Goal: Transaction & Acquisition: Purchase product/service

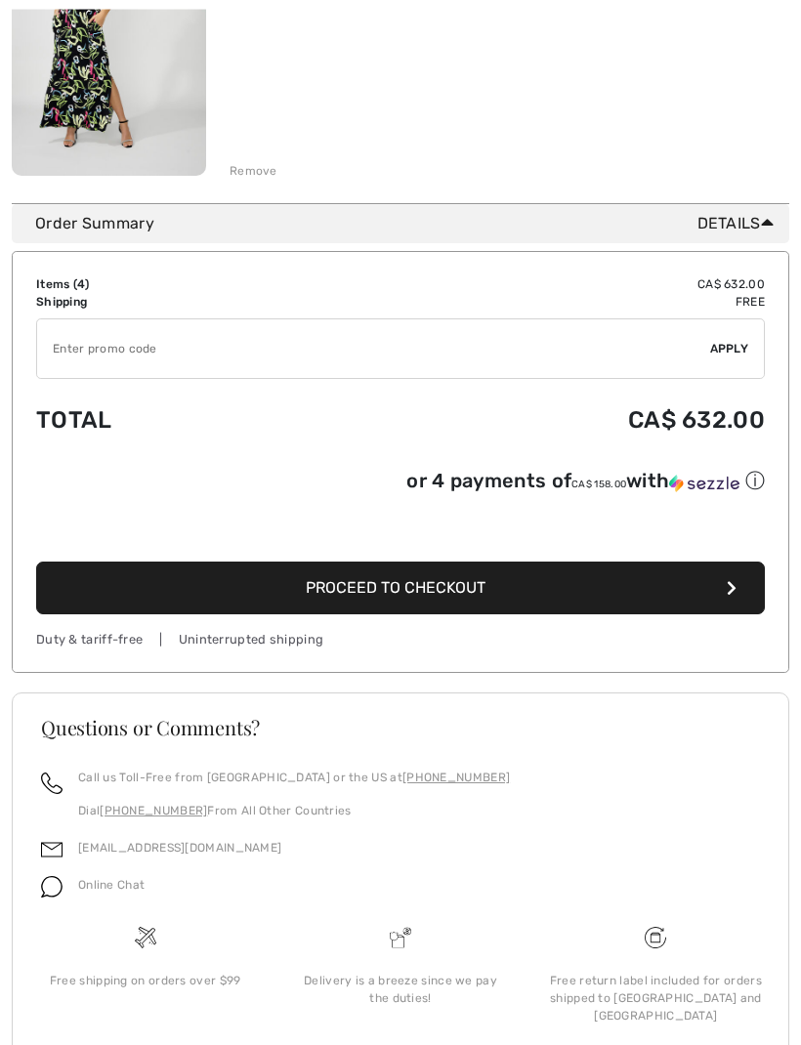
scroll to position [1359, 0]
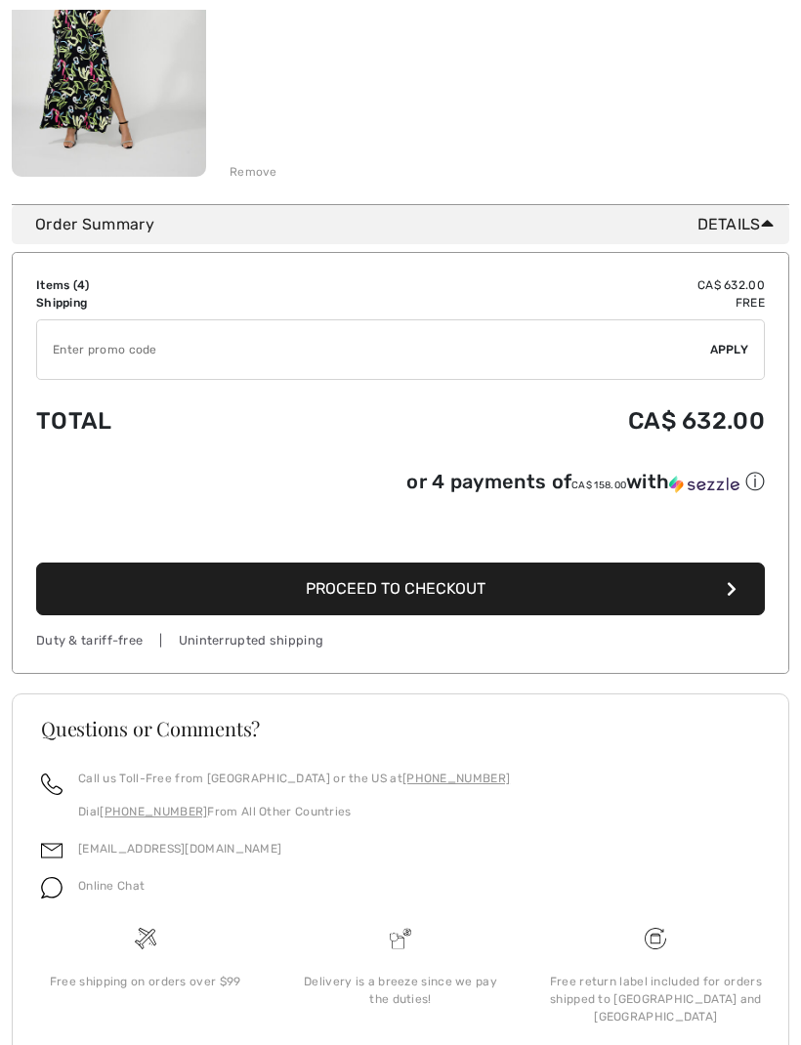
click at [381, 349] on input "TEXT" at bounding box center [373, 349] width 673 height 59
type input "SALEAVENUE"
click at [738, 345] on span "Apply" at bounding box center [729, 350] width 39 height 18
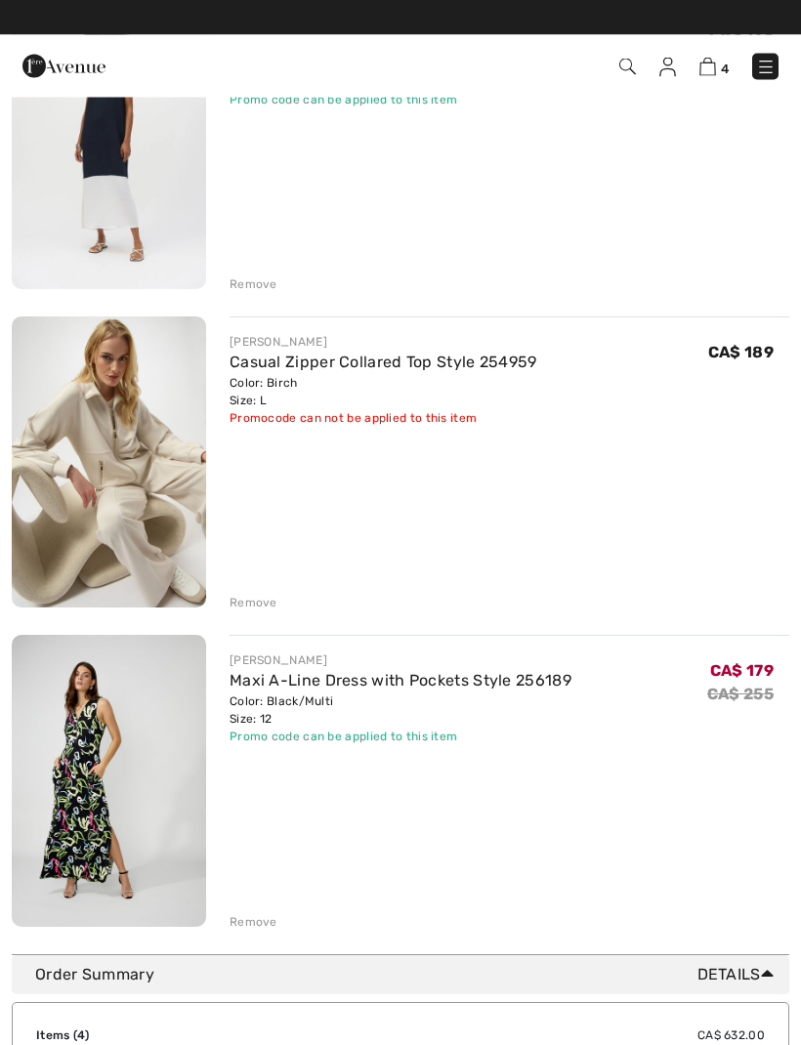
scroll to position [609, 0]
click at [265, 606] on div "Remove" at bounding box center [253, 603] width 48 height 18
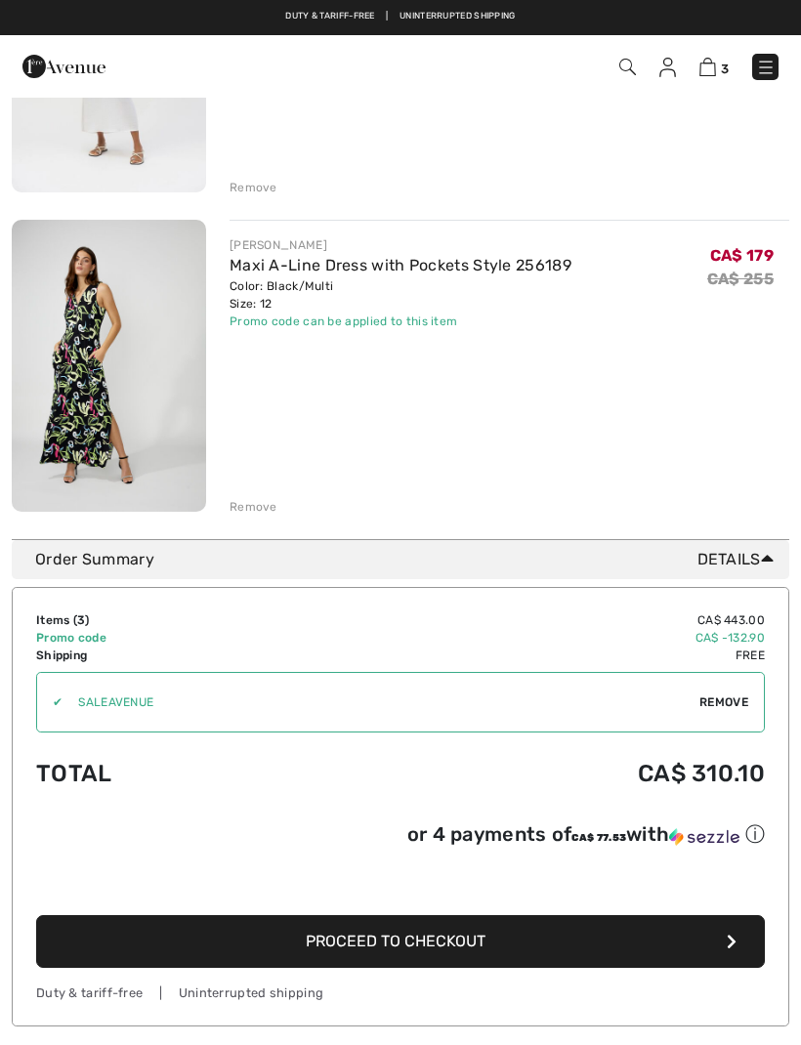
scroll to position [0, 0]
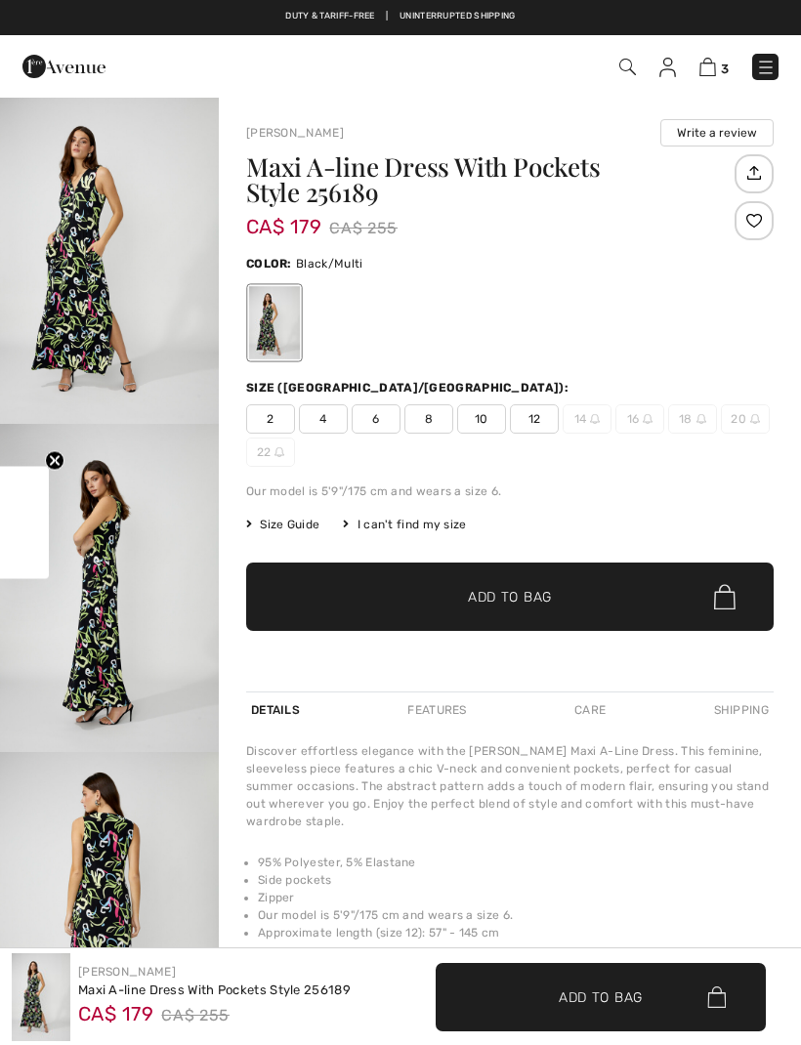
checkbox input "true"
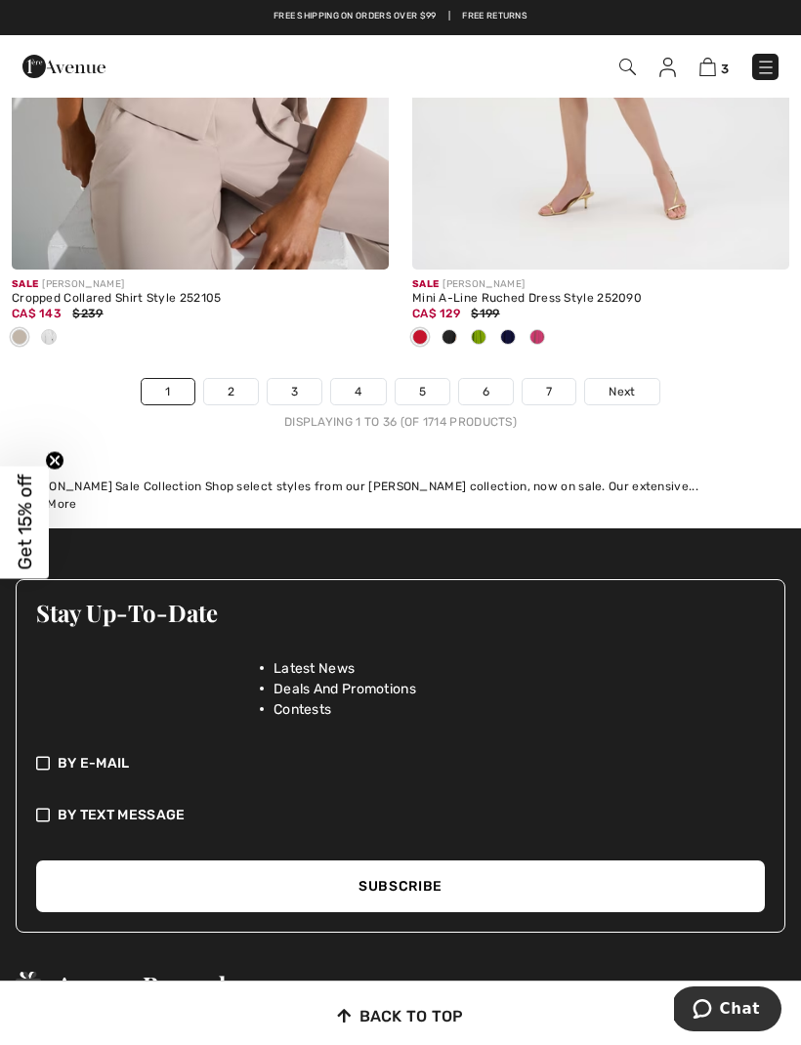
scroll to position [12342, 0]
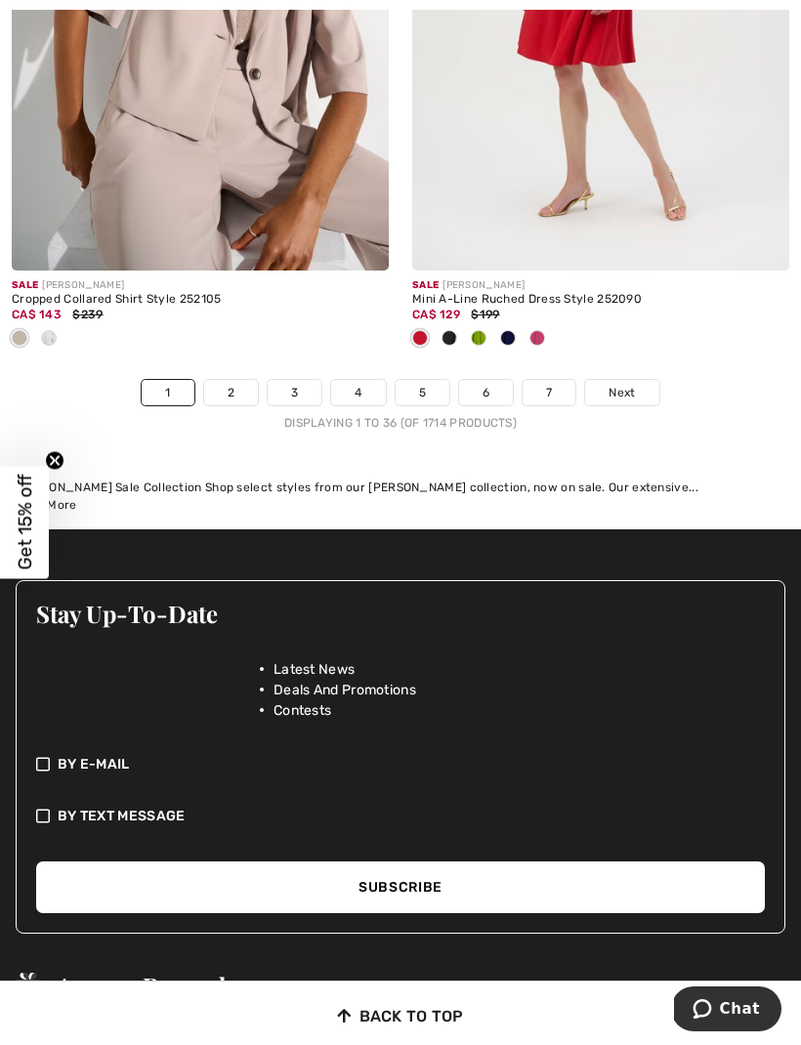
click at [621, 387] on span "Next" at bounding box center [621, 393] width 26 height 18
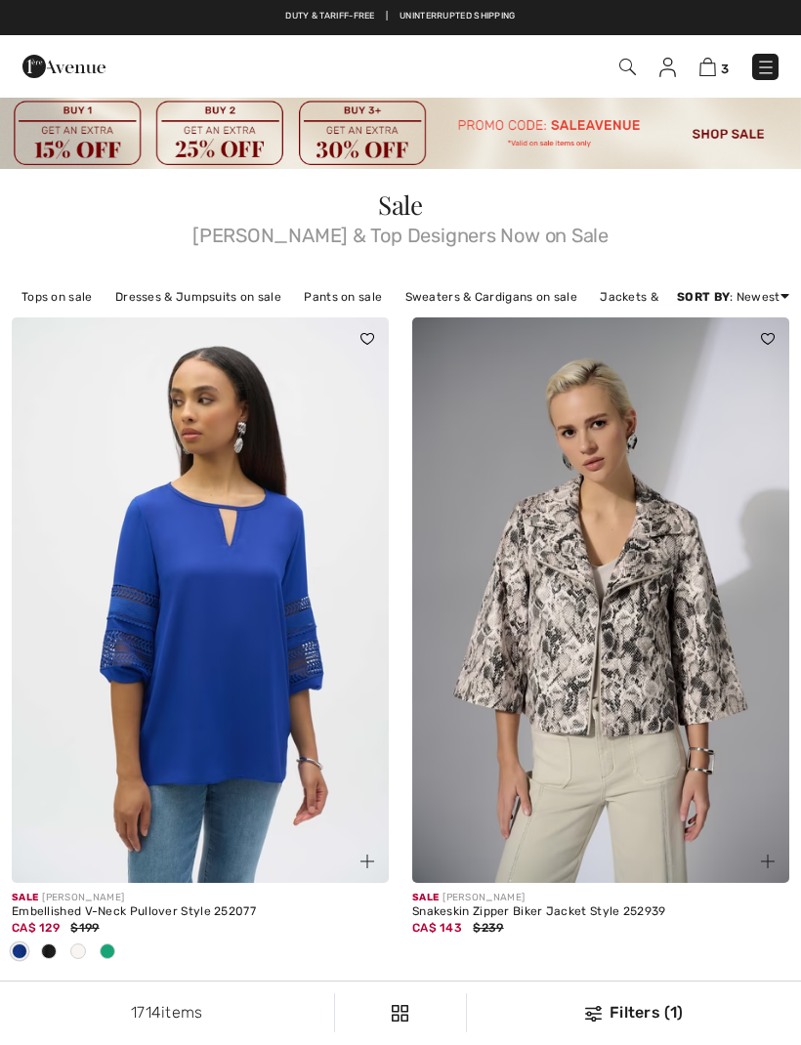
checkbox input "true"
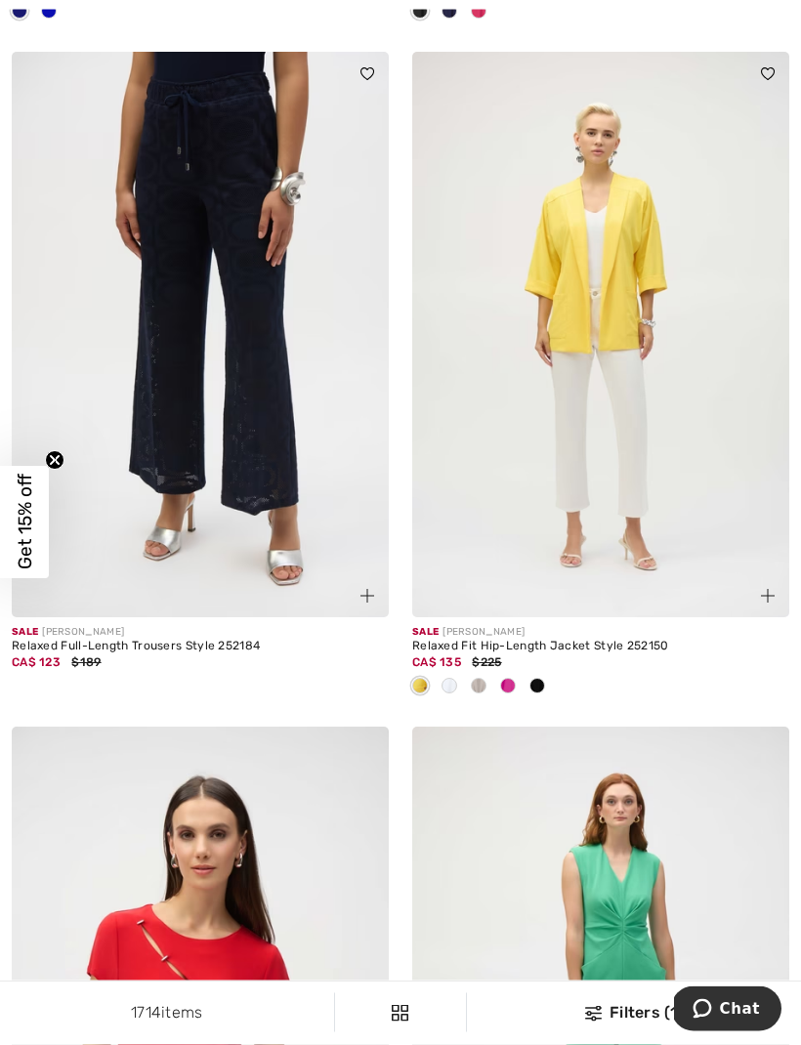
scroll to position [2898, 0]
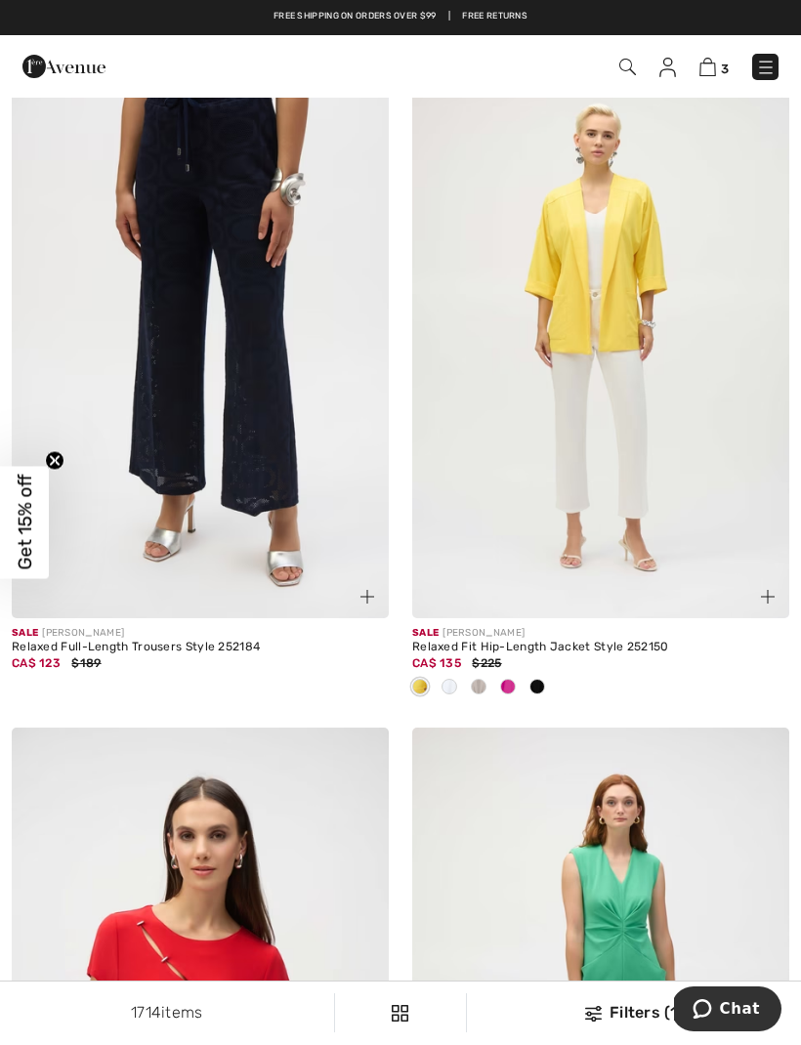
click at [454, 672] on div at bounding box center [449, 688] width 29 height 32
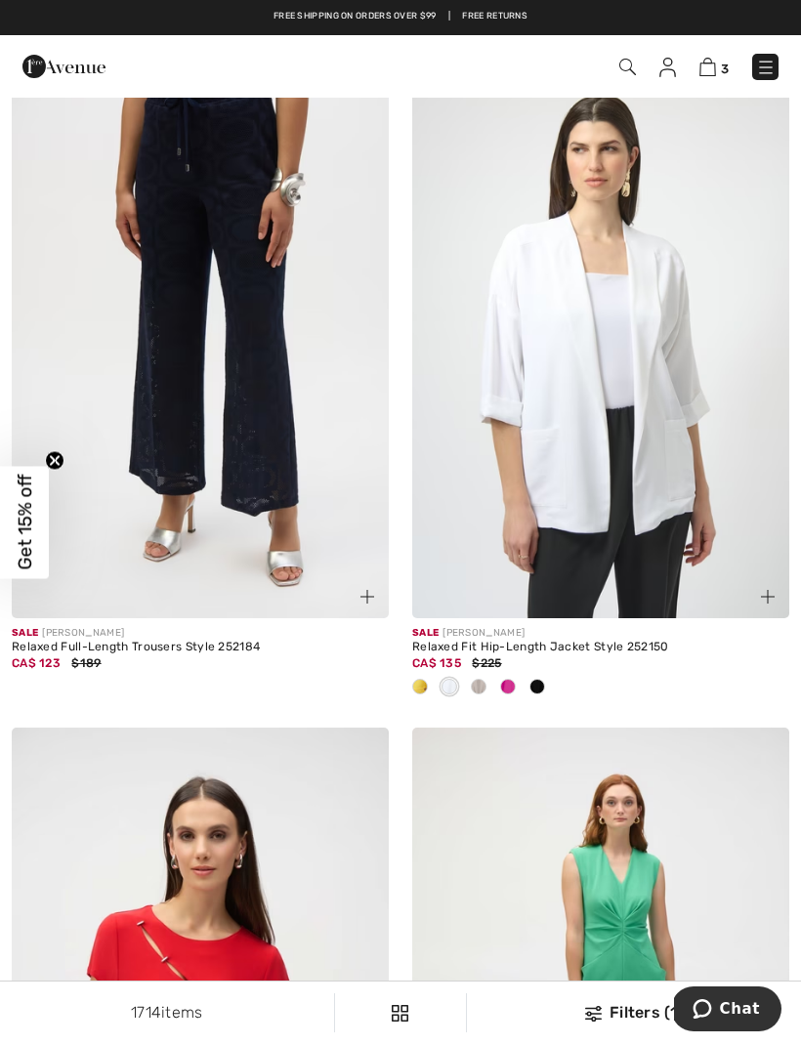
click at [489, 685] on div at bounding box center [478, 688] width 29 height 32
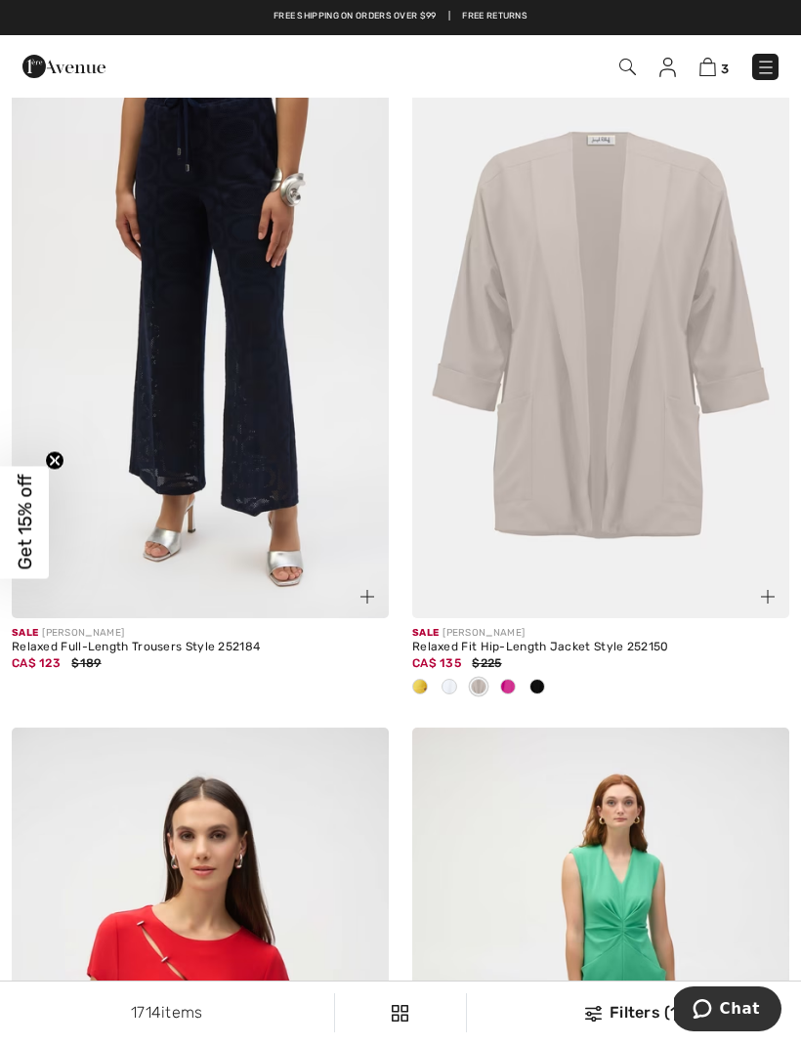
click at [510, 687] on span at bounding box center [508, 687] width 16 height 16
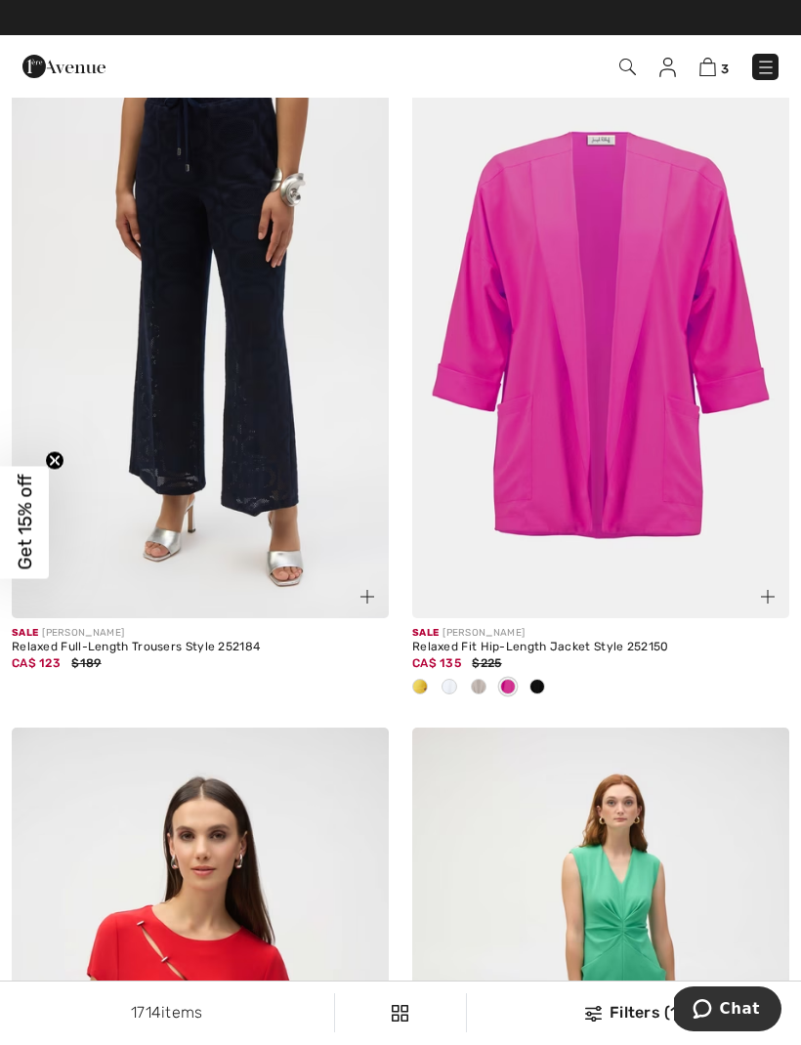
click at [543, 683] on span at bounding box center [537, 687] width 16 height 16
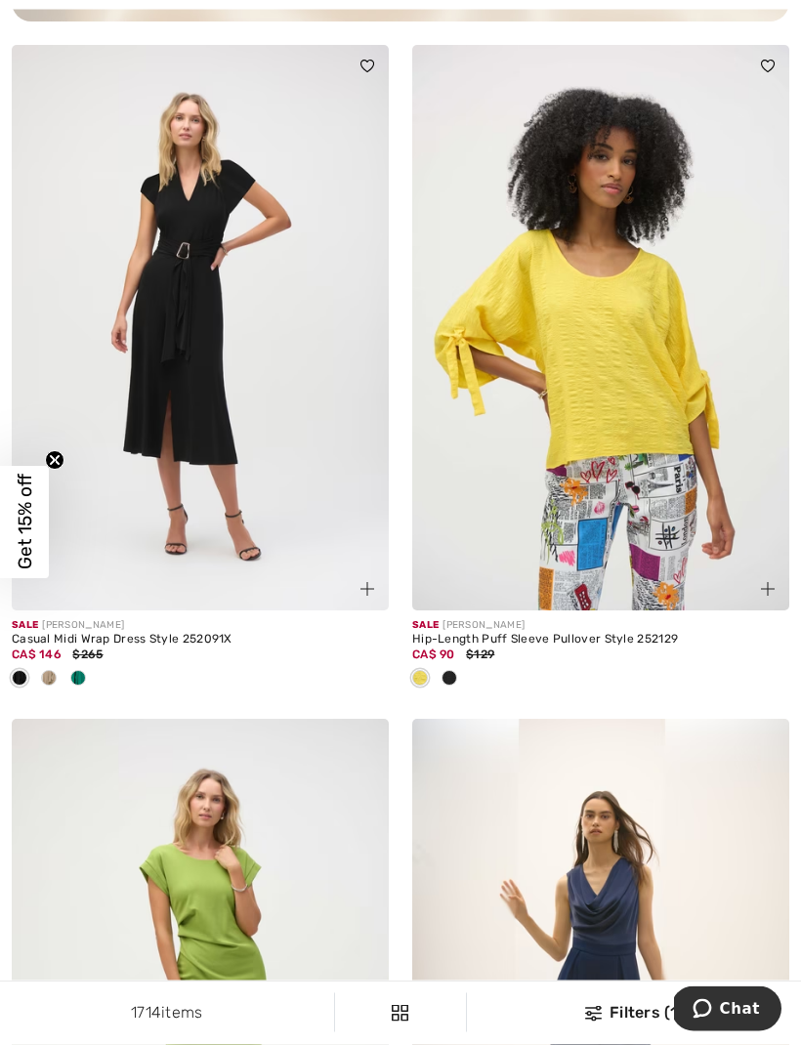
scroll to position [4407, 0]
click at [454, 676] on span at bounding box center [449, 678] width 16 height 16
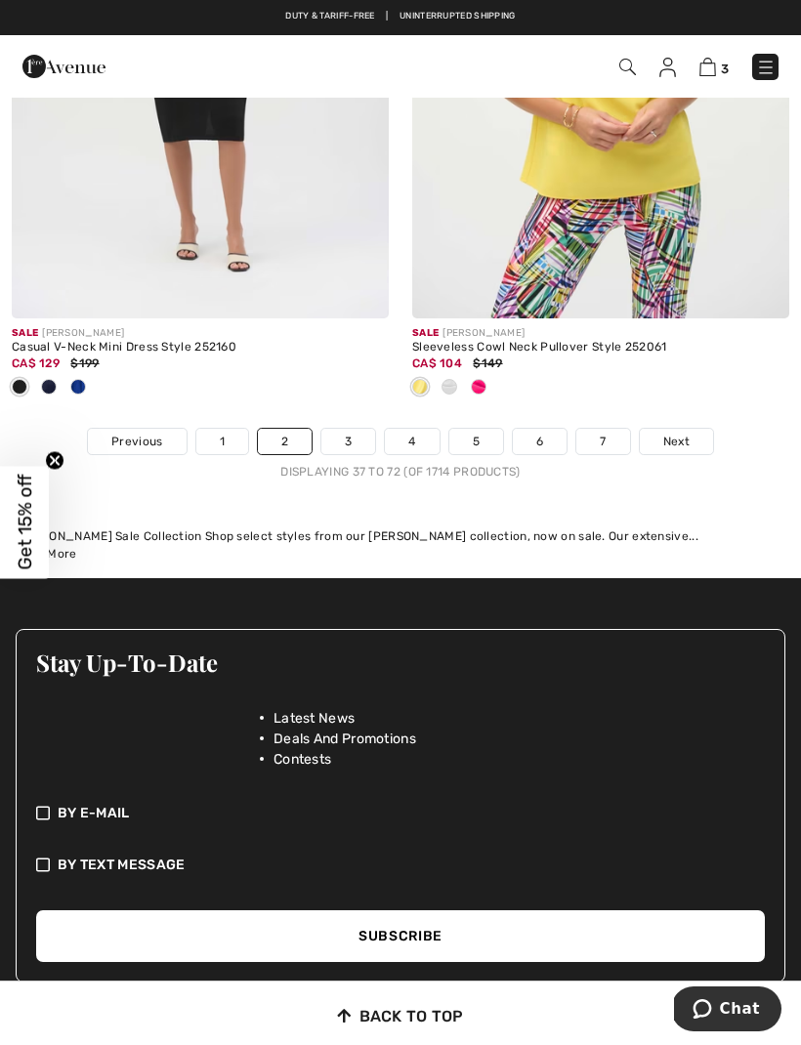
scroll to position [12637, 0]
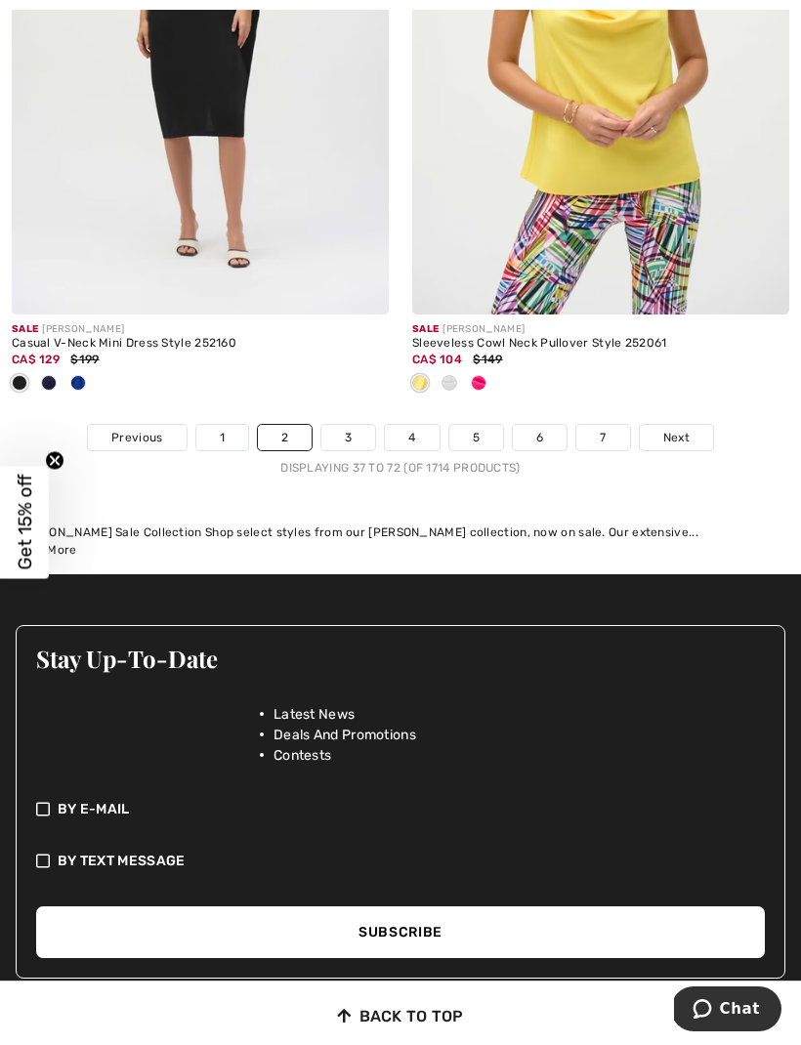
click at [675, 429] on span "Next" at bounding box center [676, 438] width 26 height 18
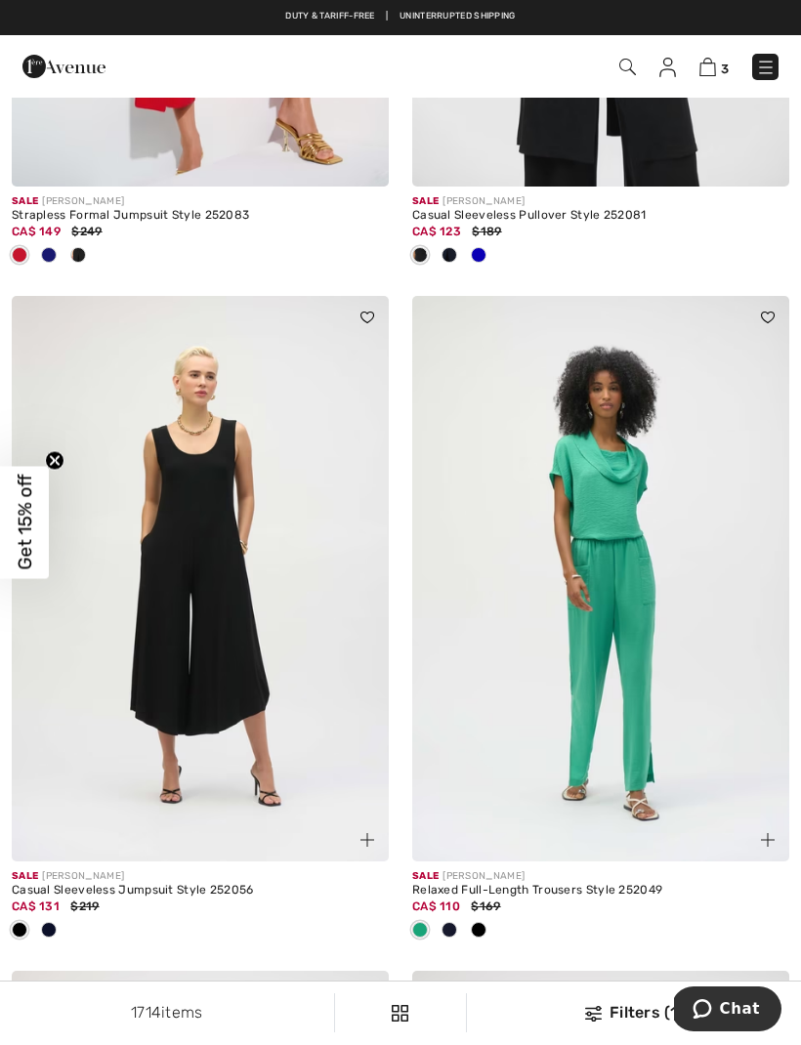
scroll to position [5479, 0]
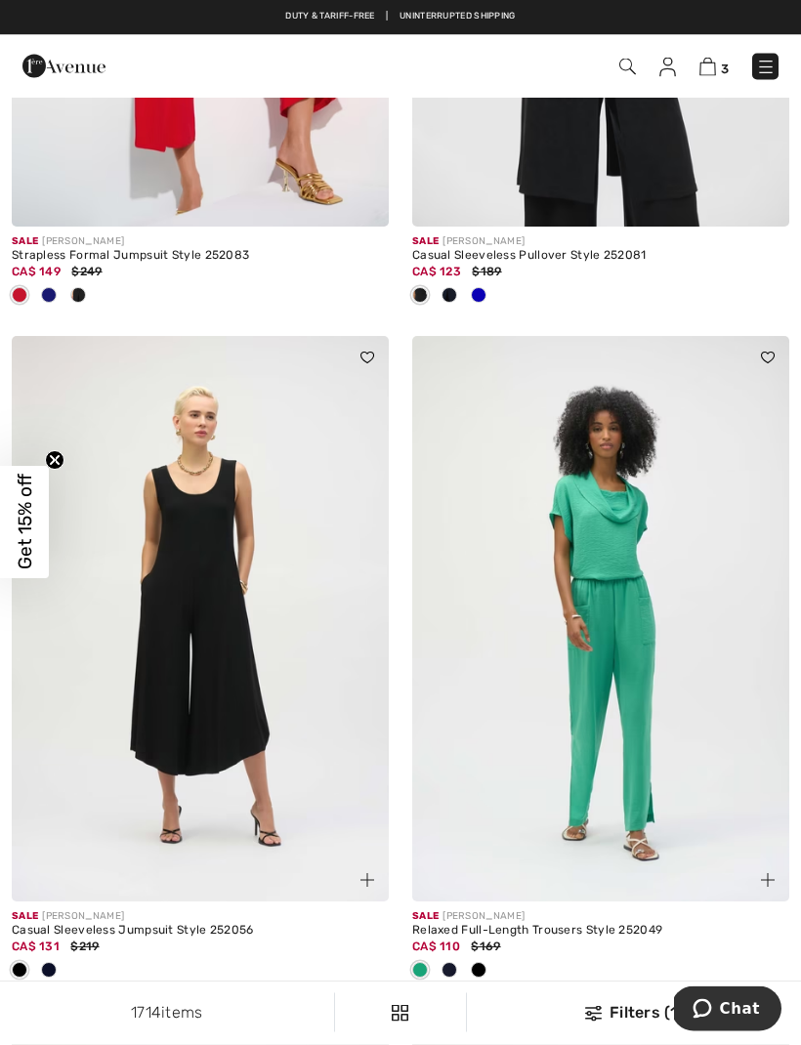
click at [695, 56] on span "3" at bounding box center [564, 67] width 429 height 26
click at [728, 63] on span "3" at bounding box center [725, 69] width 8 height 15
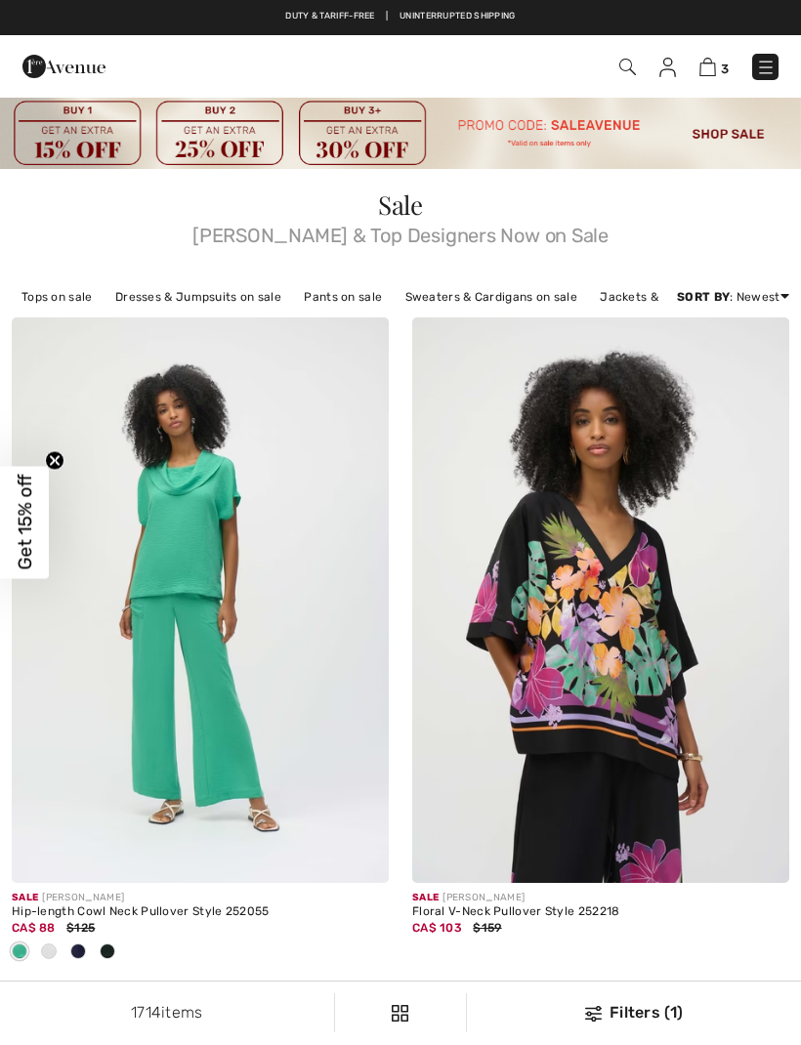
checkbox input "true"
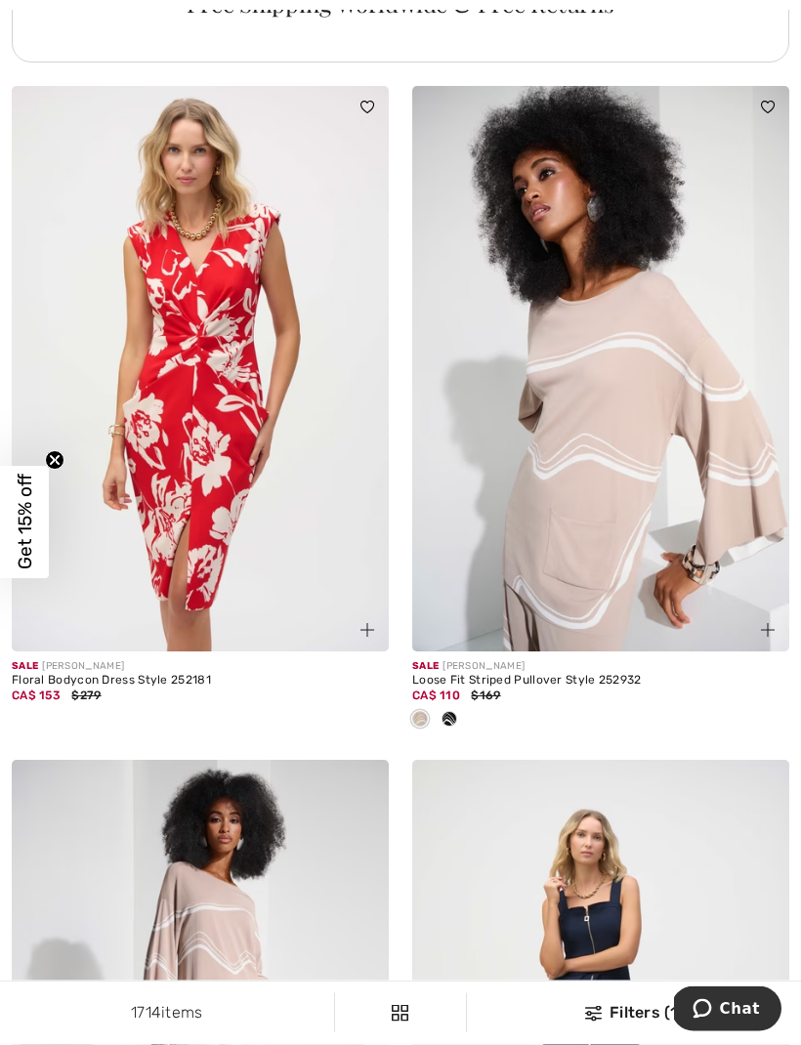
scroll to position [8878, 0]
click at [628, 541] on img at bounding box center [600, 368] width 377 height 565
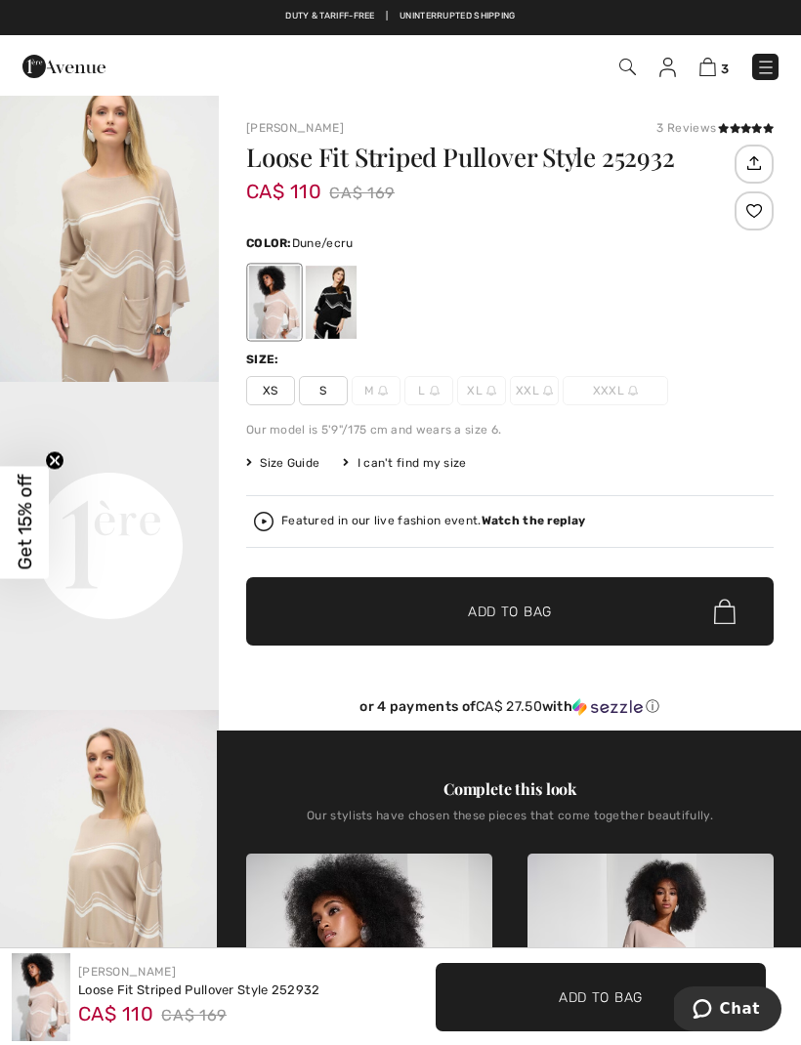
scroll to position [473, 0]
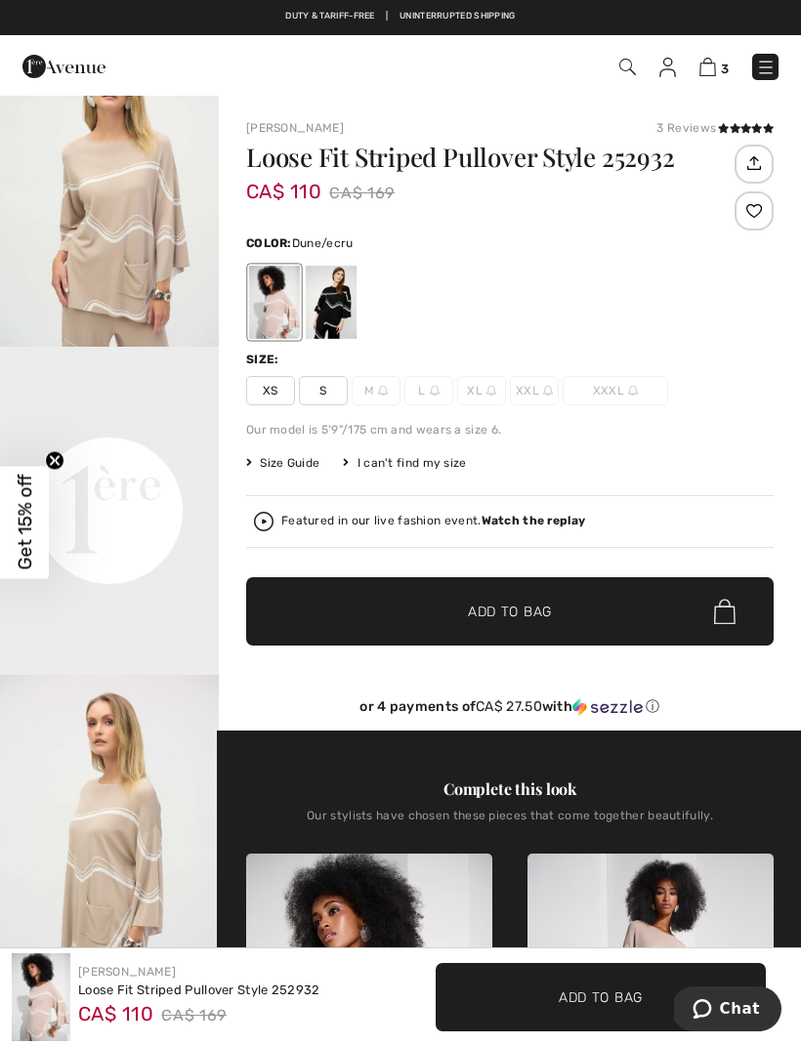
click at [173, 744] on img "3 / 5" at bounding box center [109, 839] width 219 height 328
click at [117, 456] on video "Your browser does not support the video tag." at bounding box center [109, 401] width 219 height 109
click at [348, 297] on div at bounding box center [331, 302] width 51 height 73
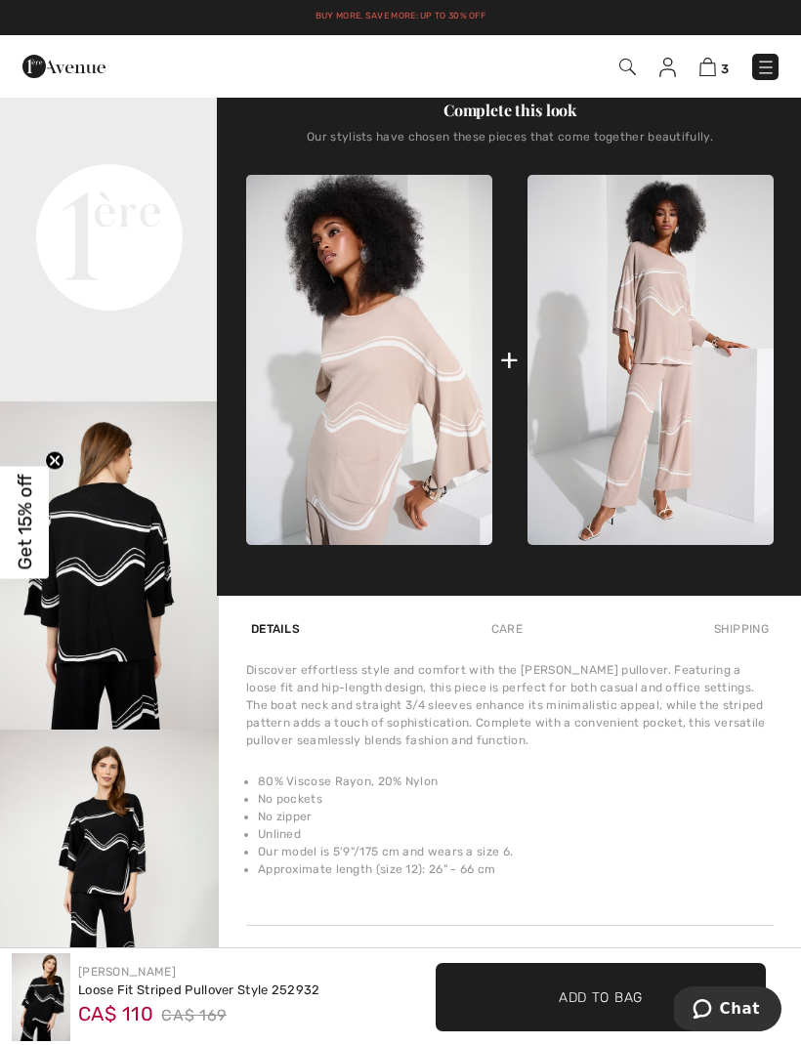
scroll to position [655, 0]
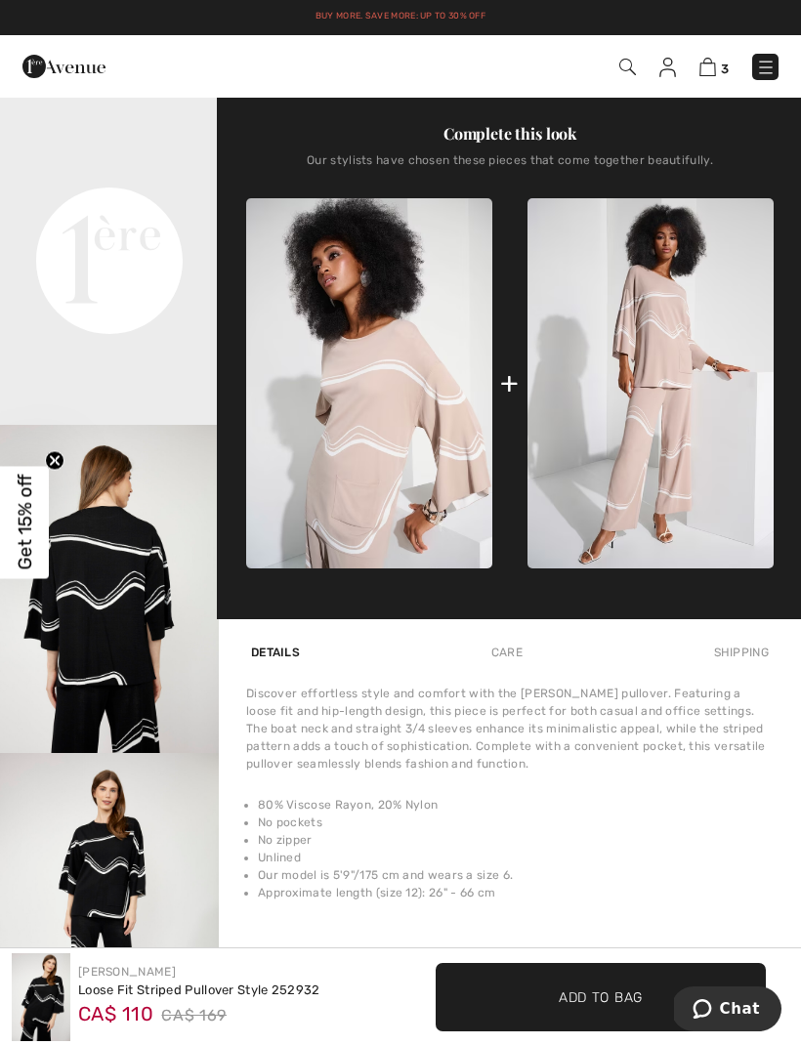
click at [402, 495] on img at bounding box center [369, 383] width 246 height 370
click at [412, 421] on img at bounding box center [369, 383] width 246 height 370
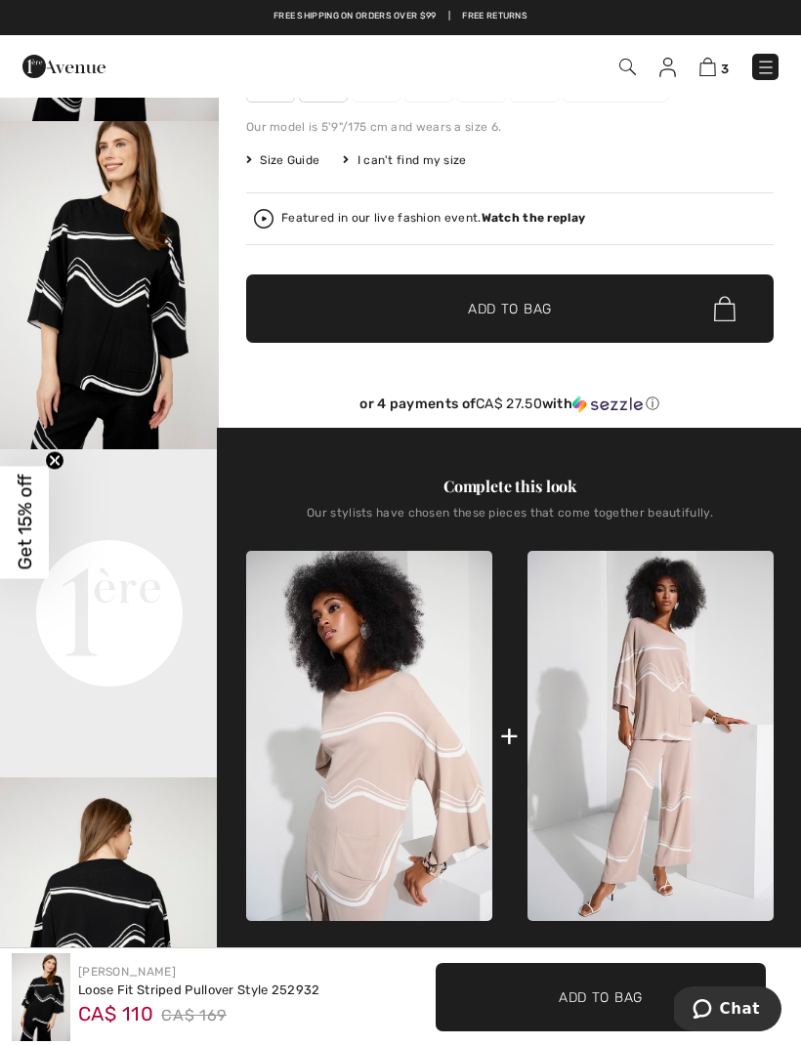
scroll to position [0, 0]
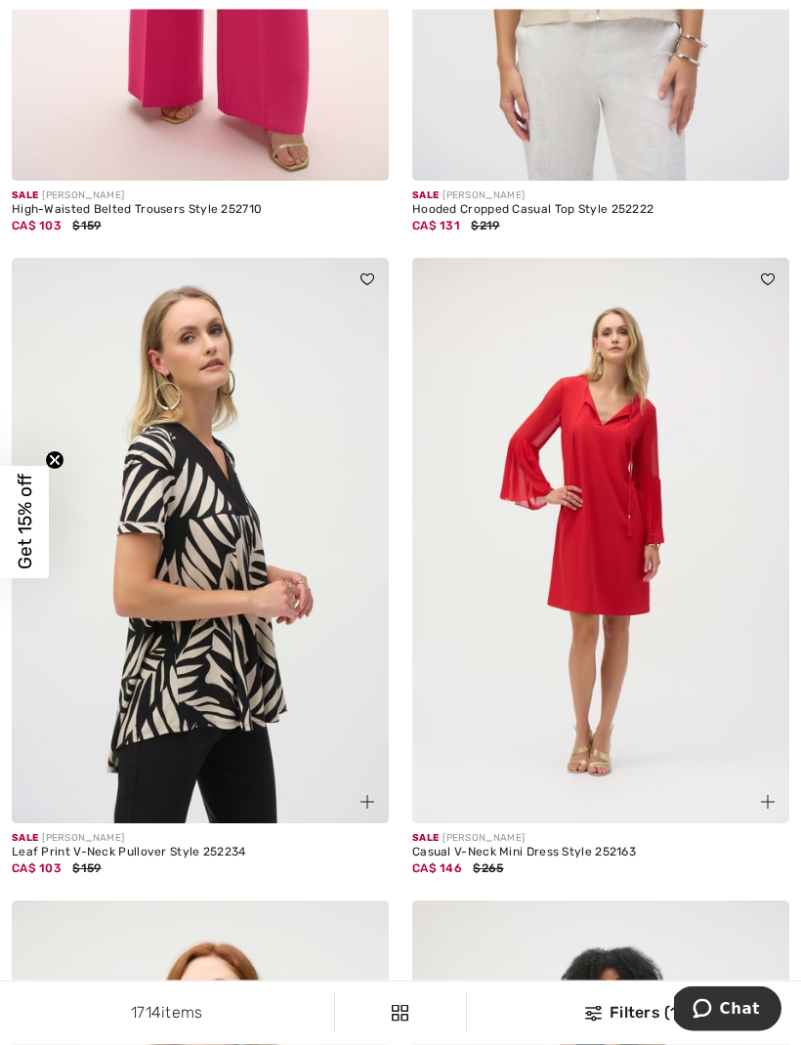
scroll to position [10714, 0]
click at [280, 769] on img at bounding box center [200, 540] width 377 height 565
click at [290, 602] on img at bounding box center [200, 540] width 377 height 565
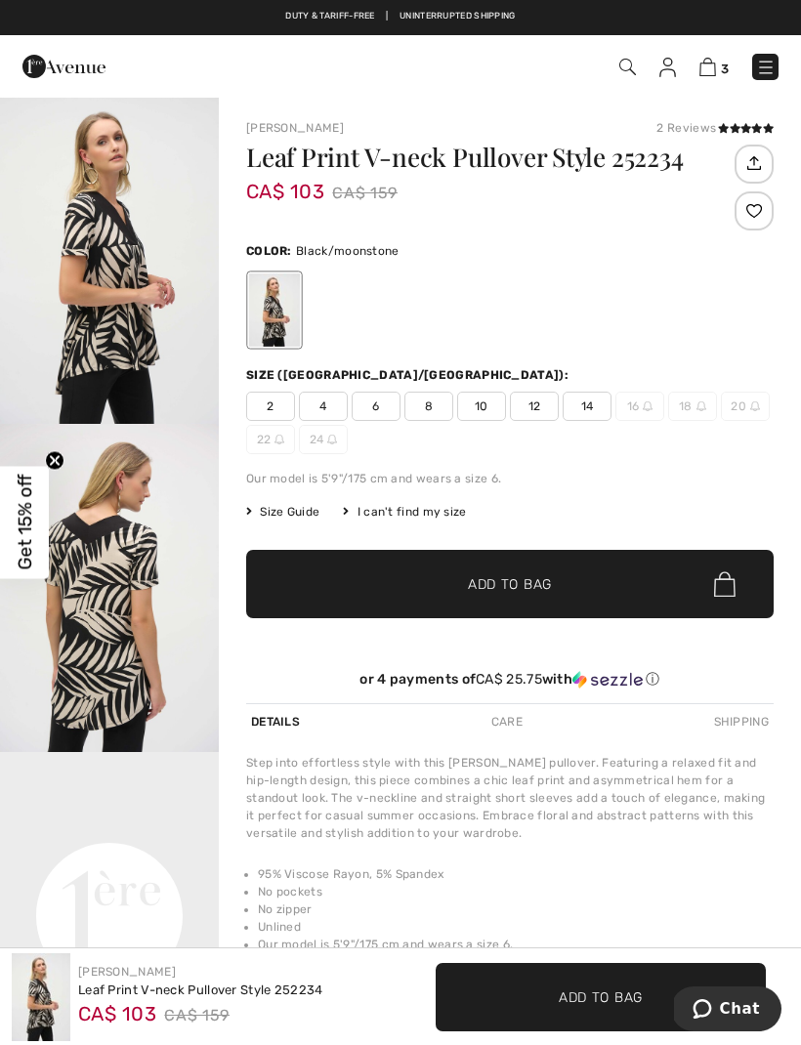
click at [533, 410] on span "12" at bounding box center [534, 406] width 49 height 29
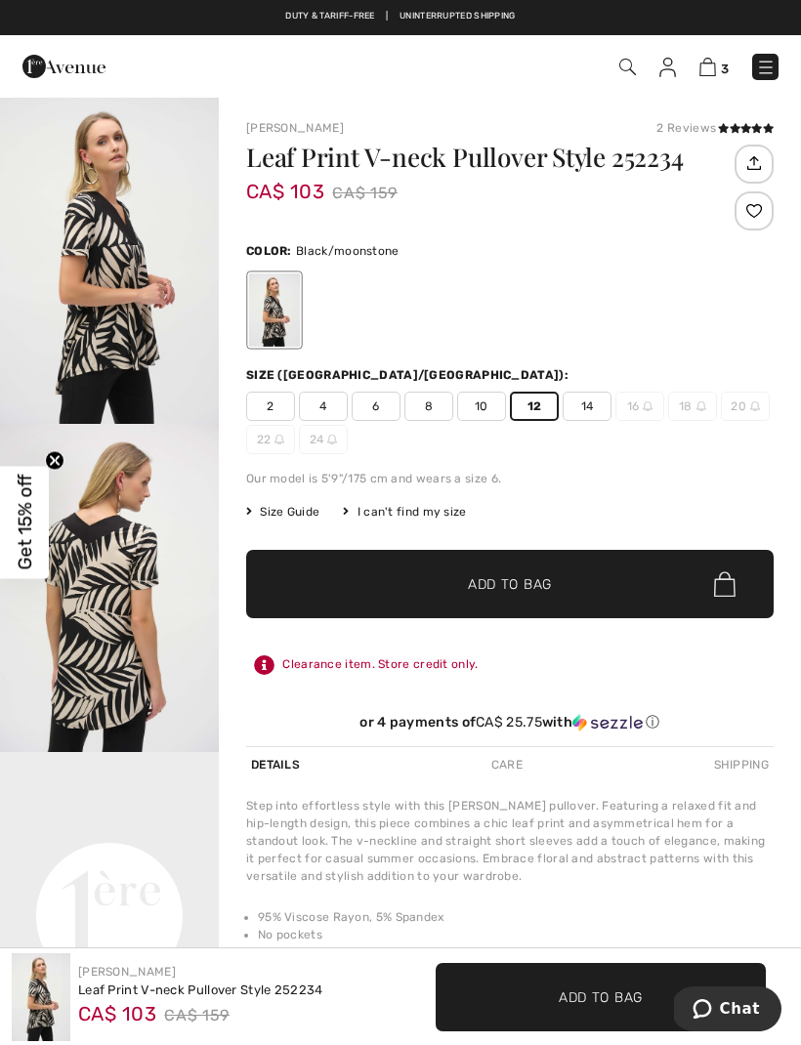
click at [720, 521] on div "Leaf Print V-neck Pullover Style 252234 CA$ 103 CA$ 159 Color: Black/moonstone …" at bounding box center [509, 446] width 527 height 602
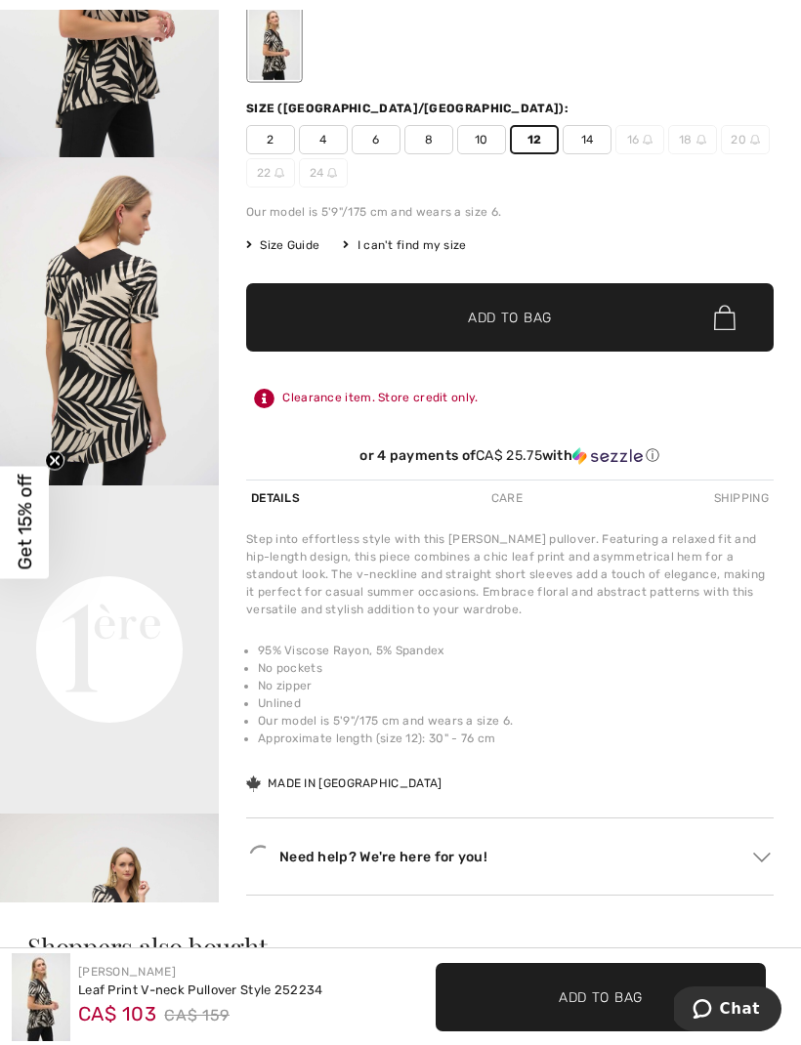
scroll to position [370, 0]
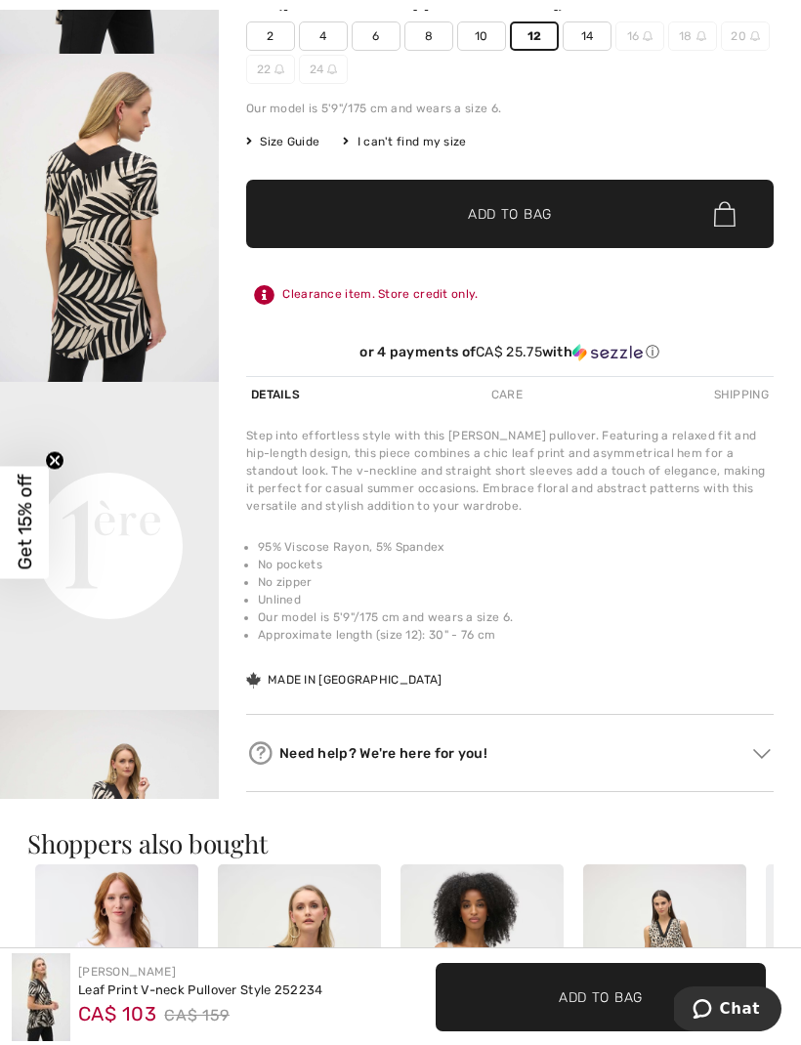
click at [110, 491] on video "Your browser does not support the video tag." at bounding box center [109, 436] width 219 height 109
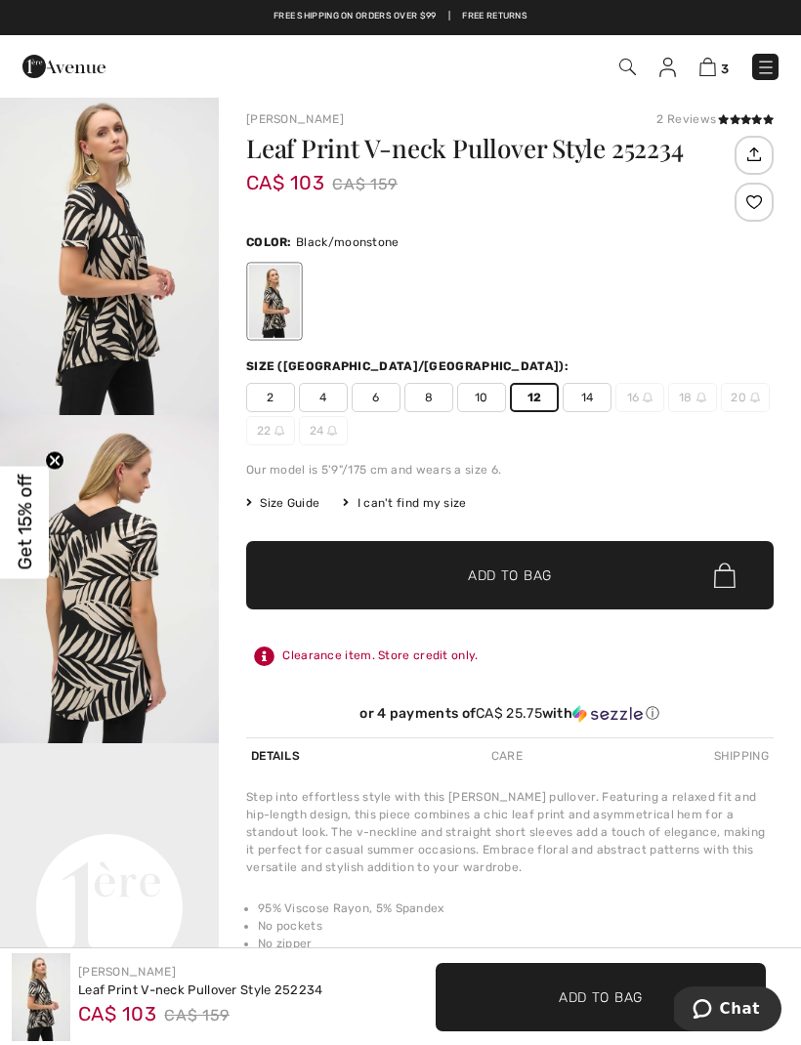
scroll to position [0, 0]
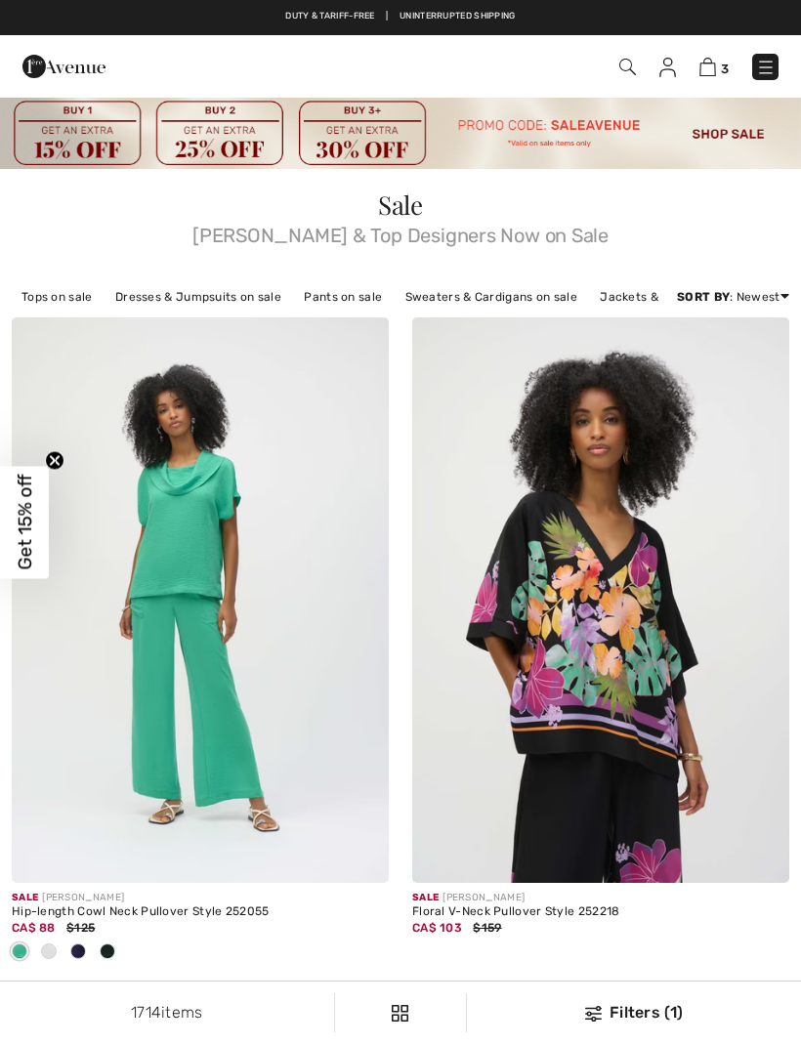
scroll to position [10862, 0]
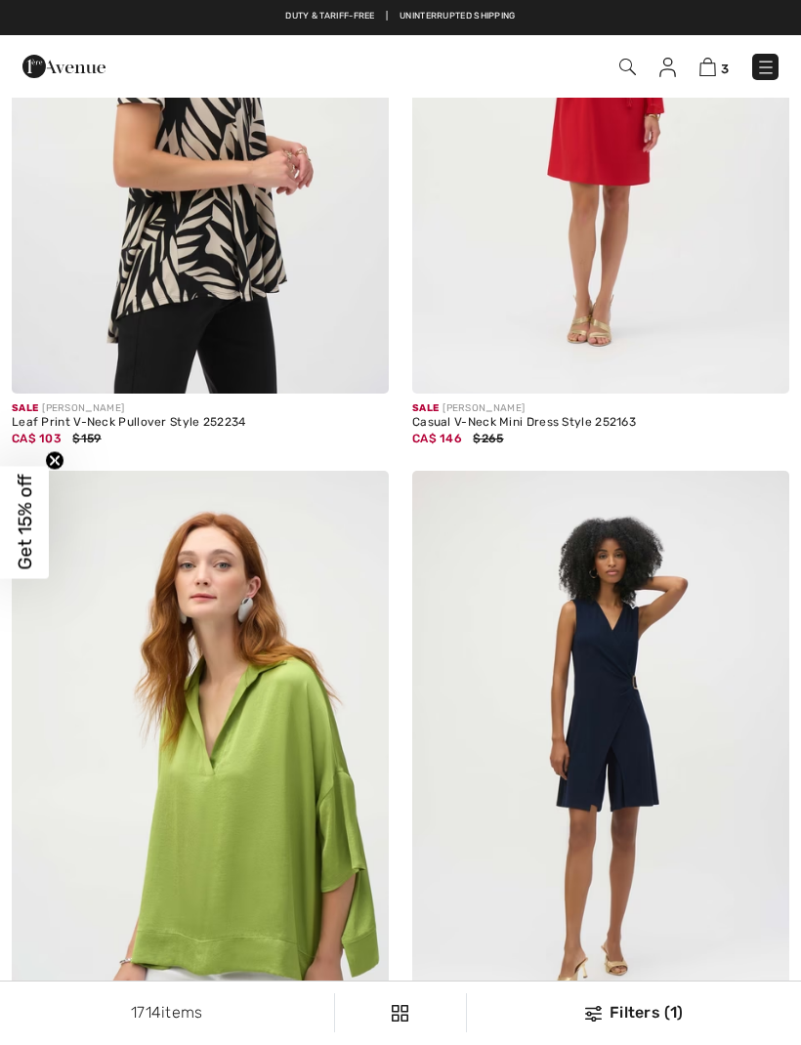
checkbox input "true"
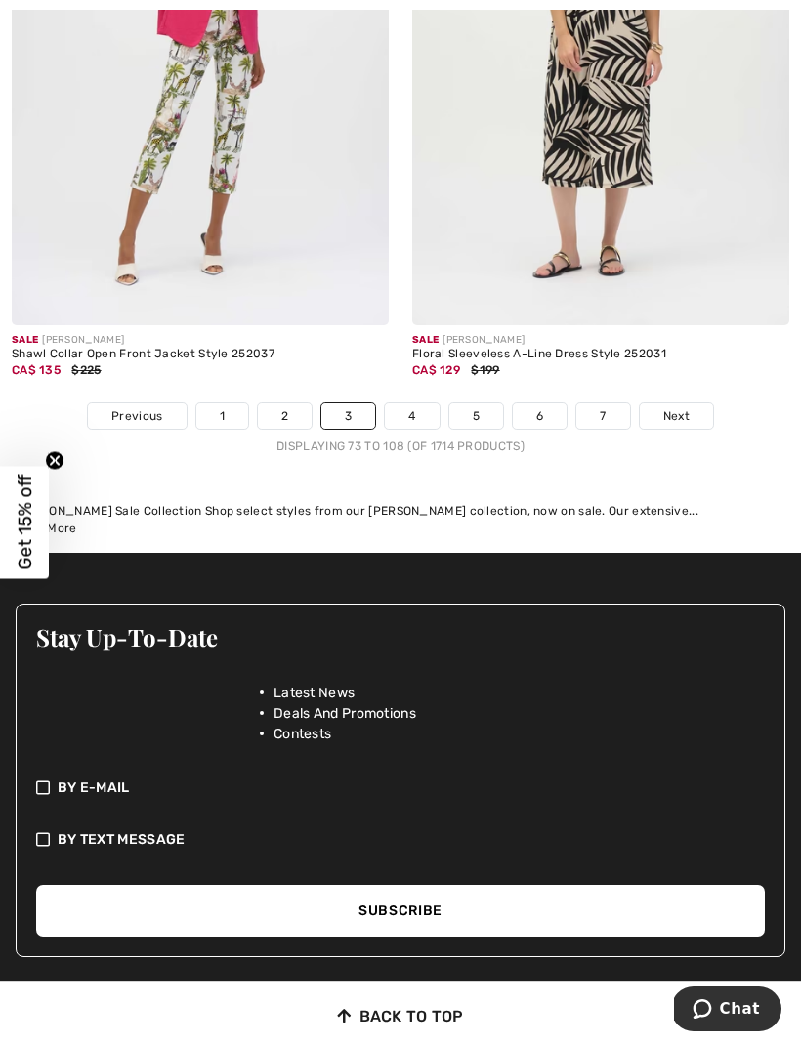
scroll to position [12151, 0]
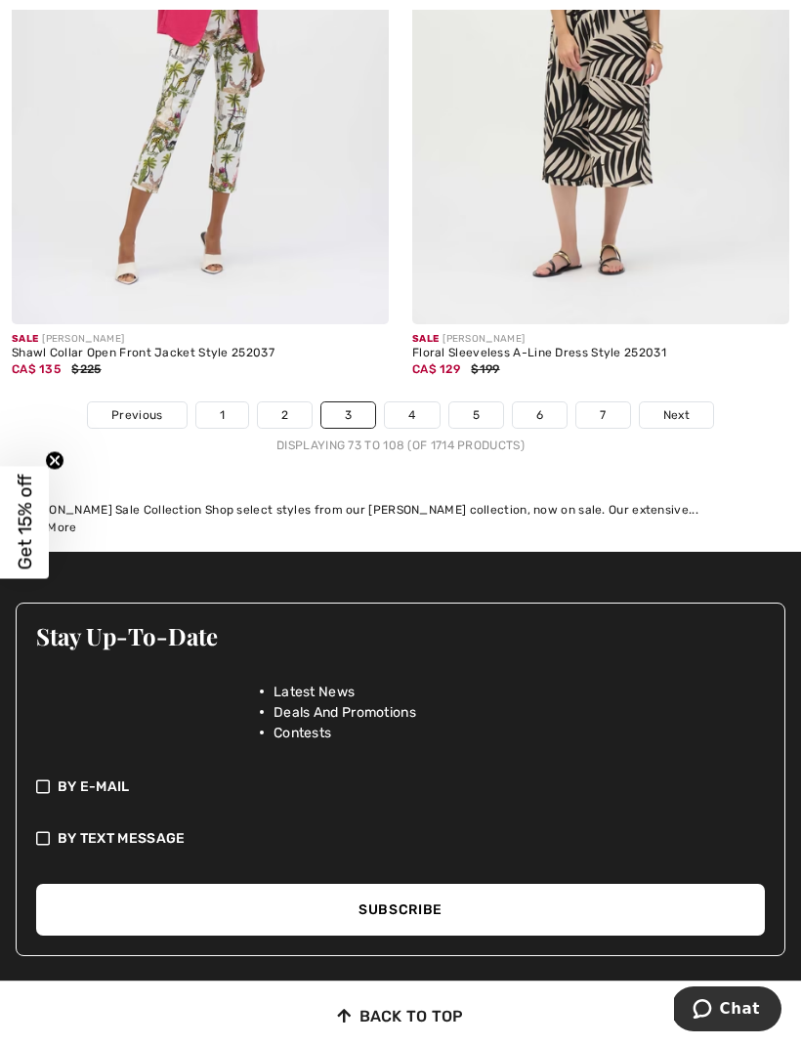
click at [680, 406] on span "Next" at bounding box center [676, 415] width 26 height 18
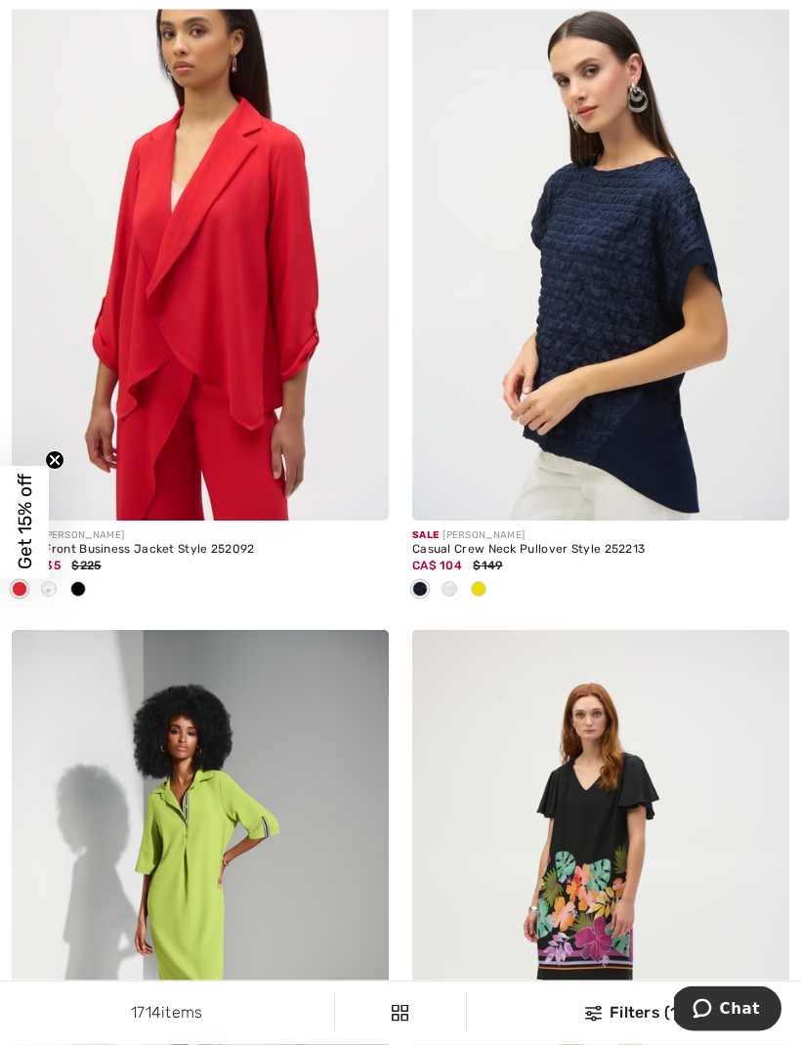
scroll to position [1002, 0]
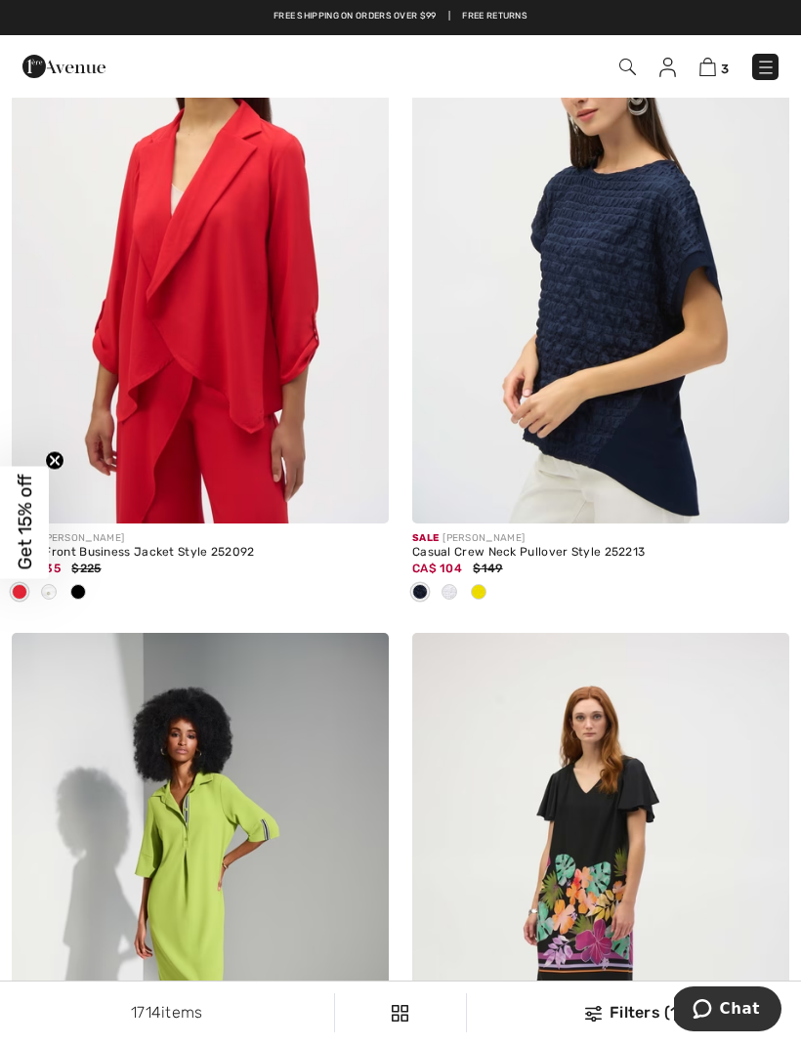
click at [649, 484] on img at bounding box center [600, 240] width 377 height 565
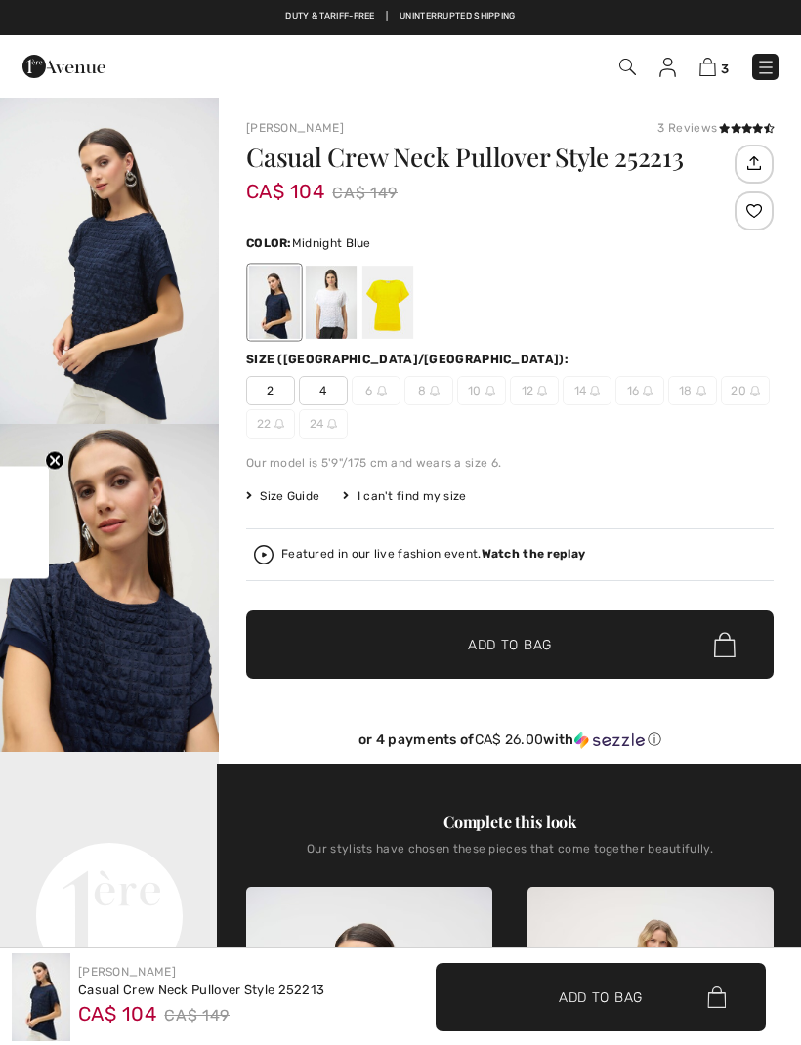
checkbox input "true"
click at [323, 314] on div at bounding box center [331, 302] width 51 height 73
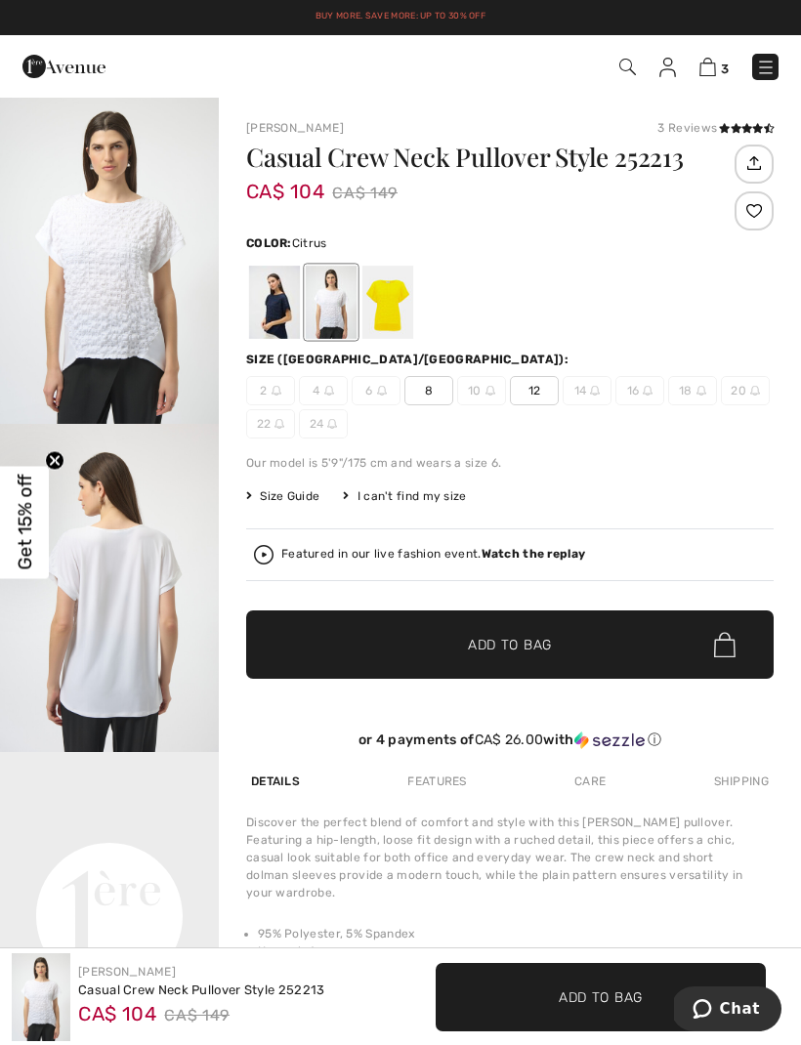
click at [390, 301] on div at bounding box center [387, 302] width 51 height 73
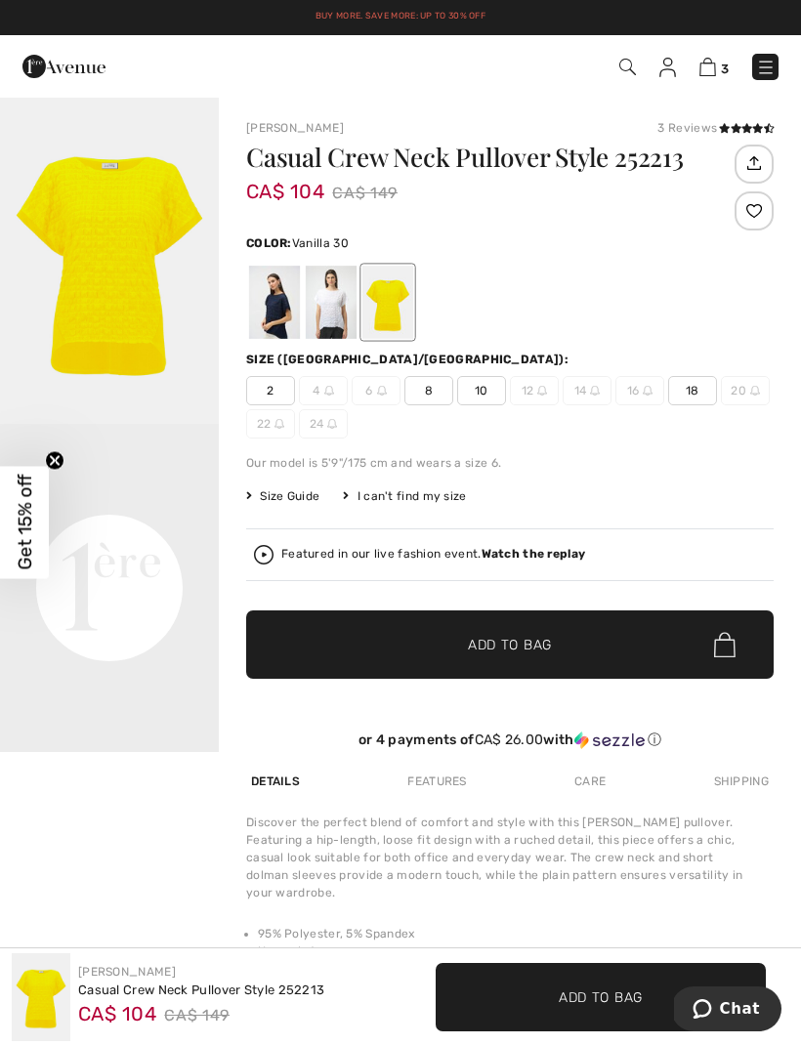
click at [342, 294] on div at bounding box center [331, 302] width 51 height 73
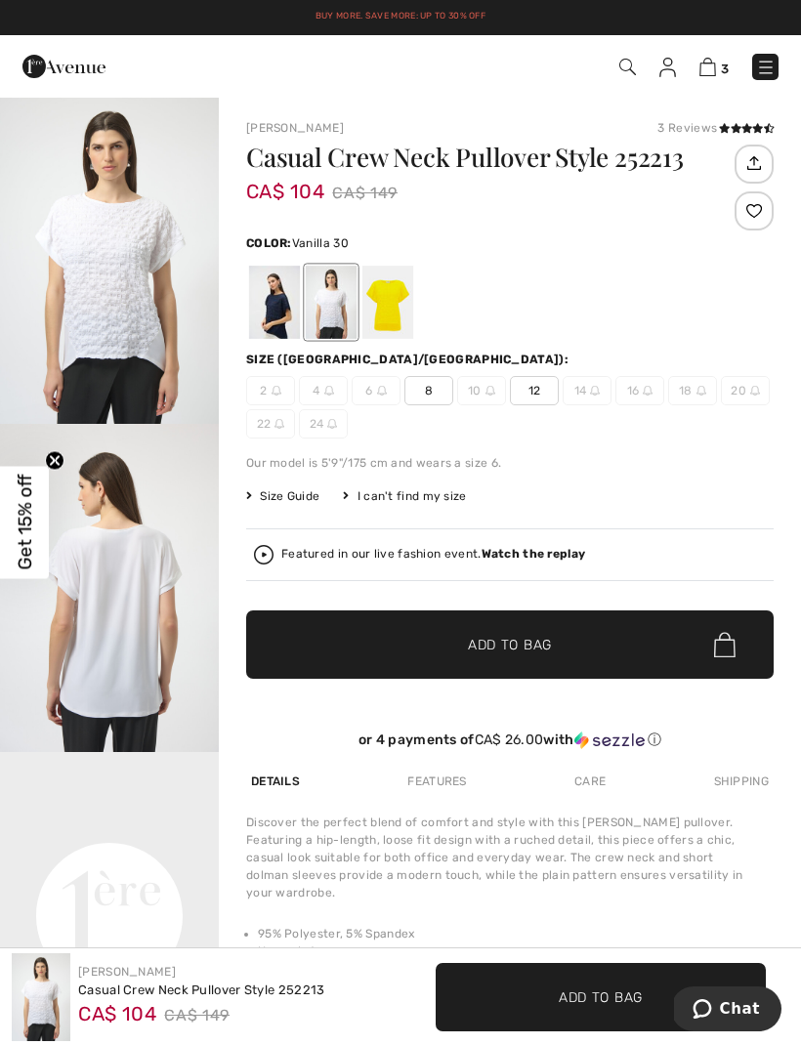
click at [539, 393] on span "12" at bounding box center [534, 390] width 49 height 29
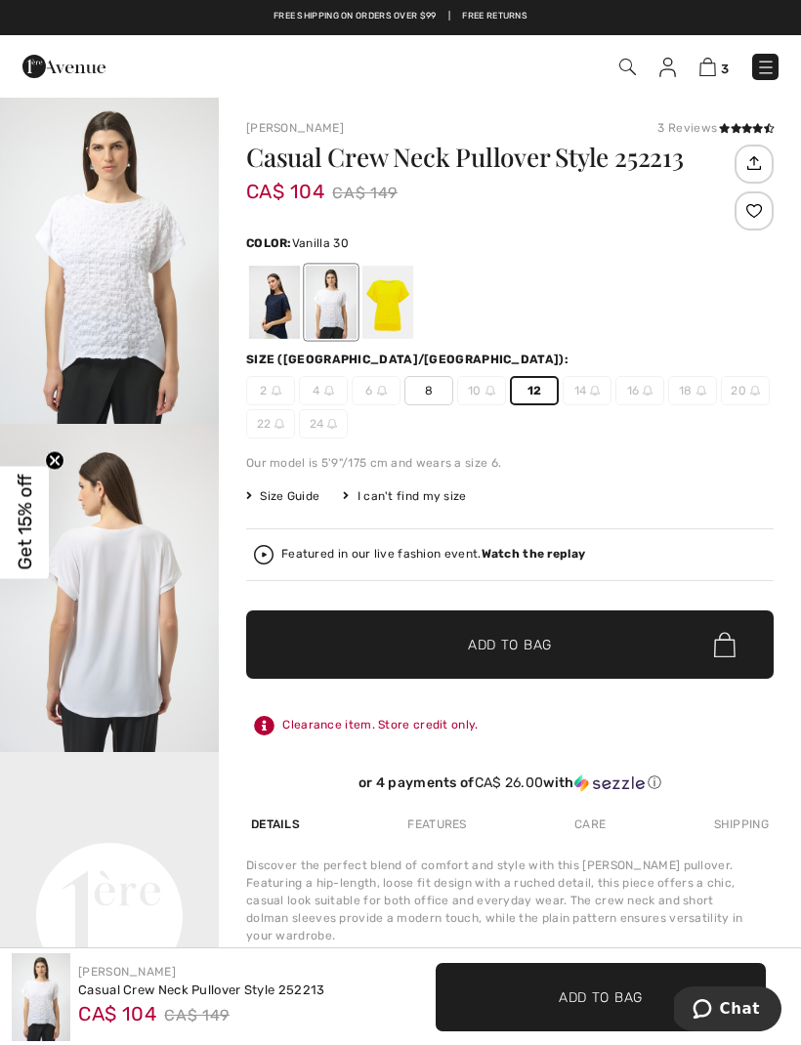
click at [573, 635] on span "✔ Added to Bag Add to Bag" at bounding box center [509, 644] width 527 height 68
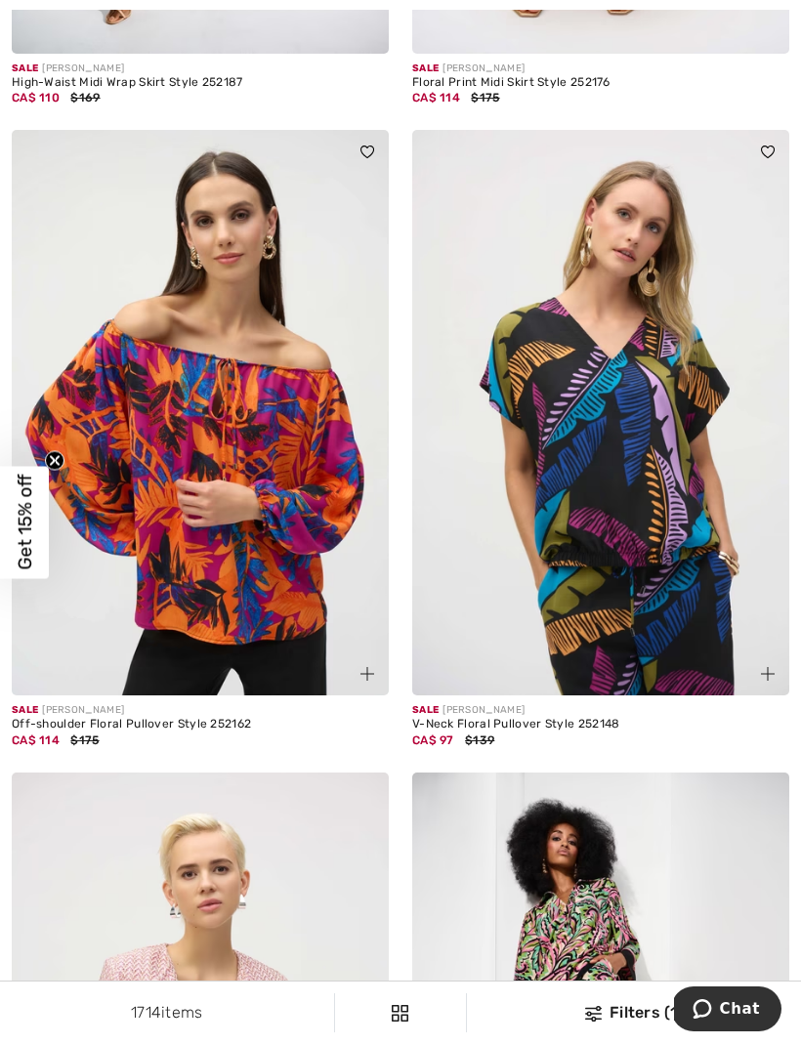
scroll to position [10101, 0]
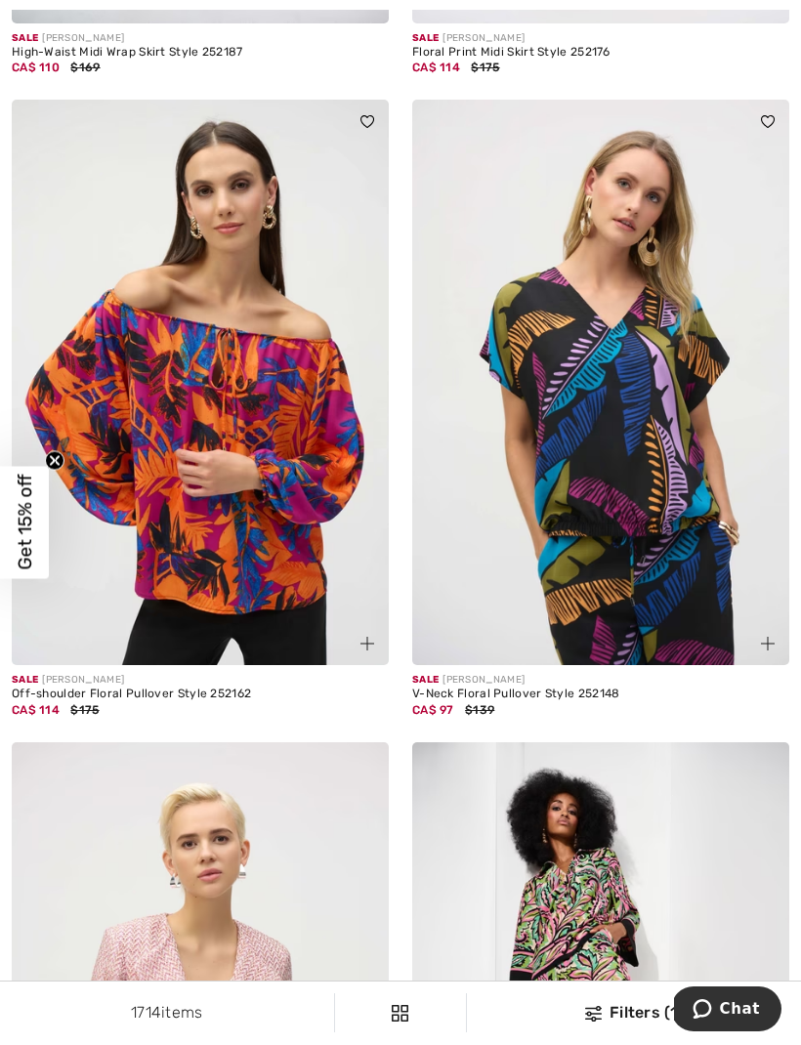
click at [686, 567] on img at bounding box center [600, 382] width 377 height 565
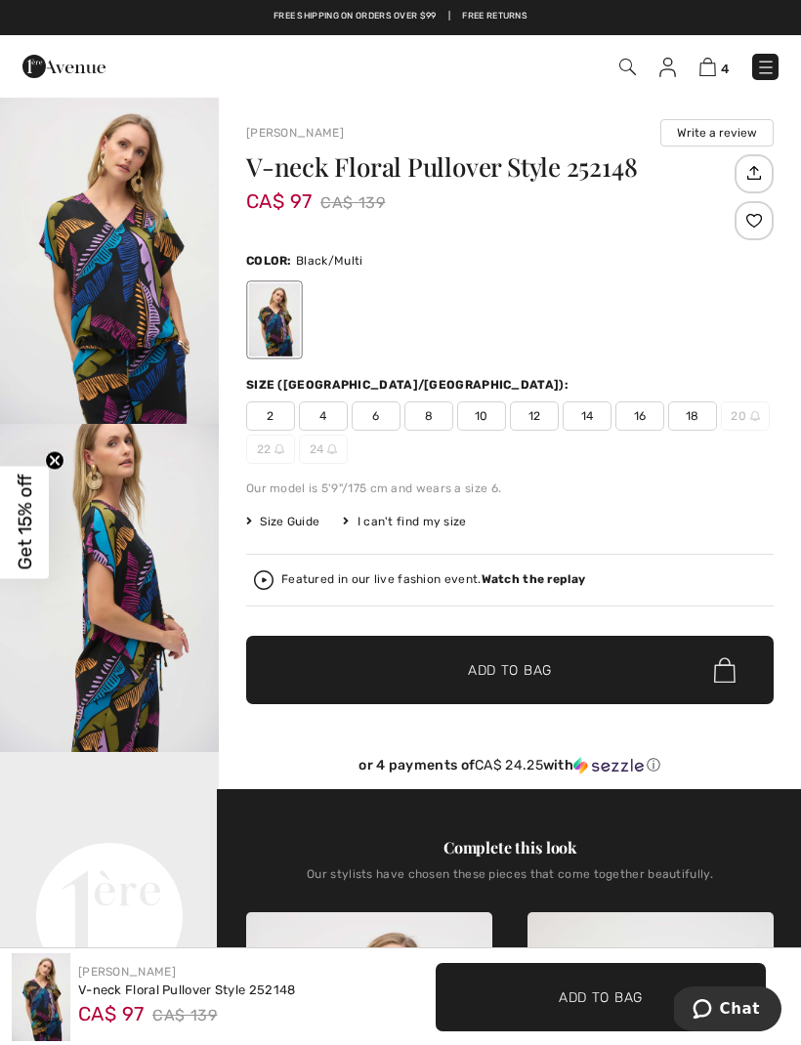
click at [535, 416] on span "12" at bounding box center [534, 415] width 49 height 29
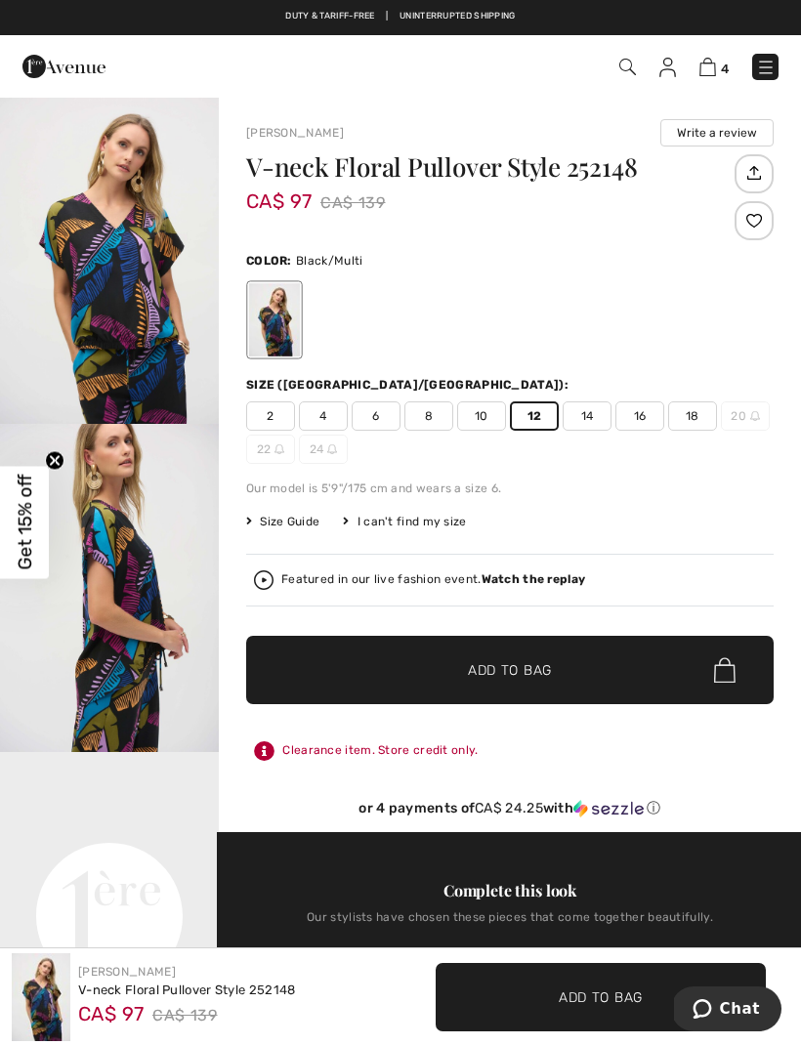
click at [482, 416] on span "10" at bounding box center [481, 415] width 49 height 29
click at [688, 491] on div "Our model is 5'9"/175 cm and wears a size 6." at bounding box center [509, 488] width 527 height 18
click at [586, 677] on span "✔ Added to Bag Add to Bag" at bounding box center [509, 670] width 527 height 68
click at [272, 588] on img at bounding box center [264, 580] width 20 height 20
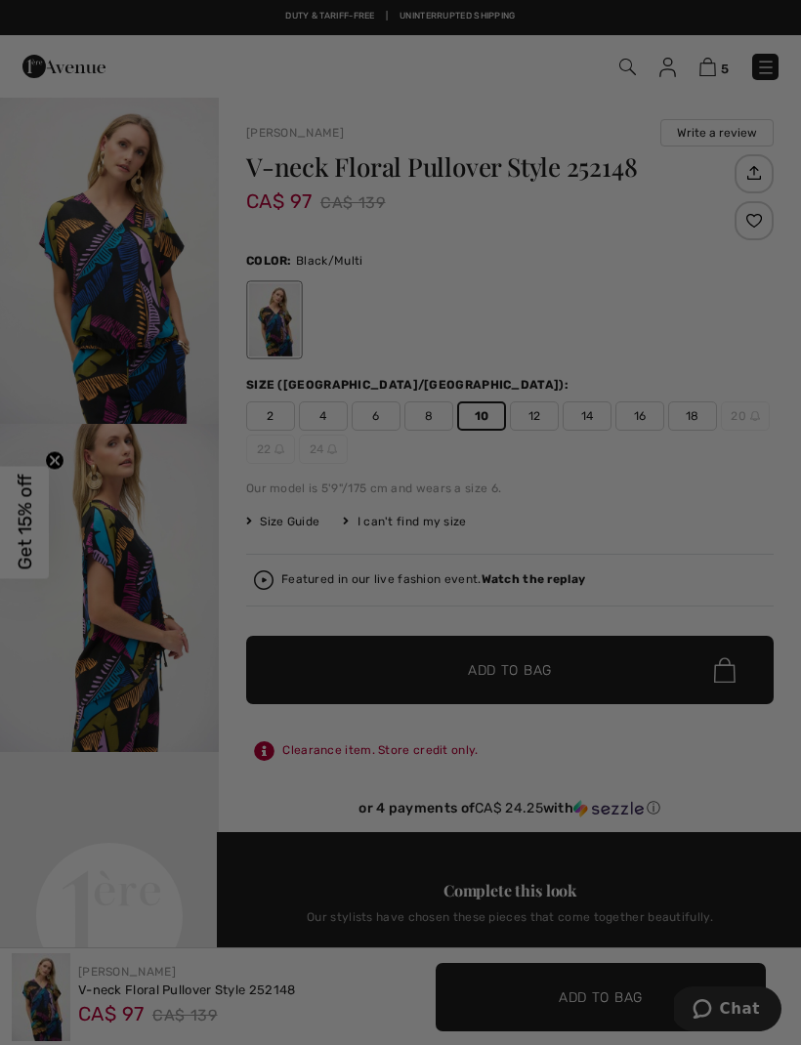
click at [261, 578] on div "Live video shopping" at bounding box center [400, 522] width 801 height 1045
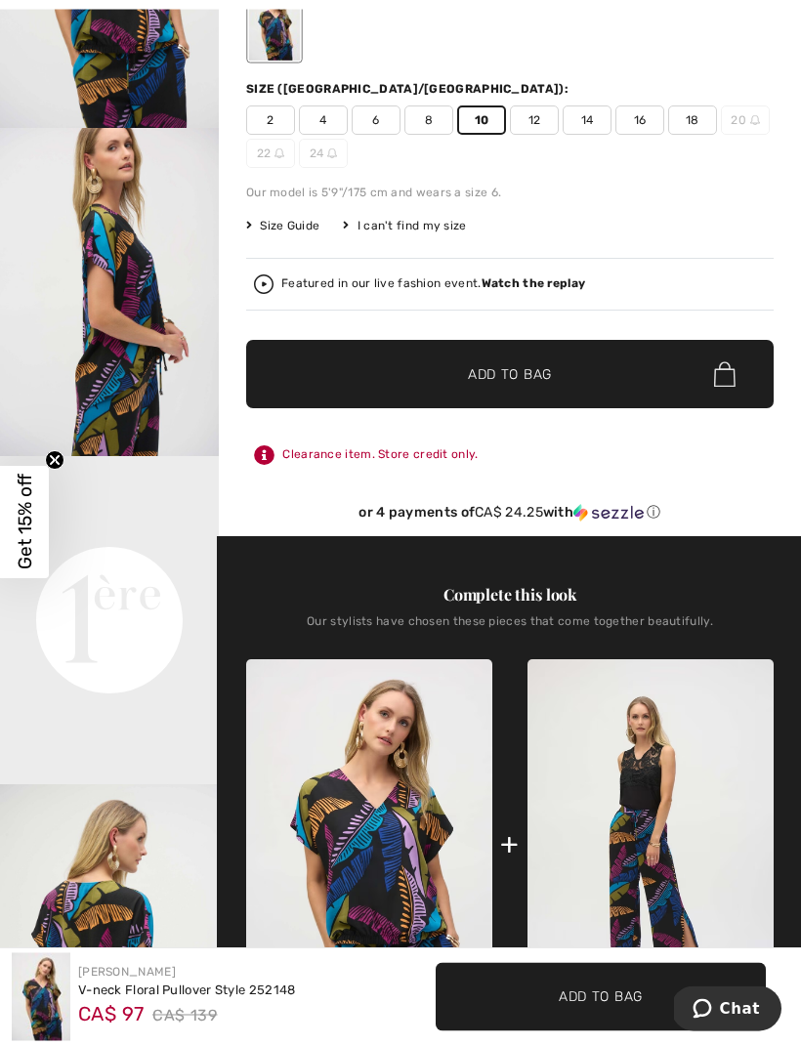
scroll to position [272, 0]
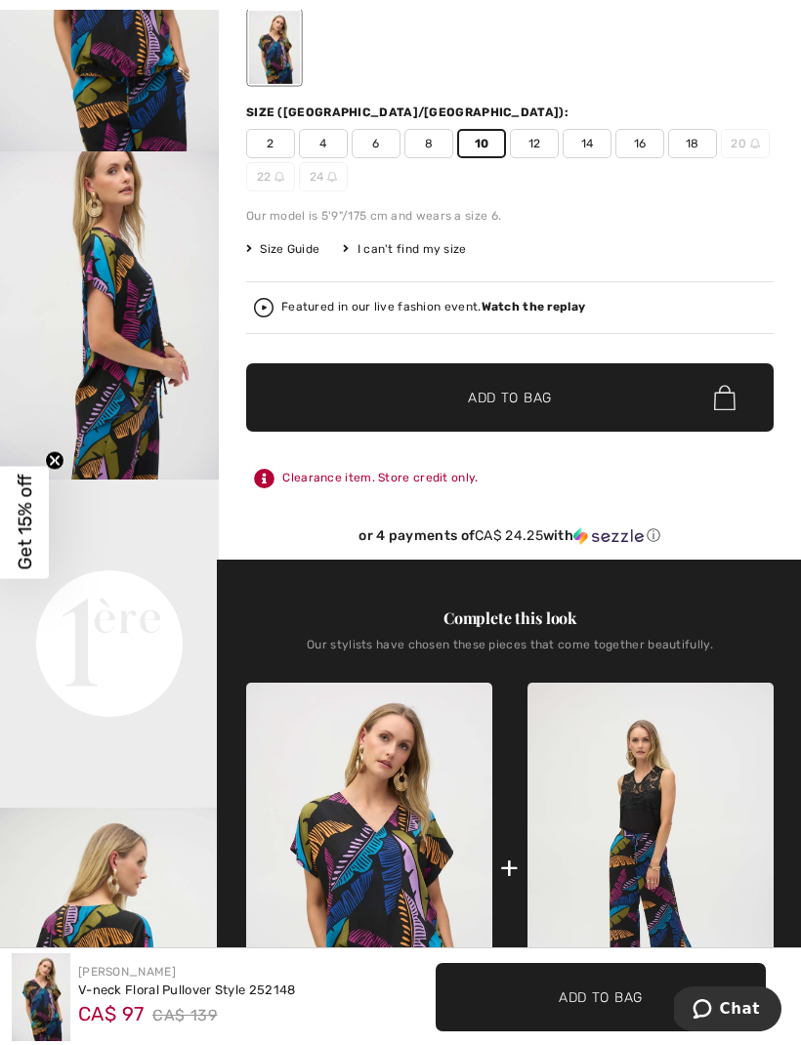
click at [138, 589] on video "Your browser does not support the video tag." at bounding box center [109, 533] width 219 height 109
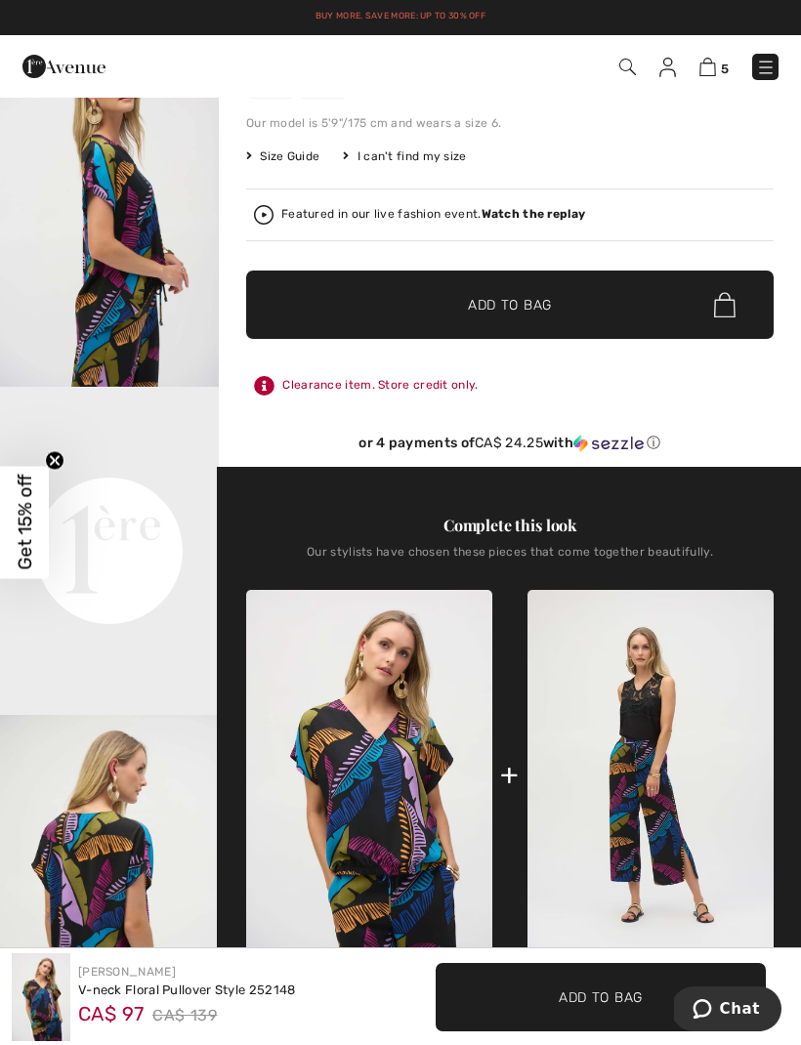
scroll to position [0, 0]
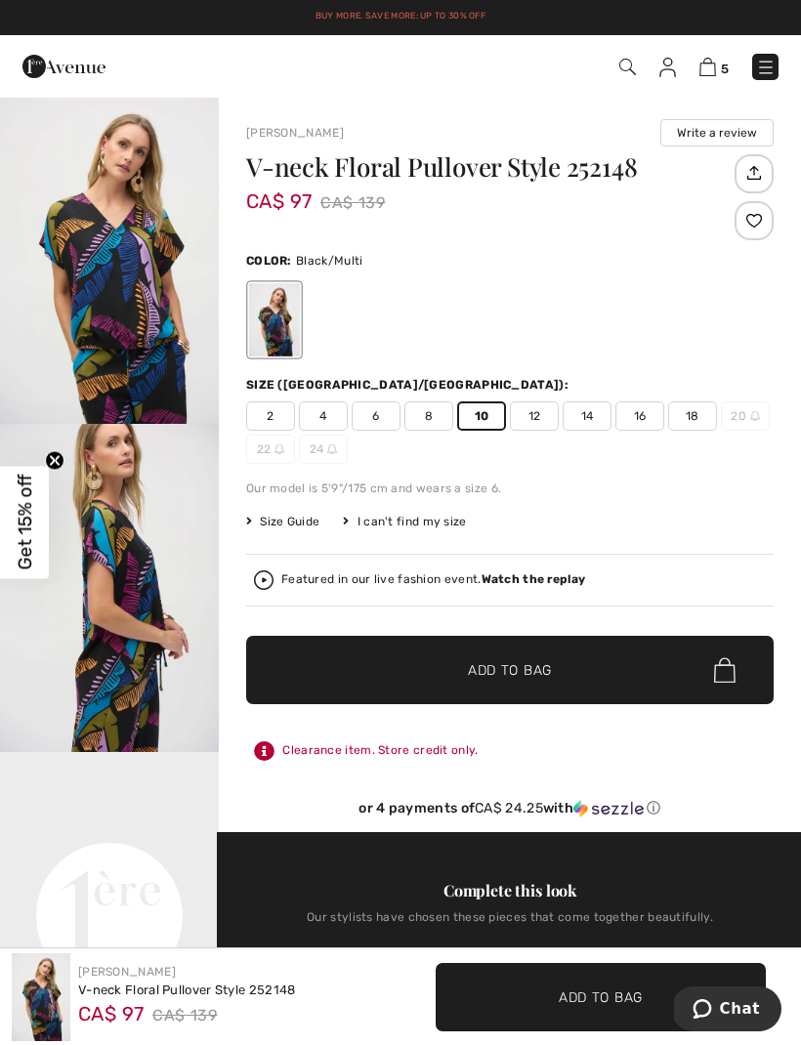
click at [713, 61] on img at bounding box center [707, 67] width 17 height 19
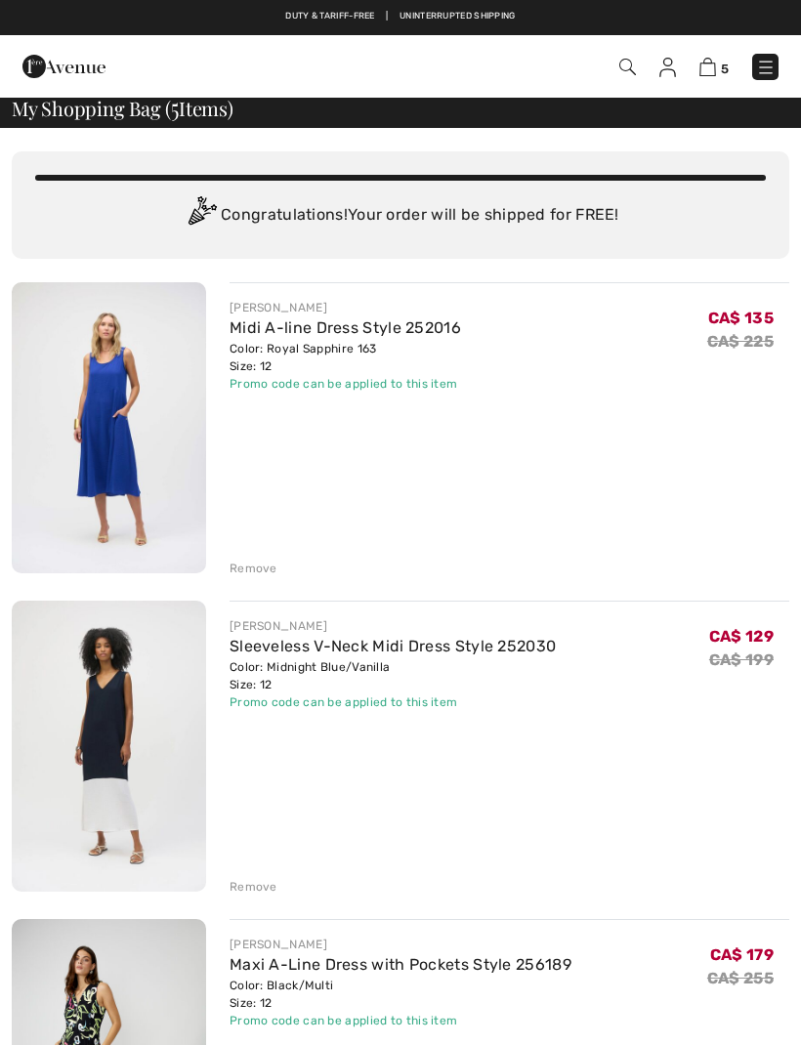
scroll to position [6, 0]
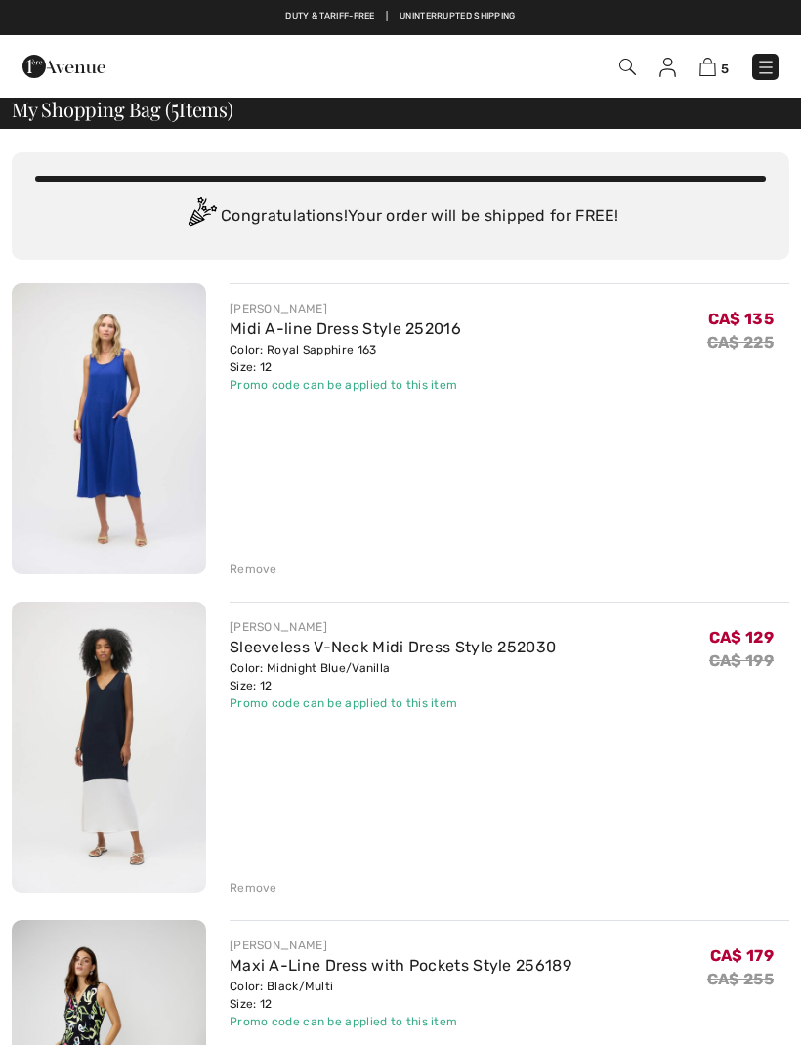
click at [257, 574] on div "Remove" at bounding box center [253, 570] width 48 height 18
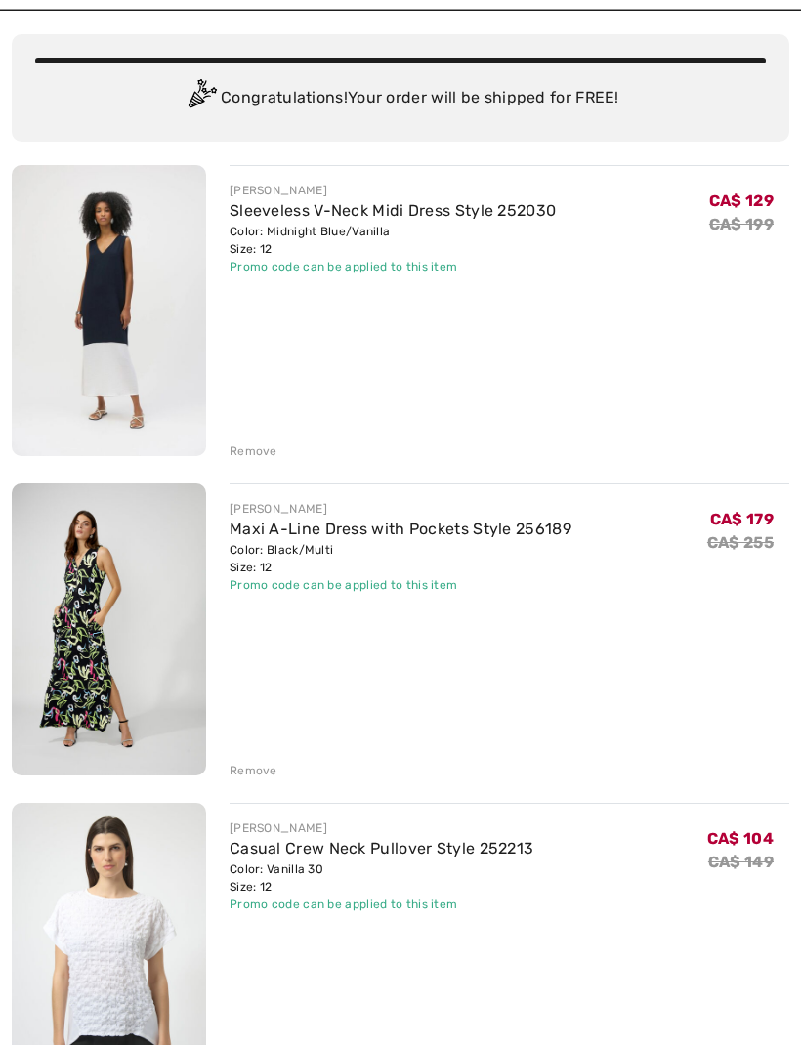
scroll to position [170, 0]
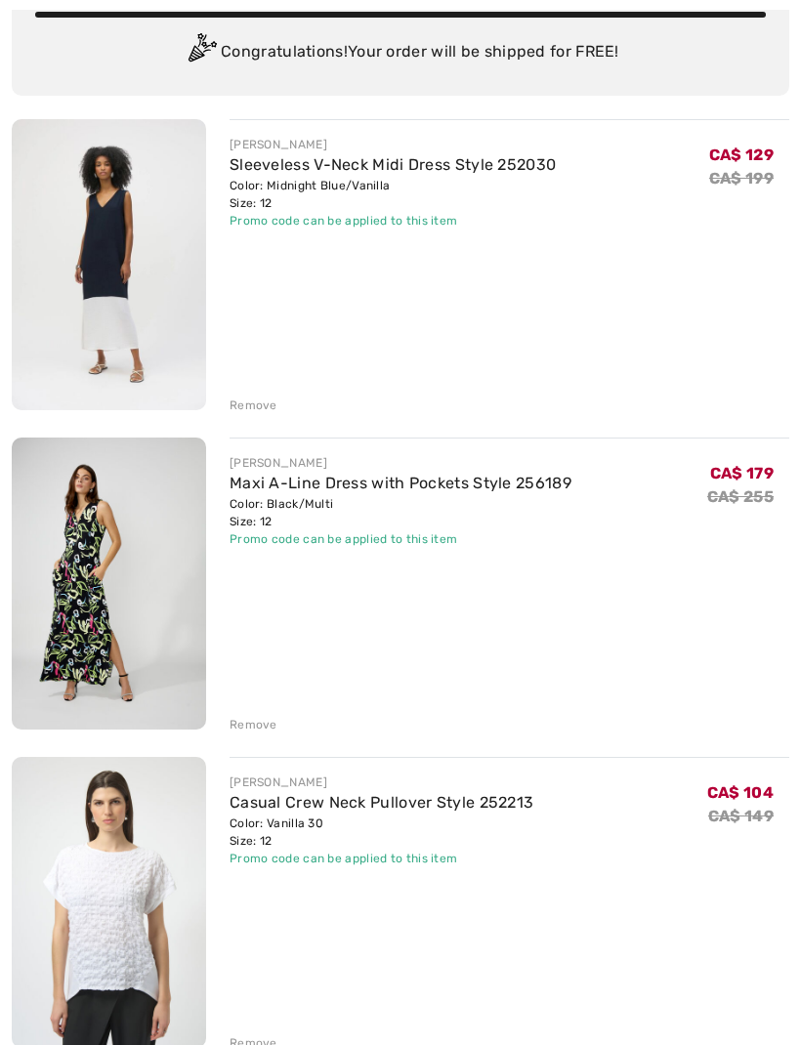
click at [264, 726] on div "Remove" at bounding box center [253, 725] width 48 height 18
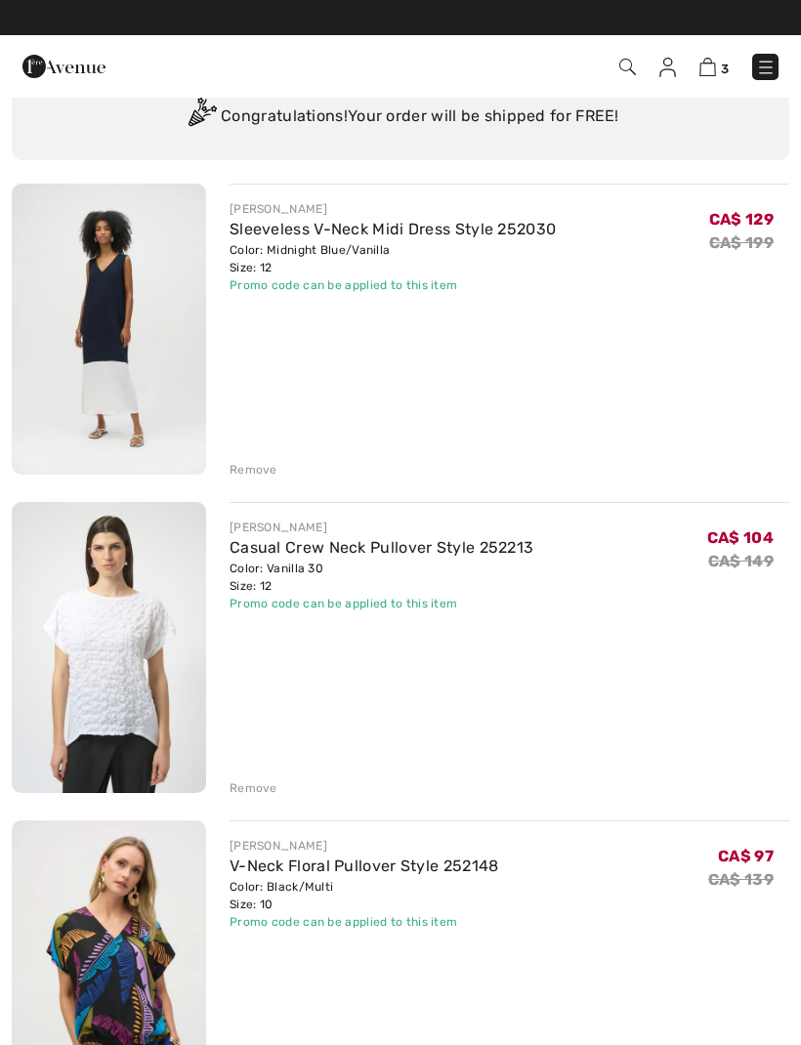
scroll to position [0, 0]
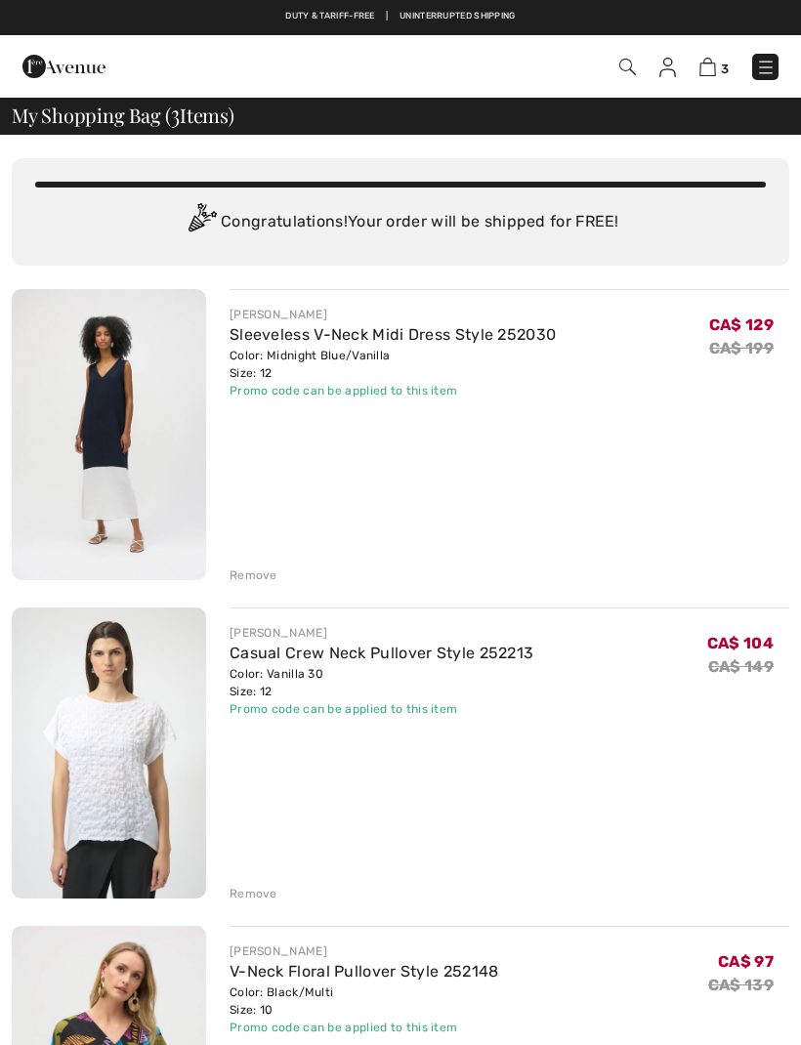
click at [441, 647] on link "Casual Crew Neck Pullover Style 252213" at bounding box center [381, 653] width 304 height 19
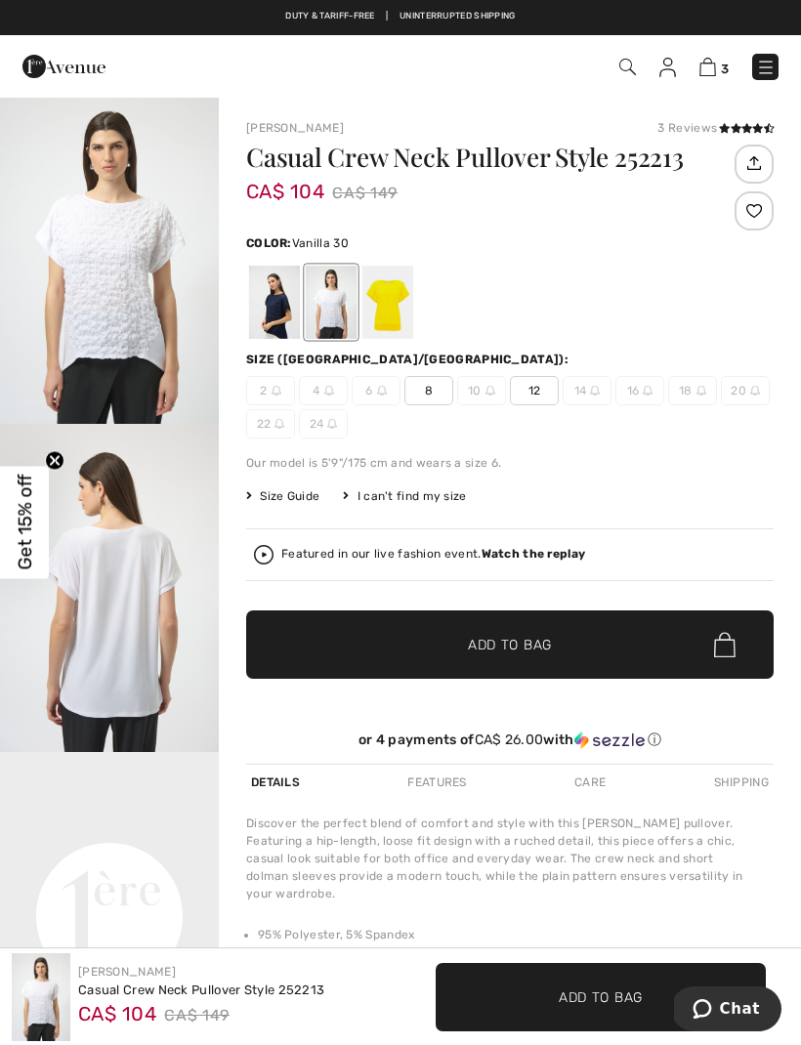
click at [730, 123] on icon at bounding box center [735, 128] width 11 height 10
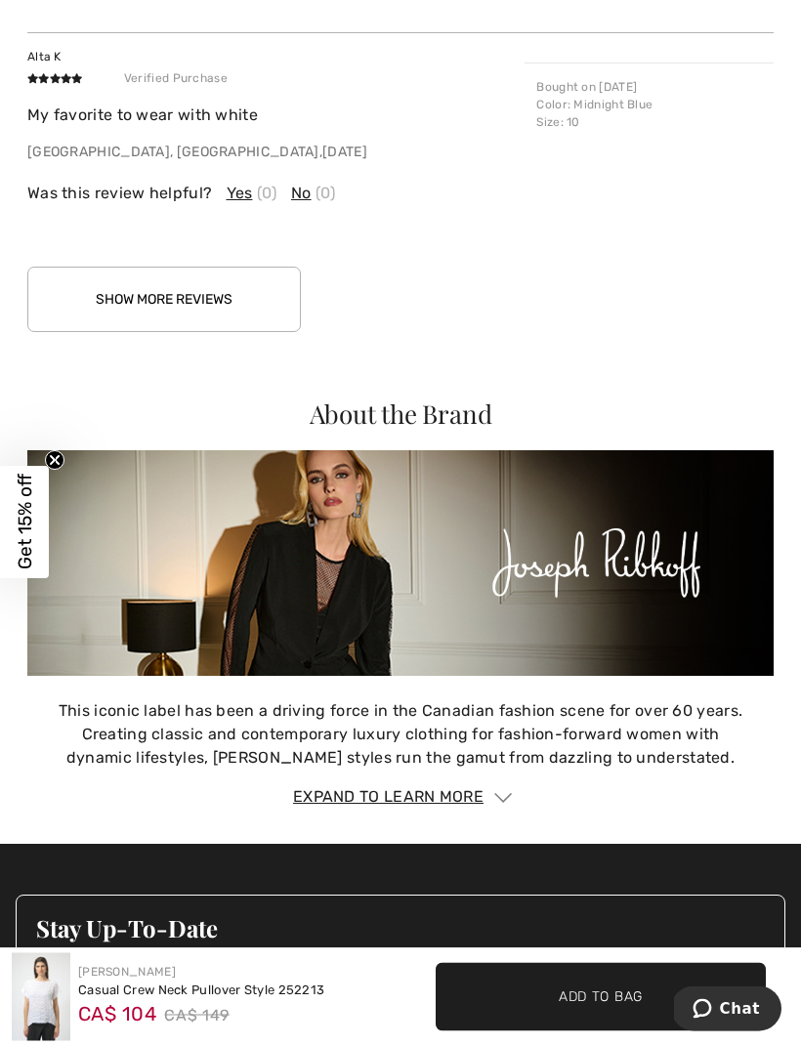
scroll to position [2681, 0]
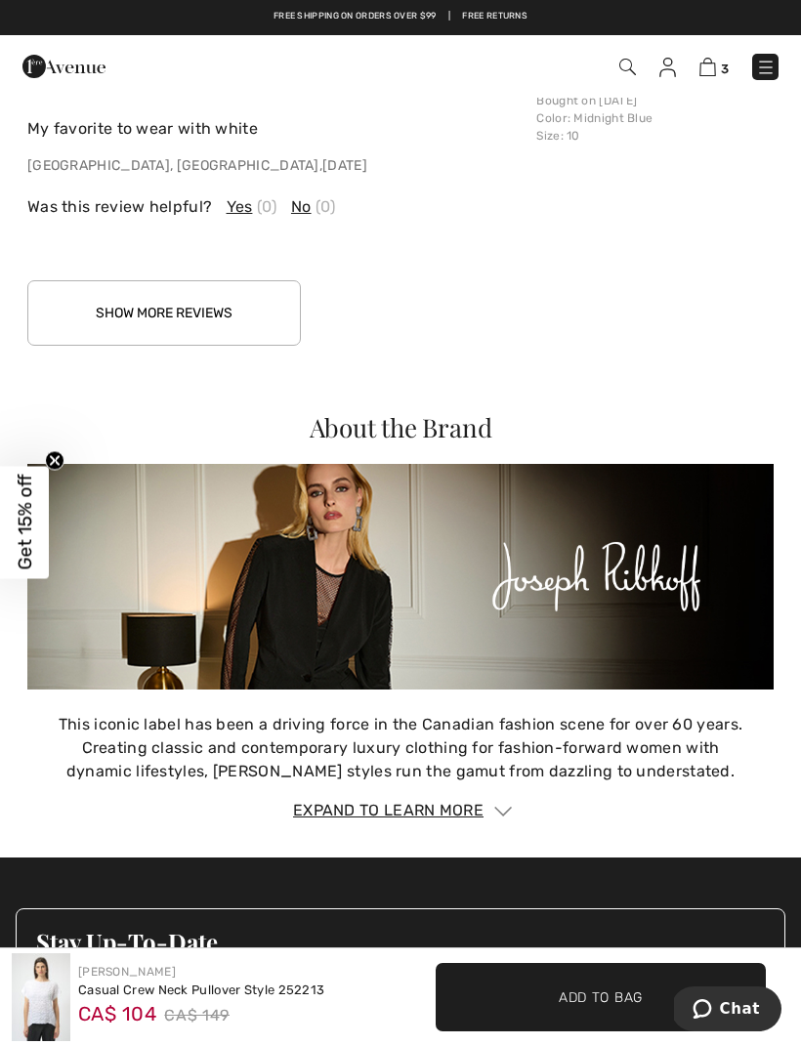
click at [255, 308] on button "Show More Reviews" at bounding box center [163, 312] width 273 height 65
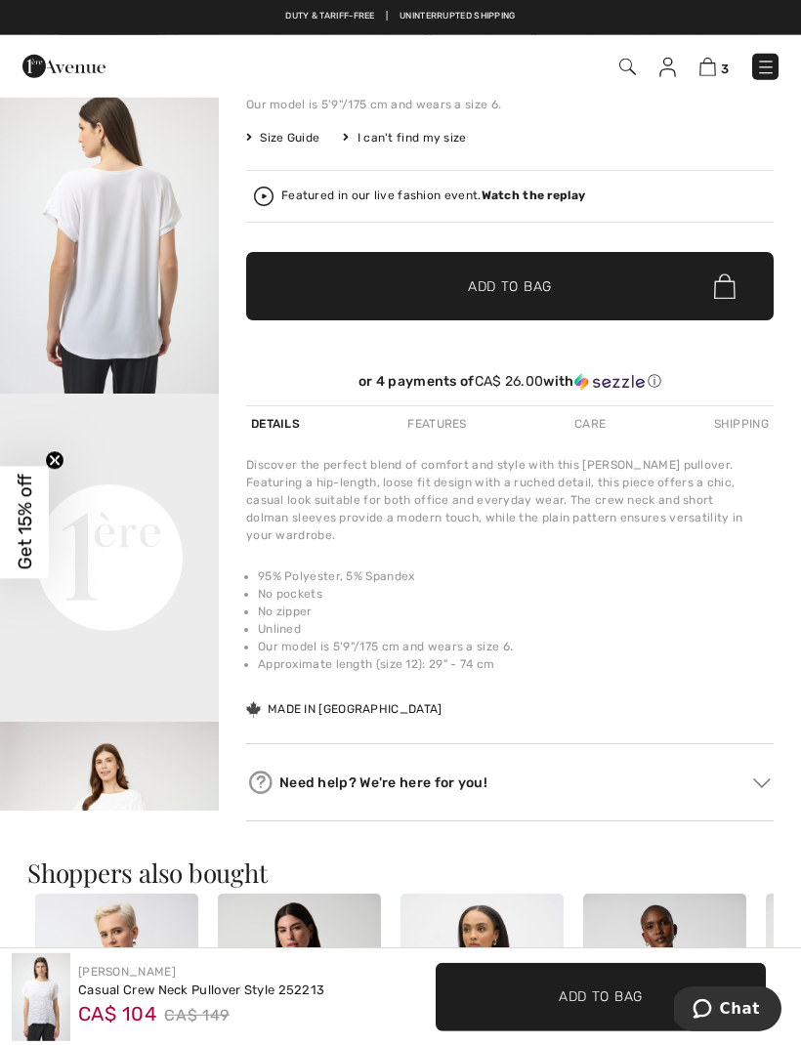
scroll to position [0, 0]
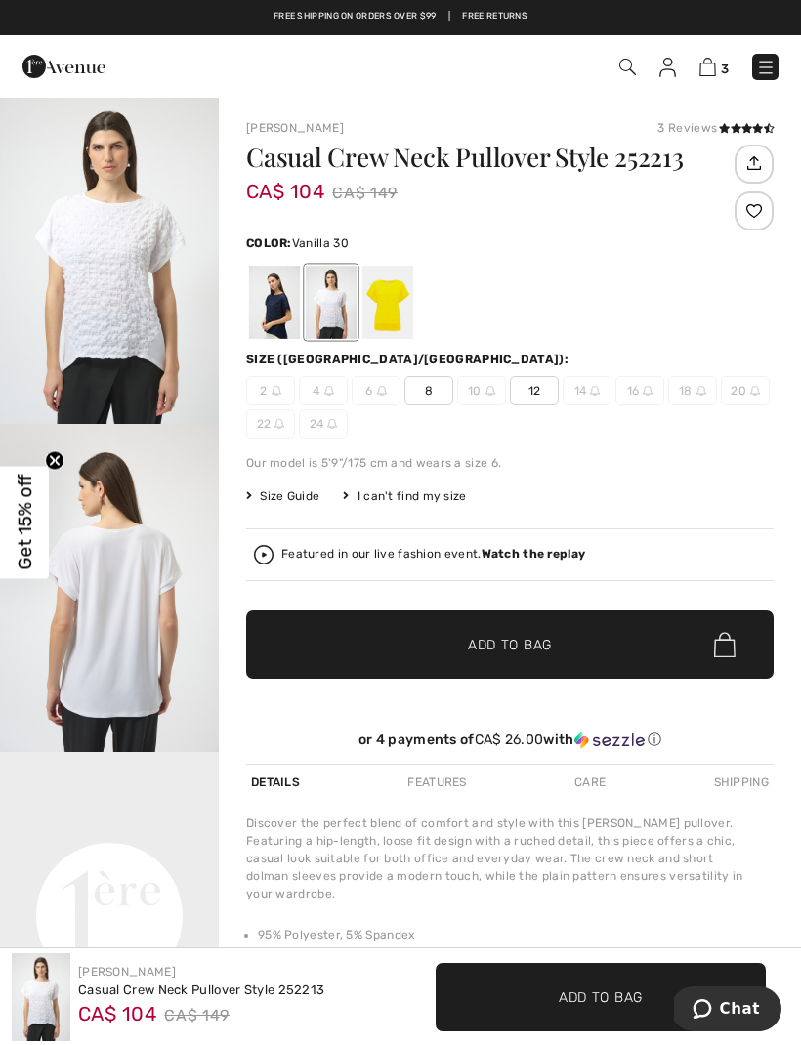
click at [715, 63] on img at bounding box center [707, 67] width 17 height 19
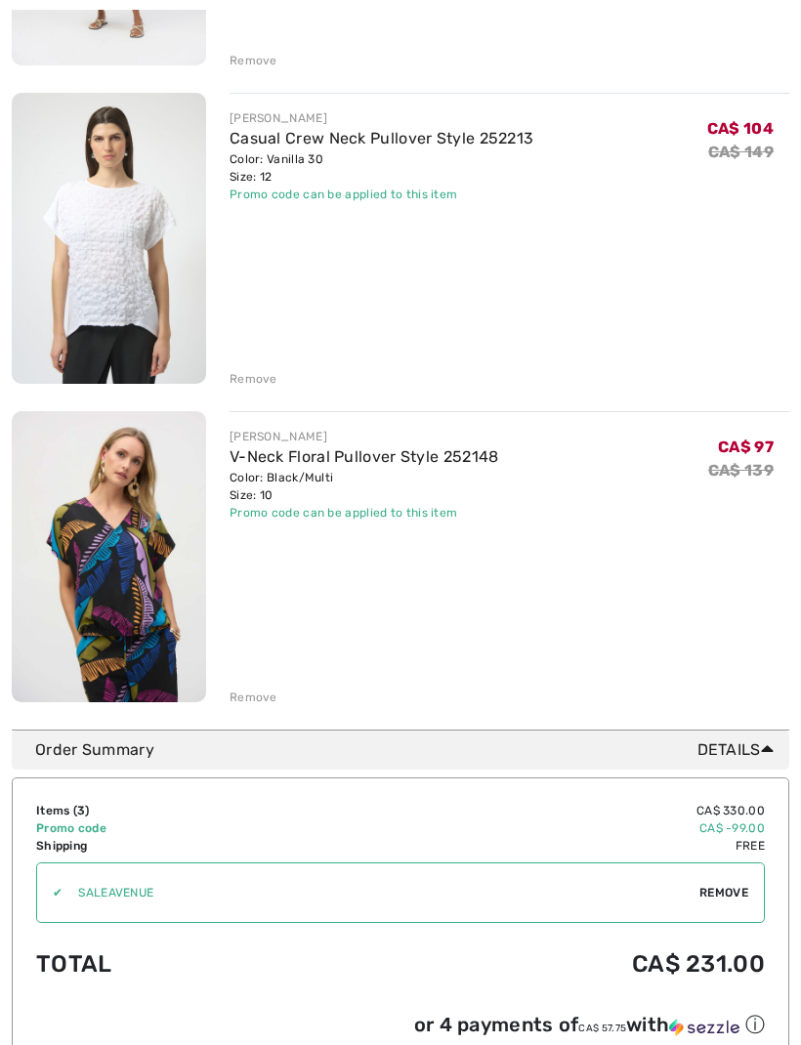
scroll to position [514, 0]
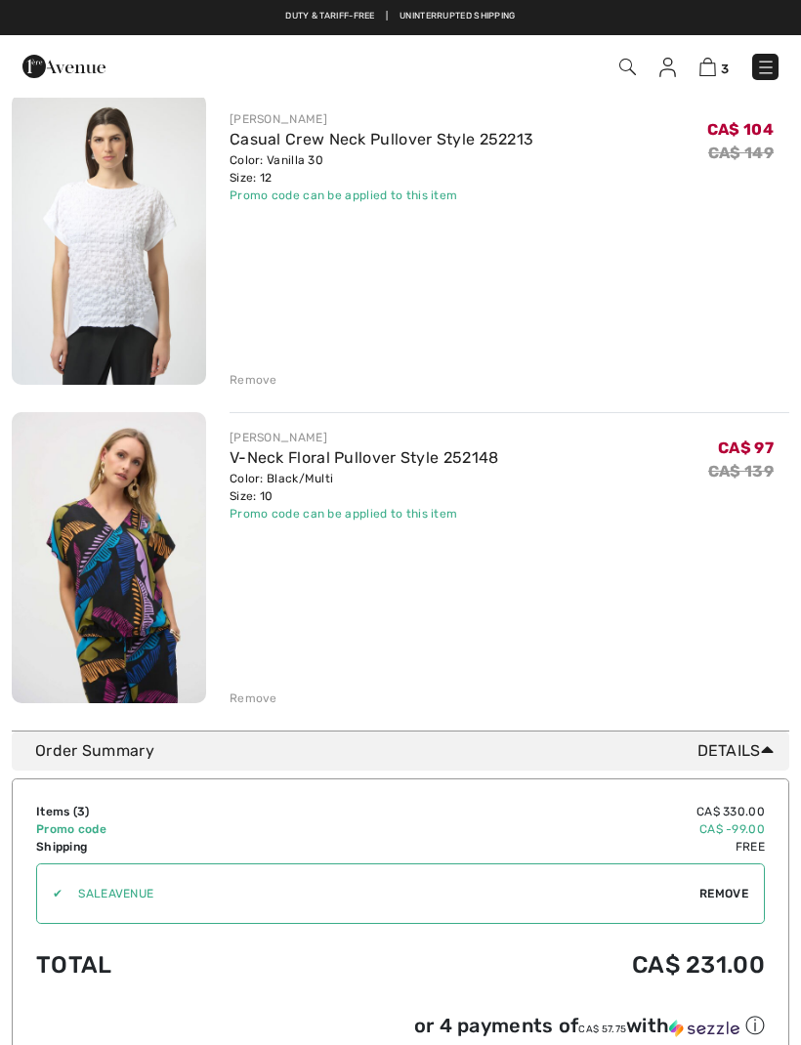
click at [425, 448] on link "V-Neck Floral Pullover Style 252148" at bounding box center [364, 457] width 270 height 19
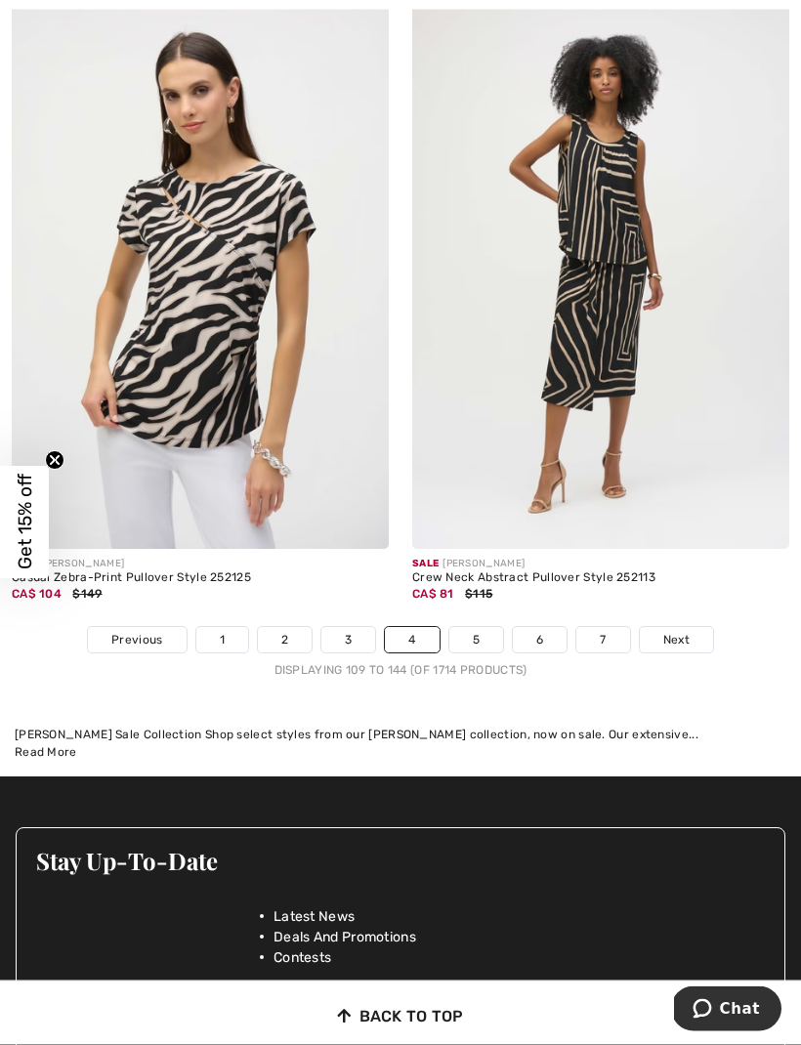
scroll to position [11769, 0]
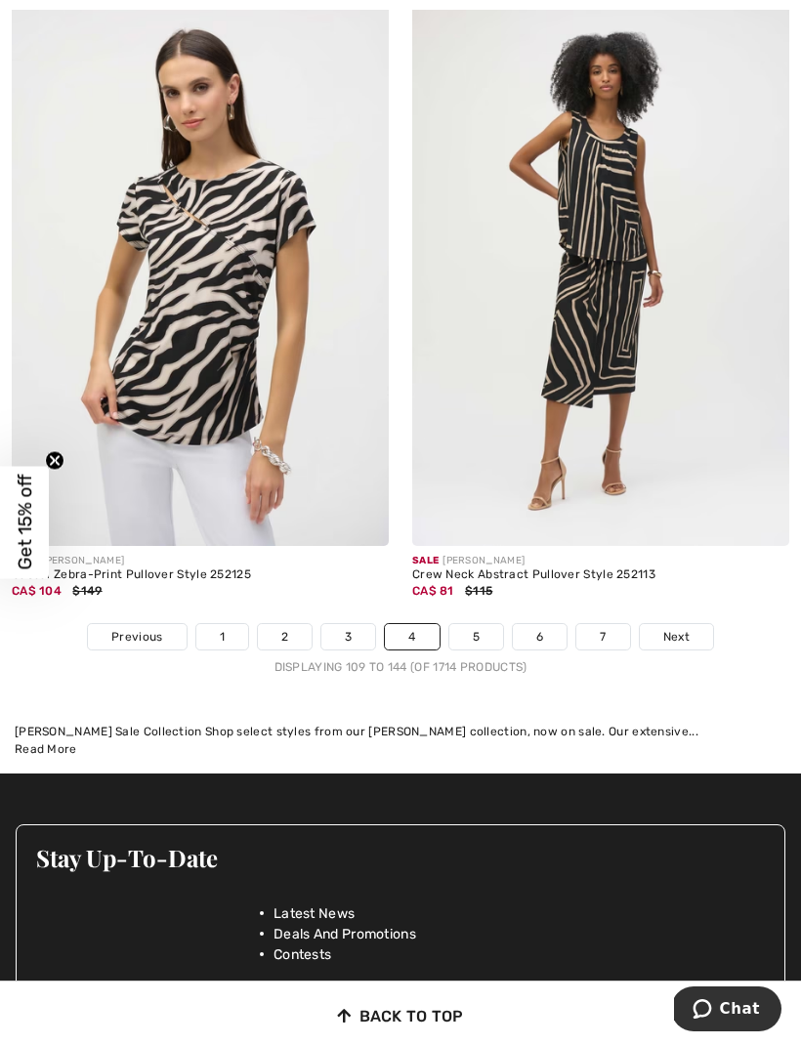
click at [682, 628] on span "Next" at bounding box center [676, 637] width 26 height 18
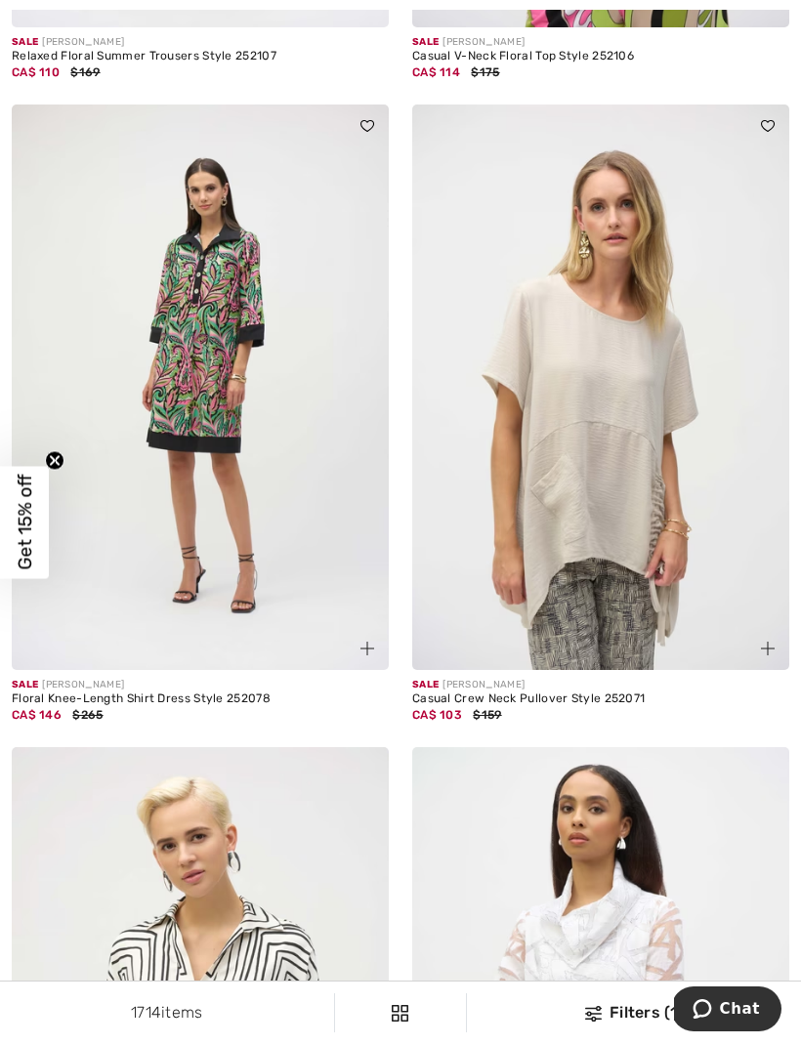
scroll to position [882, 0]
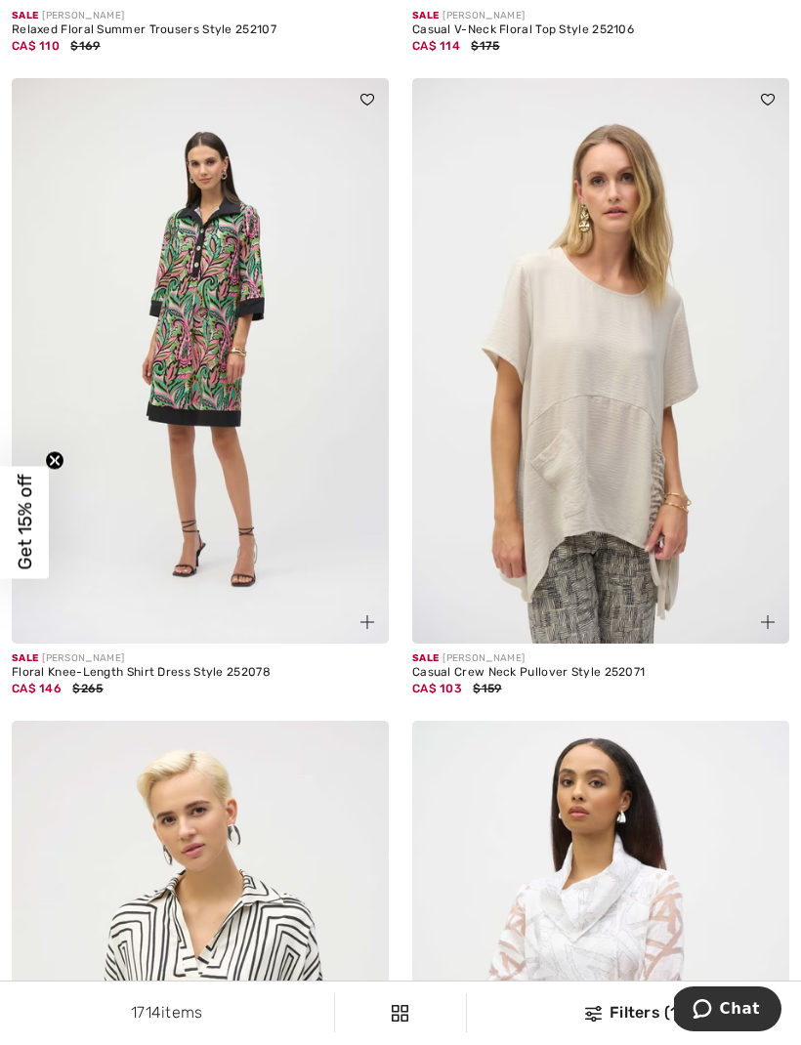
click at [651, 504] on img at bounding box center [600, 360] width 377 height 565
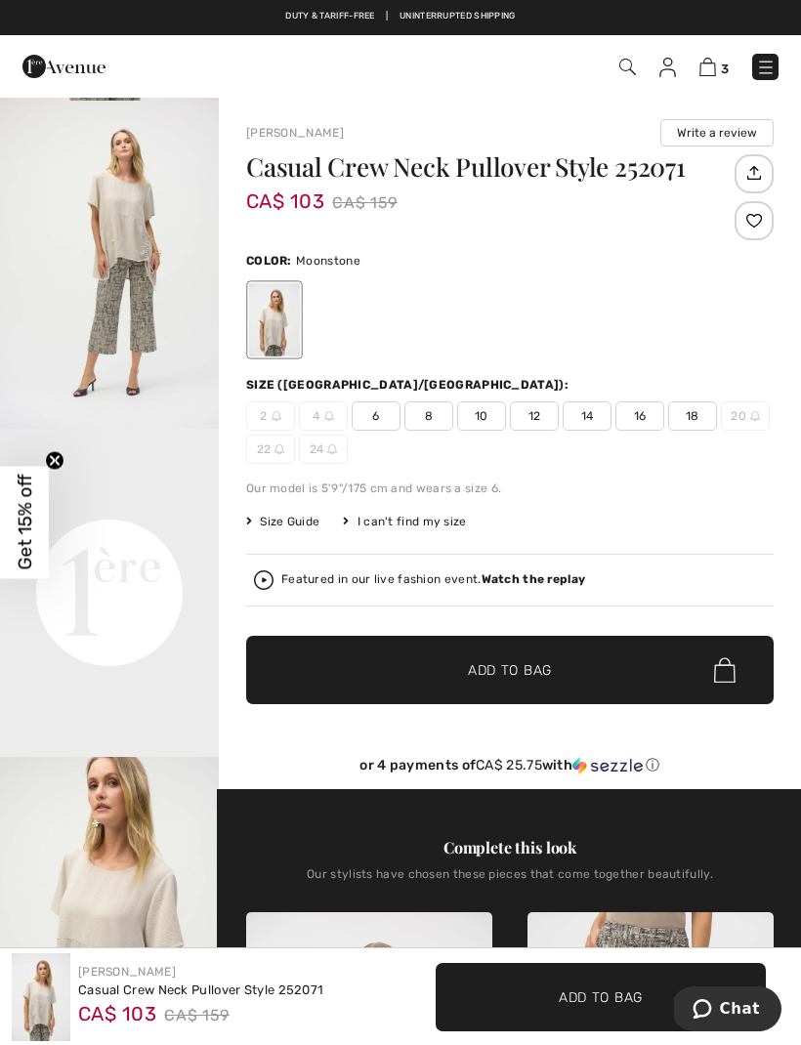
scroll to position [385, 0]
click at [110, 538] on video "Your browser does not support the video tag." at bounding box center [109, 483] width 219 height 109
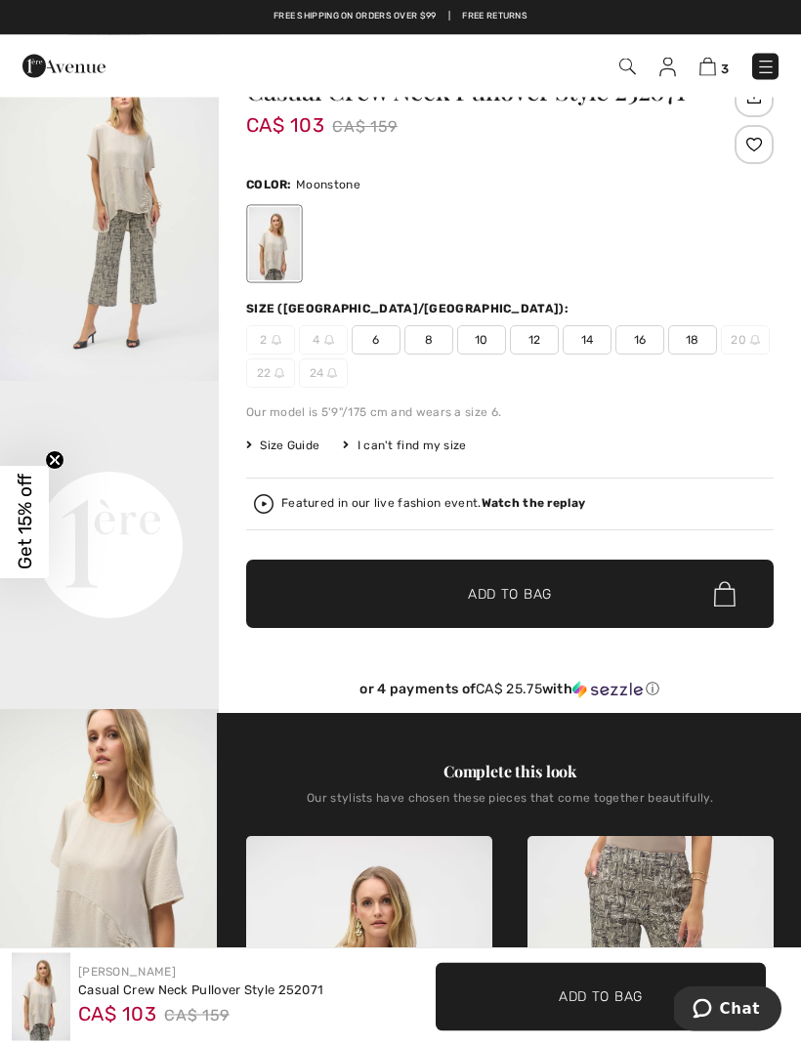
scroll to position [0, 0]
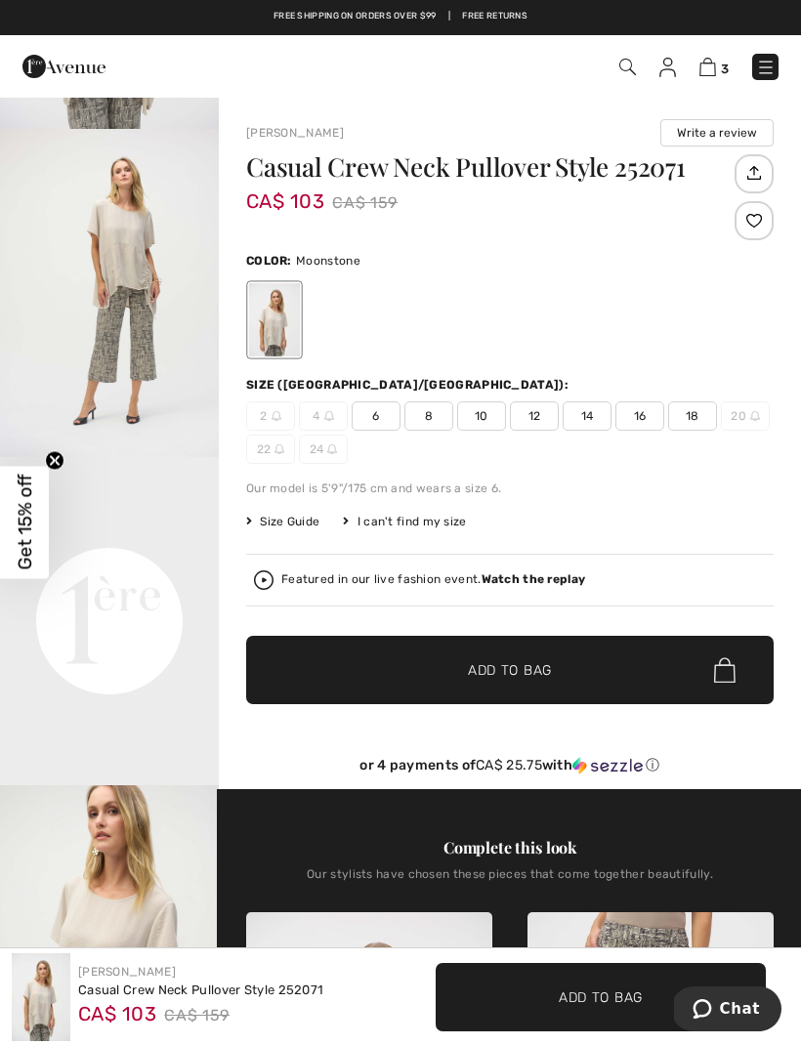
click at [682, 526] on div "Size Guide I can't find my size Select Size CAN 2 - Sold Out CAN 4 - Sold Out C…" at bounding box center [509, 522] width 527 height 18
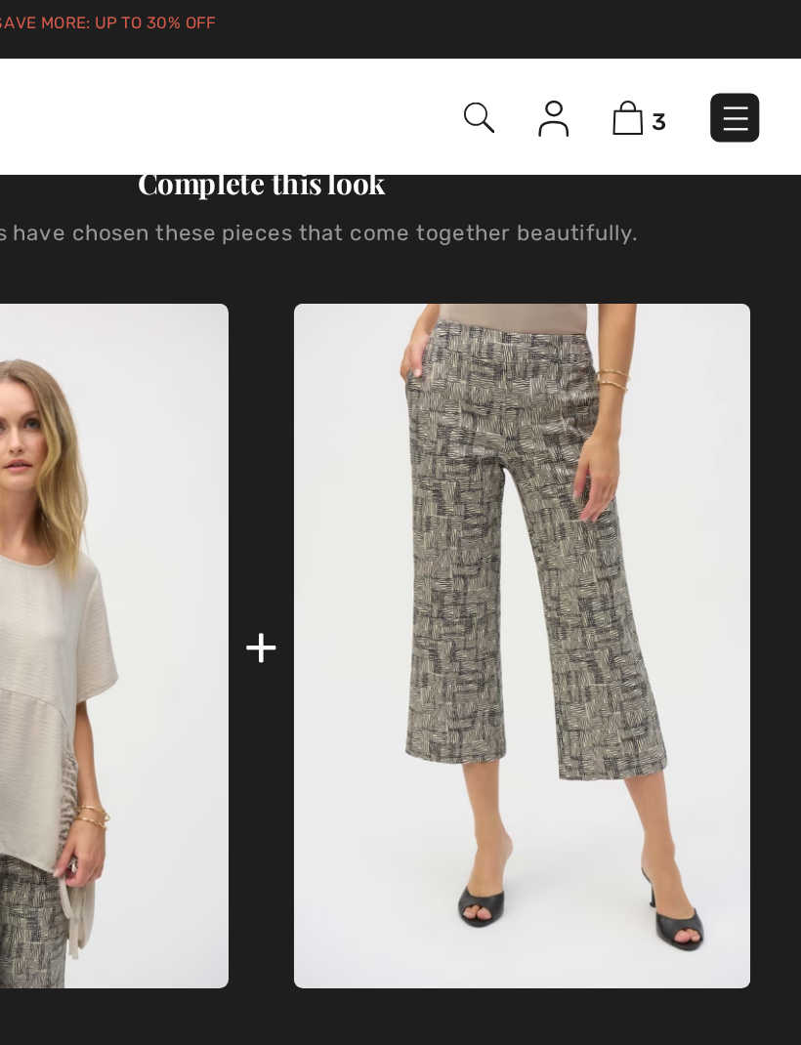
scroll to position [745, 0]
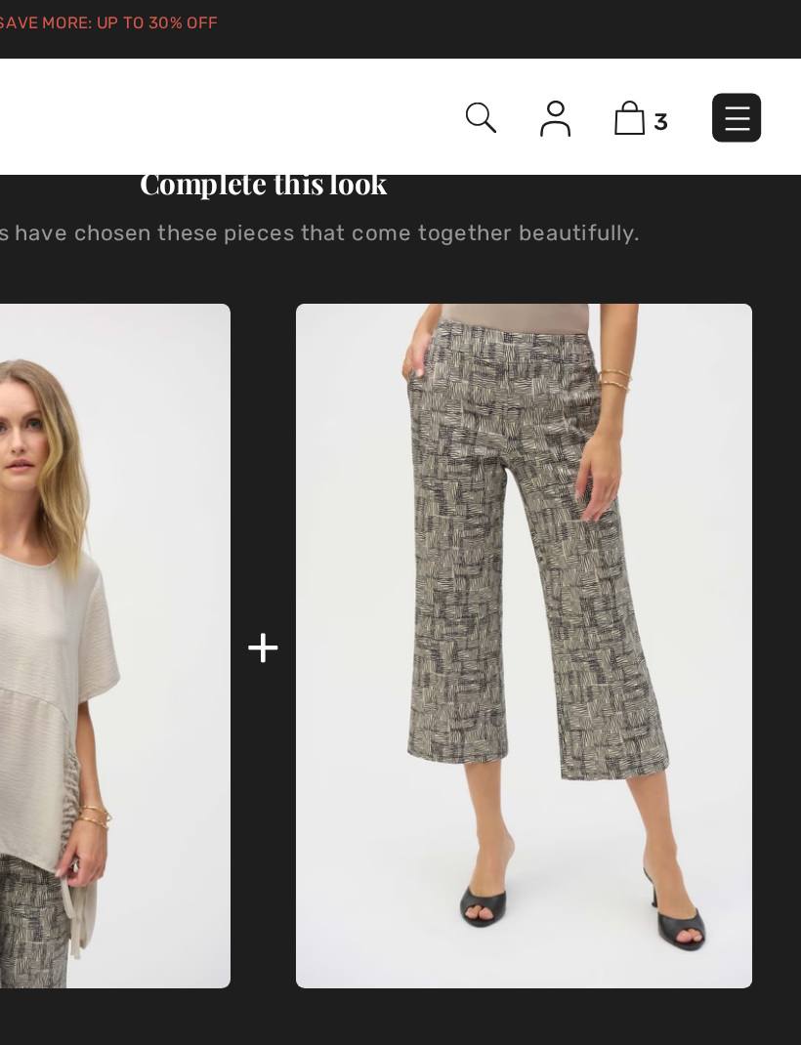
click at [527, 316] on img at bounding box center [650, 351] width 246 height 369
click at [527, 380] on img at bounding box center [650, 351] width 246 height 369
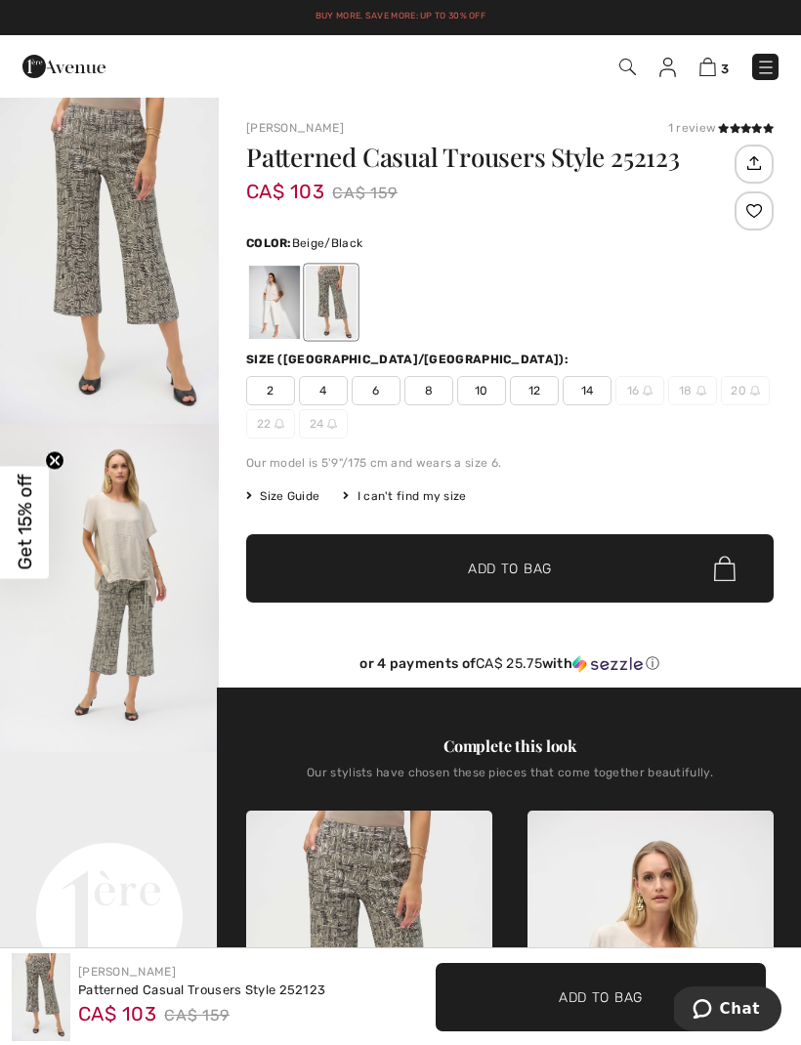
click at [535, 393] on span "12" at bounding box center [534, 390] width 49 height 29
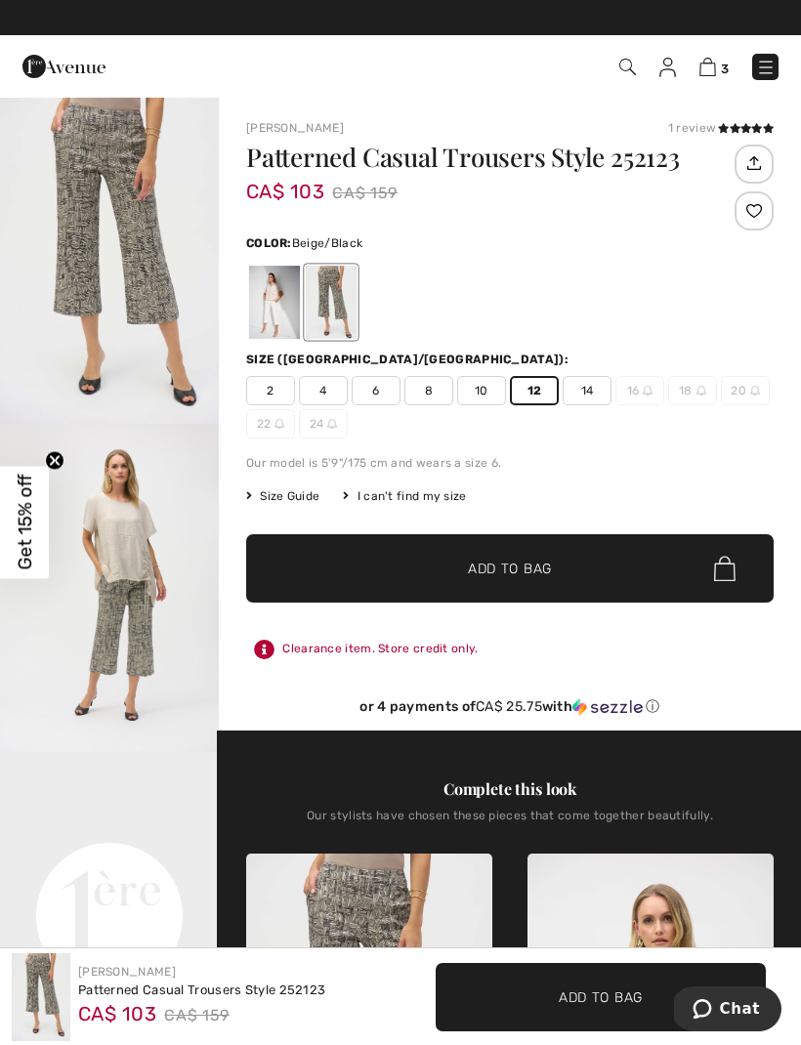
click at [750, 118] on div "Joseph Ribkoff 1 review 1 review Patterned Casual Trousers Style 252123 CA$ 103…" at bounding box center [510, 927] width 582 height 1663
click at [751, 124] on icon at bounding box center [756, 128] width 11 height 10
click at [302, 488] on span "Size Guide" at bounding box center [282, 496] width 73 height 18
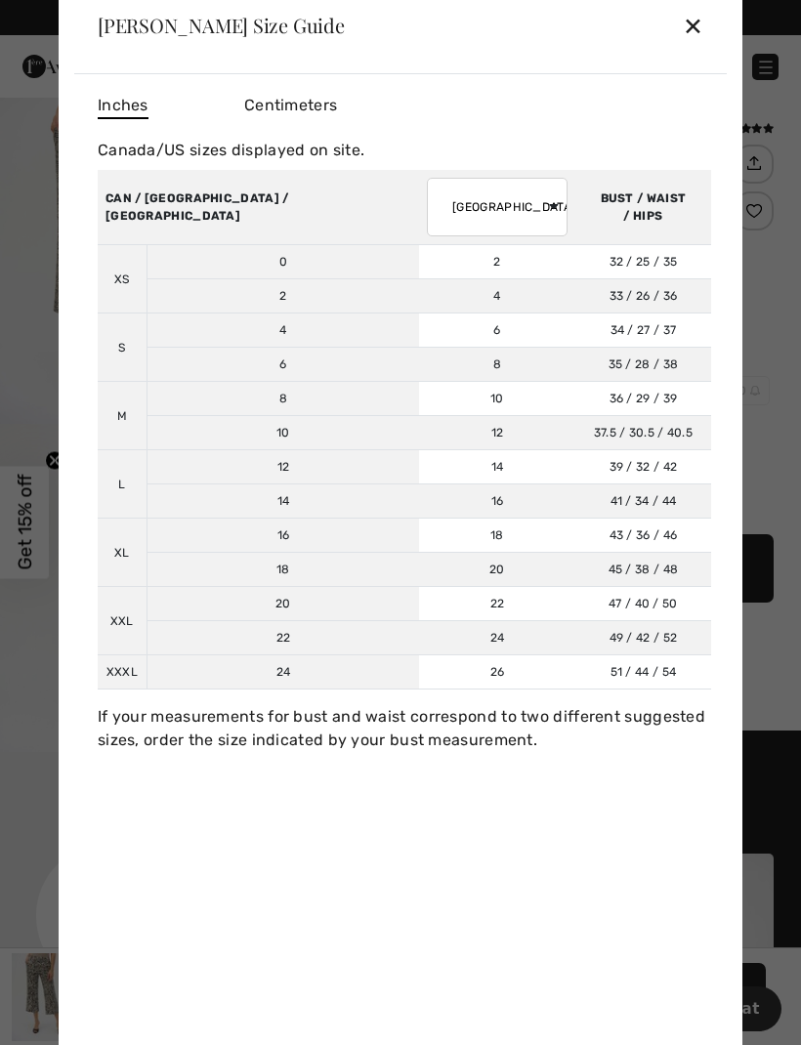
click at [687, 33] on div "✕" at bounding box center [693, 25] width 21 height 41
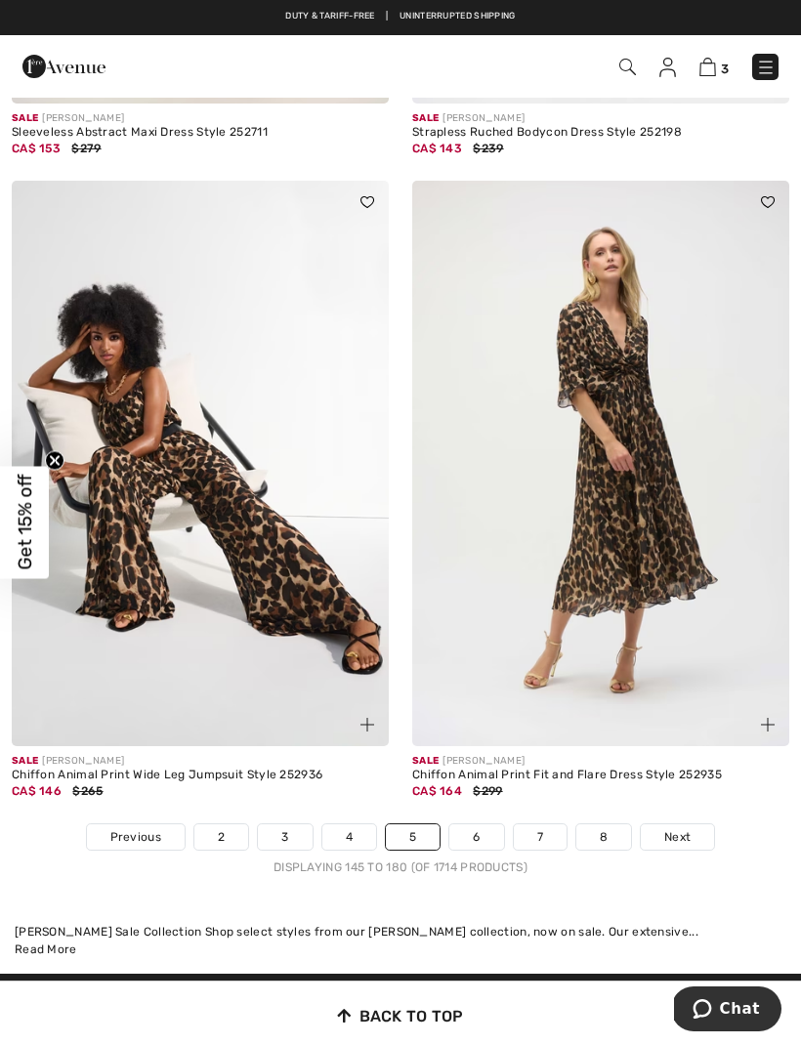
scroll to position [11884, 0]
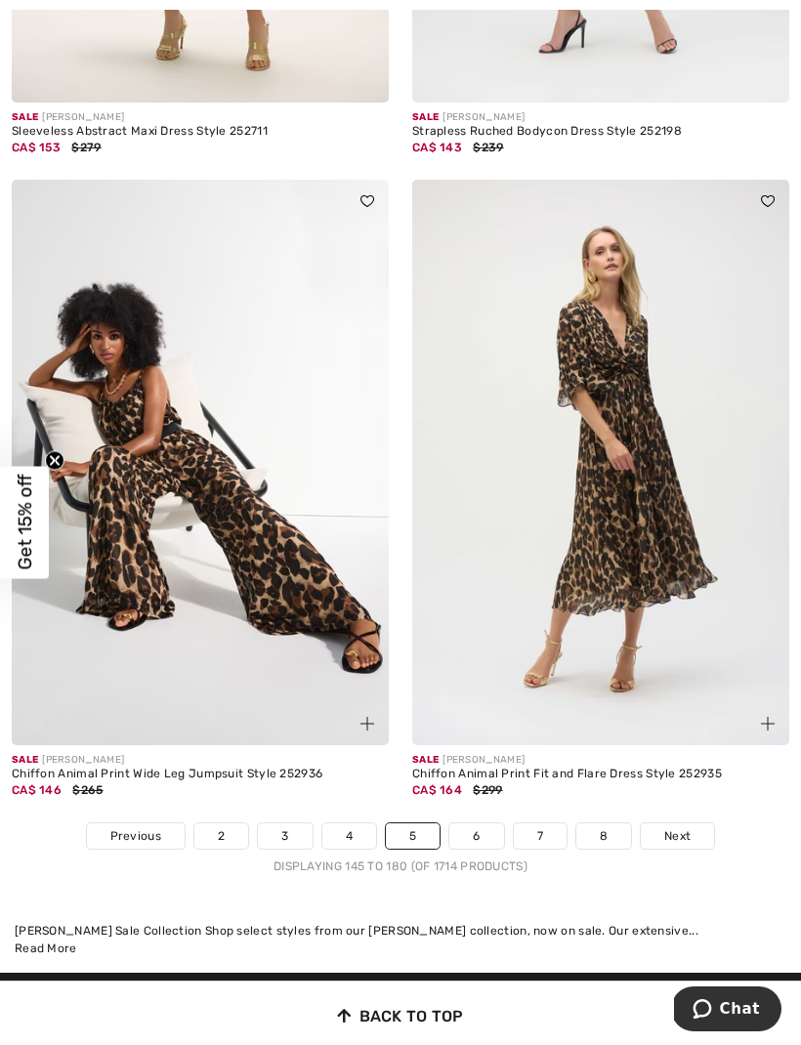
click at [683, 827] on span "Next" at bounding box center [677, 836] width 26 height 18
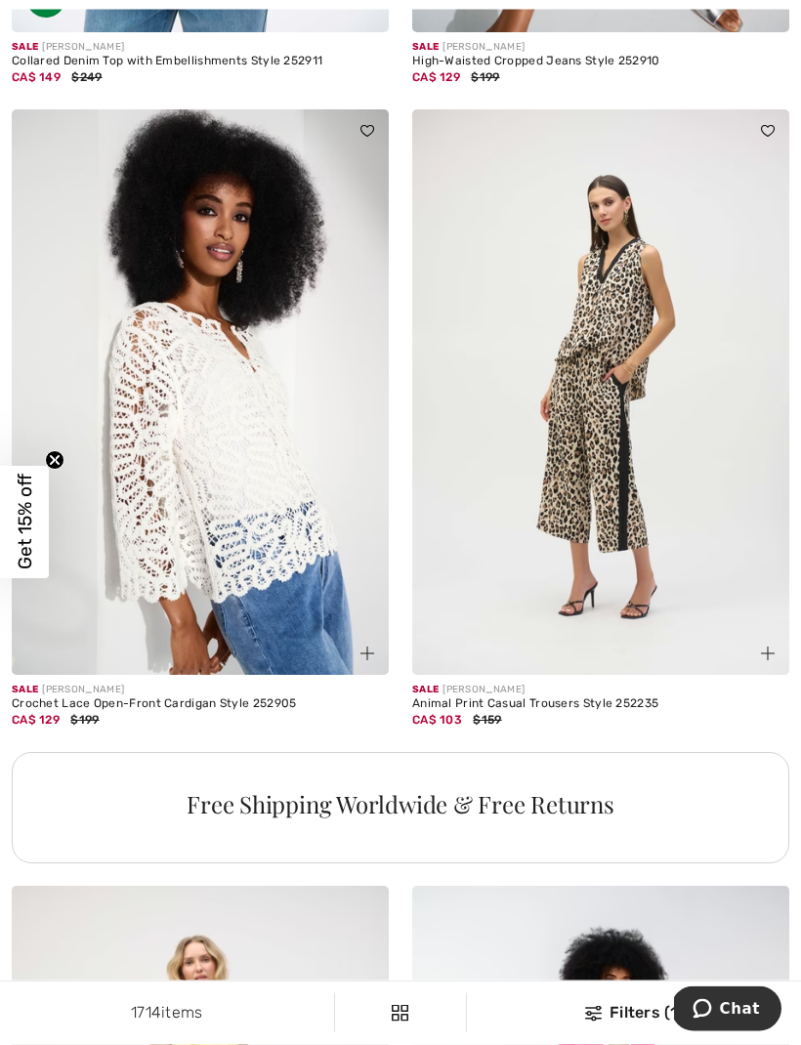
scroll to position [3420, 0]
click at [272, 590] on img at bounding box center [200, 391] width 377 height 565
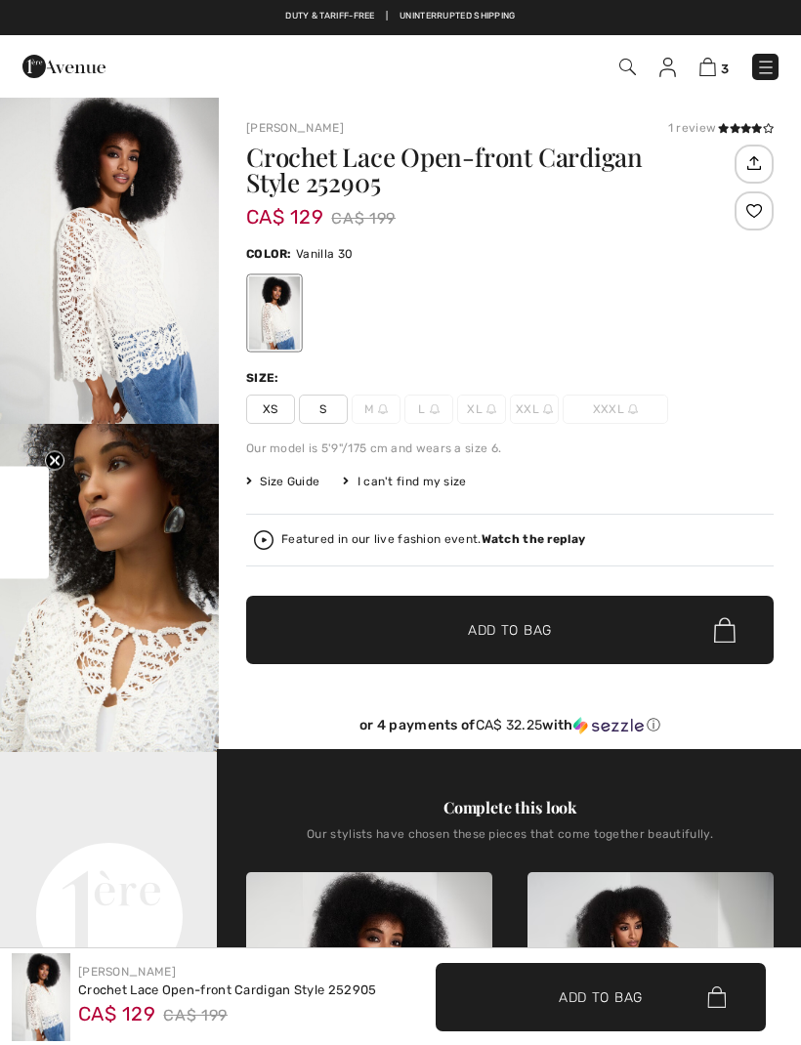
checkbox input "true"
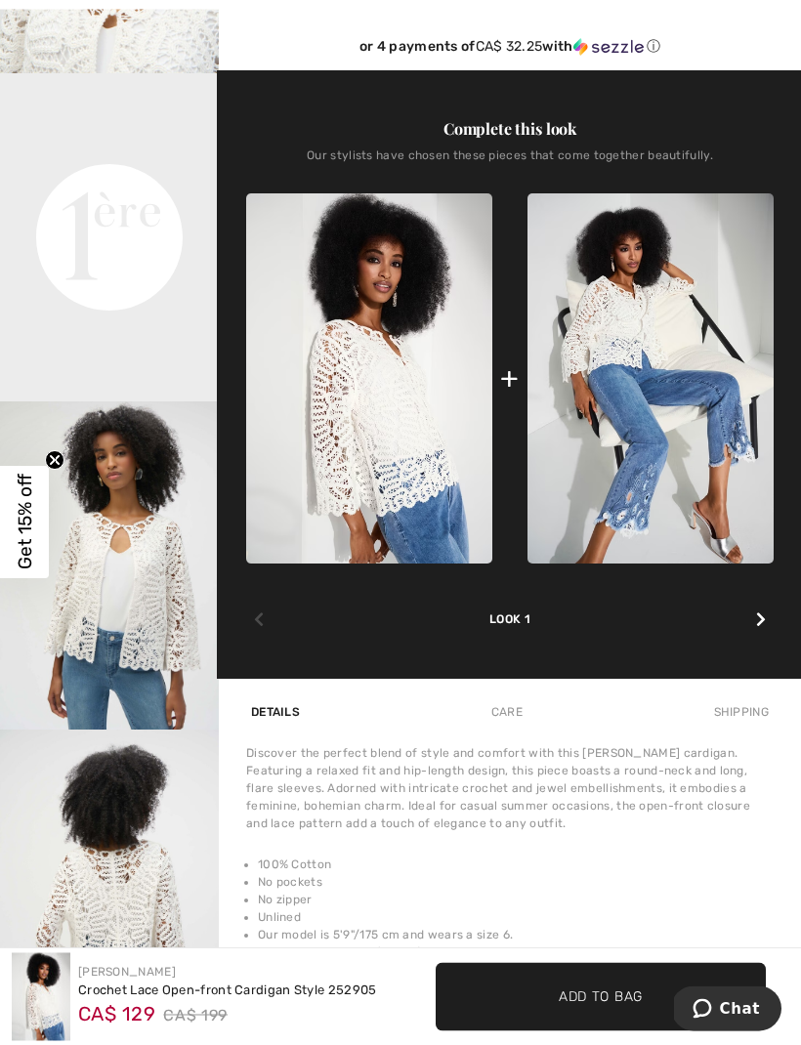
scroll to position [687, 0]
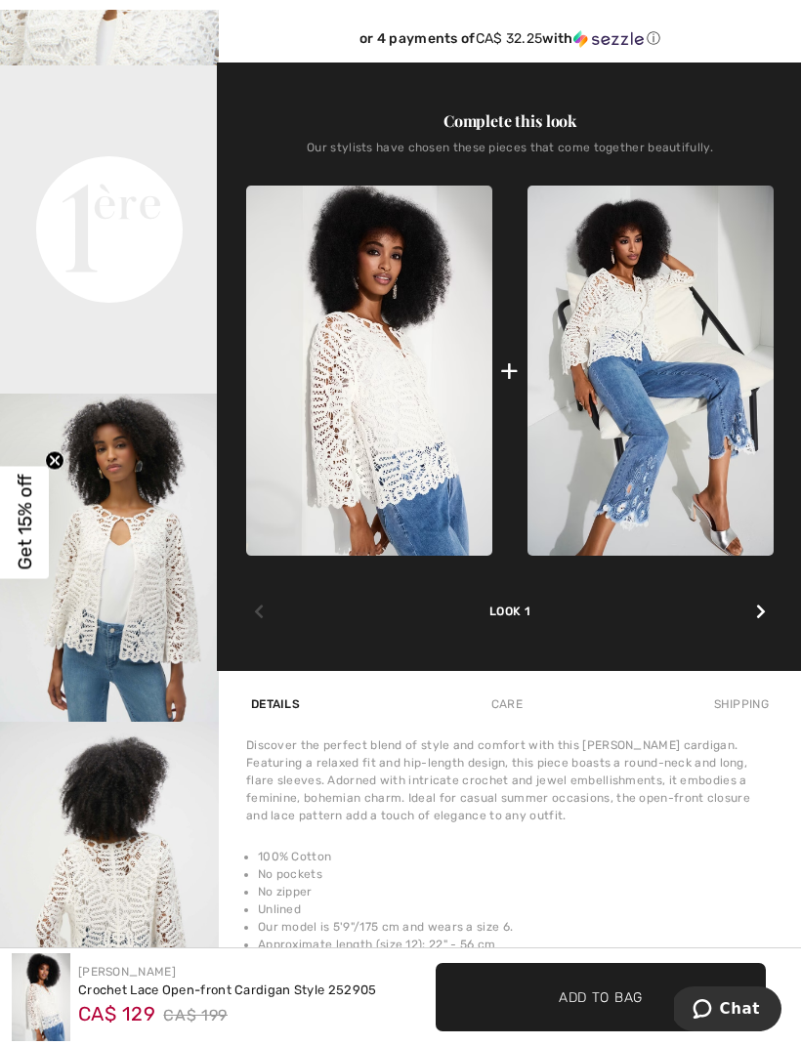
click at [111, 175] on video "Your browser does not support the video tag." at bounding box center [109, 119] width 219 height 109
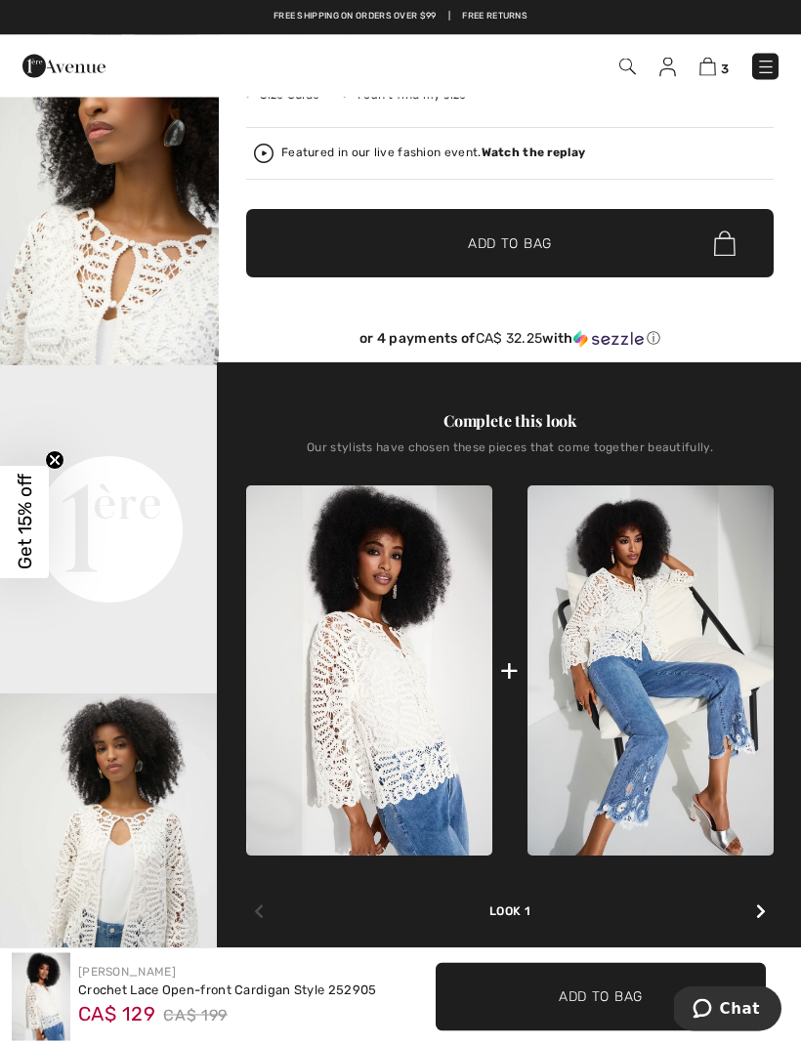
scroll to position [0, 0]
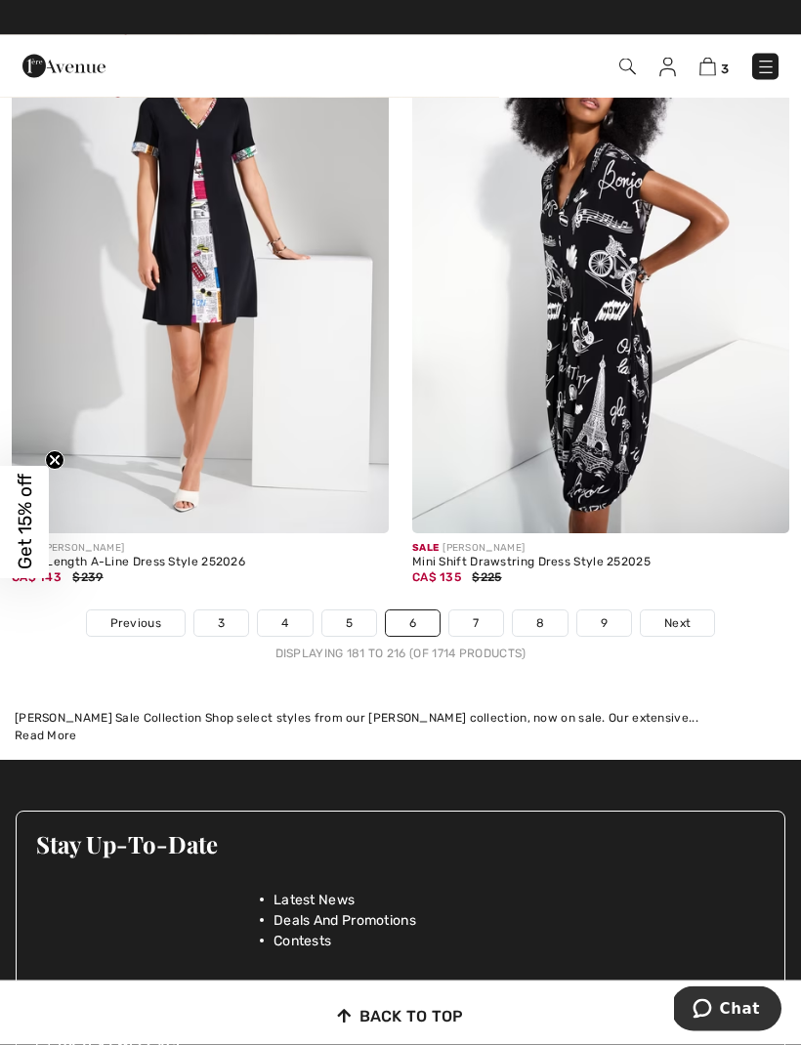
scroll to position [11950, 0]
click at [688, 614] on span "Next" at bounding box center [677, 623] width 26 height 18
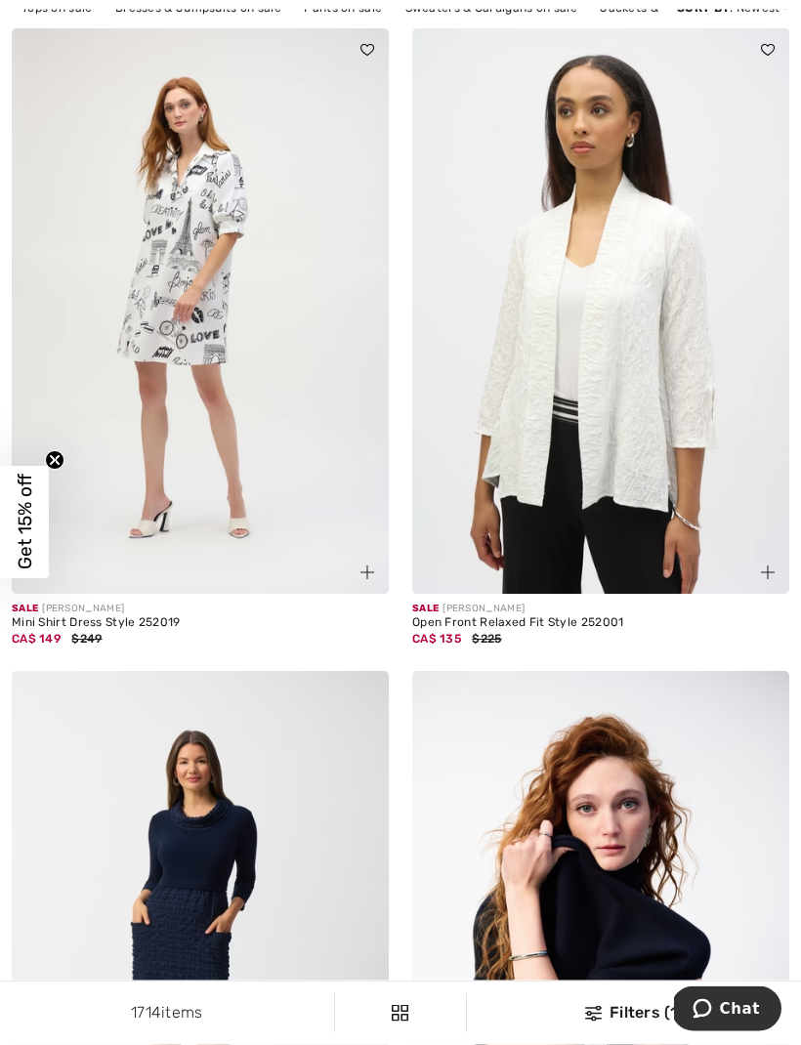
scroll to position [292, 0]
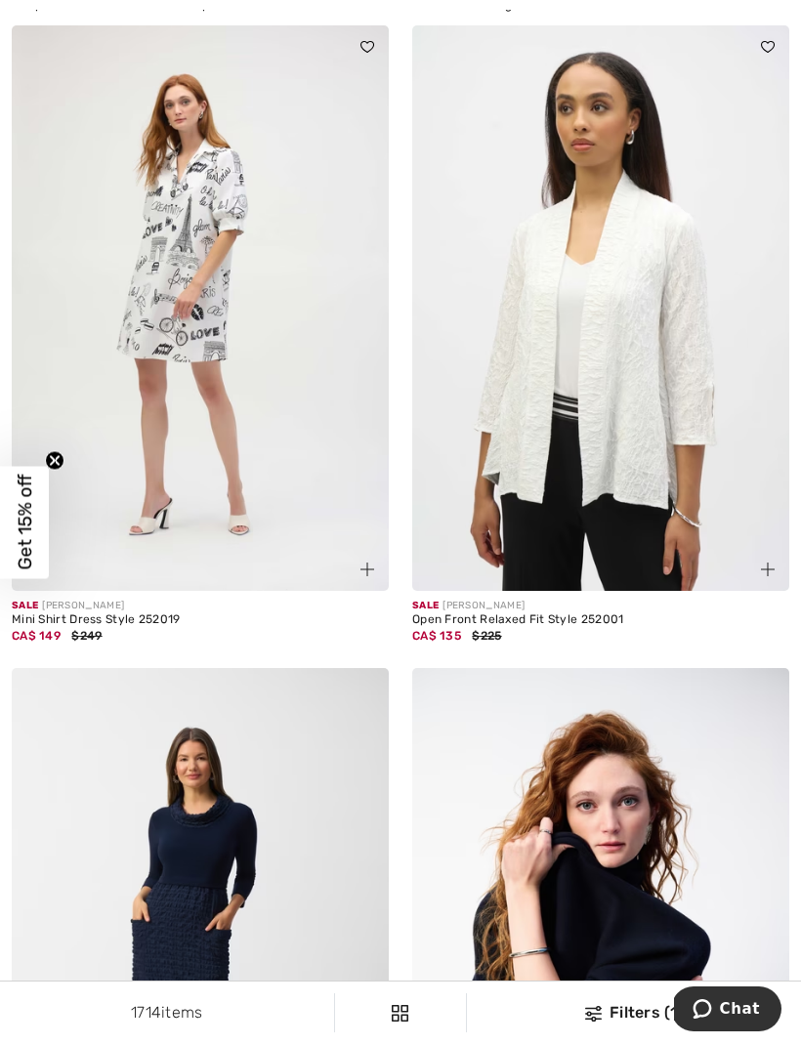
click at [640, 464] on img at bounding box center [600, 307] width 377 height 565
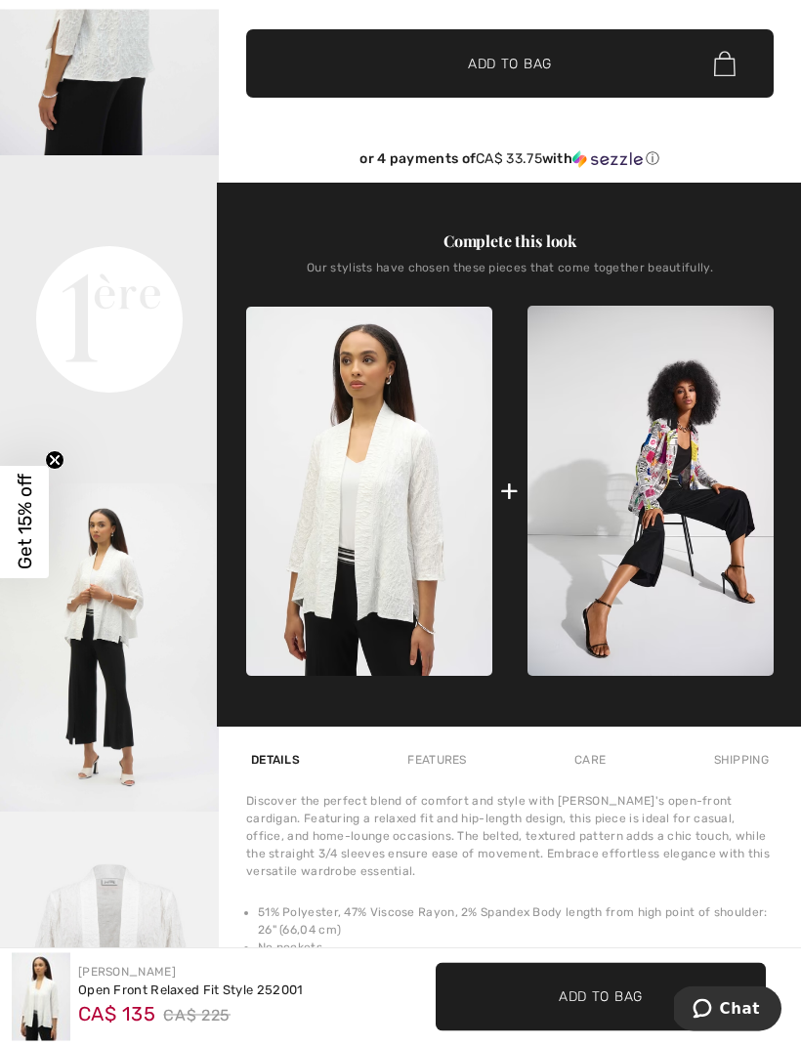
scroll to position [598, 0]
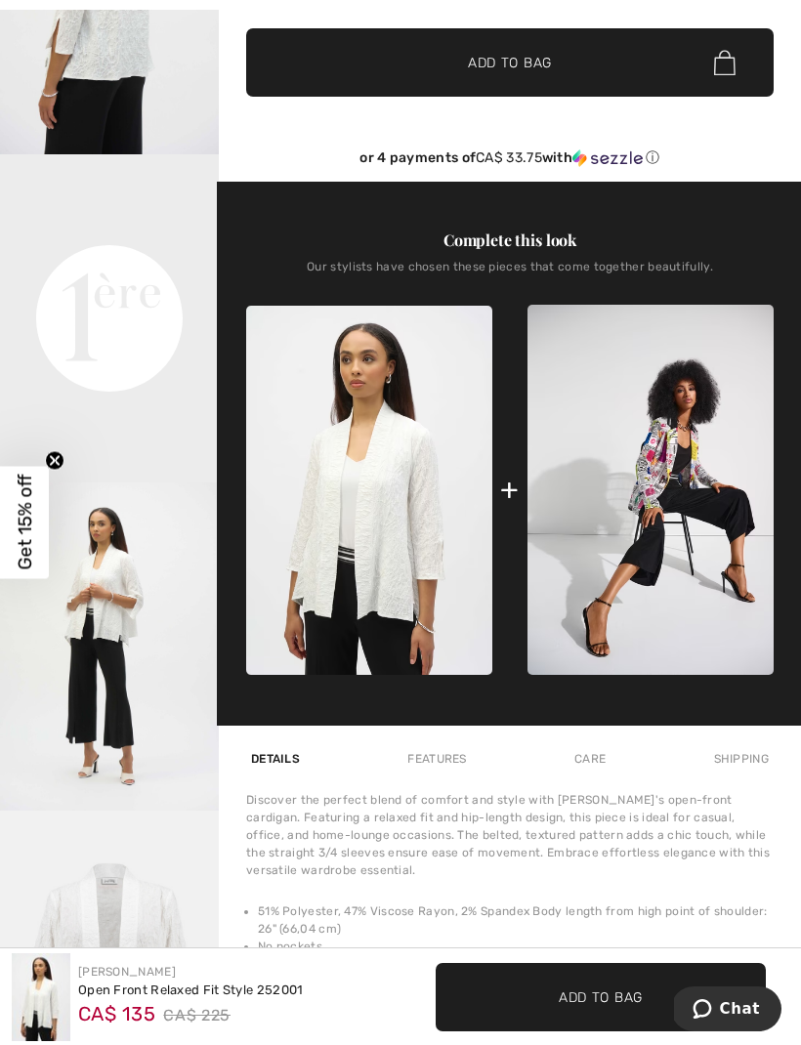
click at [104, 264] on video "Your browser does not support the video tag." at bounding box center [109, 208] width 219 height 109
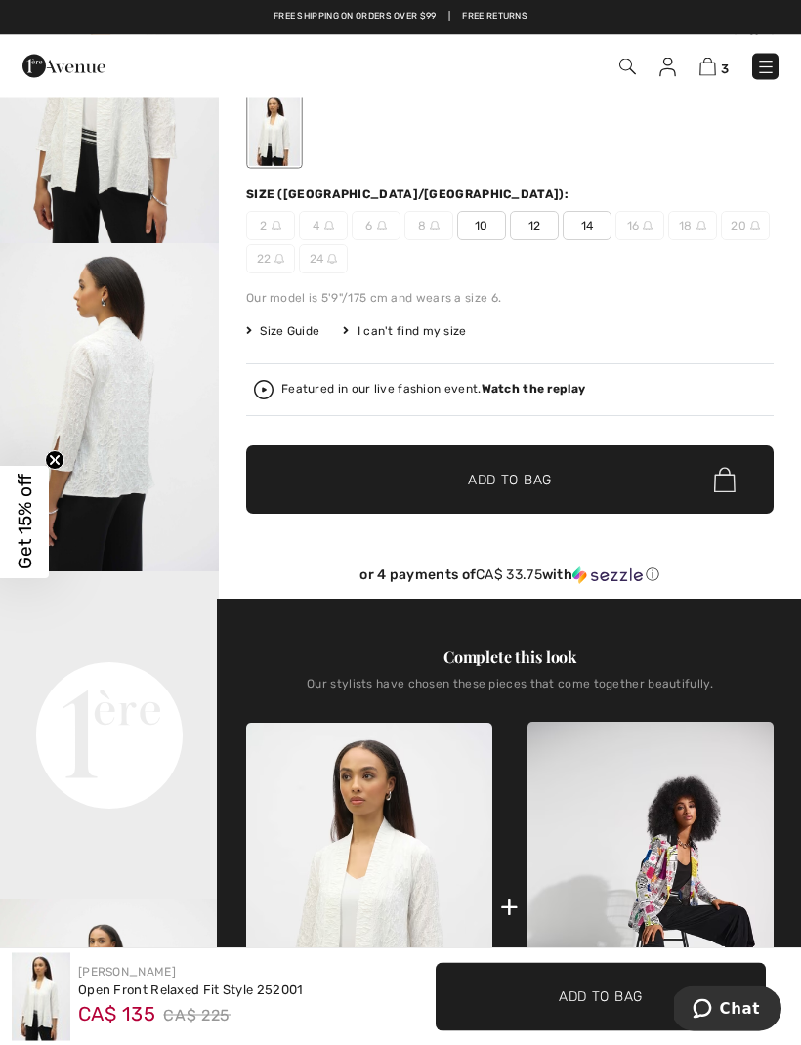
scroll to position [0, 0]
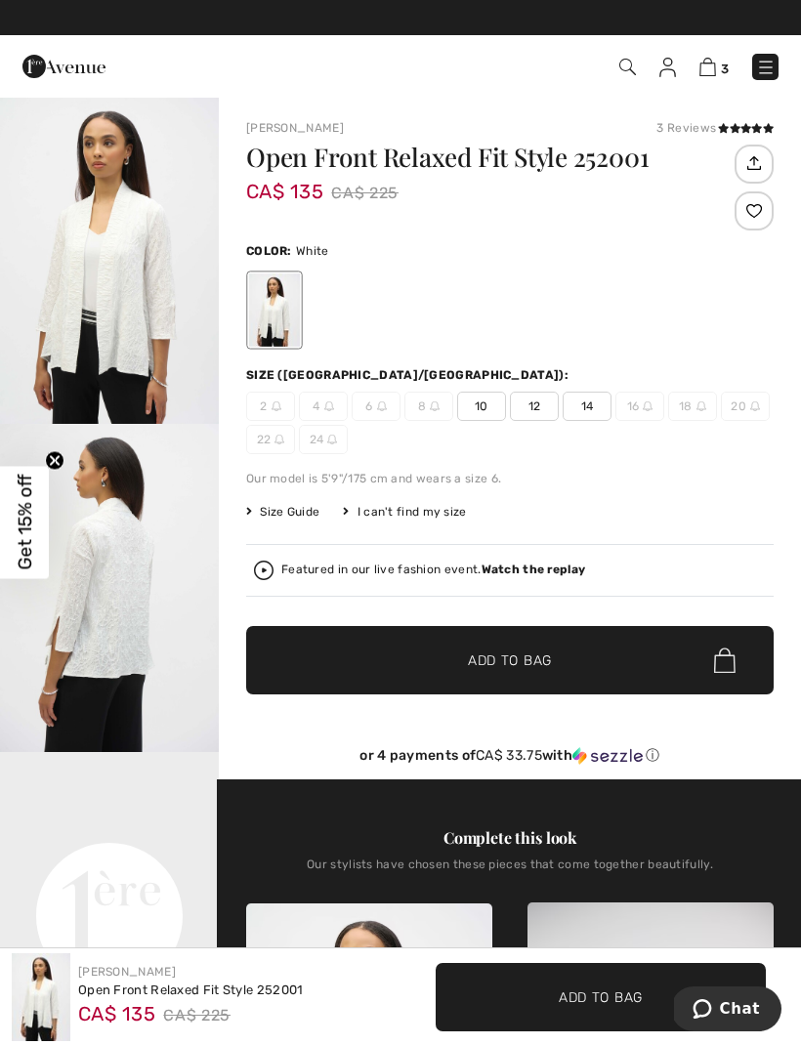
click at [541, 424] on div "2 4 6 8 10 12 14 16 18 20 22 24" at bounding box center [509, 423] width 527 height 62
click at [549, 408] on span "12" at bounding box center [534, 406] width 49 height 29
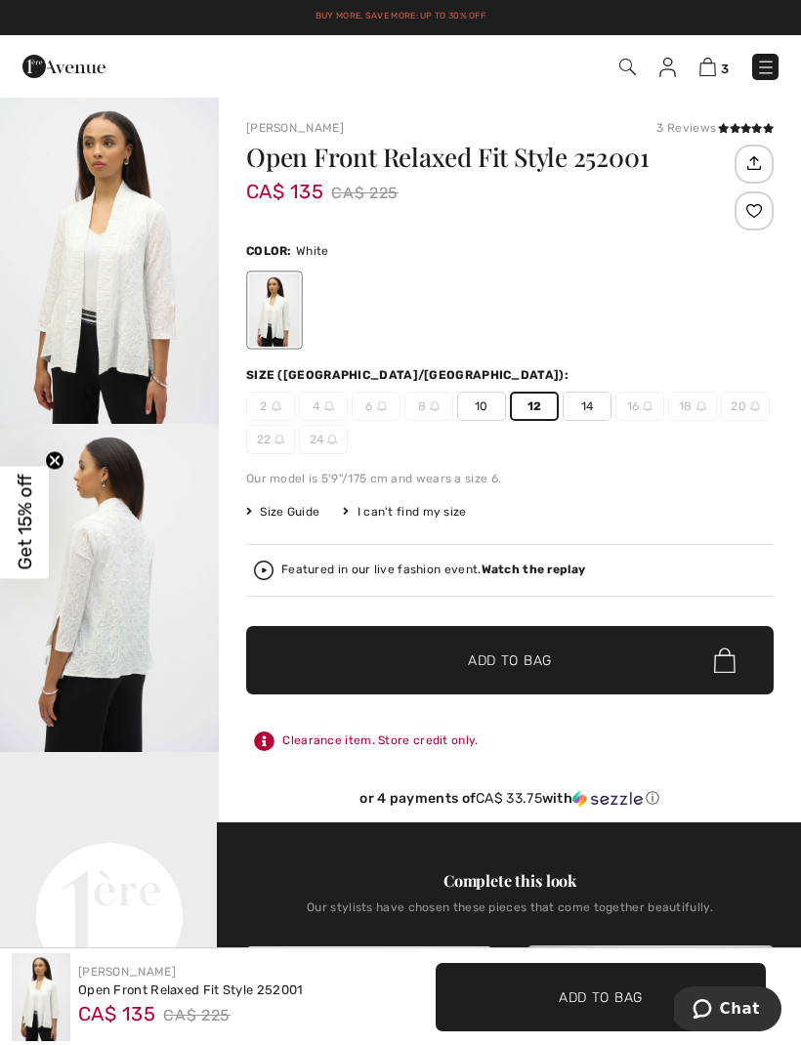
click at [522, 666] on span "Add to Bag" at bounding box center [510, 660] width 84 height 21
click at [717, 485] on div "Our model is 5'9"/175 cm and wears a size 6." at bounding box center [509, 479] width 527 height 18
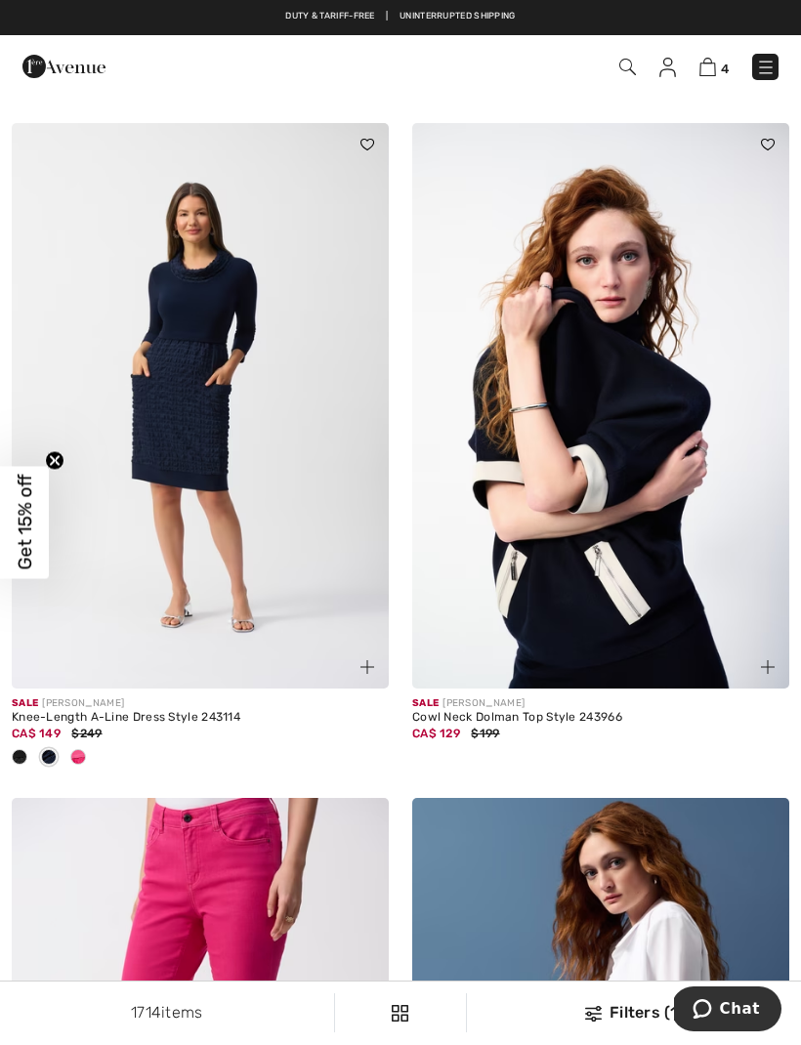
scroll to position [838, 0]
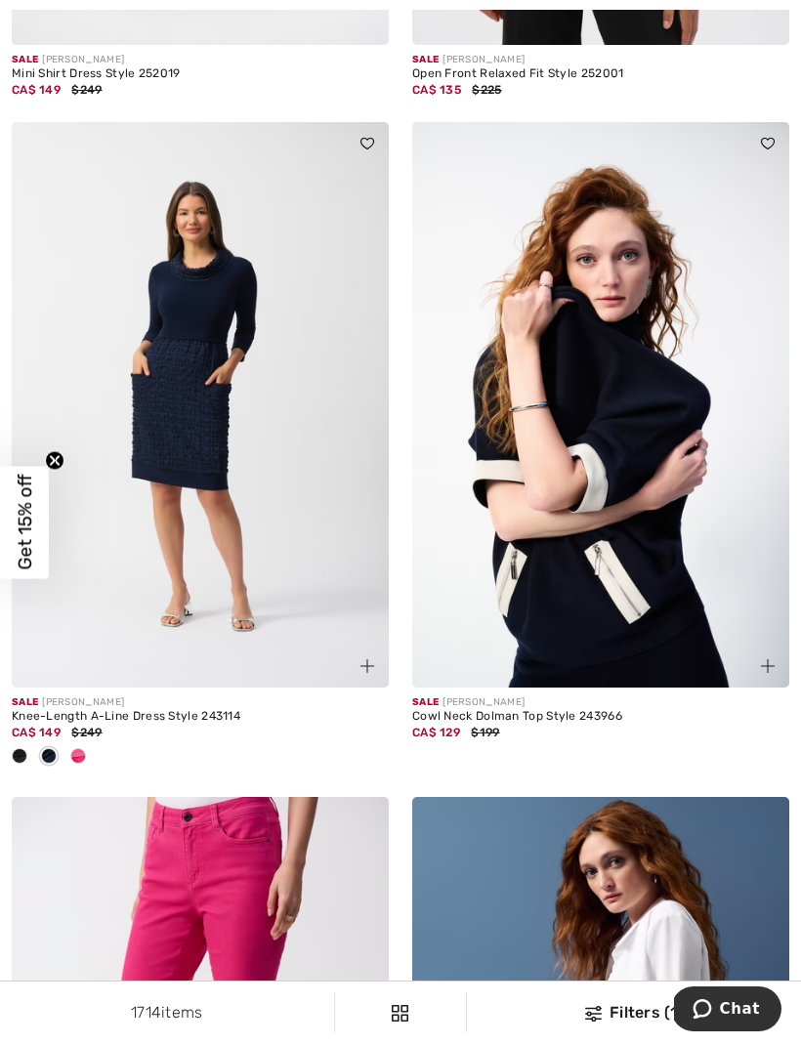
click at [730, 587] on img at bounding box center [600, 404] width 377 height 565
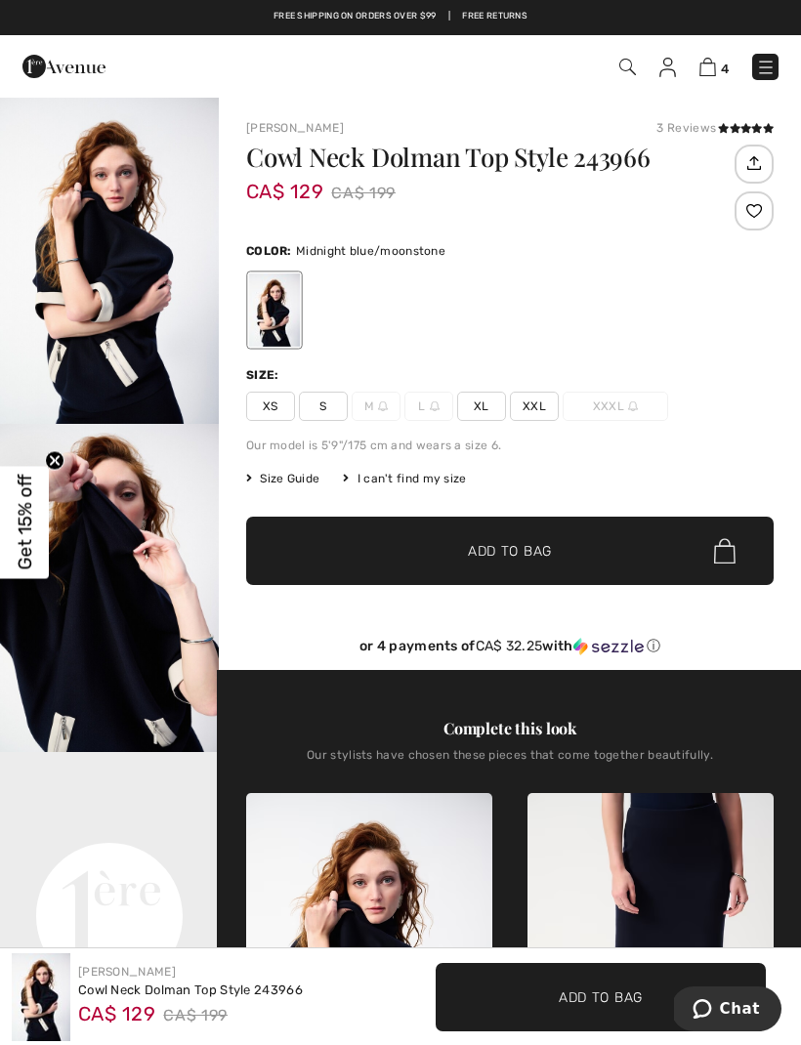
click at [747, 124] on icon at bounding box center [745, 128] width 11 height 10
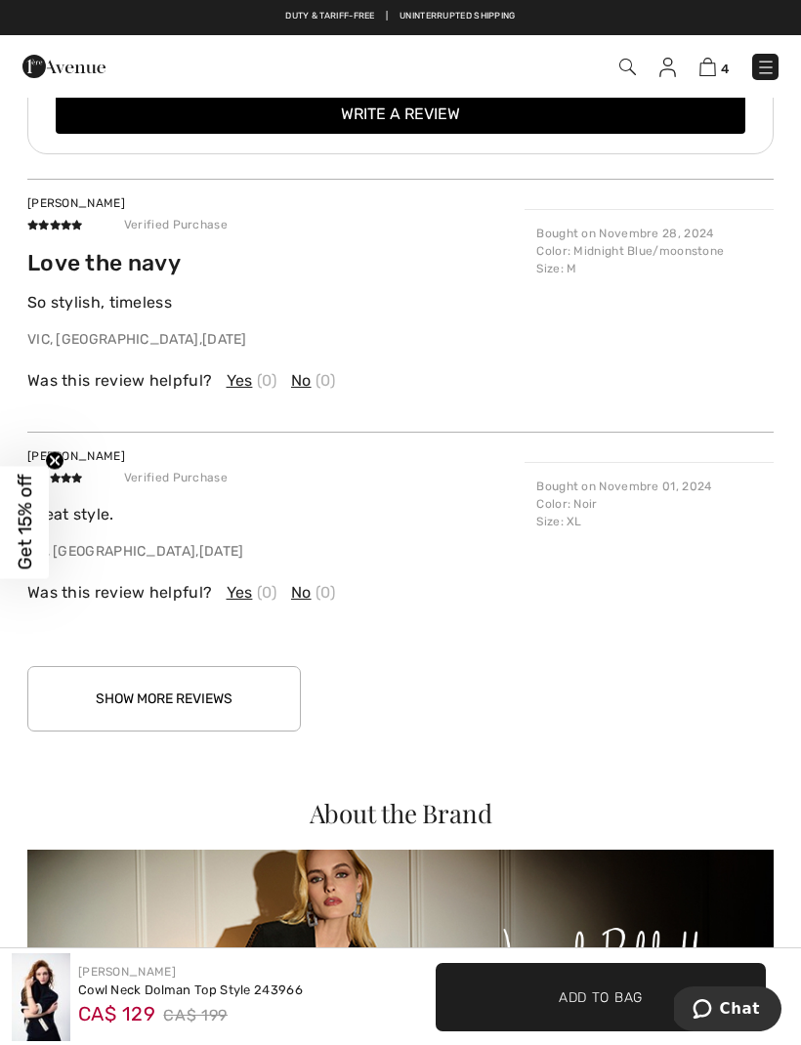
scroll to position [2710, 0]
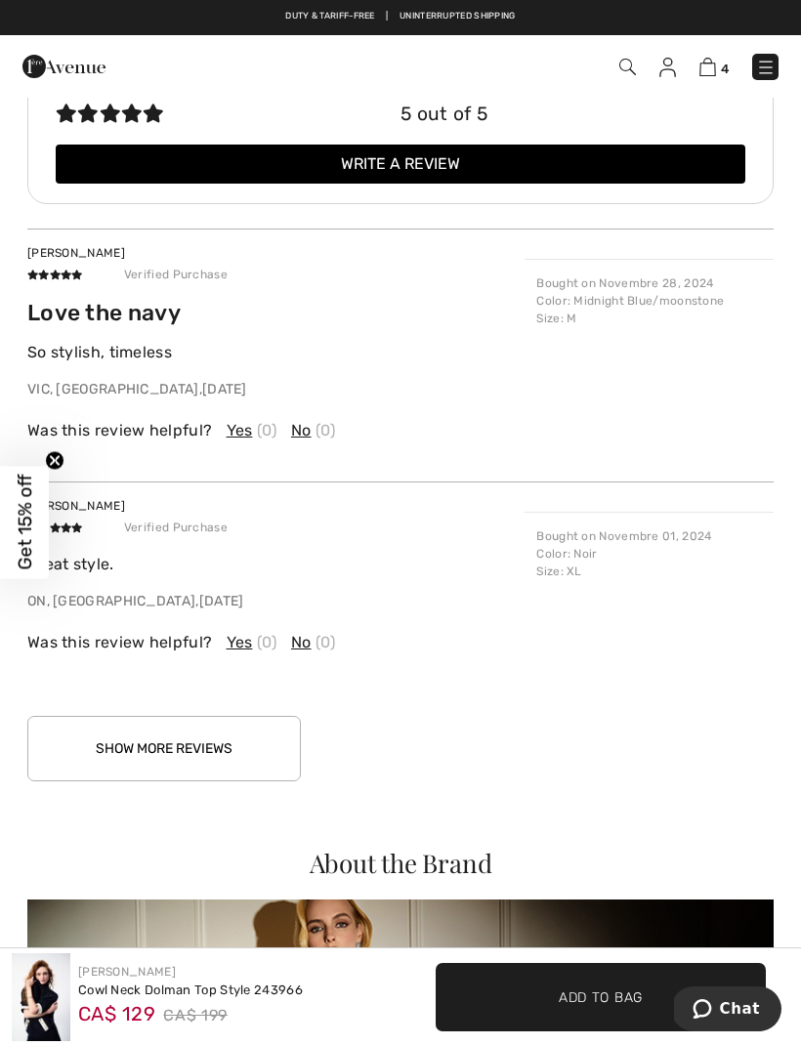
click at [227, 723] on button "Show More Reviews" at bounding box center [163, 748] width 273 height 65
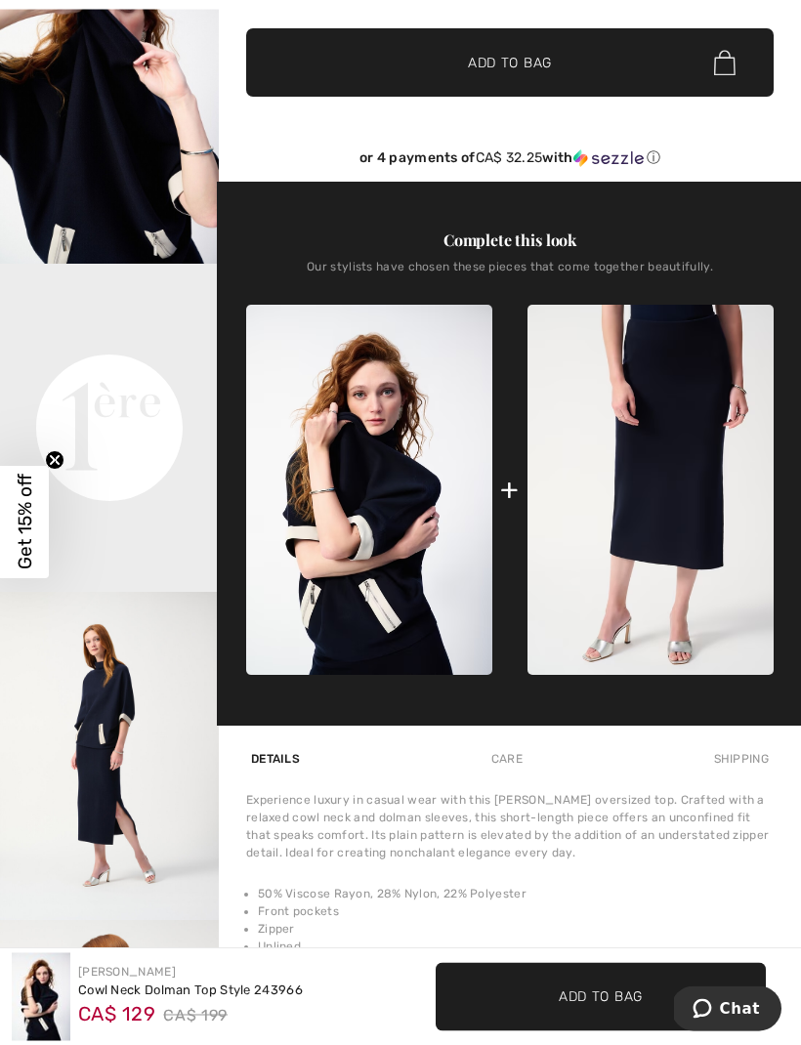
scroll to position [513, 0]
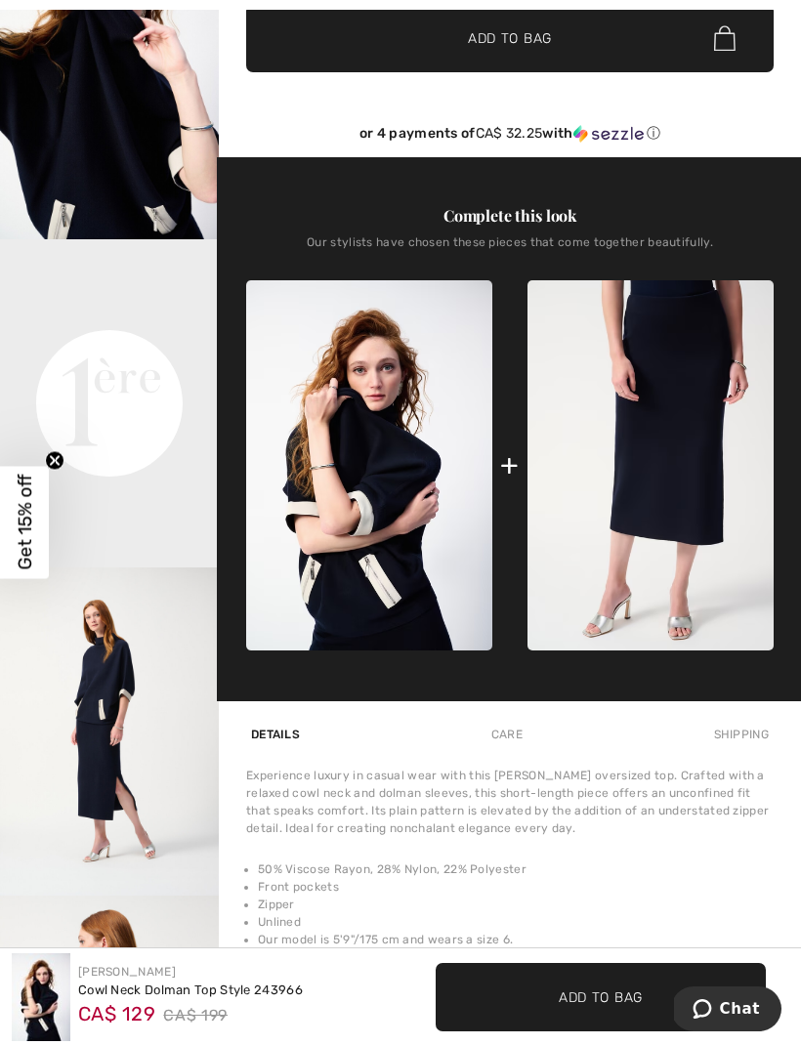
click at [119, 349] on video "Your browser does not support the video tag." at bounding box center [109, 293] width 219 height 109
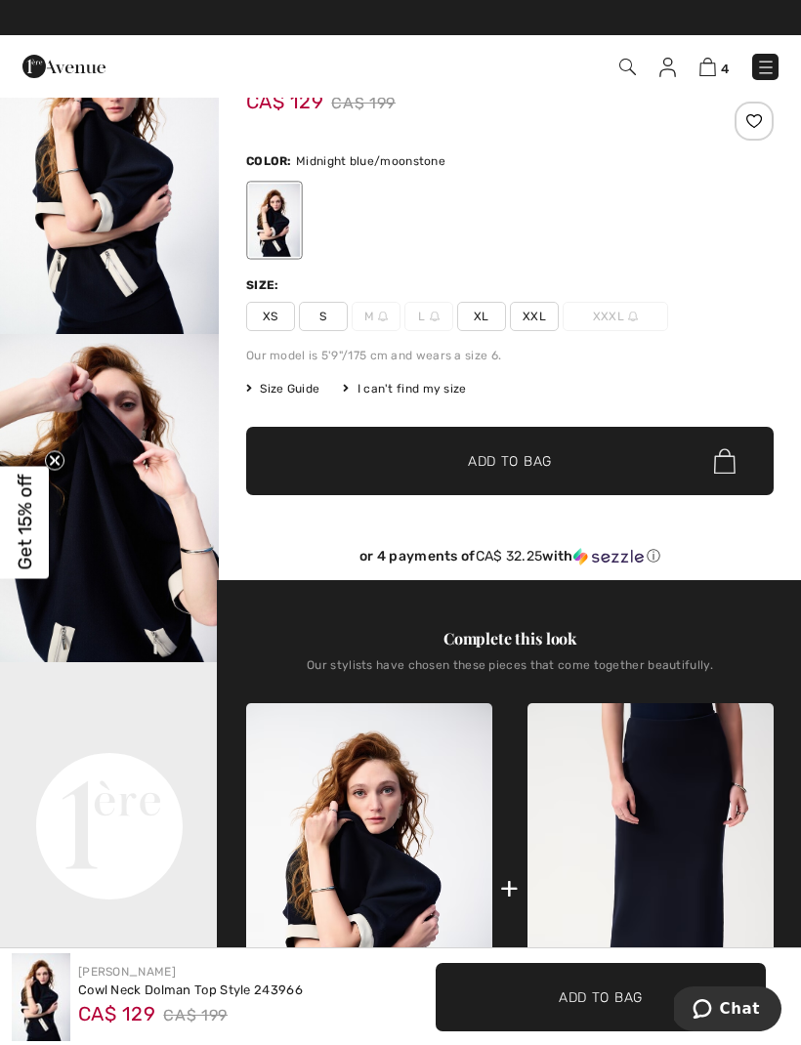
scroll to position [0, 0]
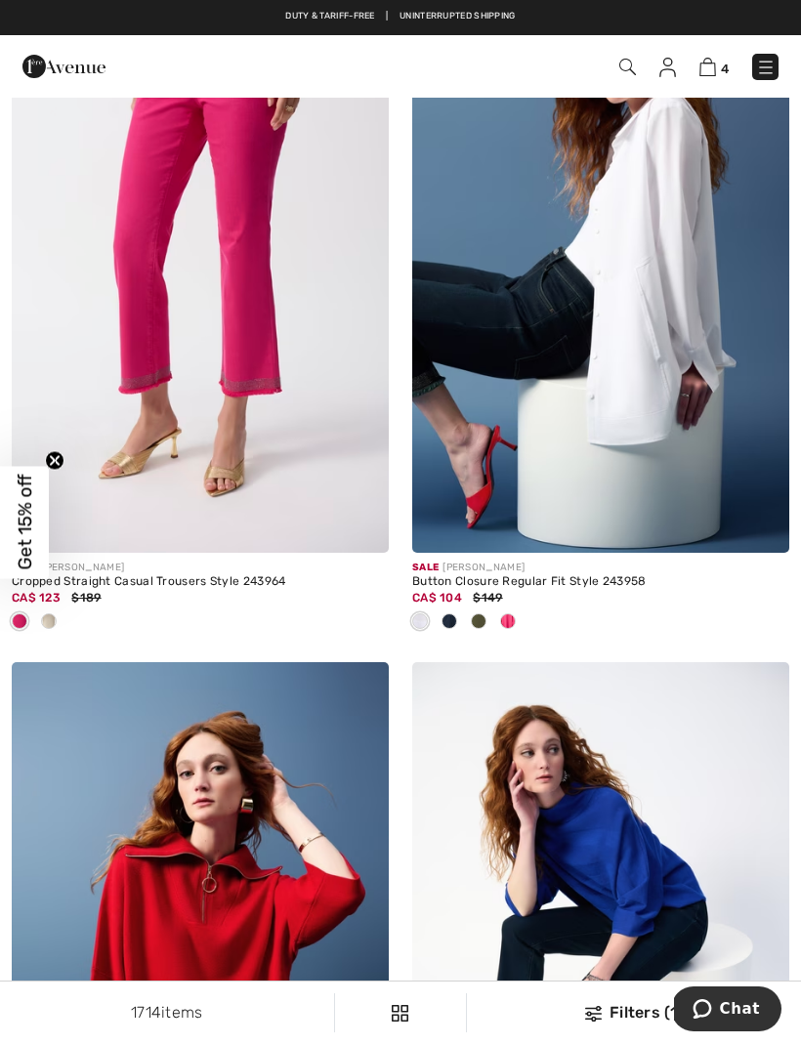
scroll to position [1646, 0]
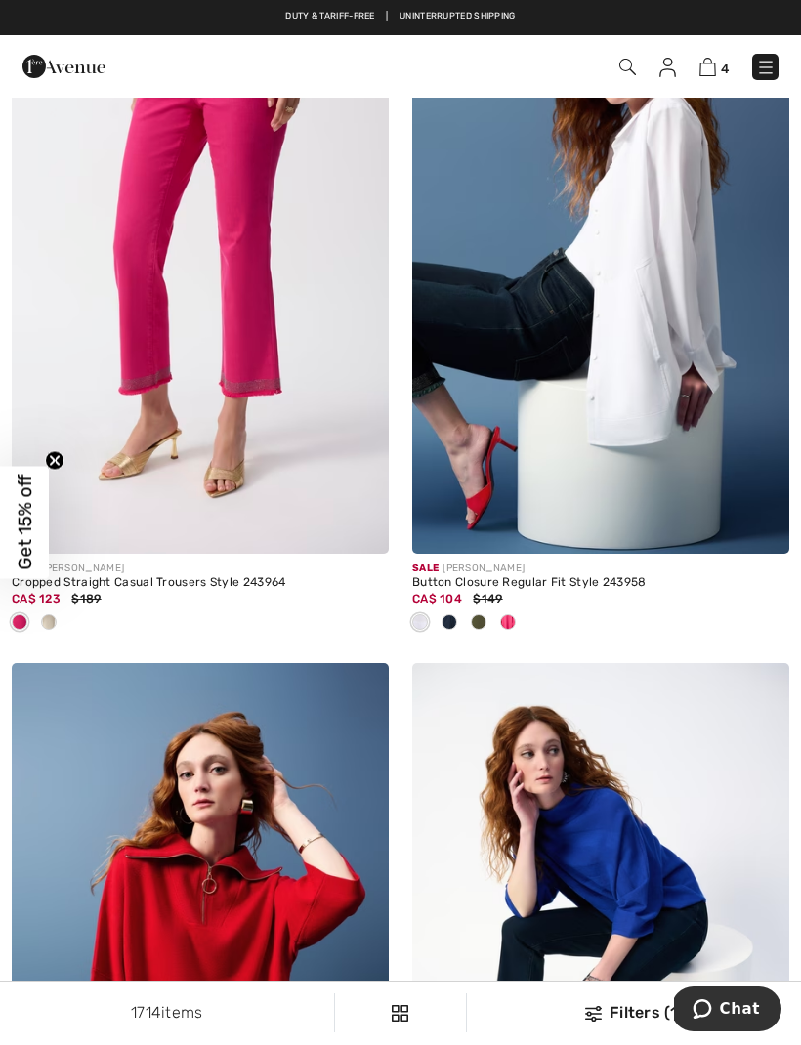
click at [750, 427] on img at bounding box center [600, 270] width 377 height 565
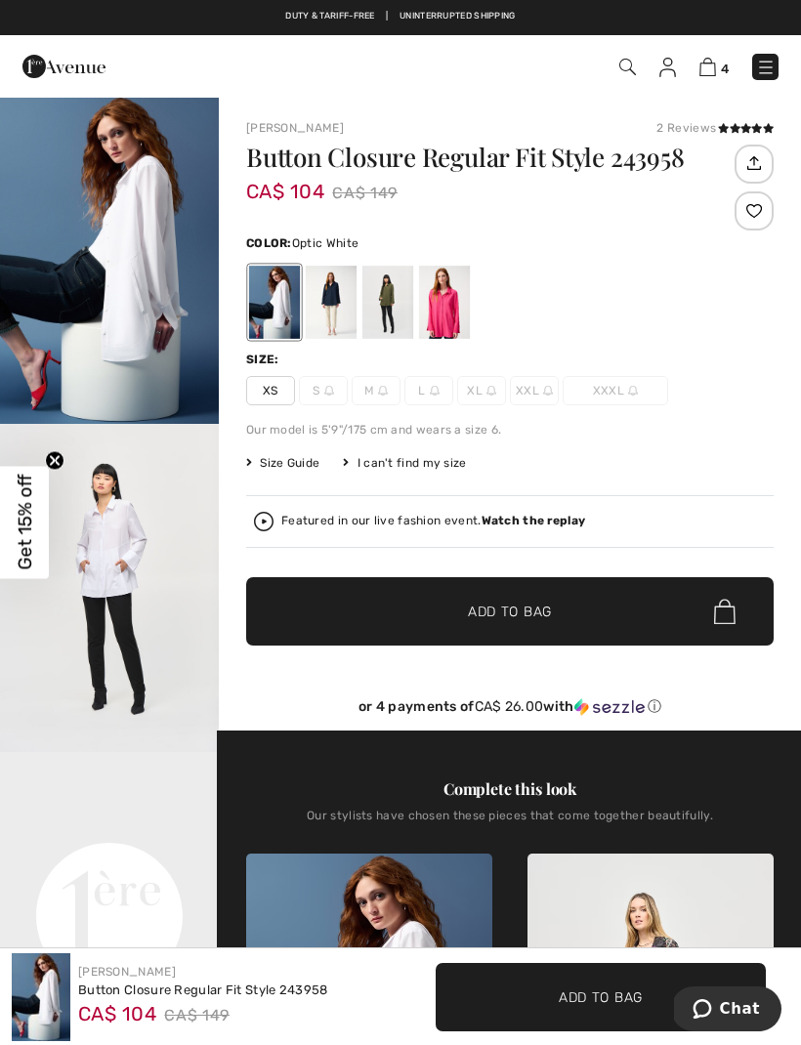
click at [127, 556] on img "2 / 9" at bounding box center [109, 588] width 219 height 328
click at [336, 315] on div at bounding box center [331, 302] width 51 height 73
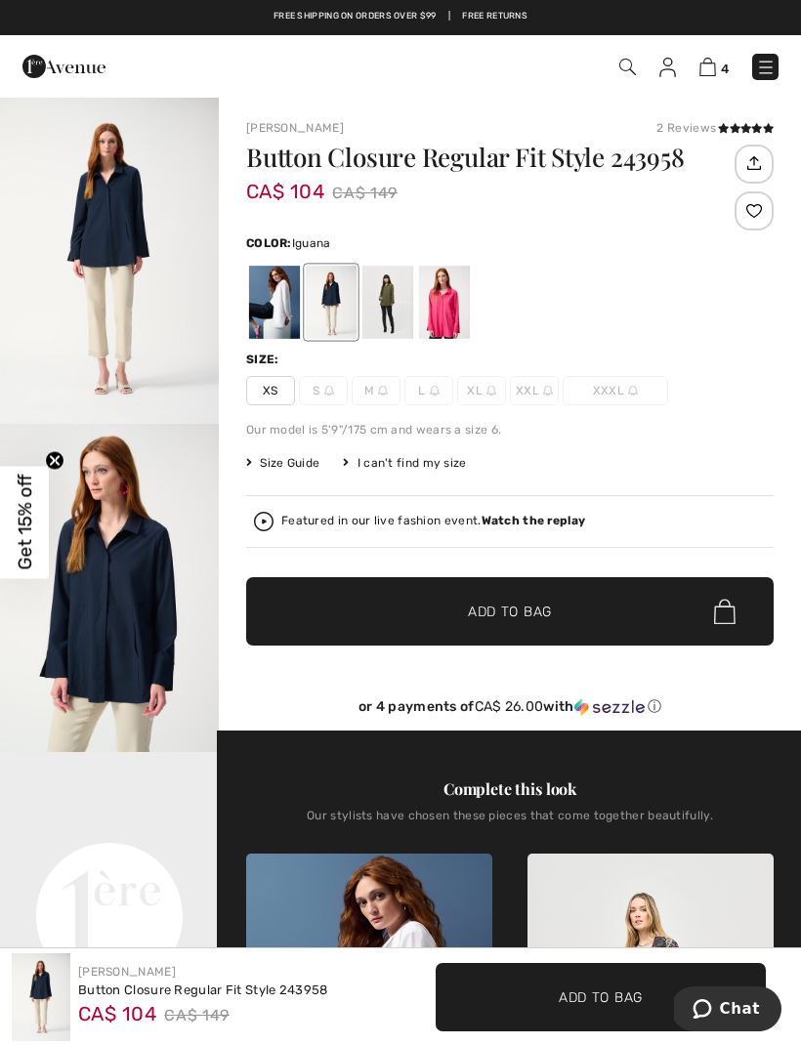
click at [386, 310] on div at bounding box center [387, 302] width 51 height 73
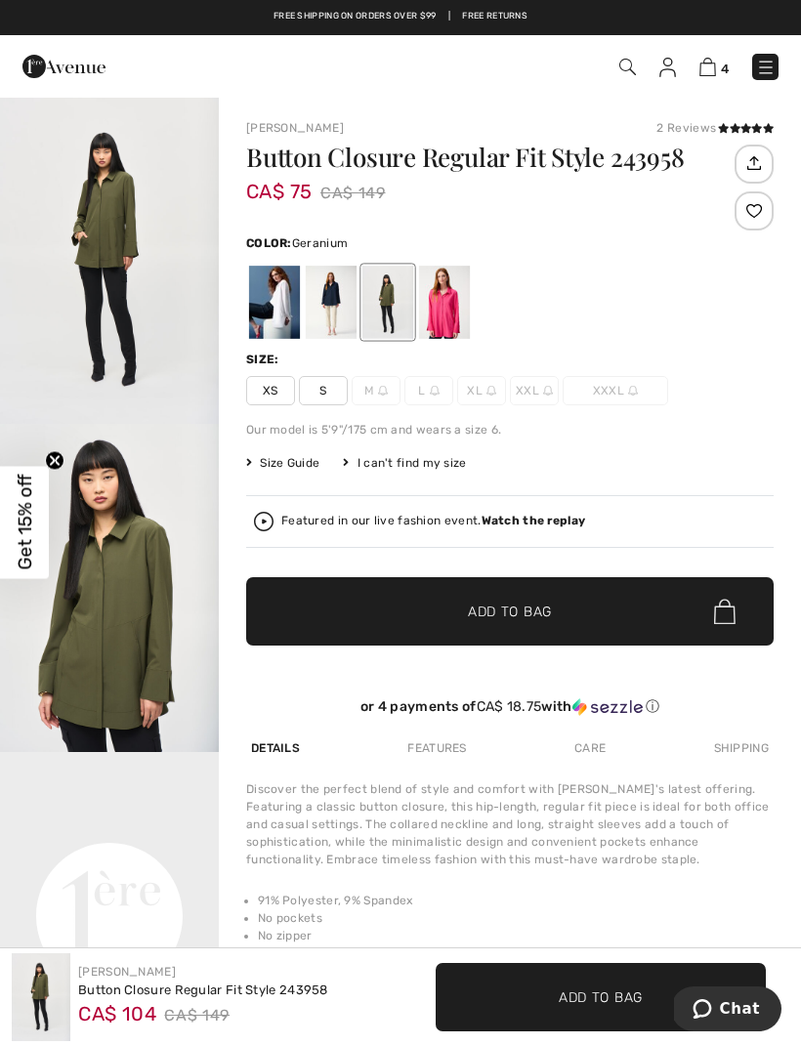
click at [442, 322] on div at bounding box center [444, 302] width 51 height 73
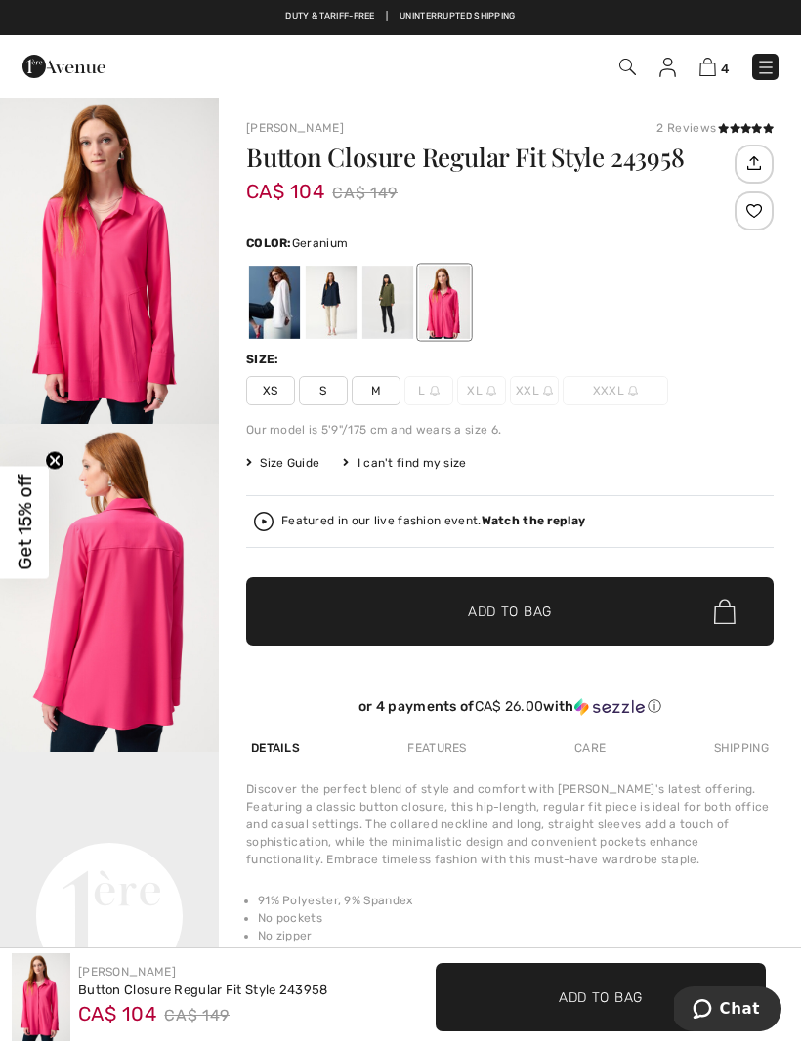
click at [278, 310] on div at bounding box center [274, 302] width 51 height 73
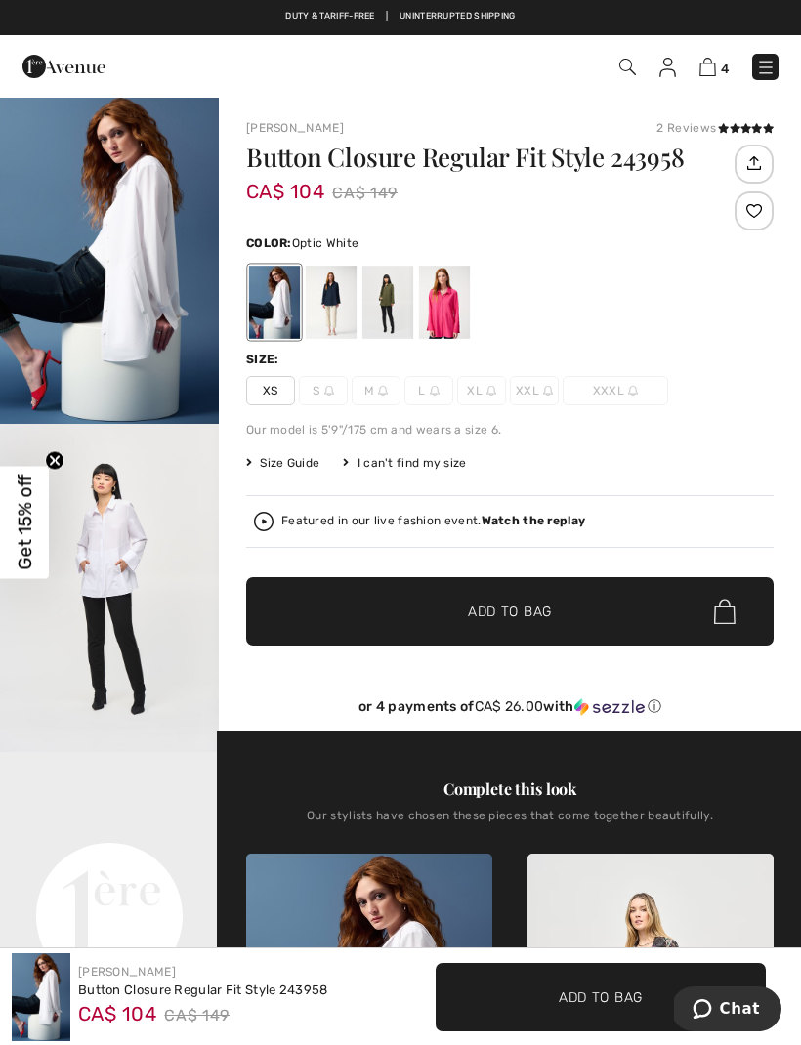
click at [333, 311] on div at bounding box center [331, 302] width 51 height 73
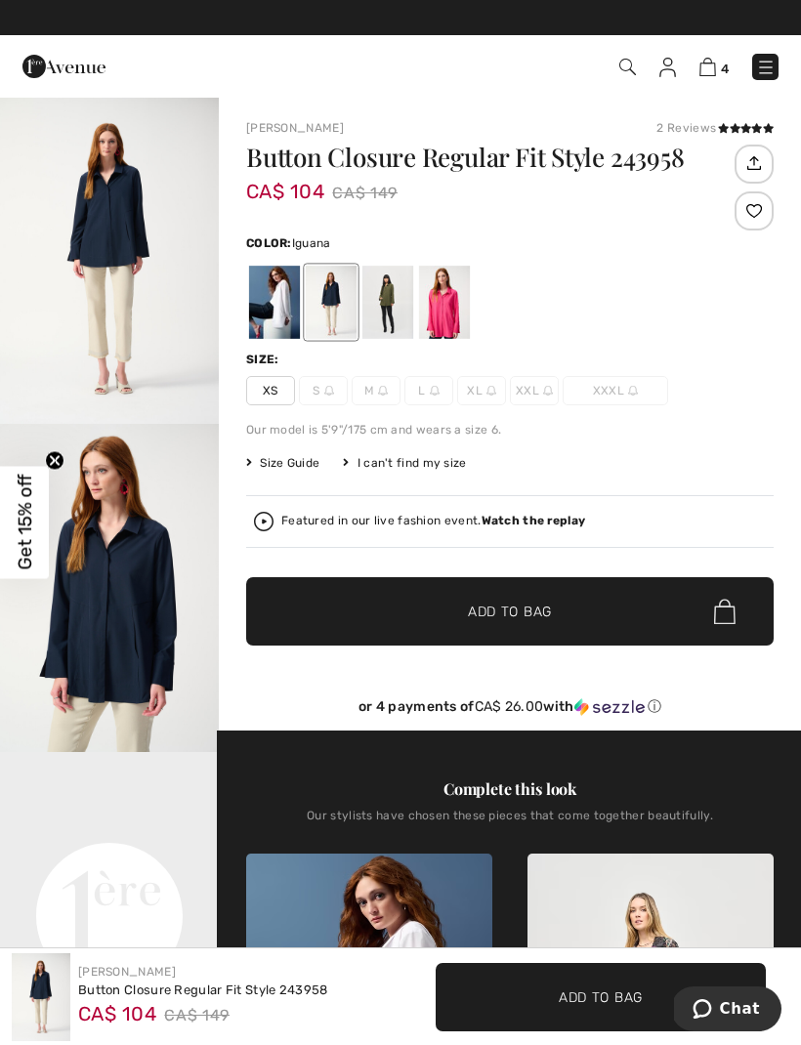
click at [398, 308] on div at bounding box center [387, 302] width 51 height 73
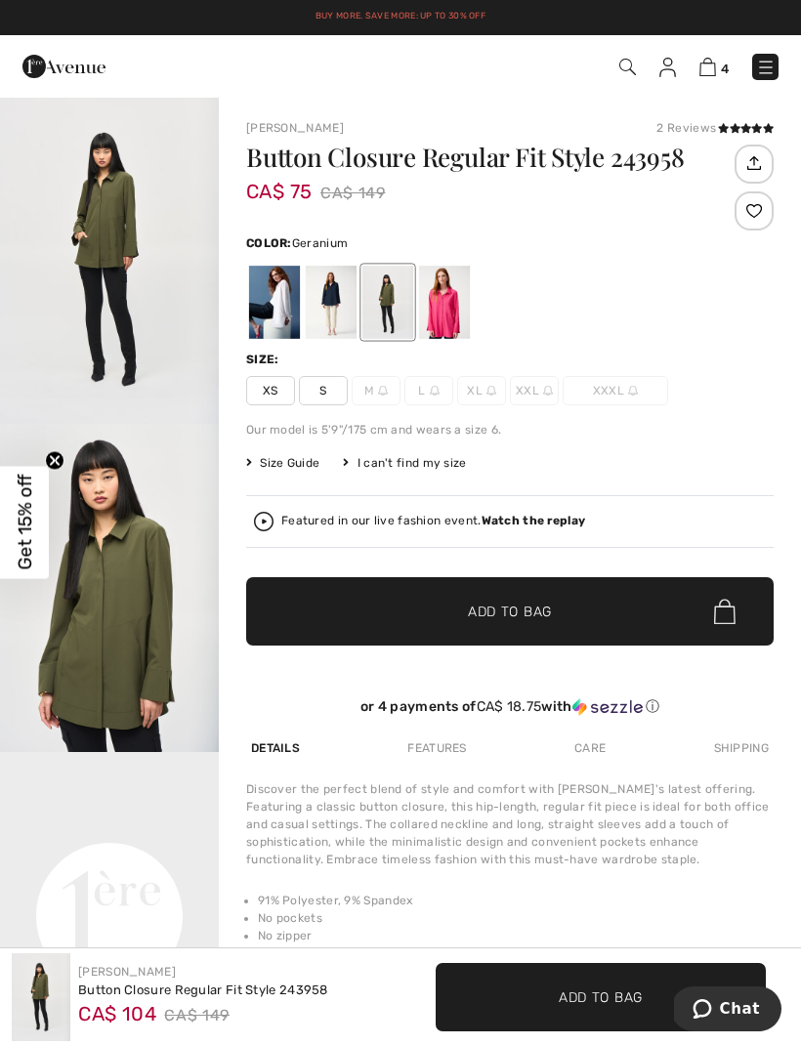
click at [442, 305] on div at bounding box center [444, 302] width 51 height 73
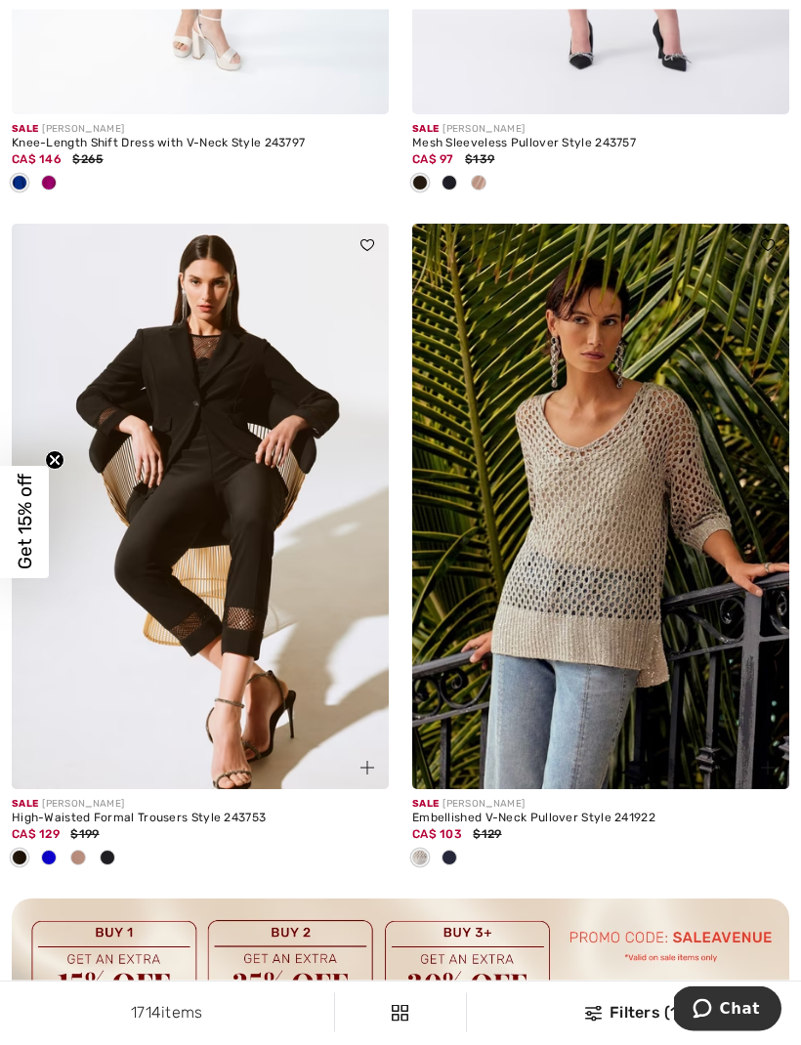
scroll to position [3496, 0]
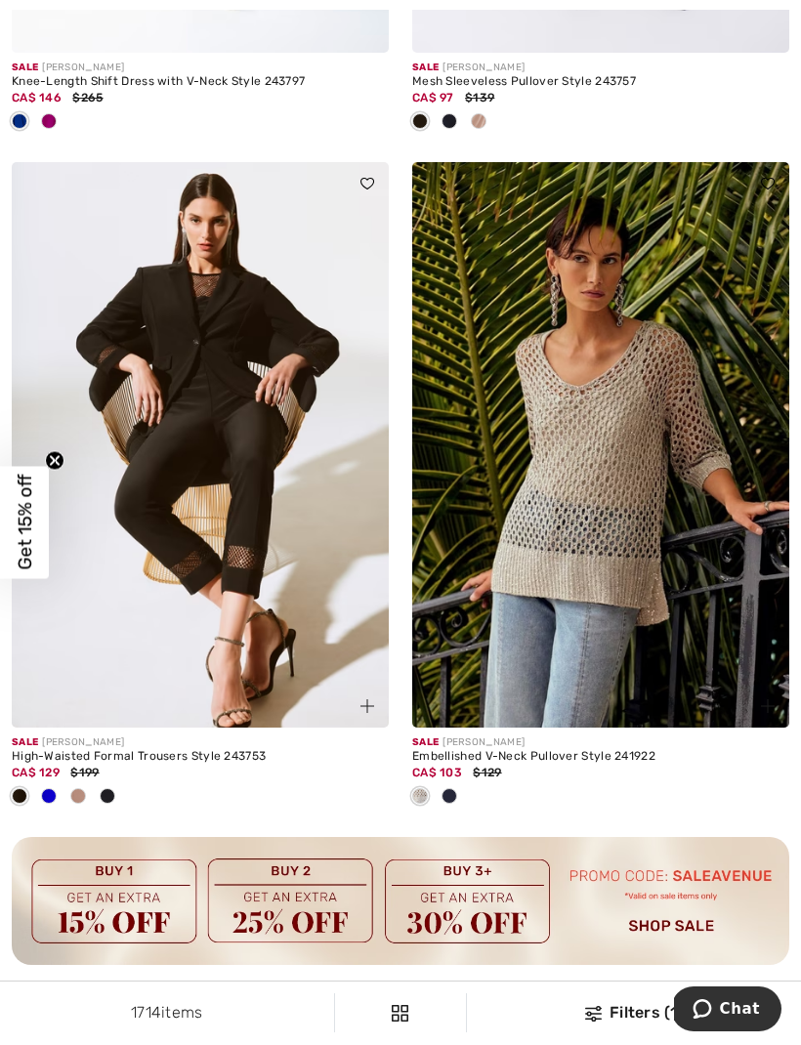
click at [670, 580] on img at bounding box center [600, 444] width 377 height 565
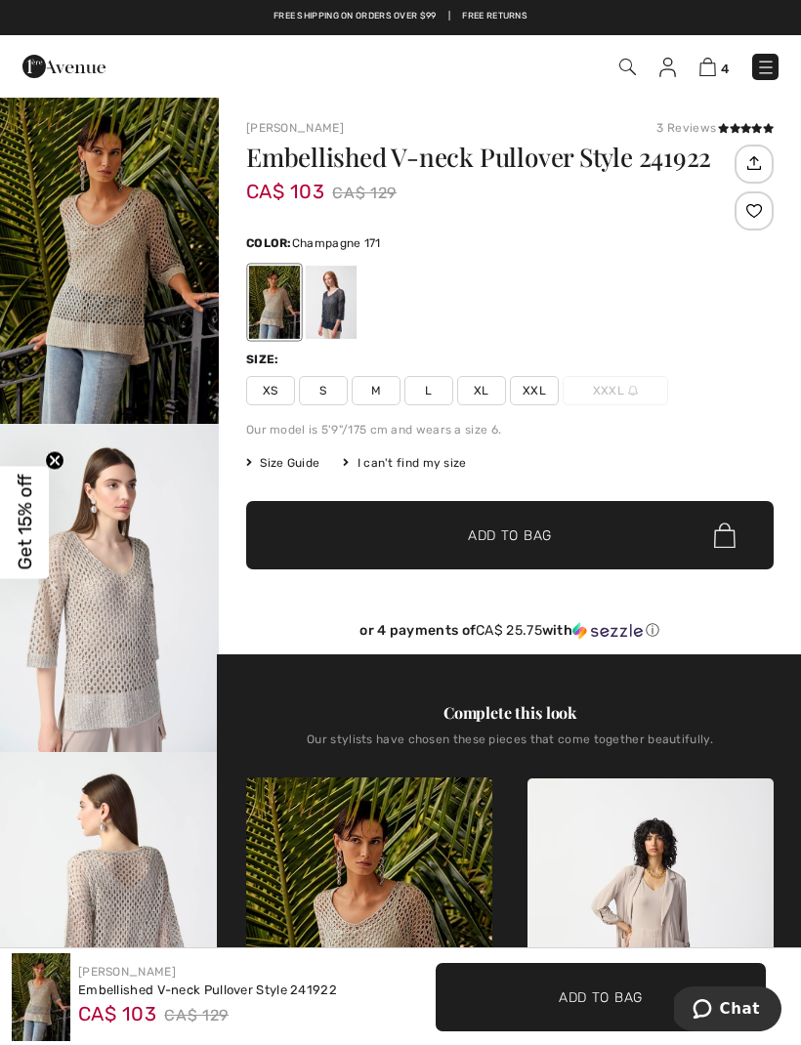
click at [756, 123] on icon at bounding box center [756, 128] width 11 height 10
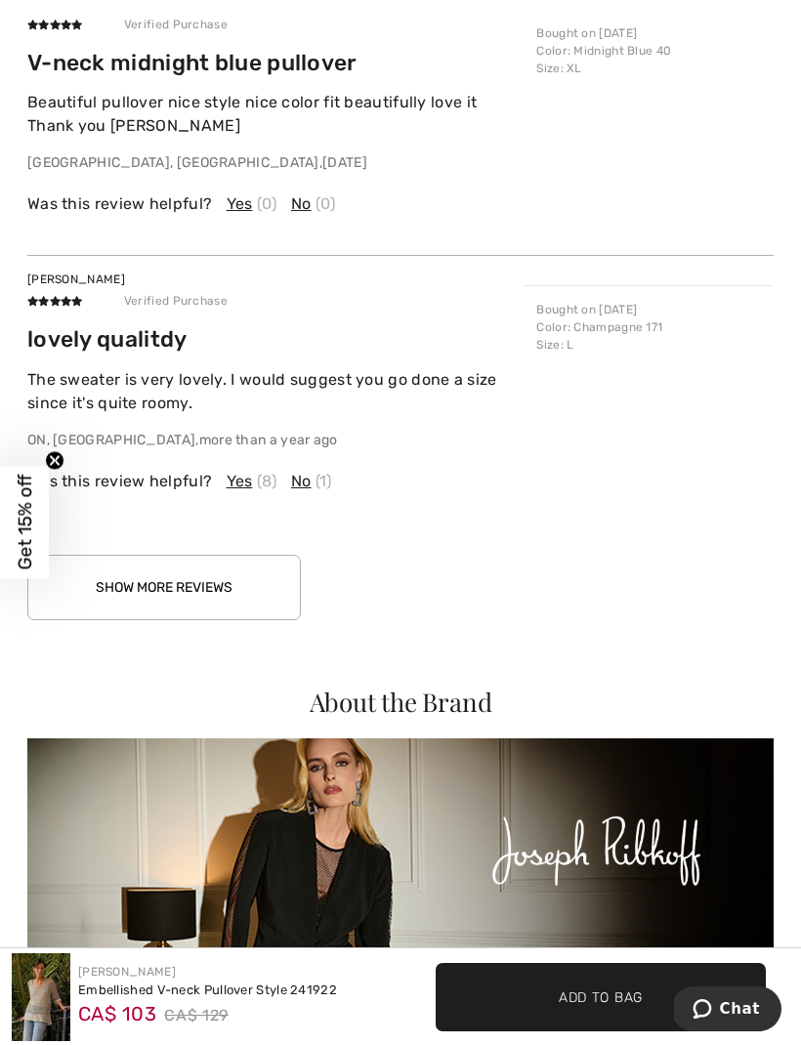
scroll to position [2931, 0]
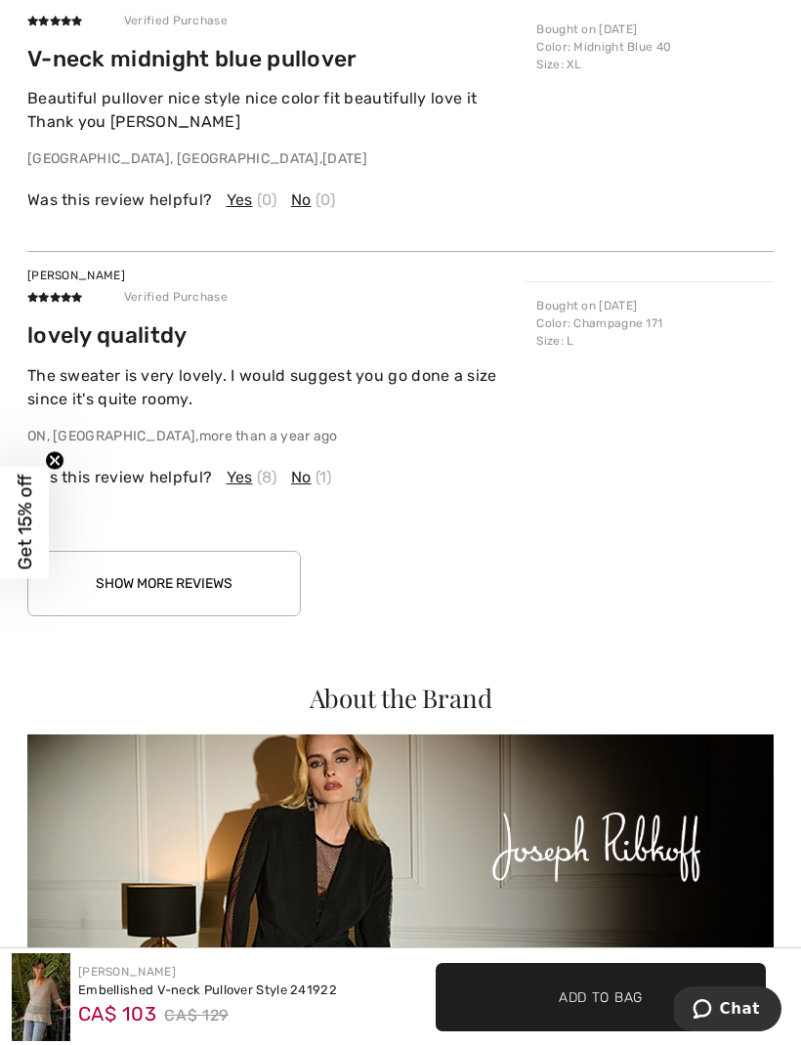
click at [212, 577] on button "Show More Reviews" at bounding box center [163, 583] width 273 height 65
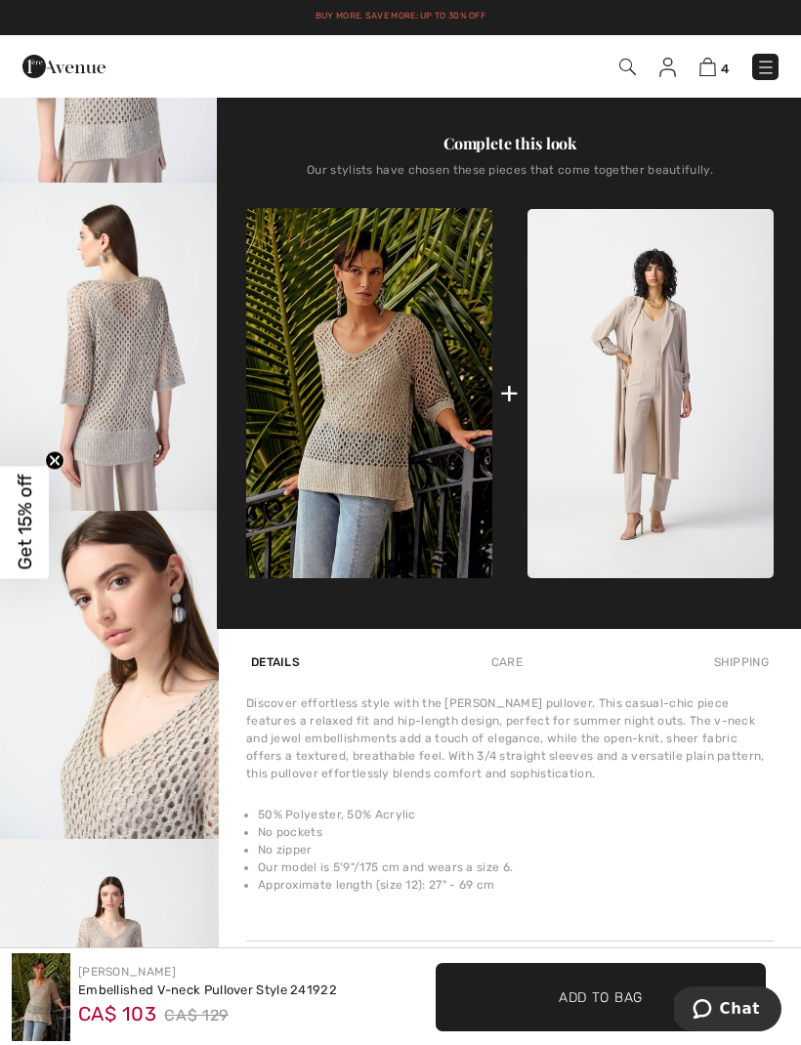
scroll to position [567, 0]
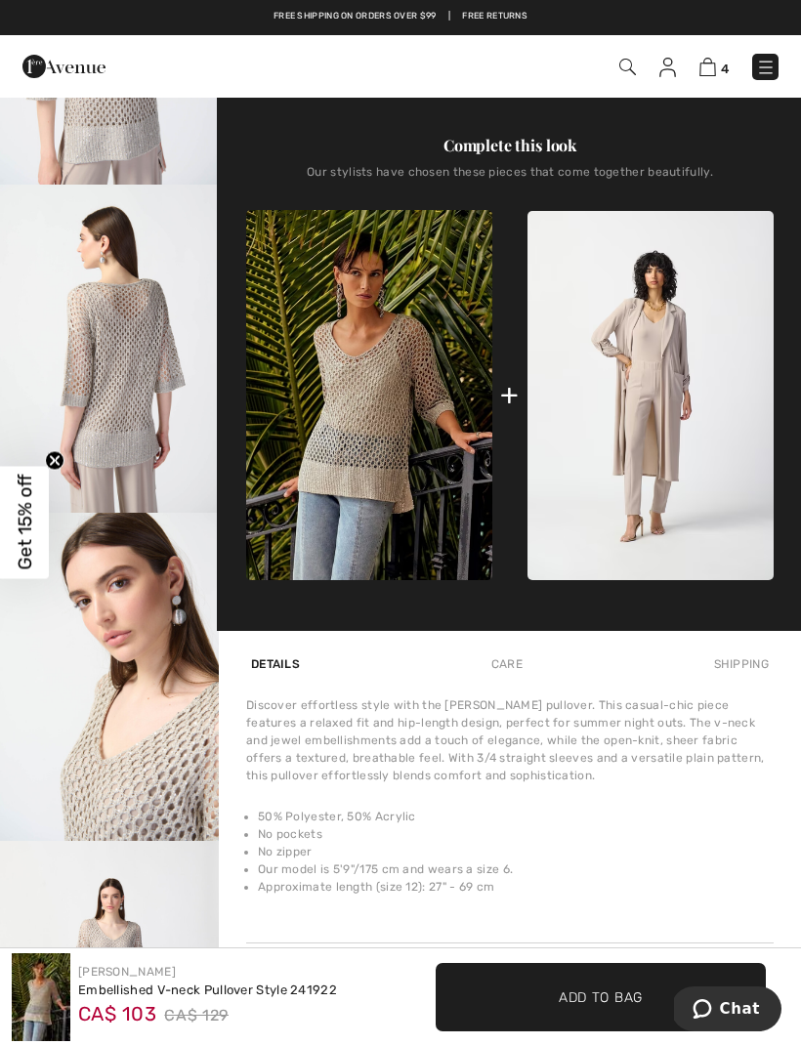
click at [680, 410] on img at bounding box center [650, 395] width 246 height 369
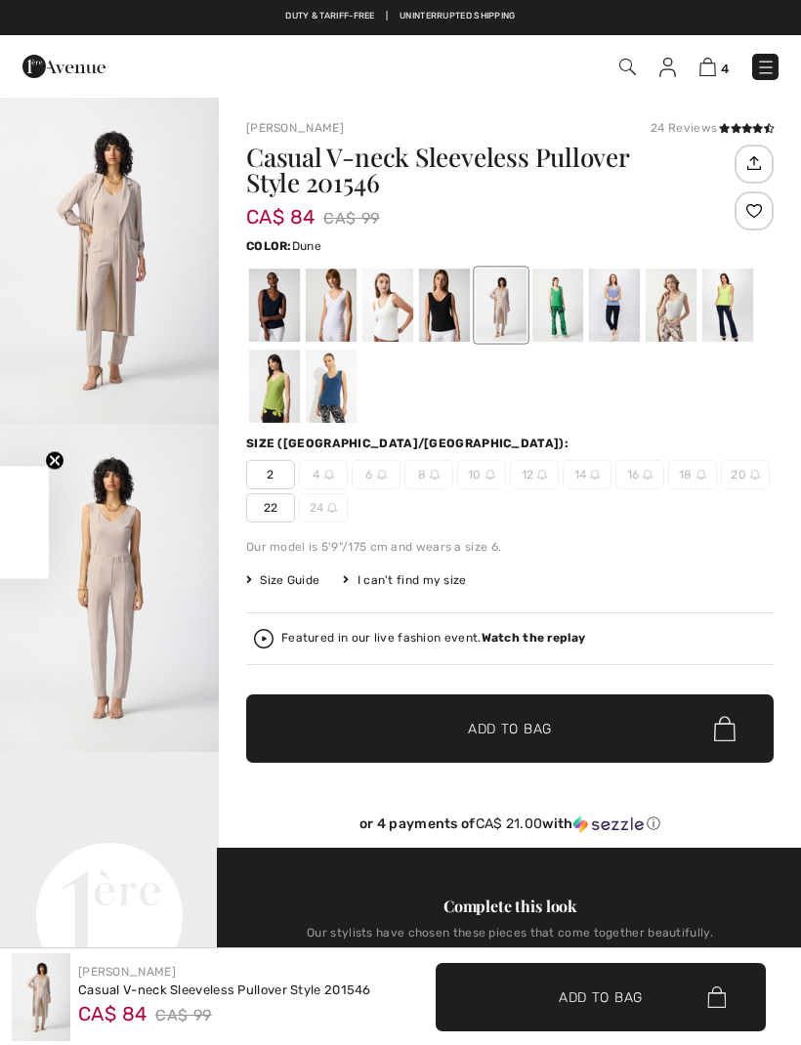
checkbox input "true"
click at [393, 321] on div at bounding box center [387, 305] width 51 height 73
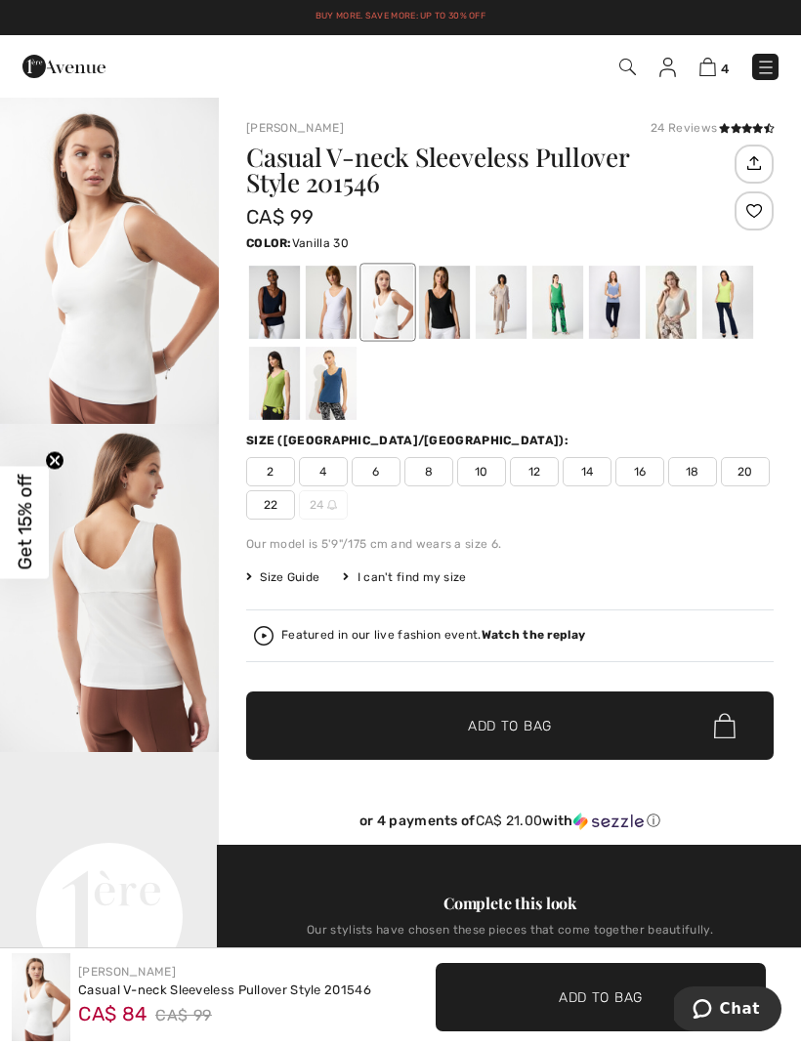
click at [341, 306] on div at bounding box center [331, 302] width 51 height 73
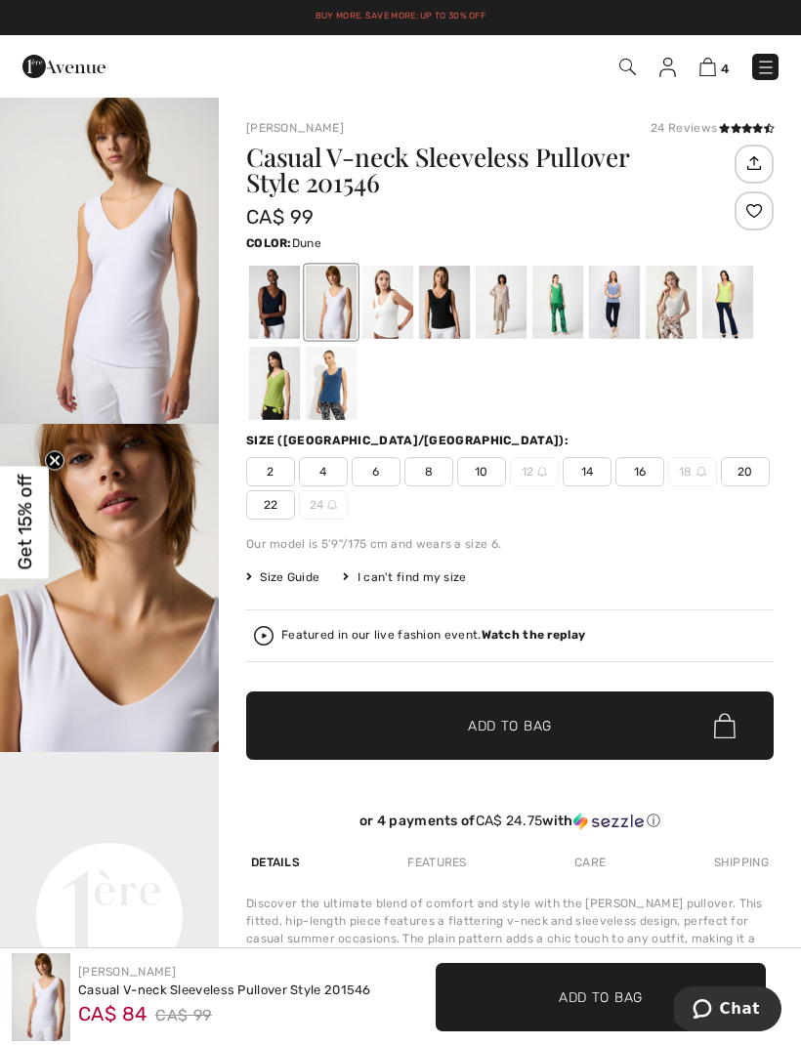
click at [499, 302] on div at bounding box center [501, 302] width 51 height 73
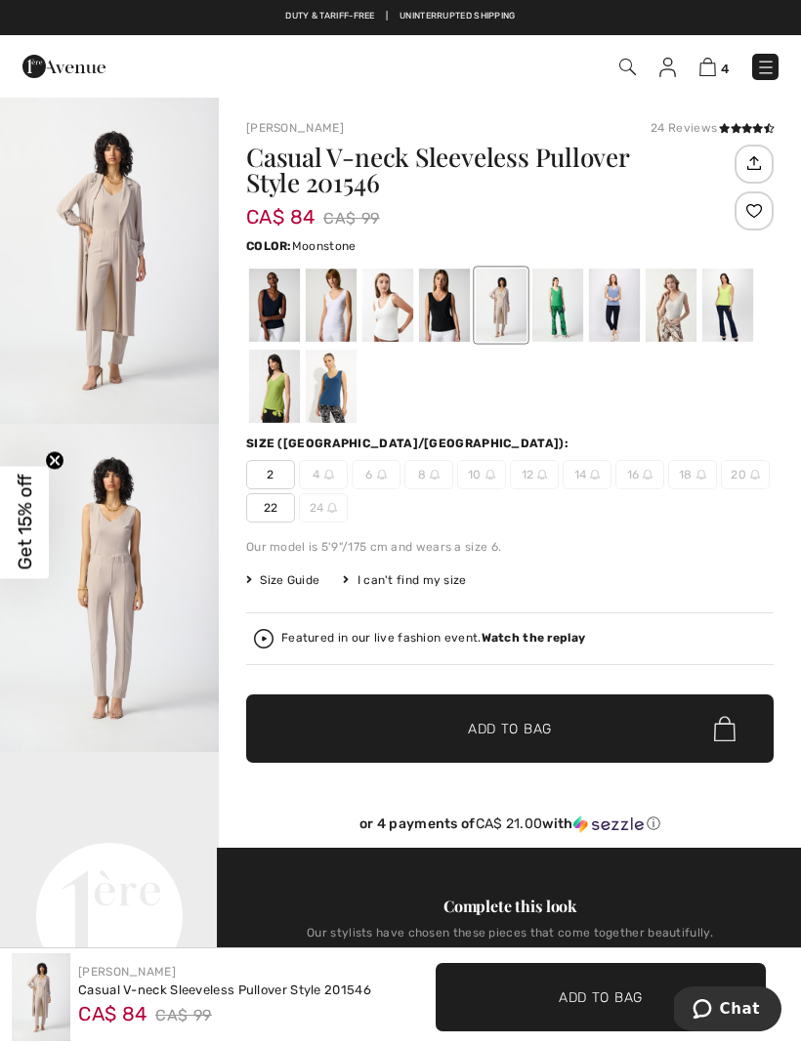
click at [675, 309] on div at bounding box center [671, 305] width 51 height 73
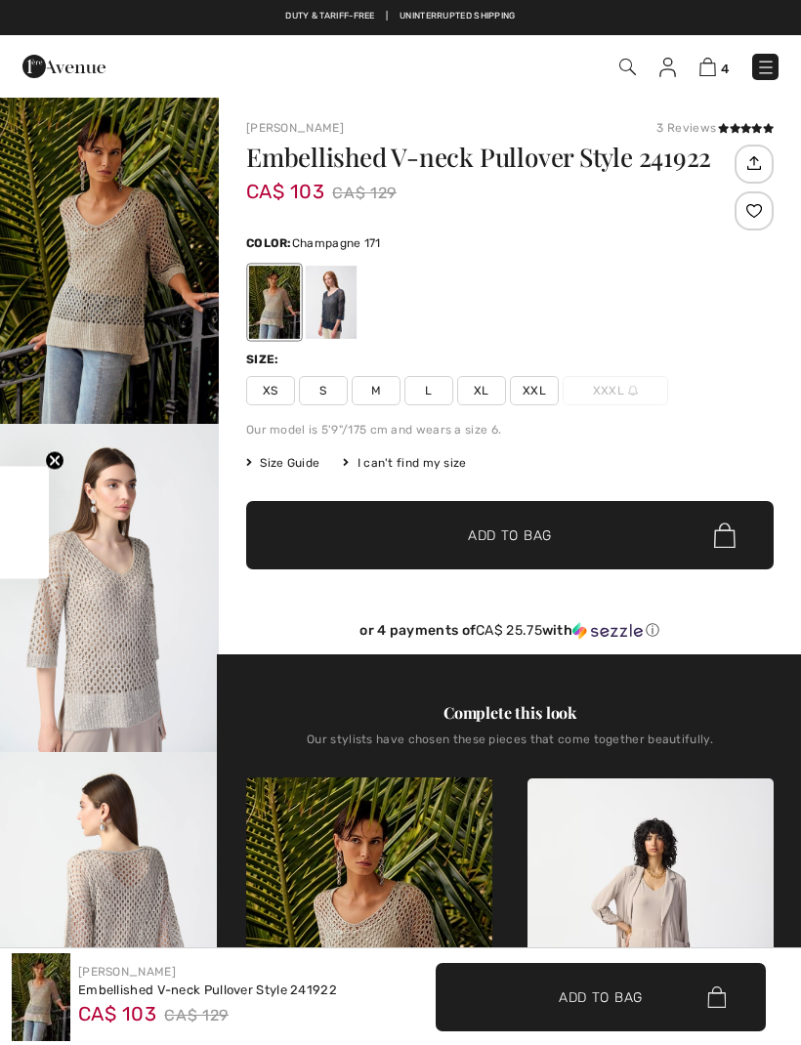
scroll to position [632, 0]
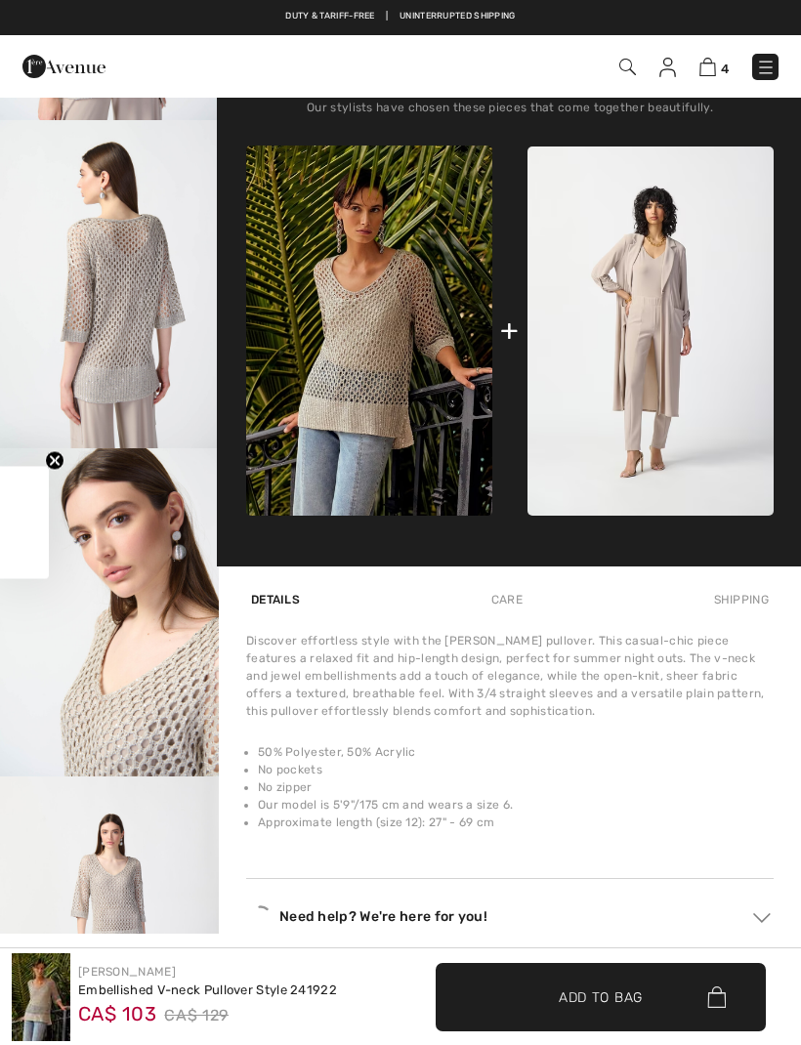
checkbox input "true"
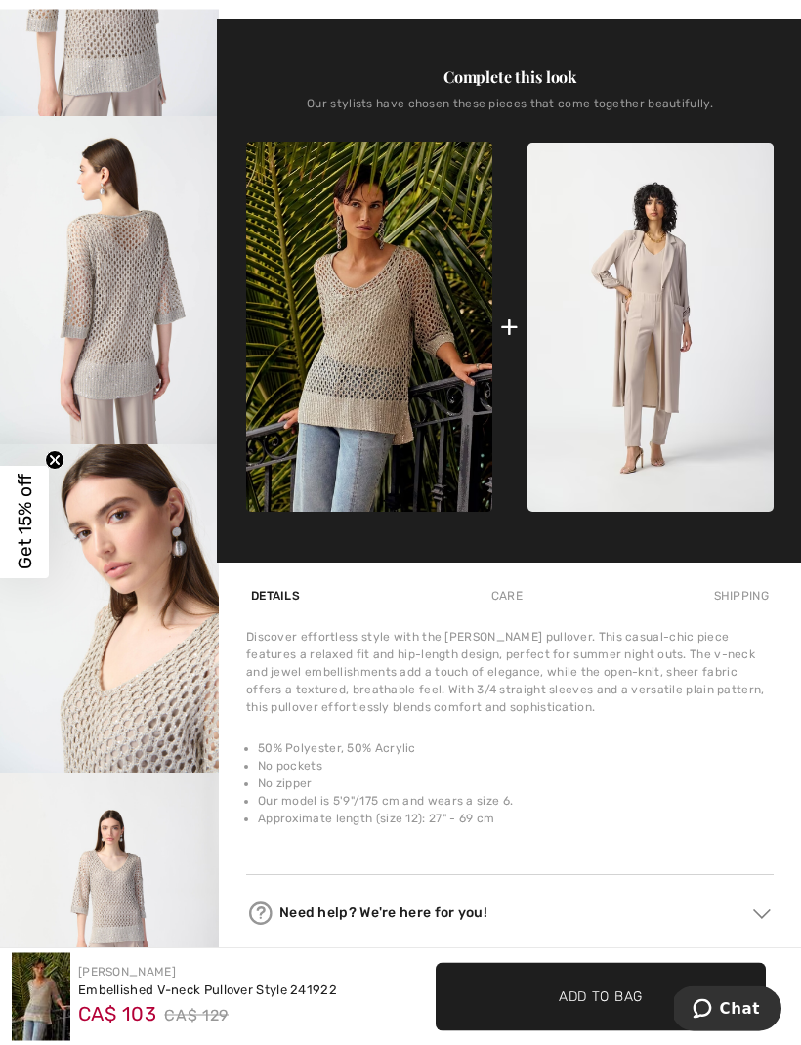
scroll to position [636, 0]
click at [655, 365] on img at bounding box center [650, 327] width 246 height 369
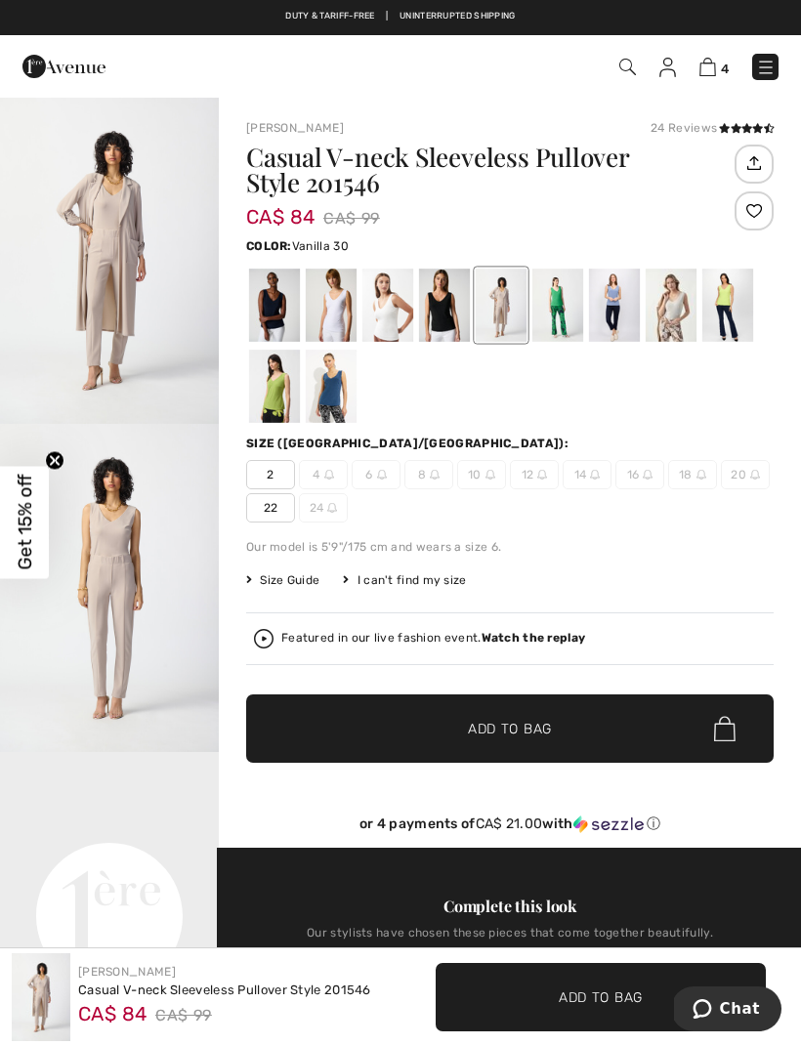
click at [393, 325] on div at bounding box center [387, 305] width 51 height 73
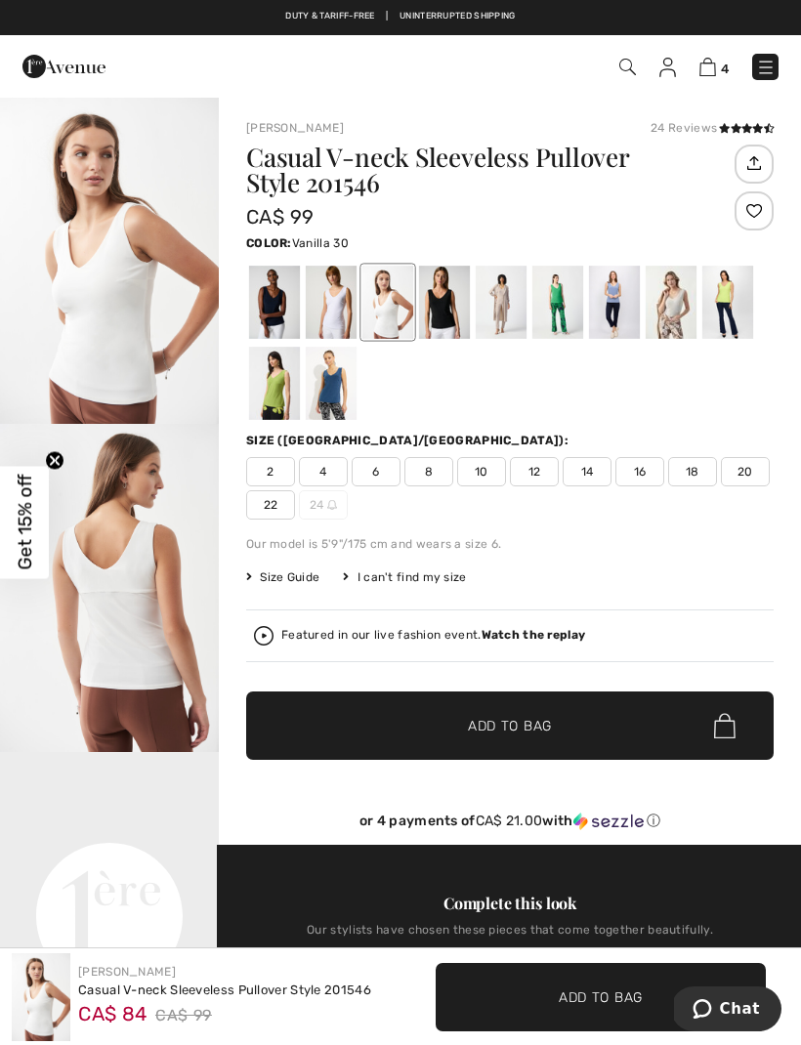
click at [330, 316] on div at bounding box center [331, 302] width 51 height 73
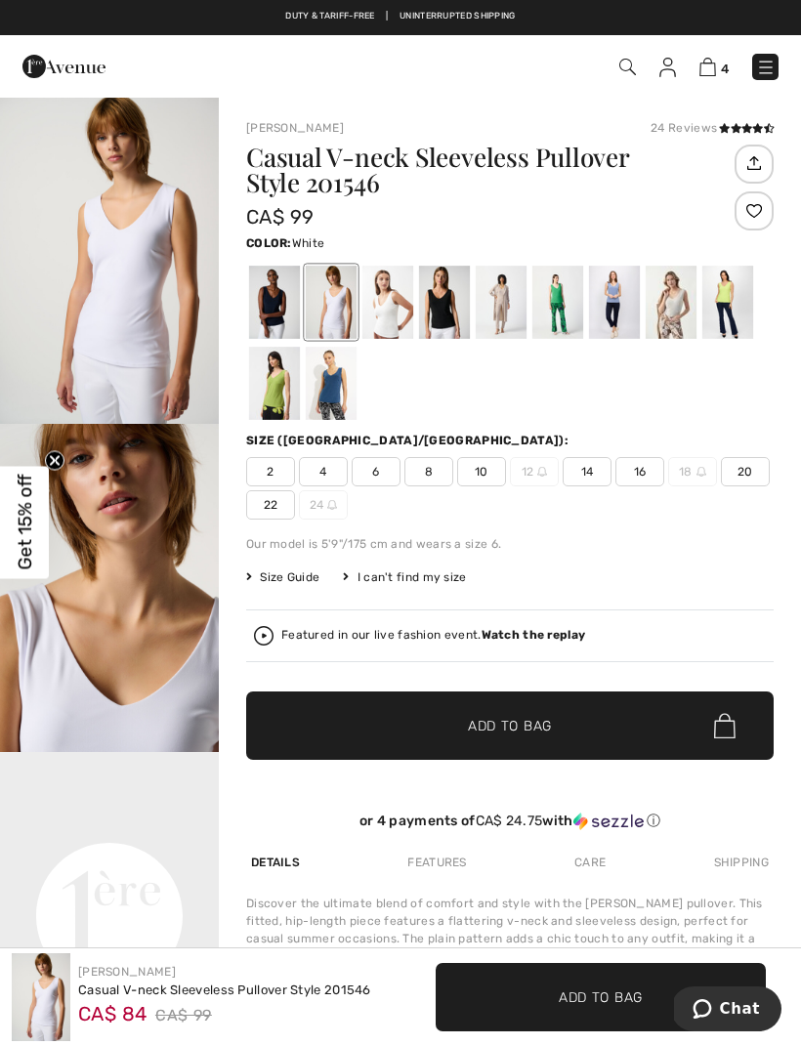
click at [500, 312] on div at bounding box center [501, 302] width 51 height 73
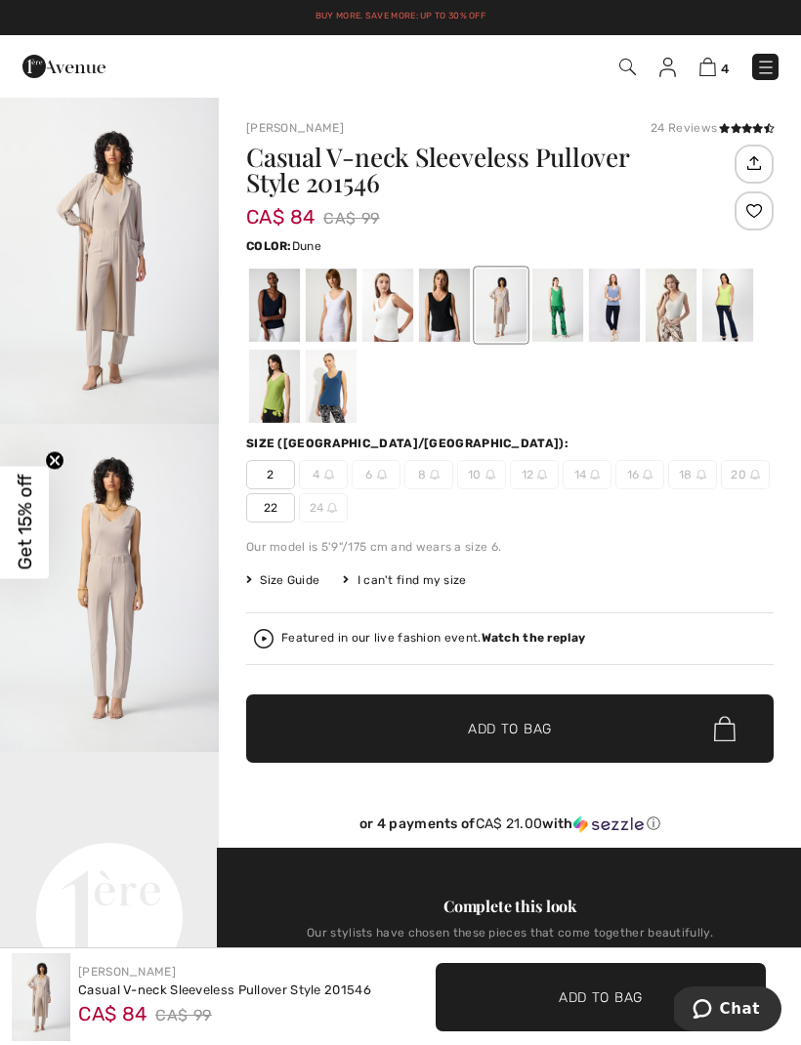
click at [559, 322] on div at bounding box center [557, 305] width 51 height 73
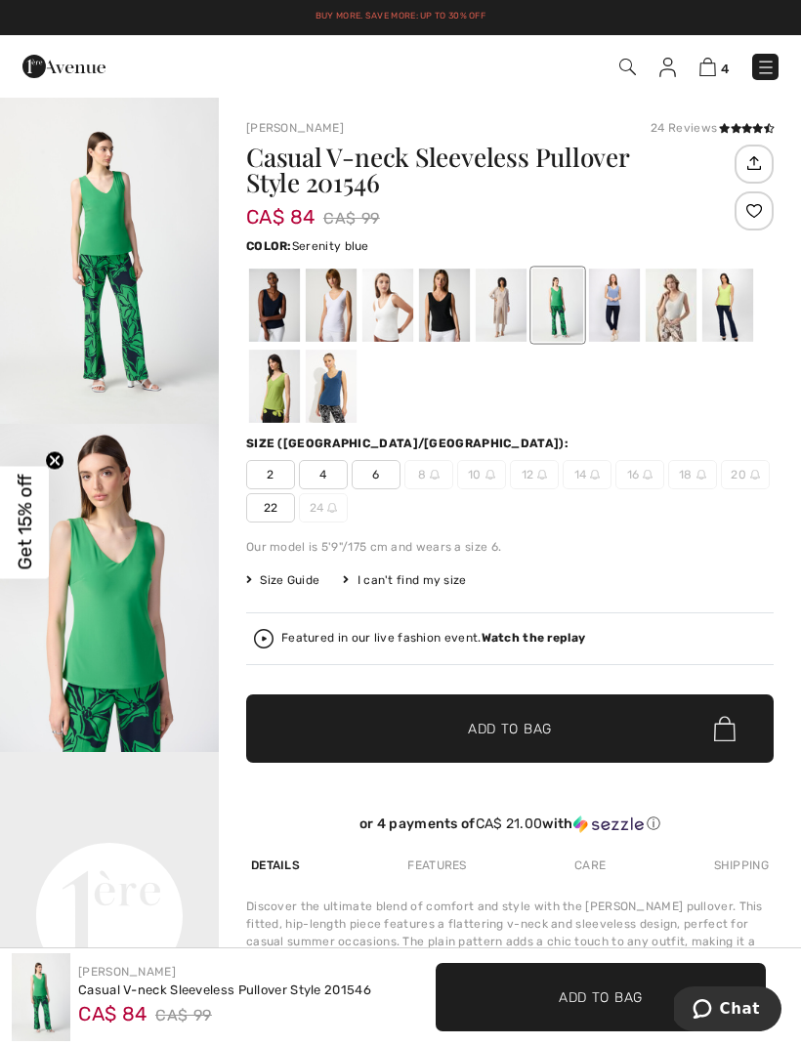
click at [614, 312] on div at bounding box center [614, 305] width 51 height 73
click at [658, 304] on div at bounding box center [671, 305] width 51 height 73
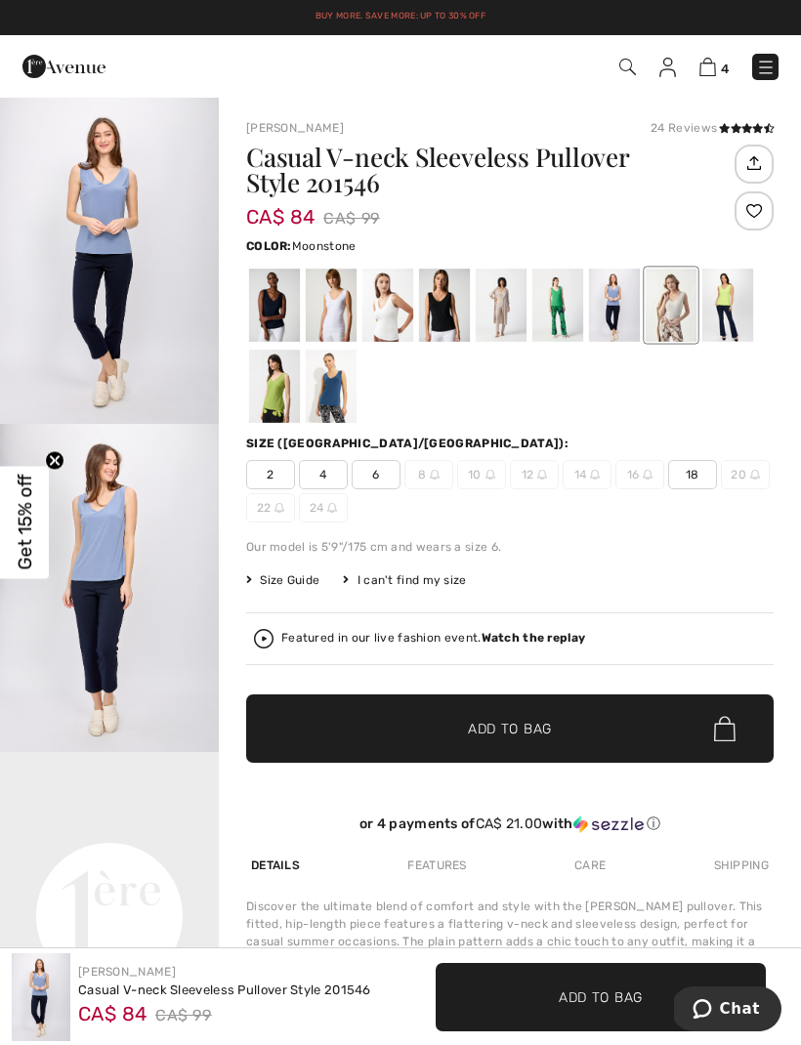
click at [689, 295] on div at bounding box center [671, 305] width 51 height 73
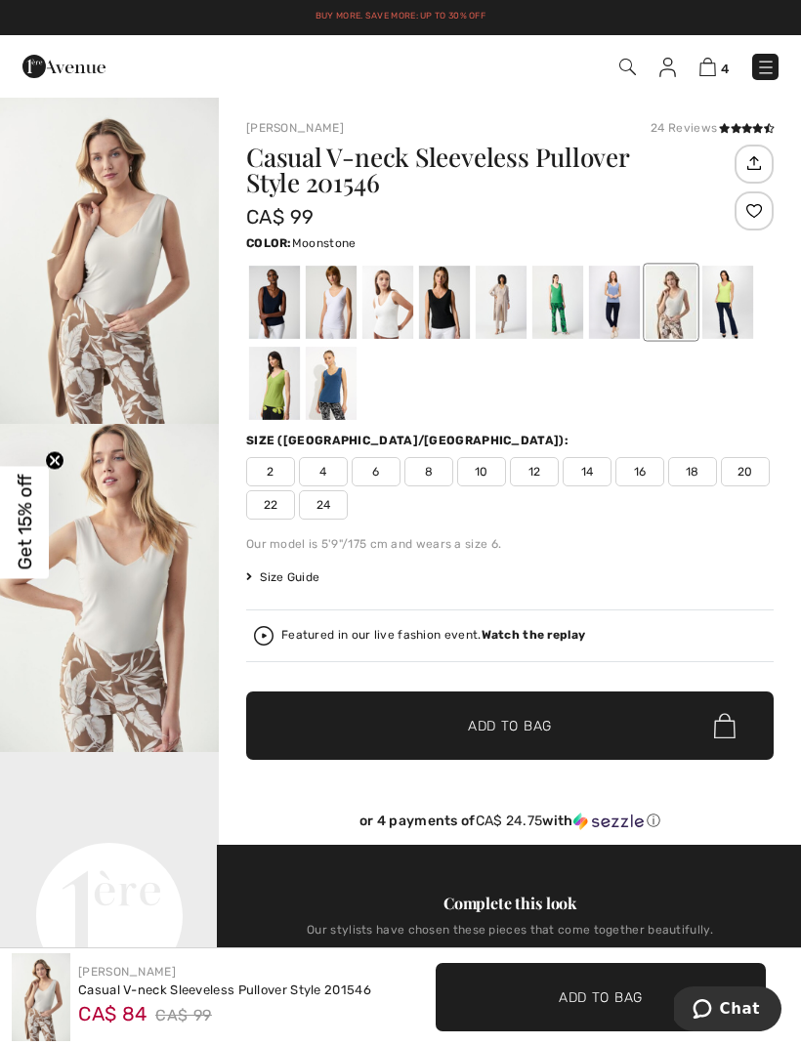
click at [670, 312] on div at bounding box center [671, 302] width 51 height 73
click at [726, 304] on div at bounding box center [727, 302] width 51 height 73
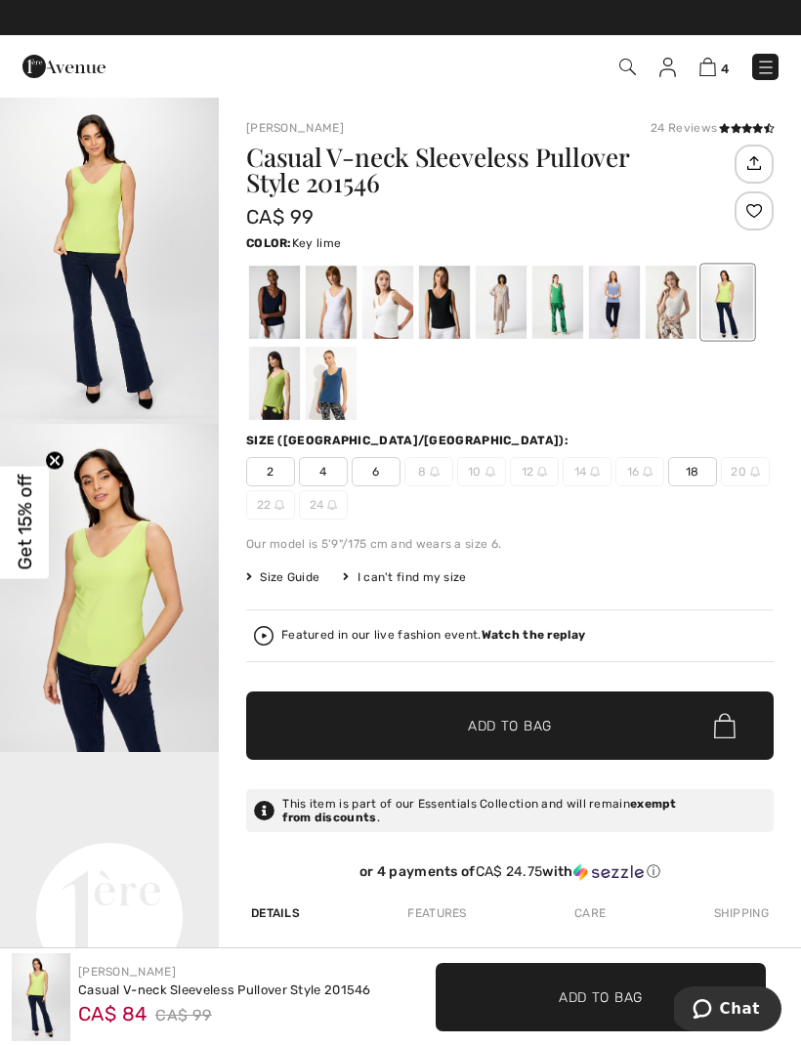
click at [679, 297] on div at bounding box center [671, 302] width 51 height 73
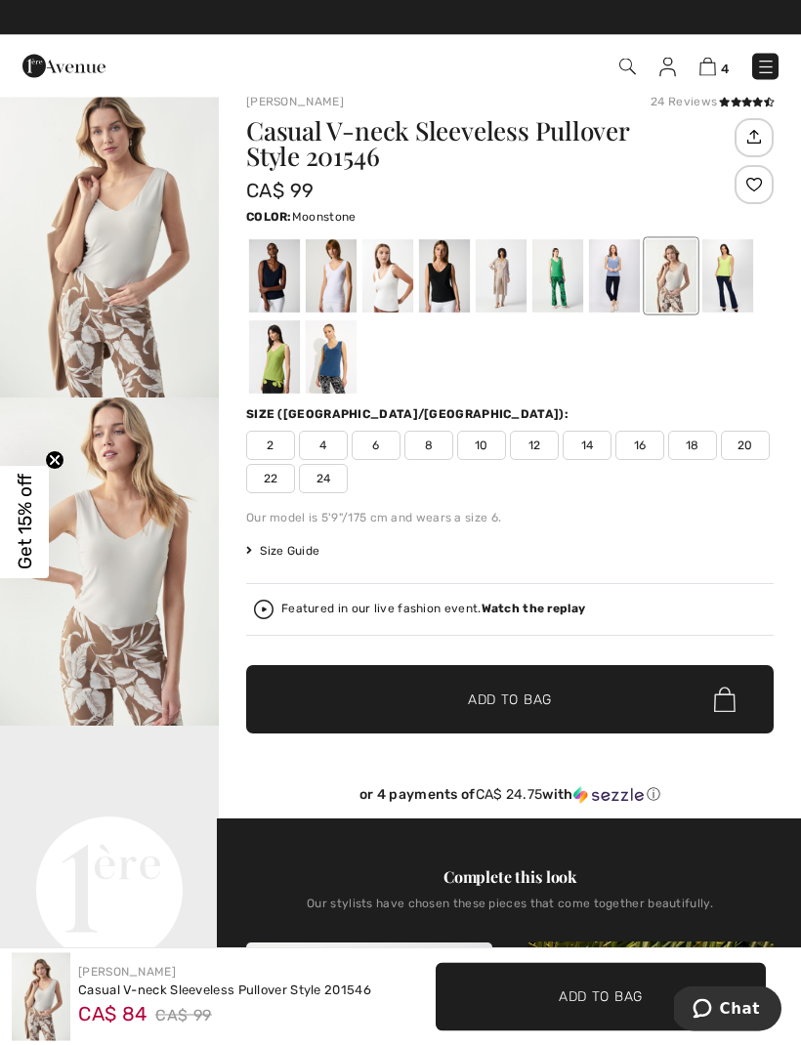
scroll to position [26, 0]
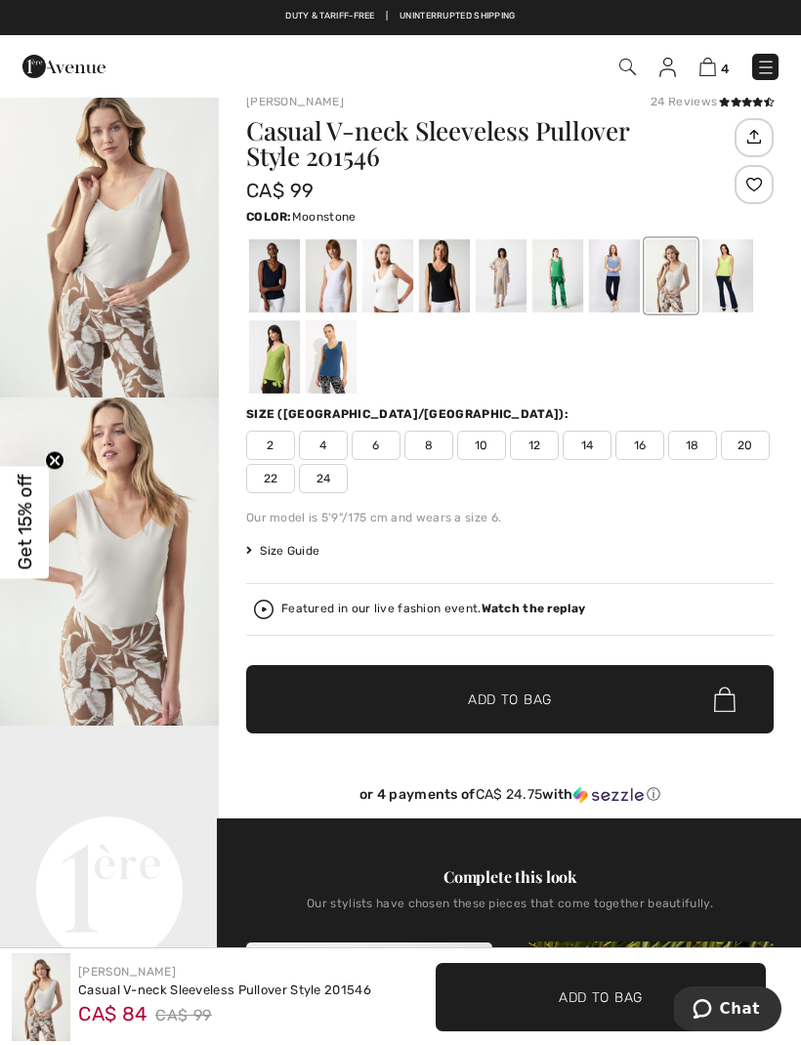
click at [542, 445] on span "12" at bounding box center [534, 445] width 49 height 29
click at [532, 447] on span "12" at bounding box center [534, 445] width 49 height 29
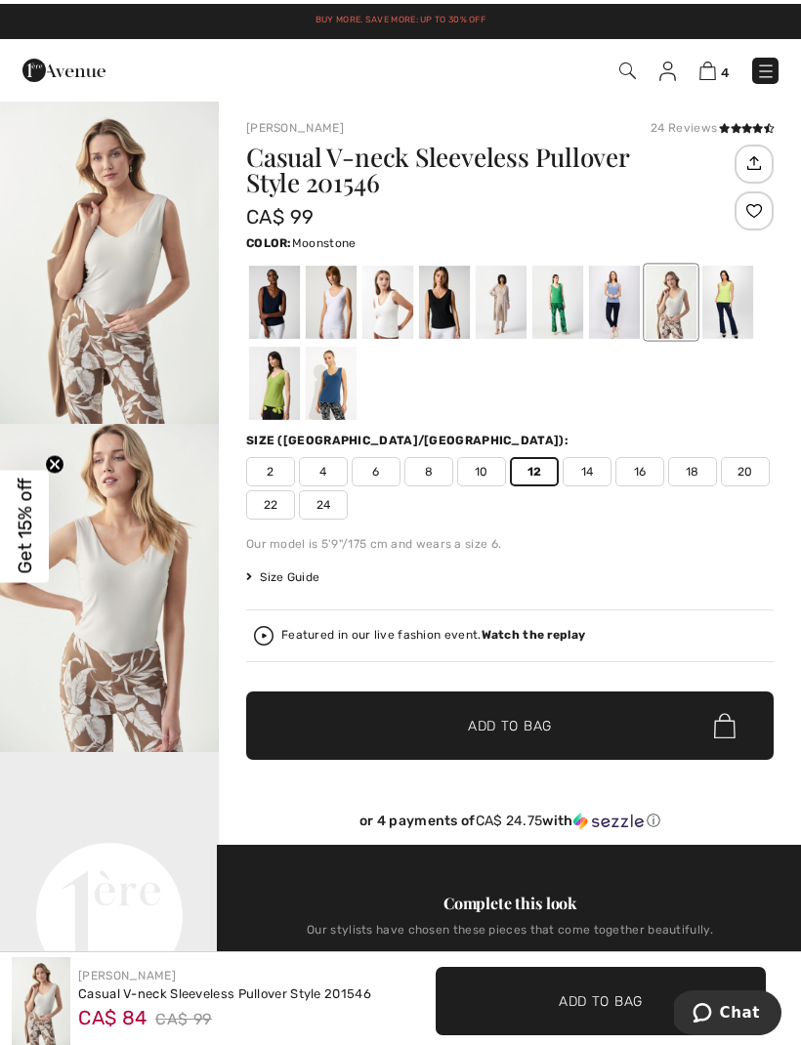
scroll to position [0, 0]
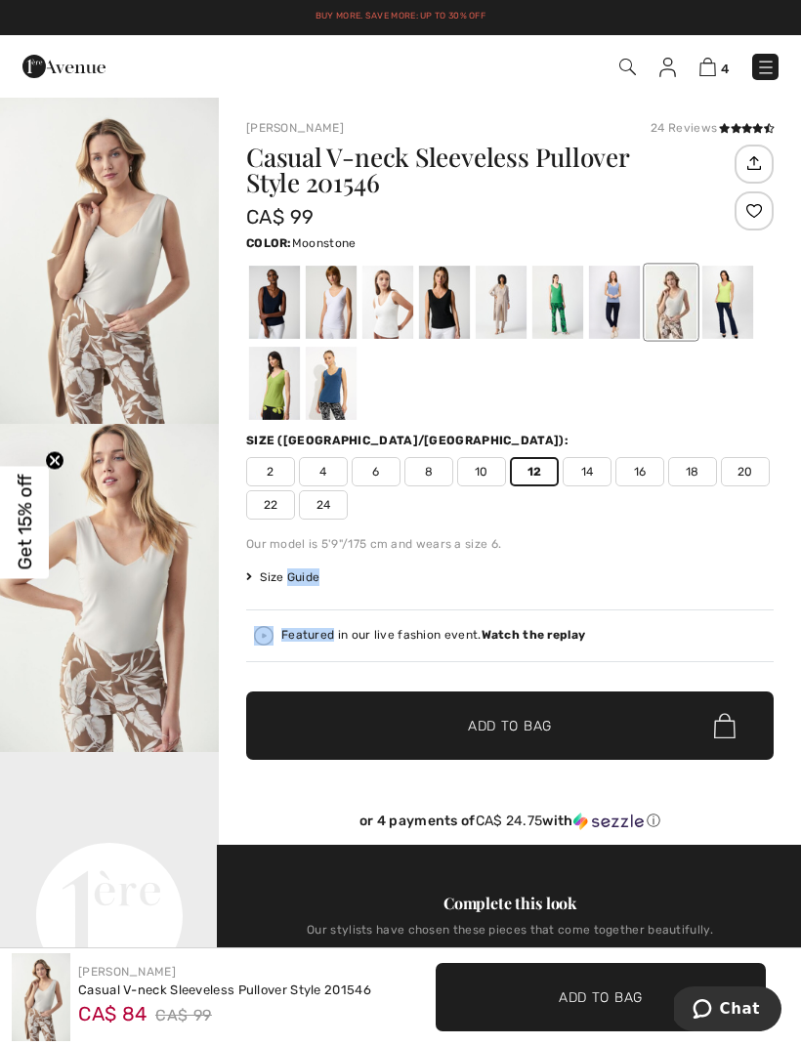
click at [677, 235] on div "Color: Moonstone" at bounding box center [509, 241] width 527 height 23
click at [727, 301] on div at bounding box center [727, 302] width 51 height 73
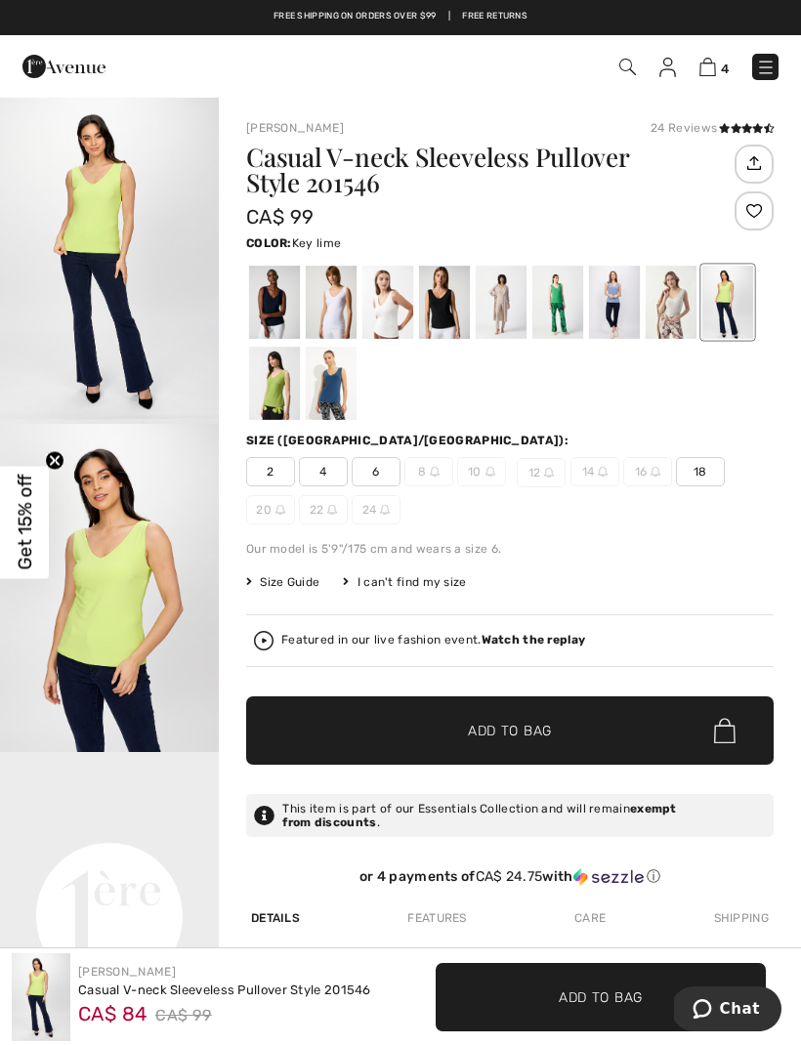
click at [336, 399] on div at bounding box center [331, 383] width 51 height 73
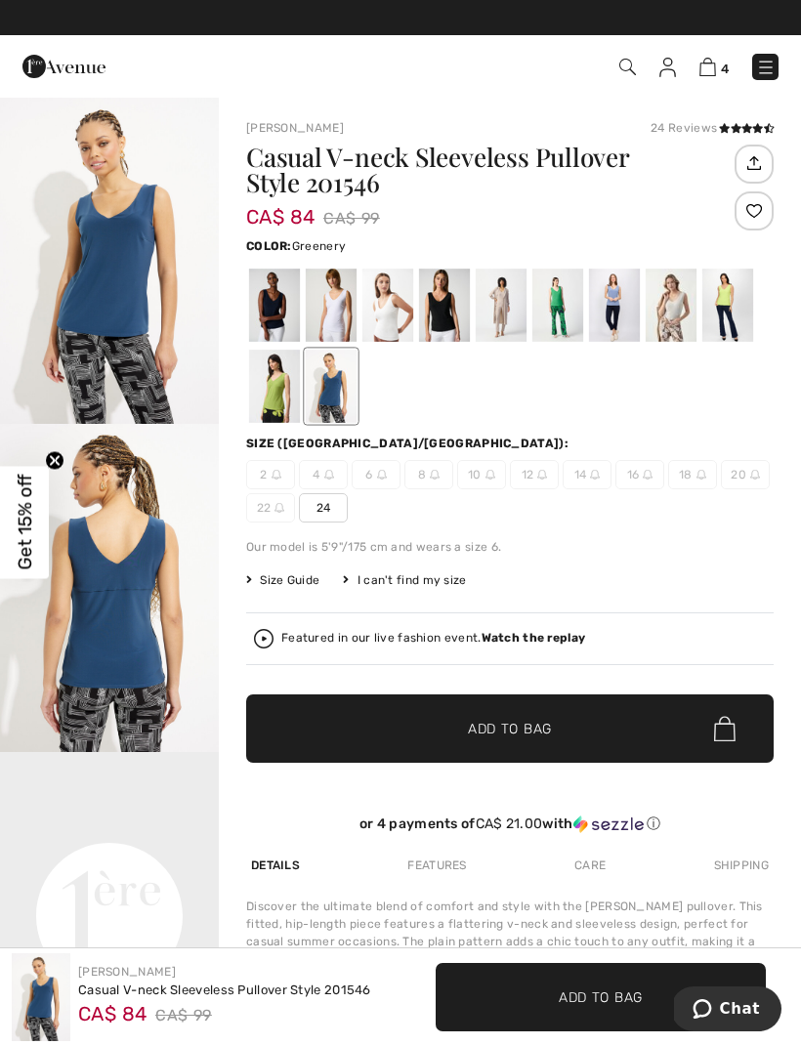
click at [251, 417] on div at bounding box center [274, 386] width 51 height 73
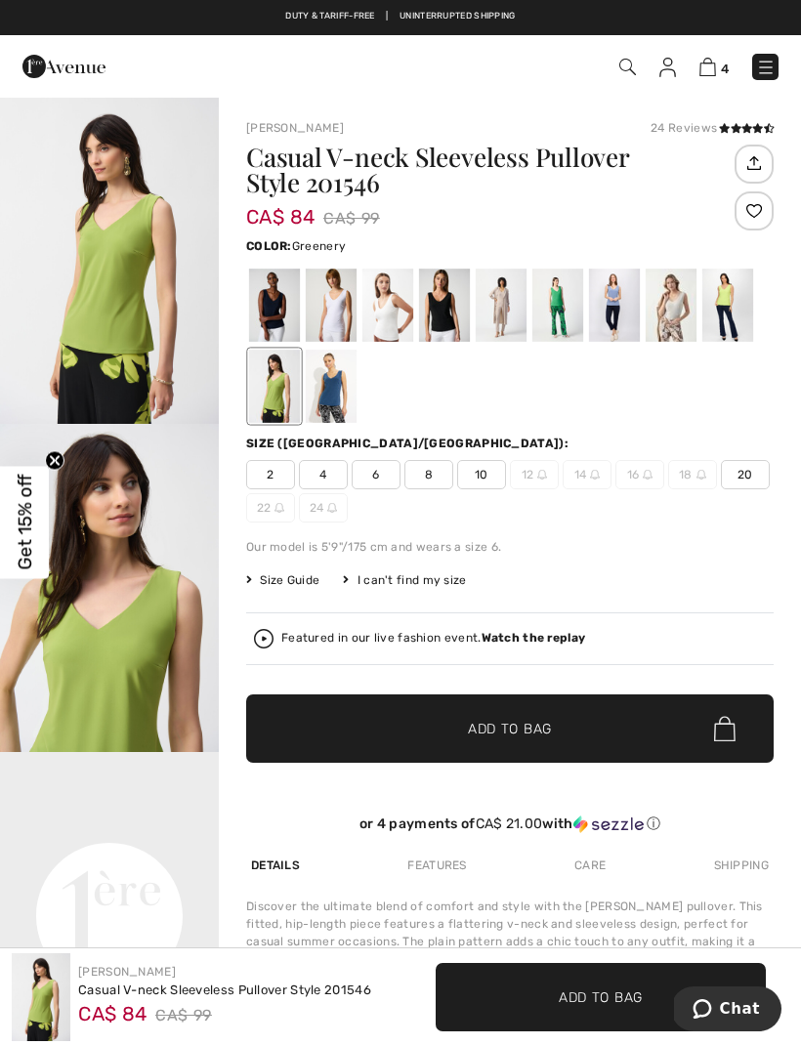
click at [280, 402] on div at bounding box center [274, 386] width 51 height 73
click at [276, 326] on div at bounding box center [274, 305] width 51 height 73
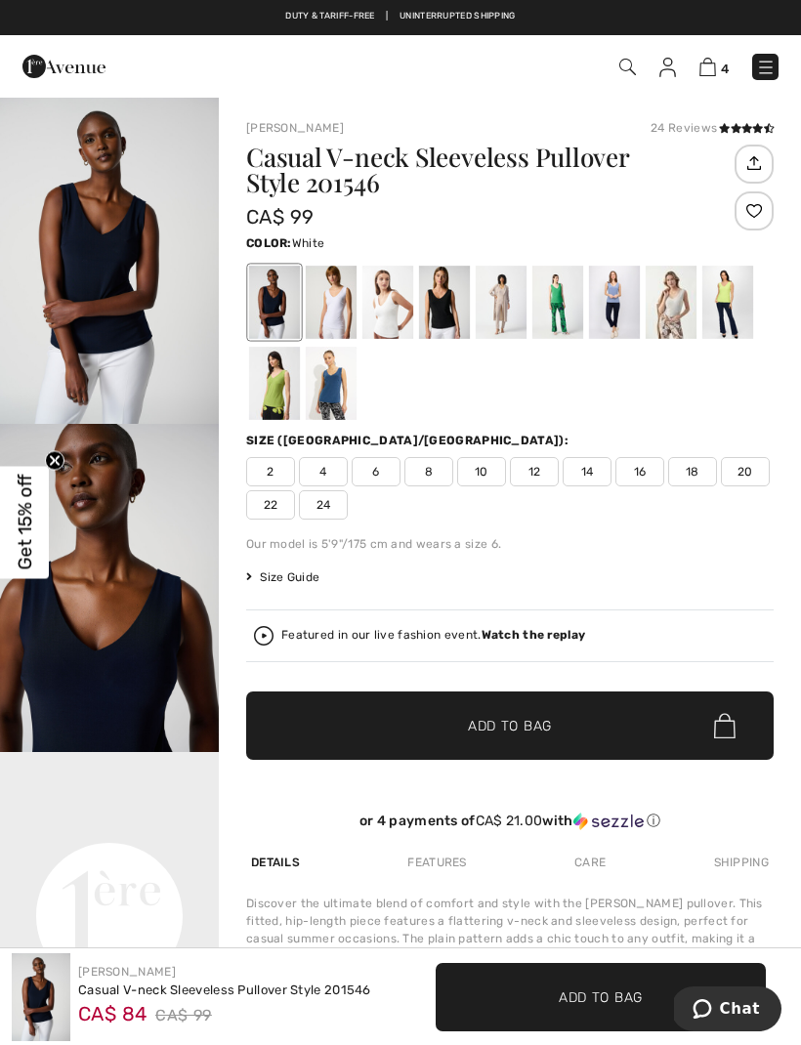
click at [332, 306] on div at bounding box center [331, 302] width 51 height 73
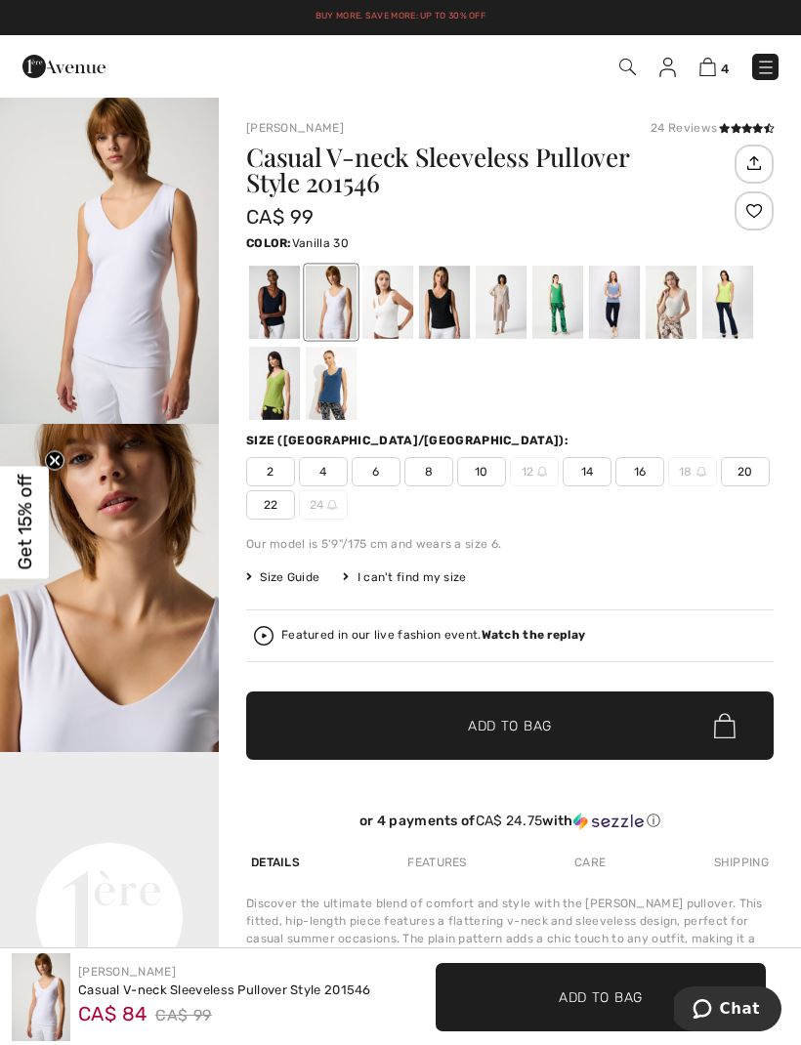
click at [393, 307] on div at bounding box center [387, 302] width 51 height 73
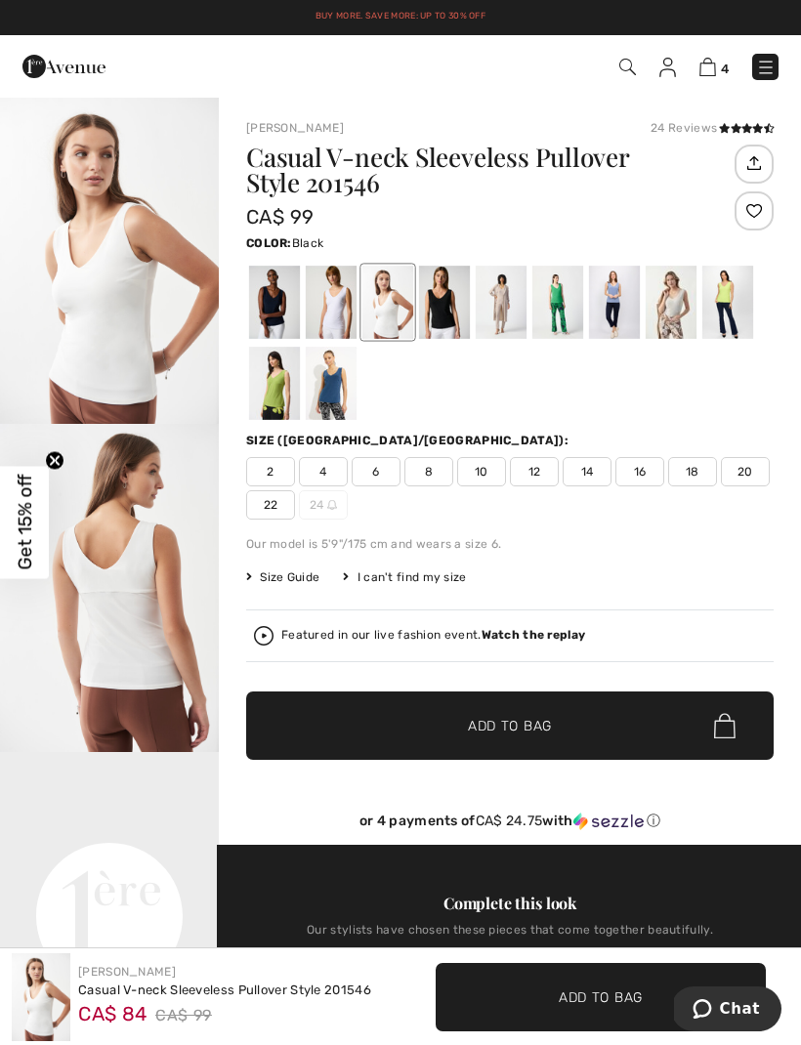
click at [452, 292] on div at bounding box center [444, 302] width 51 height 73
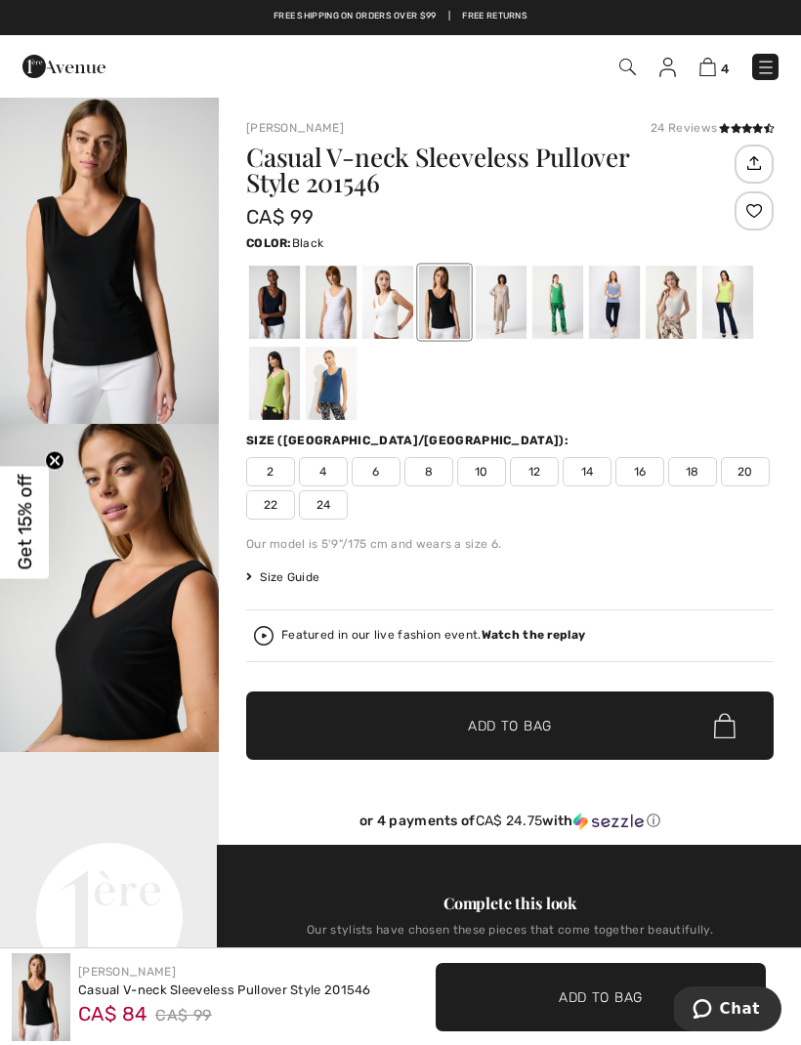
click at [495, 295] on div at bounding box center [501, 302] width 51 height 73
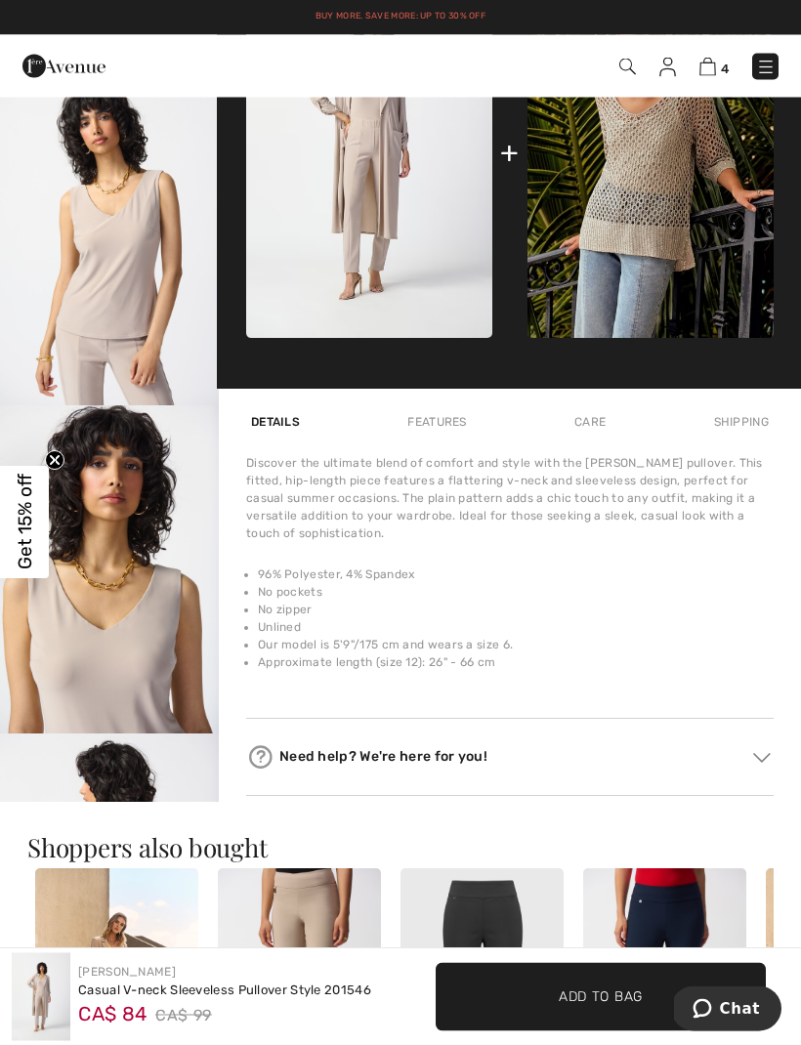
scroll to position [1003, 0]
click at [140, 385] on img "3 / 6" at bounding box center [109, 241] width 219 height 328
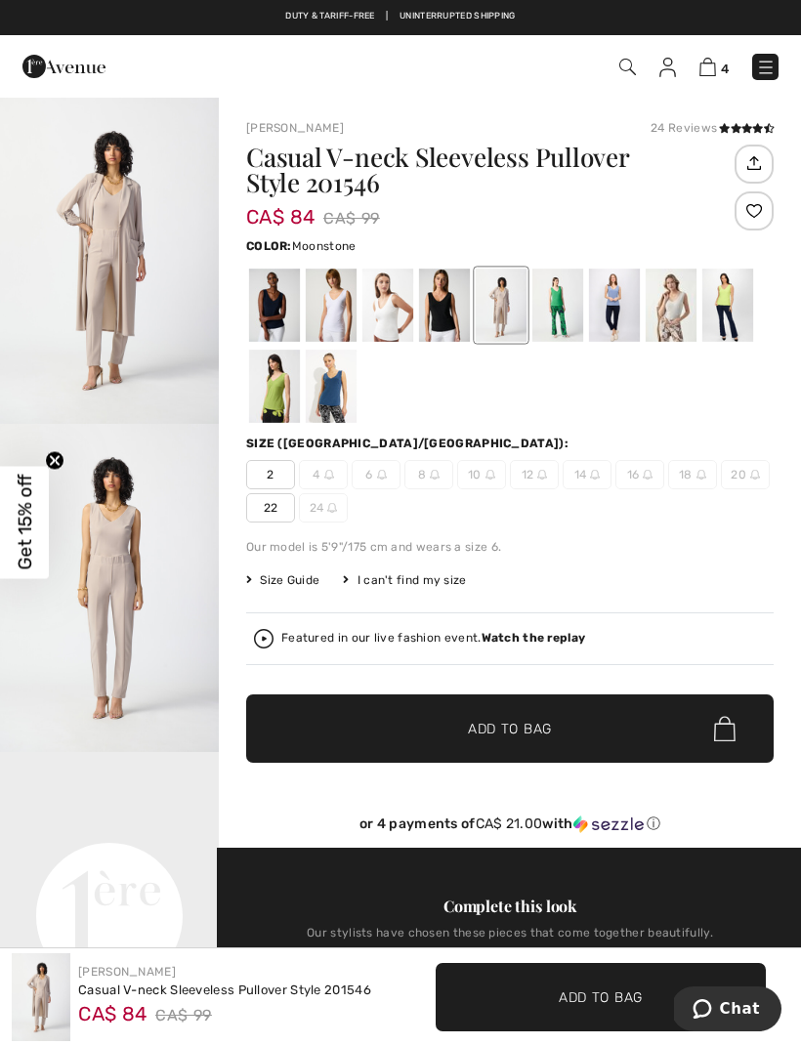
click at [675, 302] on div at bounding box center [671, 305] width 51 height 73
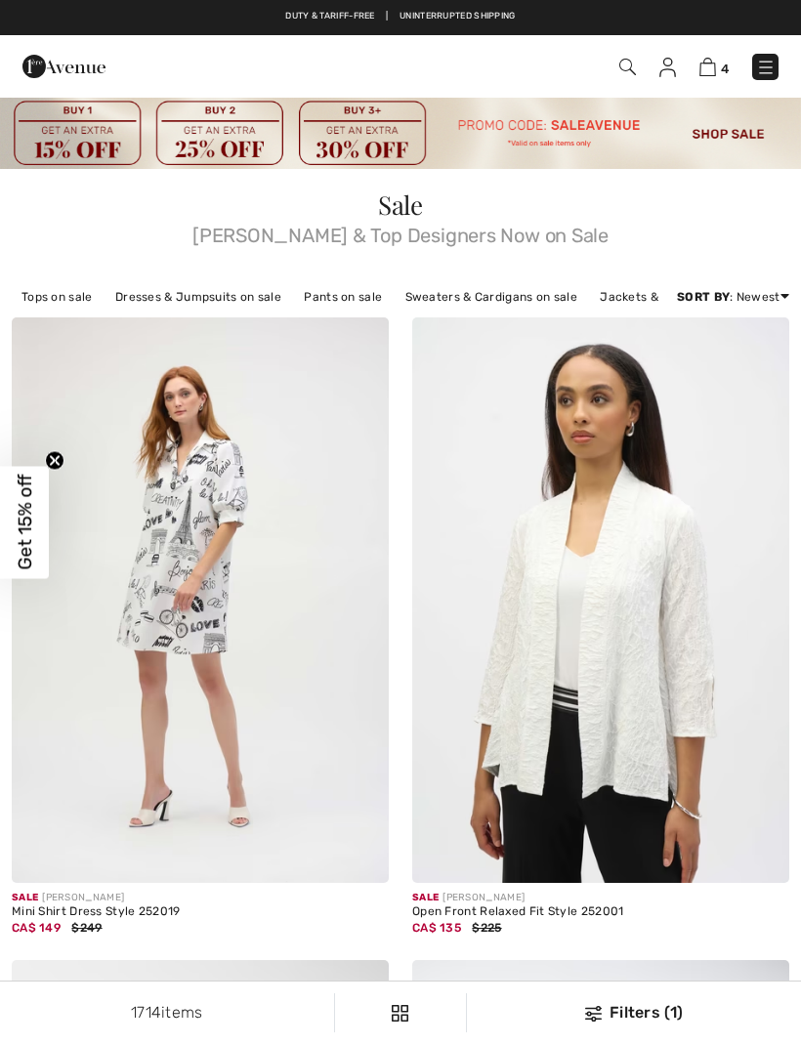
checkbox input "true"
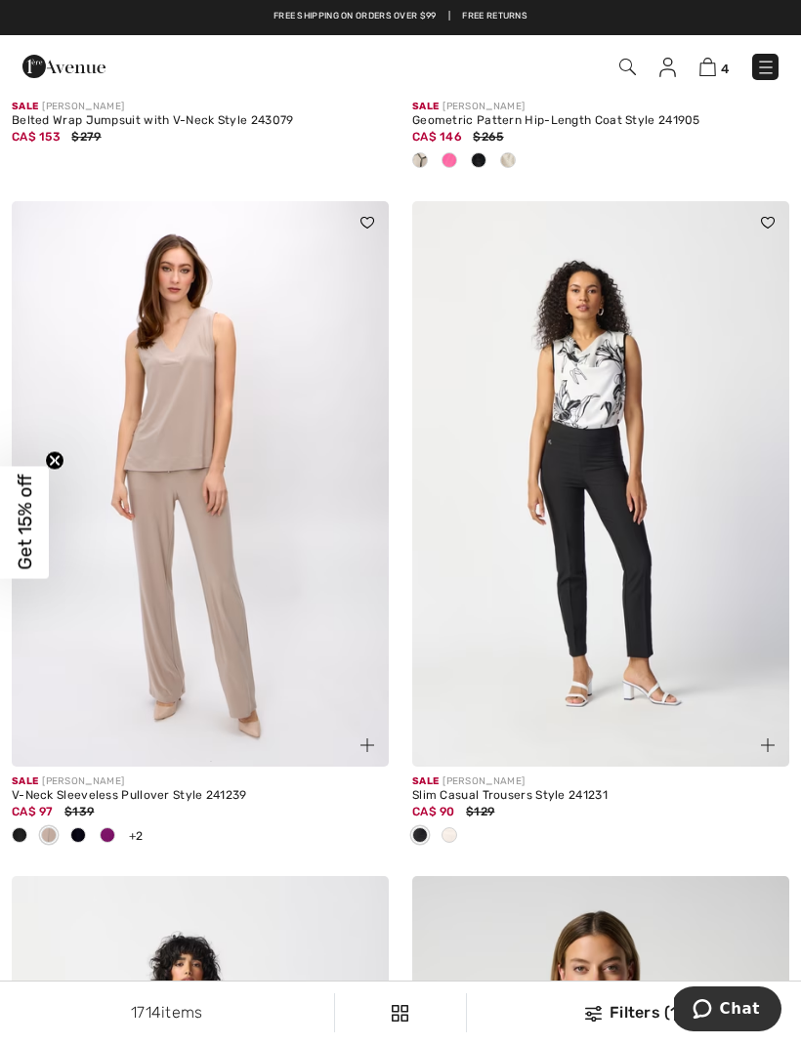
scroll to position [6211, 0]
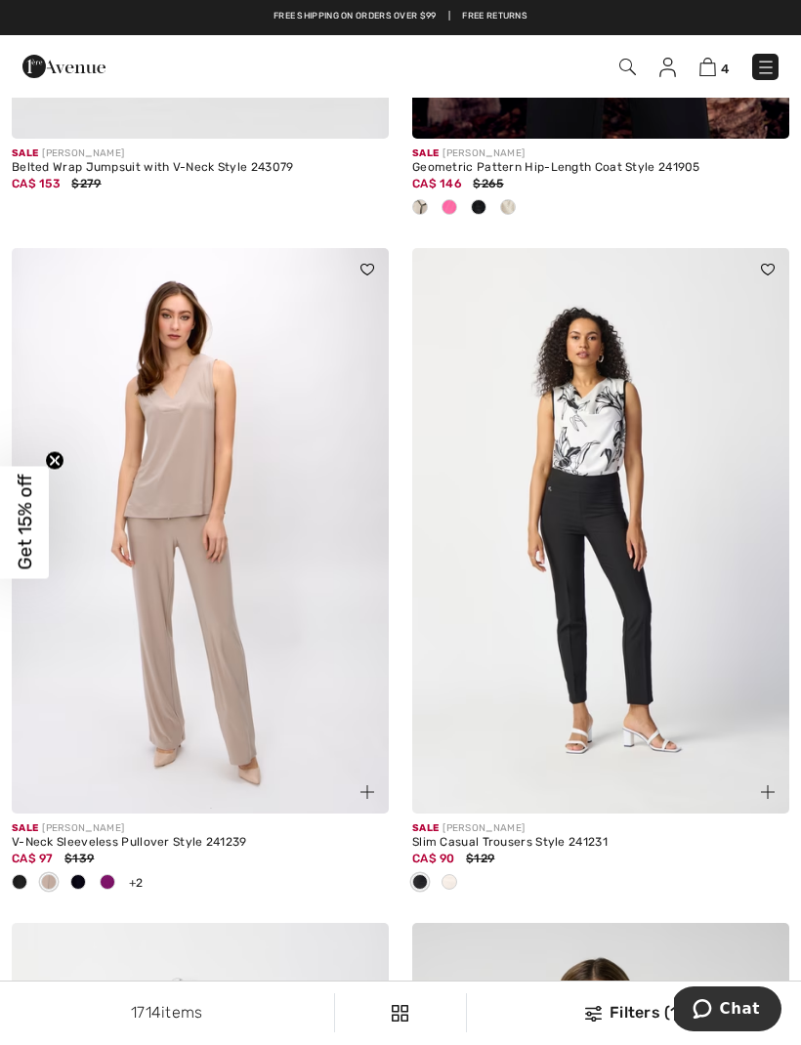
click at [170, 824] on div "Sale JOSEPH RIBKOFF" at bounding box center [200, 828] width 377 height 15
click at [252, 566] on img at bounding box center [200, 530] width 377 height 565
click at [197, 535] on img at bounding box center [200, 530] width 377 height 565
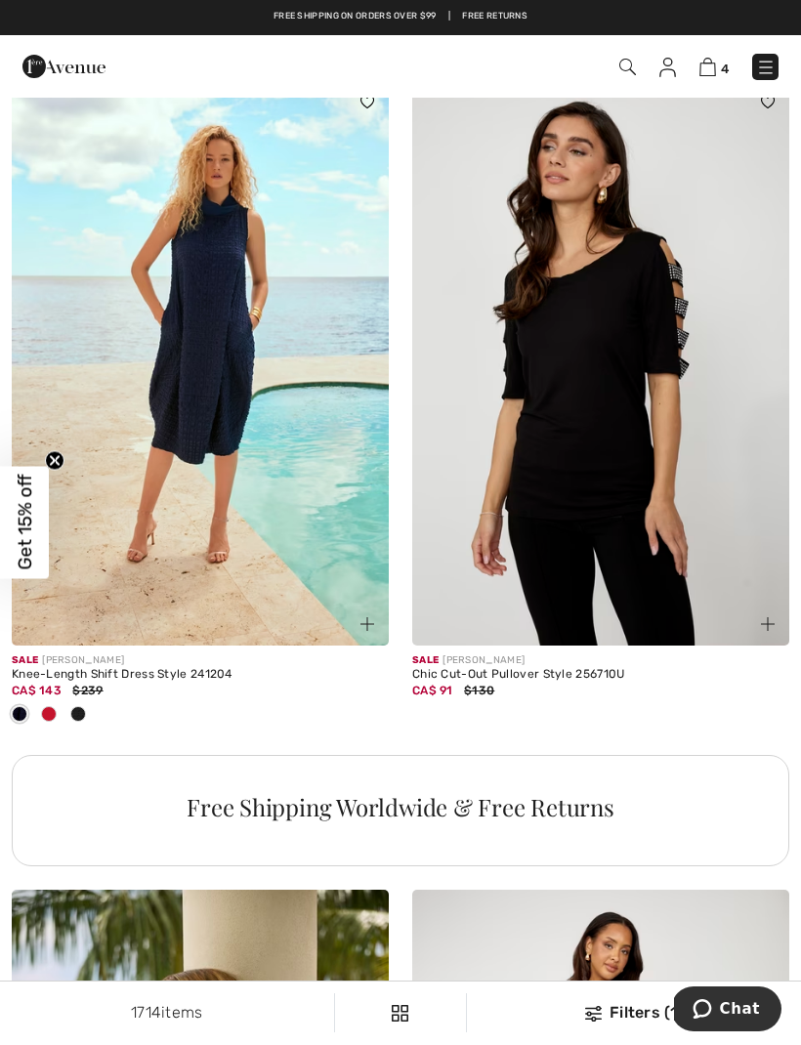
scroll to position [8105, 0]
click at [297, 495] on img at bounding box center [200, 363] width 377 height 565
click at [150, 571] on img at bounding box center [200, 363] width 377 height 565
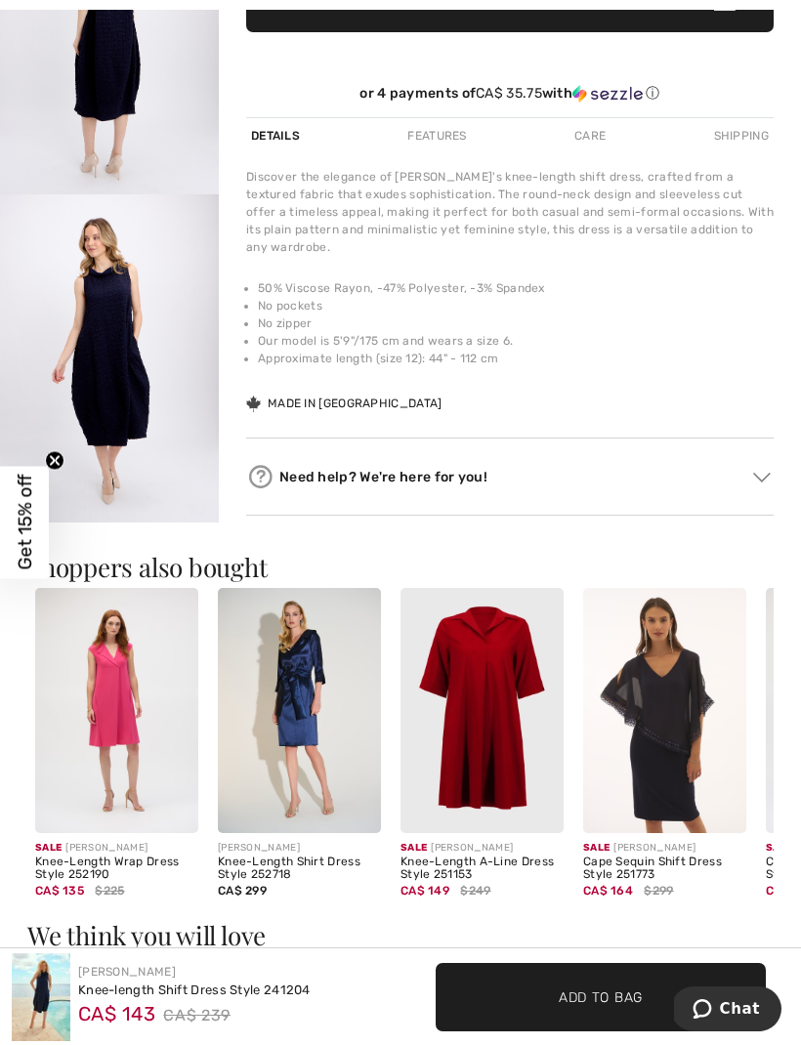
scroll to position [666, 0]
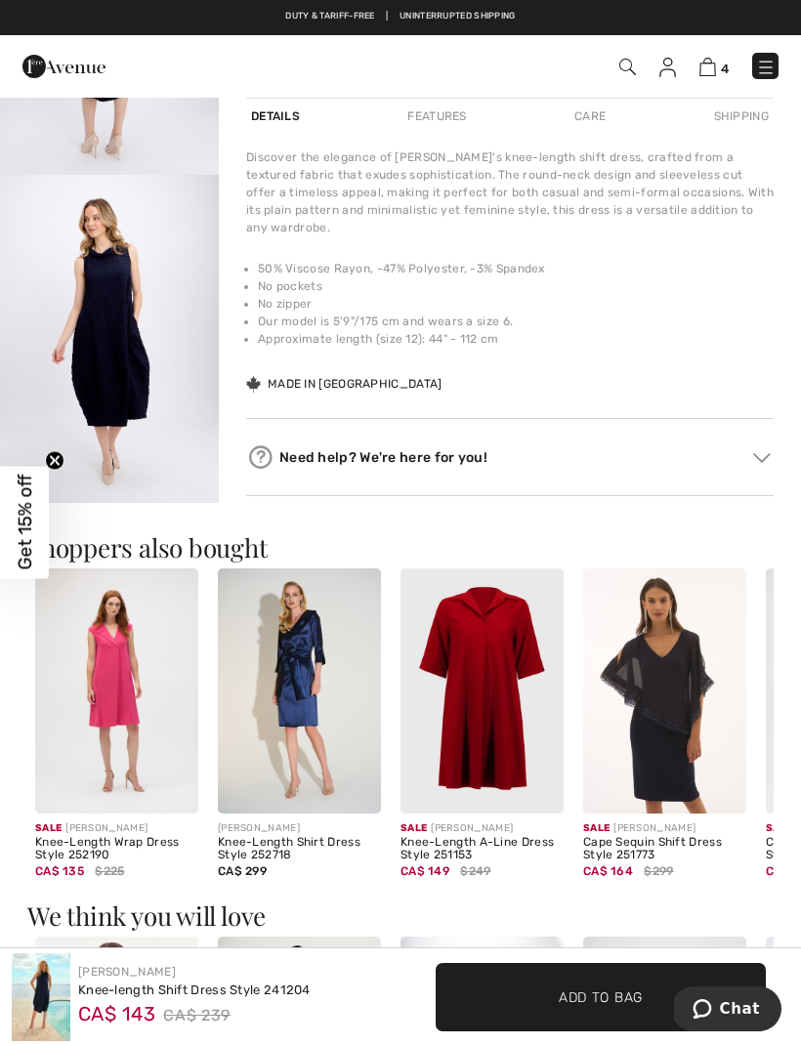
click at [146, 377] on img "6 / 6" at bounding box center [109, 339] width 219 height 328
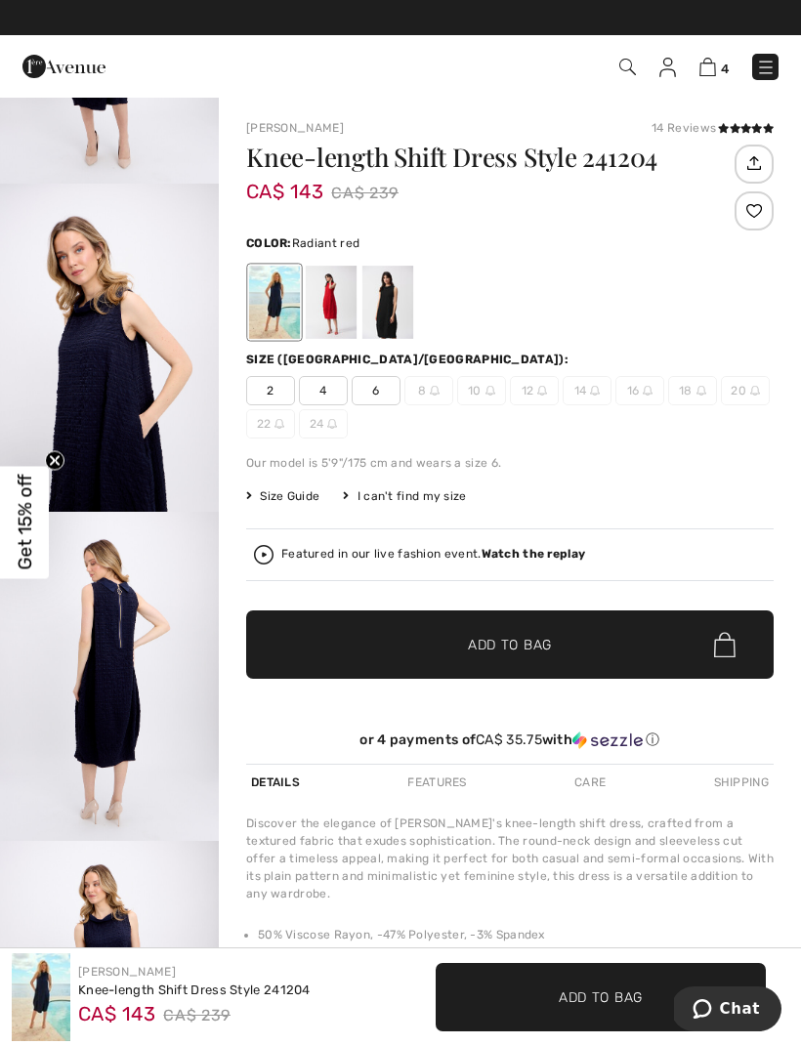
click at [331, 304] on div at bounding box center [331, 302] width 51 height 73
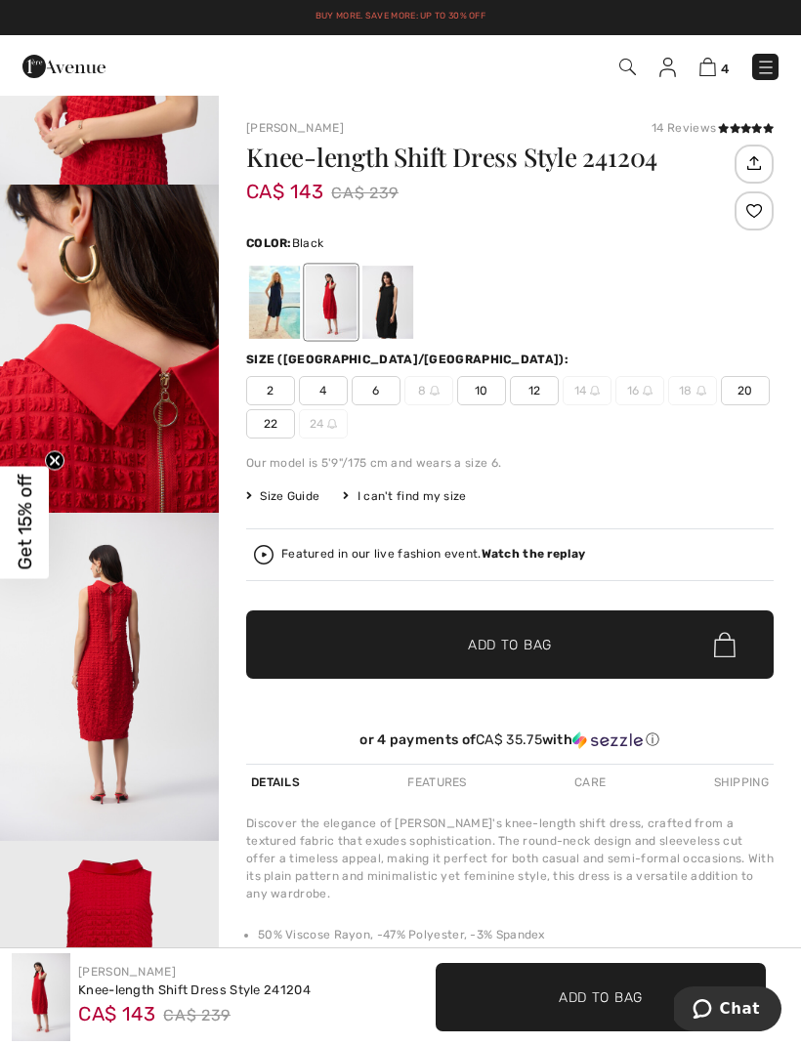
click at [410, 307] on div at bounding box center [387, 302] width 51 height 73
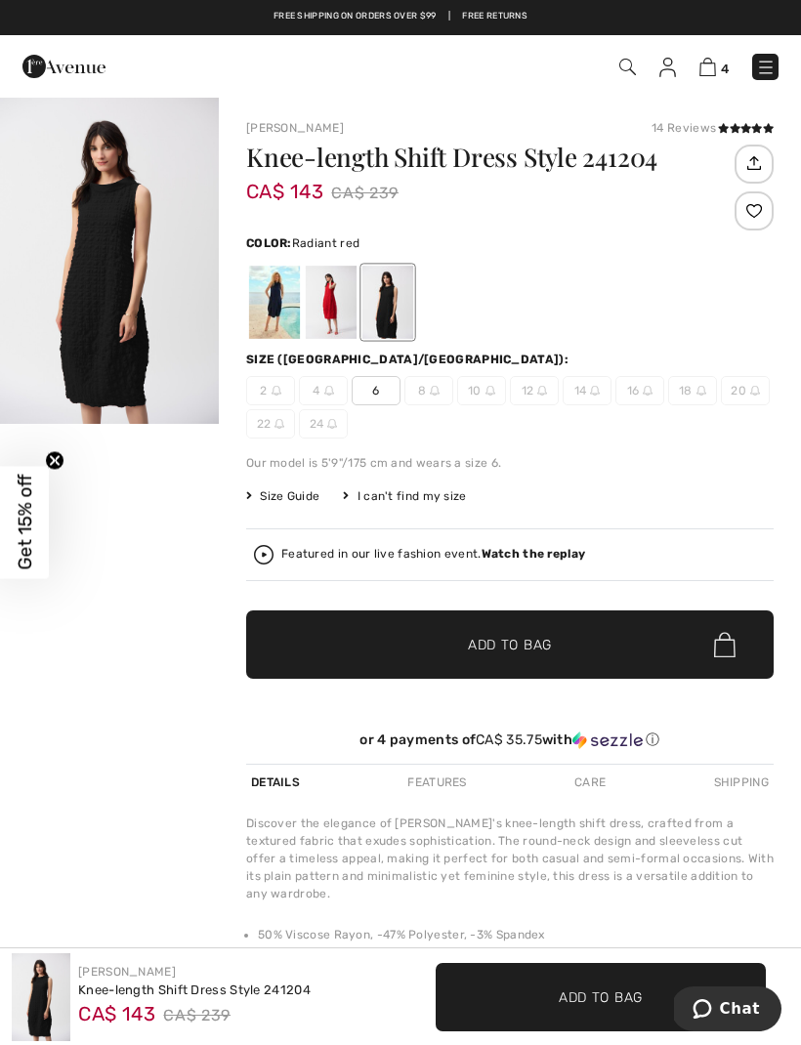
click at [339, 318] on div at bounding box center [331, 302] width 51 height 73
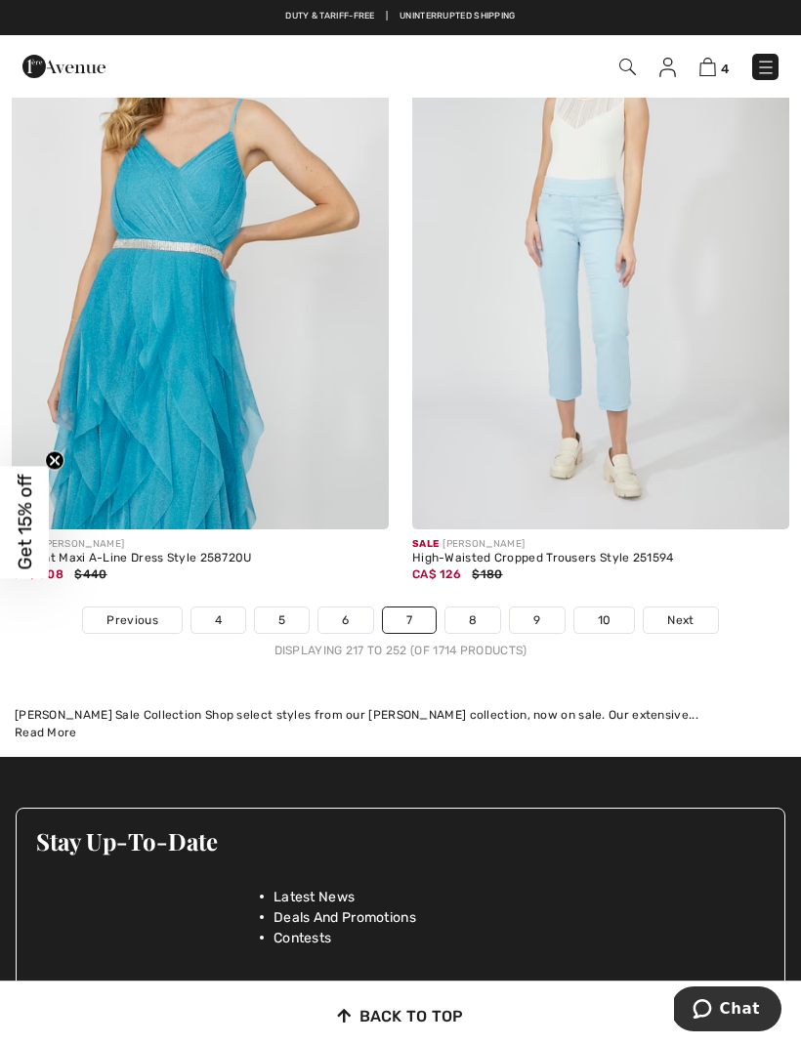
scroll to position [12324, 0]
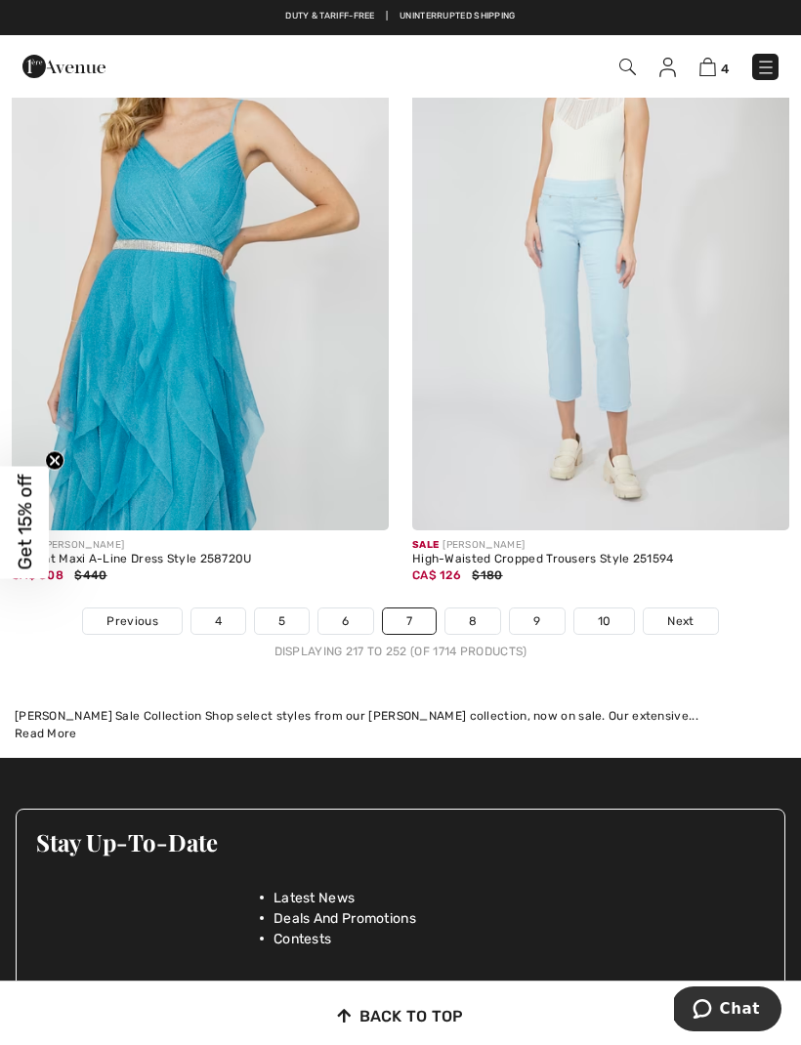
click at [677, 612] on span "Next" at bounding box center [680, 621] width 26 height 18
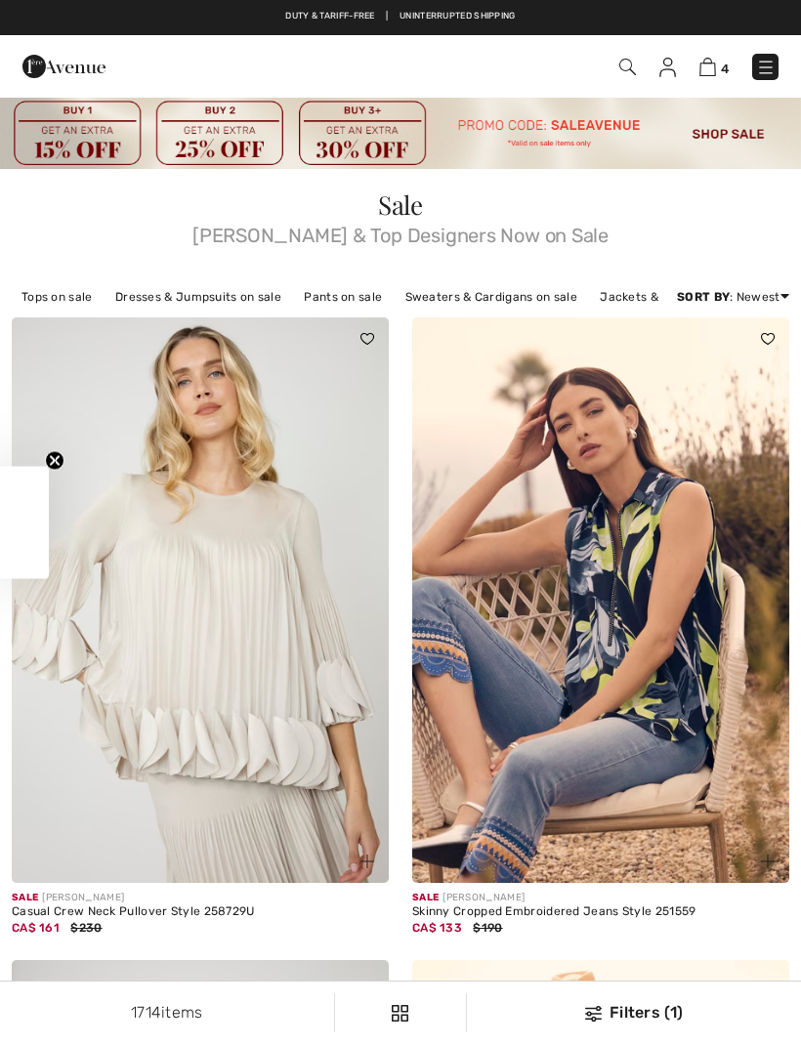
scroll to position [105, 0]
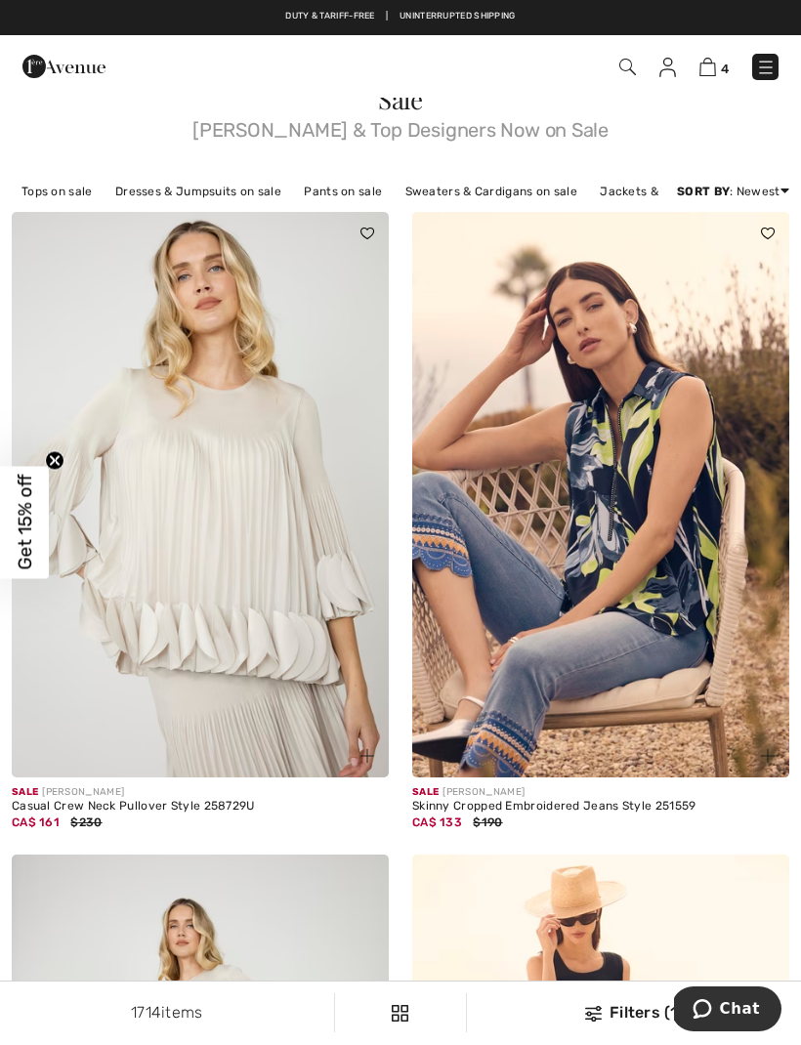
checkbox input "true"
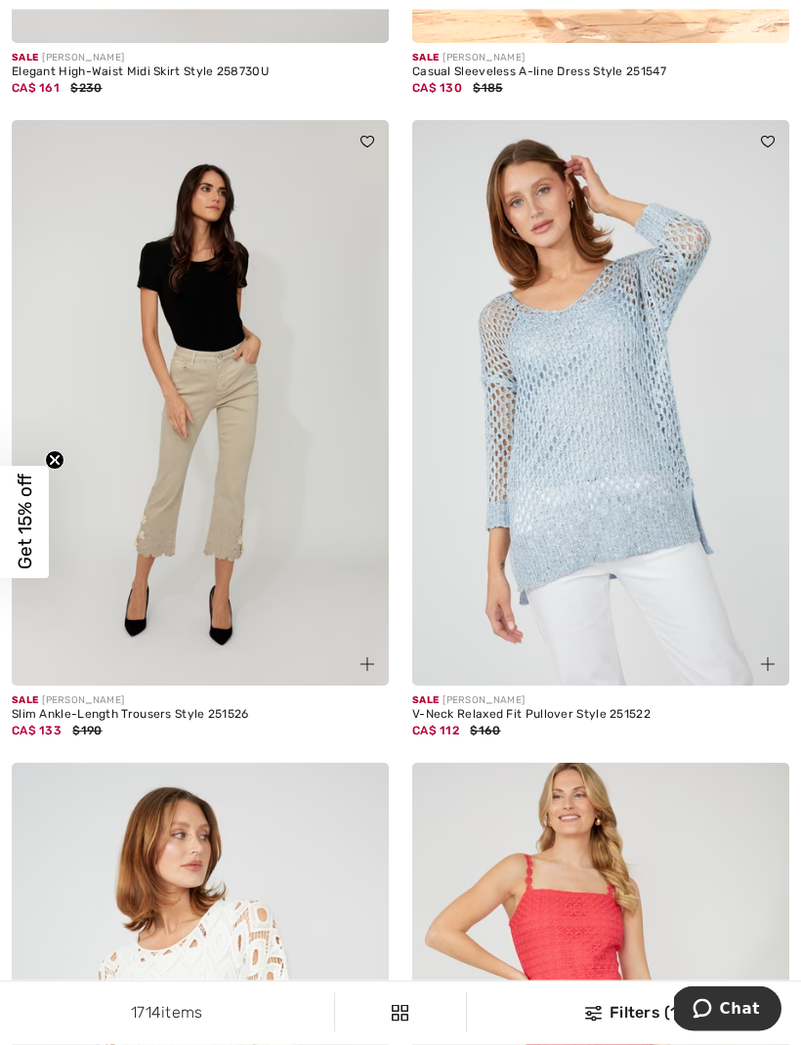
scroll to position [1483, 0]
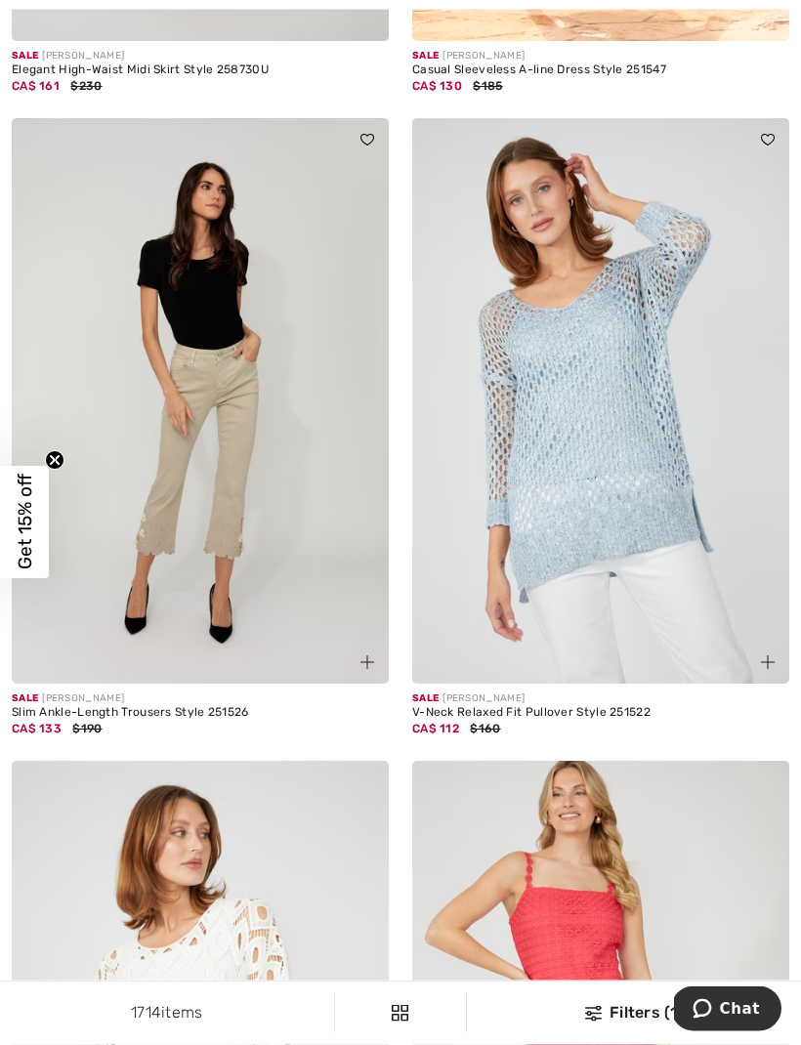
click at [646, 572] on img at bounding box center [600, 401] width 377 height 565
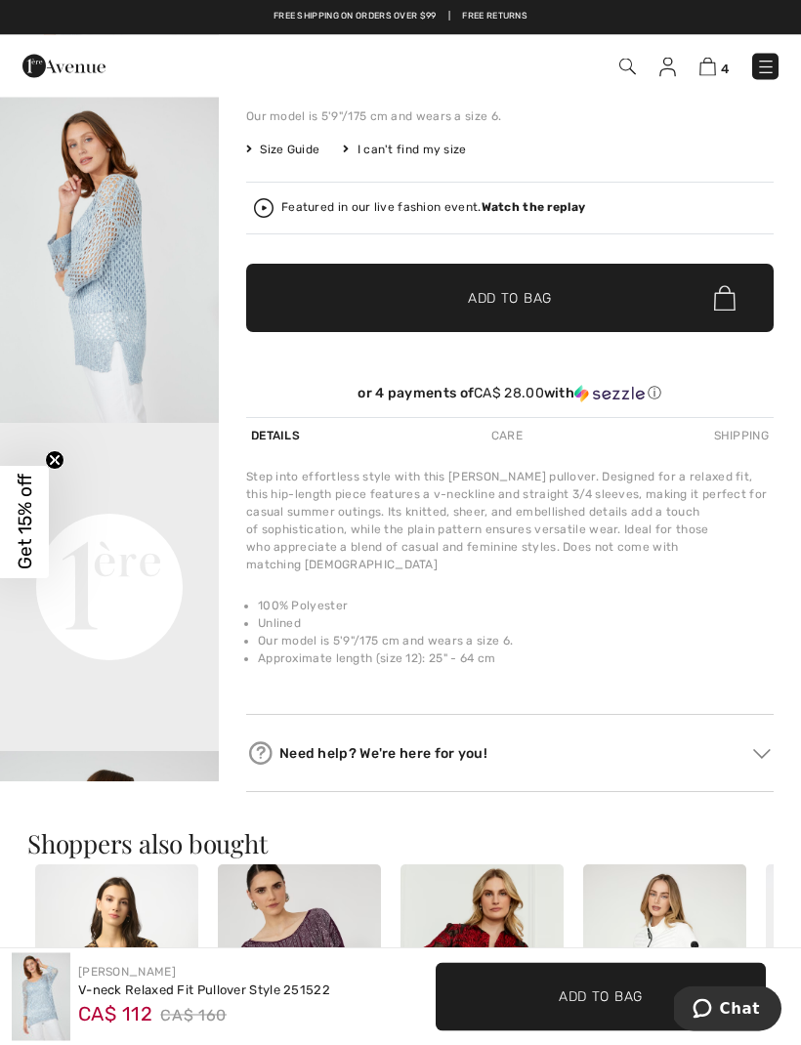
scroll to position [244, 0]
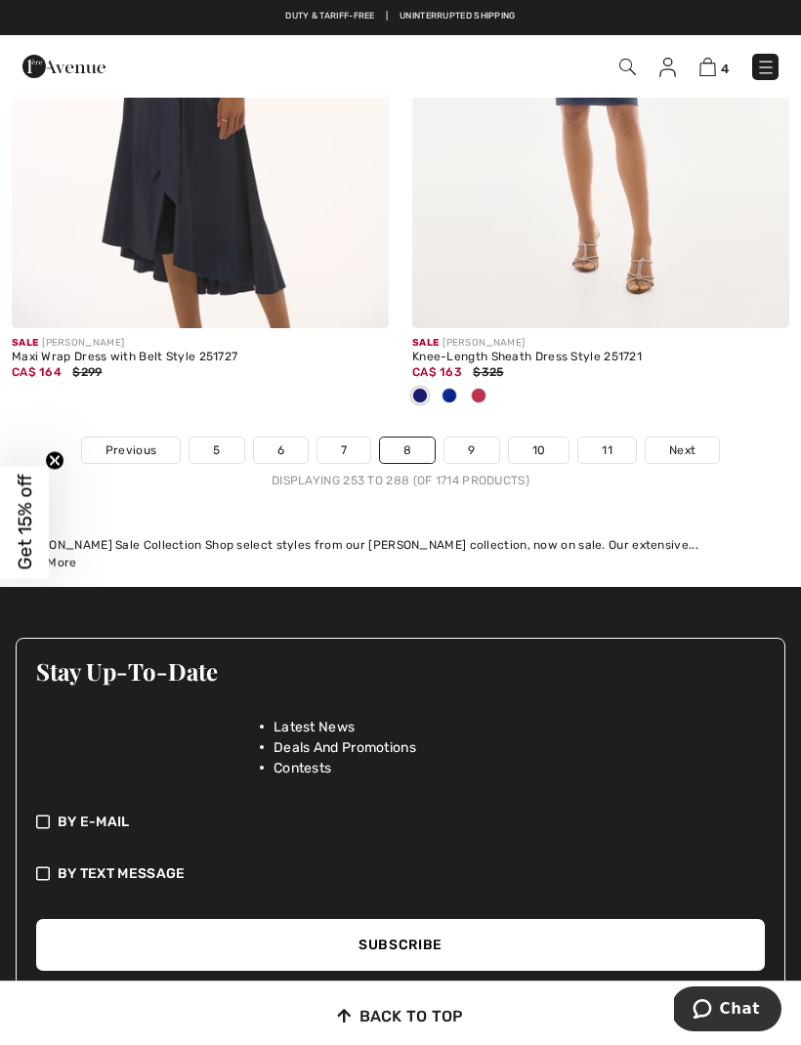
scroll to position [12444, 0]
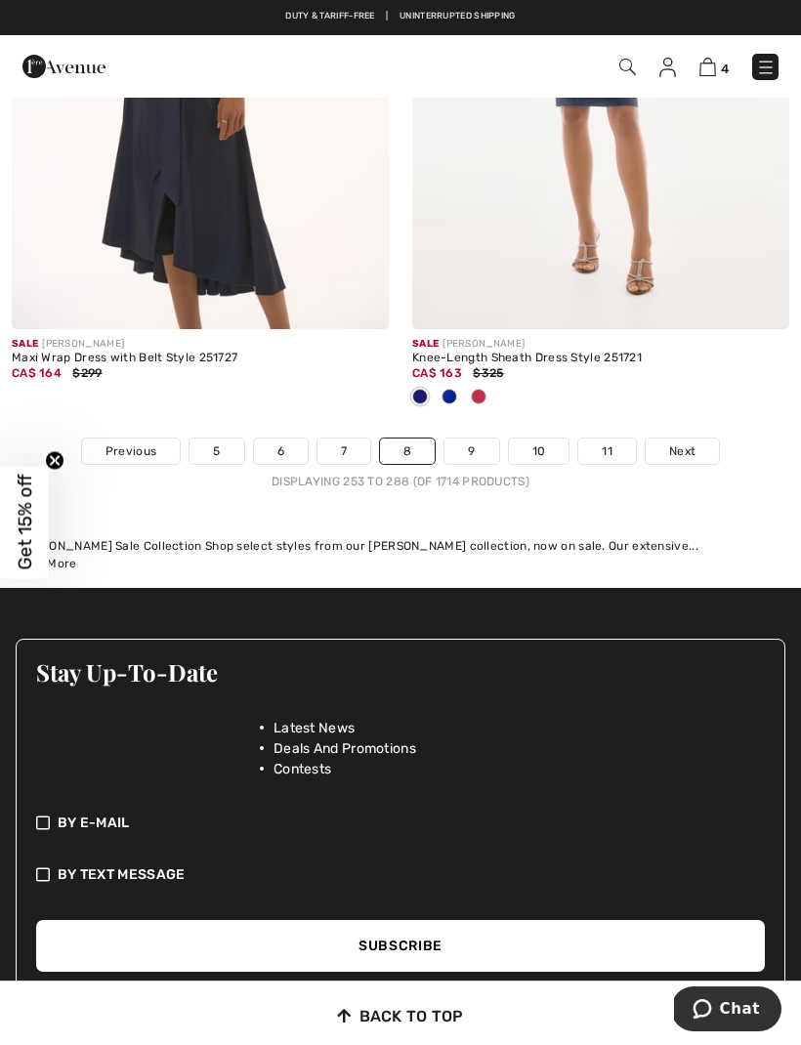
click at [688, 438] on link "Next" at bounding box center [682, 450] width 73 height 25
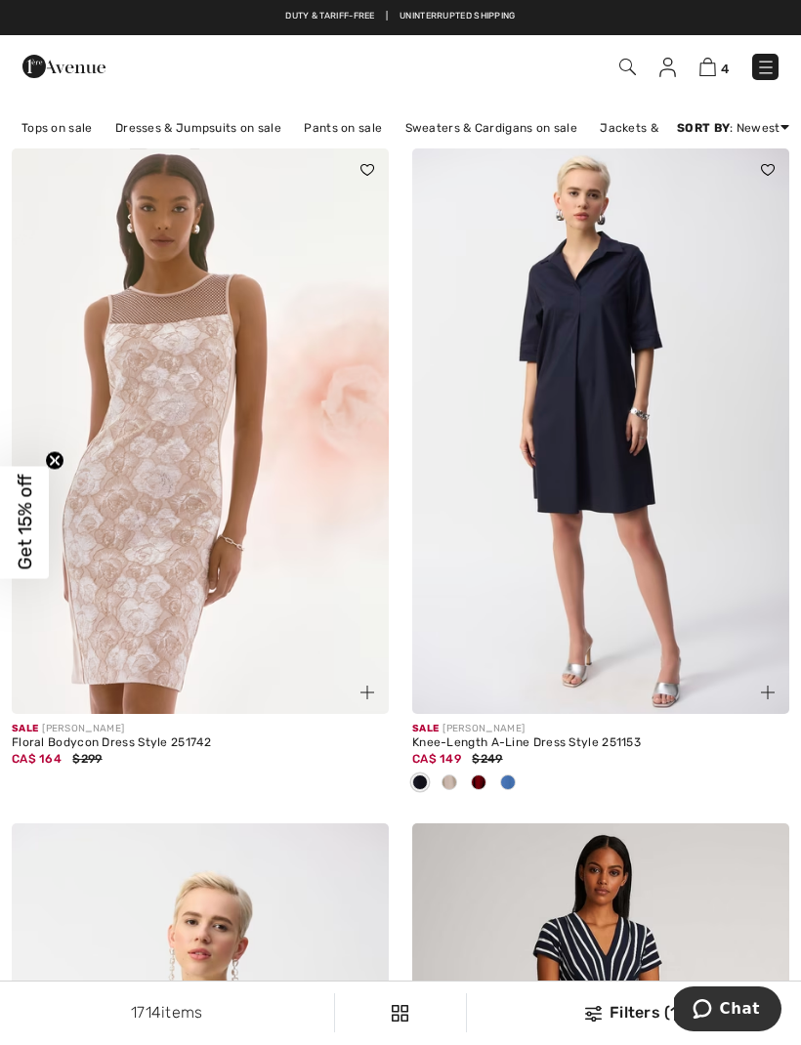
scroll to position [166, 0]
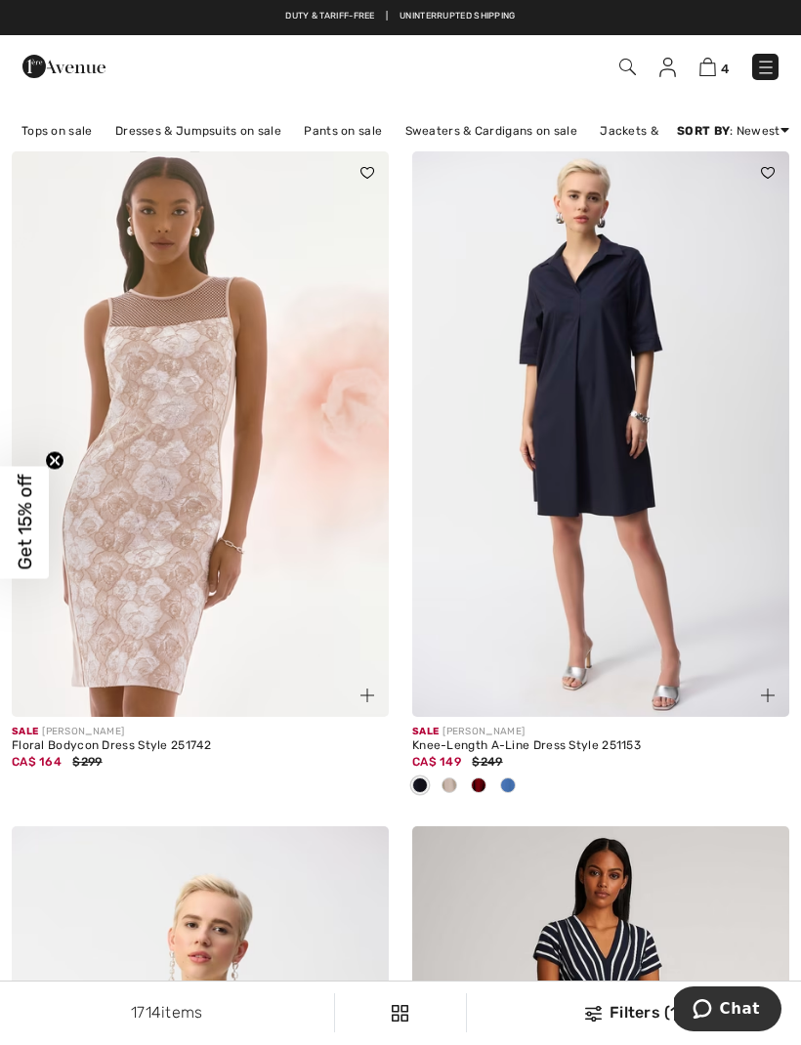
click at [463, 779] on div at bounding box center [449, 787] width 29 height 32
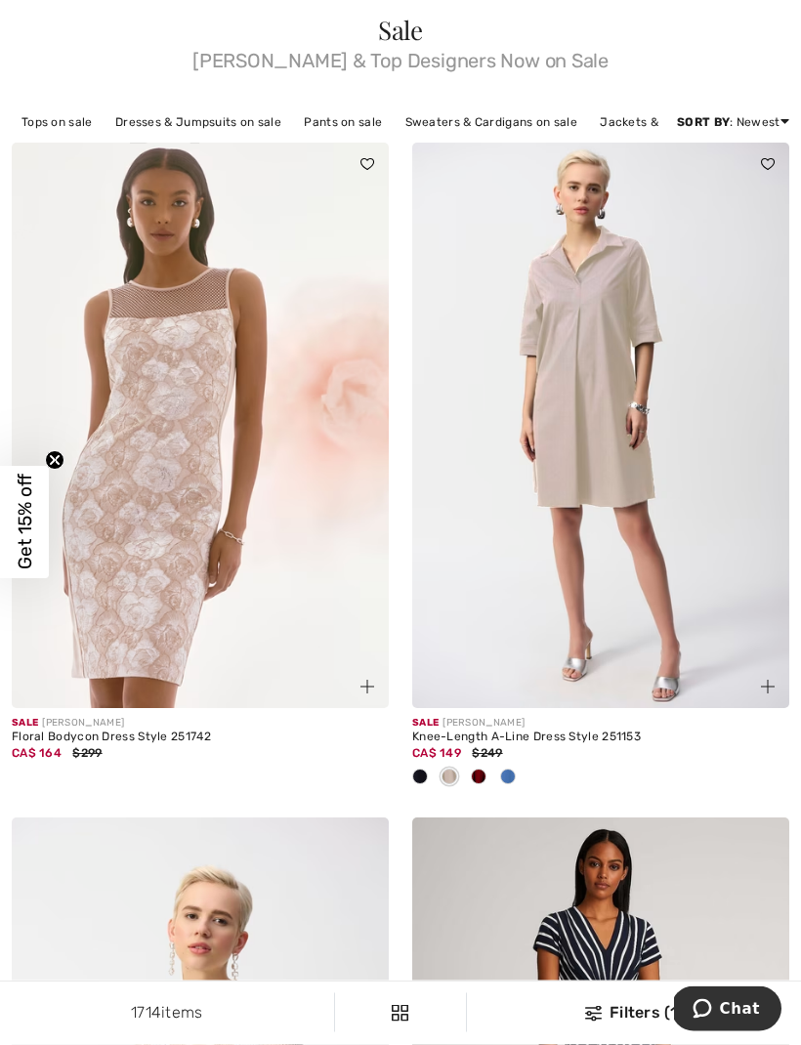
scroll to position [178, 0]
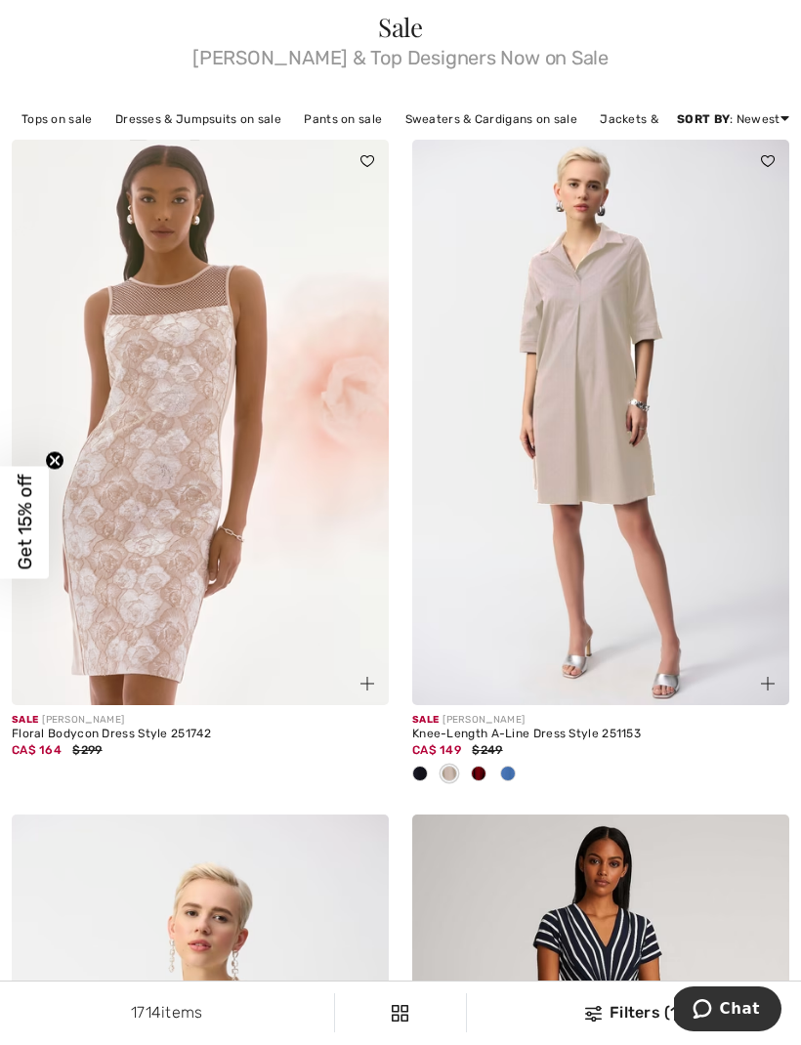
click at [484, 779] on div at bounding box center [478, 775] width 29 height 32
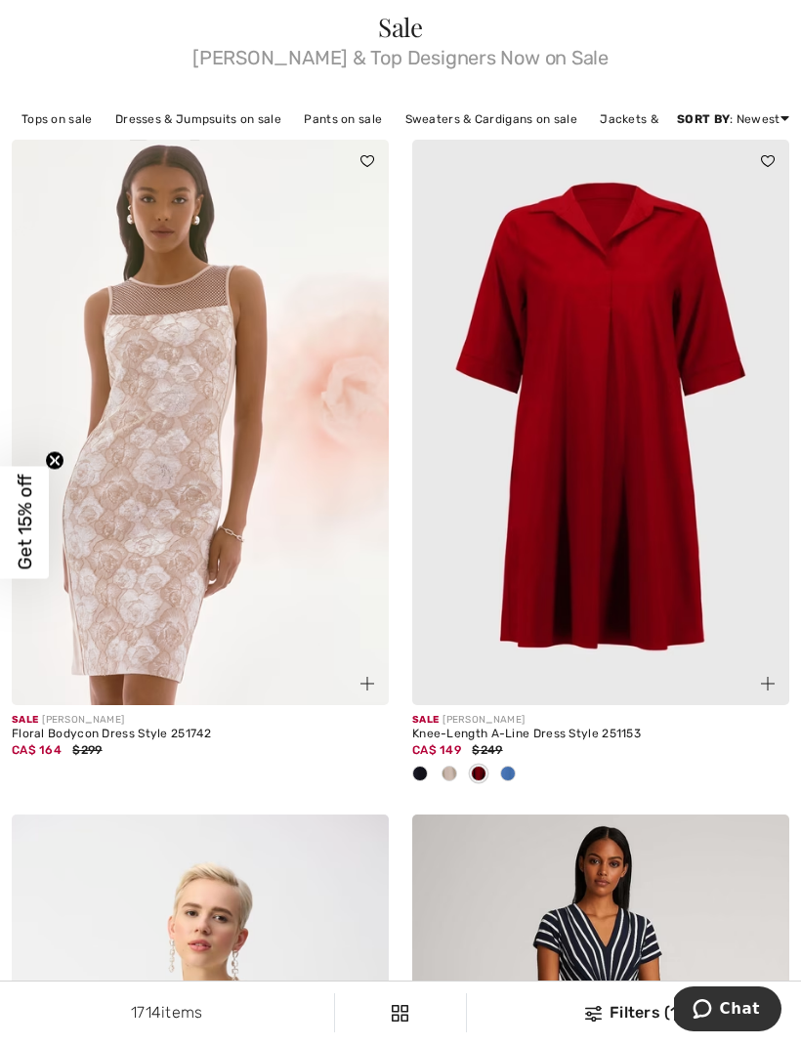
click at [515, 766] on div at bounding box center [507, 775] width 29 height 32
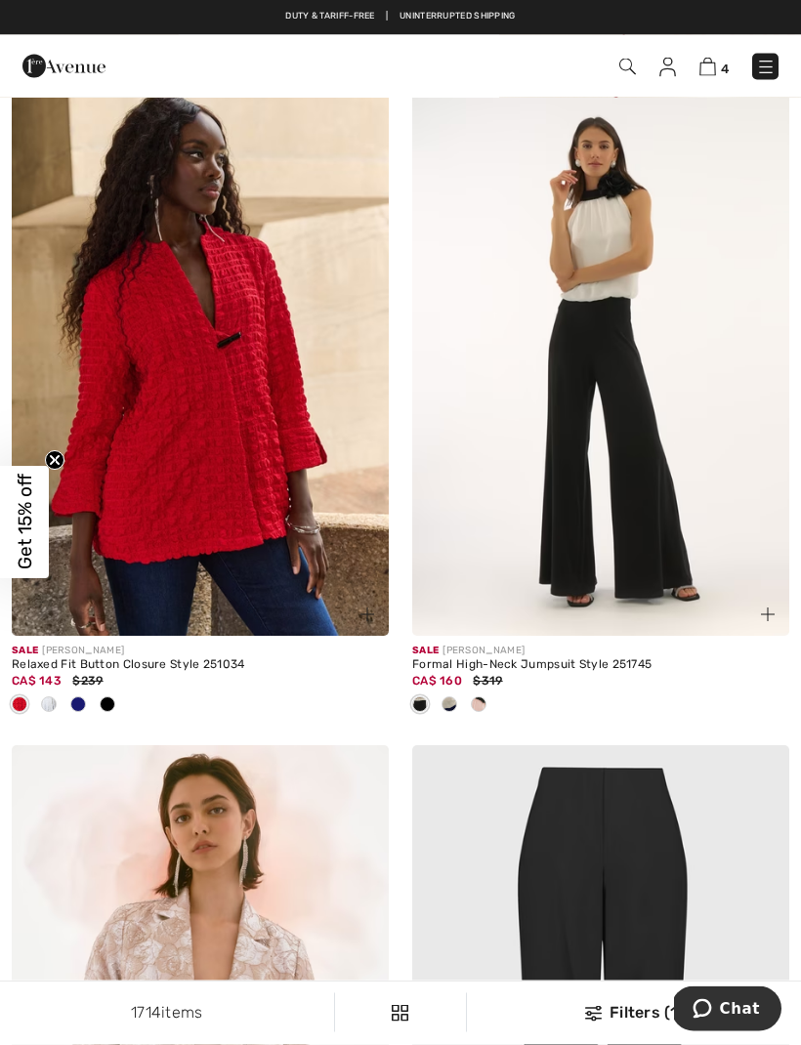
scroll to position [5795, 0]
click at [58, 701] on div at bounding box center [48, 705] width 29 height 32
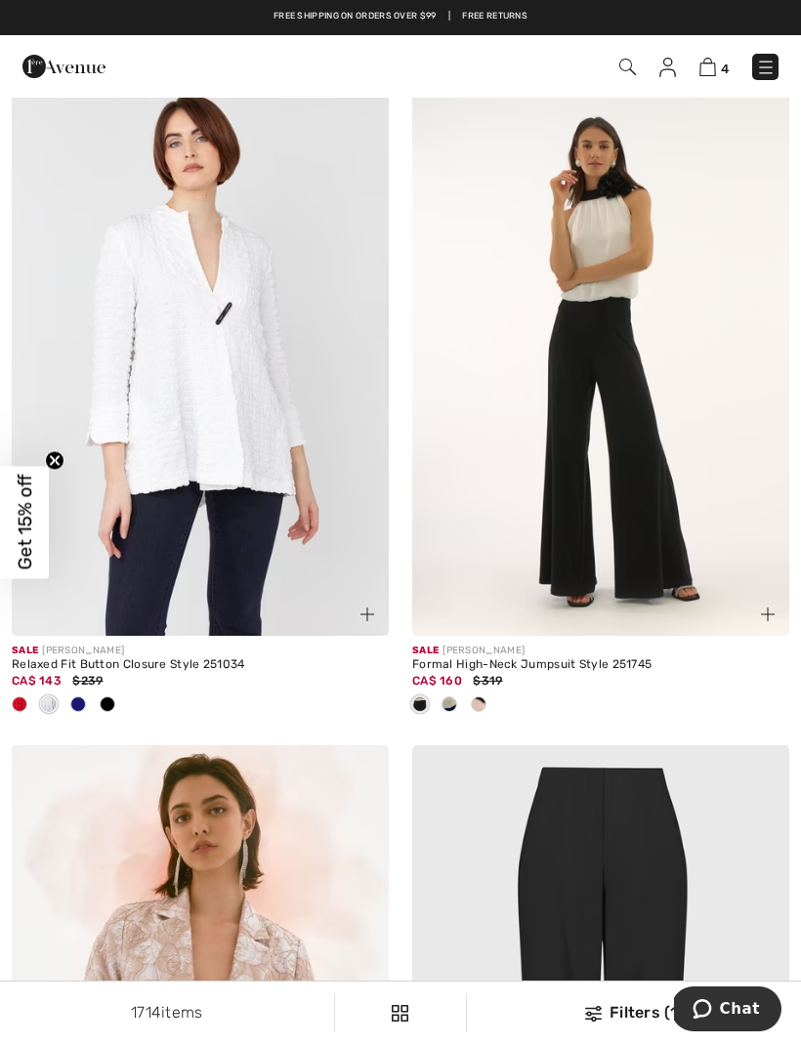
click at [85, 697] on span at bounding box center [78, 704] width 16 height 16
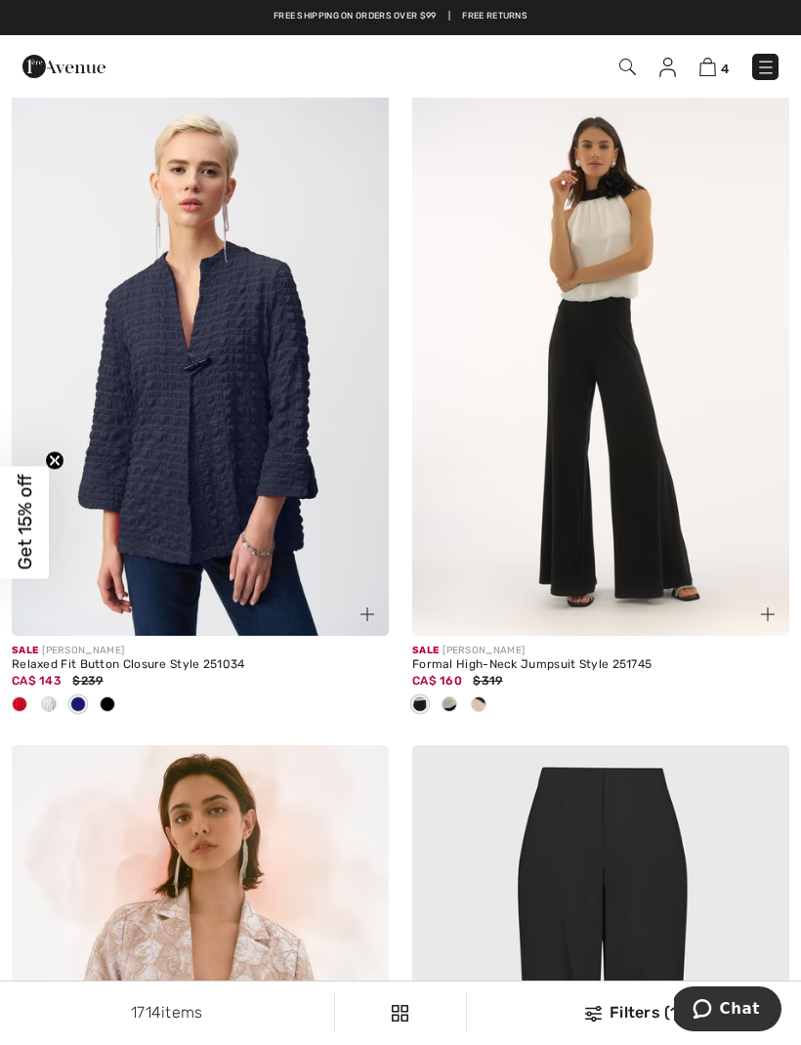
click at [111, 696] on span at bounding box center [108, 704] width 16 height 16
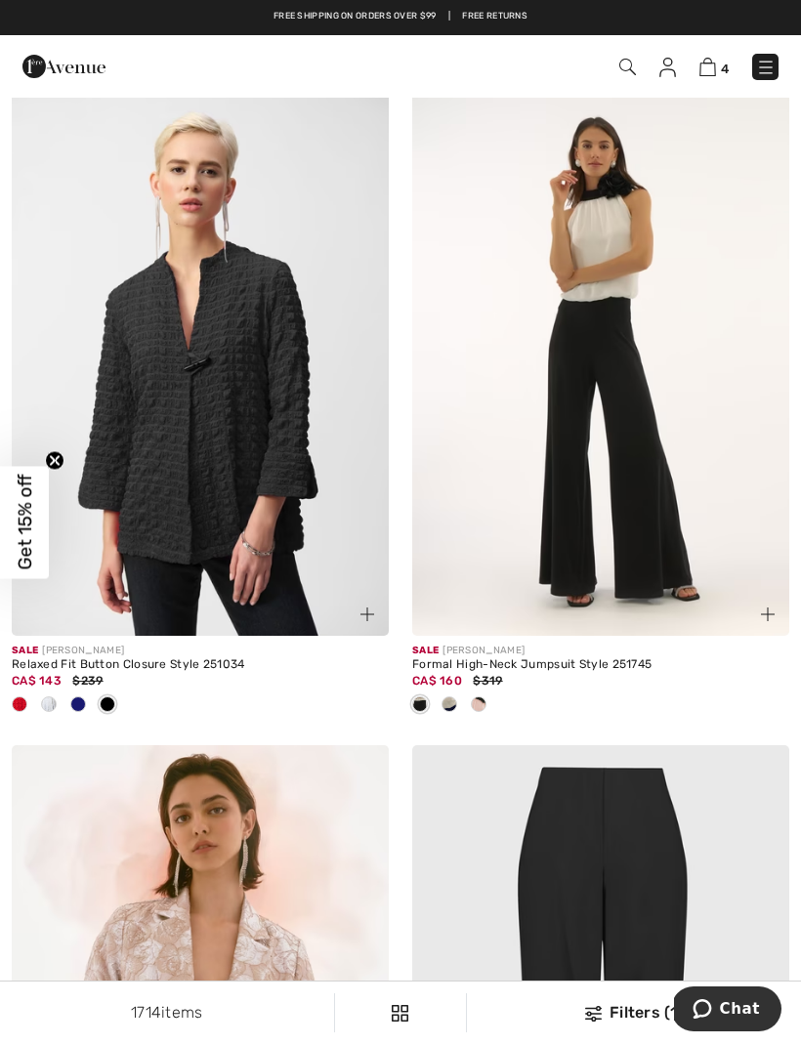
click at [287, 454] on img at bounding box center [200, 352] width 377 height 565
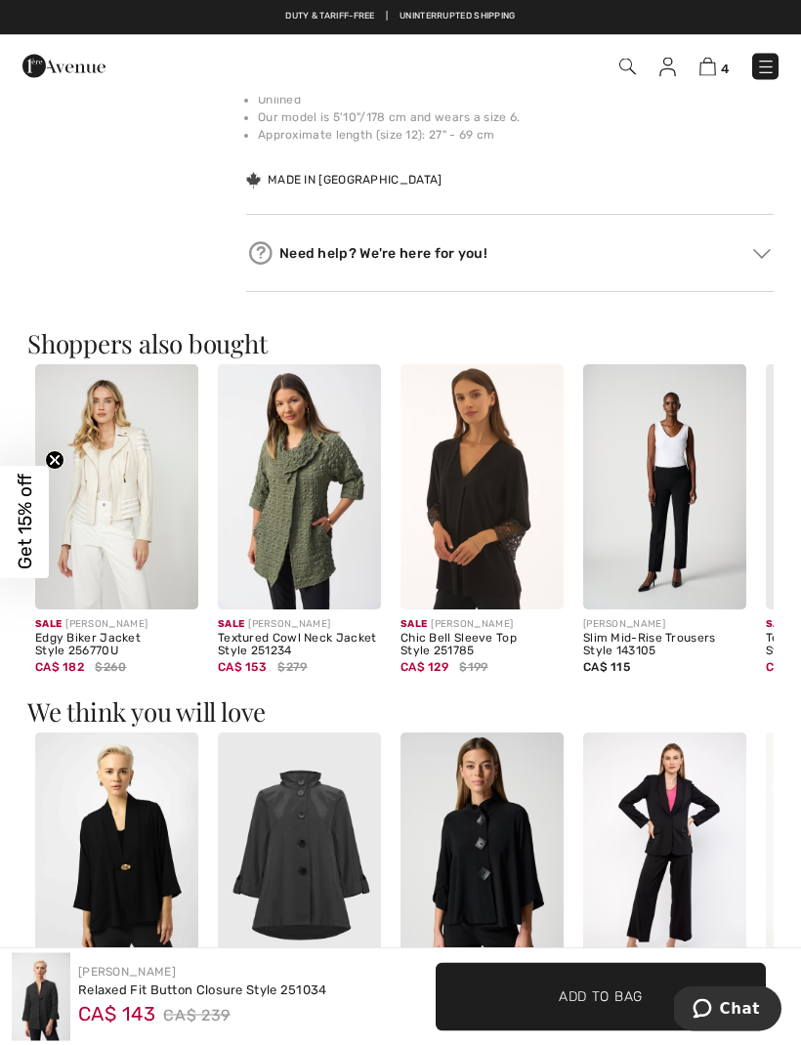
scroll to position [889, 0]
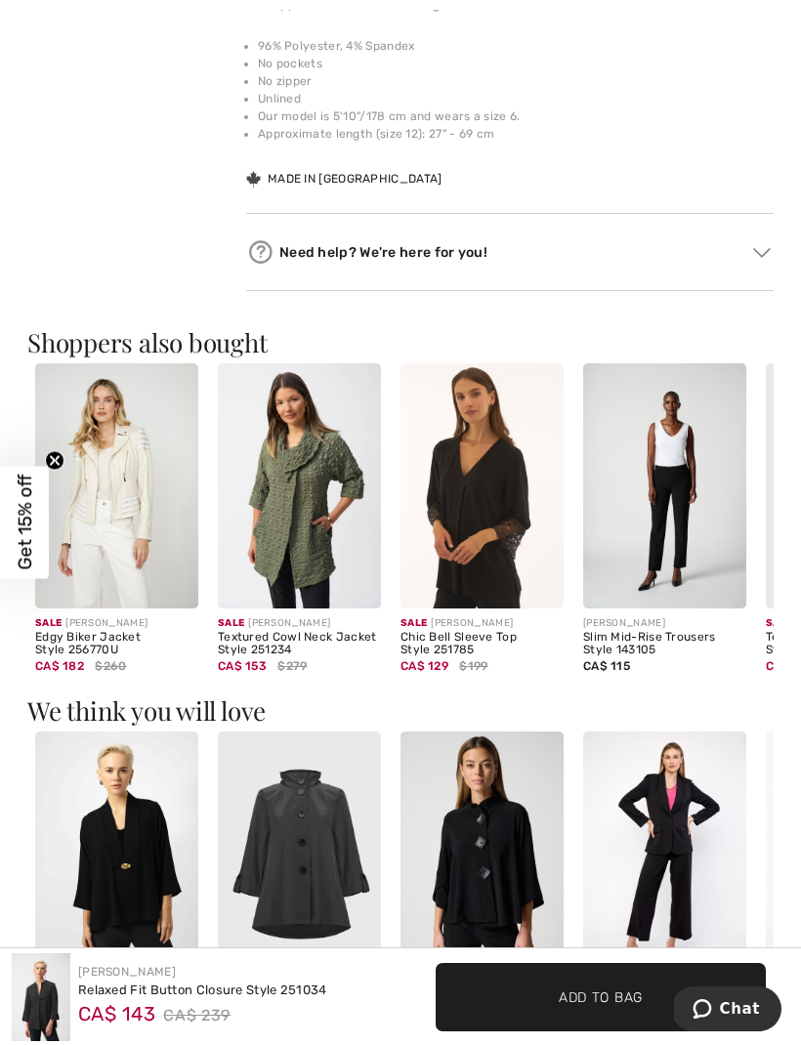
click at [321, 501] on img at bounding box center [299, 485] width 163 height 245
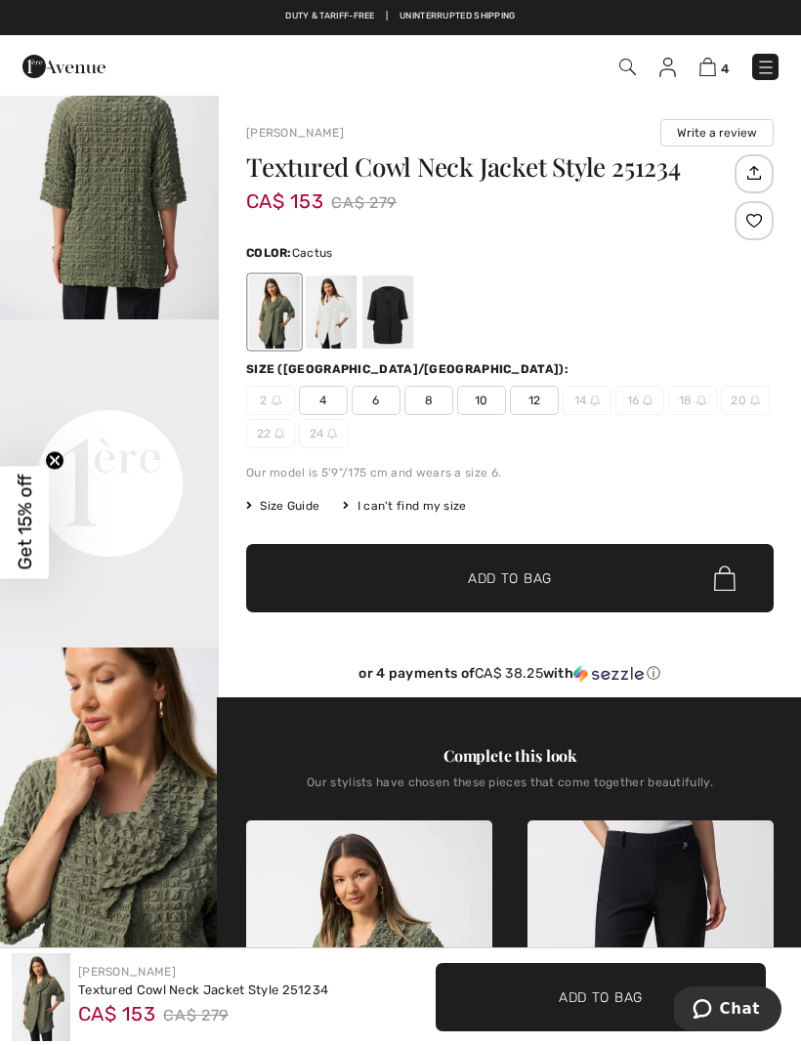
scroll to position [500, 0]
click at [186, 663] on img "3 / 5" at bounding box center [109, 811] width 219 height 328
click at [117, 429] on video "Your browser does not support the video tag." at bounding box center [109, 373] width 219 height 109
click at [684, 611] on span "✔ Added to Bag Add to Bag" at bounding box center [509, 578] width 527 height 68
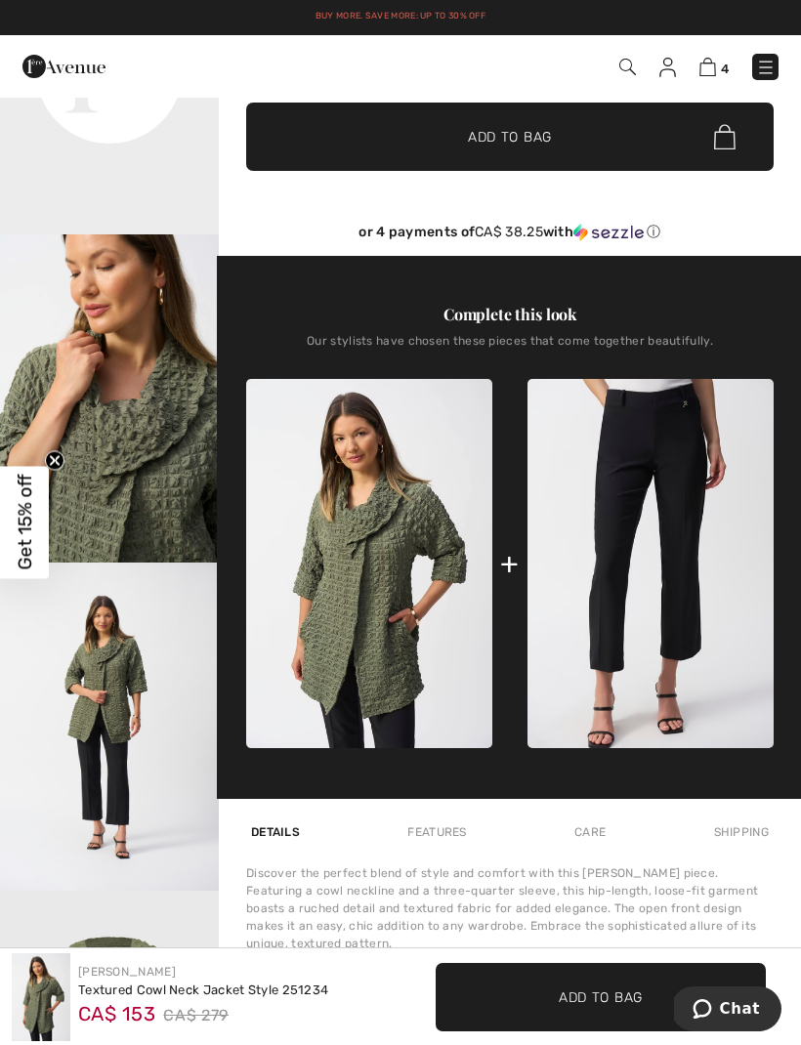
scroll to position [435, 0]
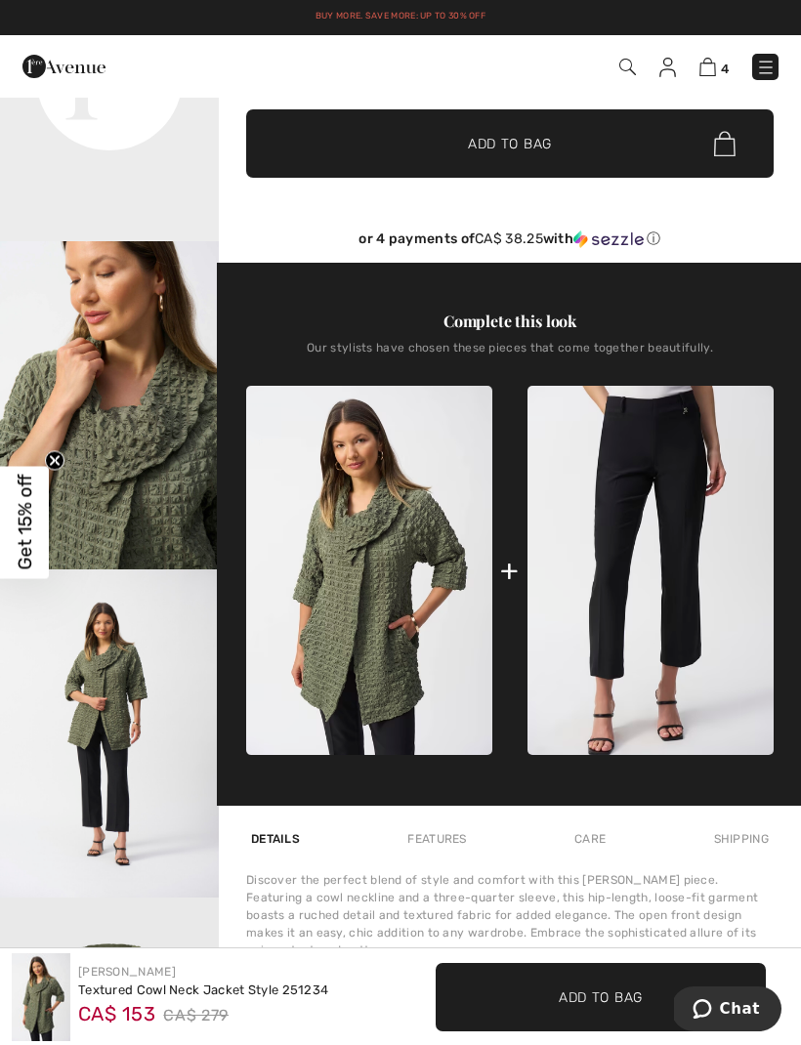
click at [698, 627] on img at bounding box center [650, 570] width 246 height 369
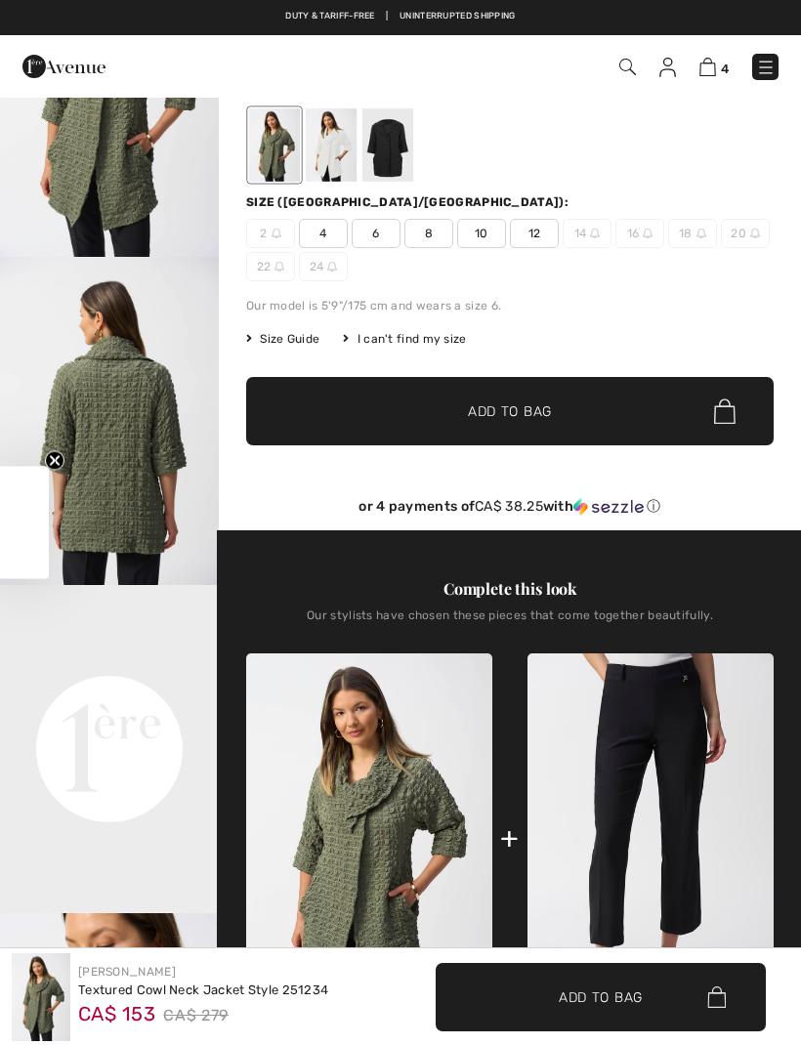
scroll to position [499, 0]
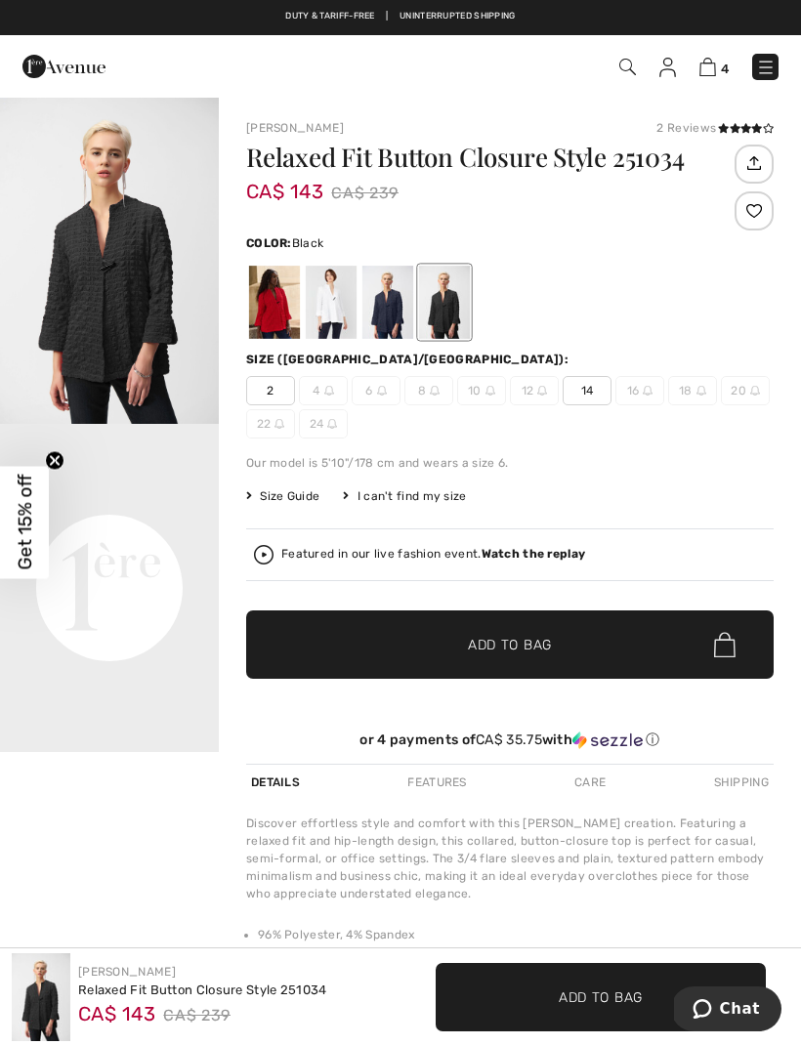
click at [330, 299] on div at bounding box center [331, 302] width 51 height 73
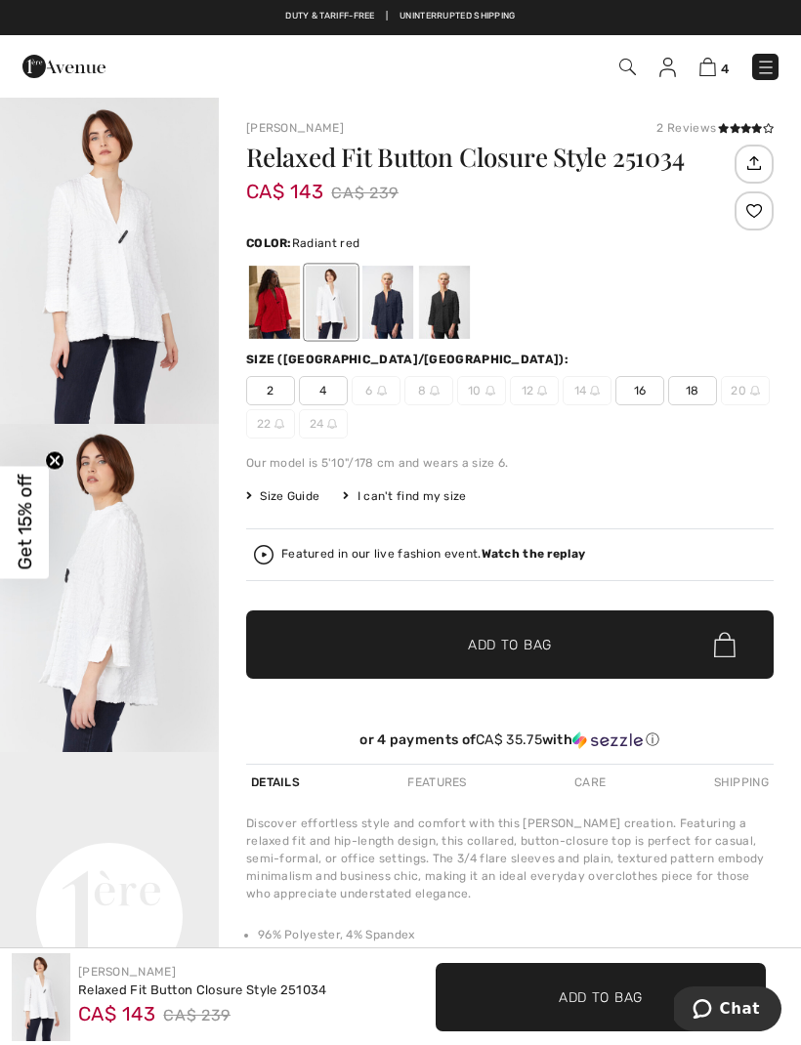
click at [276, 311] on div at bounding box center [274, 302] width 51 height 73
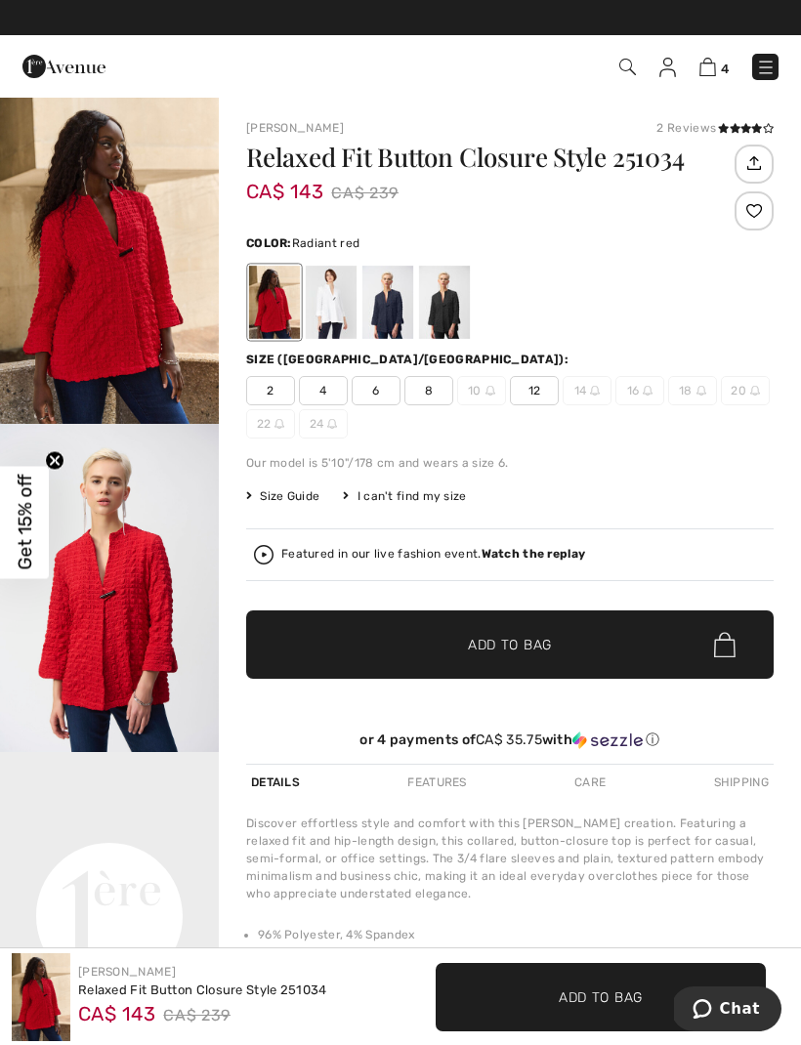
click at [381, 309] on div at bounding box center [387, 302] width 51 height 73
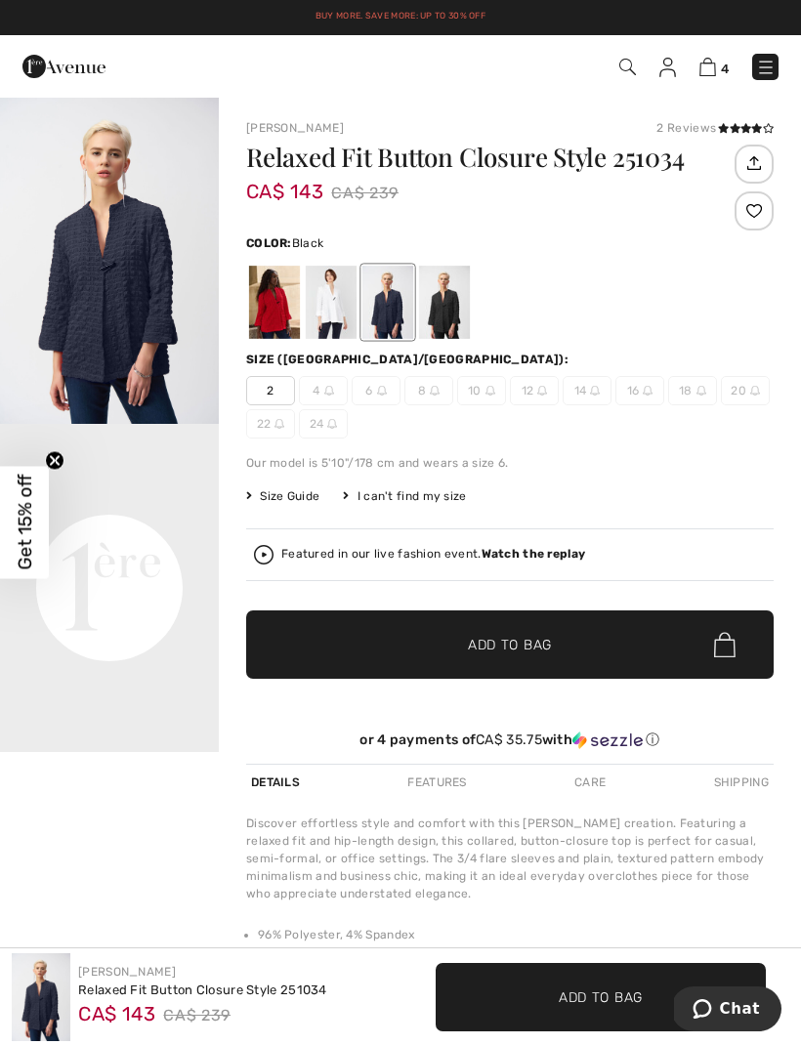
click at [441, 313] on div at bounding box center [444, 302] width 51 height 73
click at [448, 304] on div at bounding box center [444, 302] width 51 height 73
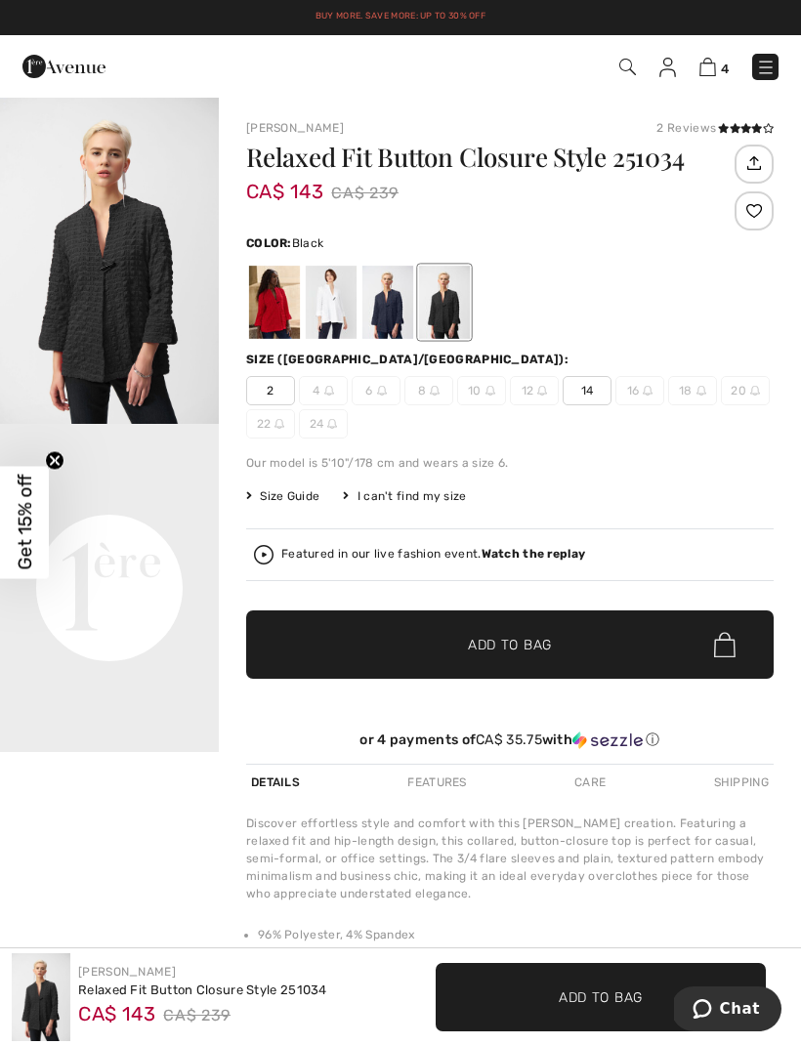
click at [443, 302] on div at bounding box center [444, 302] width 51 height 73
click at [450, 293] on div at bounding box center [444, 302] width 51 height 73
click at [386, 313] on div at bounding box center [387, 302] width 51 height 73
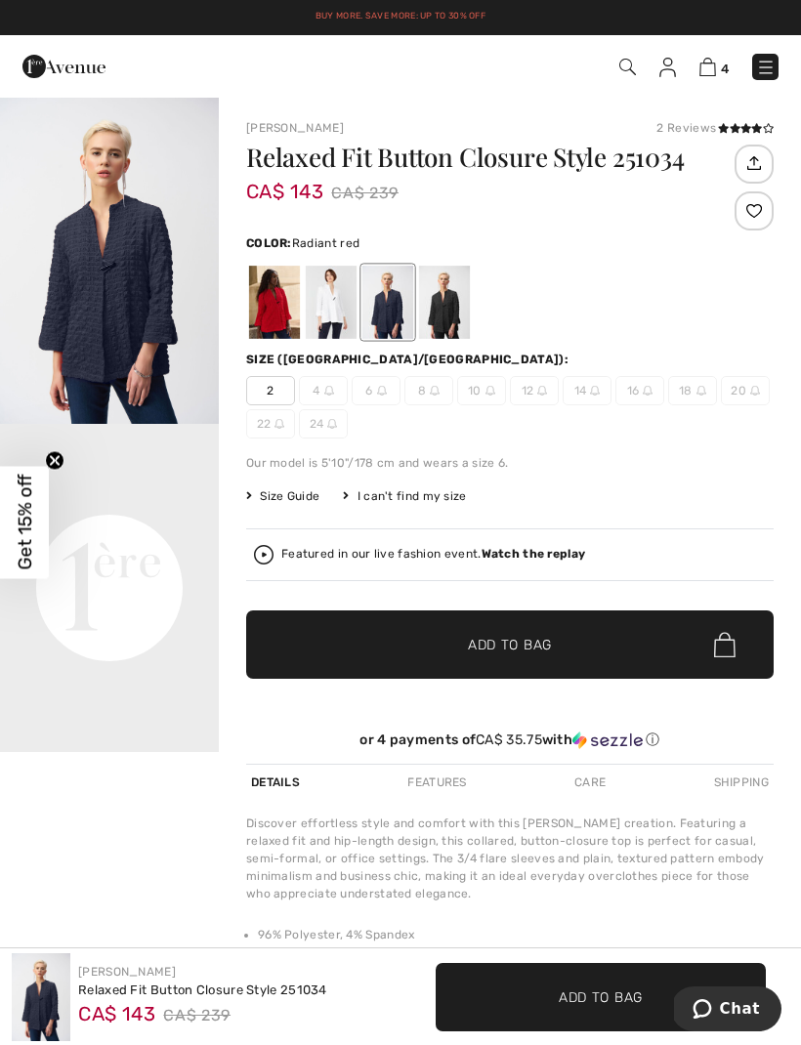
click at [282, 295] on div at bounding box center [274, 302] width 51 height 73
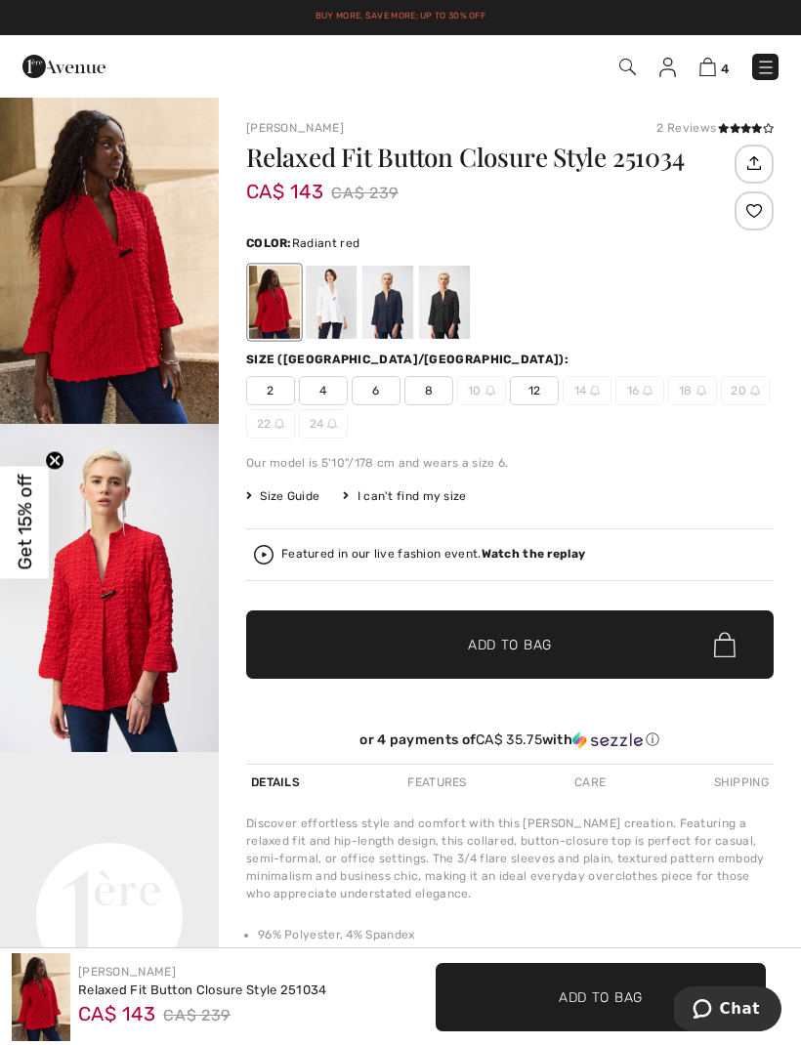
click at [331, 287] on div at bounding box center [331, 302] width 51 height 73
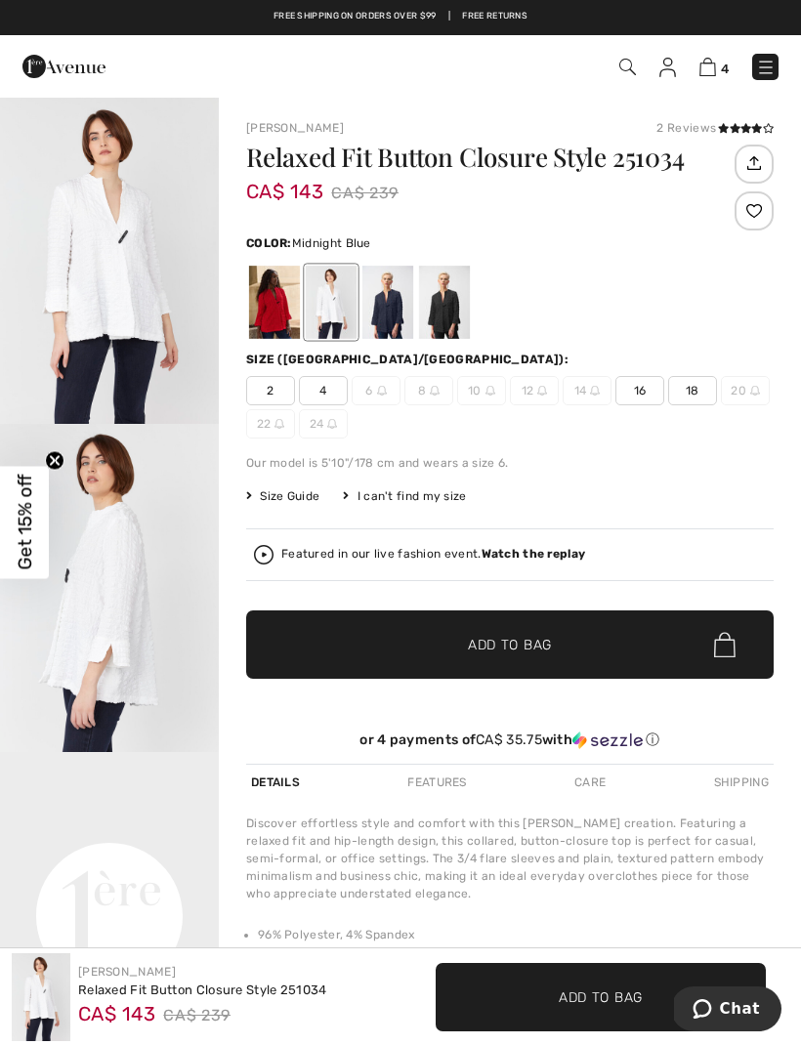
click at [385, 288] on div at bounding box center [387, 302] width 51 height 73
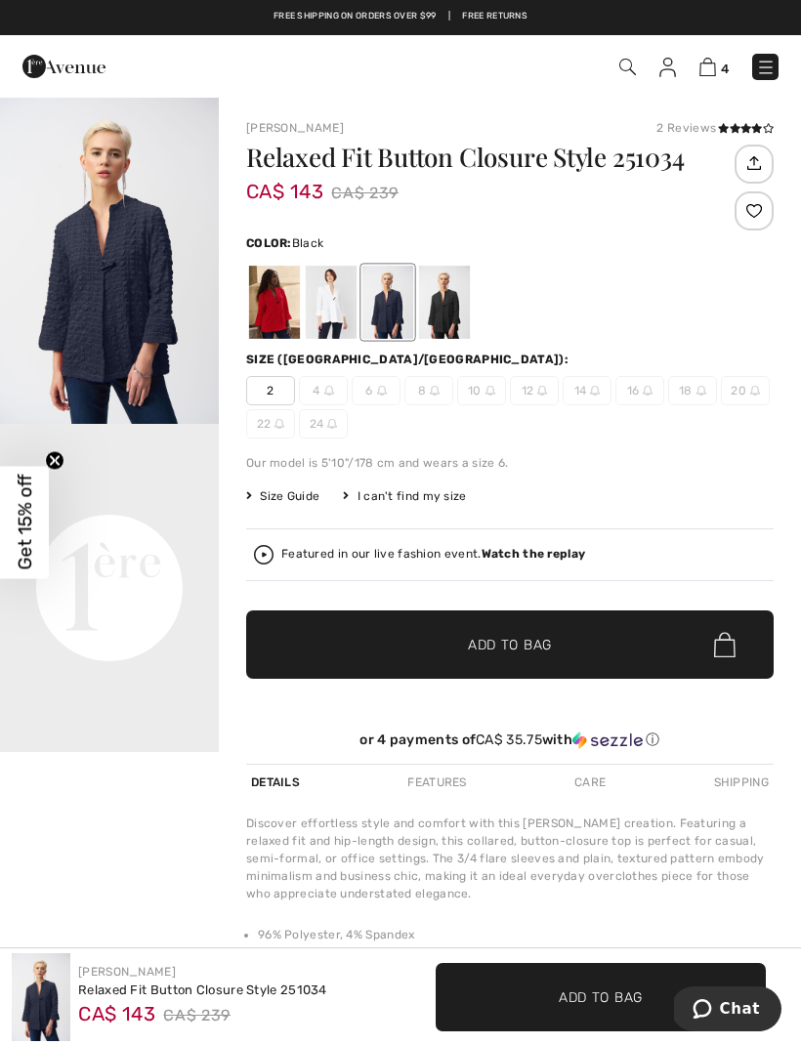
click at [441, 299] on div at bounding box center [444, 302] width 51 height 73
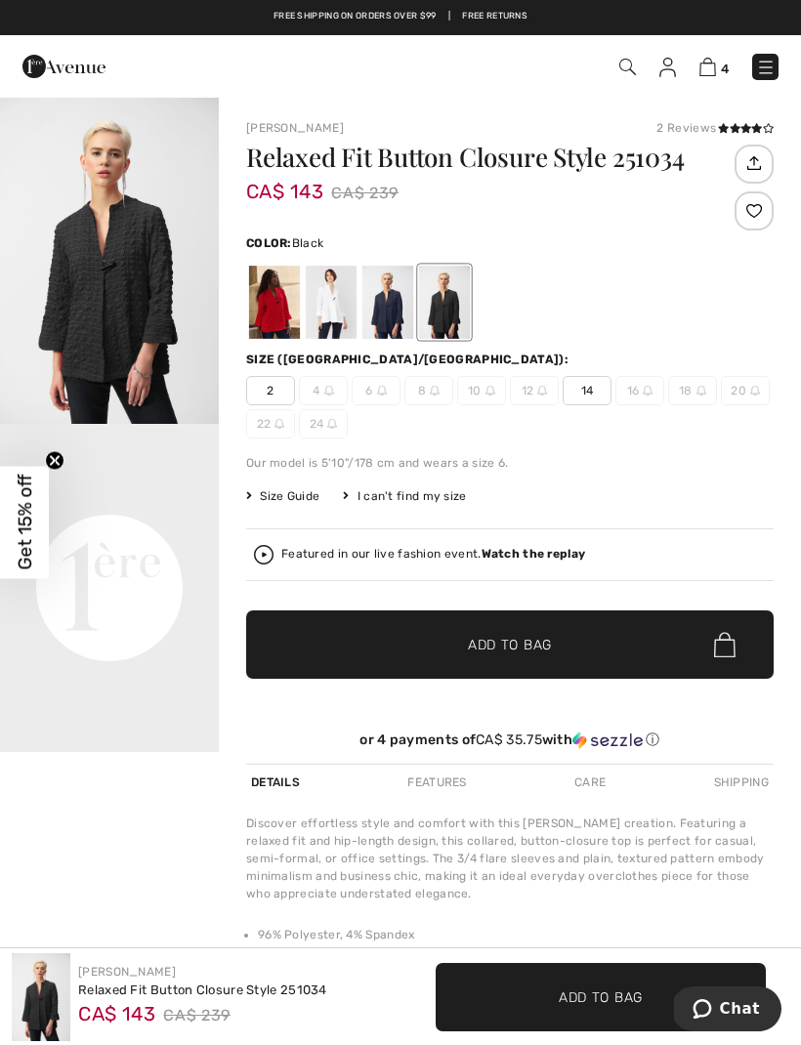
click at [275, 302] on div at bounding box center [274, 302] width 51 height 73
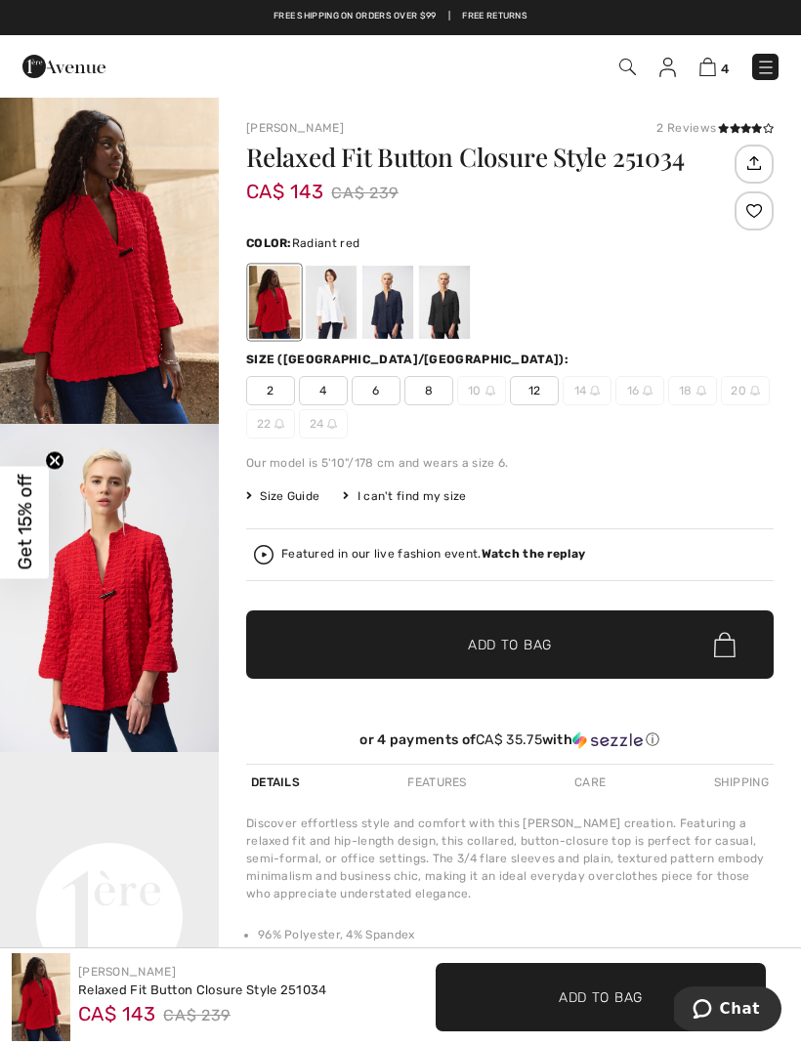
click at [538, 385] on span "12" at bounding box center [534, 390] width 49 height 29
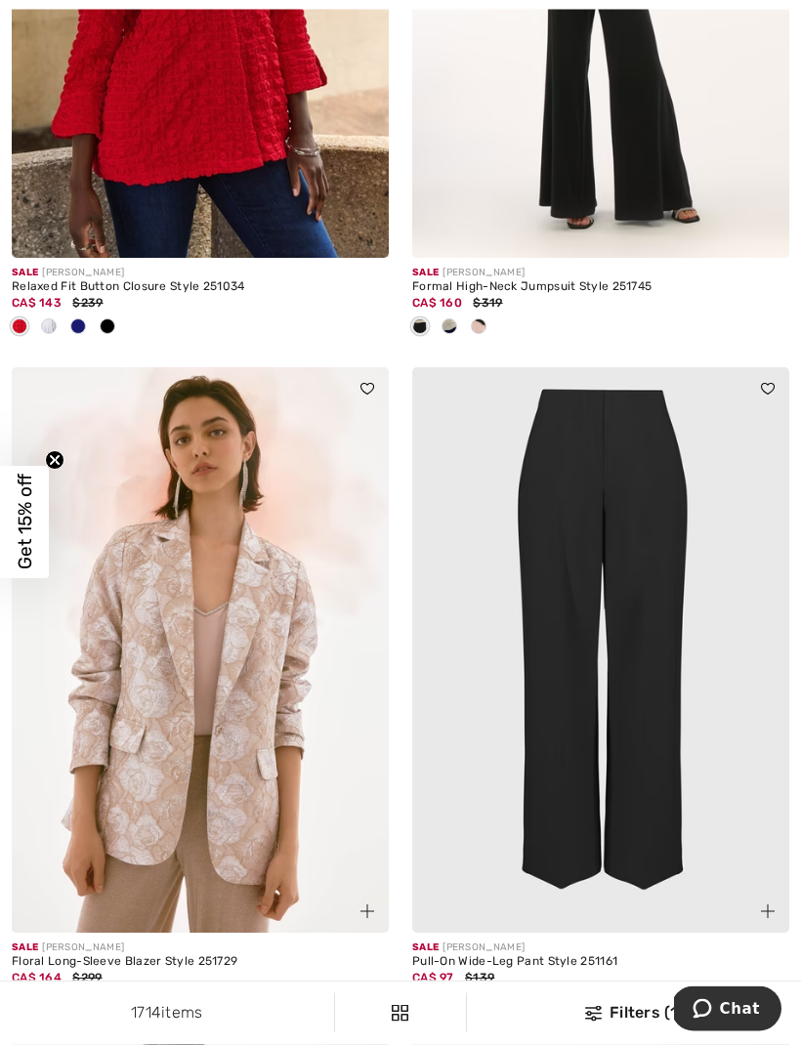
scroll to position [6161, 0]
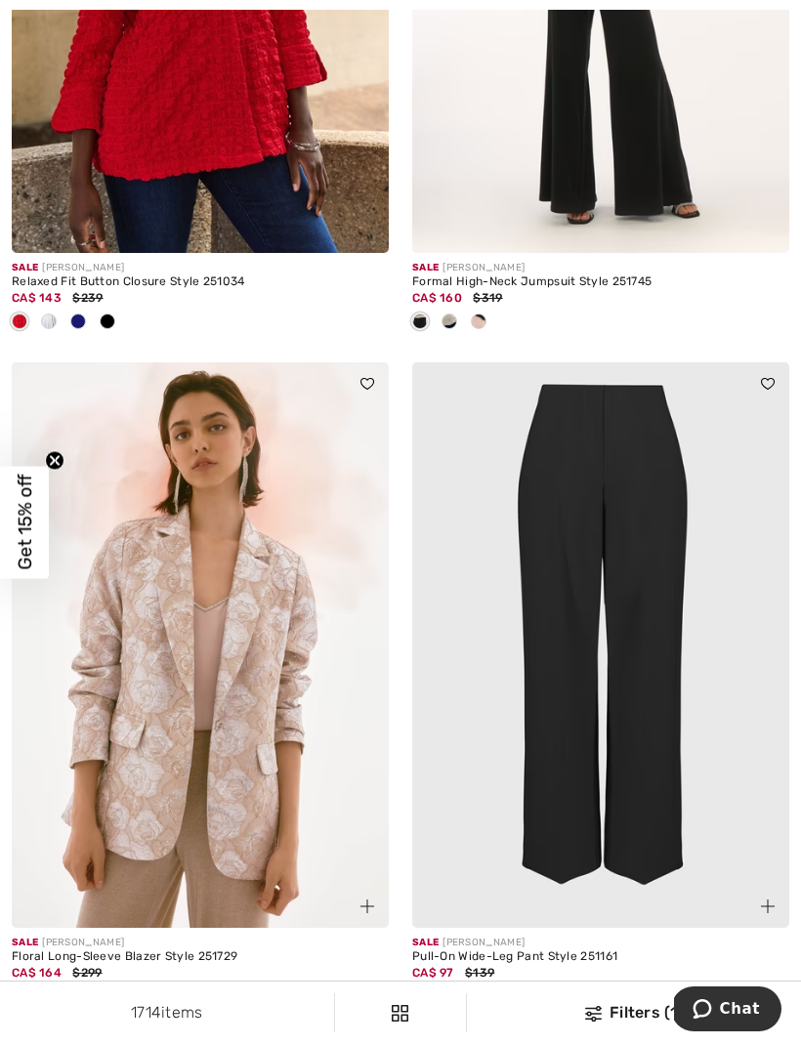
click at [650, 687] on img at bounding box center [600, 644] width 377 height 565
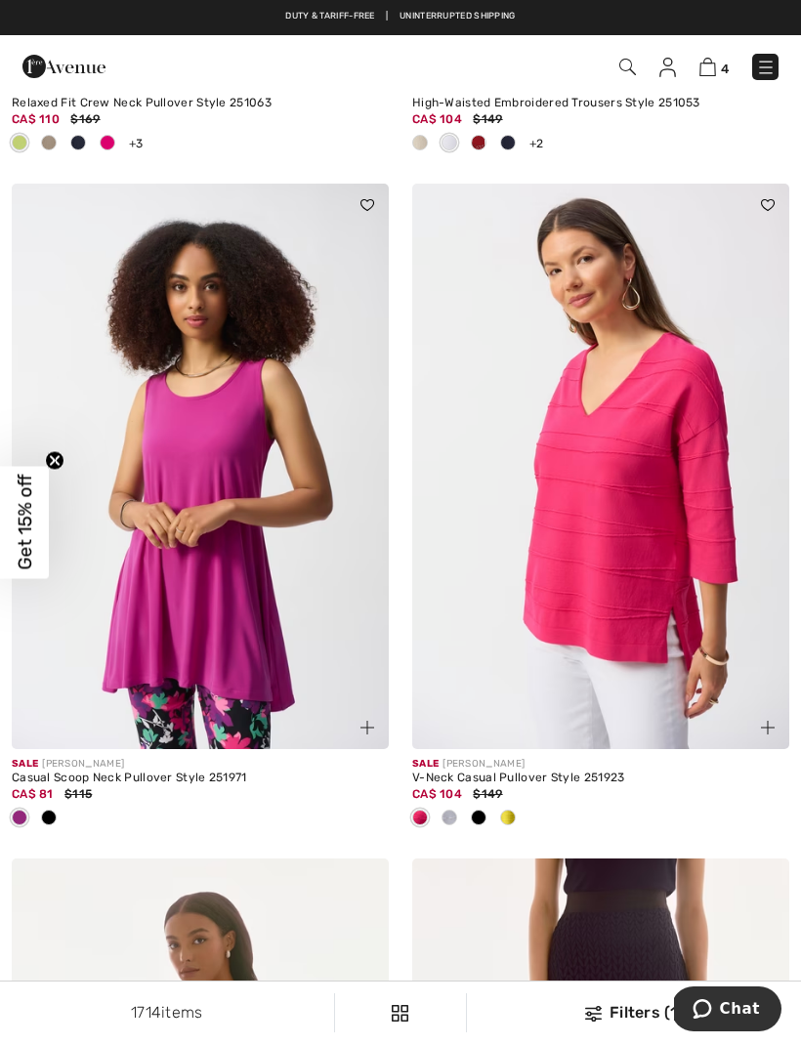
scroll to position [11542, 0]
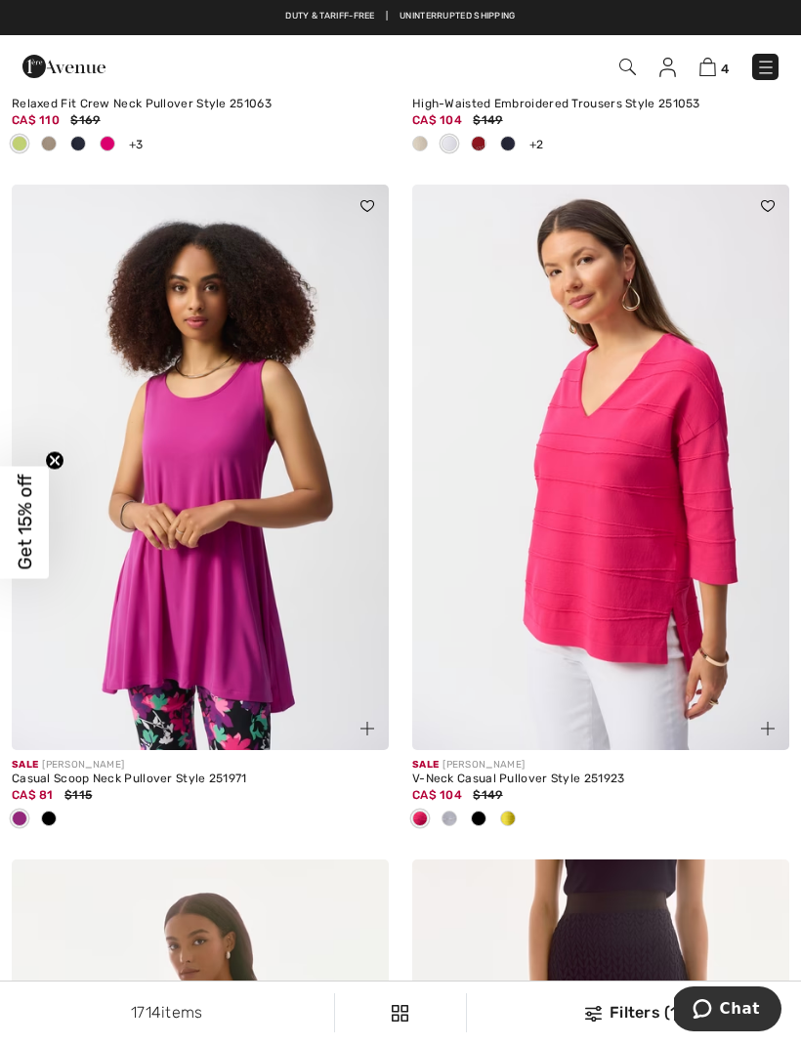
click at [462, 805] on div at bounding box center [449, 820] width 29 height 32
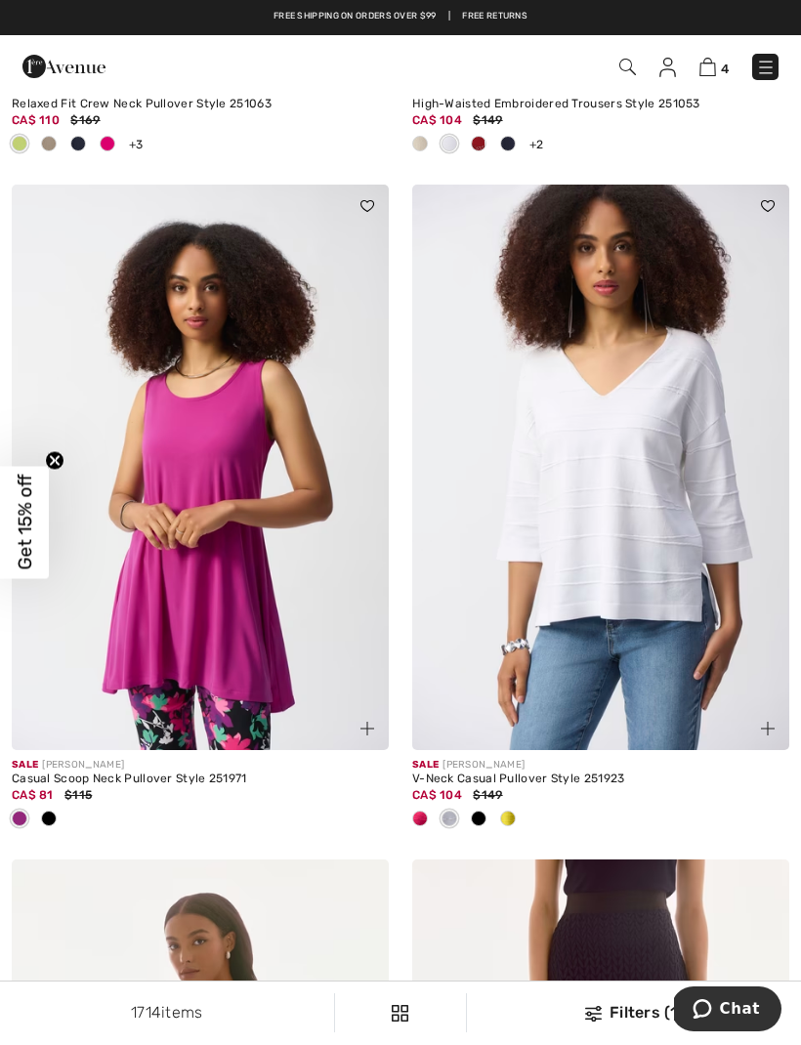
click at [481, 811] on span at bounding box center [479, 819] width 16 height 16
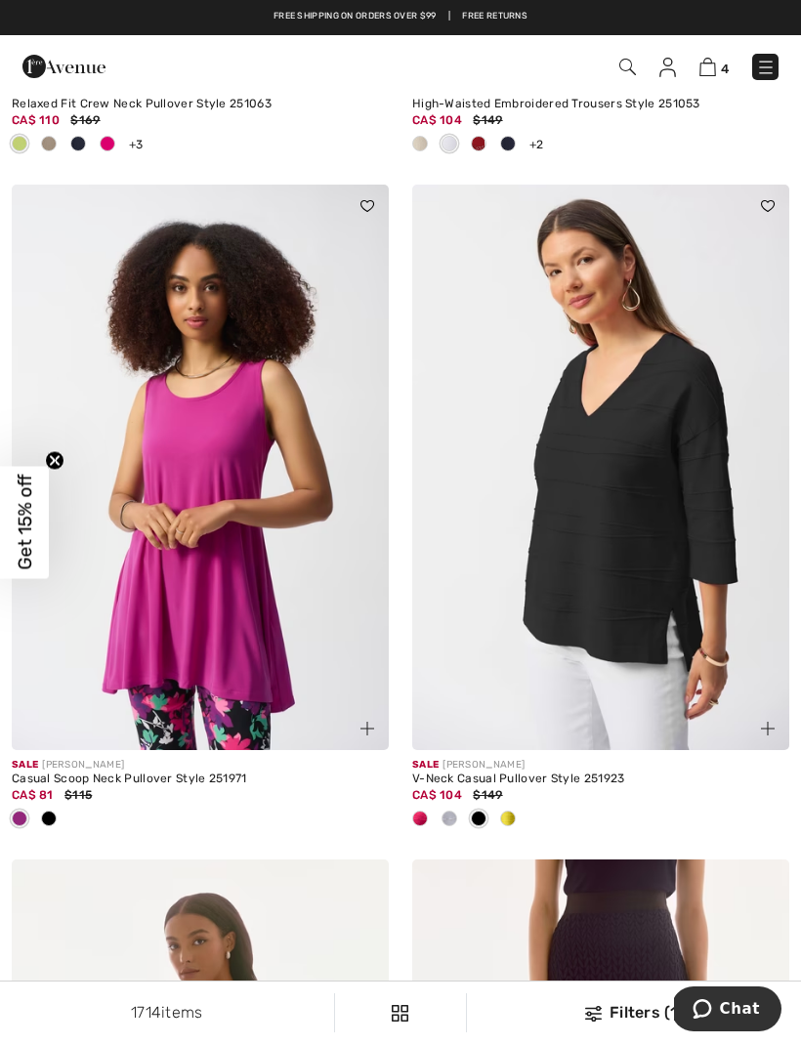
click at [515, 811] on span at bounding box center [508, 819] width 16 height 16
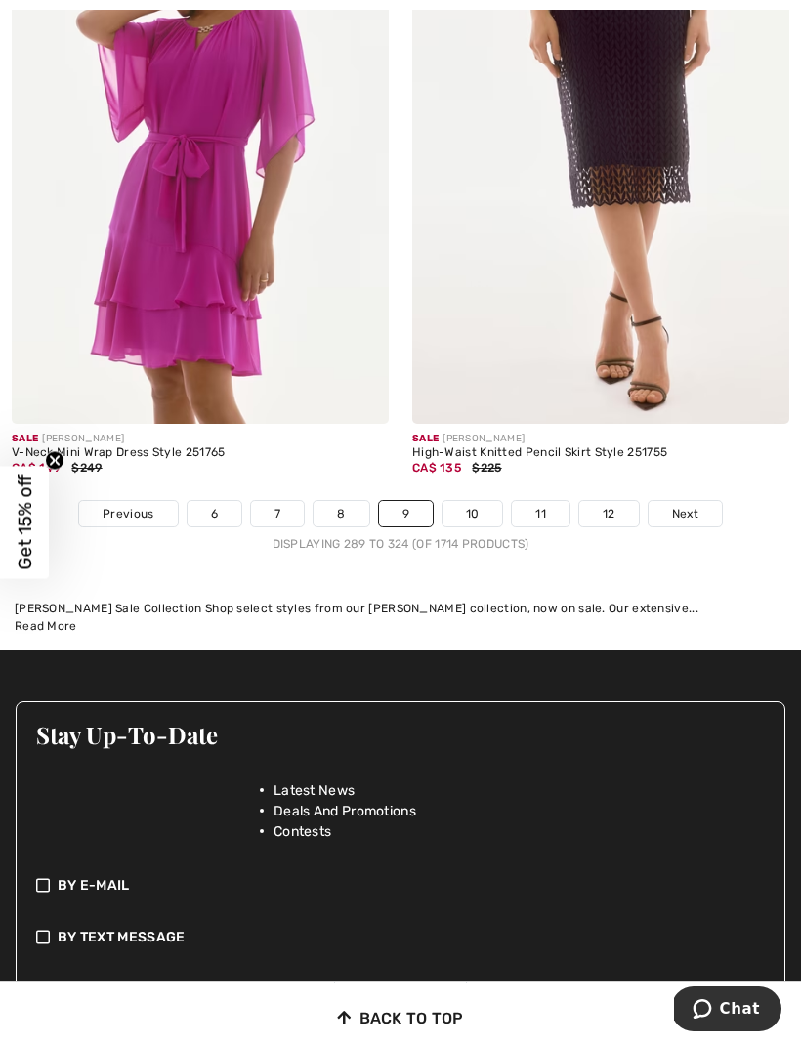
scroll to position [12568, 0]
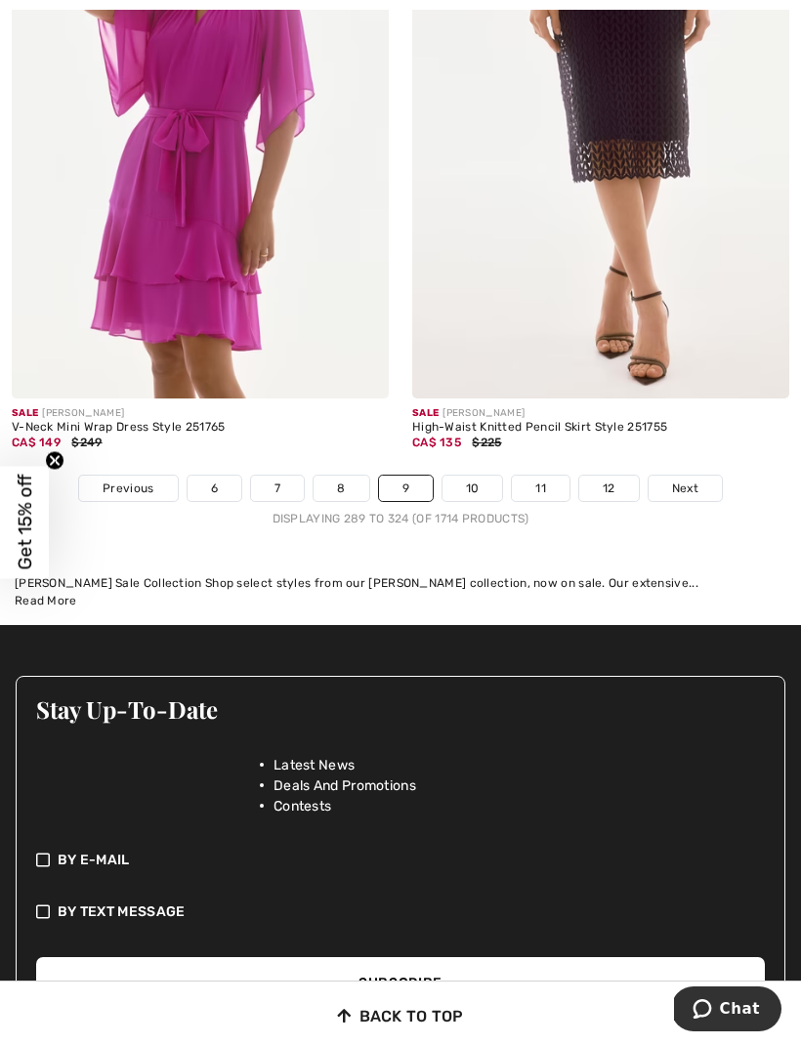
click at [698, 476] on link "Next" at bounding box center [684, 488] width 73 height 25
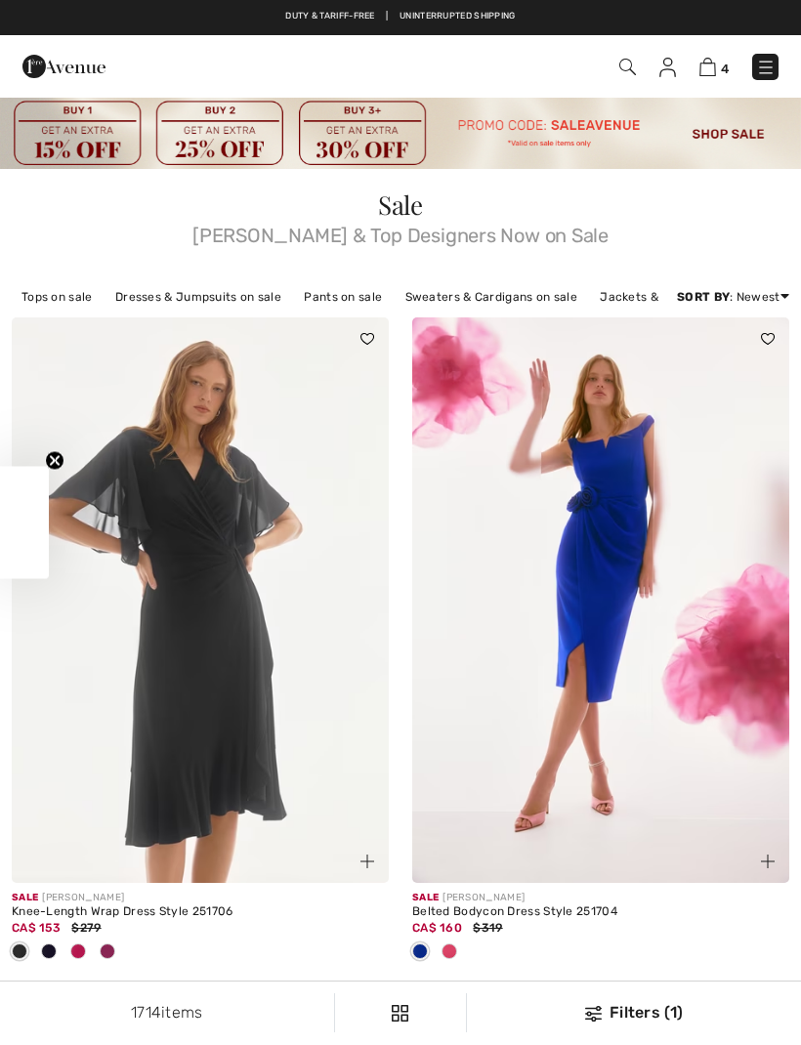
checkbox input "true"
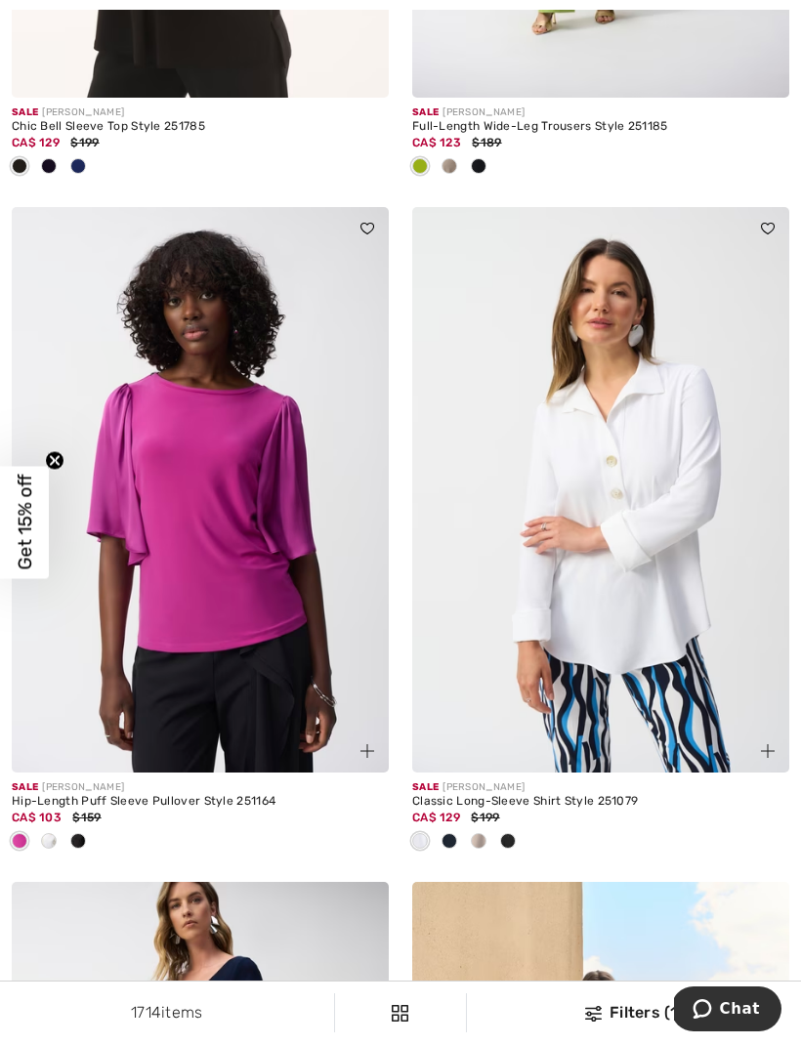
scroll to position [5689, 0]
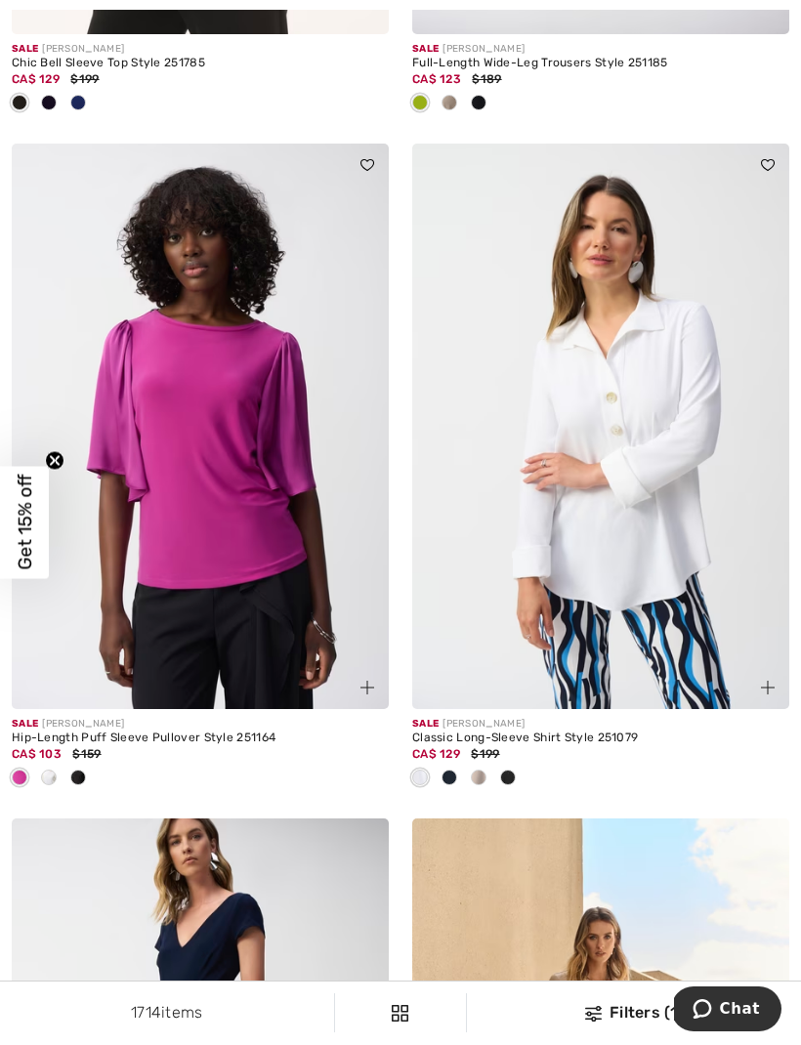
click at [682, 565] on img at bounding box center [600, 426] width 377 height 565
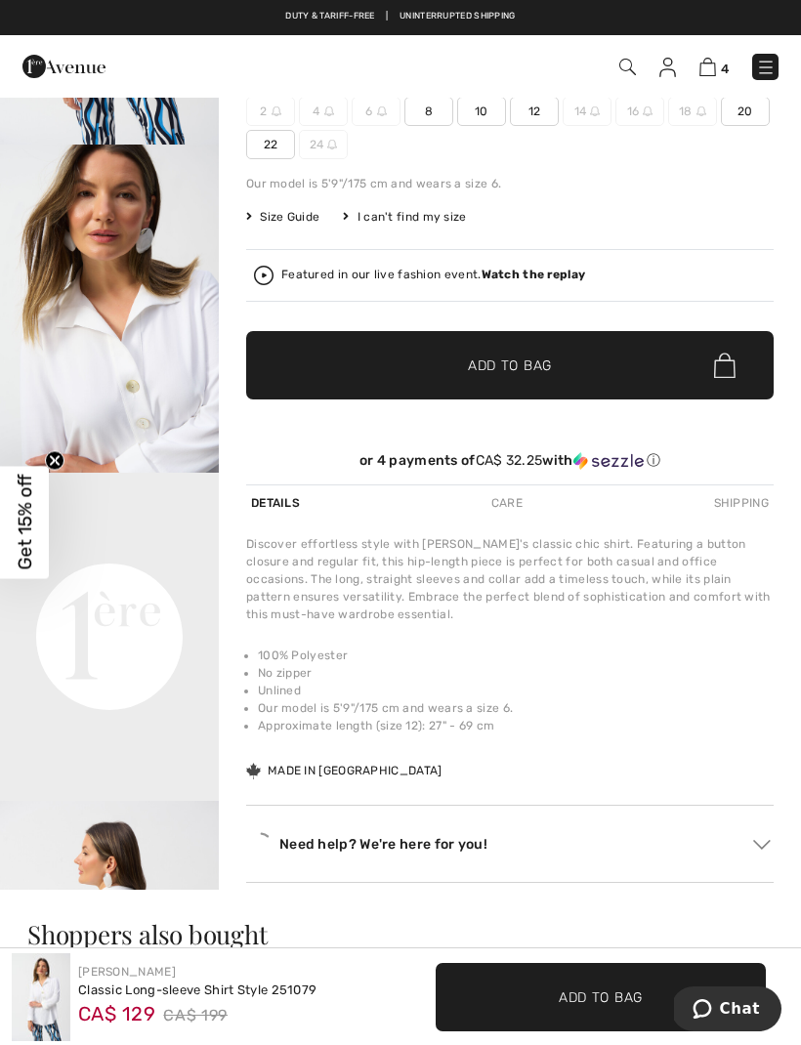
scroll to position [304, 0]
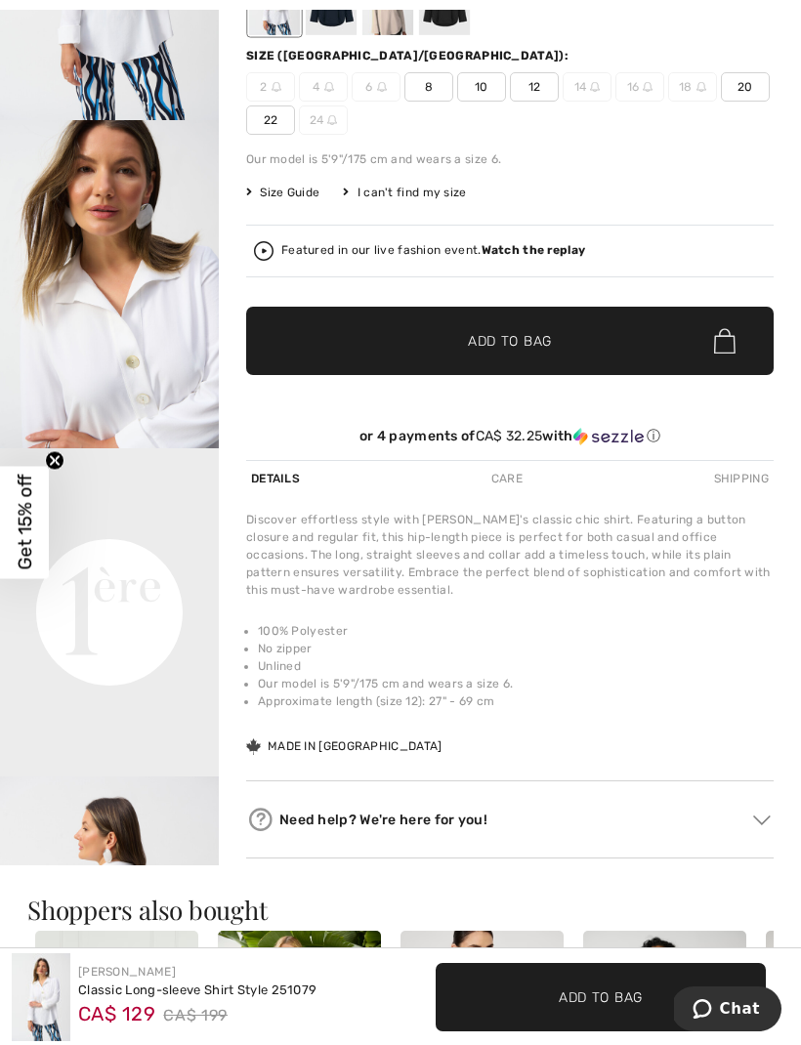
click at [115, 558] on video "Your browser does not support the video tag." at bounding box center [109, 502] width 219 height 109
click at [105, 558] on video "Your browser does not support the video tag." at bounding box center [109, 502] width 219 height 109
click at [688, 583] on div "Discover effortless style with [PERSON_NAME]'s classic chic shirt. Featuring a …" at bounding box center [509, 555] width 527 height 88
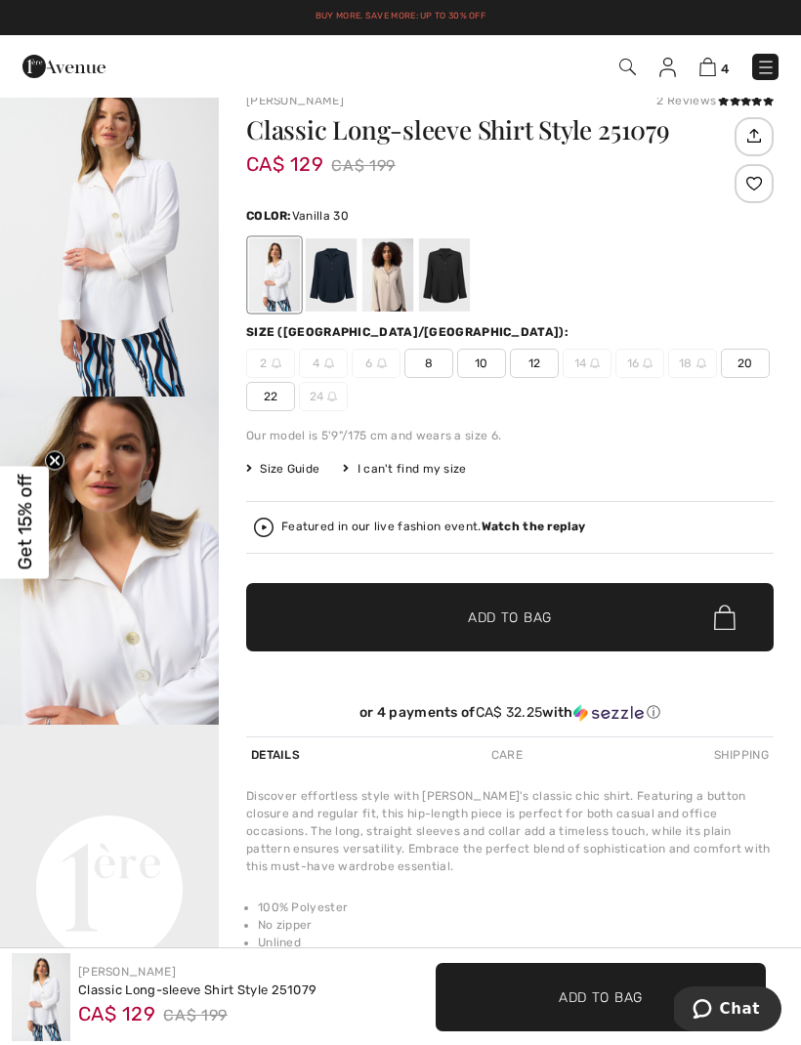
scroll to position [0, 0]
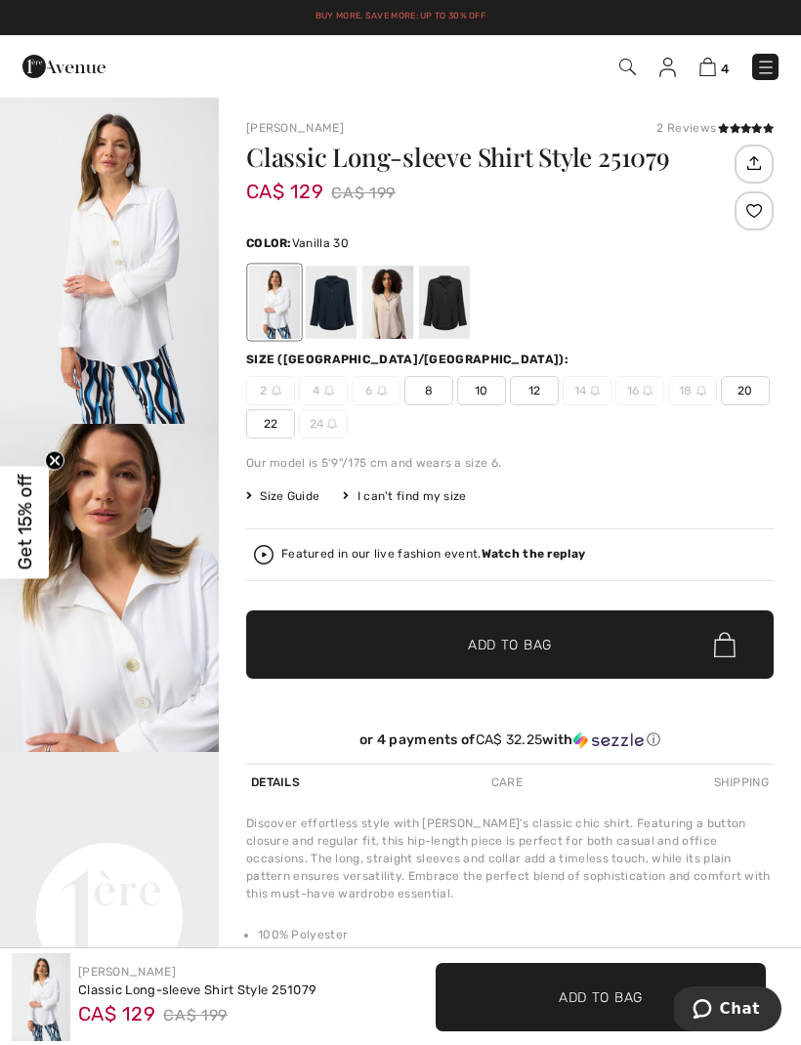
click at [683, 561] on div "Featured in our live fashion event. Watch the replay" at bounding box center [510, 555] width 512 height 20
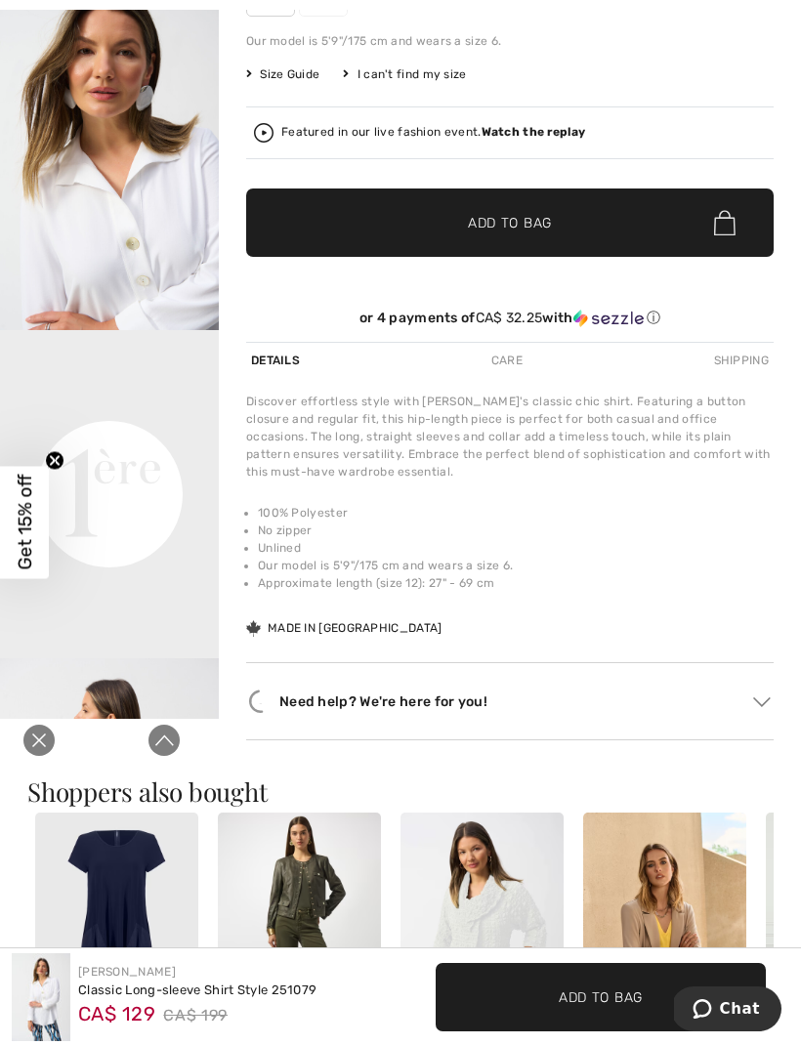
scroll to position [470, 0]
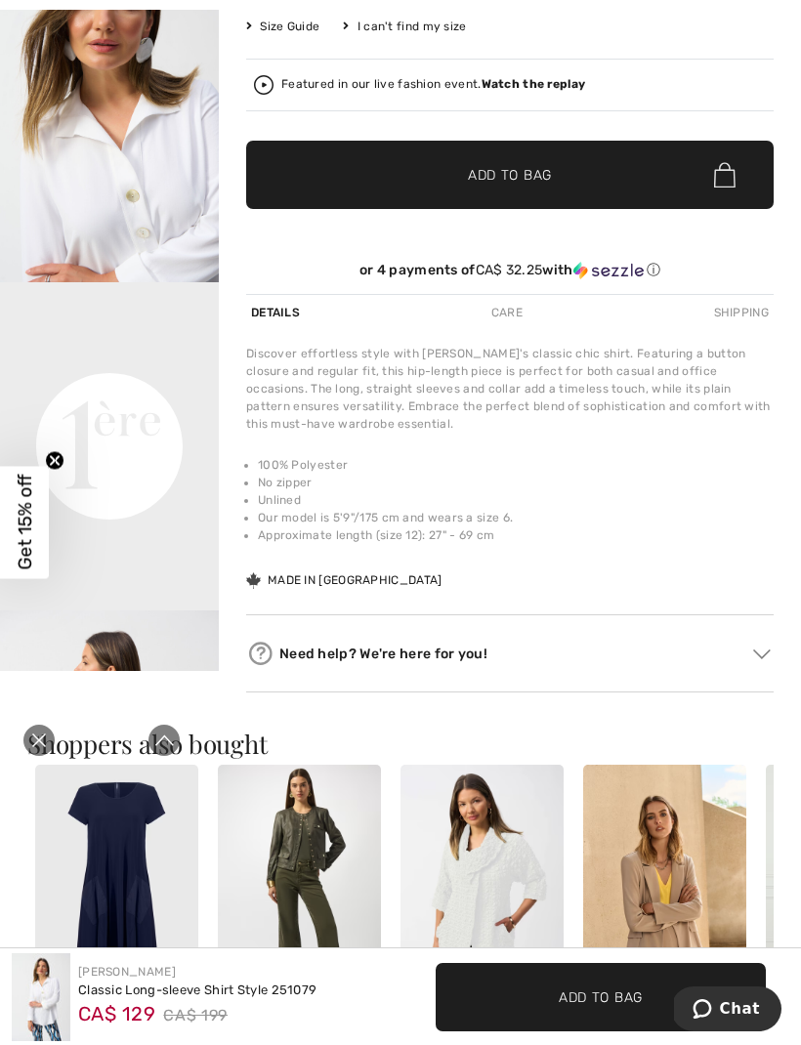
click at [38, 736] on icon "Close live curation" at bounding box center [38, 740] width 23 height 23
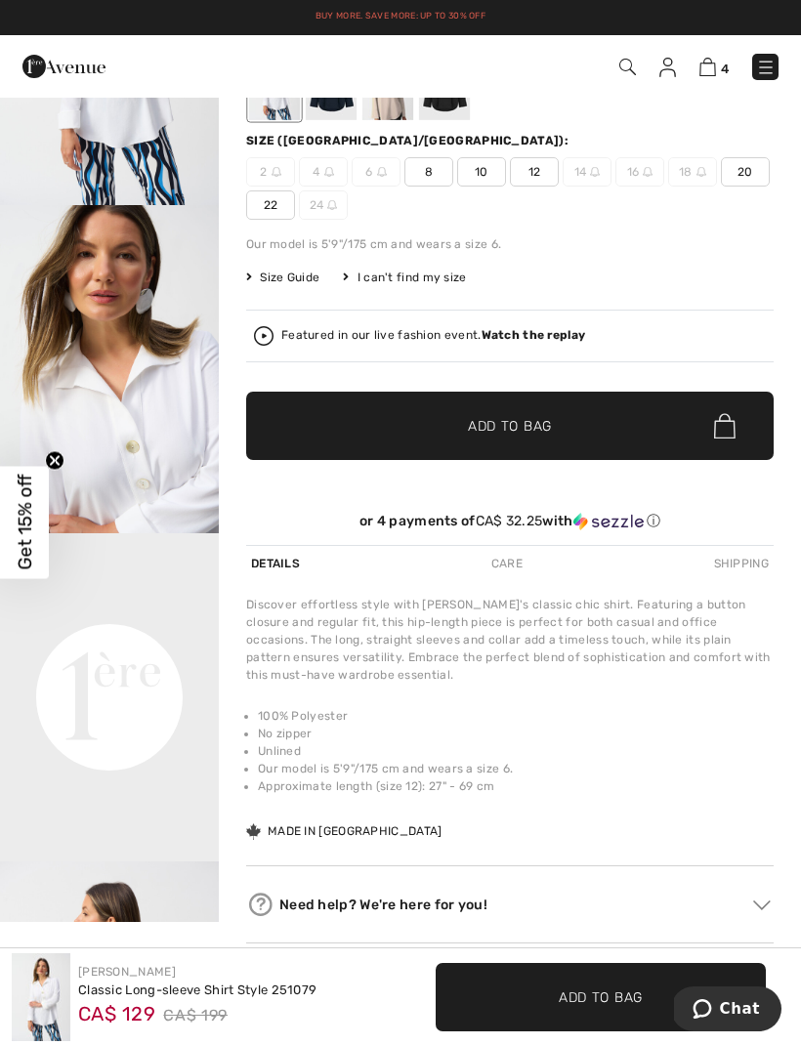
scroll to position [0, 0]
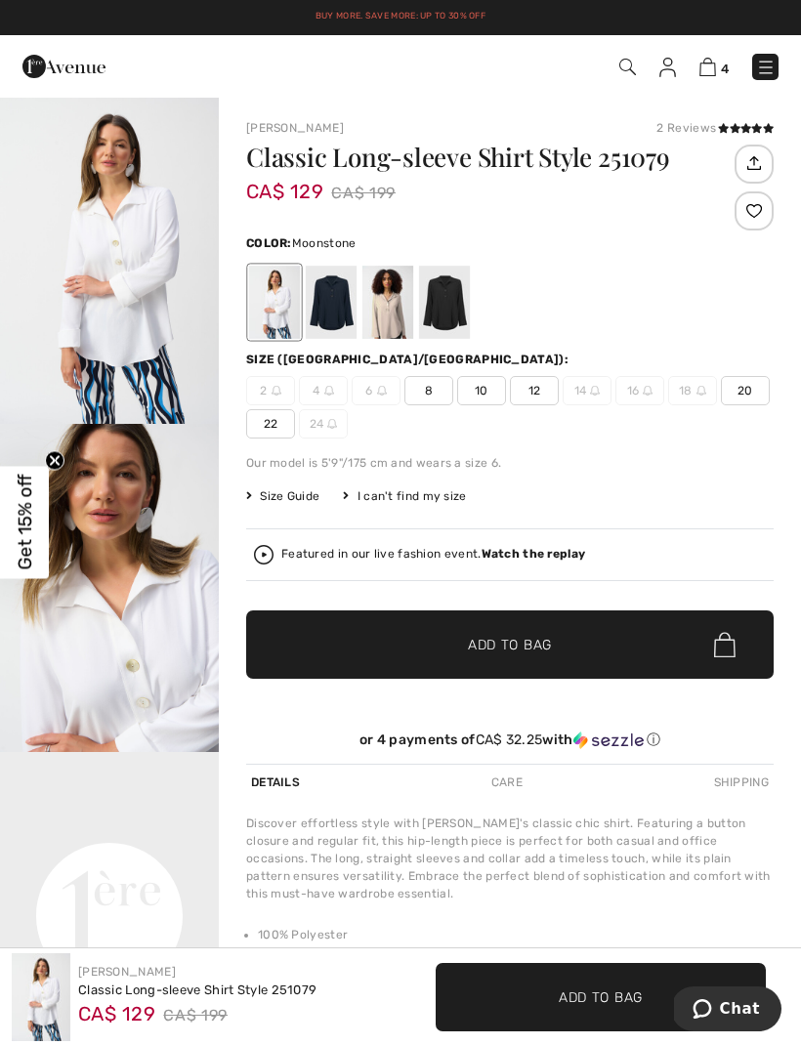
click at [390, 306] on div at bounding box center [387, 302] width 51 height 73
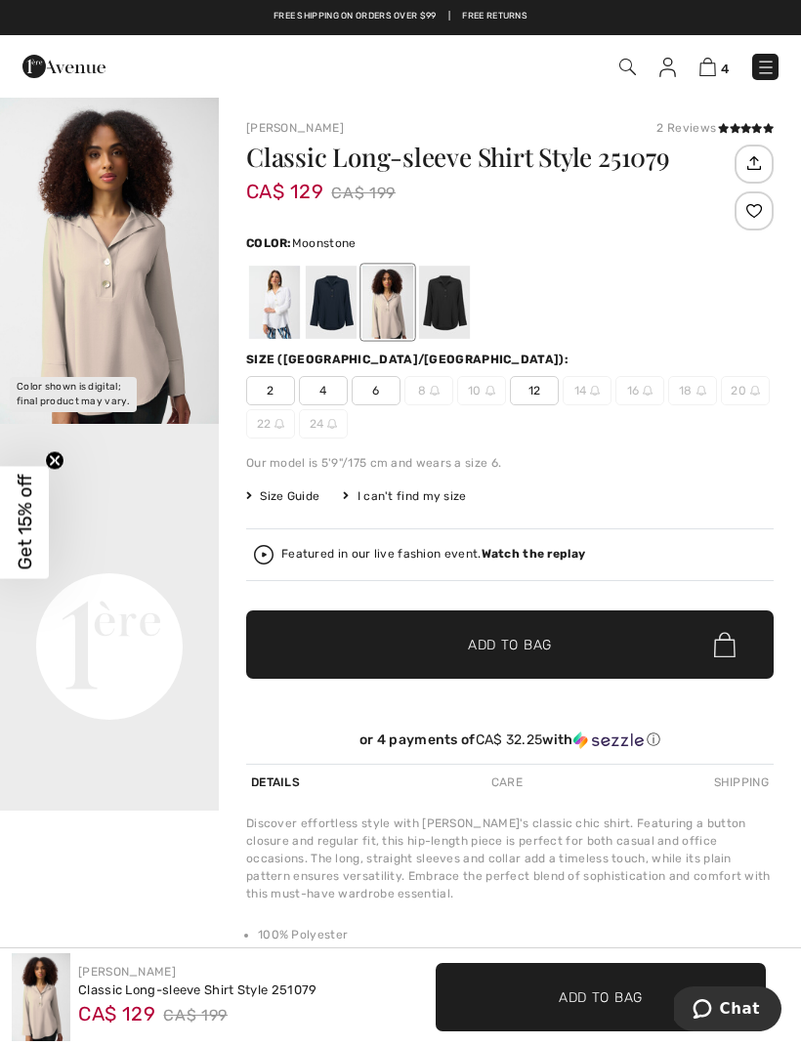
click at [335, 305] on div at bounding box center [331, 302] width 51 height 73
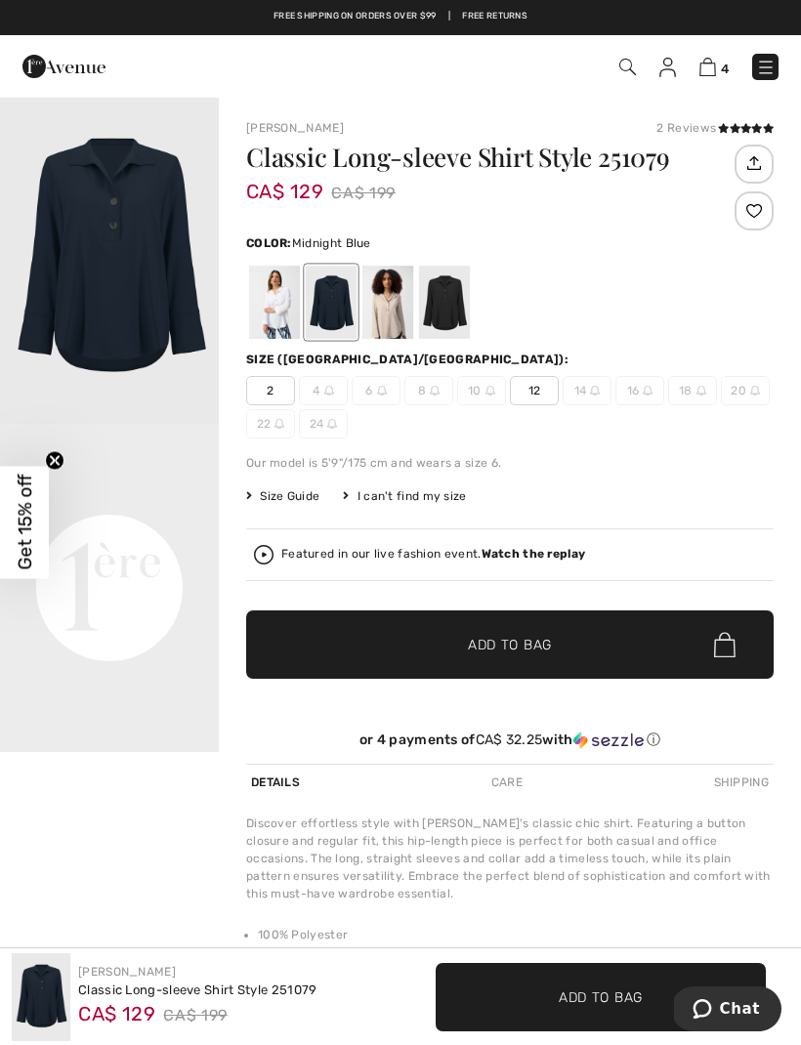
click at [139, 295] on img "1 / 1" at bounding box center [109, 260] width 219 height 328
click at [458, 292] on div at bounding box center [444, 302] width 51 height 73
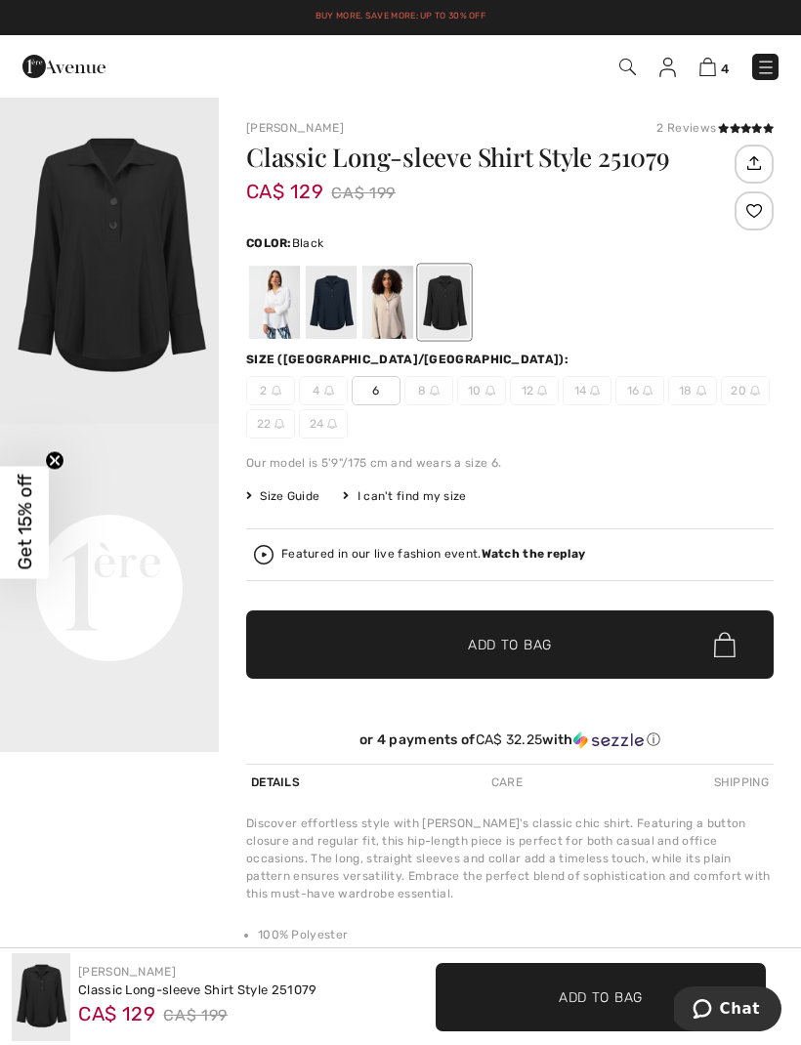
click at [321, 300] on div at bounding box center [331, 302] width 51 height 73
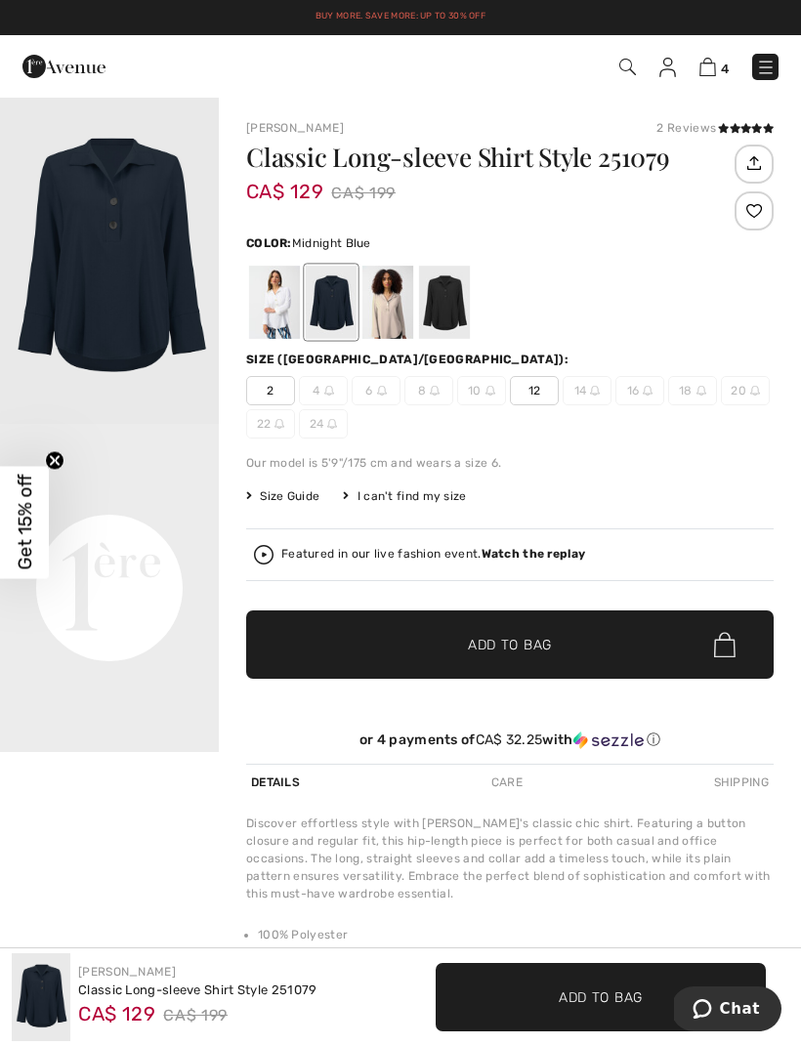
click at [539, 380] on span "12" at bounding box center [534, 390] width 49 height 29
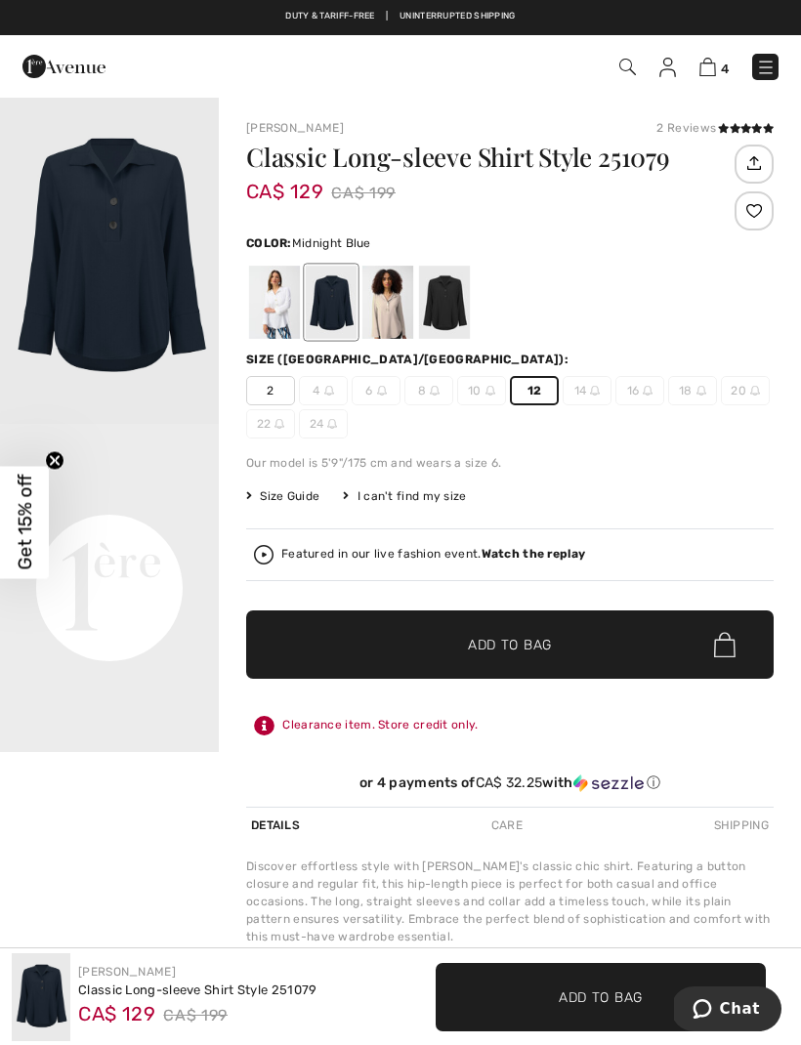
click at [747, 126] on icon at bounding box center [745, 128] width 11 height 10
click at [546, 645] on span "Add to Bag" at bounding box center [510, 645] width 84 height 21
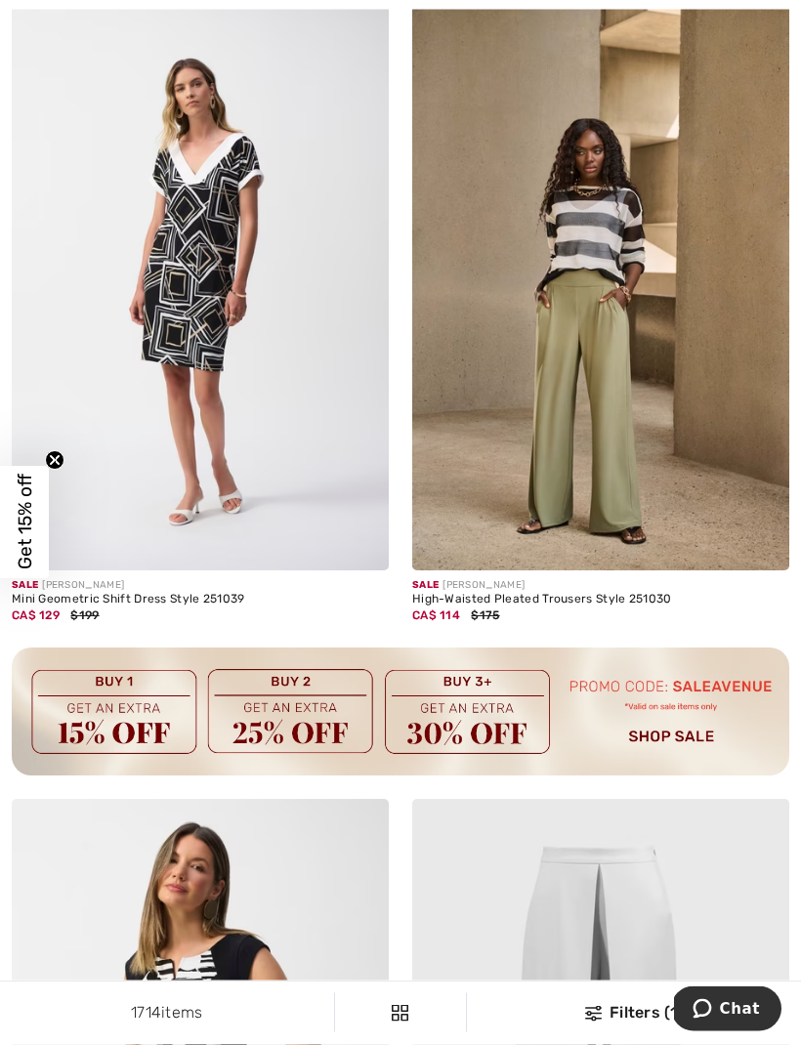
scroll to position [7803, 0]
click at [698, 508] on img at bounding box center [600, 287] width 377 height 565
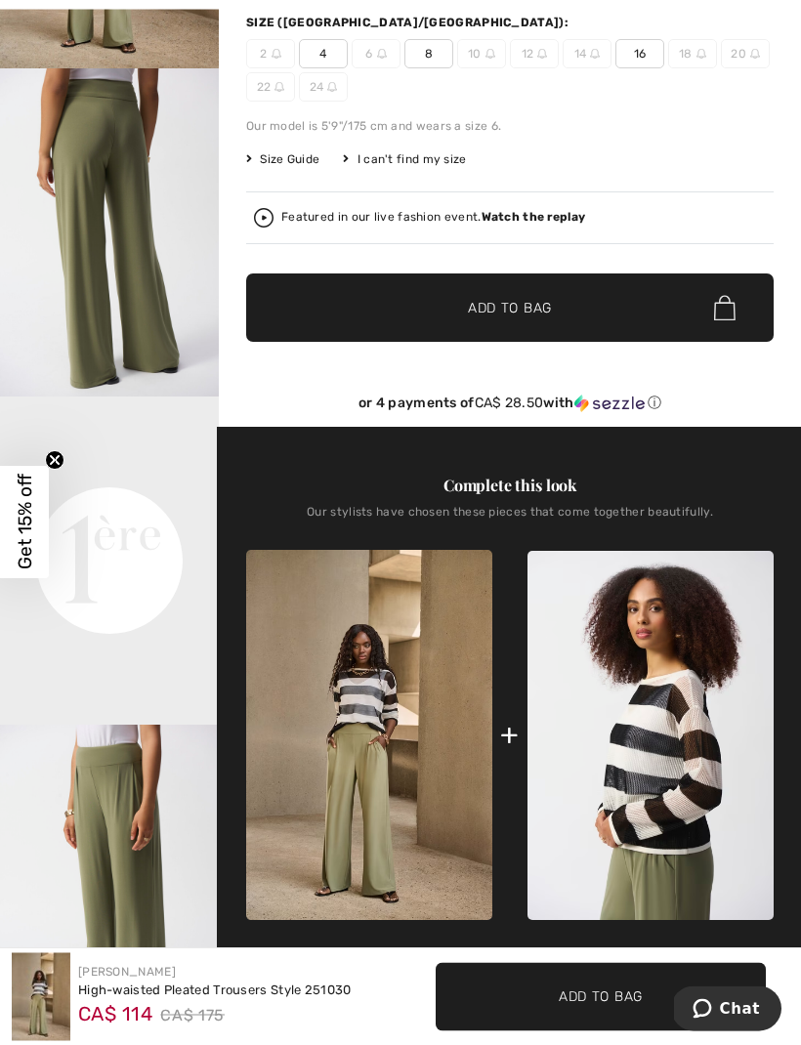
scroll to position [355, 0]
click at [100, 506] on video "Your browser does not support the video tag." at bounding box center [109, 450] width 219 height 109
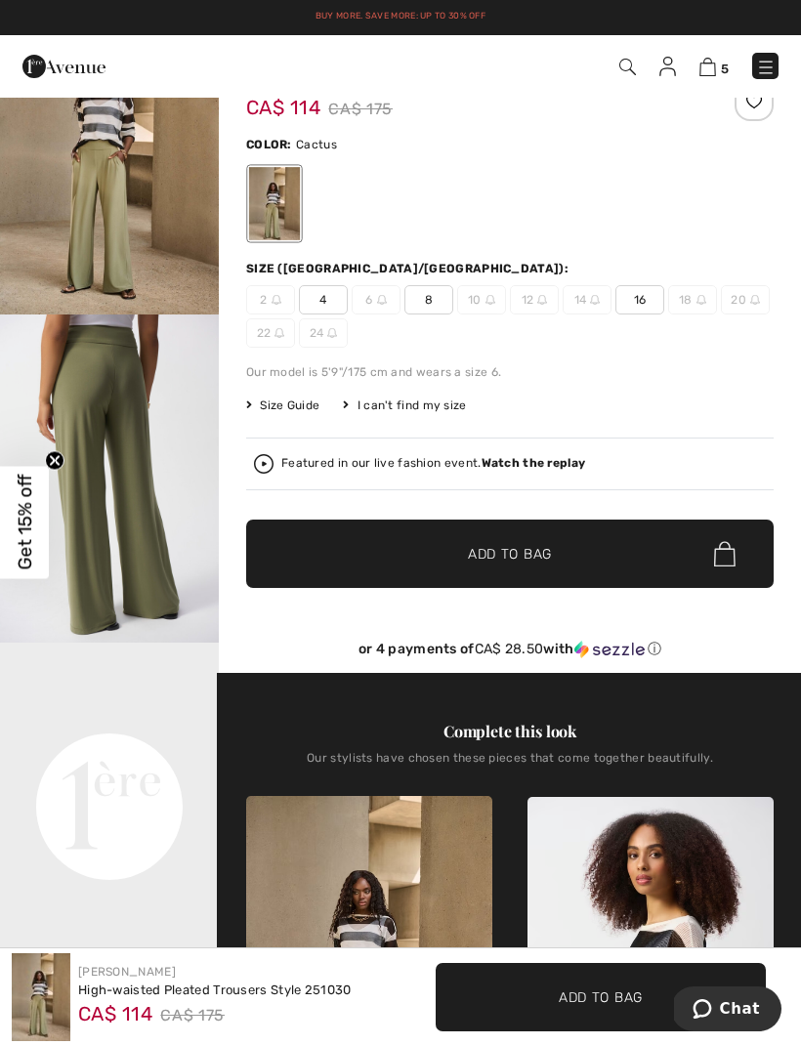
scroll to position [0, 0]
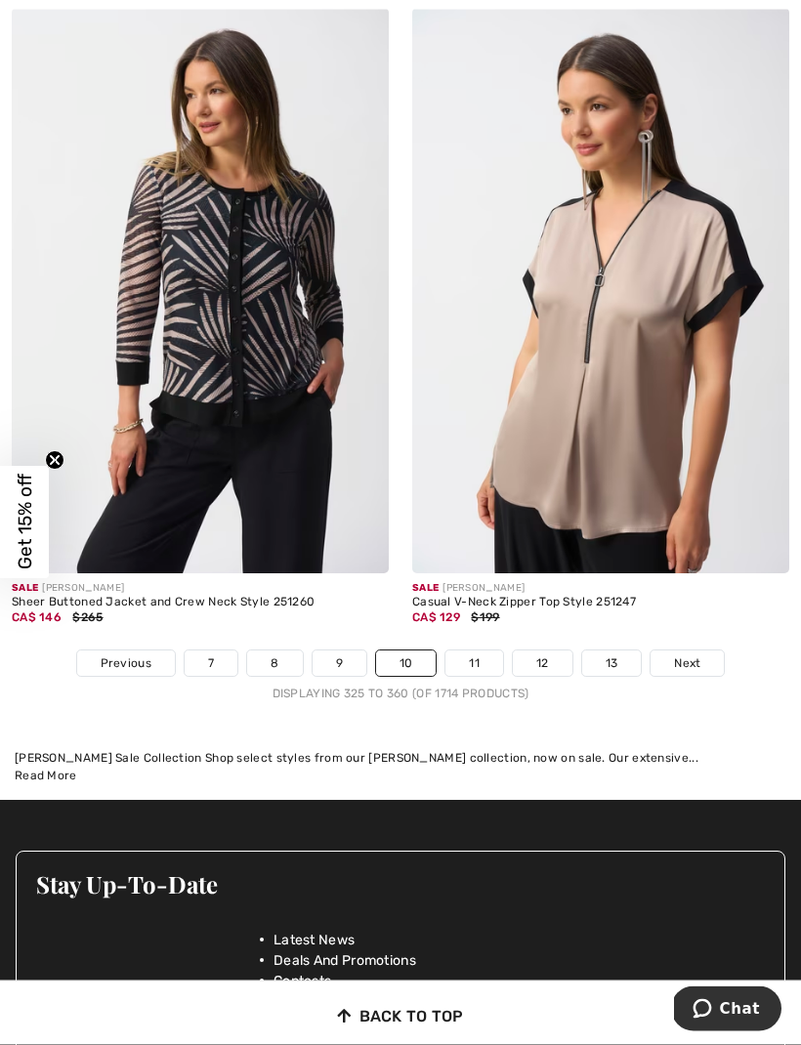
scroll to position [12232, 0]
click at [698, 654] on span "Next" at bounding box center [687, 663] width 26 height 18
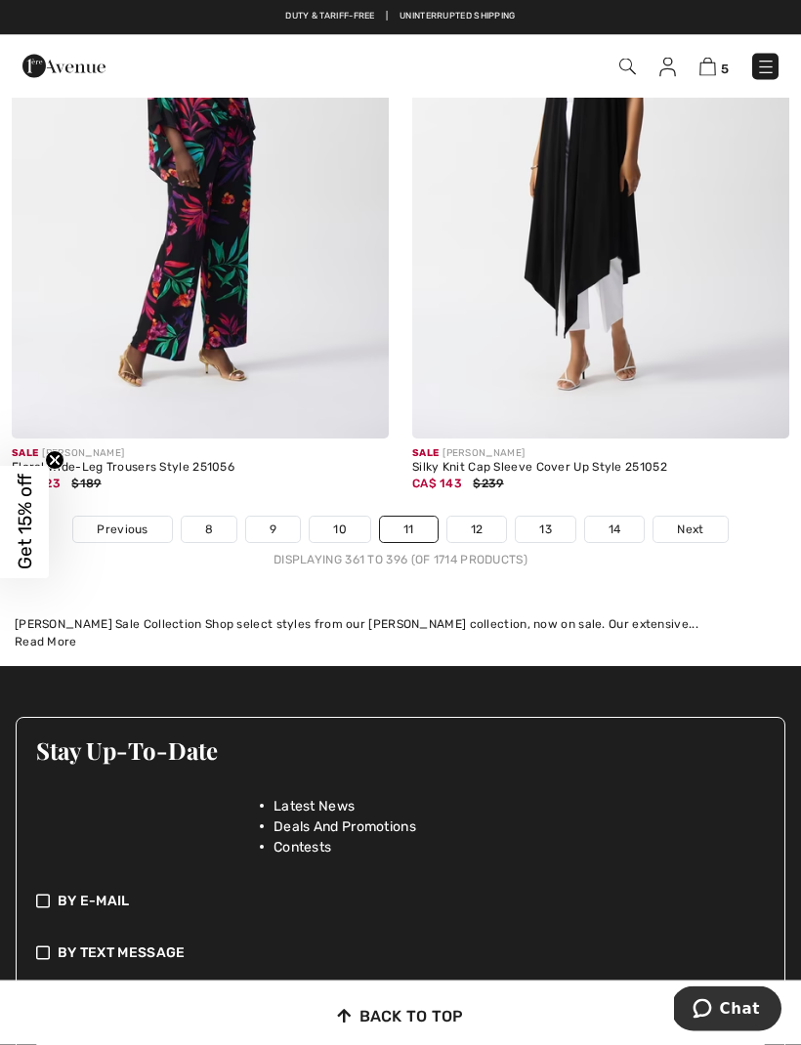
scroll to position [12089, 0]
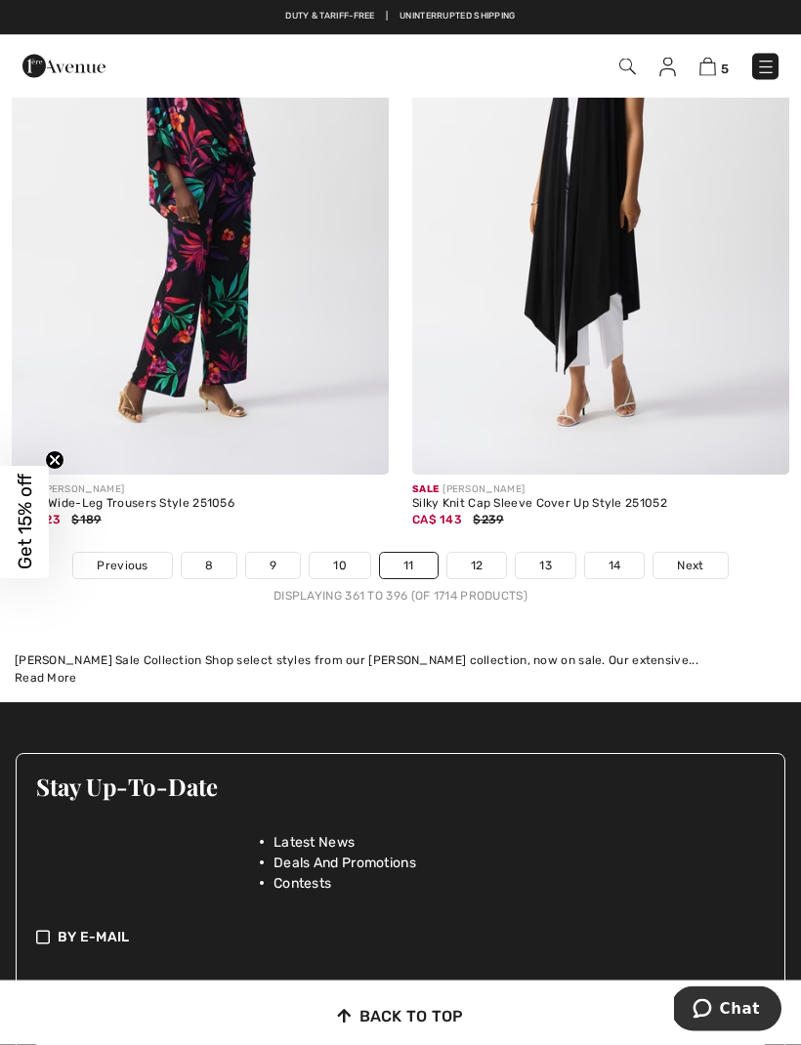
click at [696, 560] on span "Next" at bounding box center [690, 567] width 26 height 18
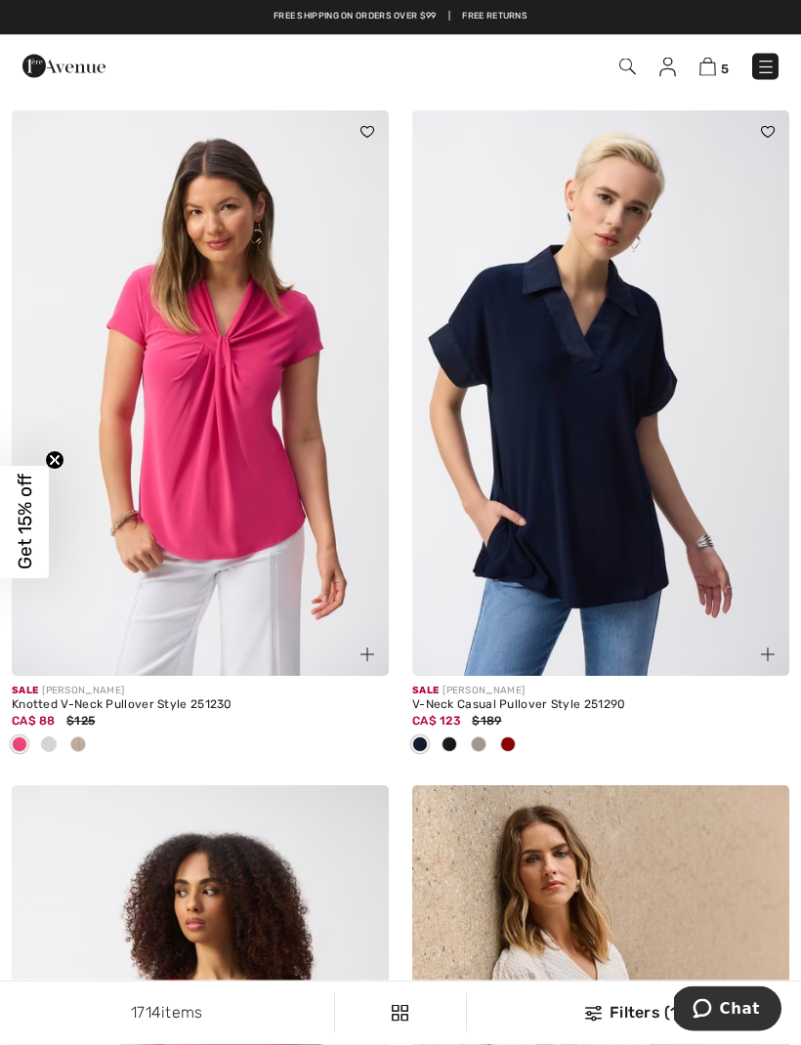
scroll to position [1524, 0]
click at [721, 479] on img at bounding box center [600, 392] width 377 height 565
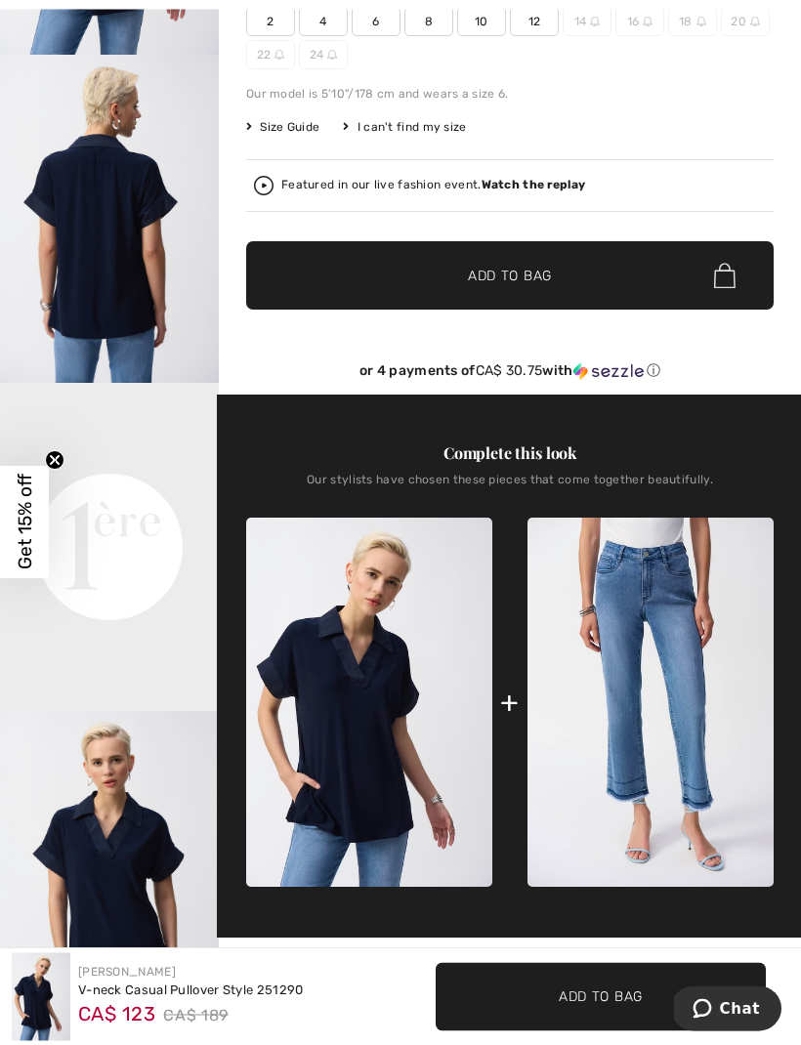
scroll to position [403, 0]
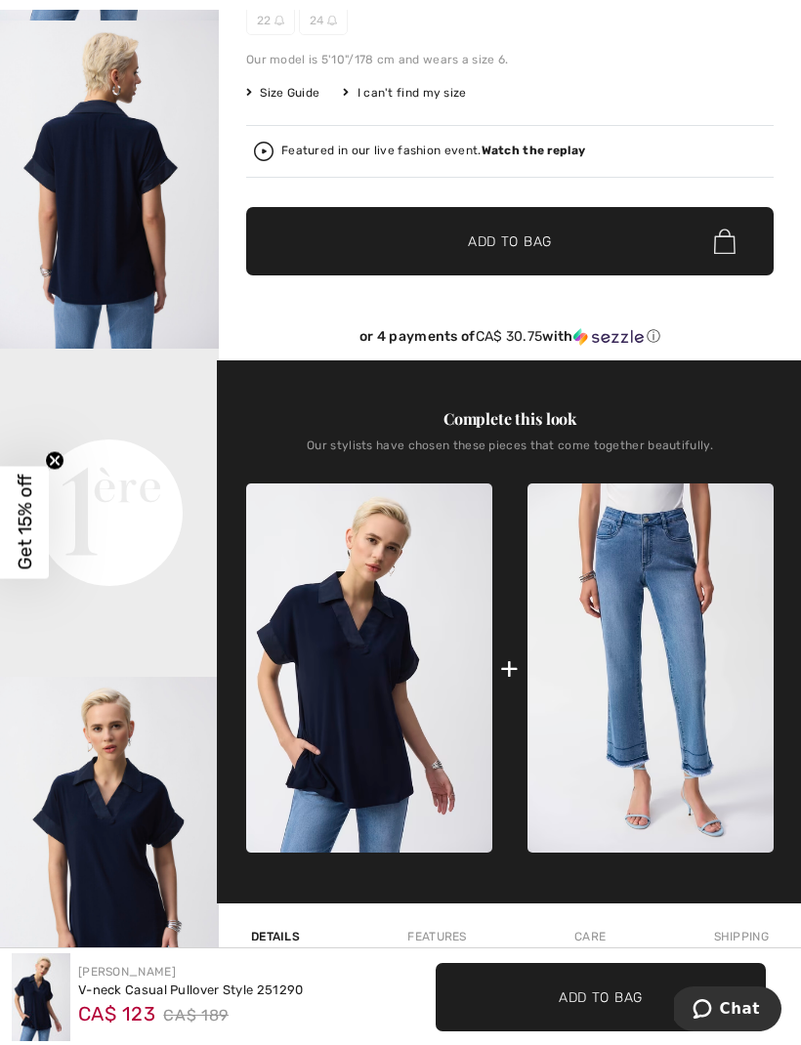
click at [112, 458] on video "Your browser does not support the video tag." at bounding box center [109, 403] width 219 height 109
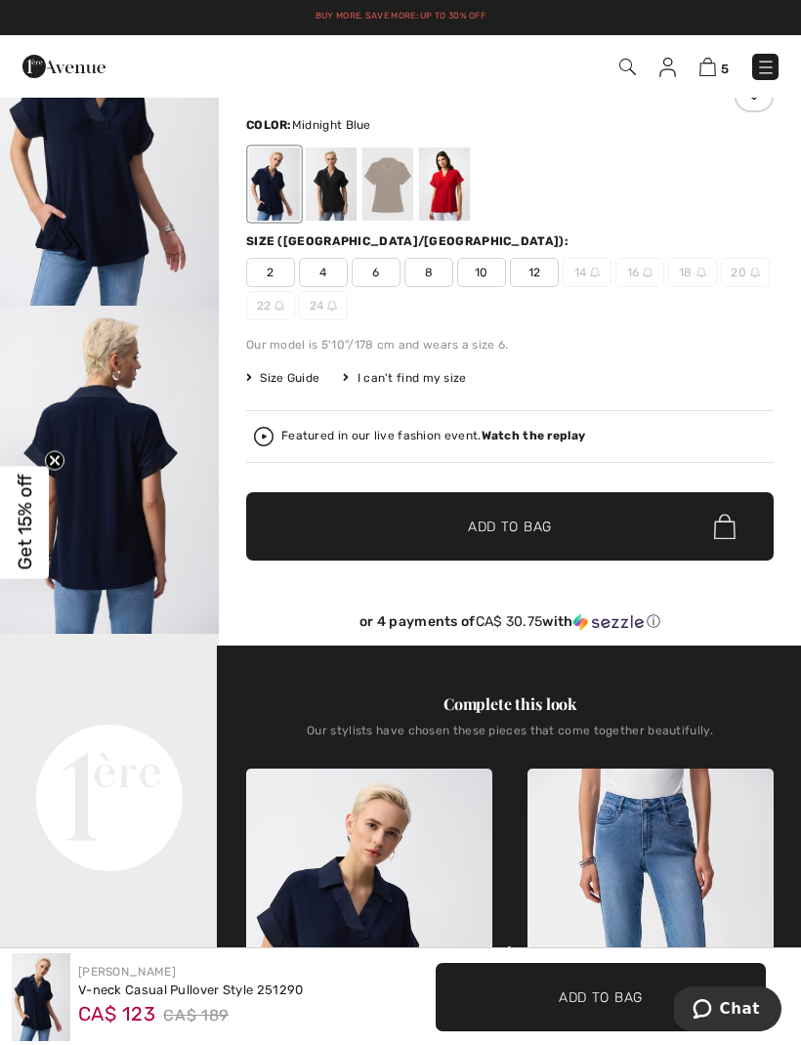
scroll to position [0, 0]
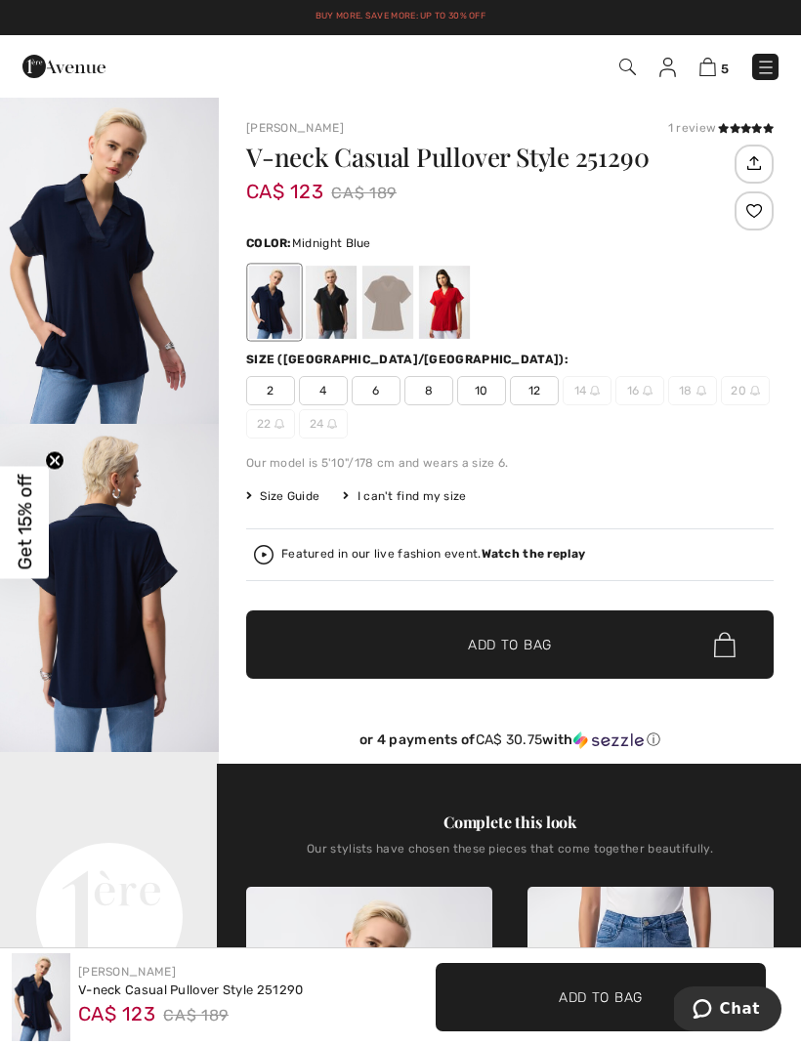
click at [537, 372] on div "Size (CA/US): 2 4 6 8 10 12 14 16 18 20 22 24" at bounding box center [509, 395] width 527 height 88
click at [537, 387] on span "12" at bounding box center [534, 390] width 49 height 29
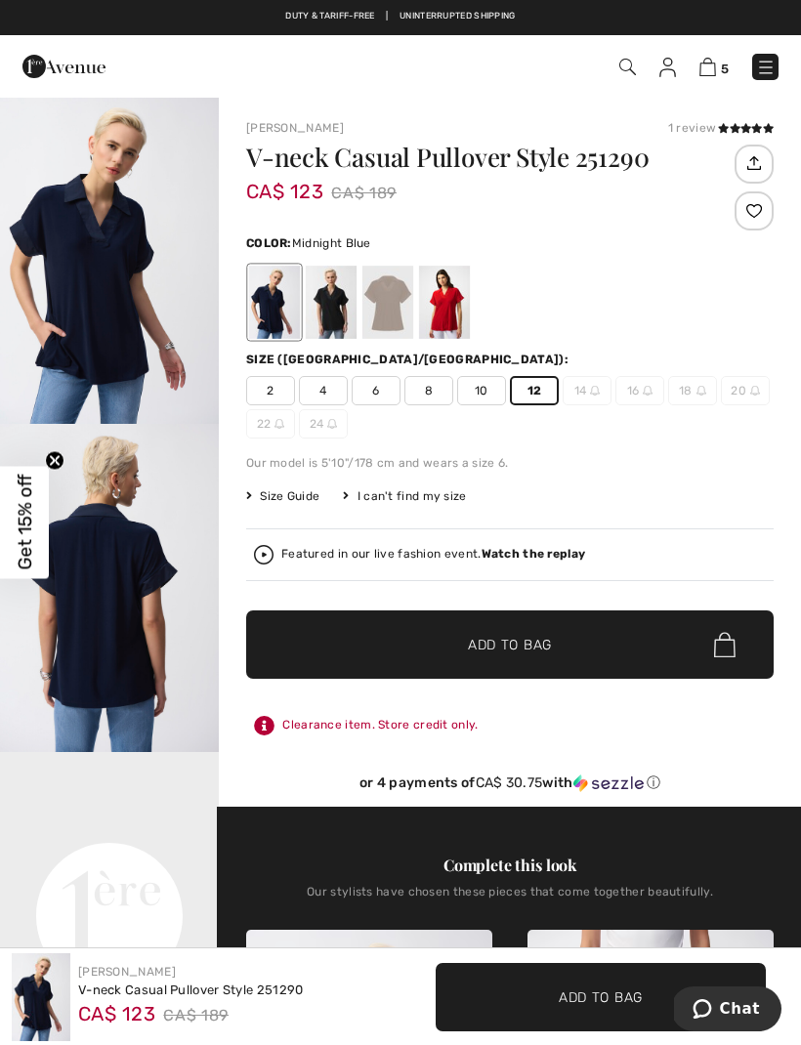
click at [753, 124] on icon at bounding box center [756, 128] width 11 height 10
click at [532, 648] on span "Add to Bag" at bounding box center [510, 645] width 84 height 21
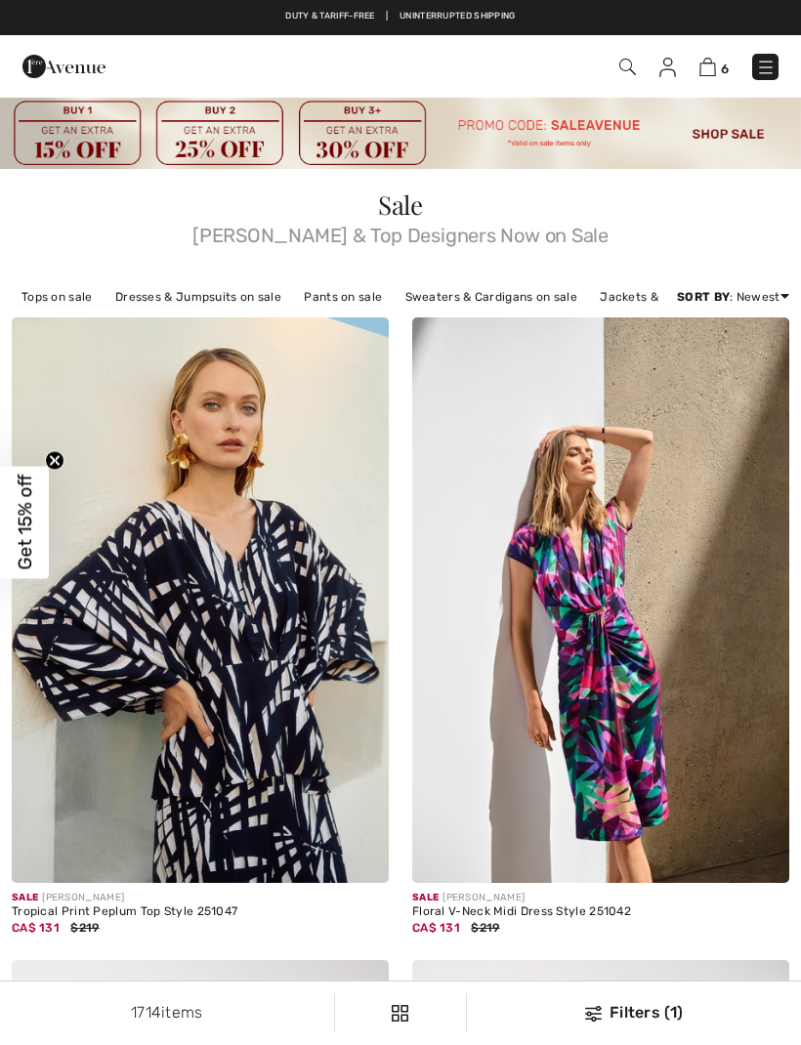
checkbox input "true"
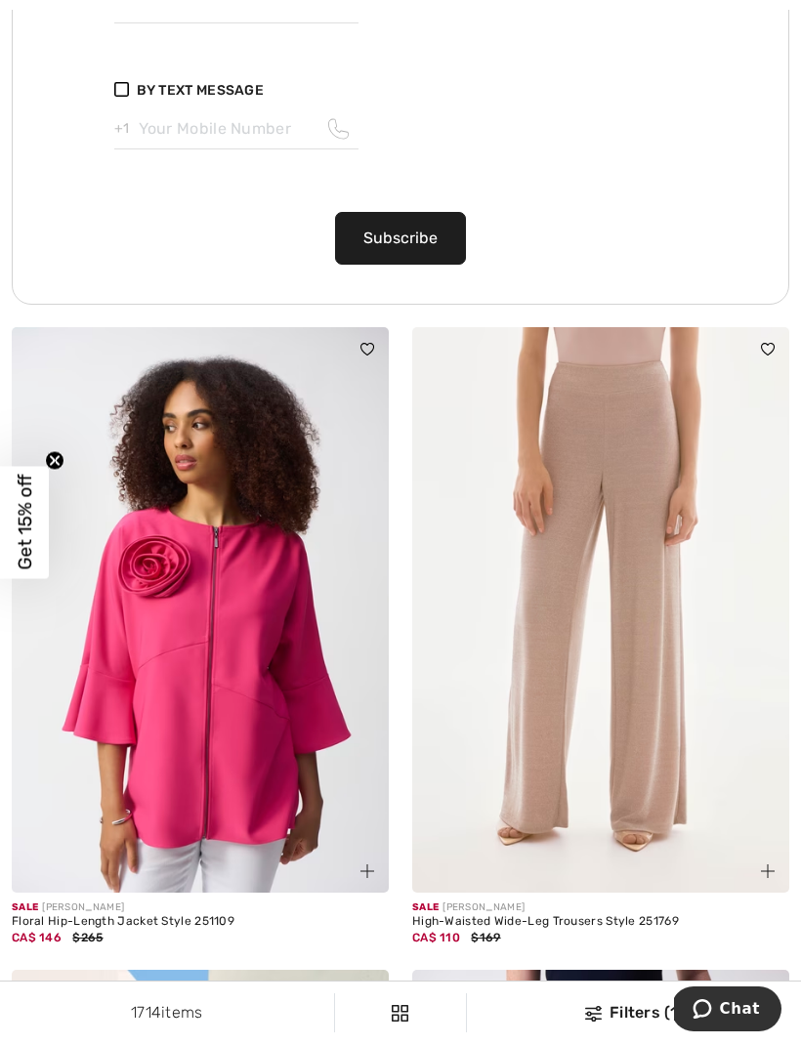
scroll to position [4520, 0]
click at [644, 676] on img at bounding box center [600, 608] width 377 height 565
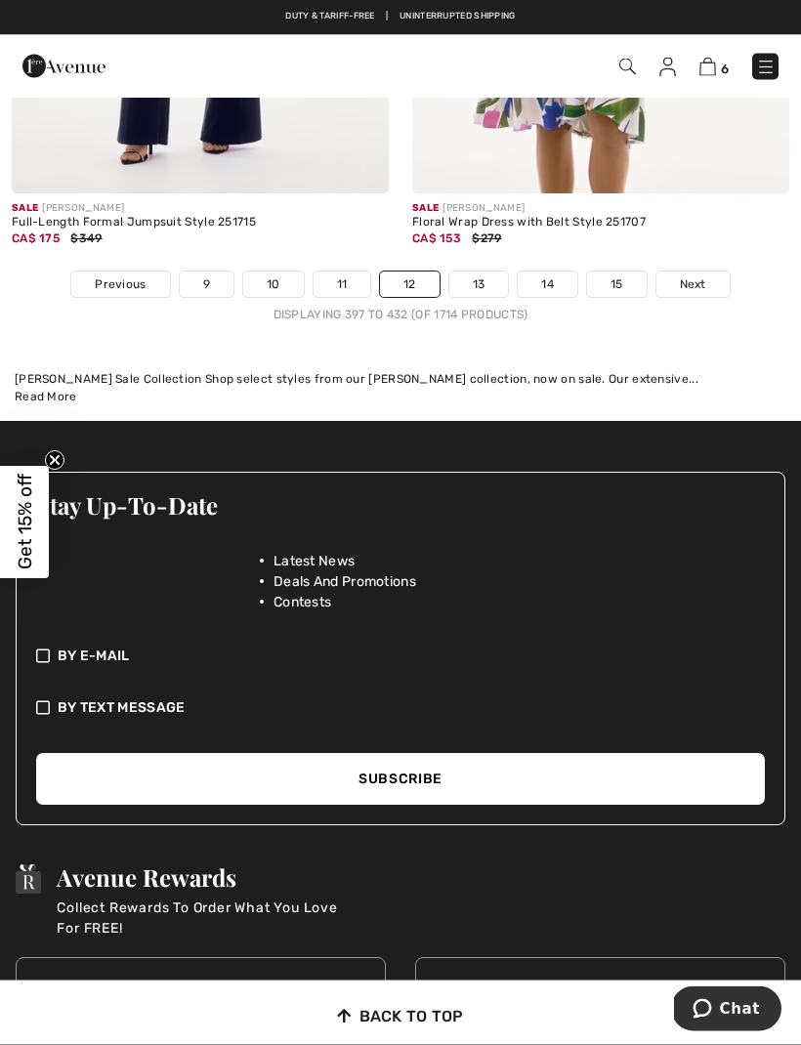
scroll to position [12568, 0]
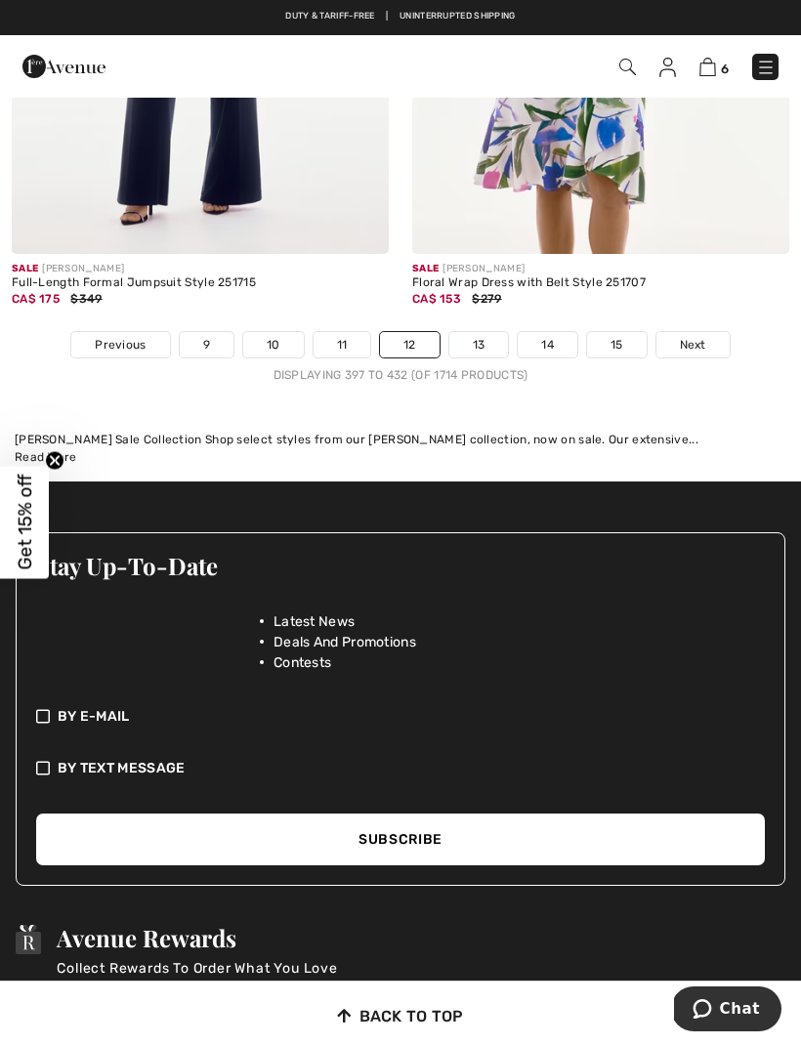
click at [708, 332] on link "Next" at bounding box center [692, 344] width 73 height 25
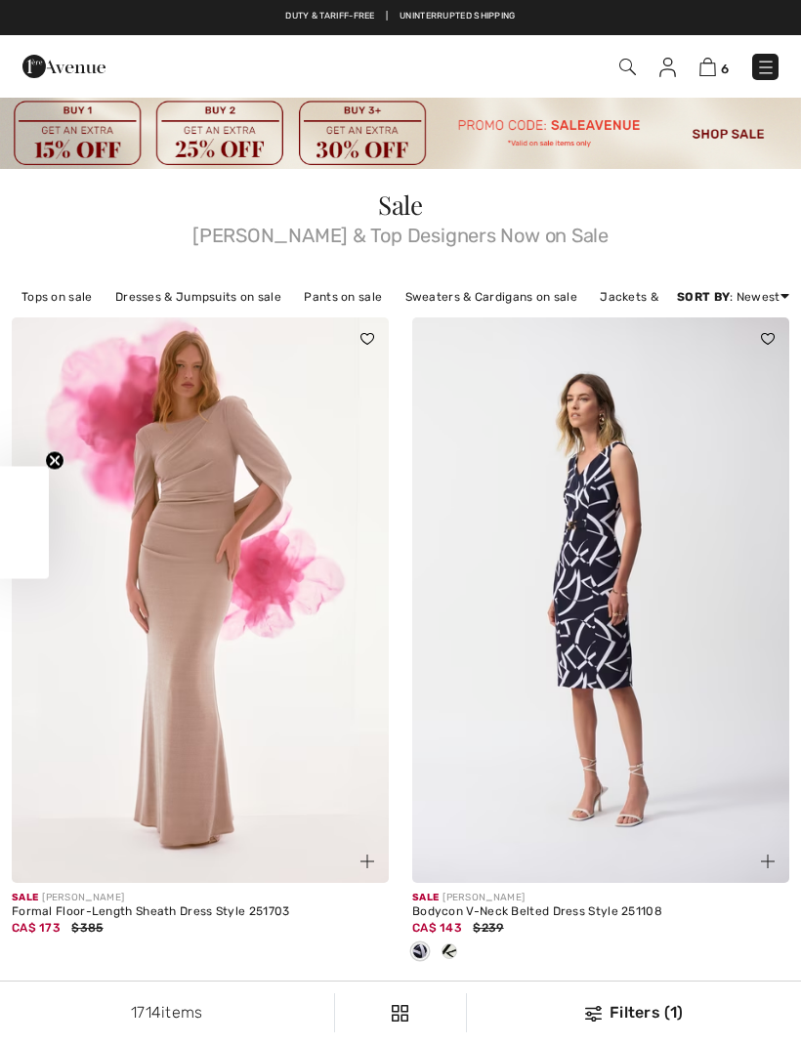
checkbox input "true"
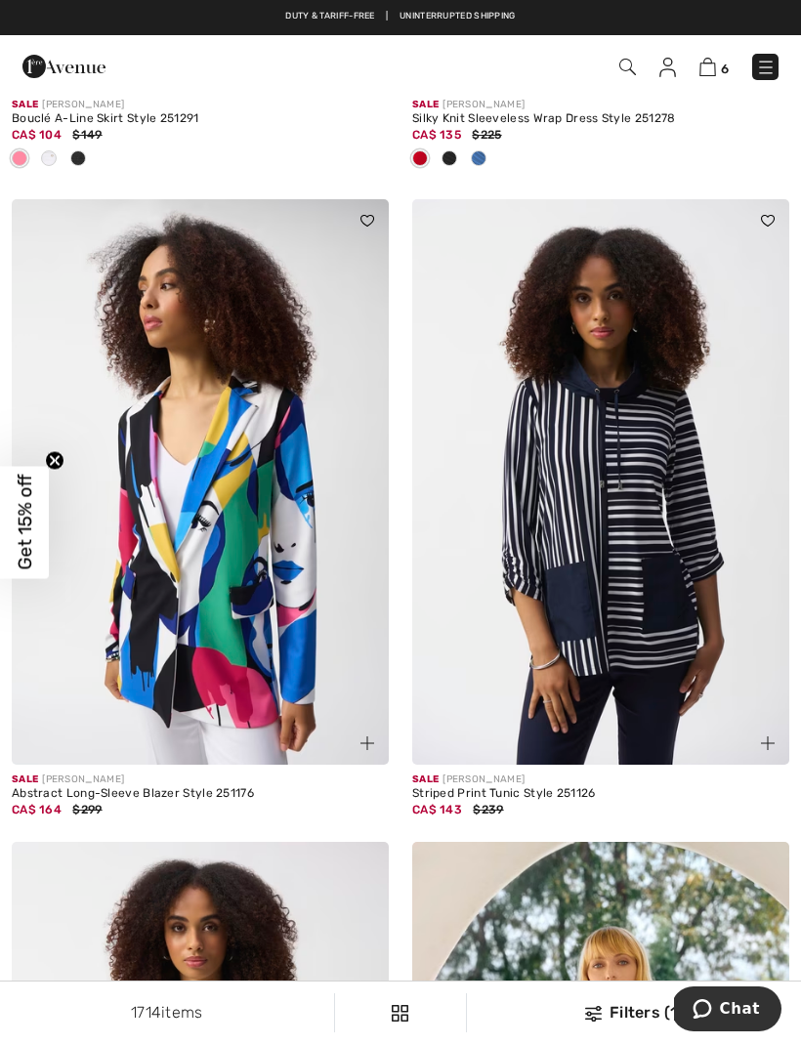
scroll to position [4973, 0]
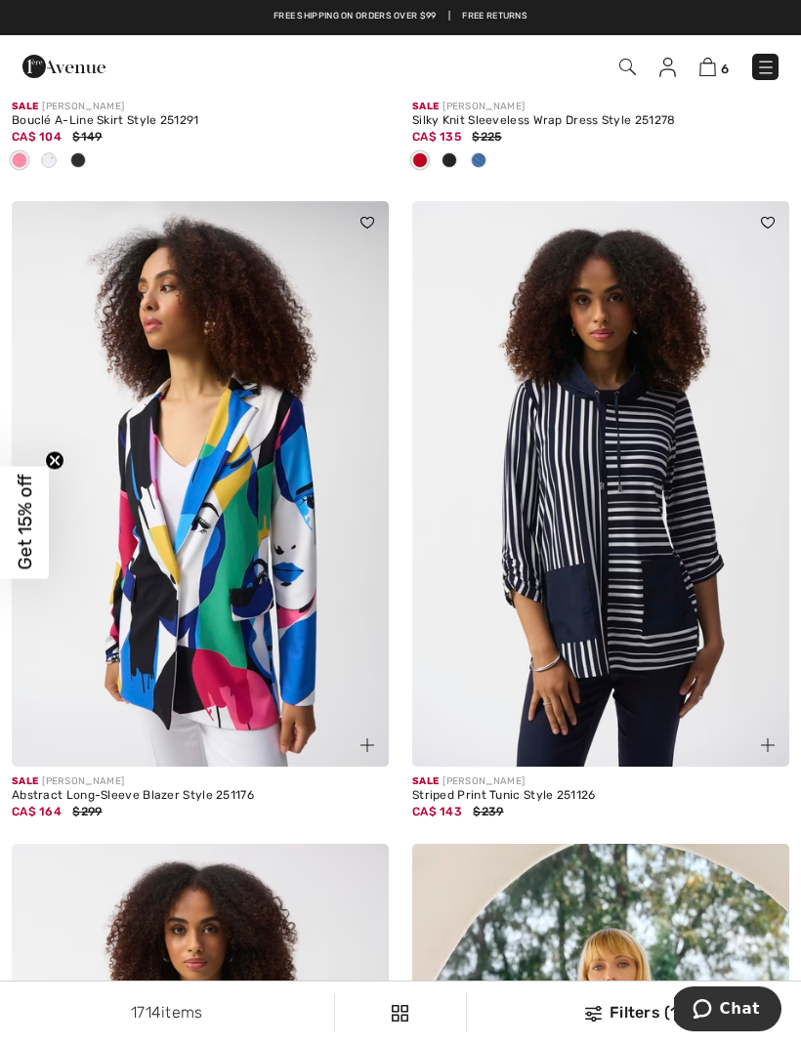
click at [688, 690] on img at bounding box center [600, 483] width 377 height 565
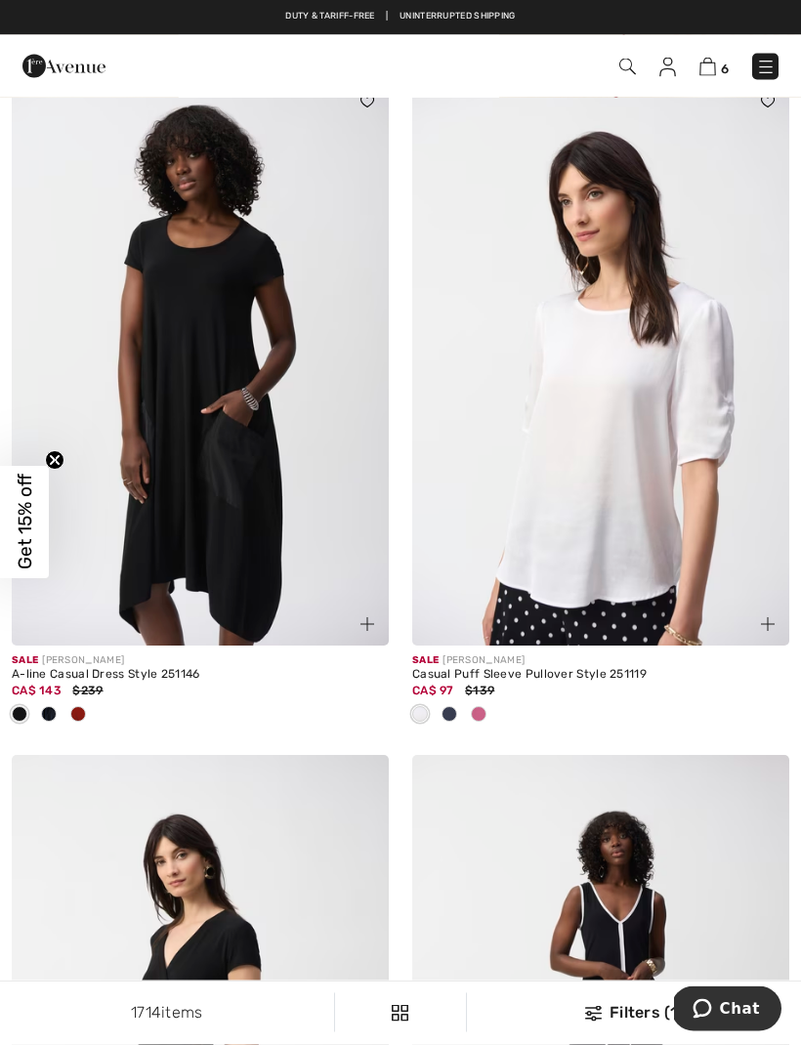
scroll to position [10939, 0]
click at [283, 470] on img at bounding box center [200, 362] width 377 height 565
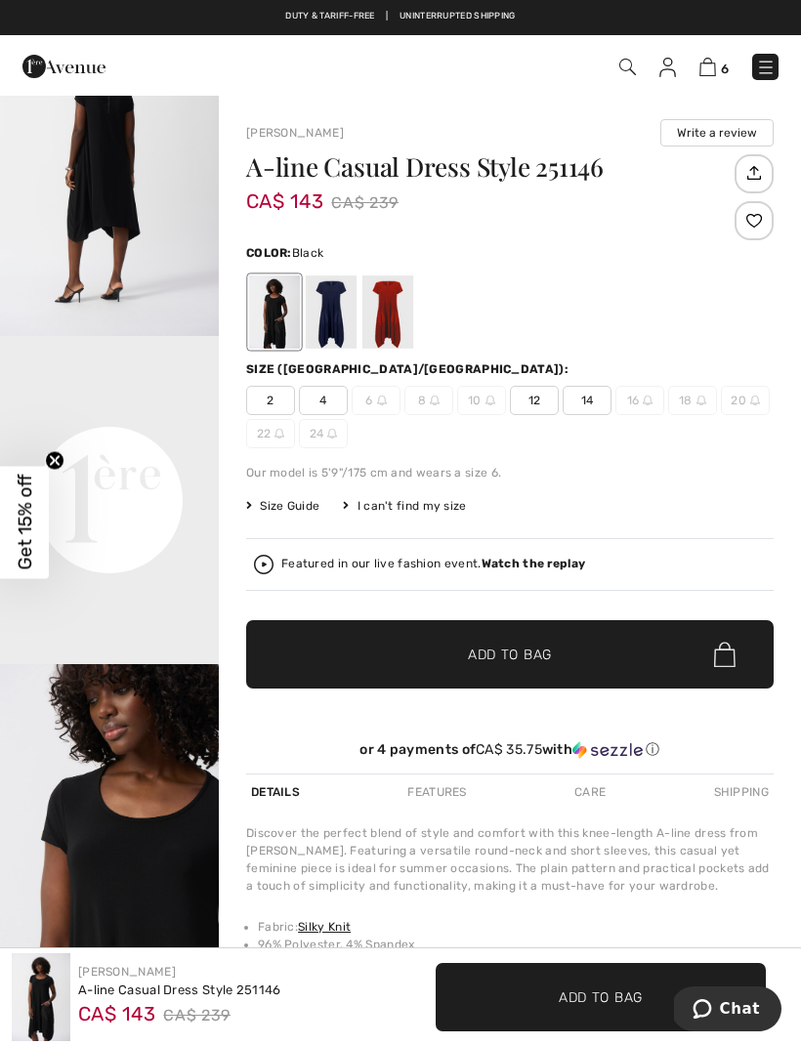
scroll to position [492, 0]
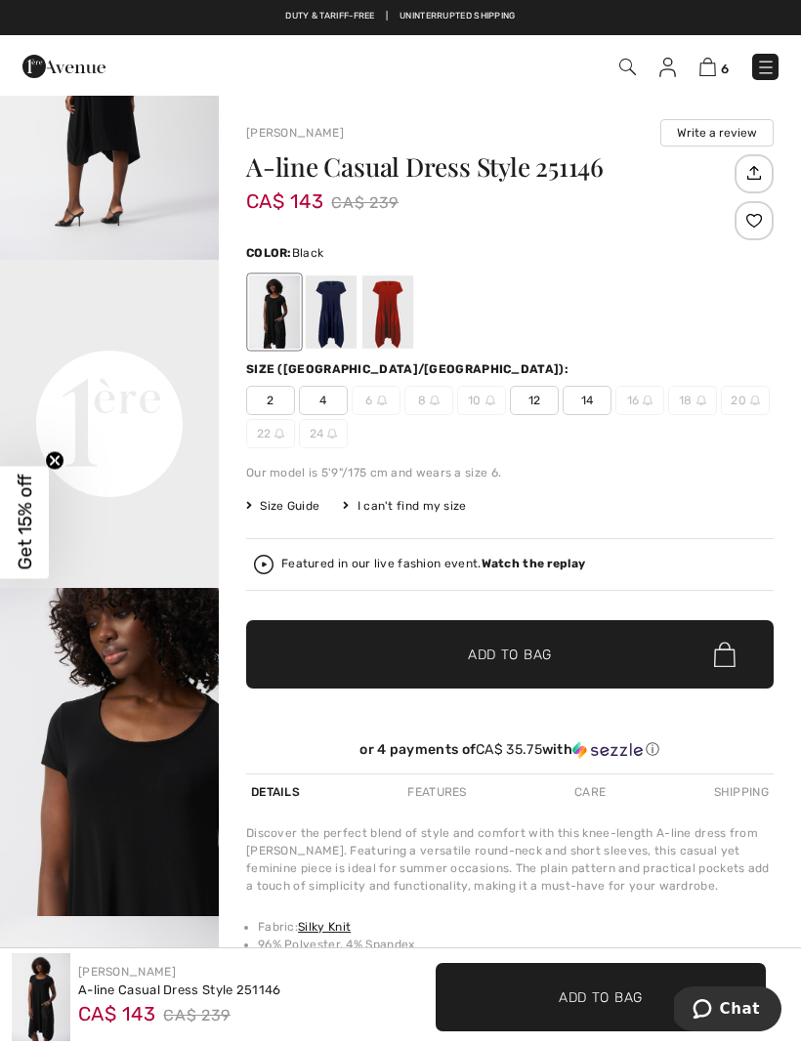
click at [112, 369] on video "Your browser does not support the video tag." at bounding box center [109, 314] width 219 height 109
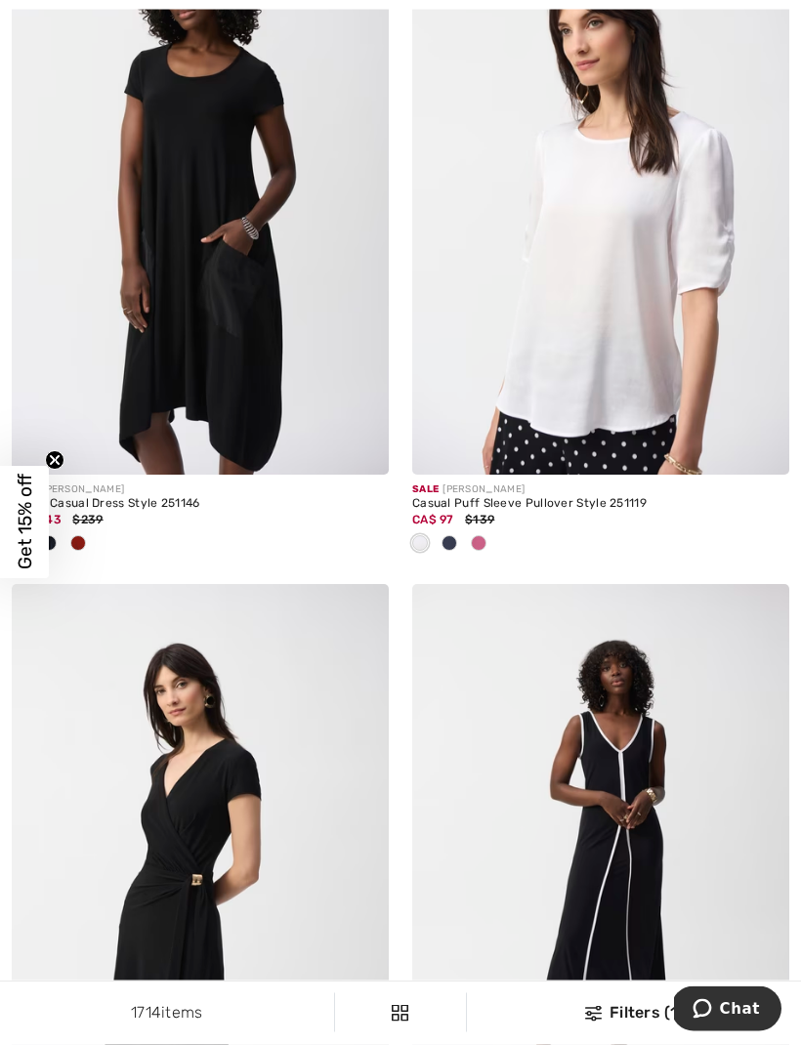
scroll to position [11136, 0]
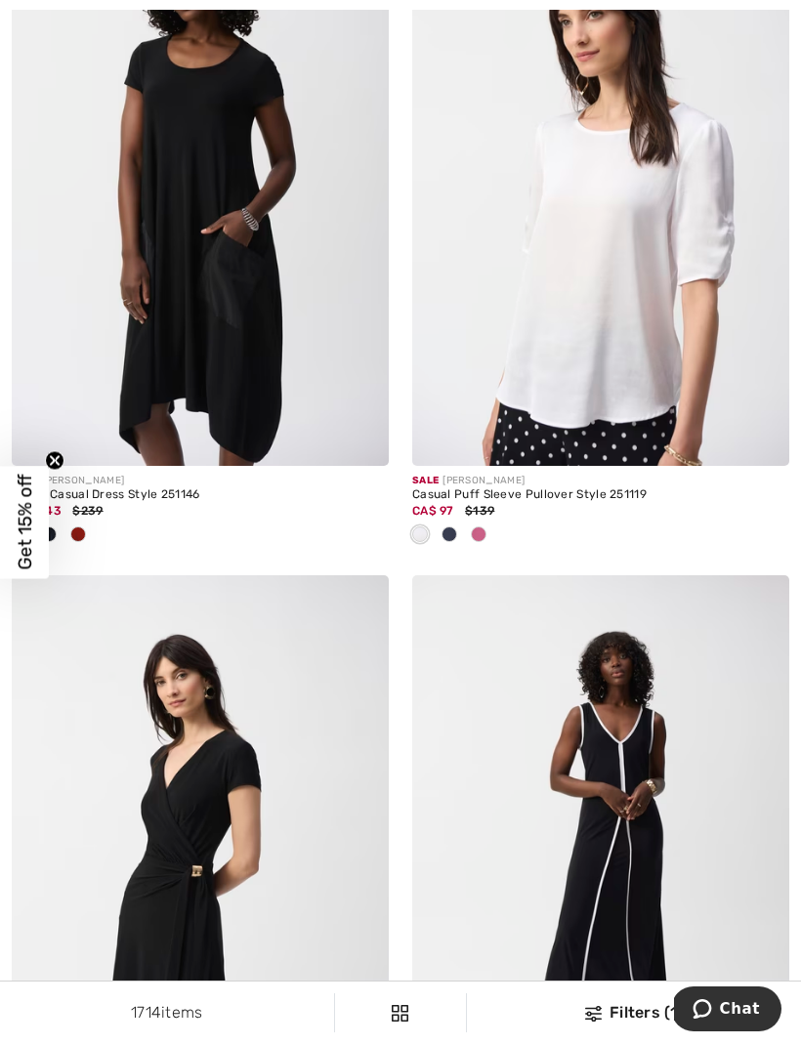
click at [672, 313] on img at bounding box center [600, 182] width 377 height 565
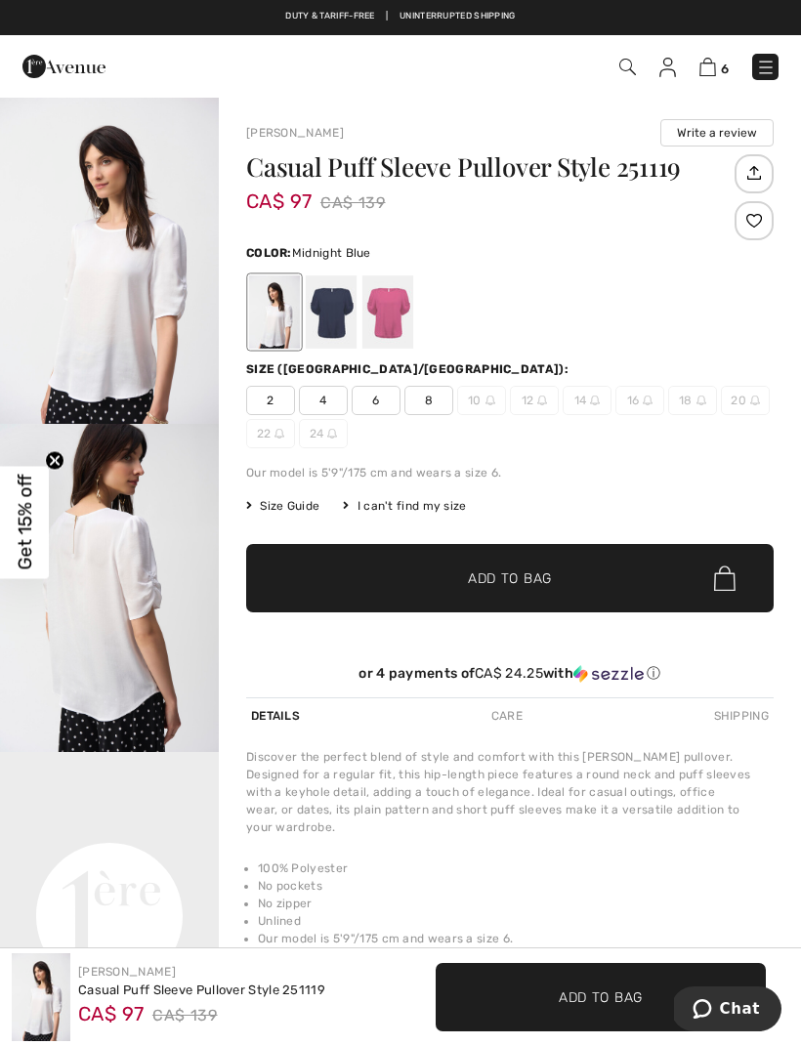
click at [336, 311] on div at bounding box center [331, 311] width 51 height 73
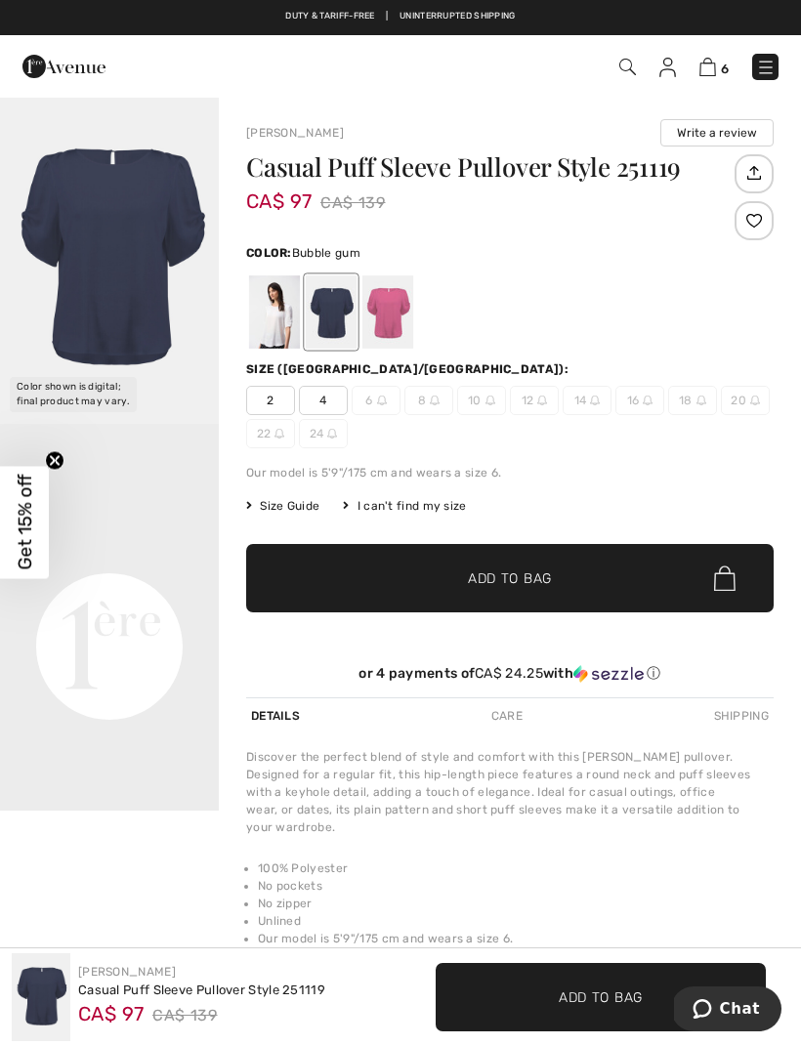
click at [404, 313] on div at bounding box center [387, 311] width 51 height 73
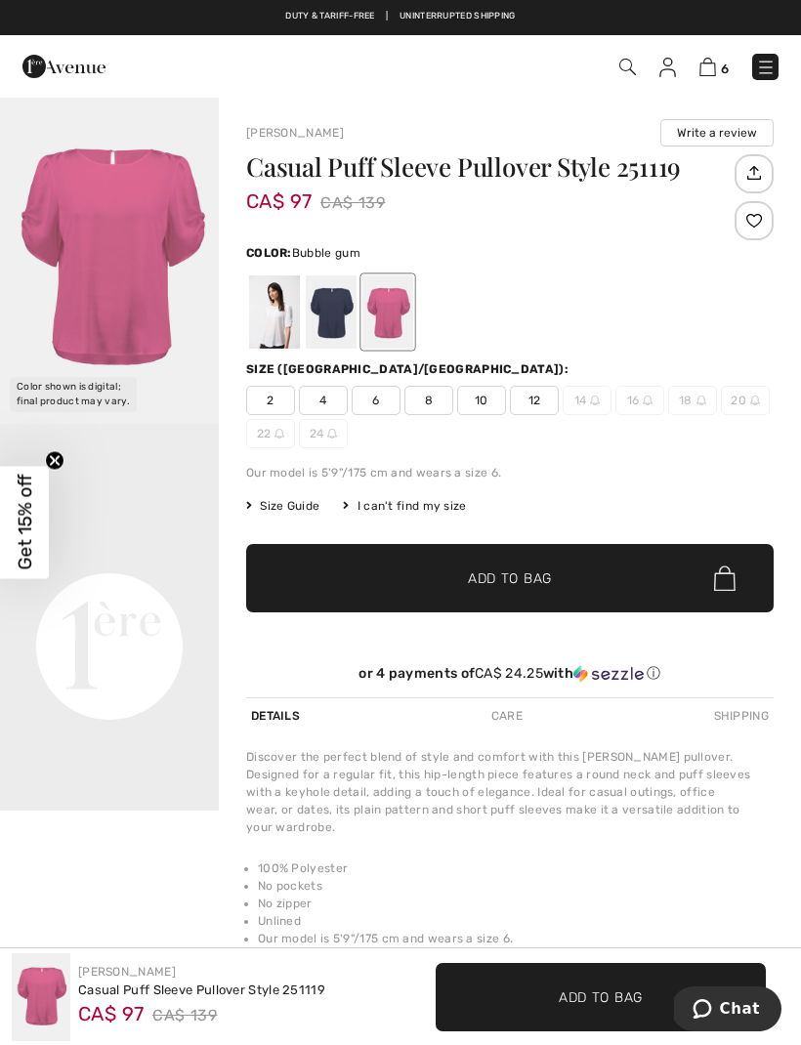
click at [535, 389] on span "12" at bounding box center [534, 400] width 49 height 29
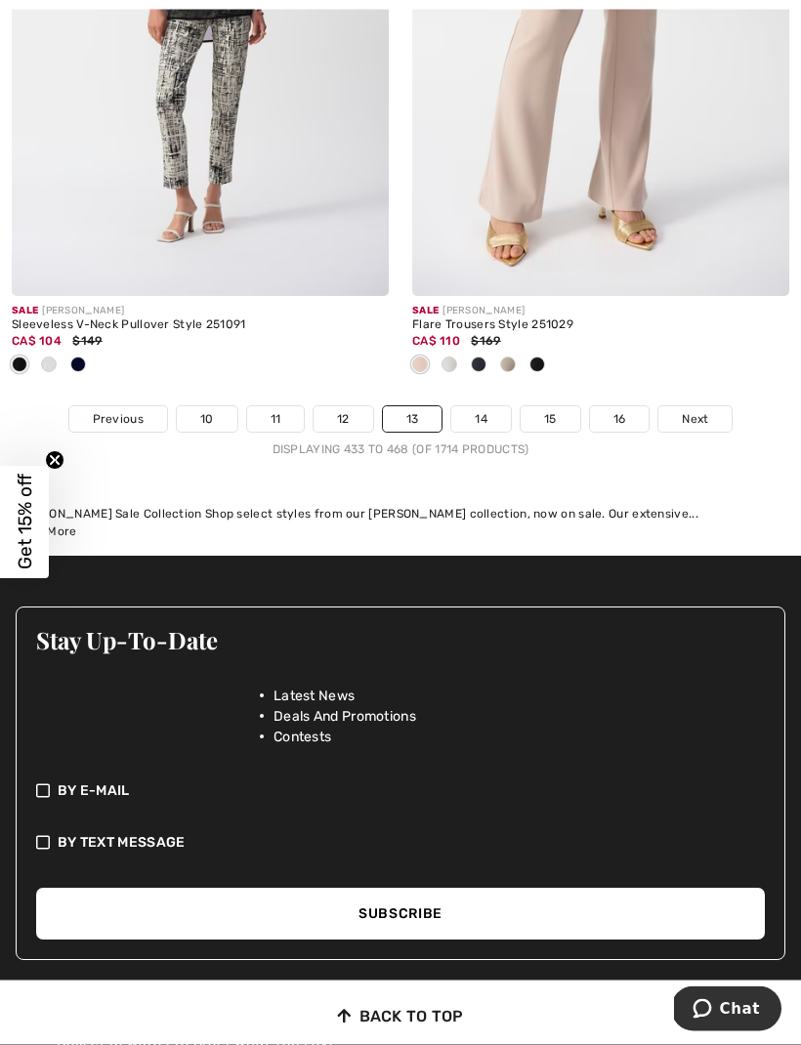
scroll to position [12276, 0]
click at [702, 410] on span "Next" at bounding box center [695, 419] width 26 height 18
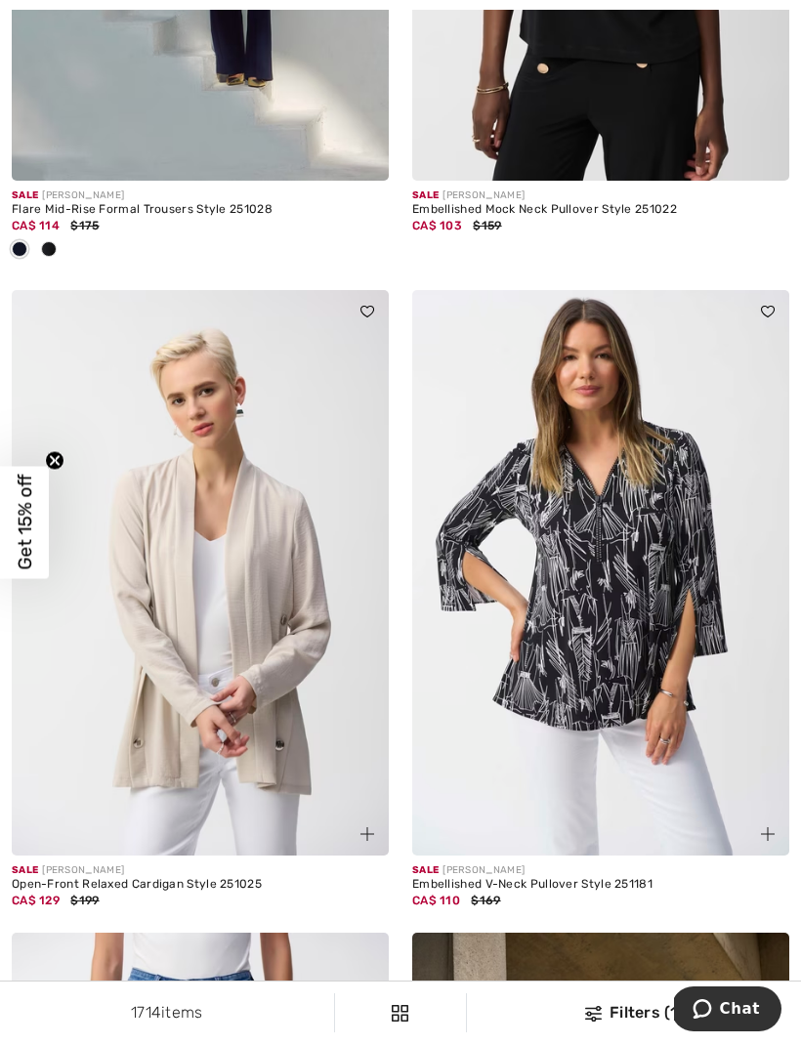
scroll to position [5354, 0]
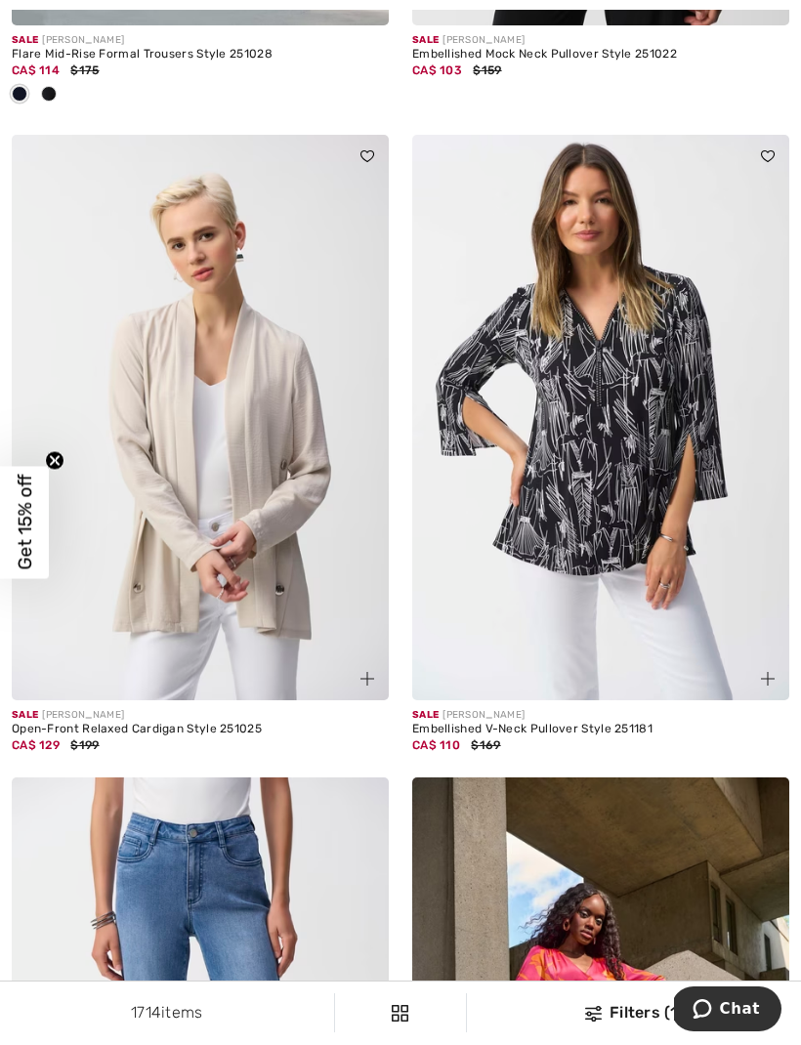
click at [281, 591] on img at bounding box center [200, 417] width 377 height 565
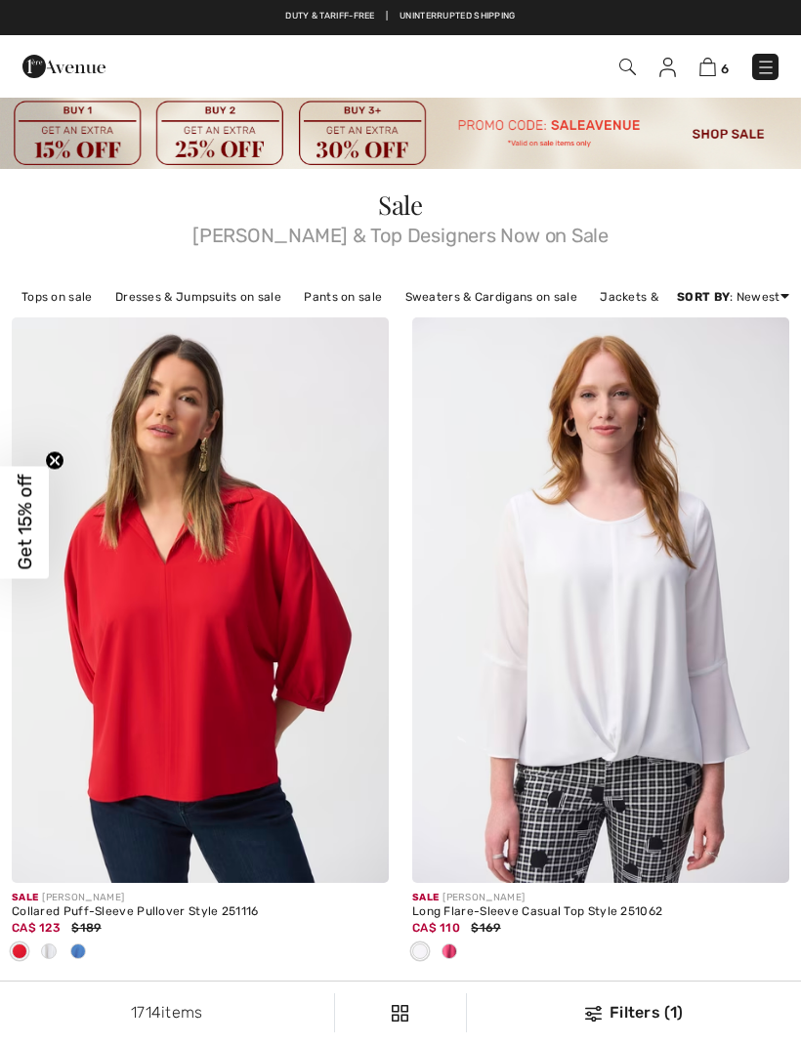
checkbox input "true"
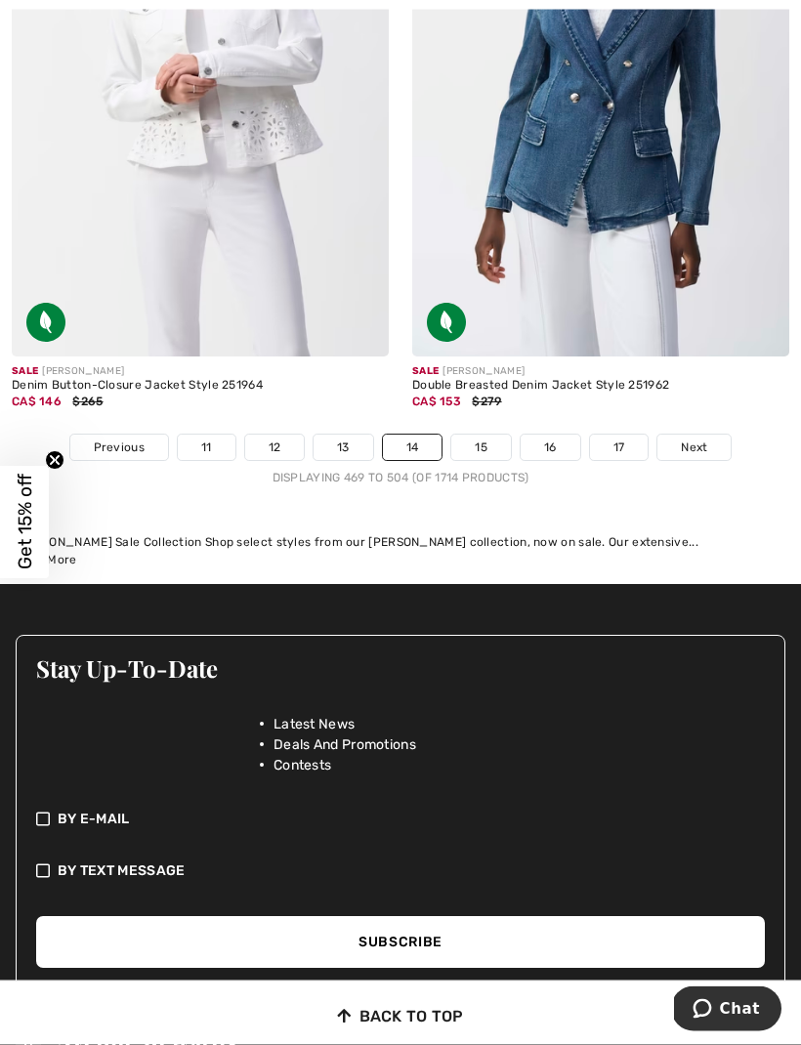
scroll to position [12369, 0]
click at [690, 438] on span "Next" at bounding box center [694, 447] width 26 height 18
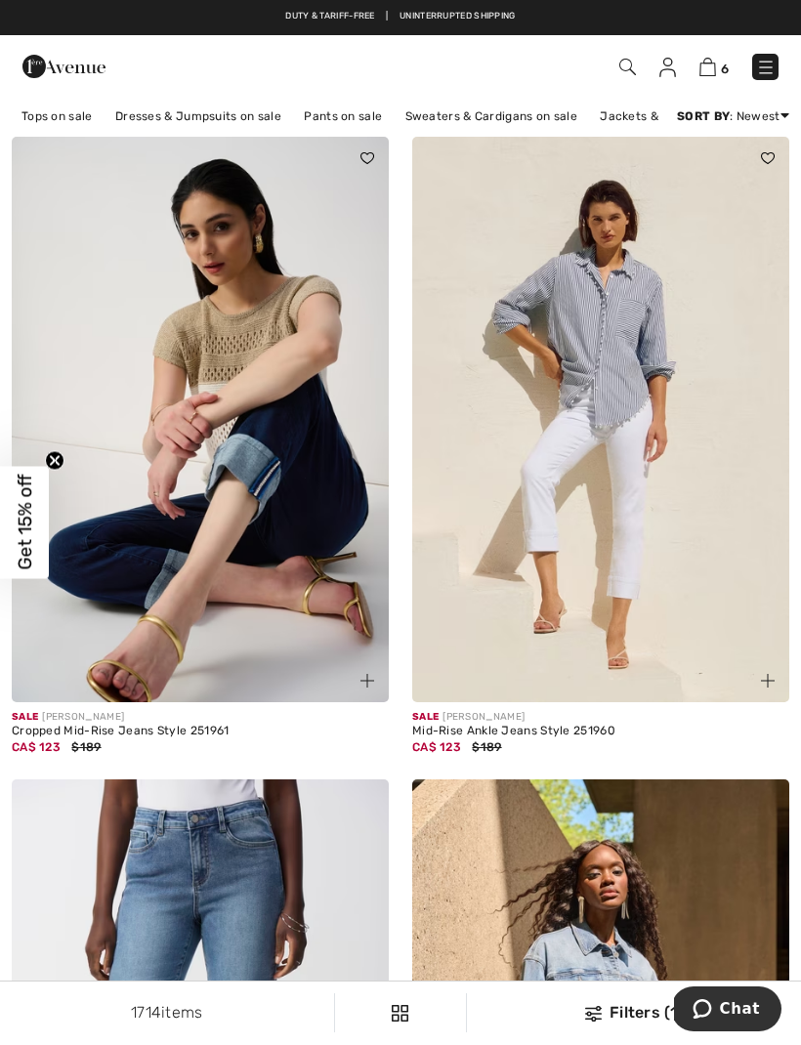
scroll to position [192, 0]
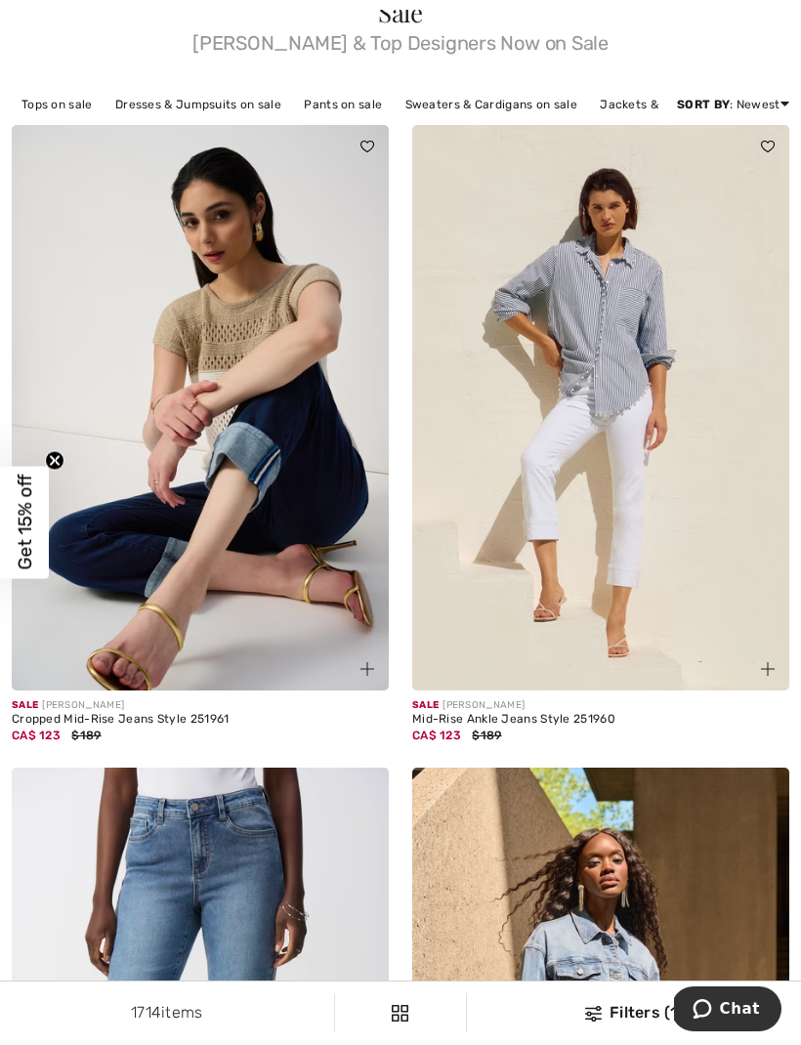
click at [606, 602] on img at bounding box center [600, 407] width 377 height 565
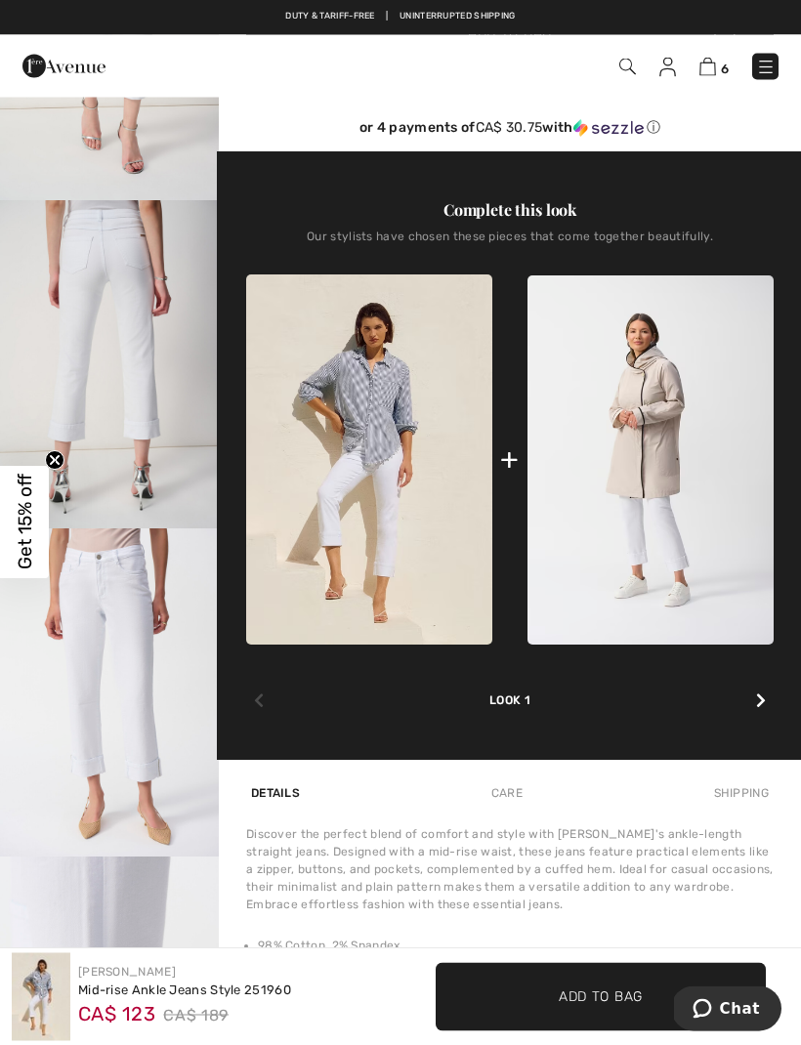
scroll to position [551, 0]
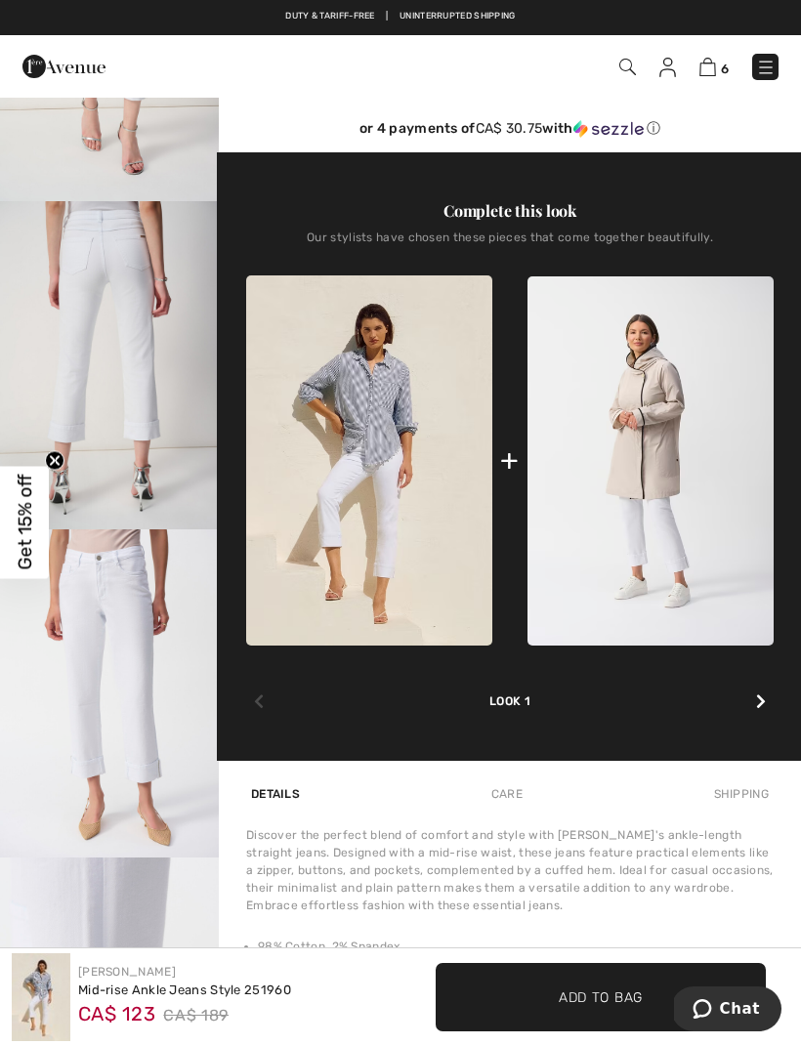
click at [389, 448] on img at bounding box center [369, 460] width 246 height 370
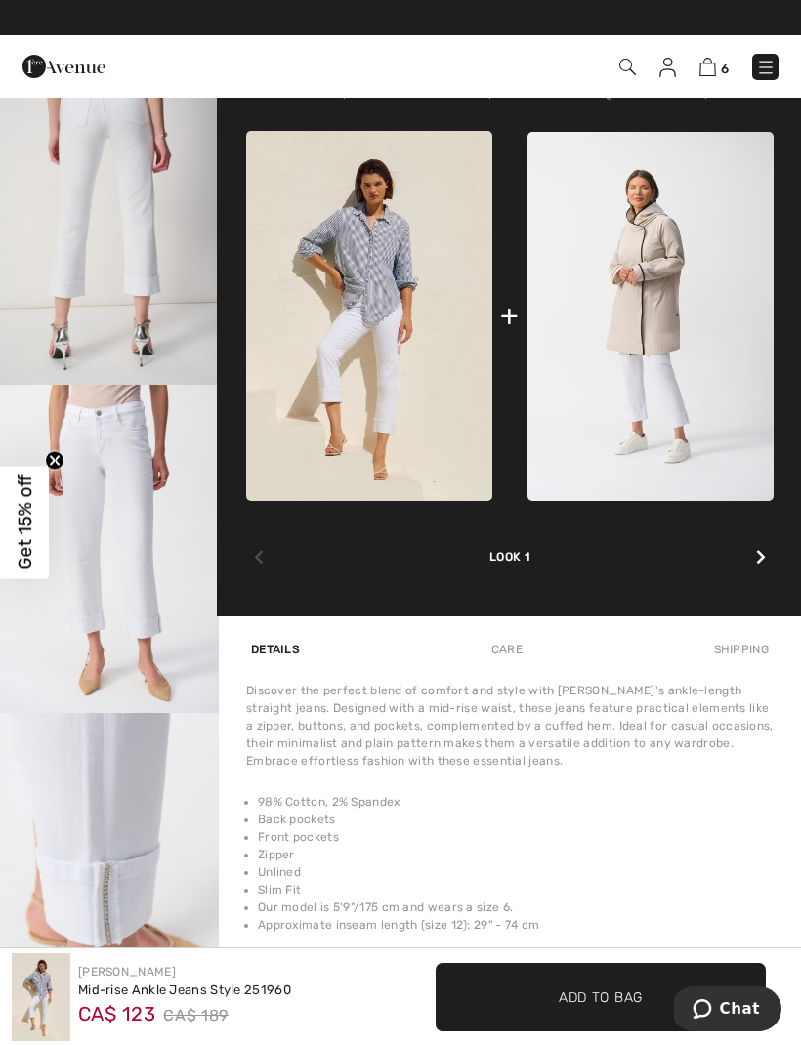
scroll to position [594, 0]
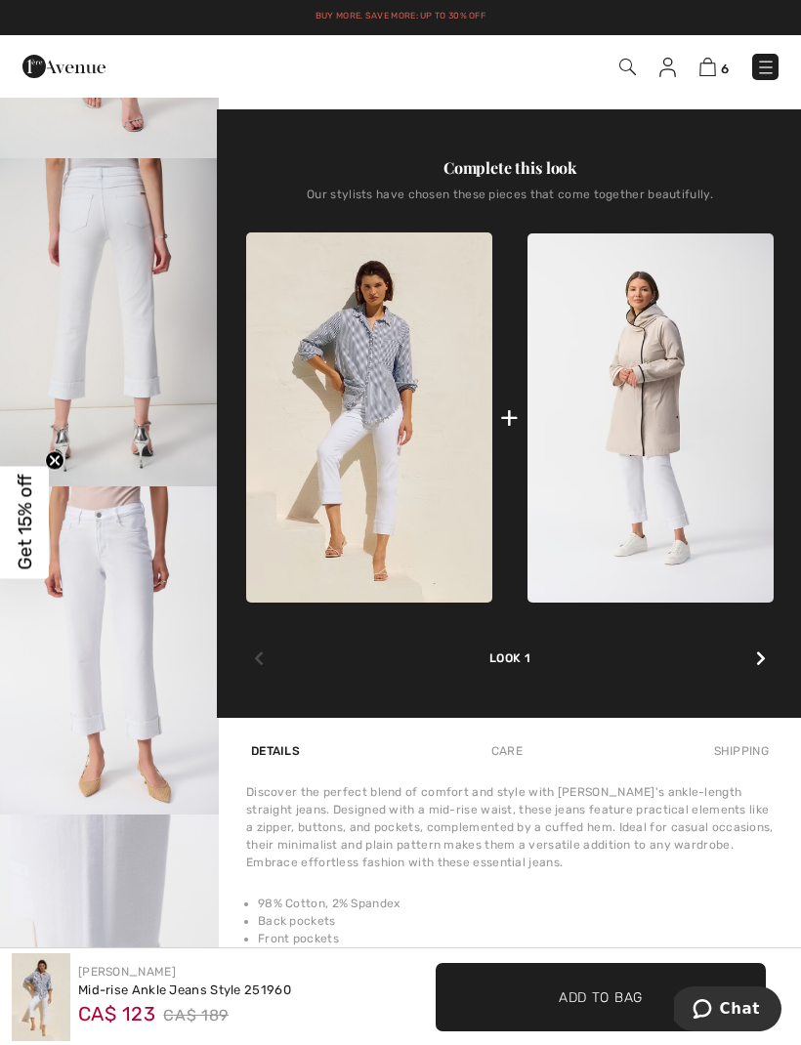
click at [389, 411] on img at bounding box center [369, 417] width 246 height 370
click at [397, 561] on img at bounding box center [369, 417] width 246 height 370
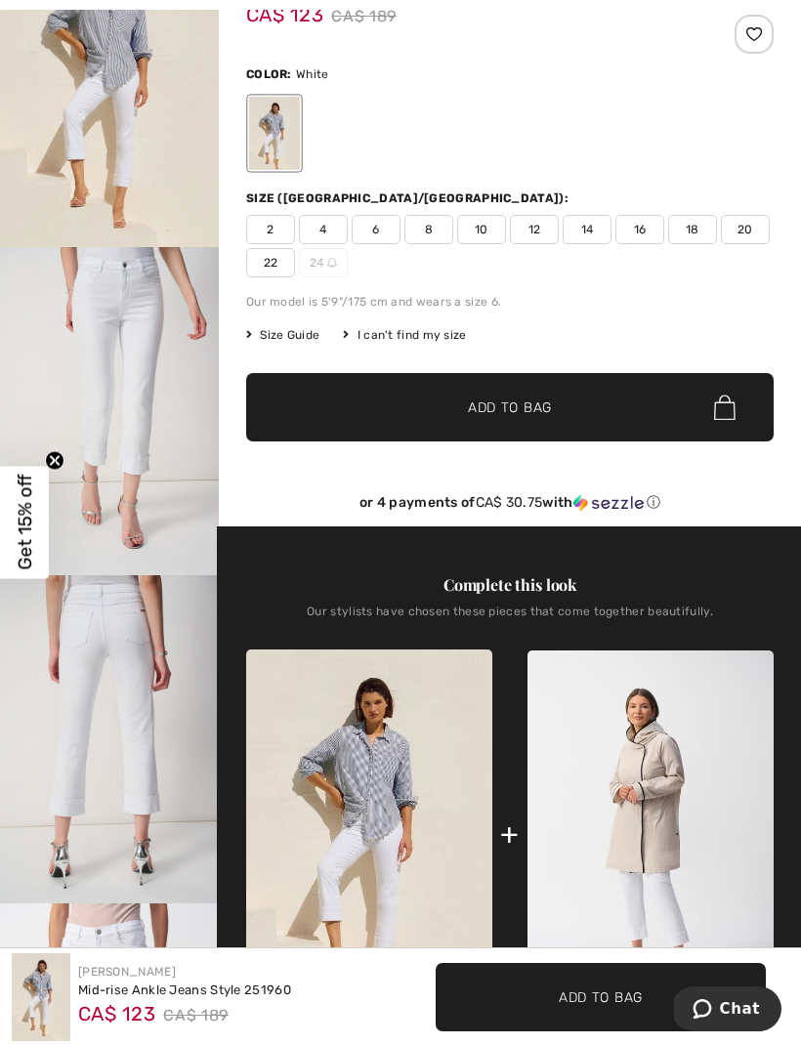
scroll to position [334, 0]
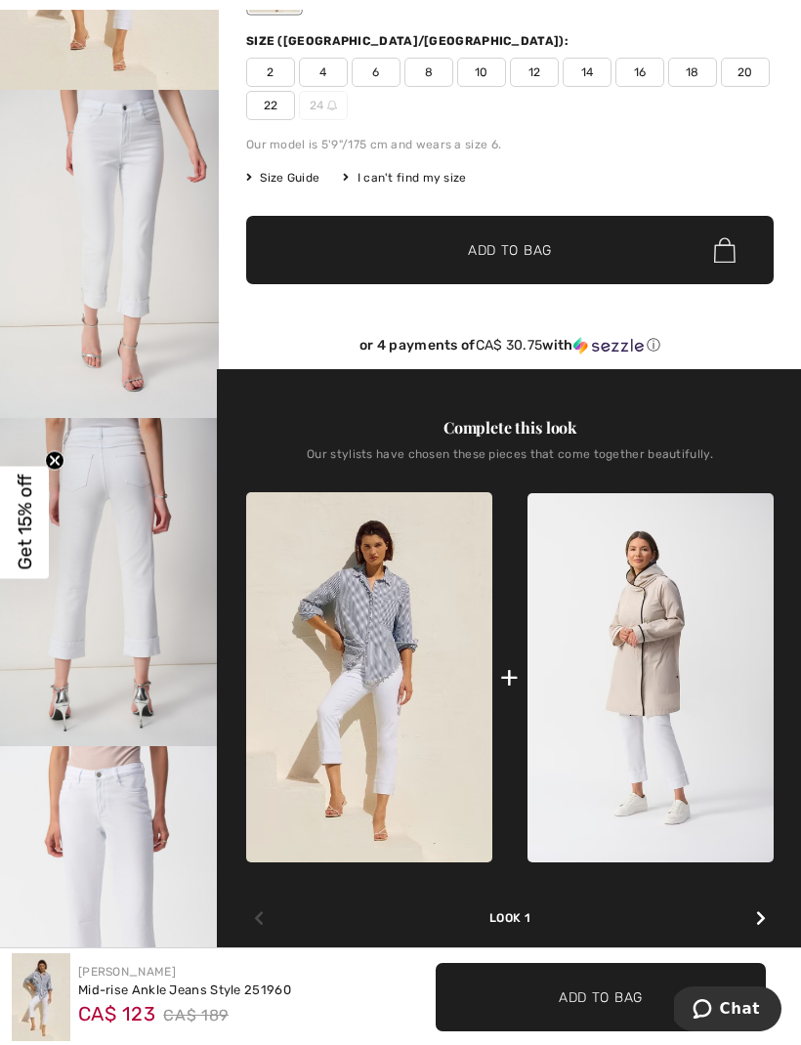
click at [369, 577] on img at bounding box center [369, 677] width 246 height 370
click at [378, 655] on img at bounding box center [369, 677] width 246 height 370
click at [768, 923] on div at bounding box center [760, 918] width 25 height 39
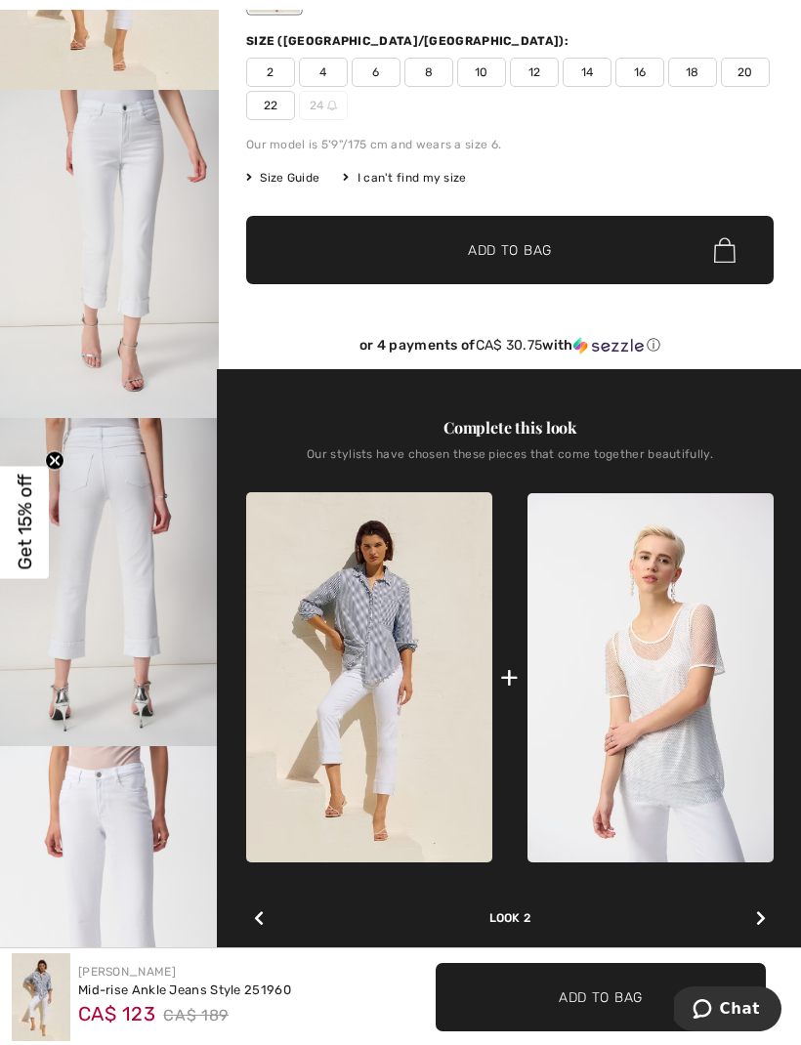
click at [761, 916] on icon at bounding box center [761, 918] width 10 height 16
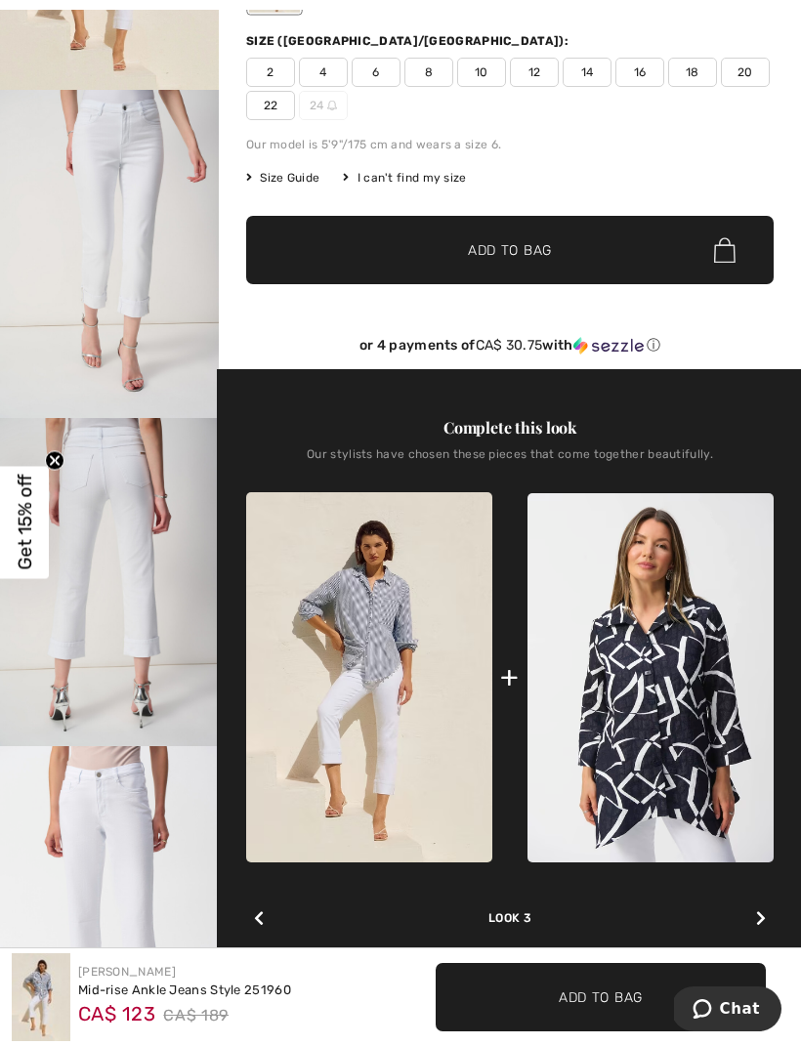
click at [763, 921] on icon at bounding box center [761, 918] width 10 height 16
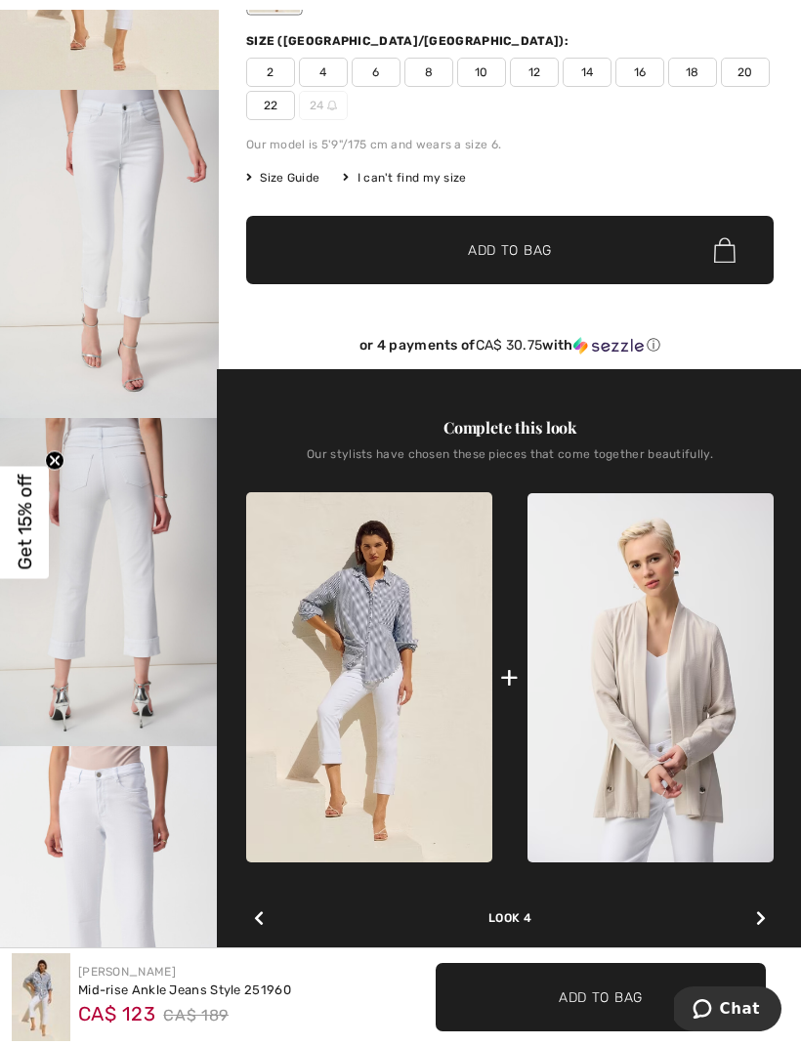
click at [761, 920] on icon at bounding box center [761, 918] width 10 height 16
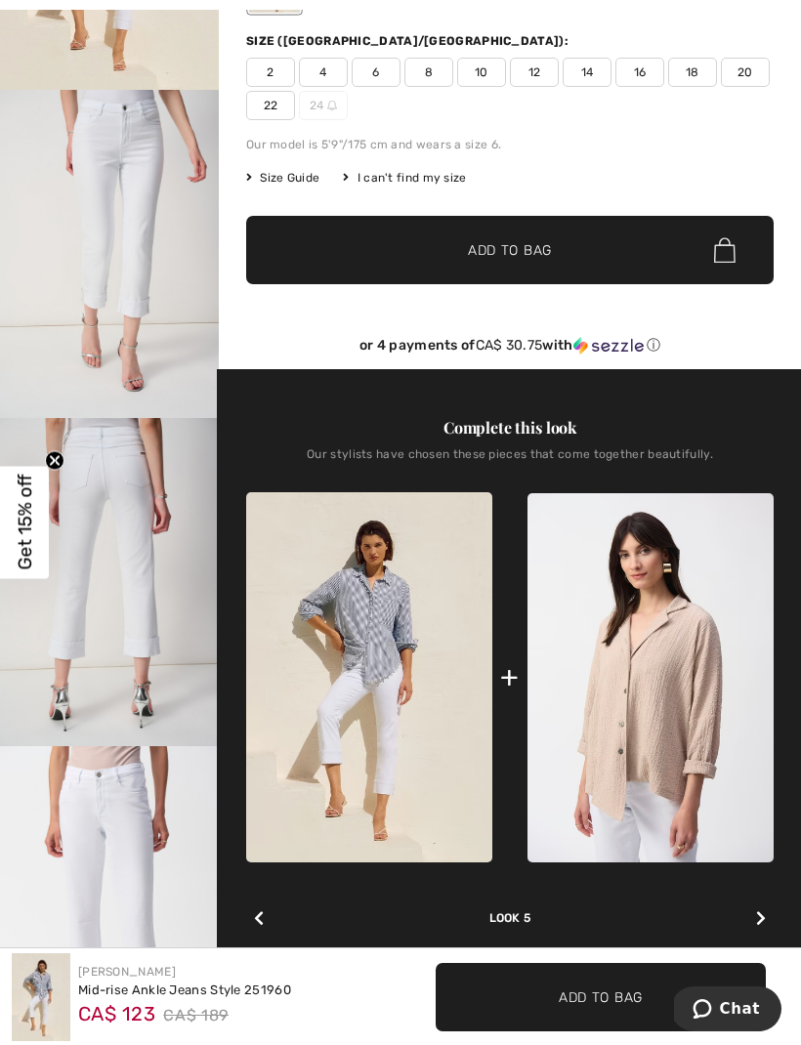
click at [759, 911] on div at bounding box center [760, 918] width 25 height 39
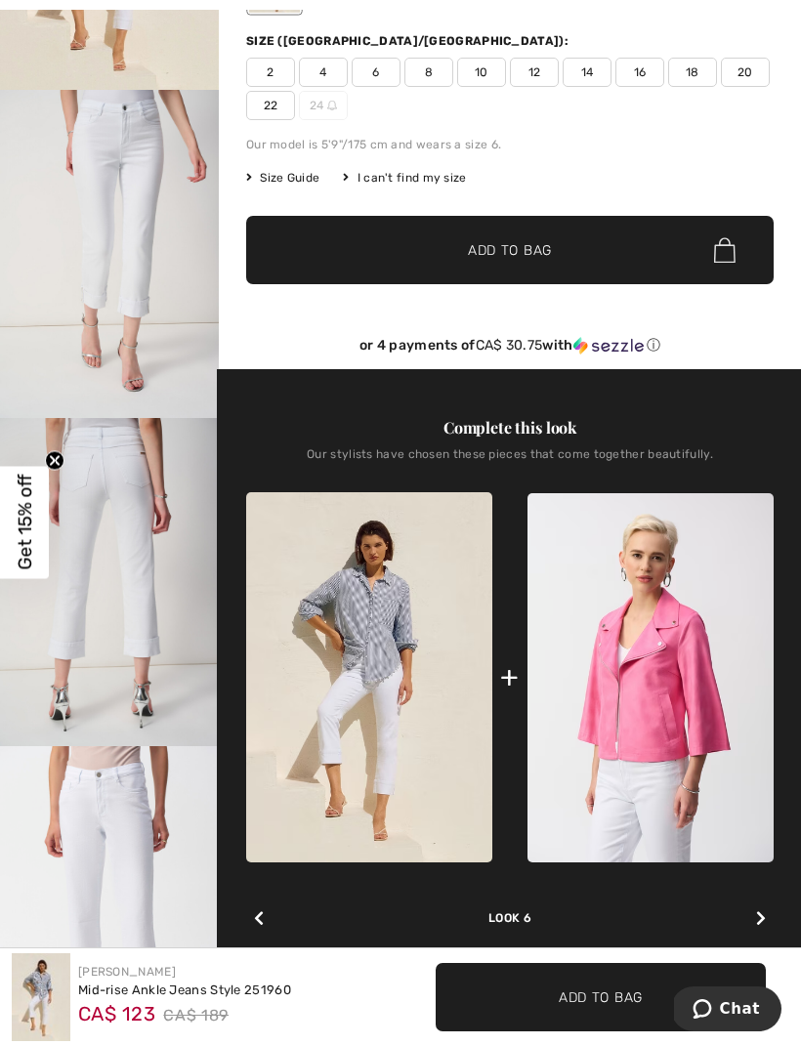
click at [767, 927] on div at bounding box center [760, 918] width 25 height 39
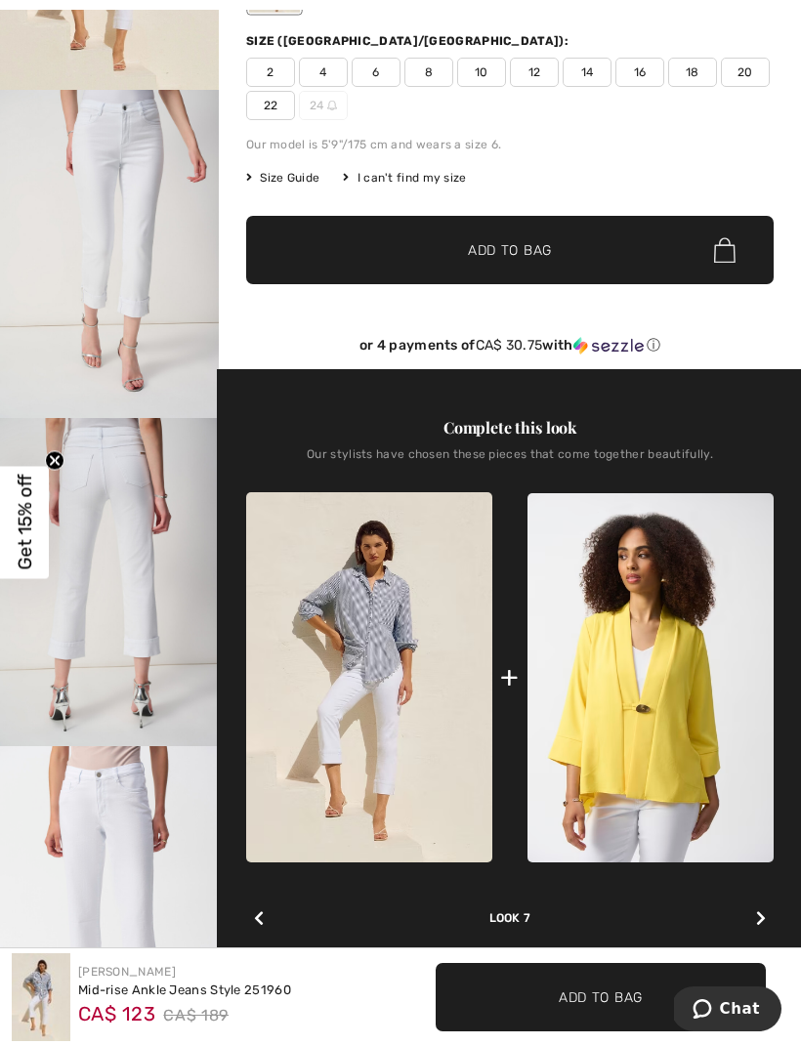
click at [757, 902] on div at bounding box center [760, 918] width 25 height 39
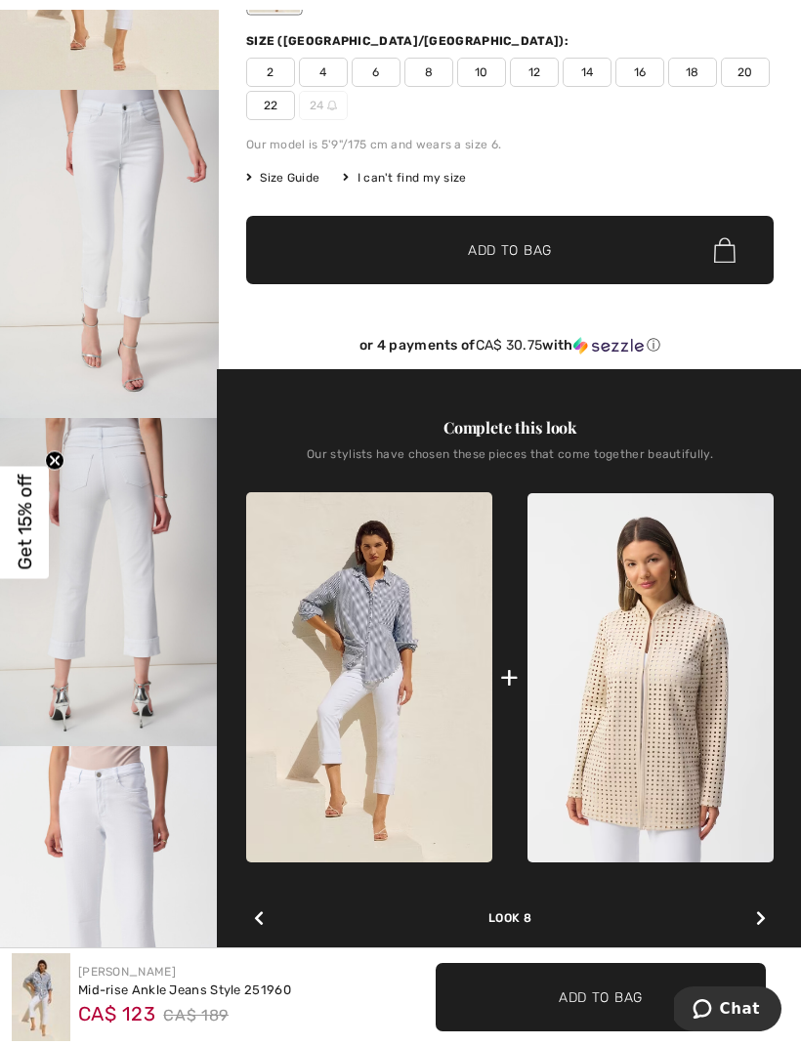
click at [762, 911] on div at bounding box center [760, 918] width 25 height 39
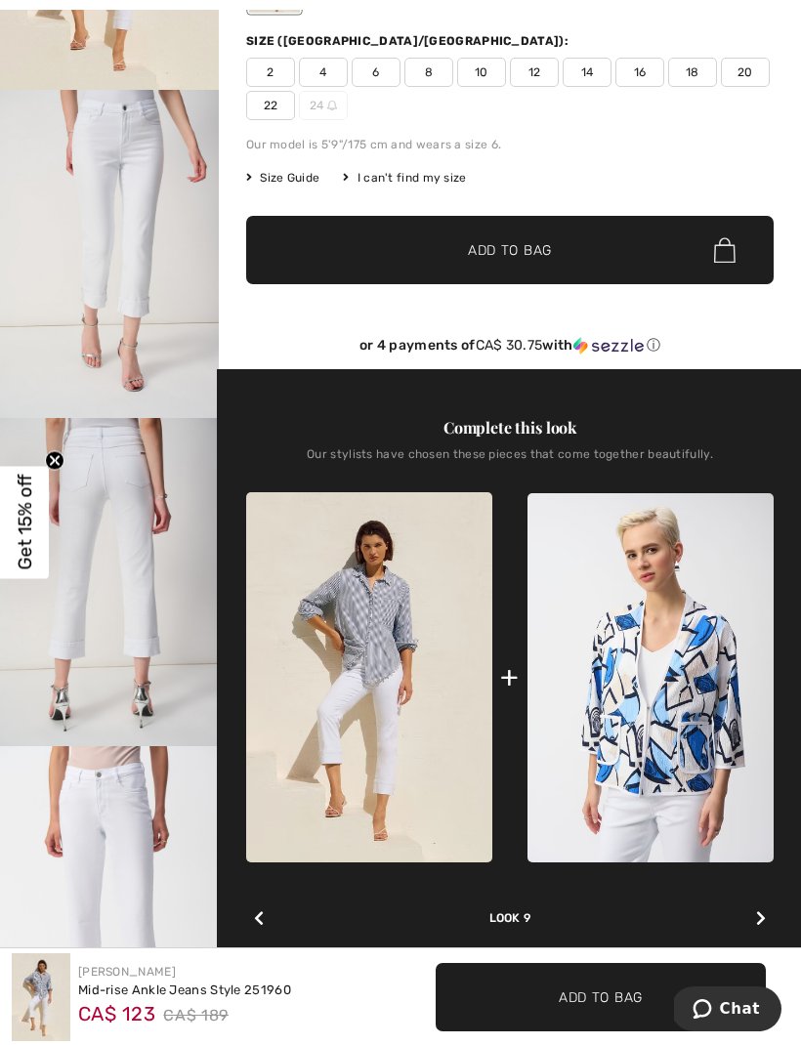
click at [766, 920] on div at bounding box center [760, 918] width 25 height 39
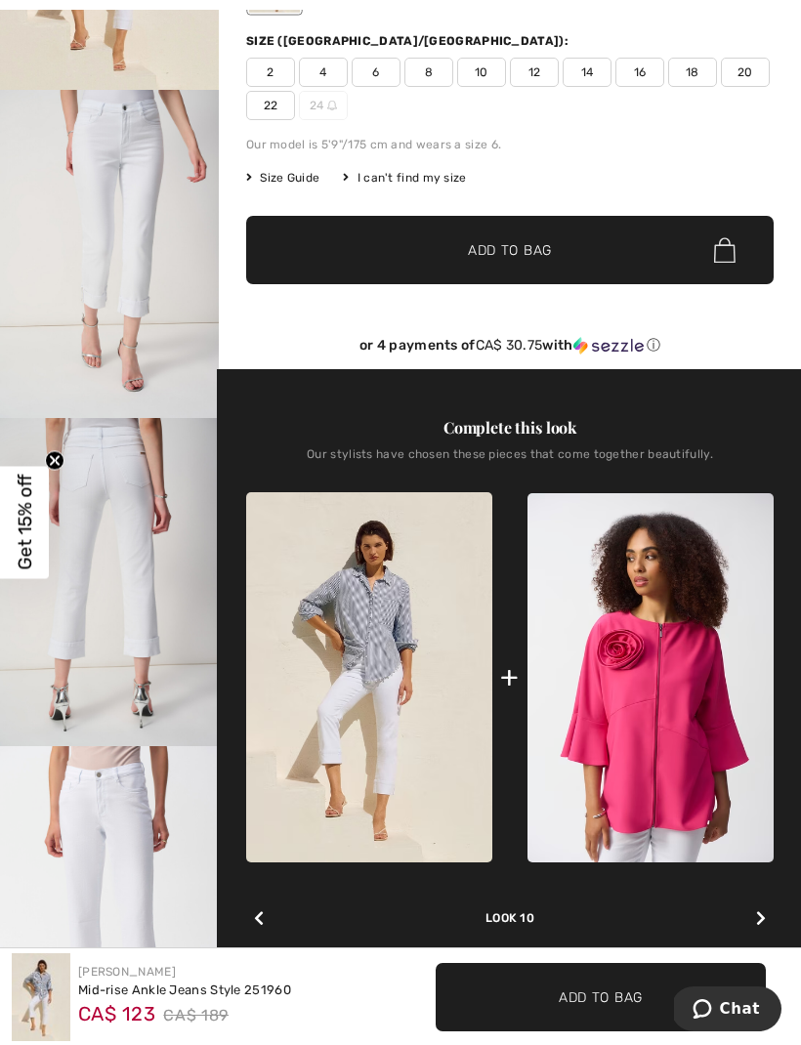
click at [762, 916] on icon at bounding box center [761, 918] width 10 height 16
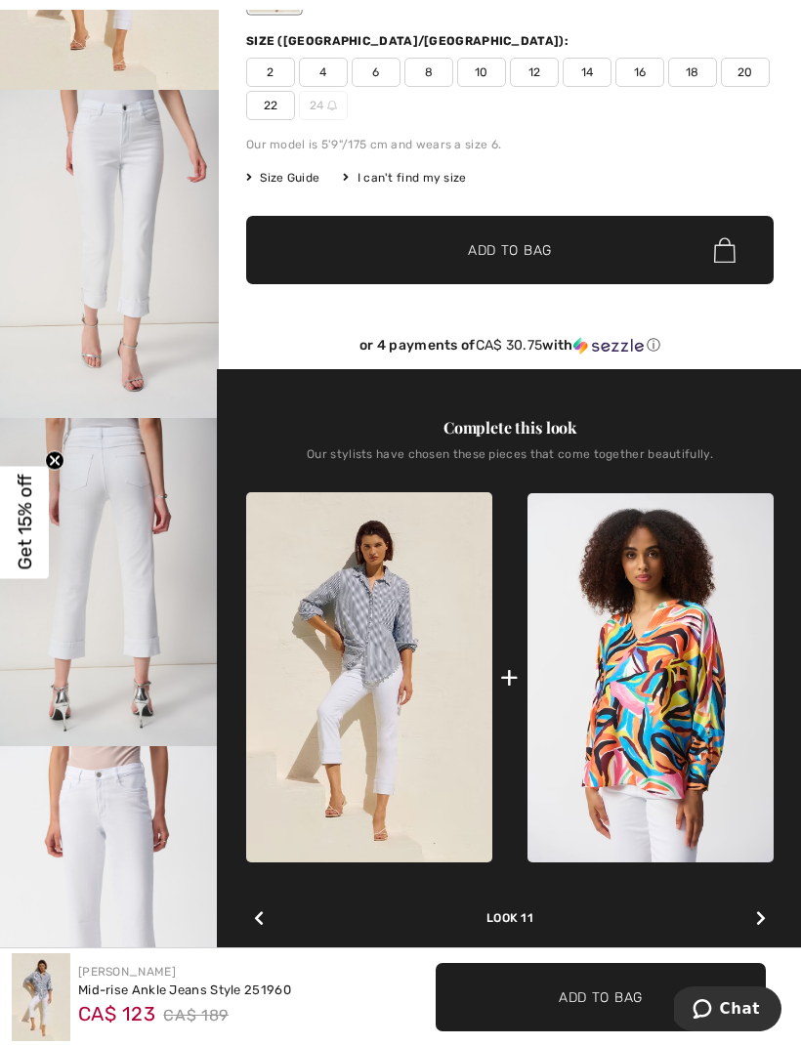
click at [760, 914] on icon at bounding box center [761, 918] width 10 height 16
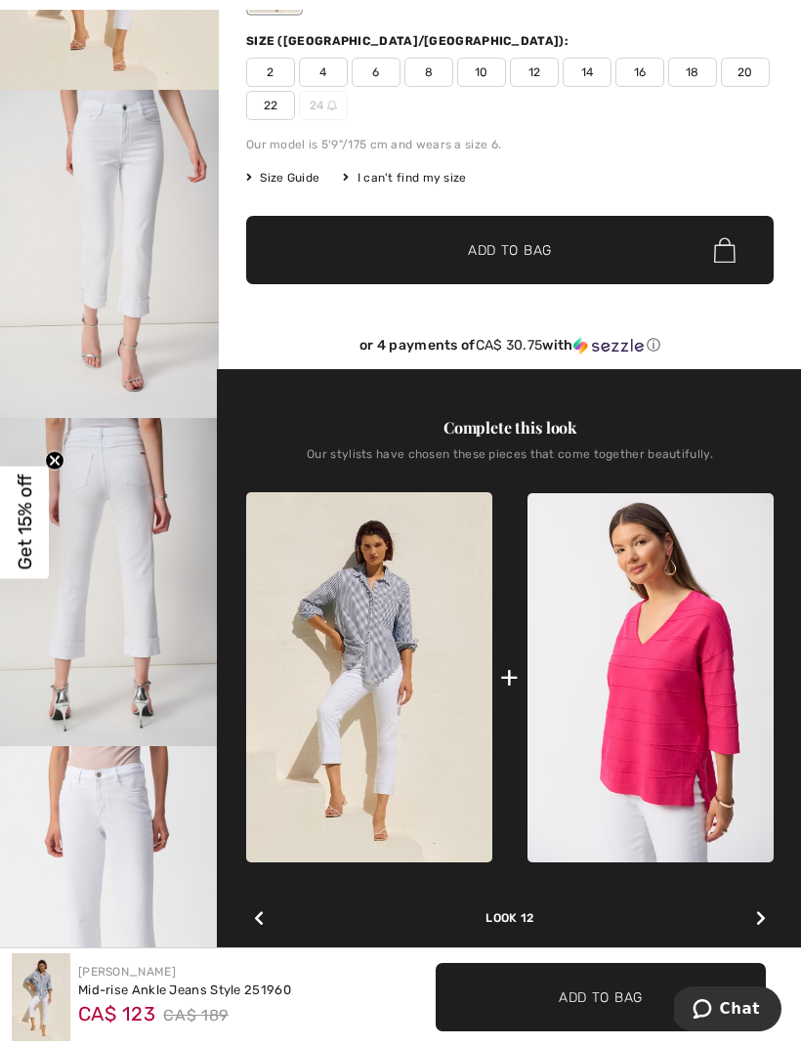
click at [765, 918] on icon at bounding box center [761, 918] width 10 height 16
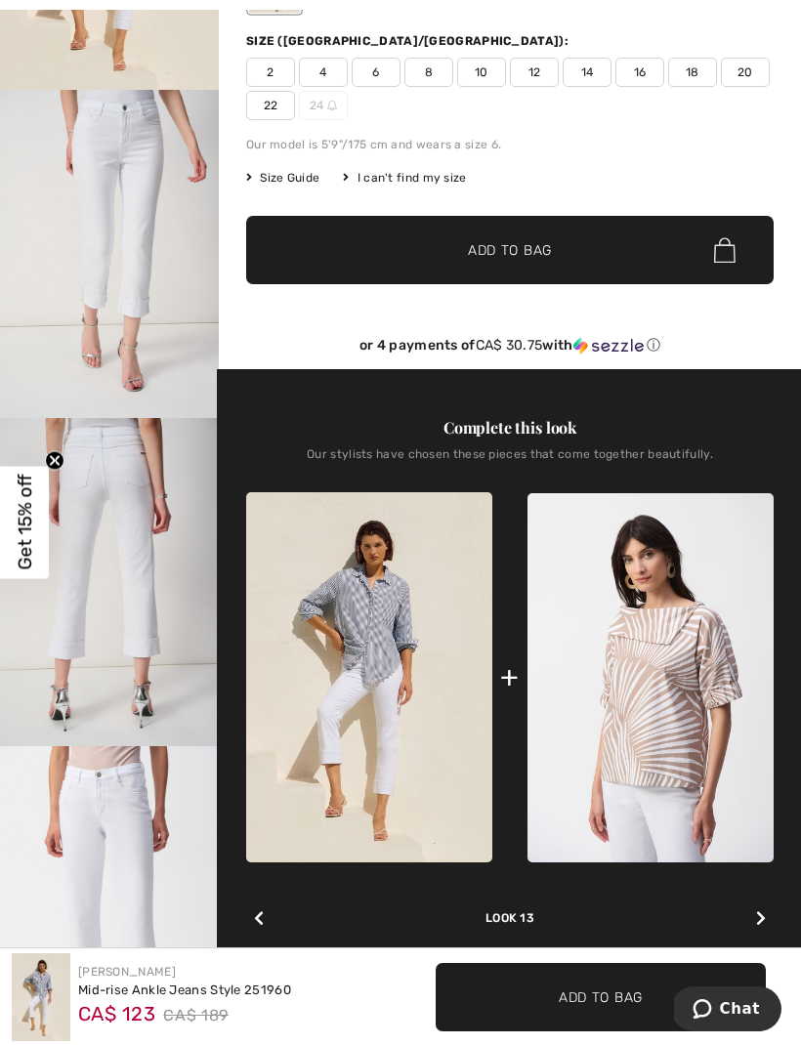
click at [762, 903] on div at bounding box center [760, 918] width 25 height 39
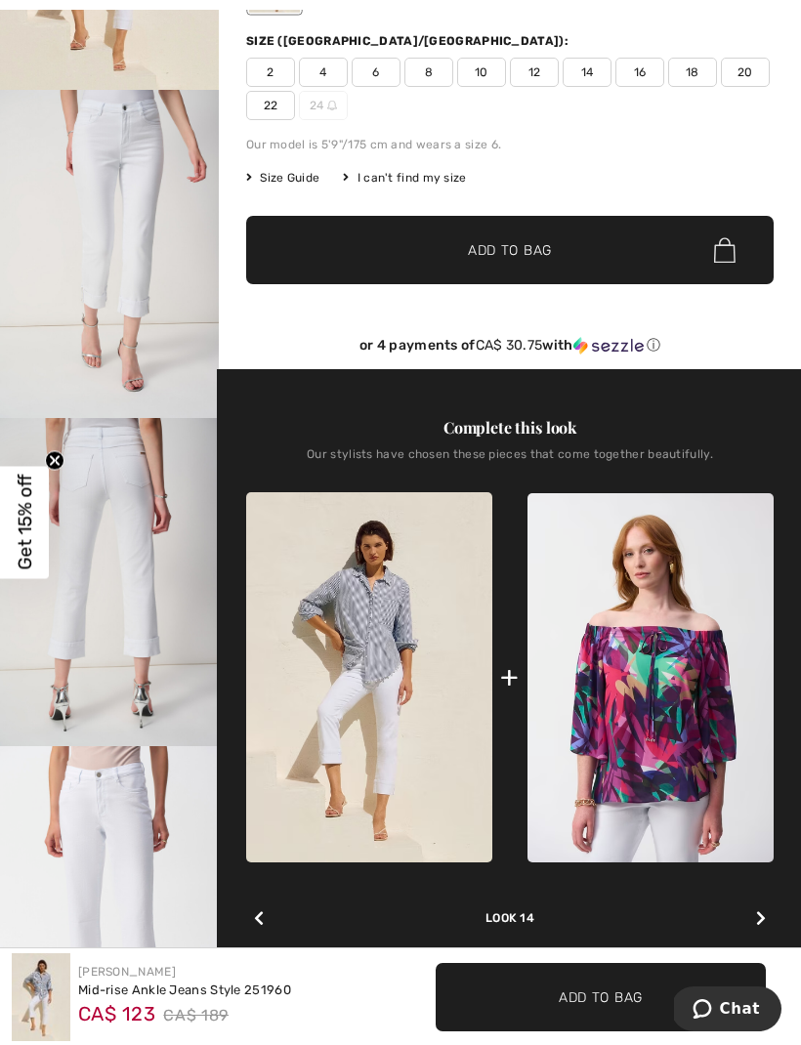
click at [753, 911] on div at bounding box center [760, 918] width 25 height 39
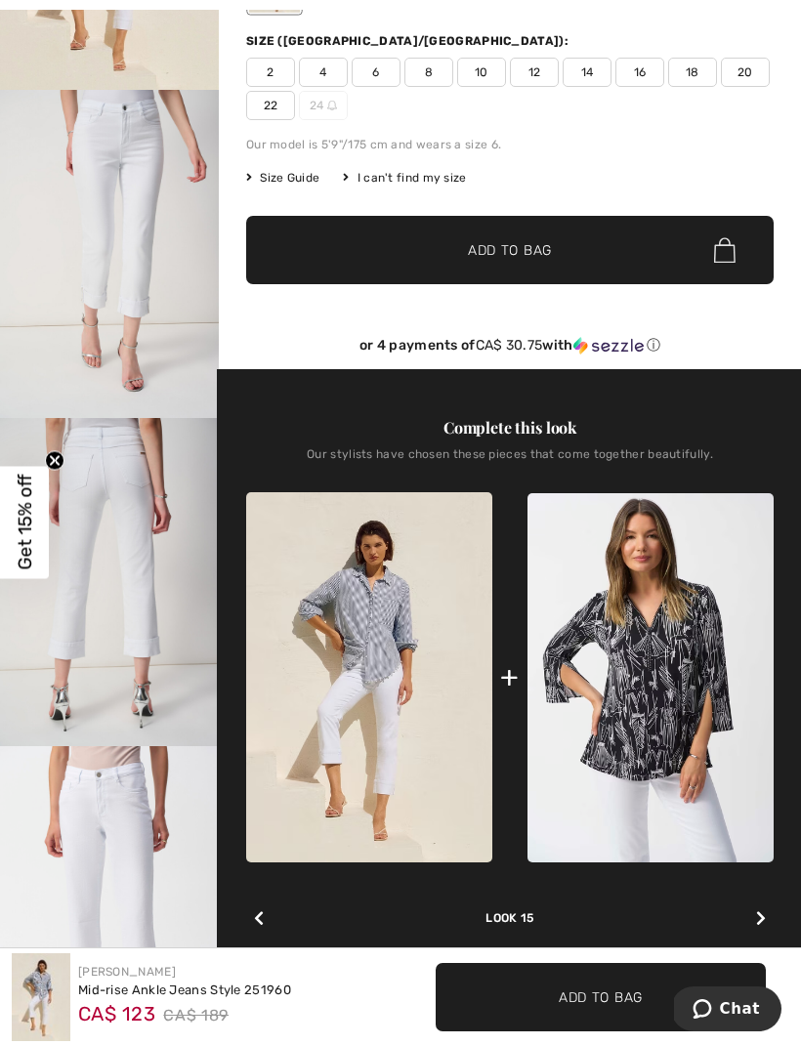
click at [759, 912] on div at bounding box center [760, 918] width 25 height 39
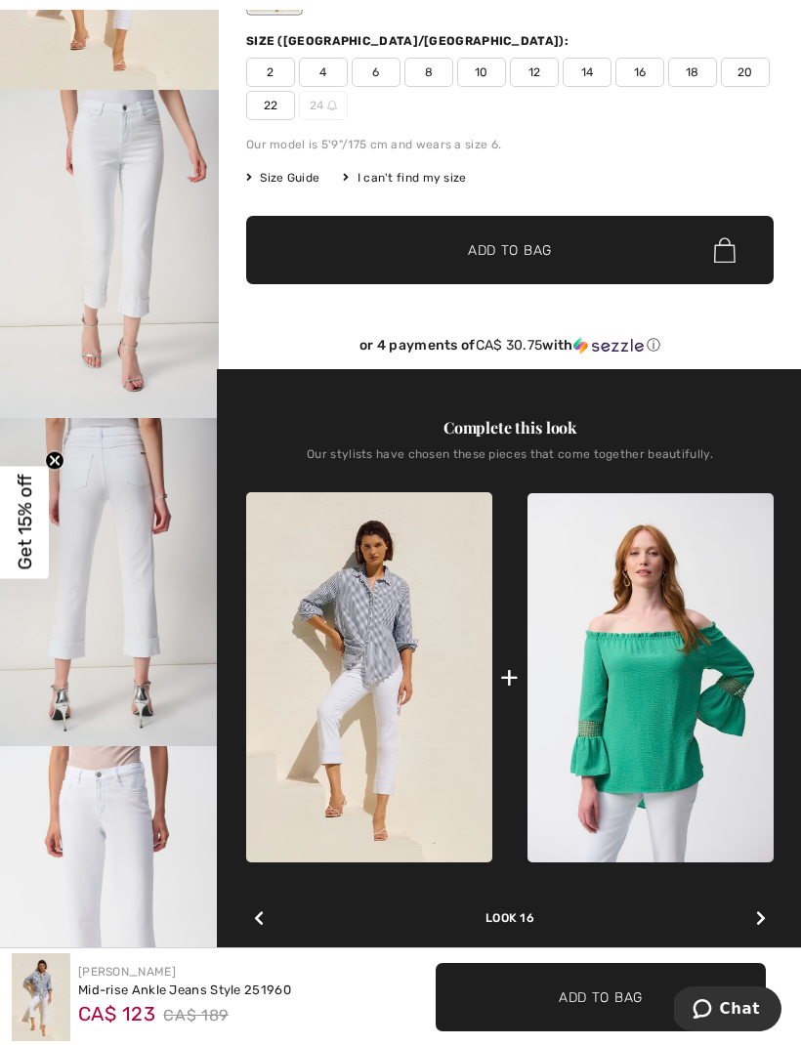
click at [756, 900] on div "Look 16" at bounding box center [509, 894] width 527 height 64
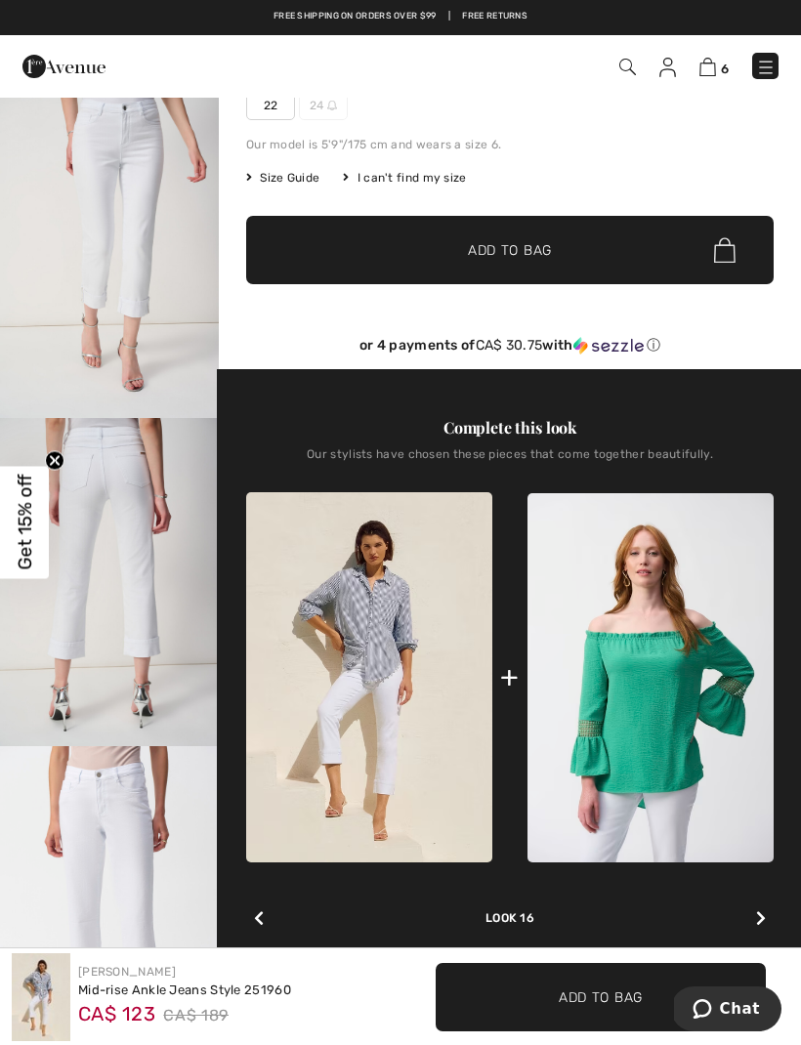
scroll to position [0, 0]
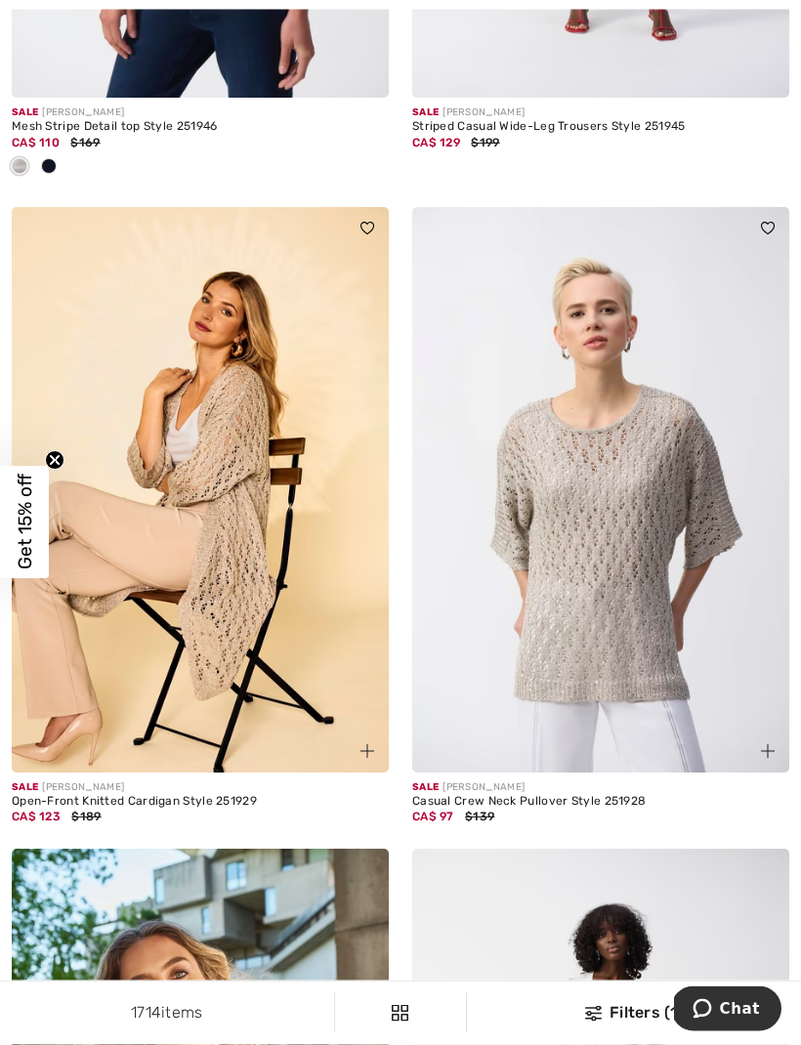
scroll to position [2116, 0]
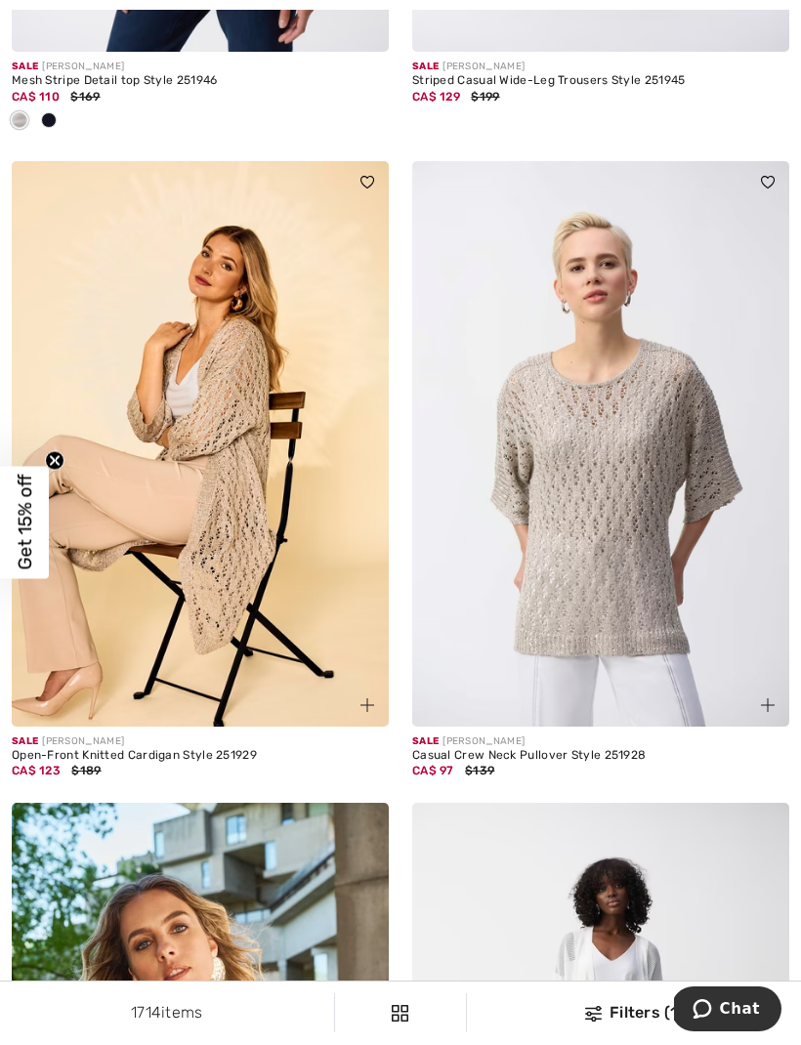
click at [626, 615] on img at bounding box center [600, 443] width 377 height 565
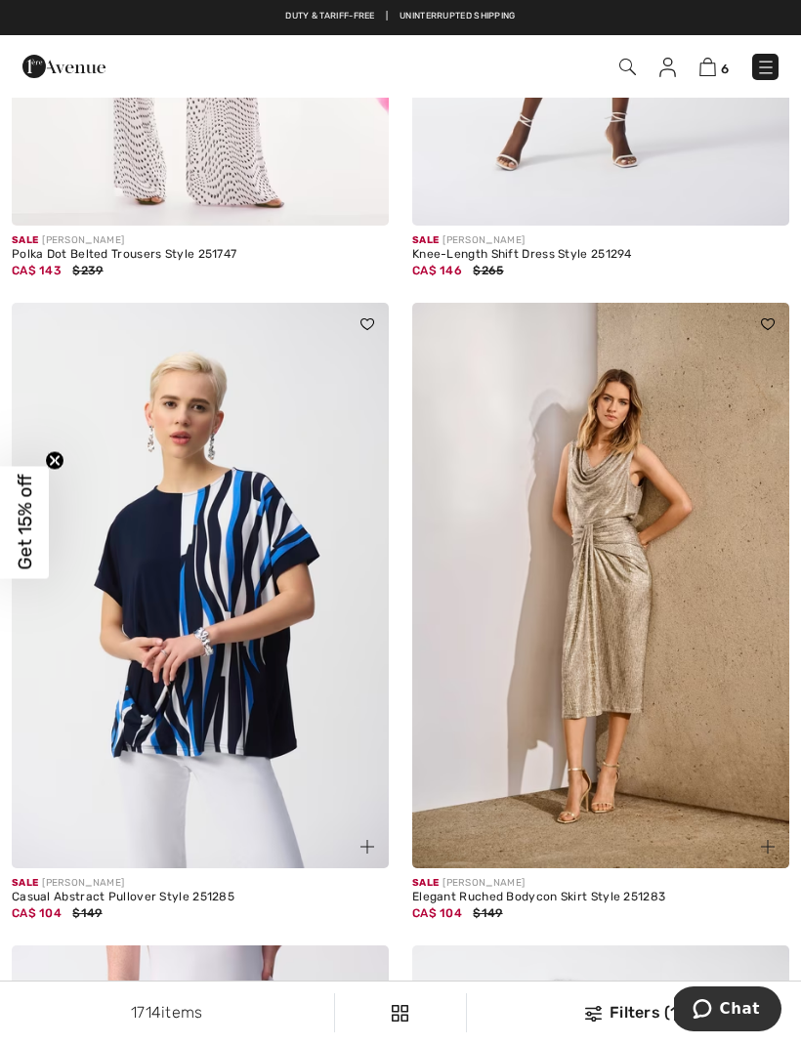
scroll to position [6686, 0]
click at [305, 658] on img at bounding box center [200, 586] width 377 height 565
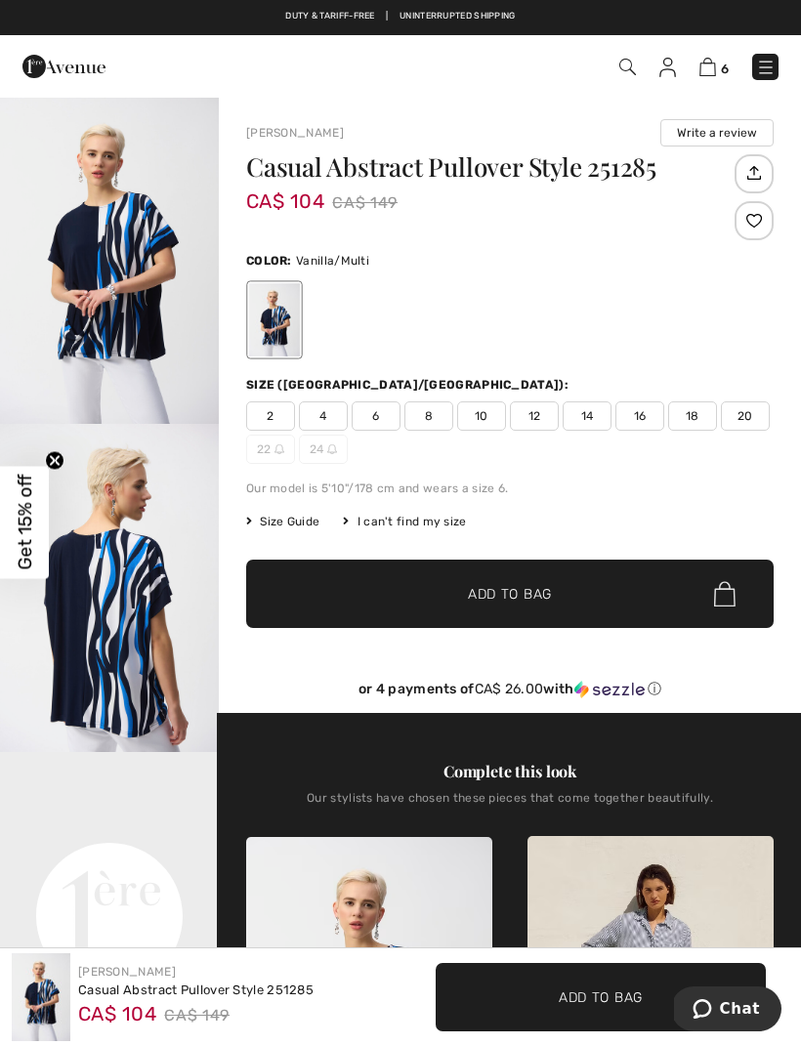
click at [539, 412] on span "12" at bounding box center [534, 415] width 49 height 29
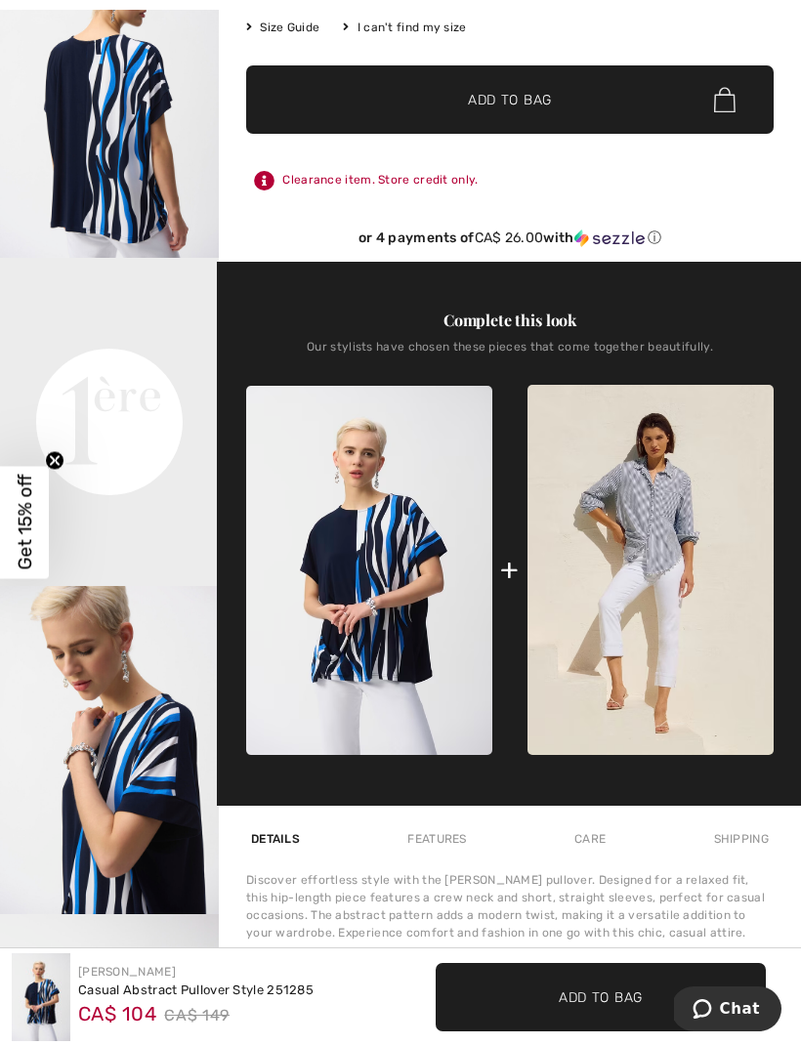
scroll to position [536, 0]
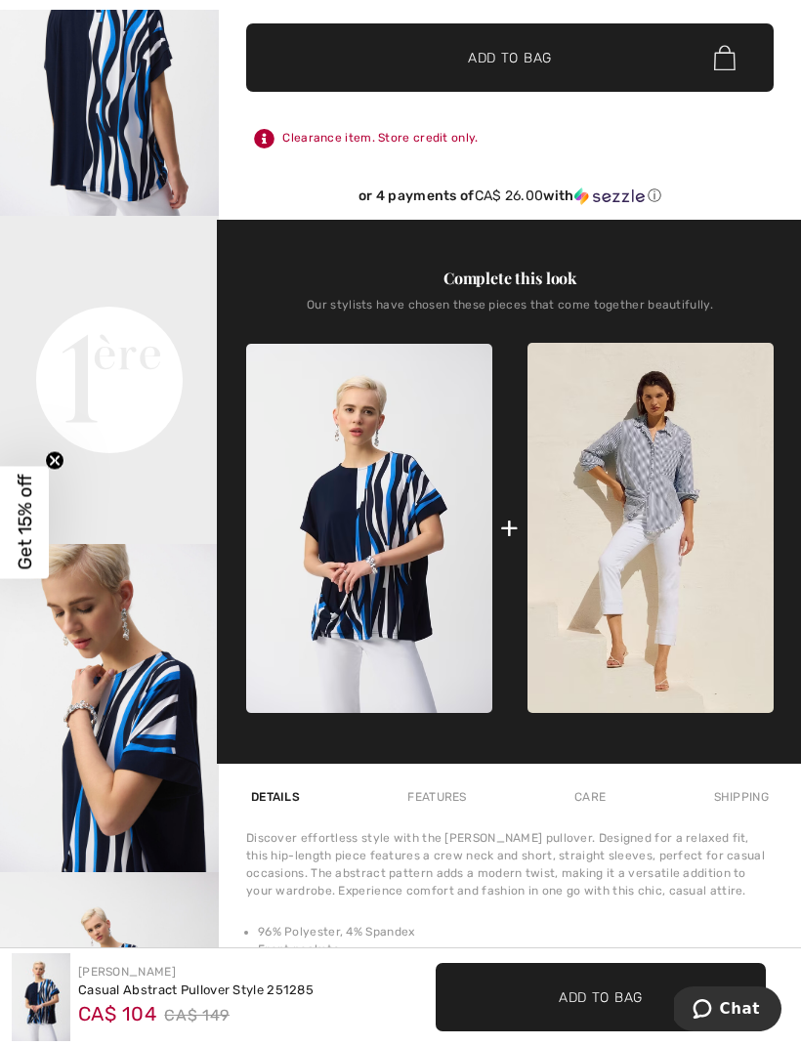
click at [129, 325] on video "Your browser does not support the video tag." at bounding box center [109, 270] width 219 height 109
click at [647, 512] on img at bounding box center [650, 528] width 246 height 370
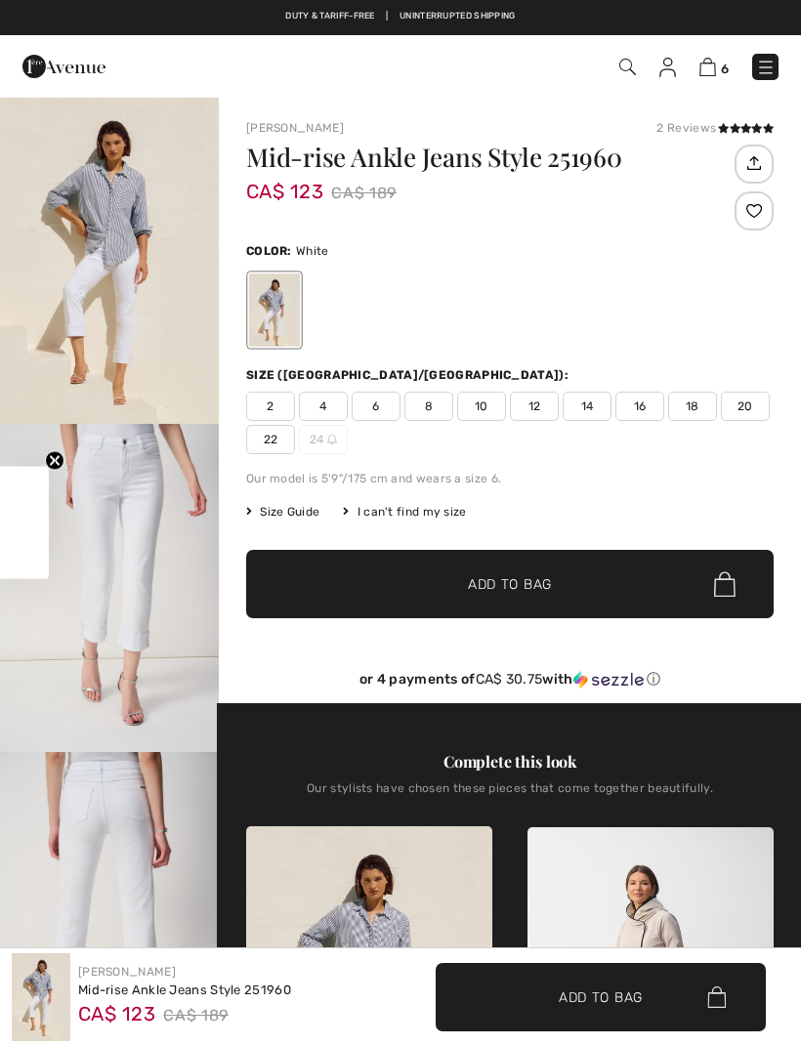
checkbox input "true"
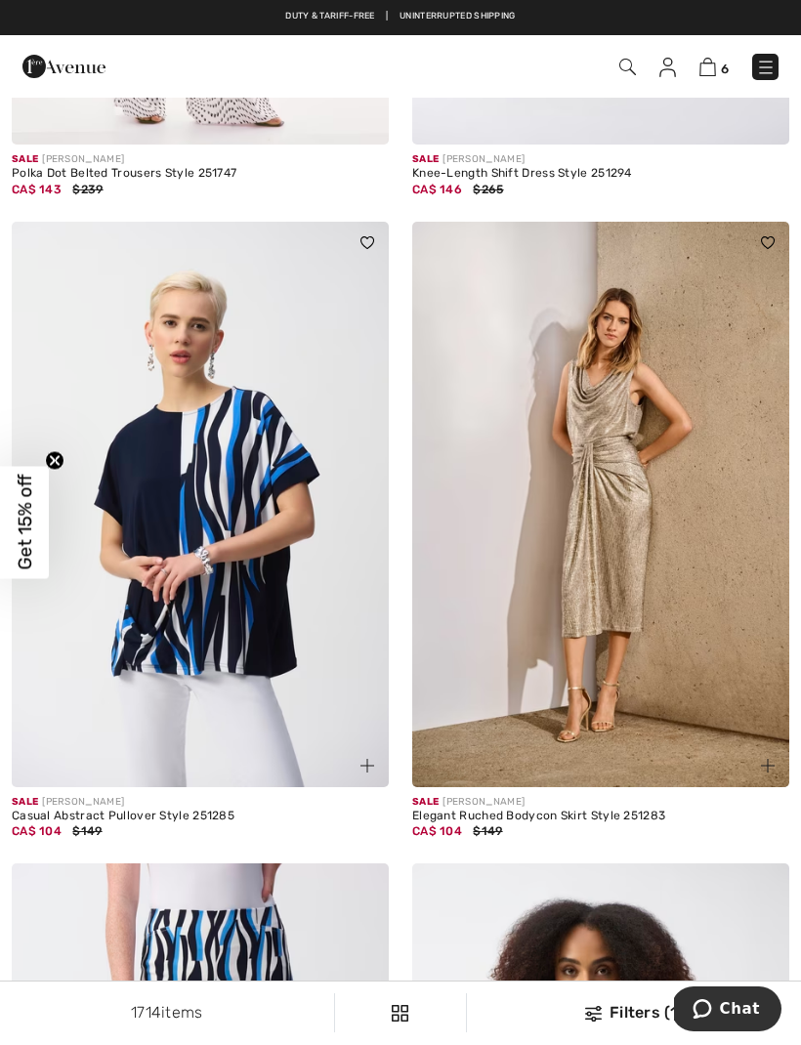
click at [306, 606] on img at bounding box center [200, 504] width 377 height 565
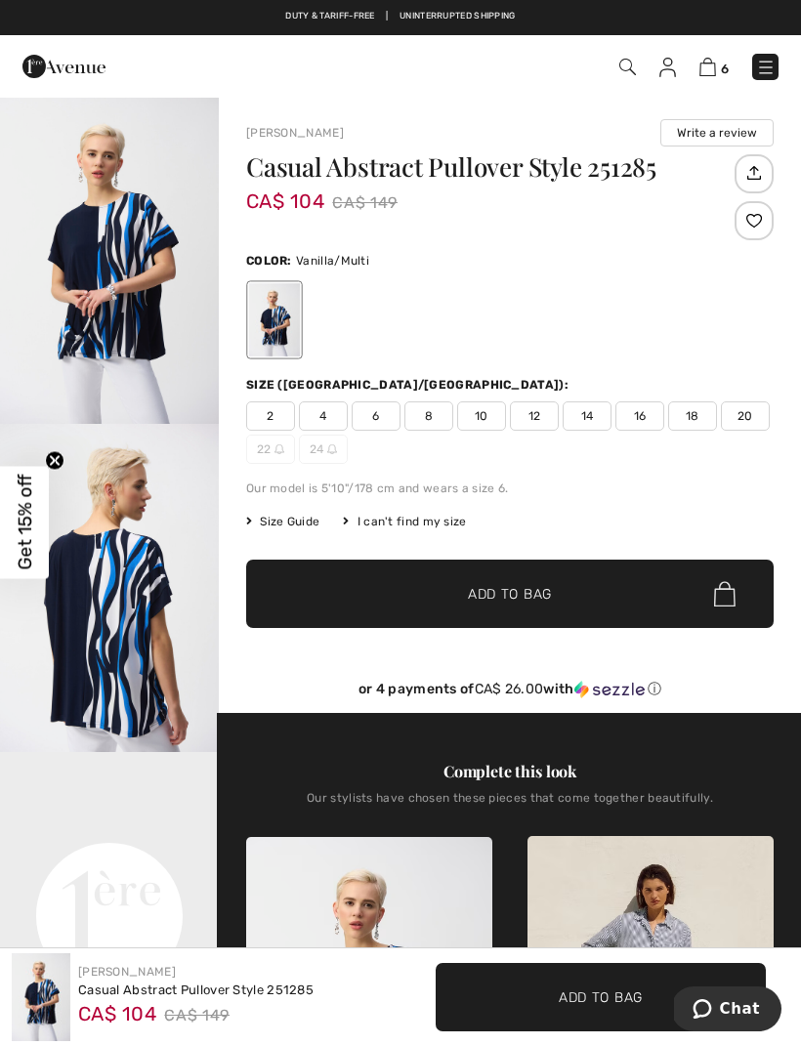
click at [534, 425] on span "12" at bounding box center [534, 415] width 49 height 29
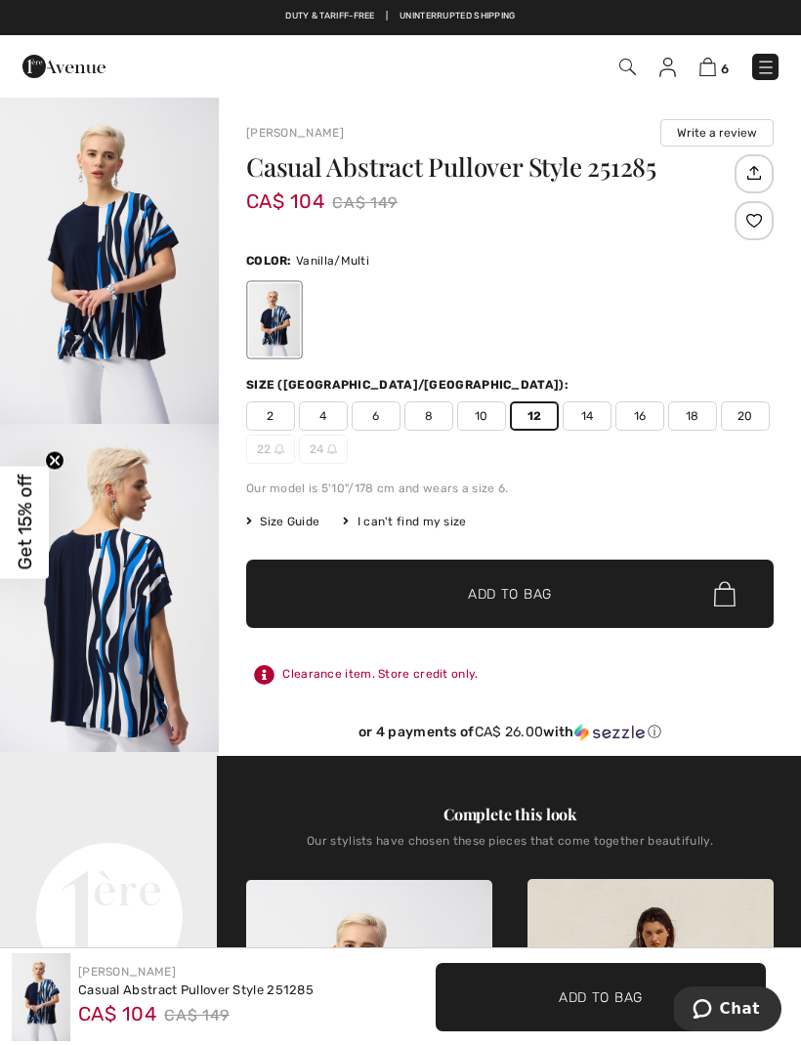
click at [491, 407] on span "10" at bounding box center [481, 415] width 49 height 29
click at [550, 596] on span "Add to Bag" at bounding box center [510, 594] width 84 height 21
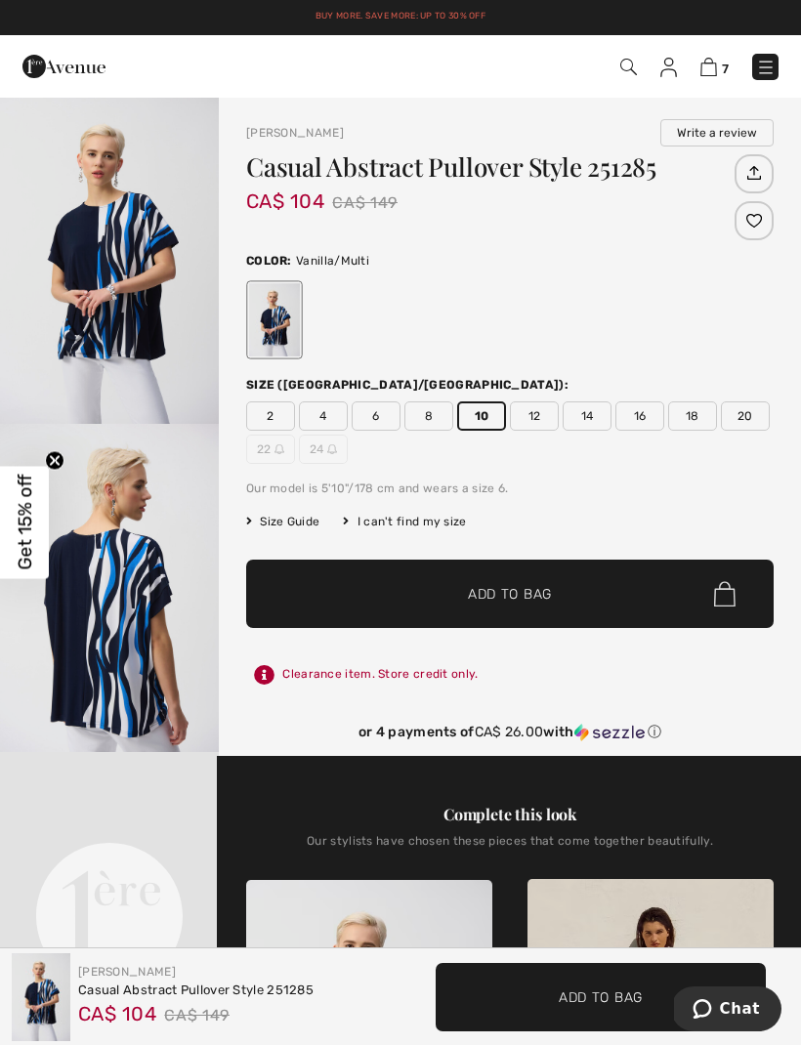
click at [295, 526] on span "Size Guide" at bounding box center [282, 522] width 73 height 18
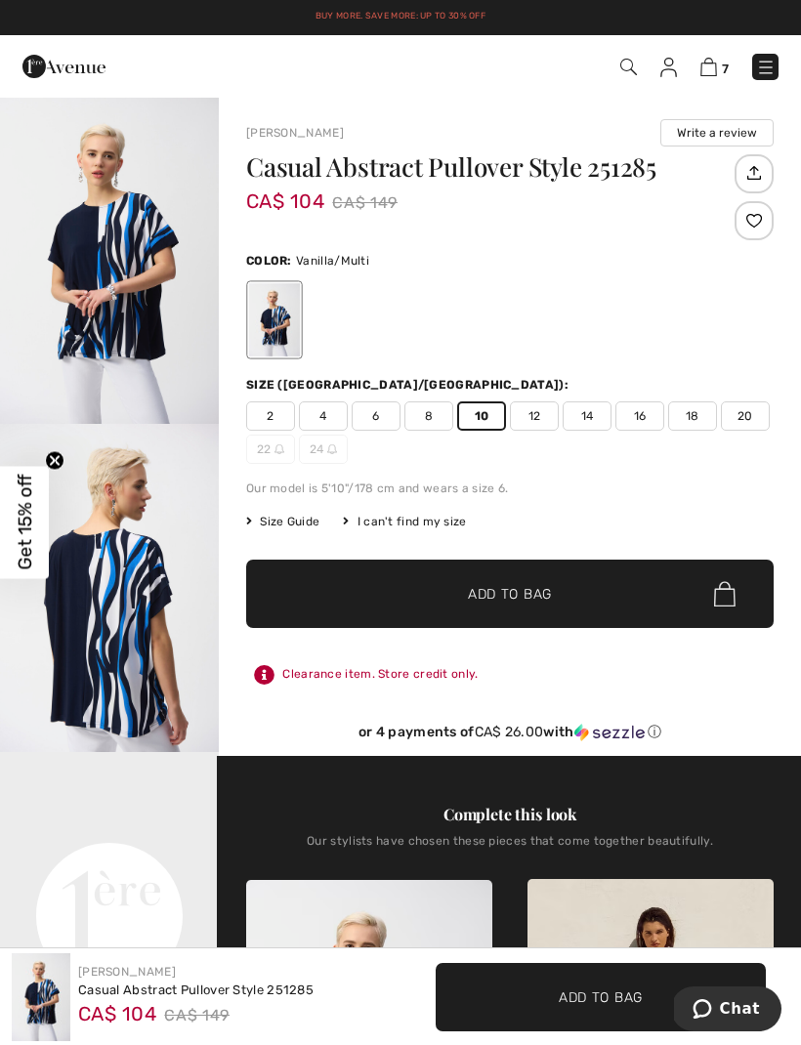
click at [301, 519] on span "Size Guide" at bounding box center [282, 522] width 73 height 18
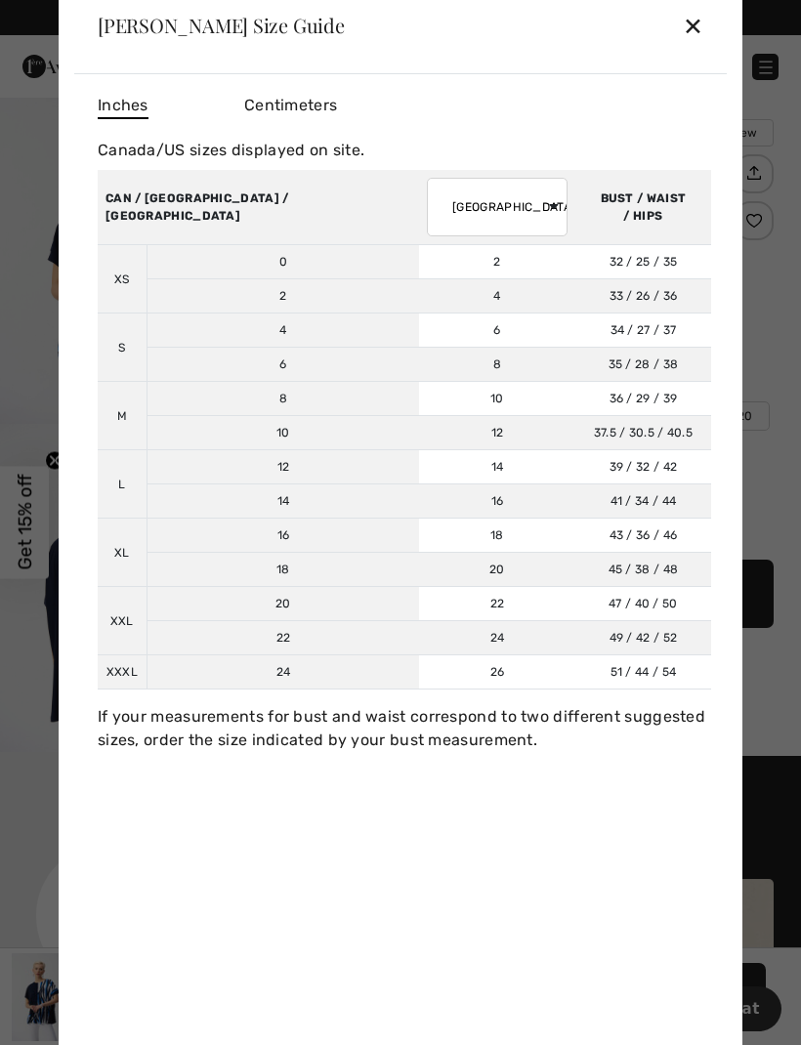
click at [575, 460] on td "39 / 32 / 42 99 / 81 / 107" at bounding box center [643, 467] width 136 height 34
click at [688, 23] on div "✕" at bounding box center [693, 25] width 21 height 41
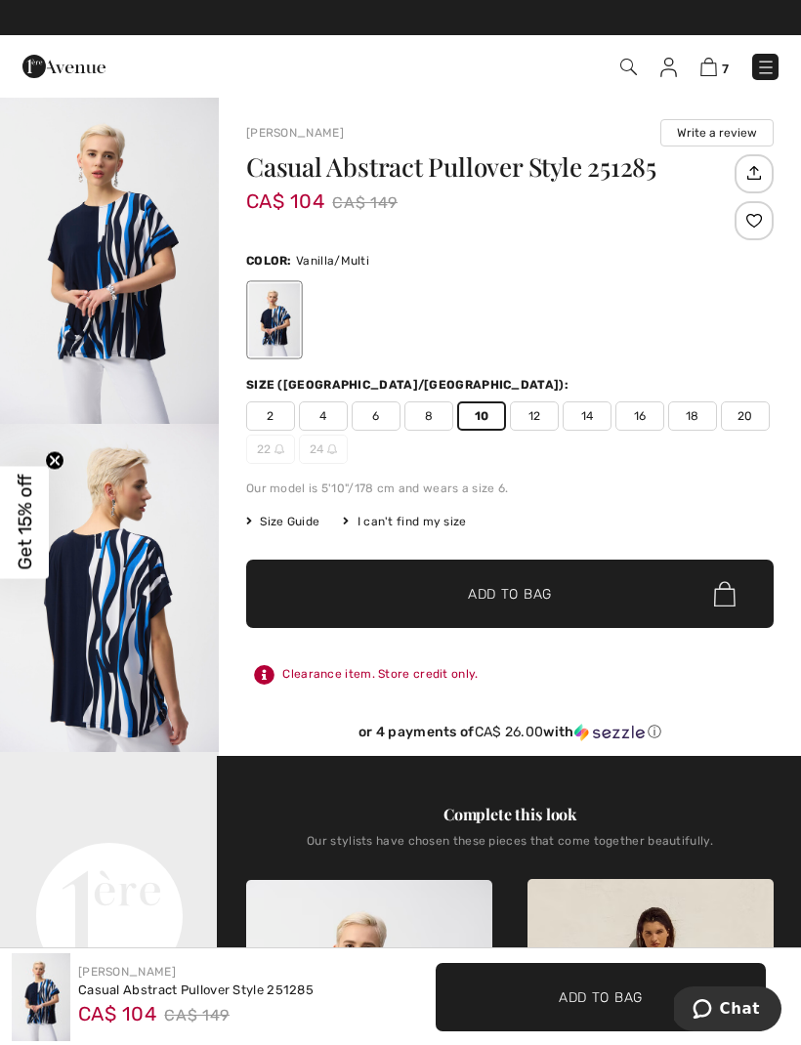
click at [707, 68] on img at bounding box center [708, 67] width 17 height 19
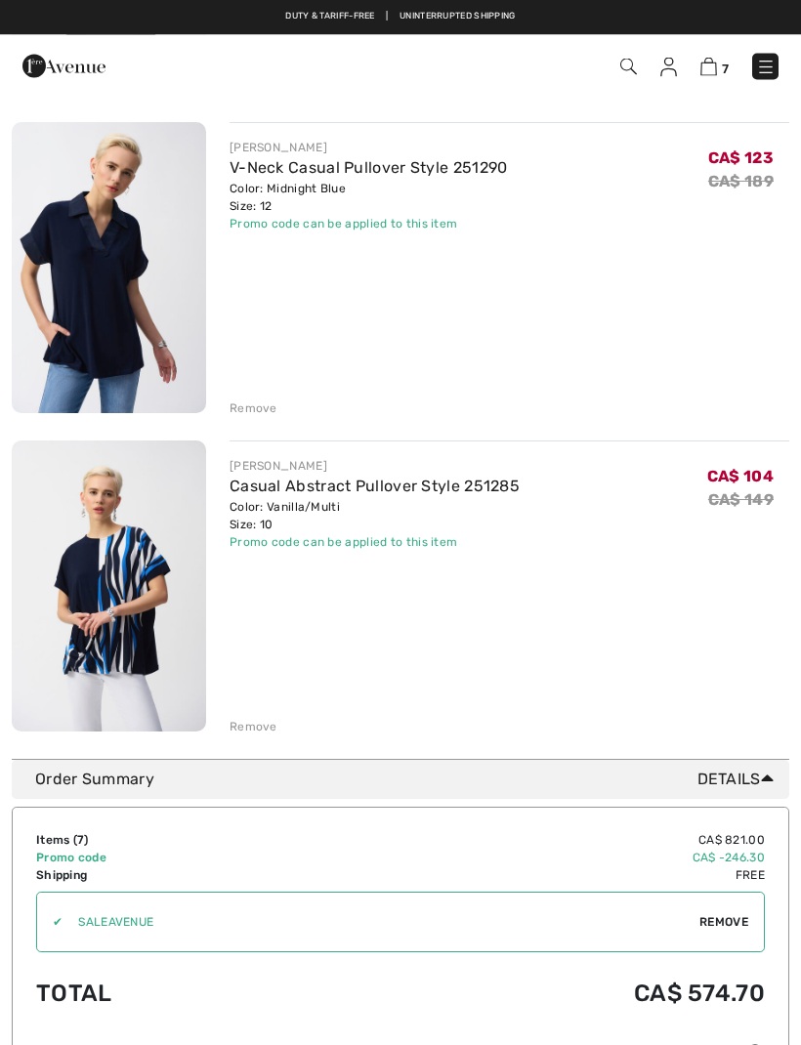
scroll to position [1745, 0]
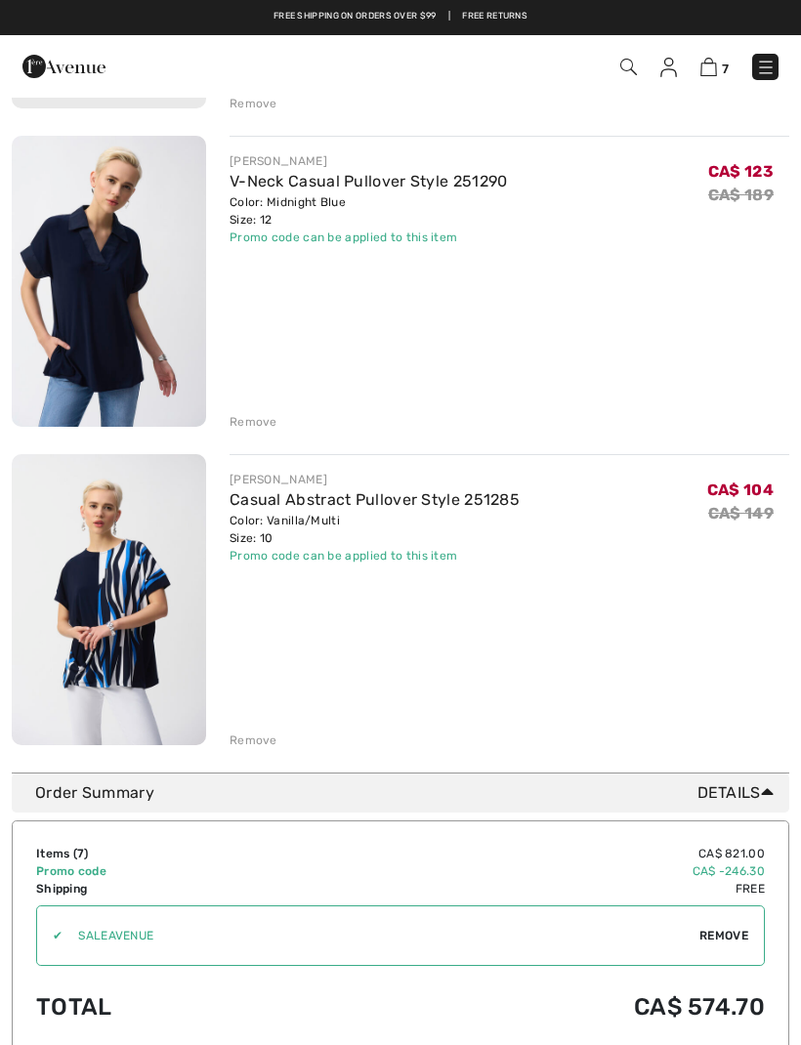
click at [257, 739] on div "Remove" at bounding box center [253, 740] width 48 height 18
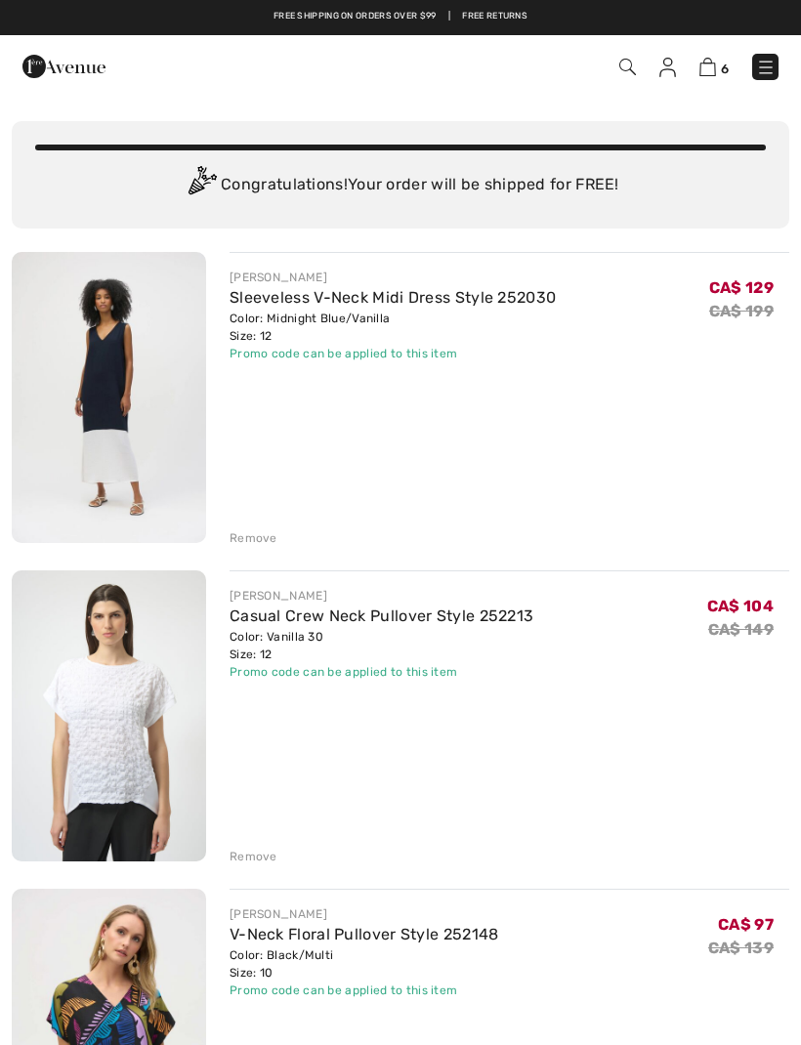
scroll to position [0, 0]
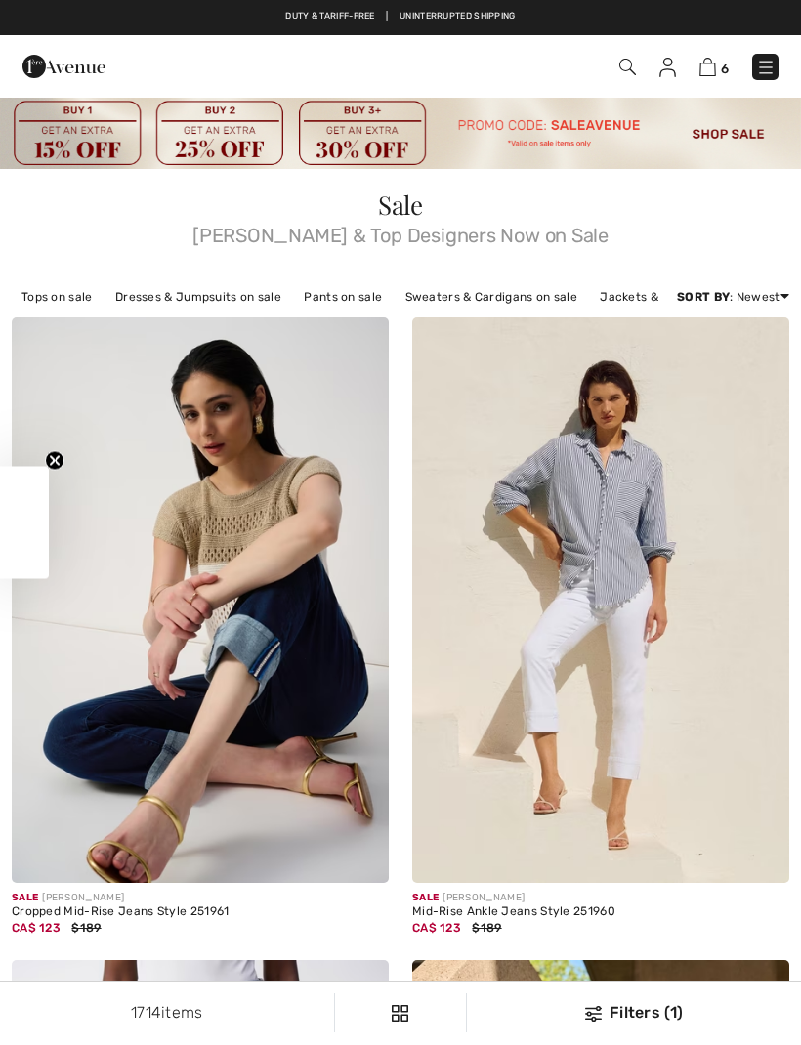
scroll to position [6865, 0]
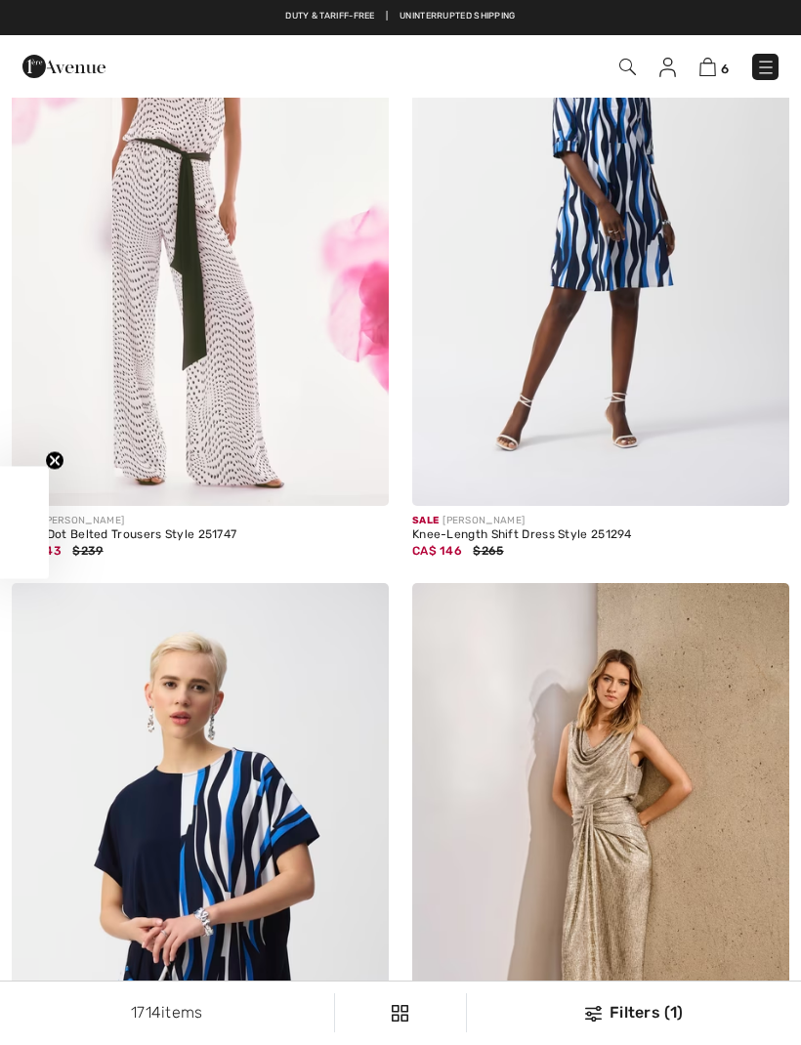
checkbox input "true"
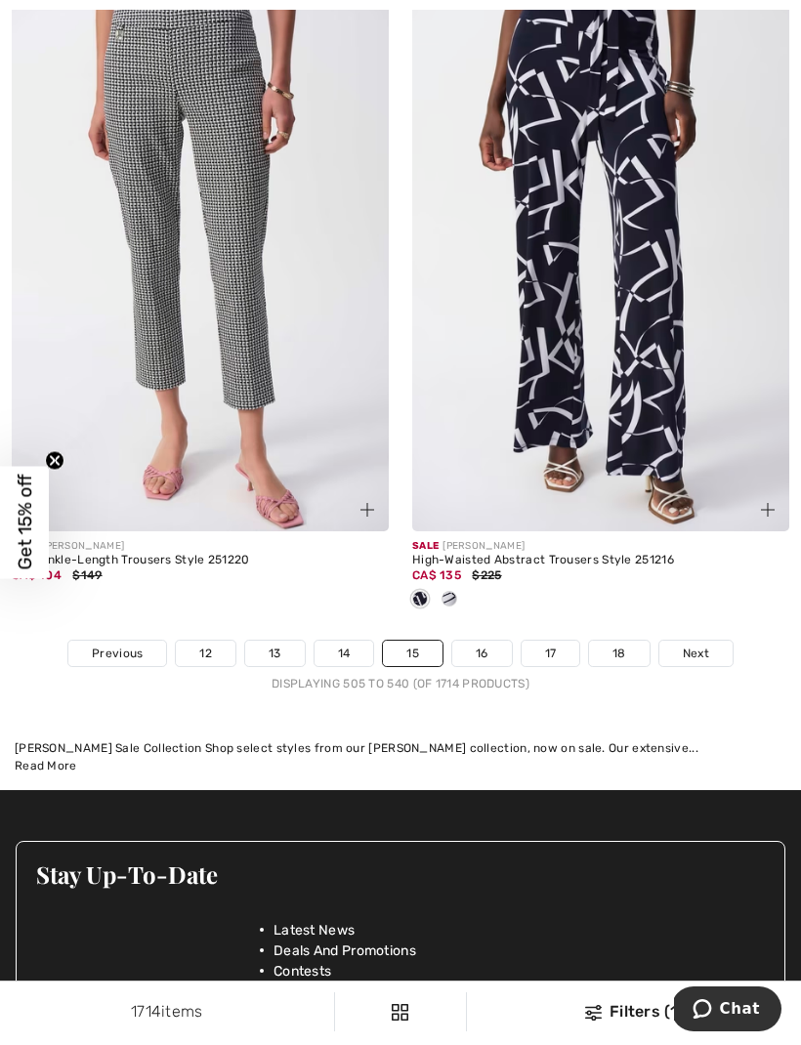
scroll to position [12073, 0]
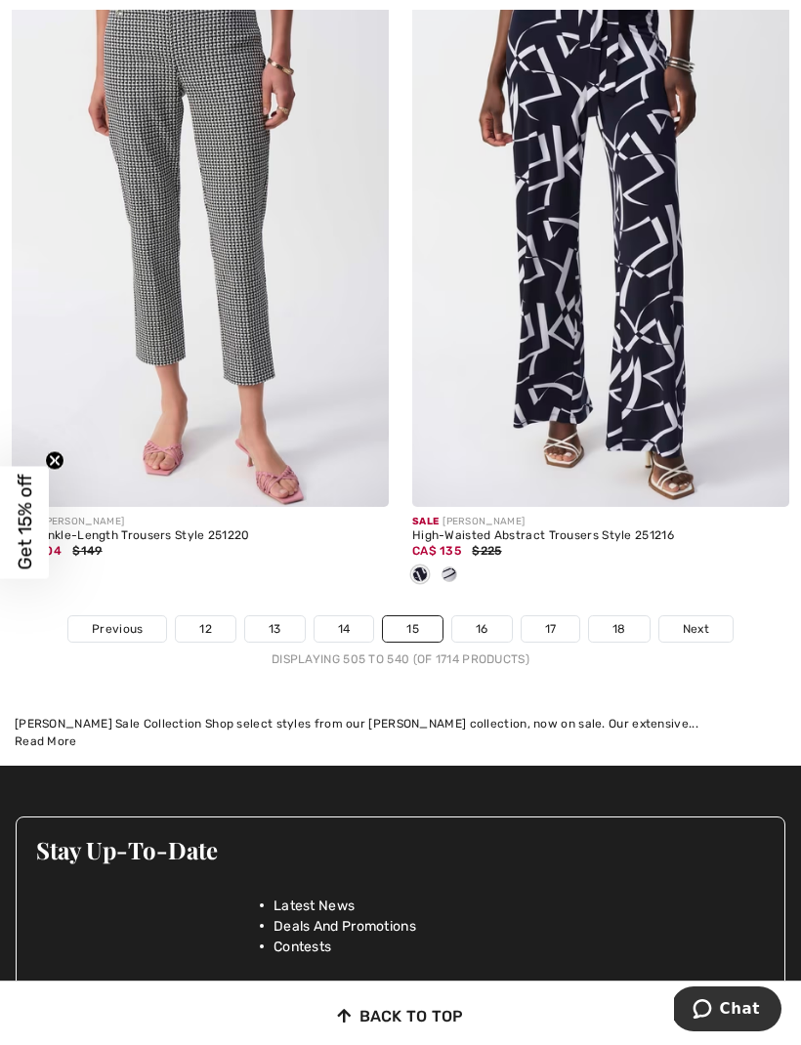
click at [701, 620] on span "Next" at bounding box center [696, 629] width 26 height 18
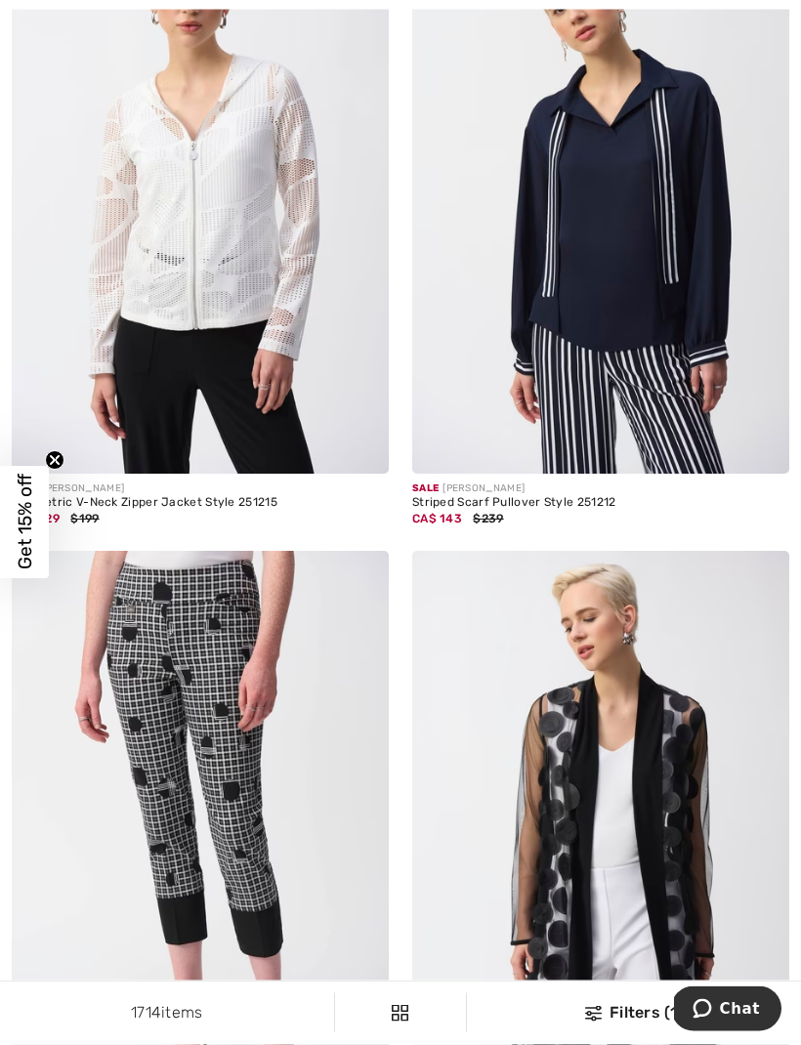
scroll to position [409, 0]
click at [271, 419] on img at bounding box center [200, 190] width 377 height 565
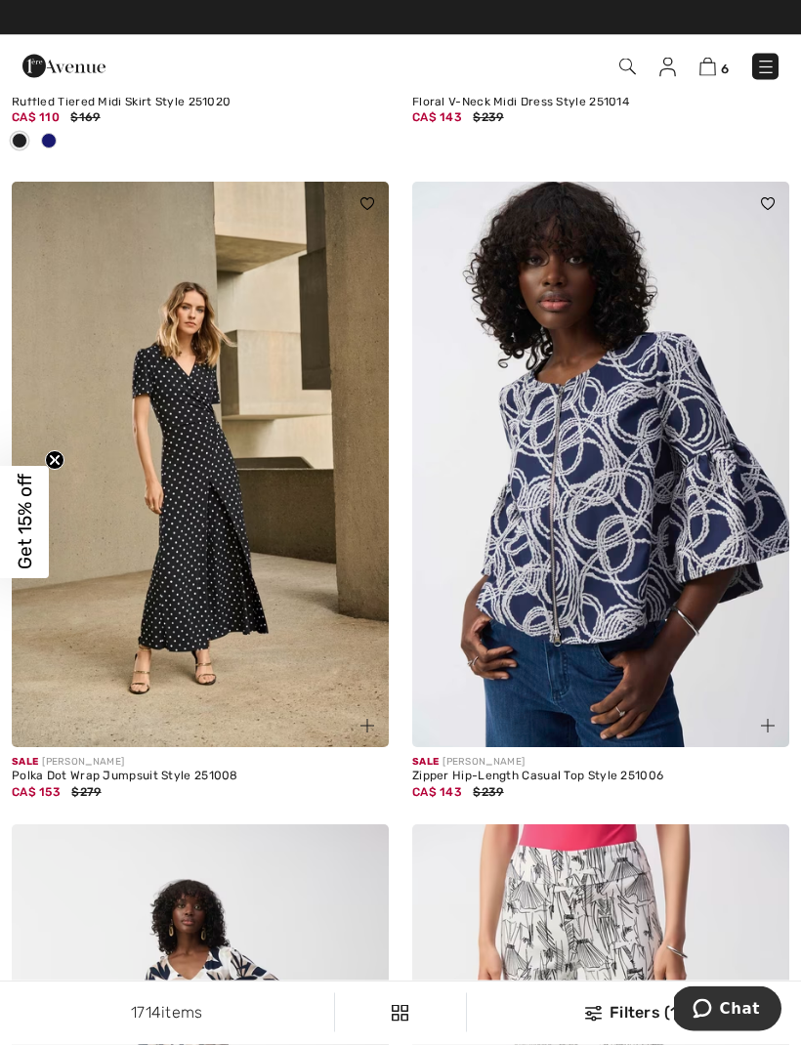
scroll to position [9511, 0]
click at [604, 590] on img at bounding box center [600, 464] width 377 height 565
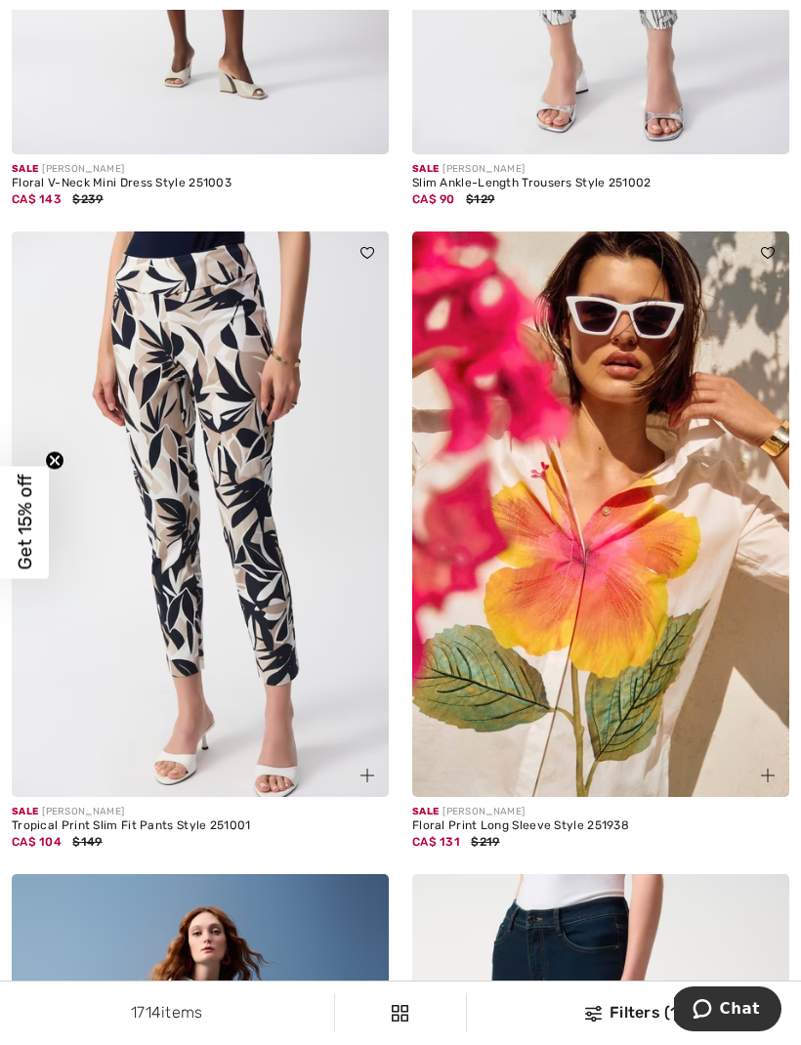
scroll to position [11120, 0]
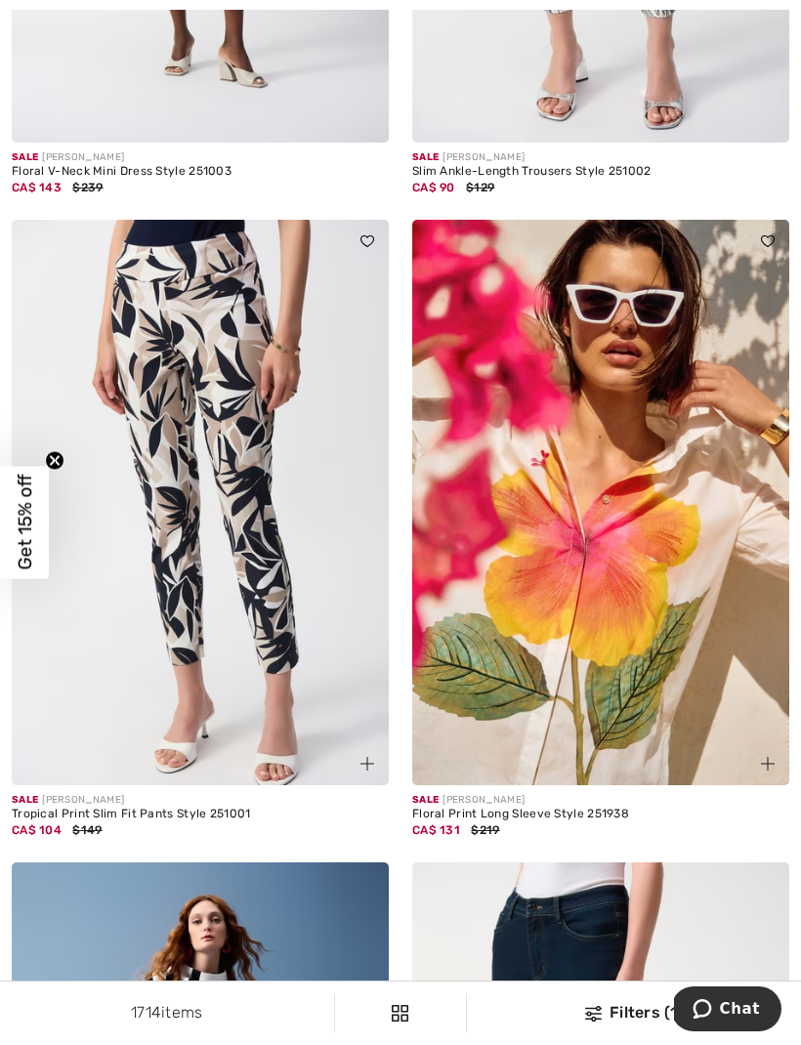
click at [651, 661] on img at bounding box center [600, 502] width 377 height 565
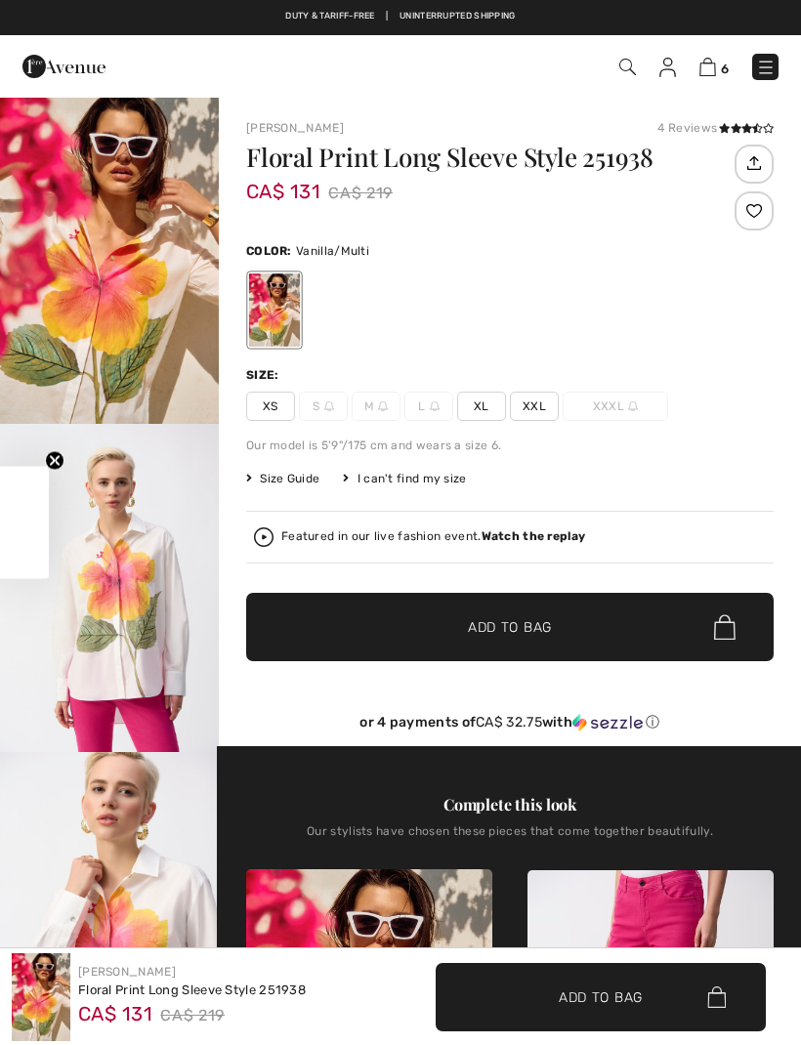
checkbox input "true"
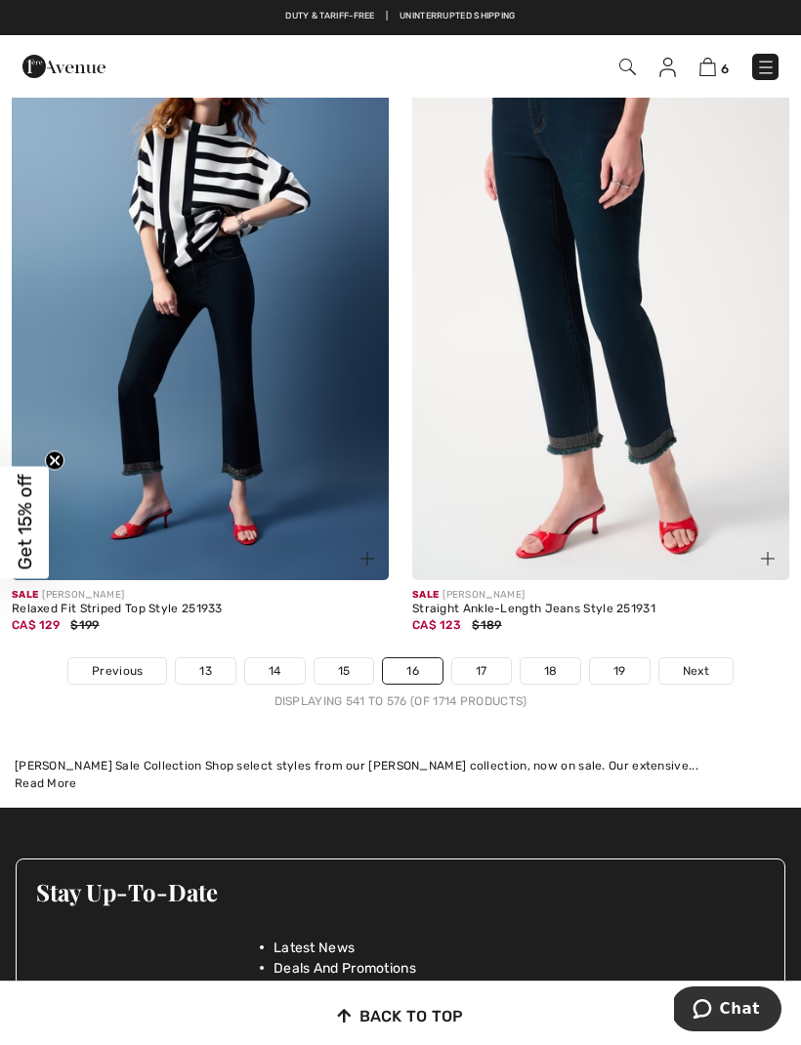
scroll to position [11982, 0]
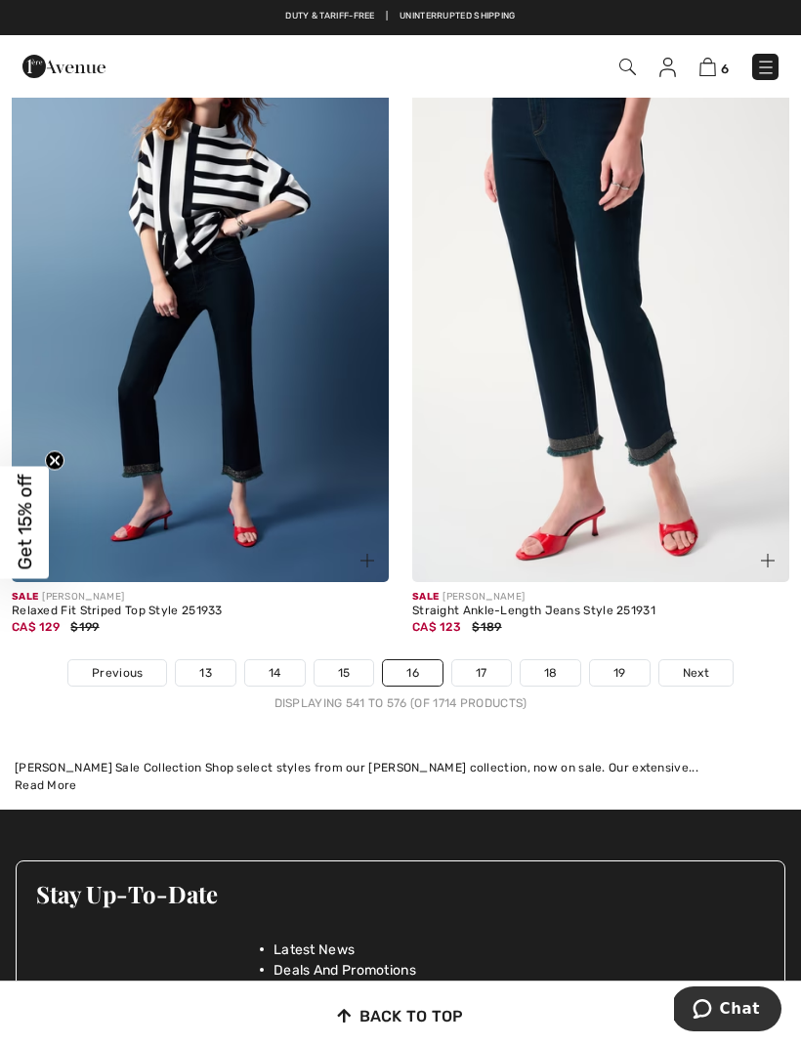
click at [481, 660] on link "17" at bounding box center [481, 672] width 59 height 25
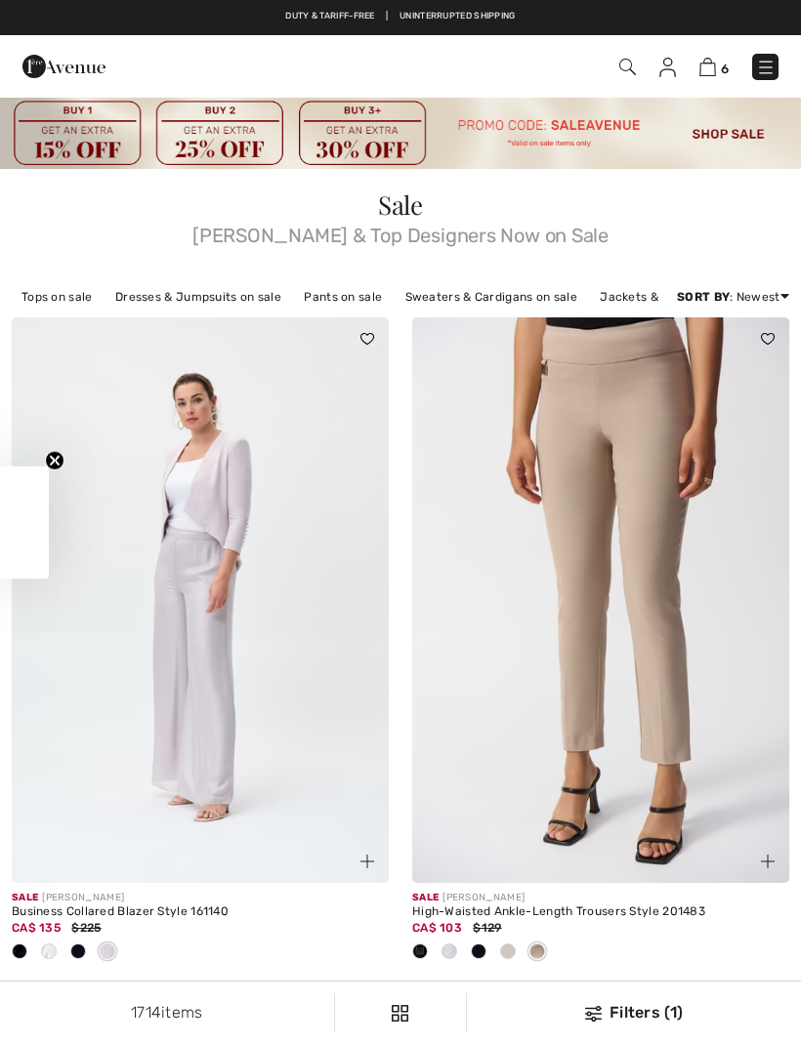
checkbox input "true"
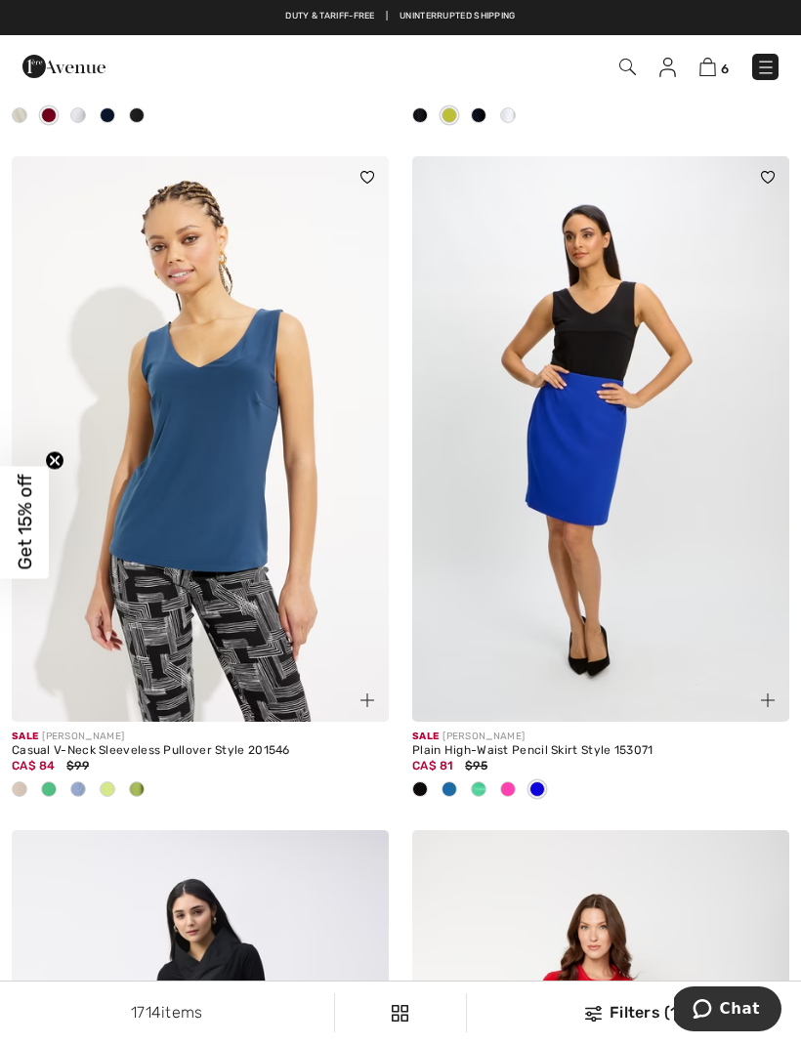
scroll to position [2185, 0]
click at [273, 566] on img at bounding box center [200, 439] width 377 height 565
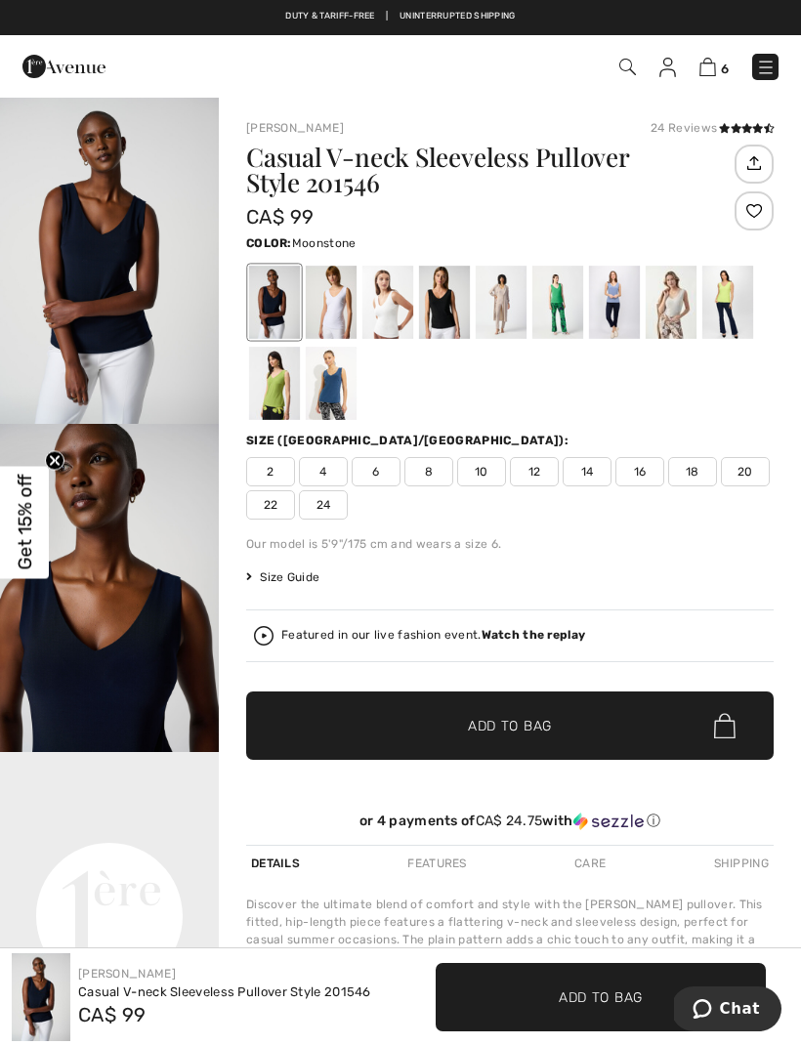
click at [665, 316] on div at bounding box center [671, 302] width 51 height 73
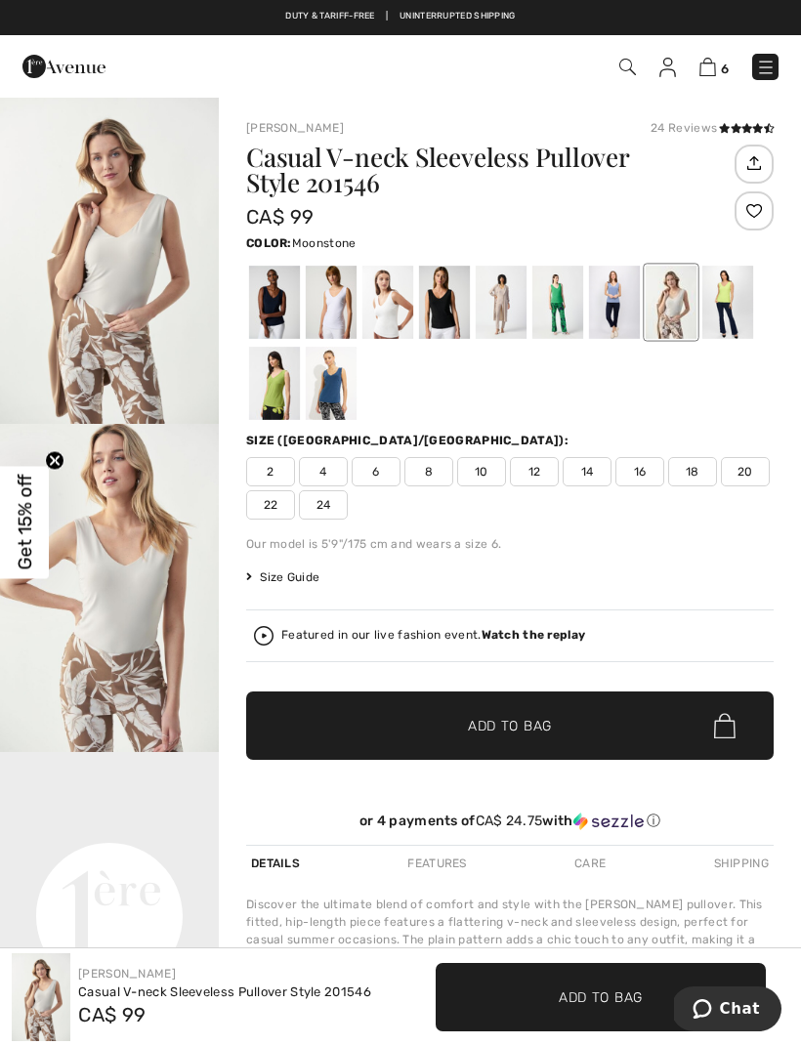
click at [381, 309] on div at bounding box center [387, 302] width 51 height 73
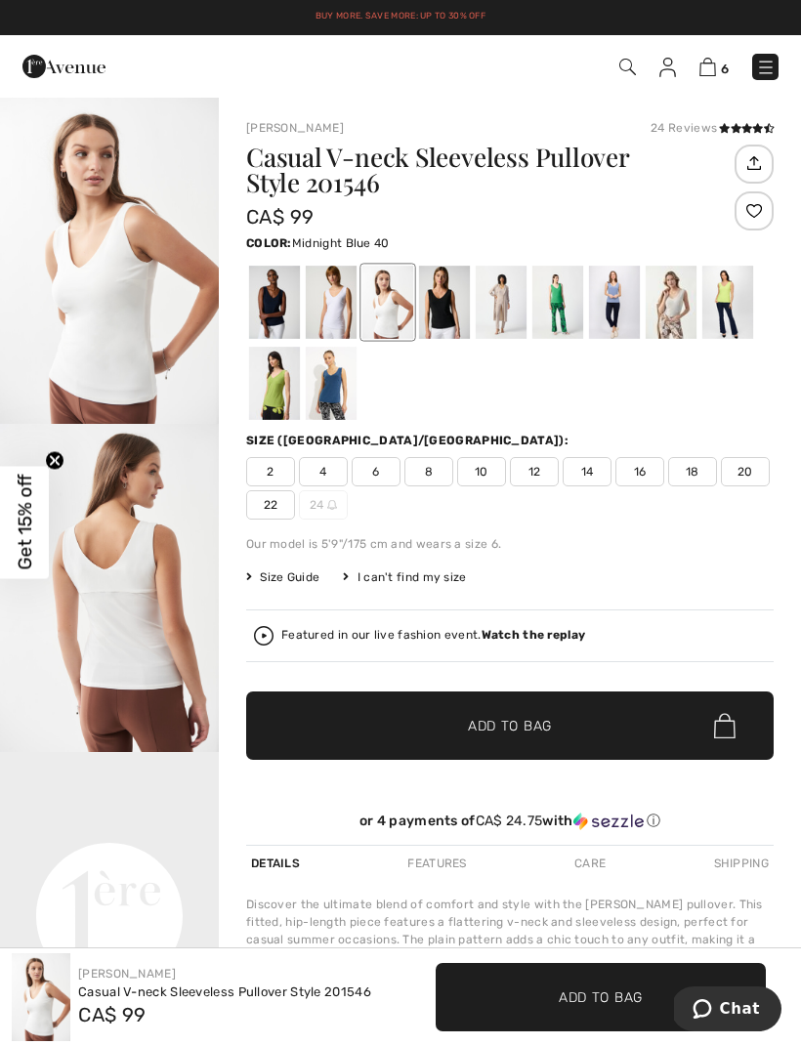
click at [265, 315] on div at bounding box center [274, 302] width 51 height 73
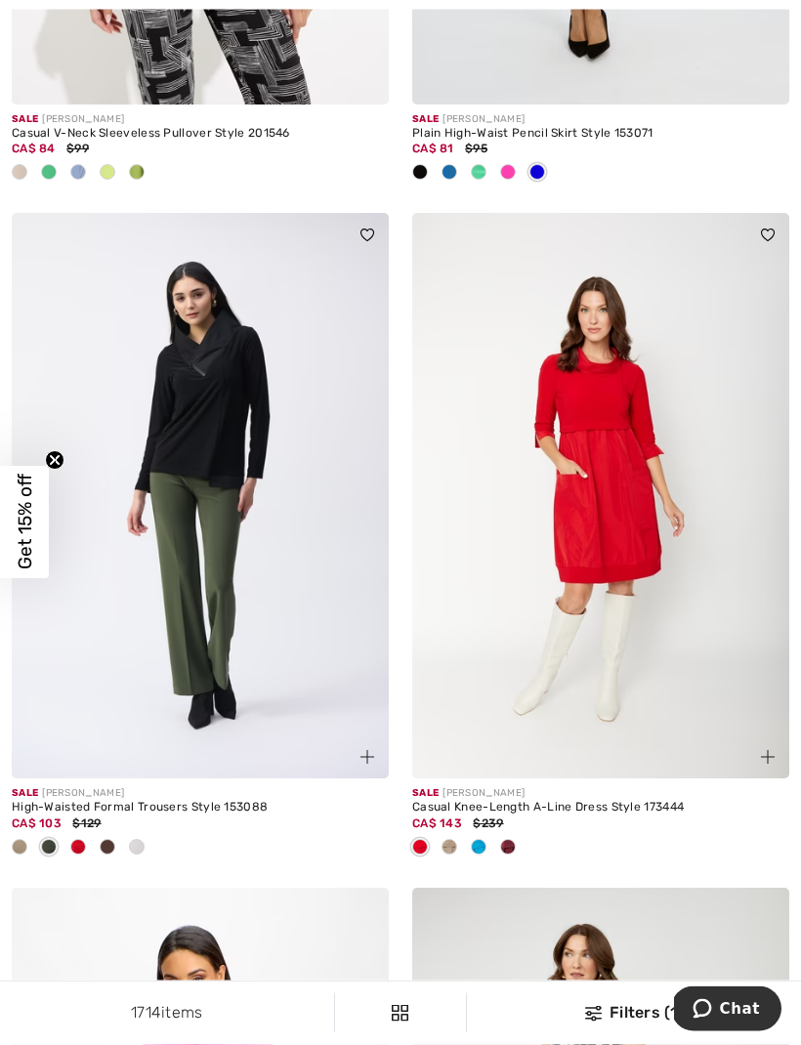
scroll to position [2858, 0]
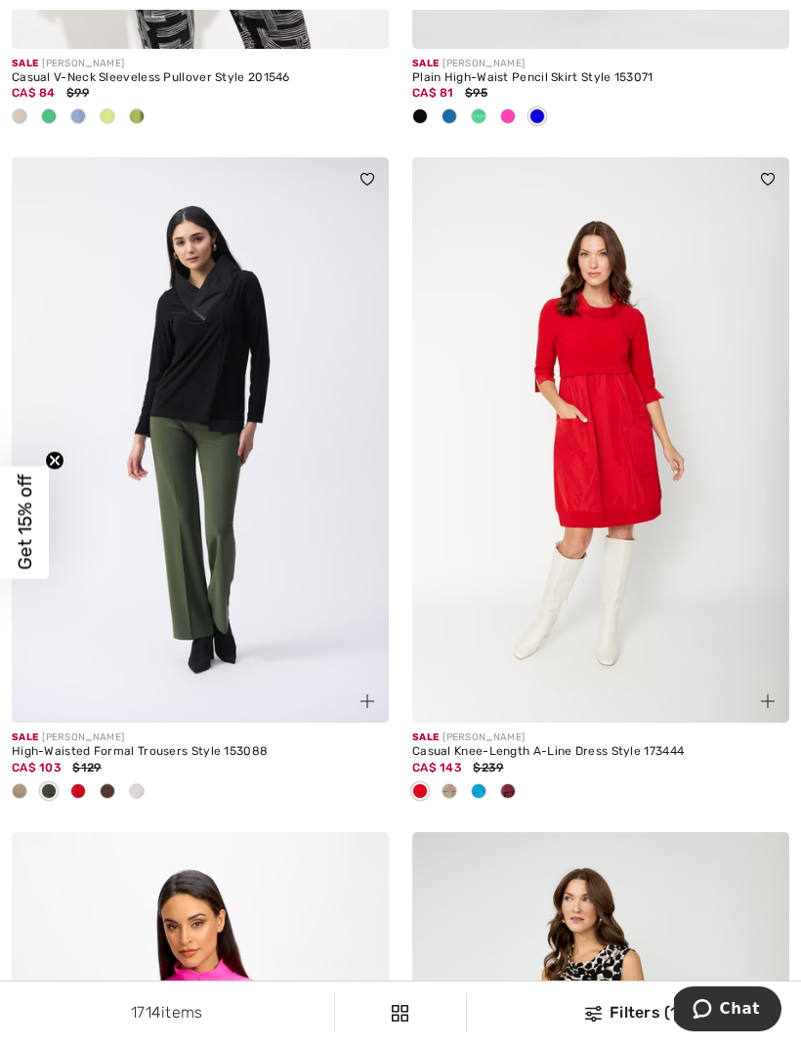
click at [701, 697] on img at bounding box center [600, 439] width 377 height 565
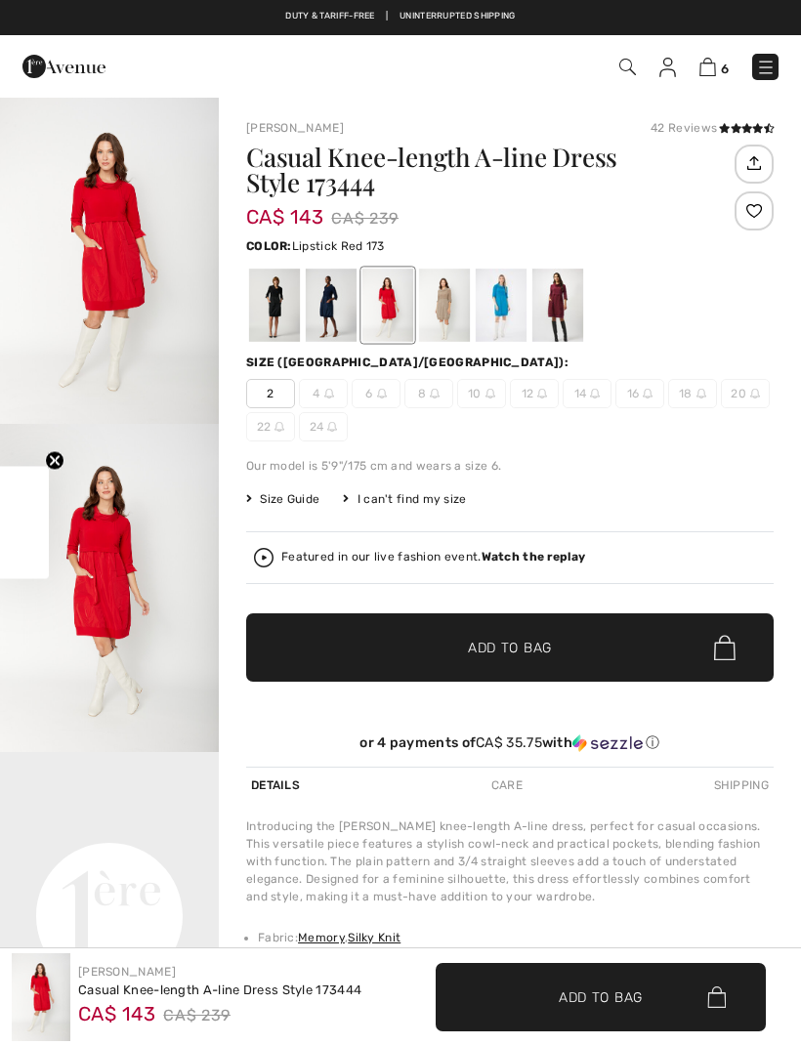
checkbox input "true"
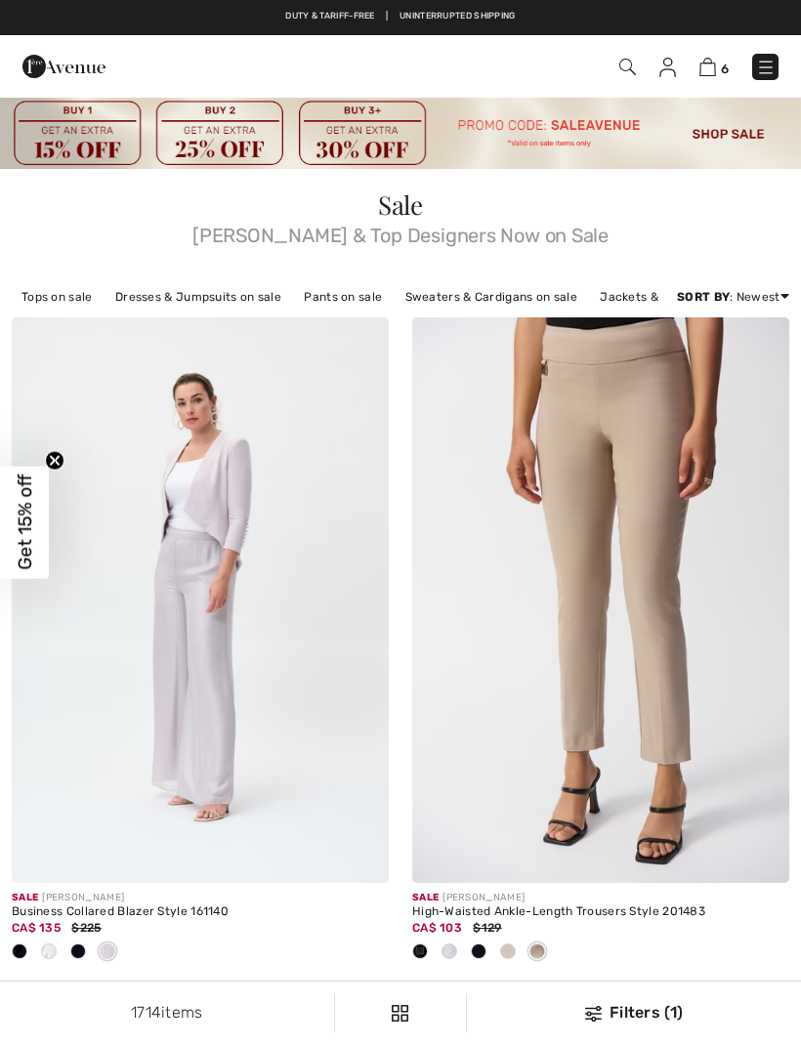
checkbox input "true"
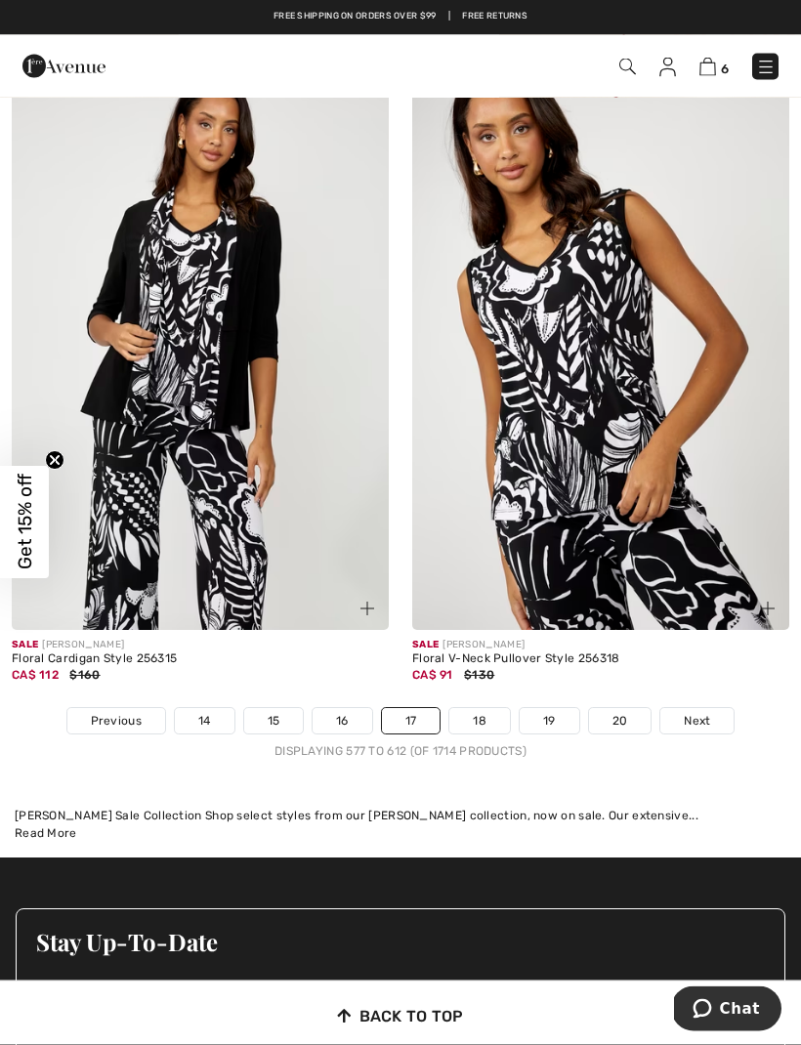
scroll to position [12128, 0]
click at [495, 715] on link "18" at bounding box center [479, 720] width 61 height 25
click at [492, 708] on link "18" at bounding box center [479, 720] width 61 height 25
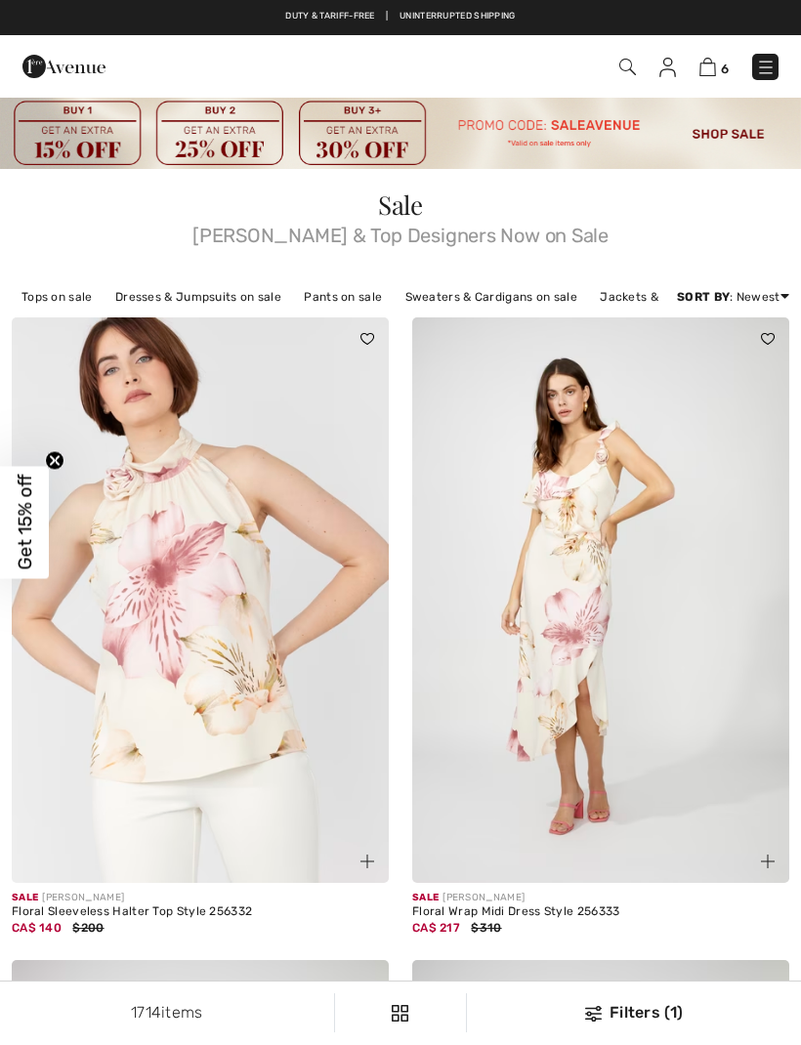
checkbox input "true"
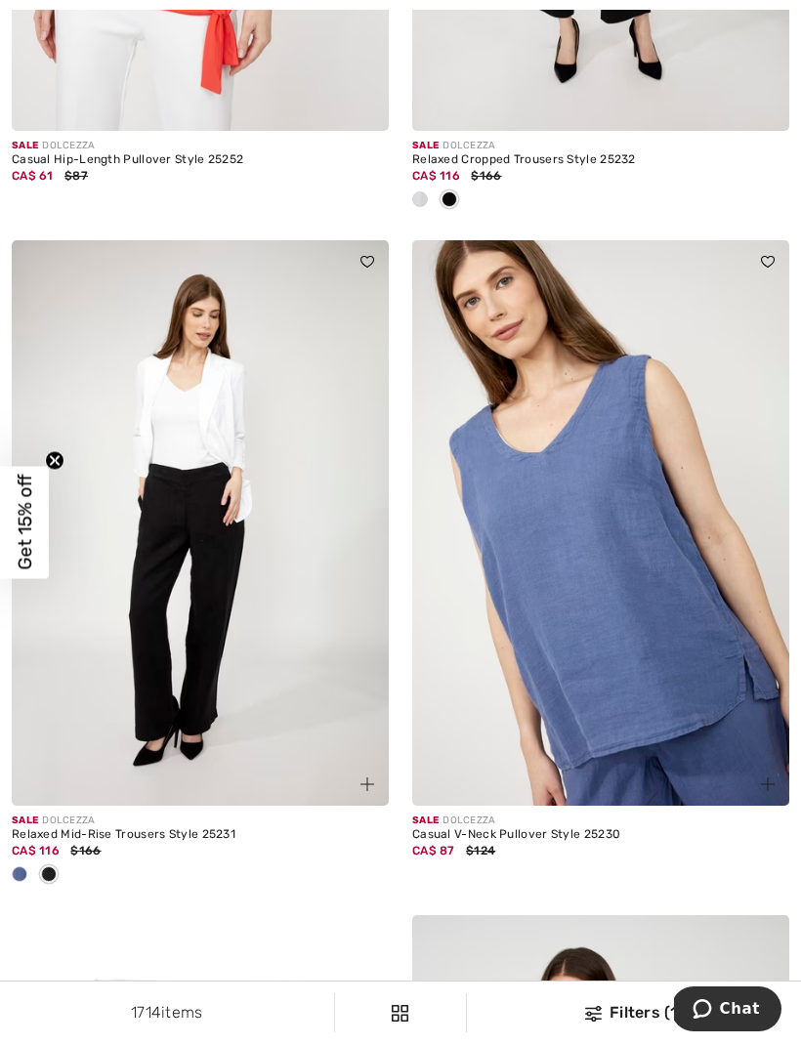
scroll to position [5799, 0]
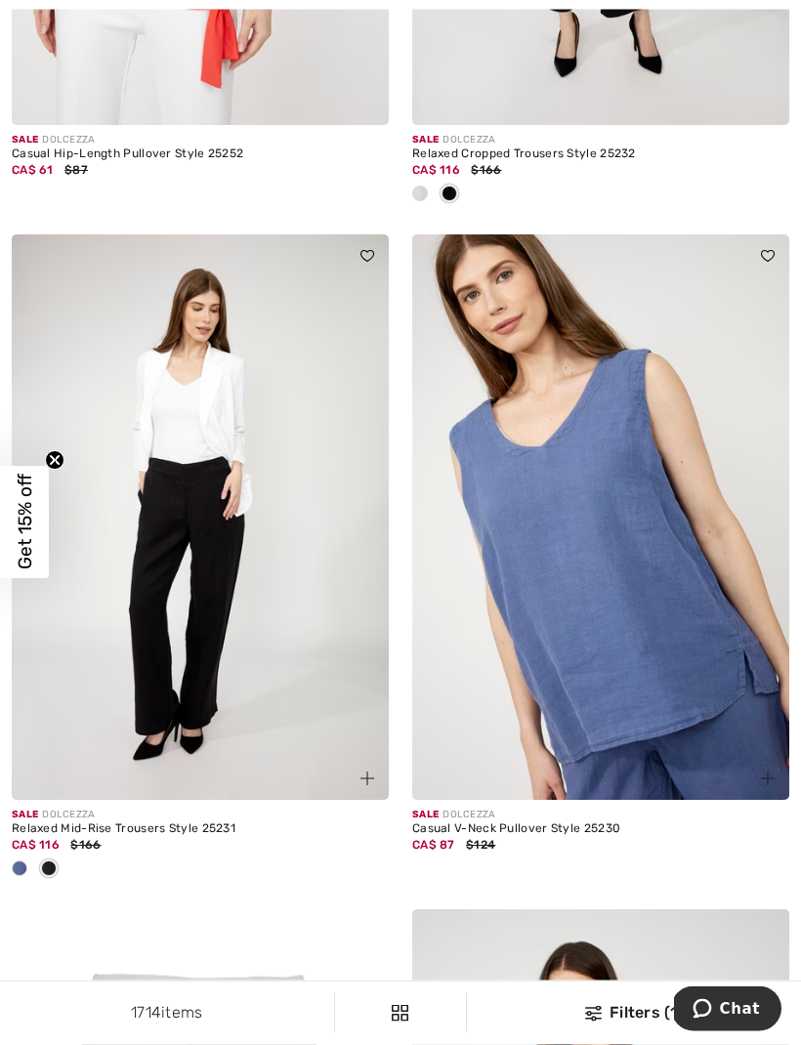
click at [666, 659] on img at bounding box center [600, 517] width 377 height 565
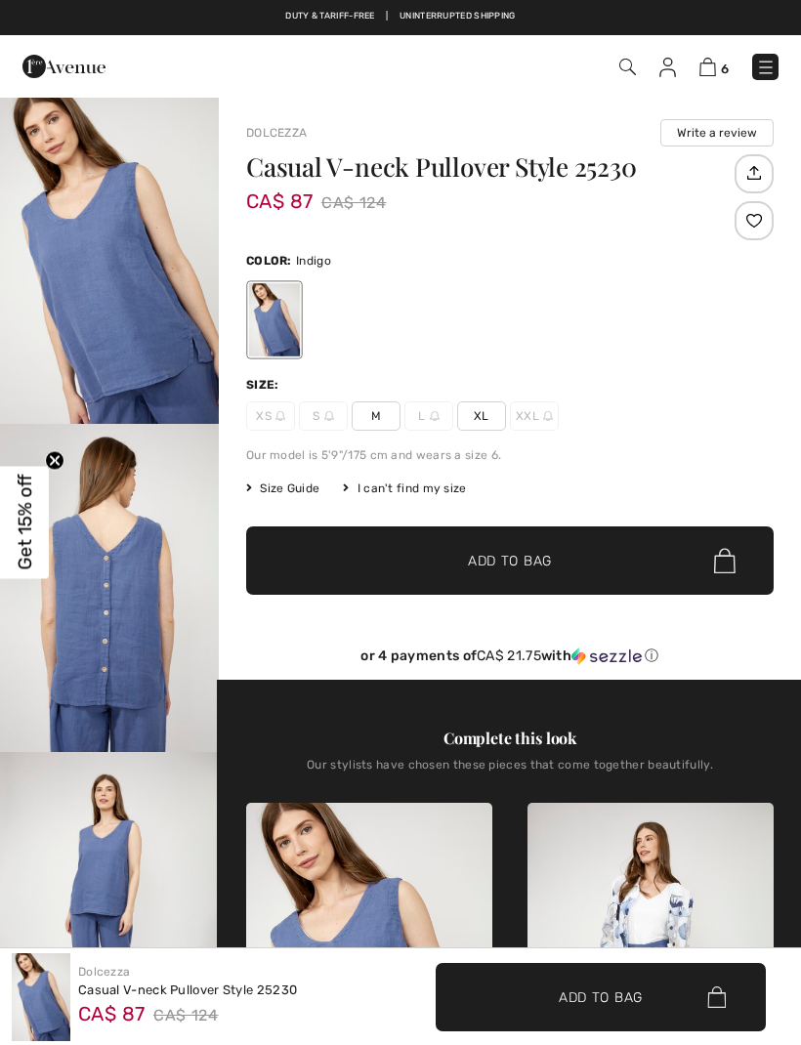
checkbox input "true"
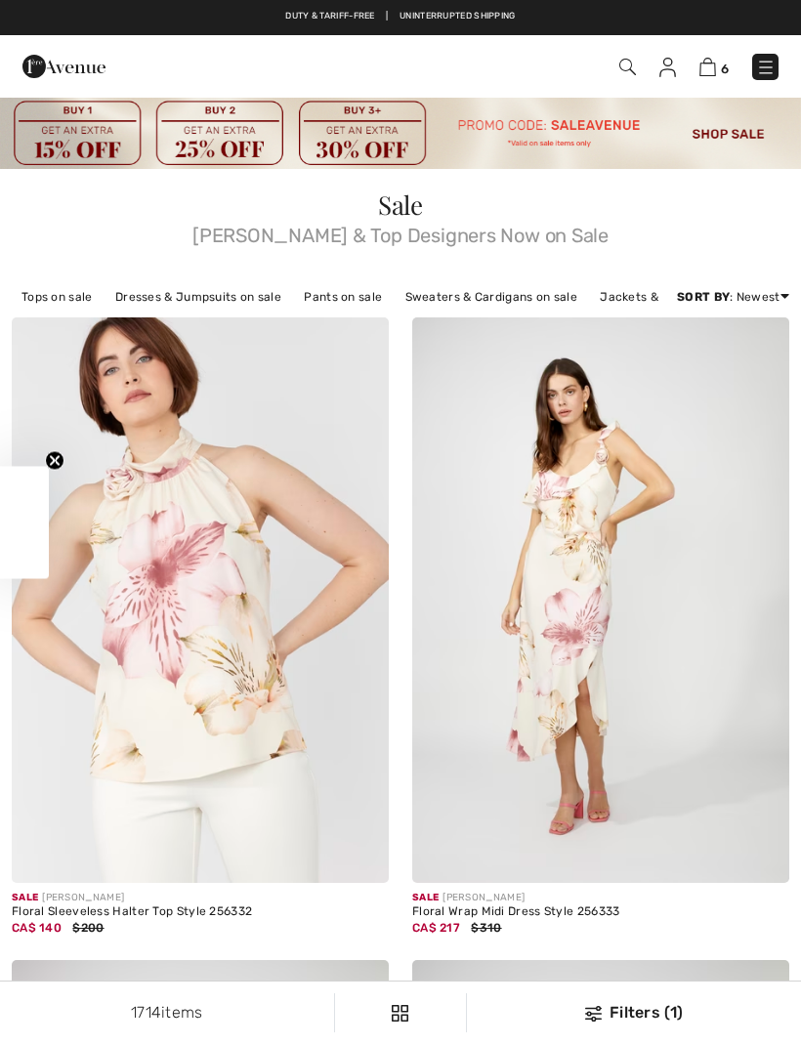
checkbox input "true"
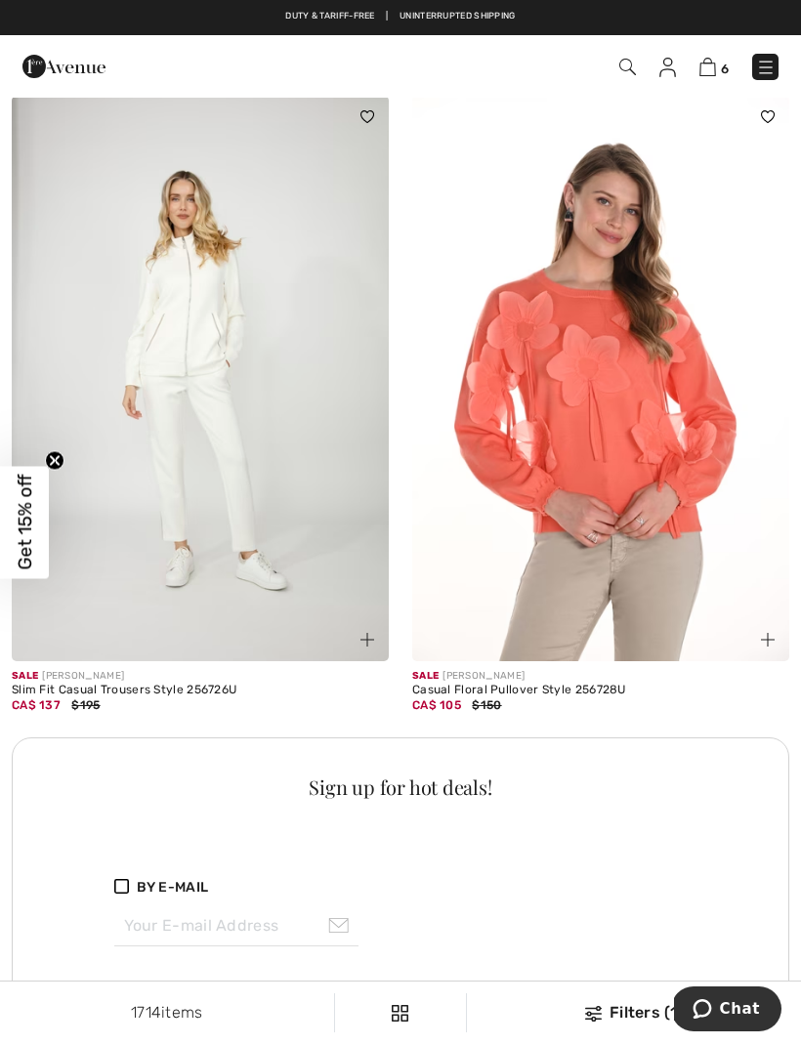
scroll to position [7532, 0]
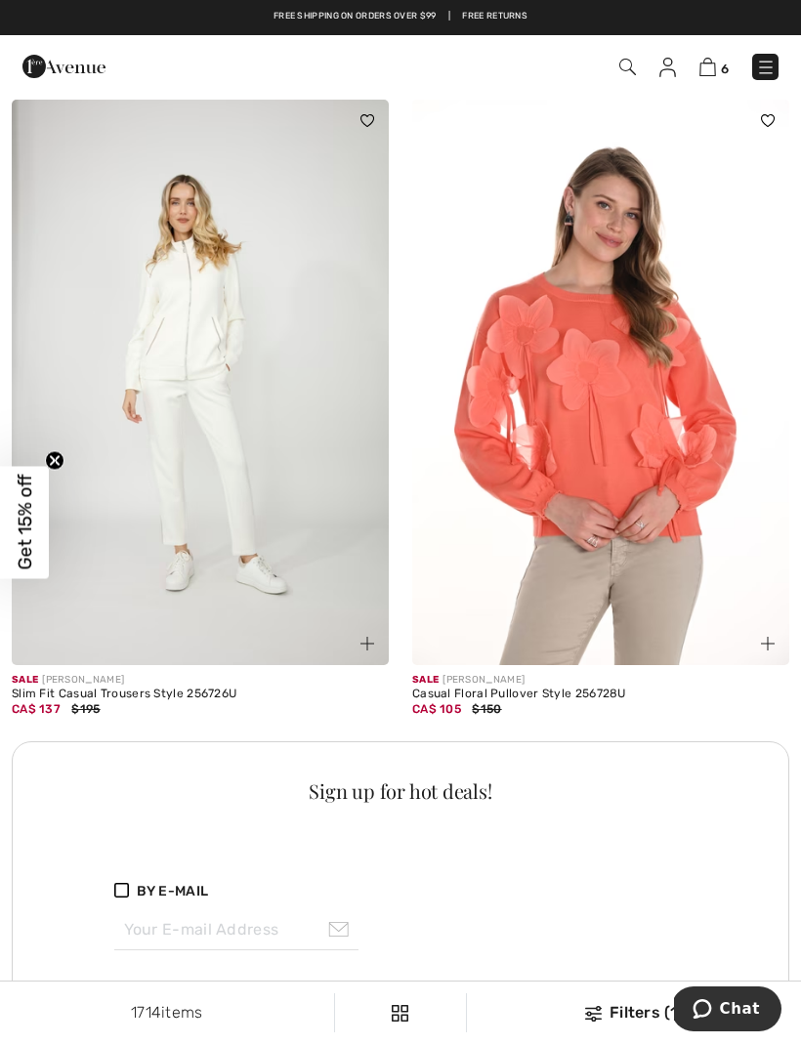
click at [255, 480] on img at bounding box center [200, 382] width 377 height 565
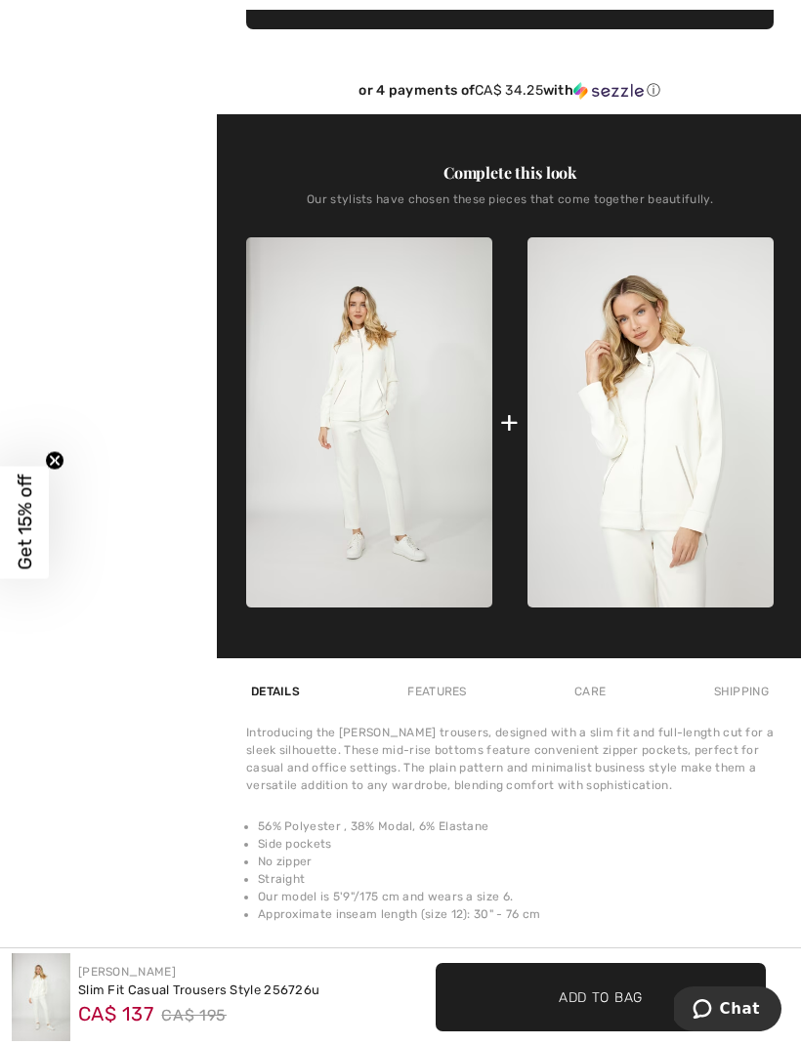
scroll to position [604, 0]
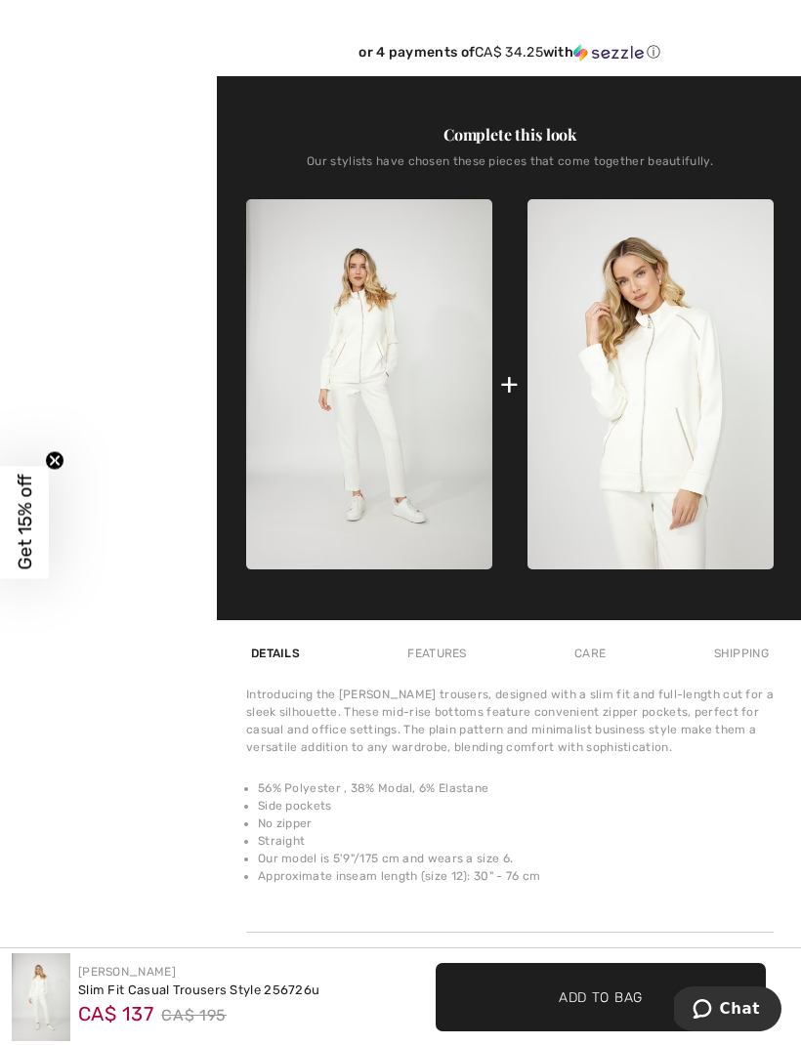
click at [373, 477] on img at bounding box center [369, 384] width 246 height 370
click at [451, 456] on img at bounding box center [369, 384] width 246 height 370
click at [672, 399] on img at bounding box center [650, 384] width 246 height 370
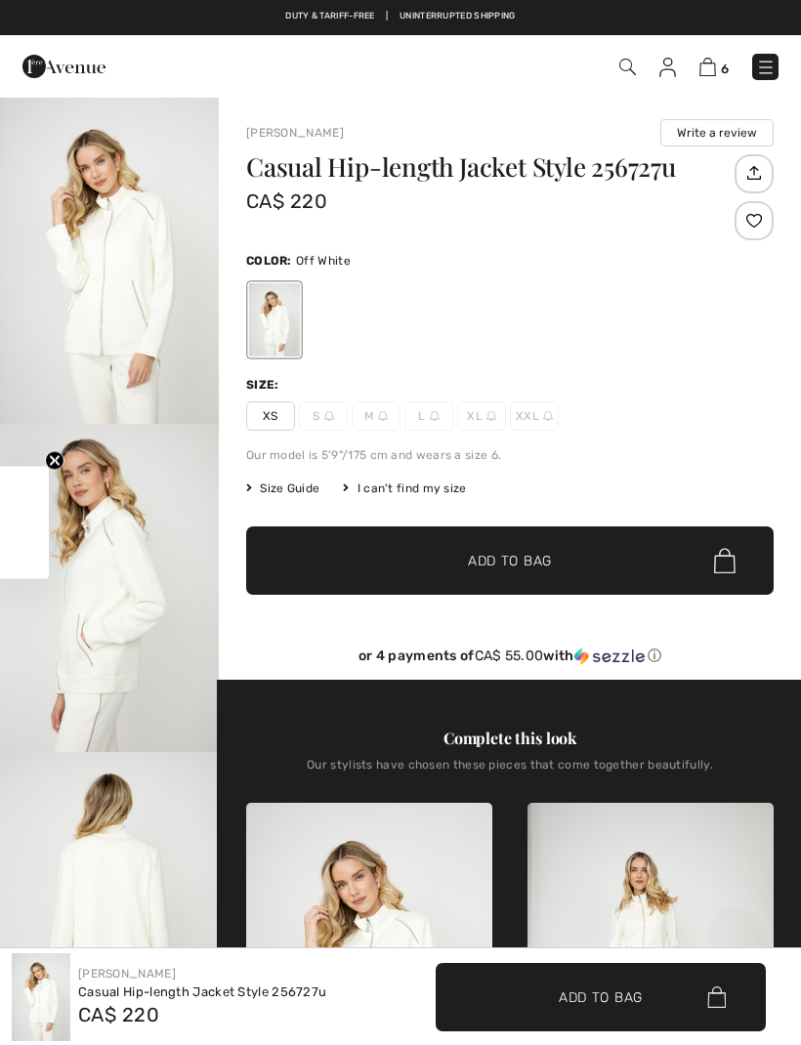
checkbox input "true"
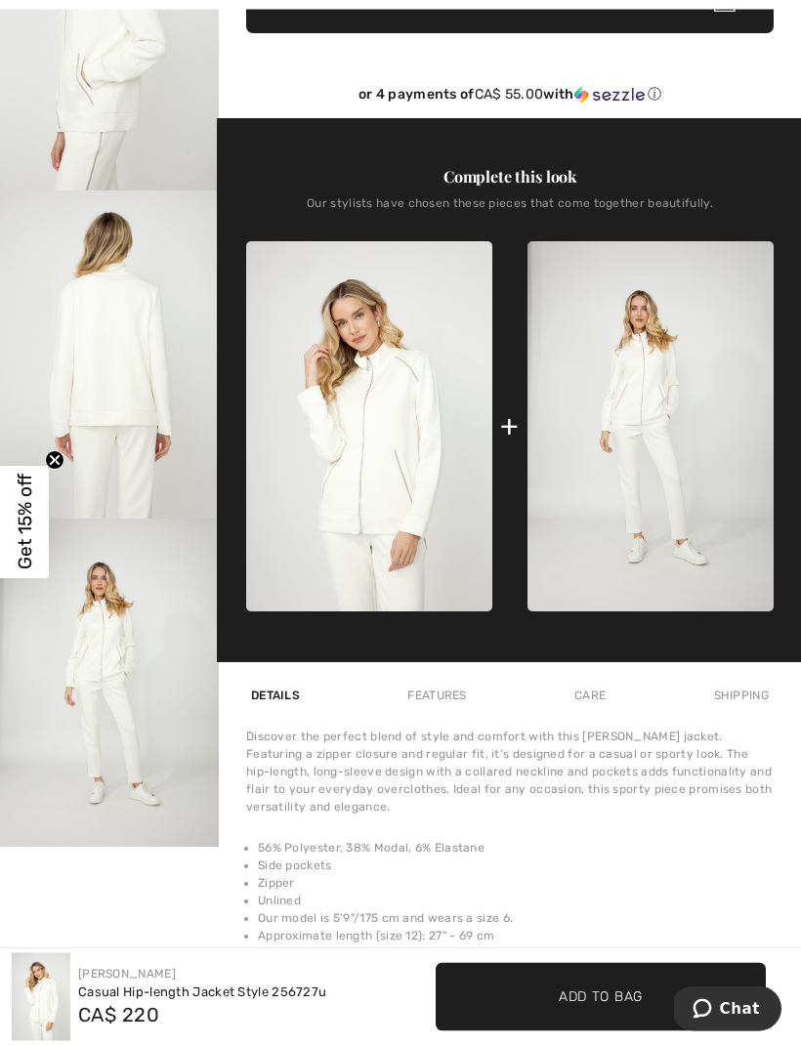
scroll to position [621, 0]
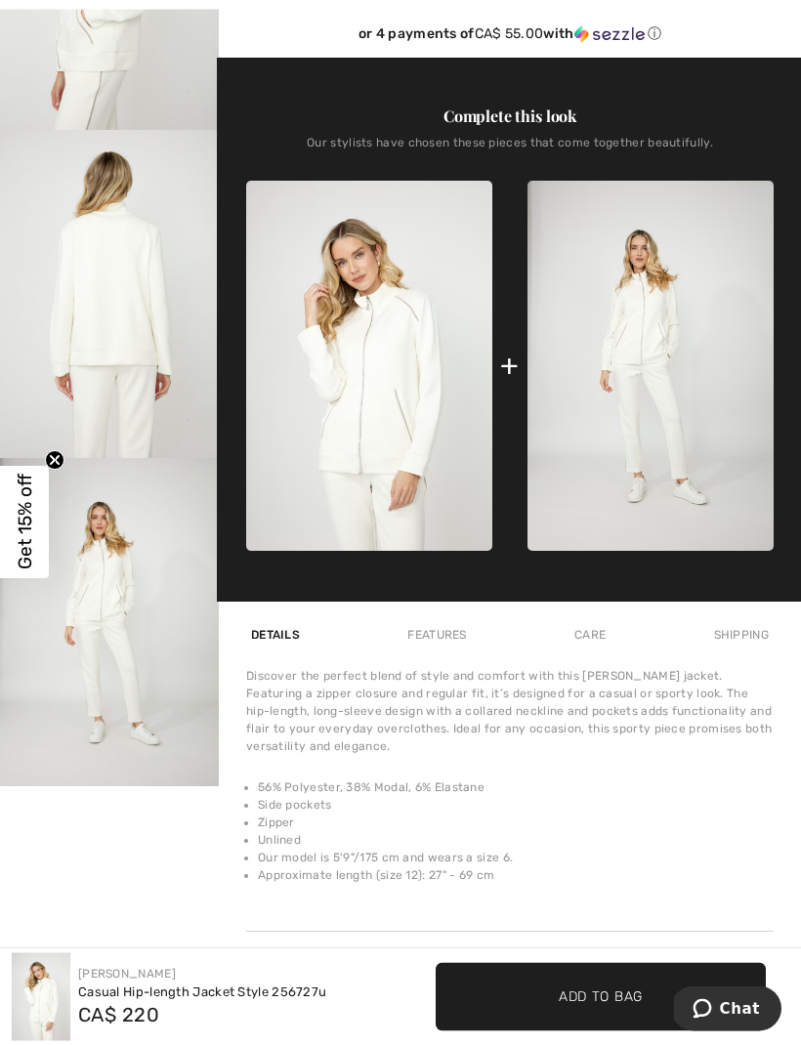
click at [113, 597] on img "4 / 4" at bounding box center [109, 623] width 219 height 328
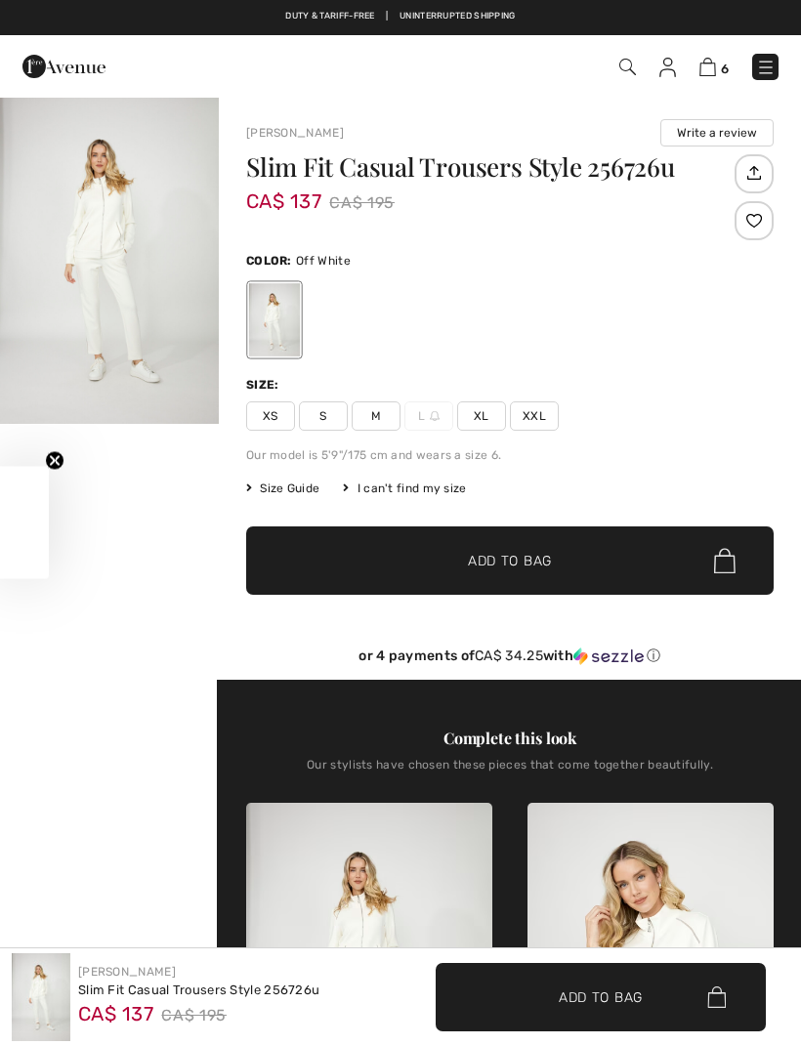
checkbox input "true"
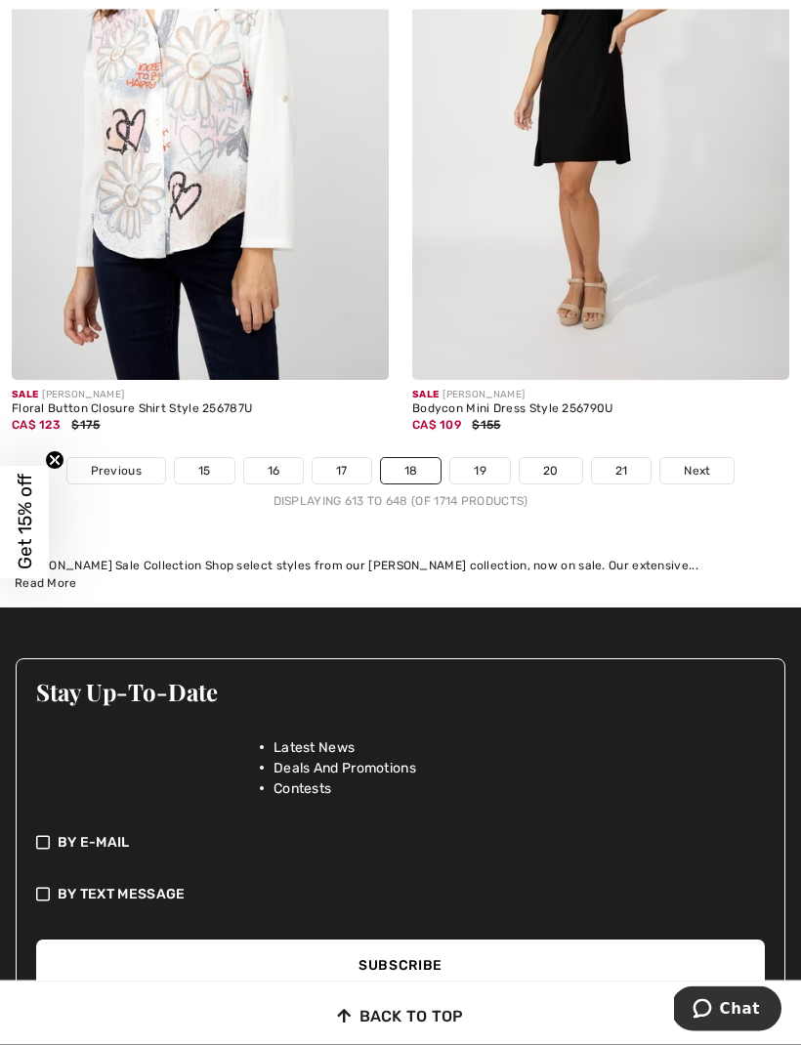
scroll to position [11806, 0]
click at [477, 458] on link "19" at bounding box center [480, 470] width 60 height 25
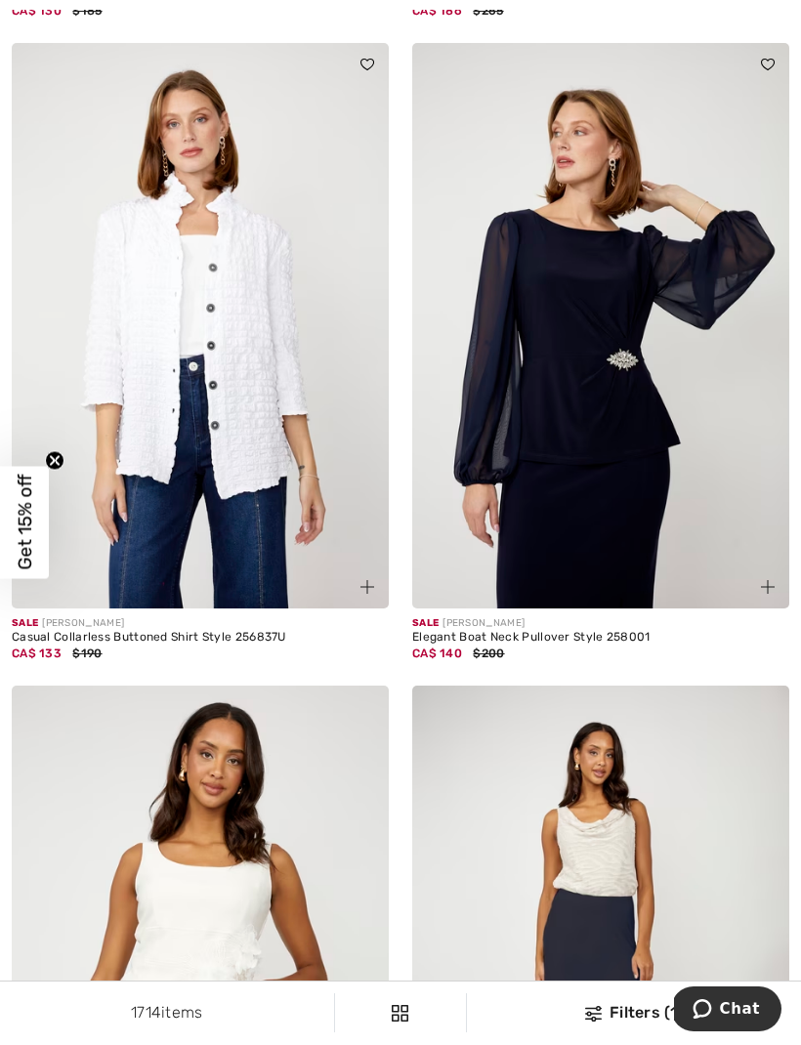
scroll to position [5318, 0]
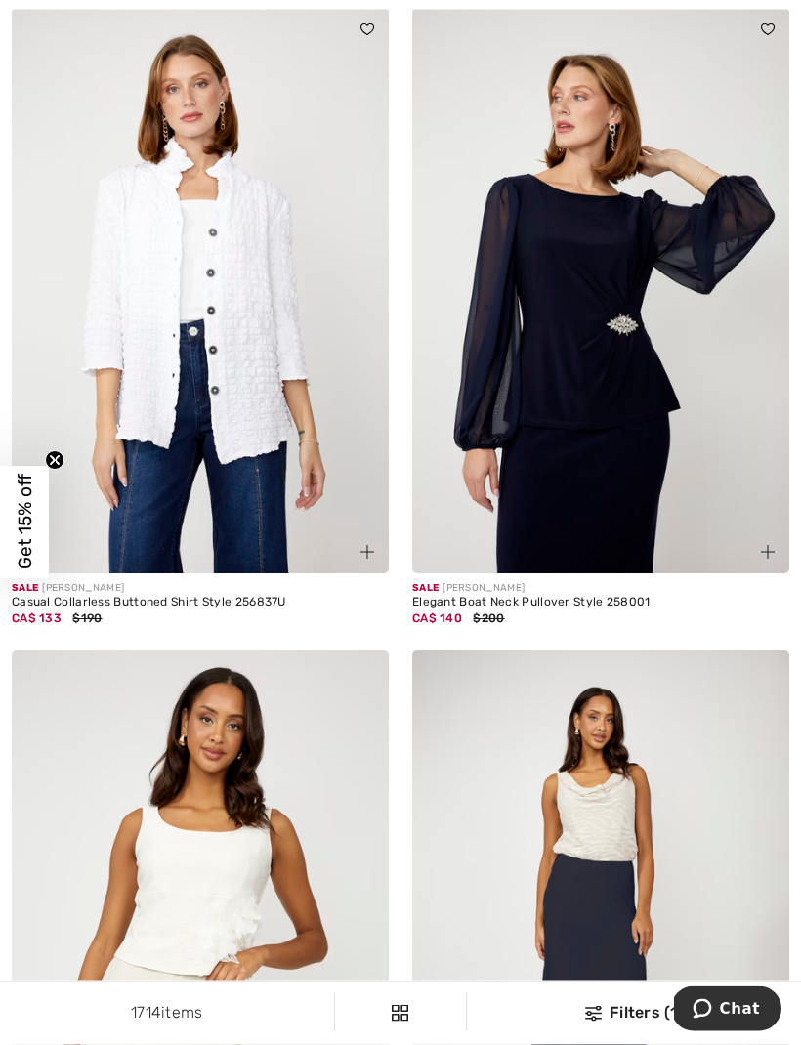
click at [252, 385] on img at bounding box center [200, 291] width 377 height 565
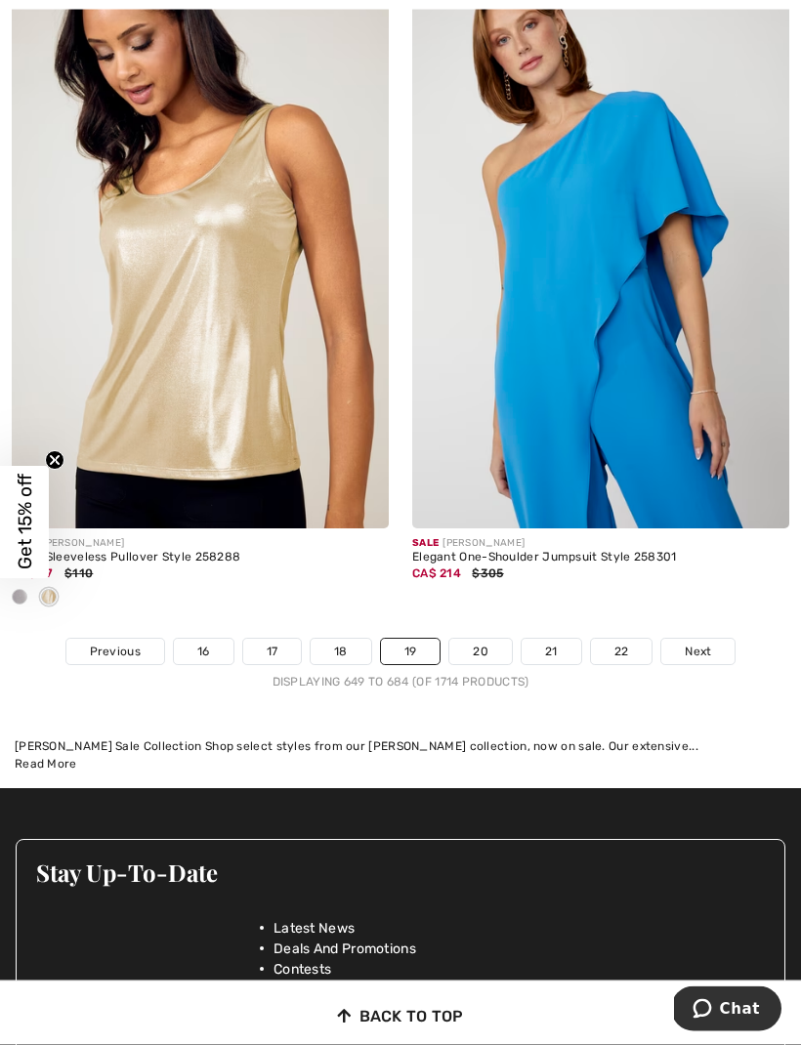
scroll to position [11973, 0]
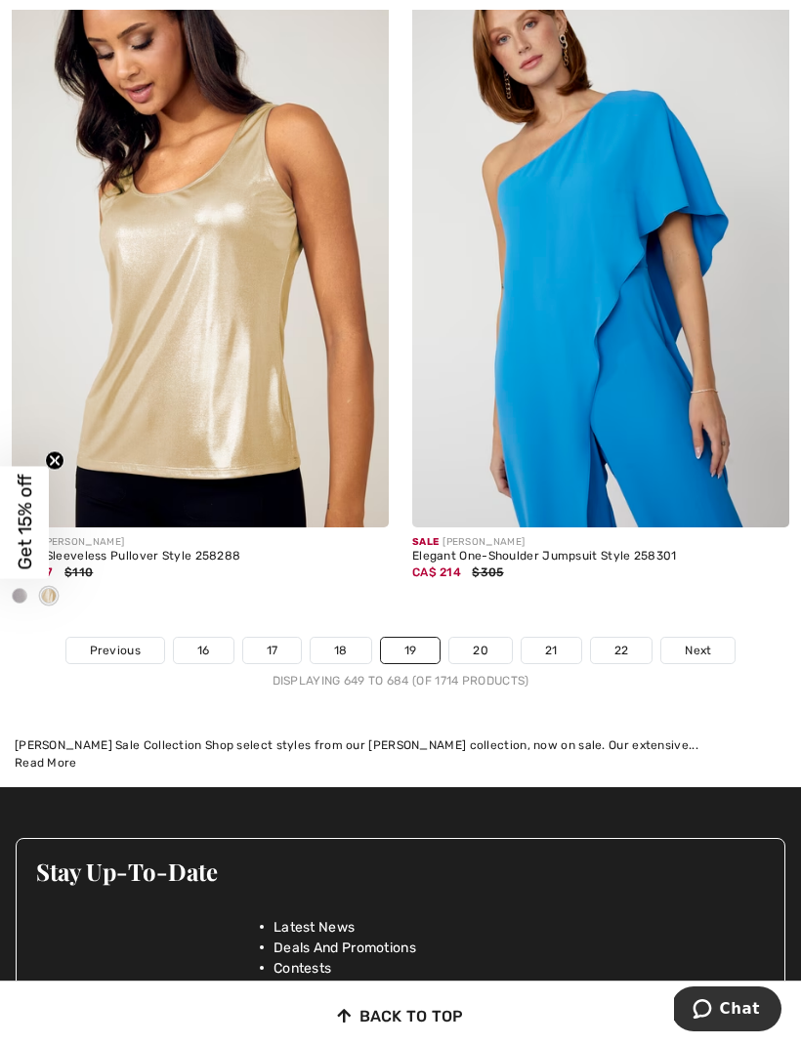
click at [490, 642] on link "20" at bounding box center [480, 650] width 62 height 25
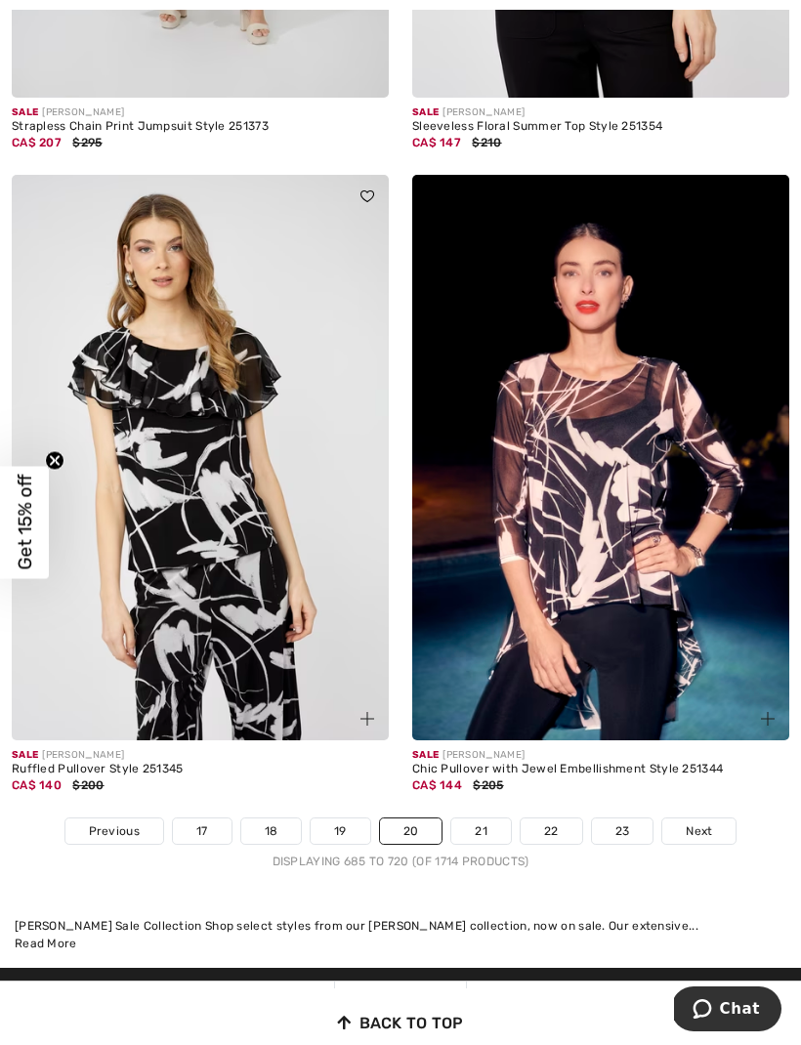
scroll to position [11560, 0]
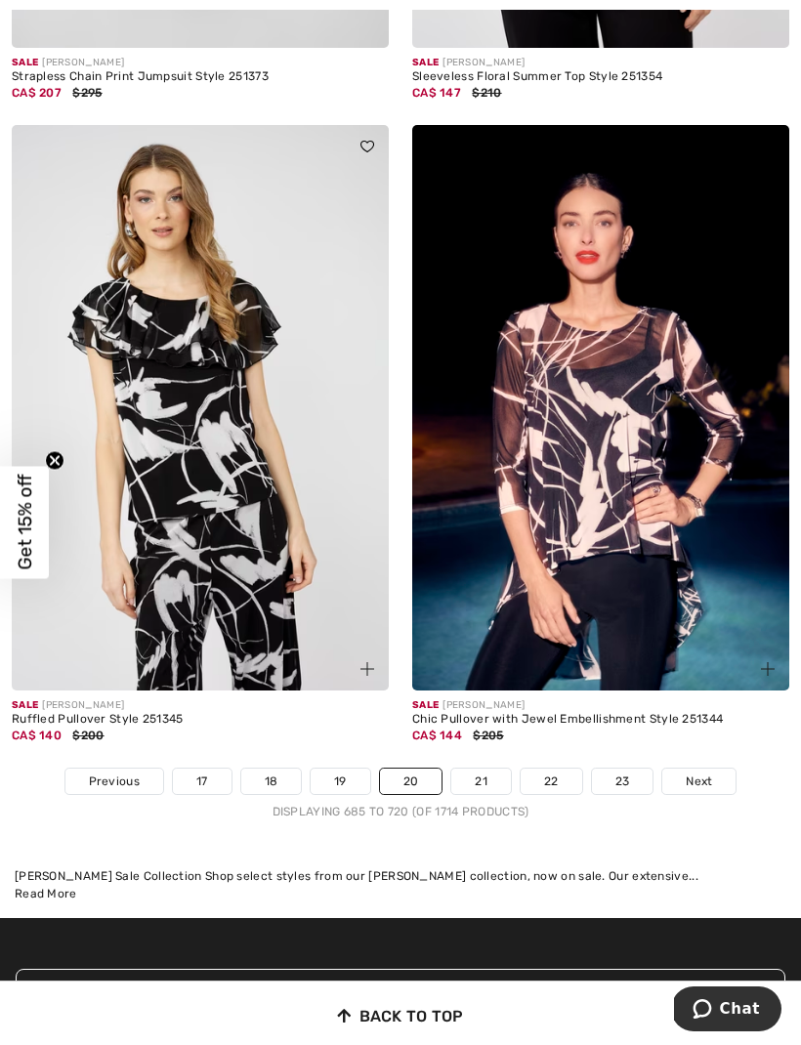
click at [482, 769] on link "21" at bounding box center [481, 781] width 60 height 25
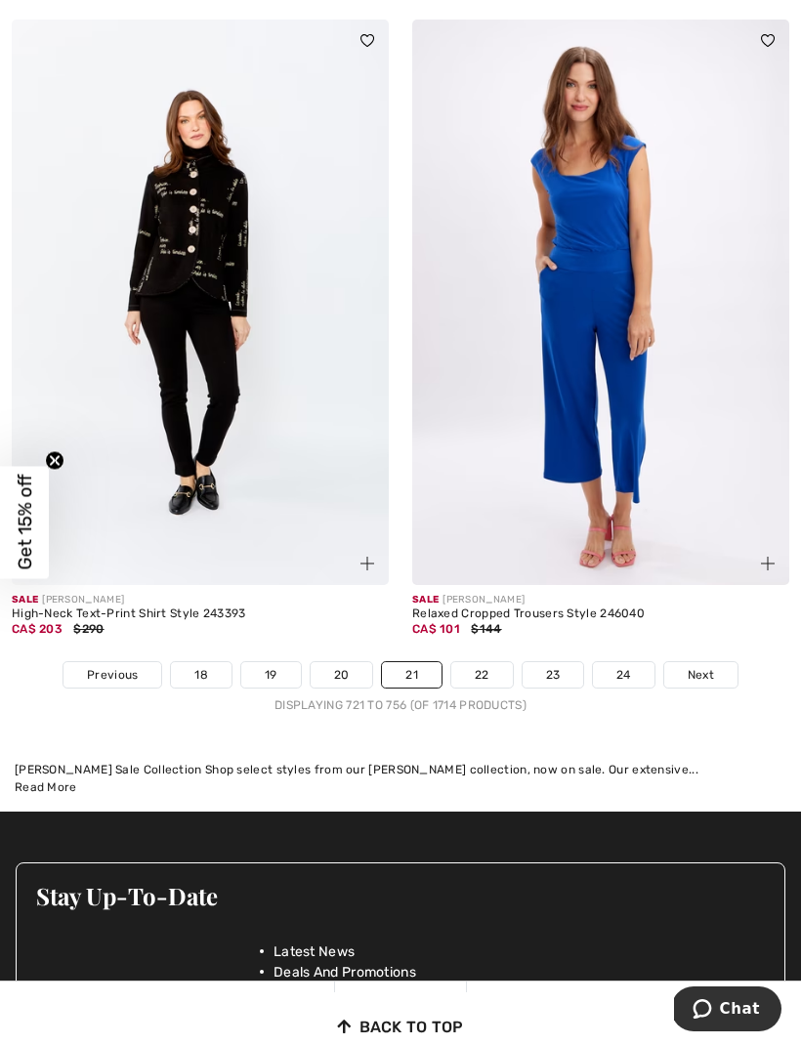
scroll to position [12016, 0]
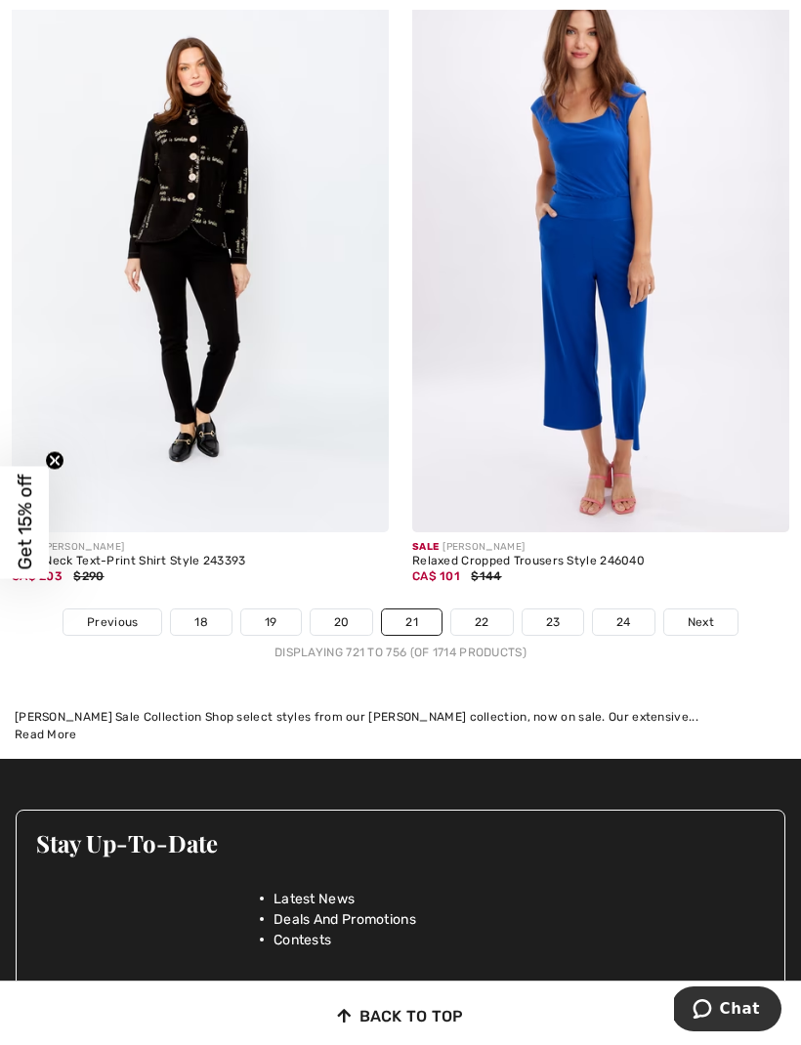
click at [703, 613] on span "Next" at bounding box center [700, 622] width 26 height 18
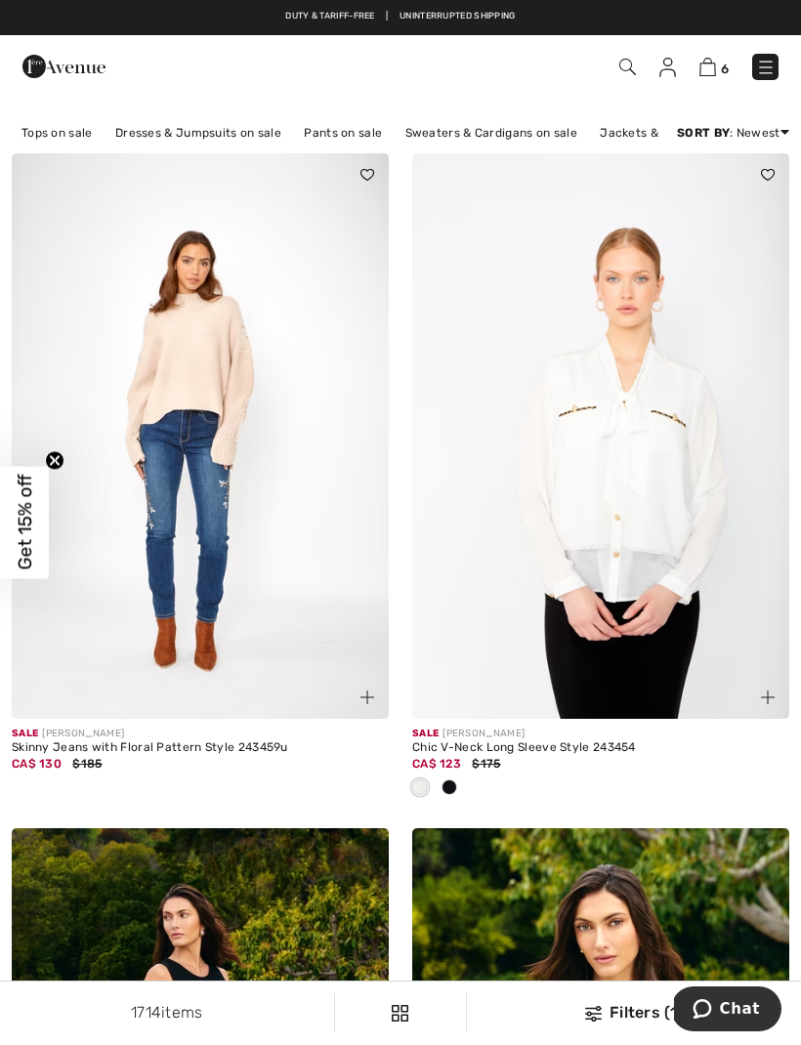
scroll to position [182, 0]
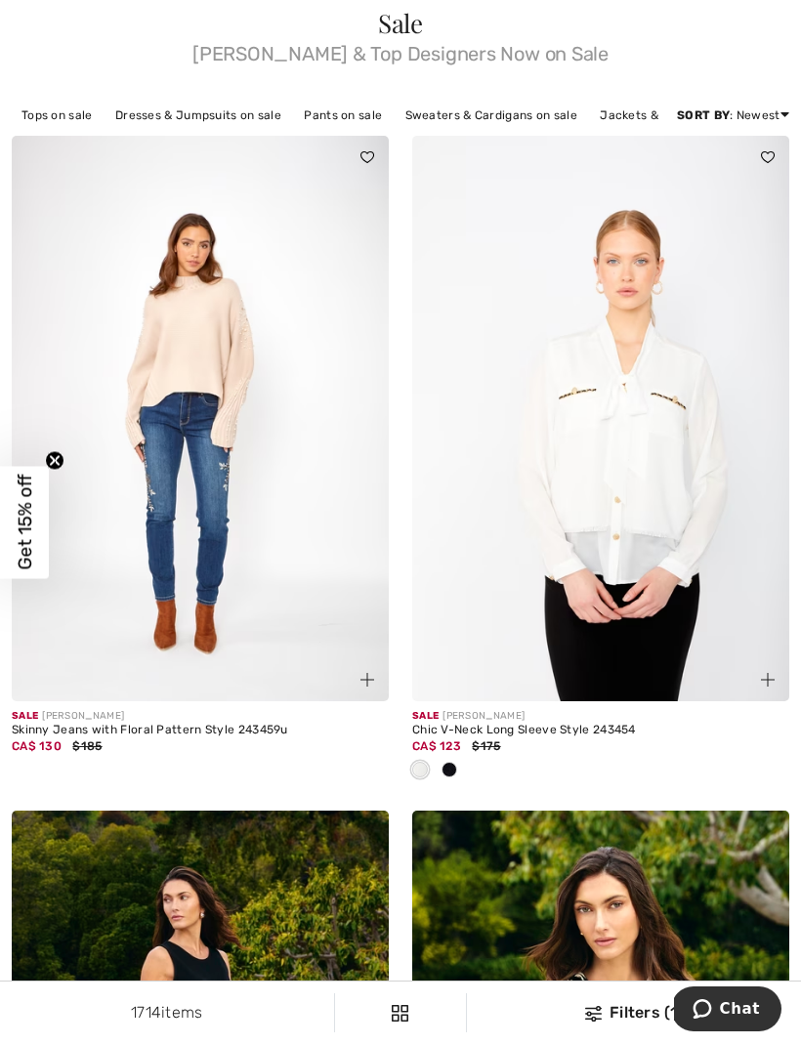
click at [186, 556] on img at bounding box center [200, 418] width 377 height 565
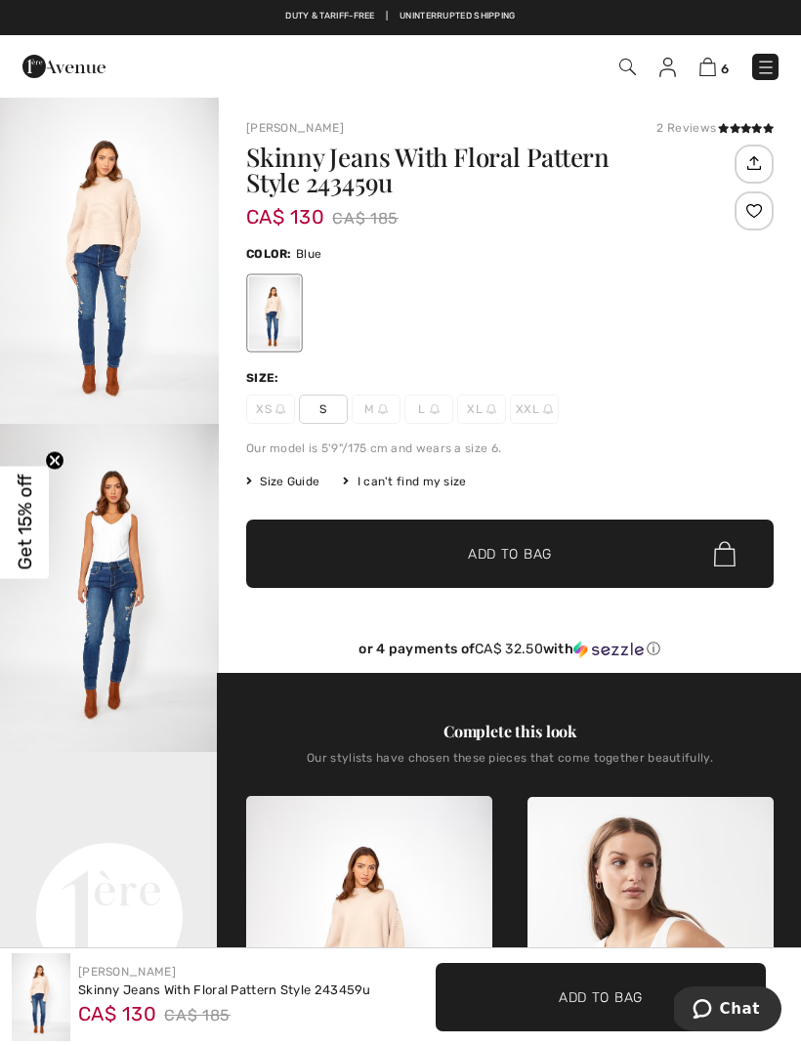
click at [133, 592] on img "2 / 6" at bounding box center [109, 588] width 219 height 328
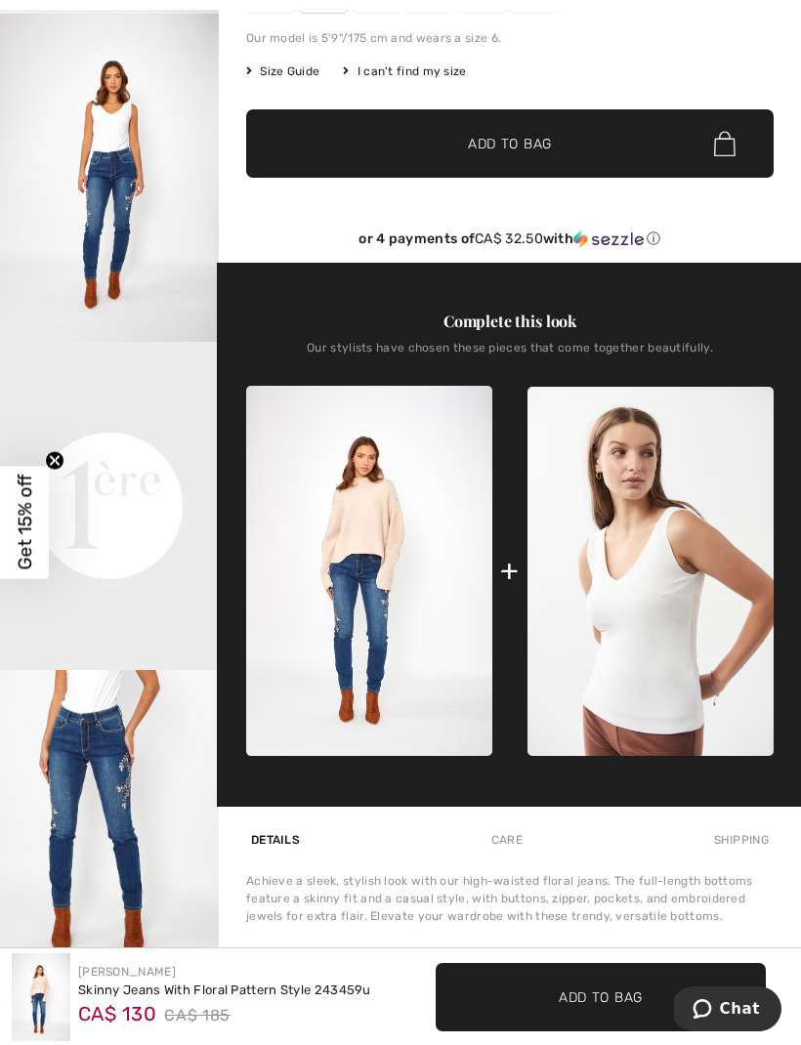
scroll to position [409, 0]
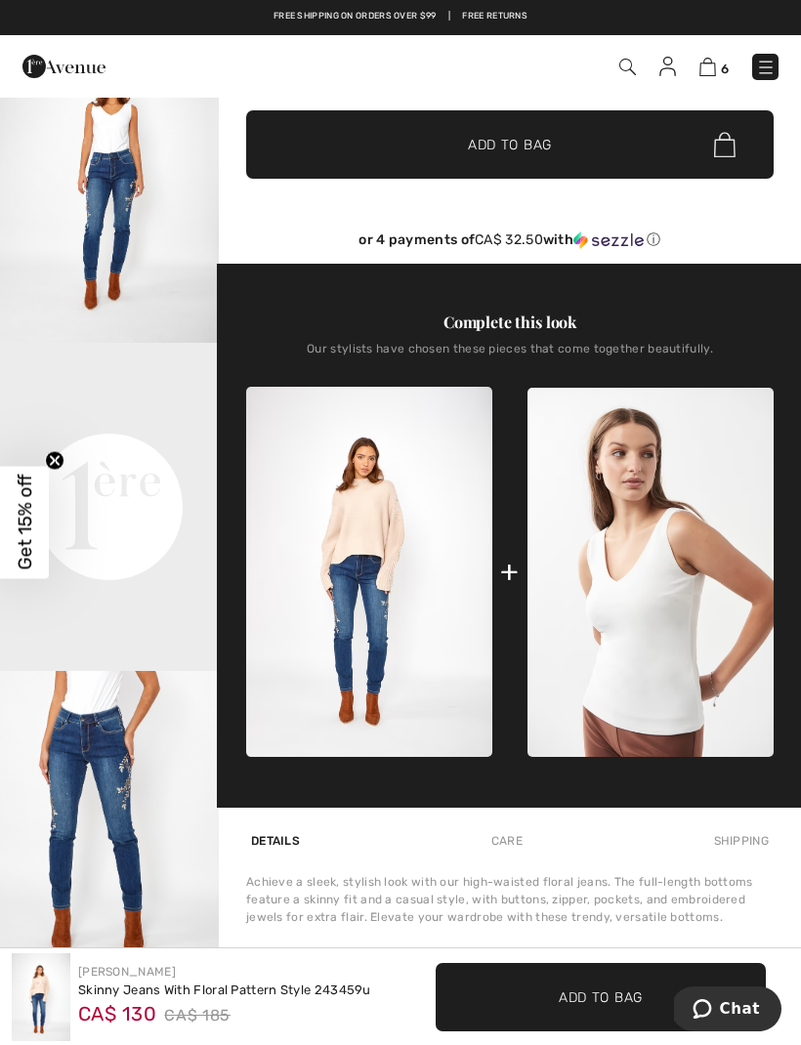
click at [386, 524] on img at bounding box center [369, 572] width 246 height 370
click at [372, 555] on img at bounding box center [369, 572] width 246 height 370
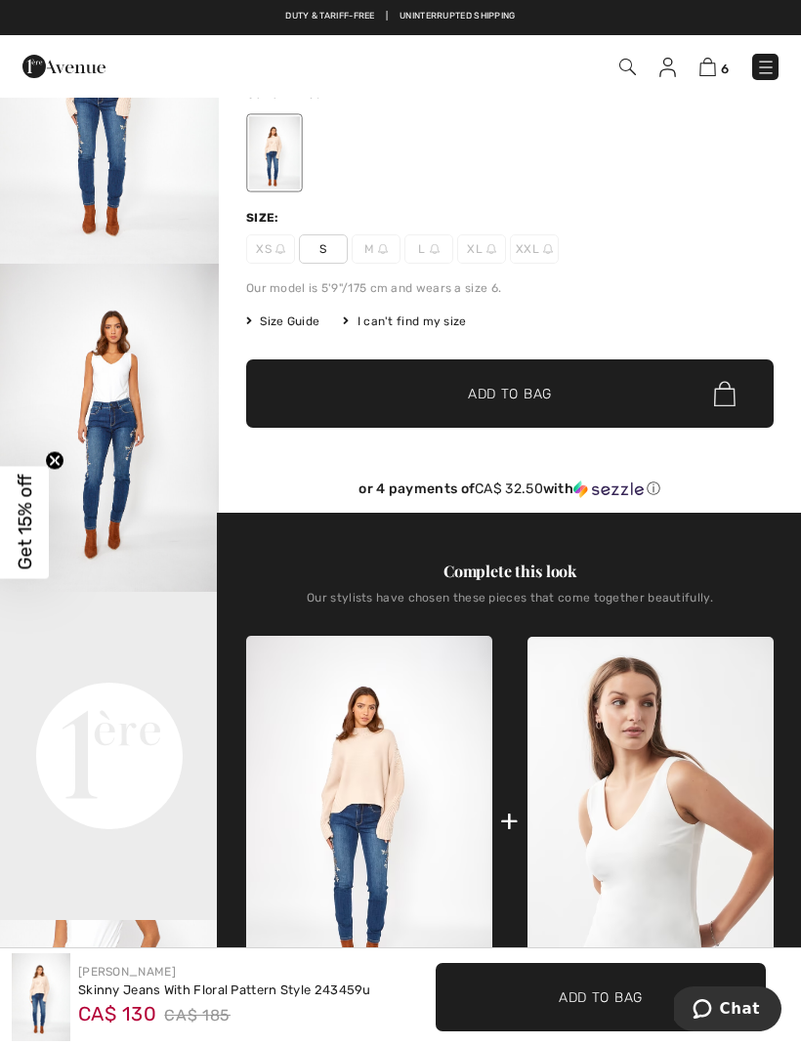
scroll to position [0, 0]
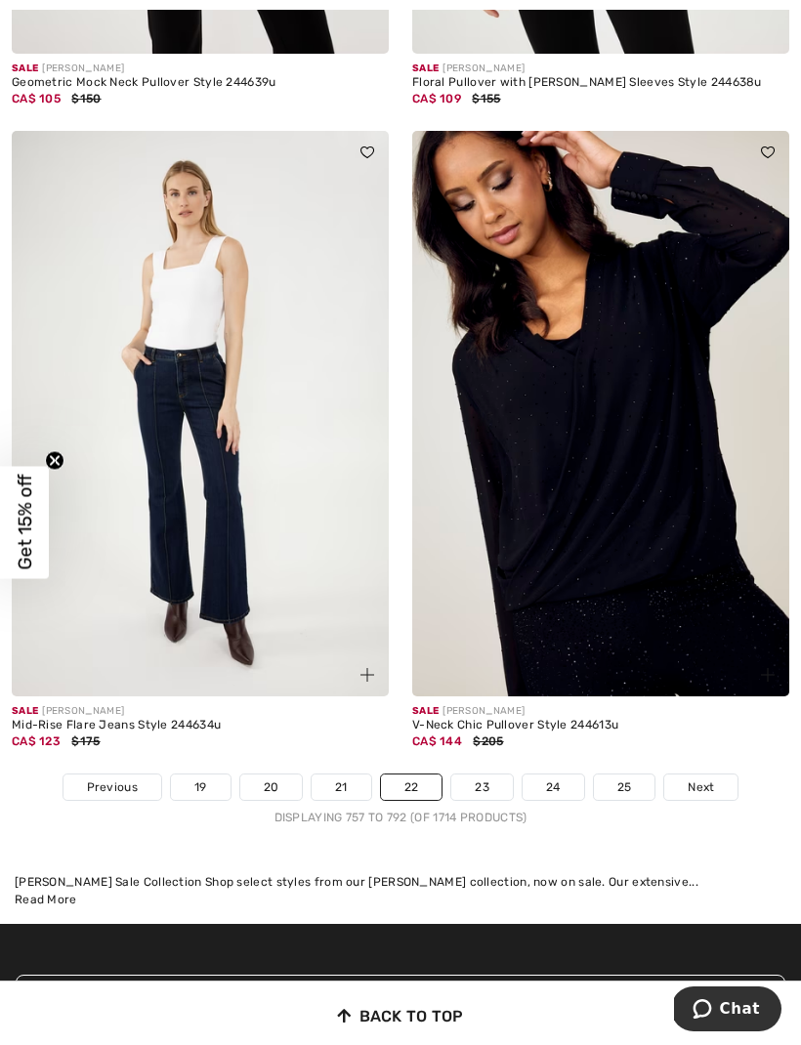
scroll to position [11749, 0]
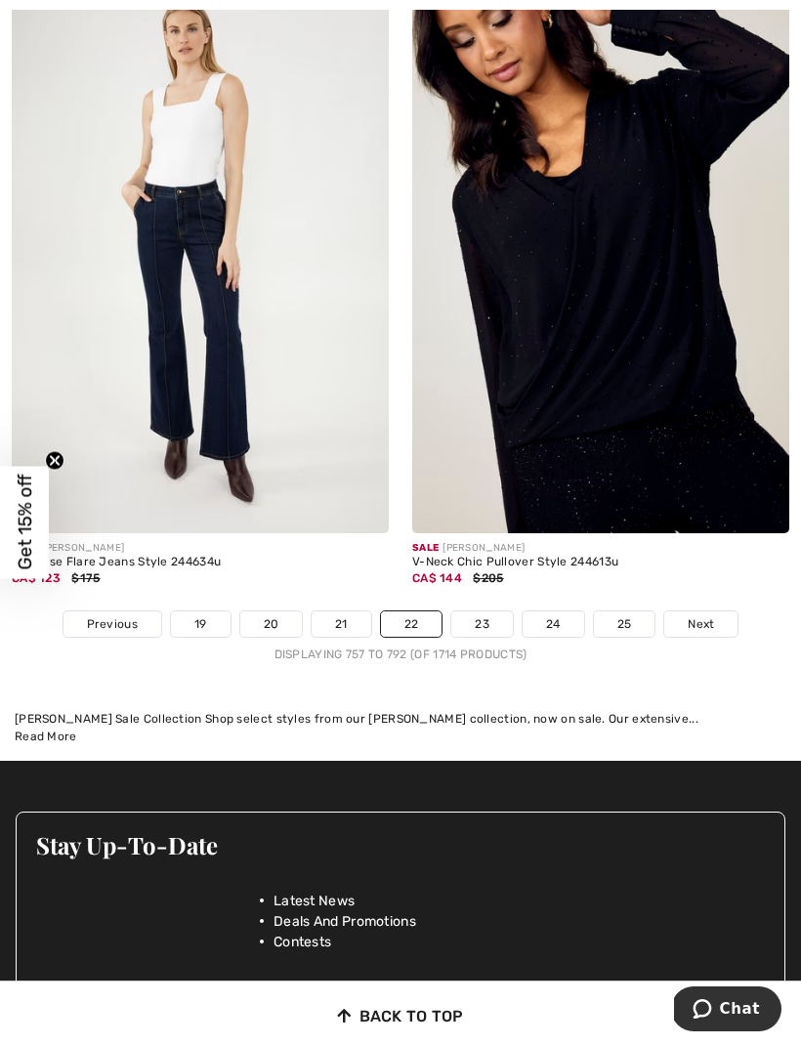
click at [491, 611] on link "23" at bounding box center [482, 623] width 62 height 25
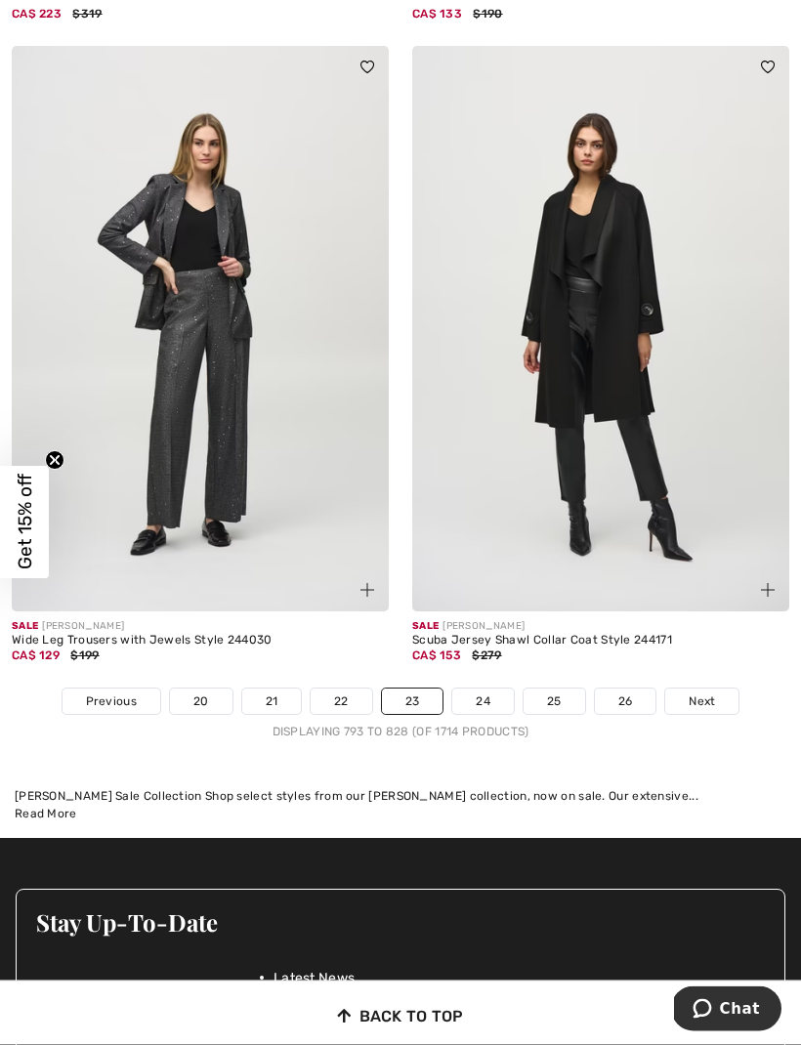
scroll to position [11840, 0]
click at [494, 688] on link "24" at bounding box center [483, 700] width 62 height 25
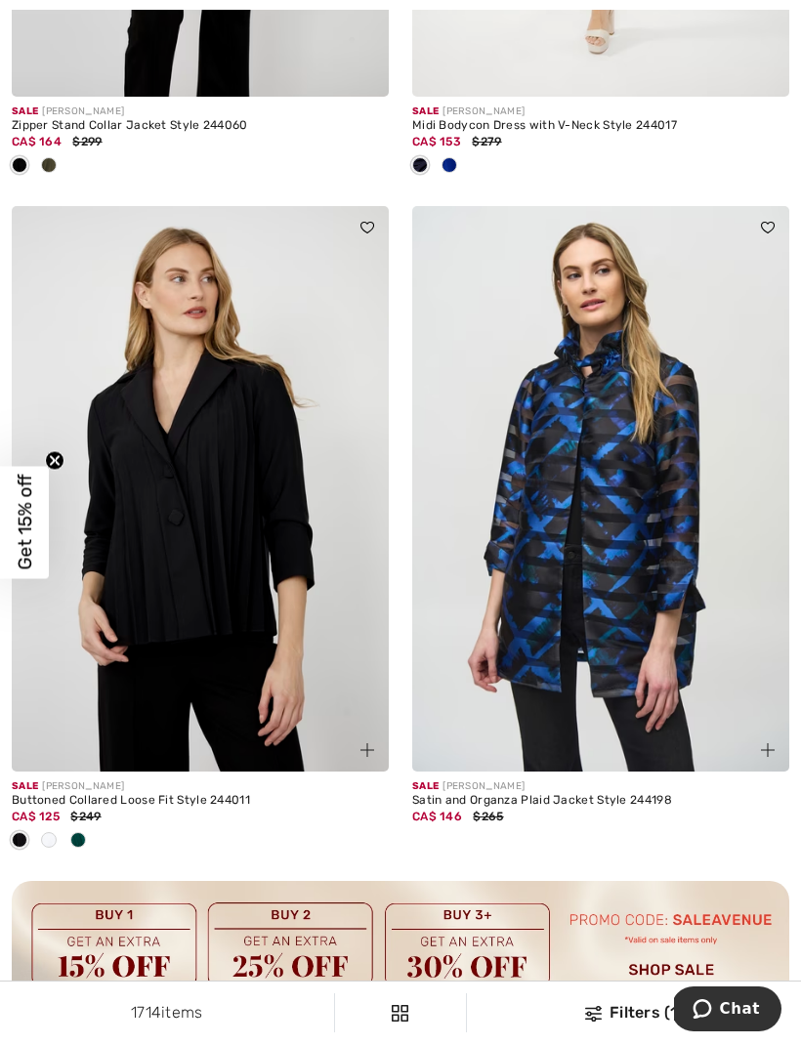
scroll to position [3421, 0]
click at [53, 836] on span at bounding box center [49, 839] width 16 height 16
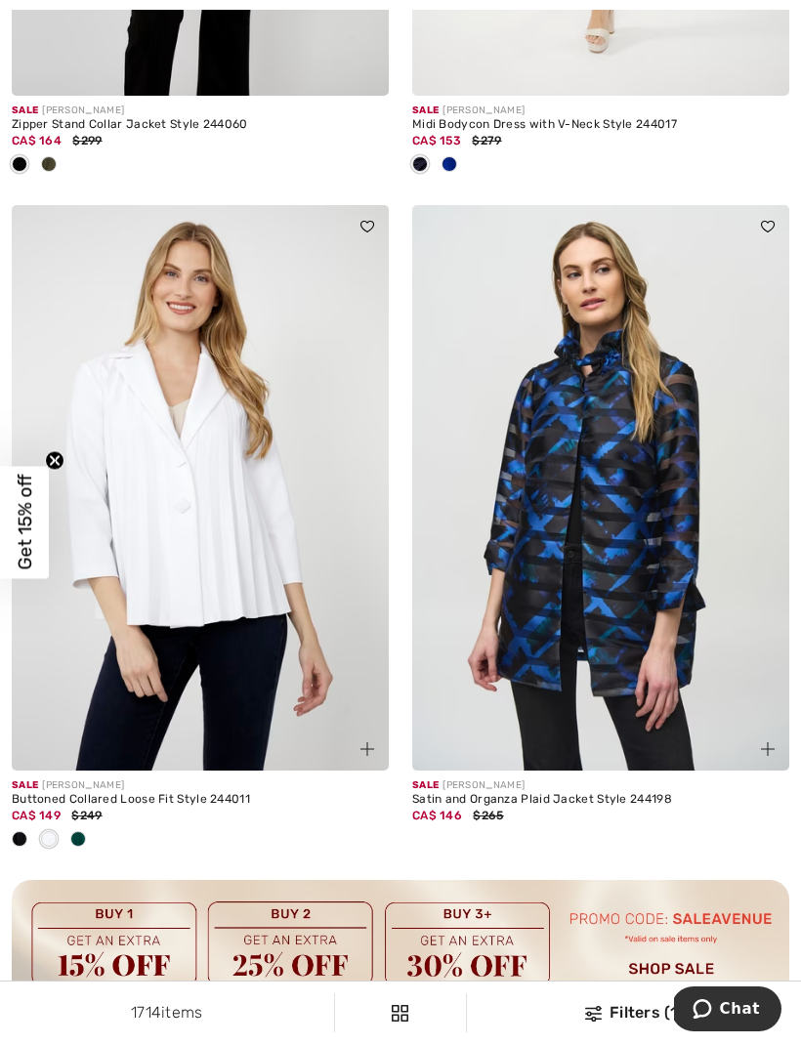
click at [88, 831] on div at bounding box center [77, 840] width 29 height 32
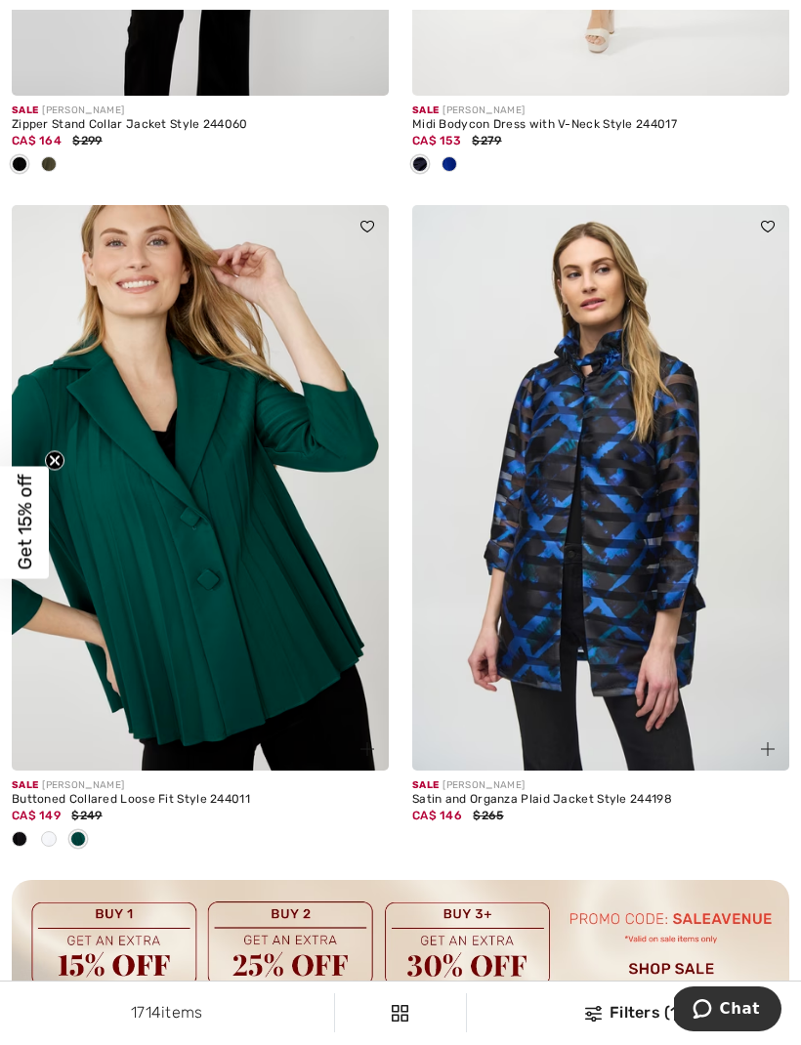
click at [299, 565] on img at bounding box center [200, 487] width 377 height 565
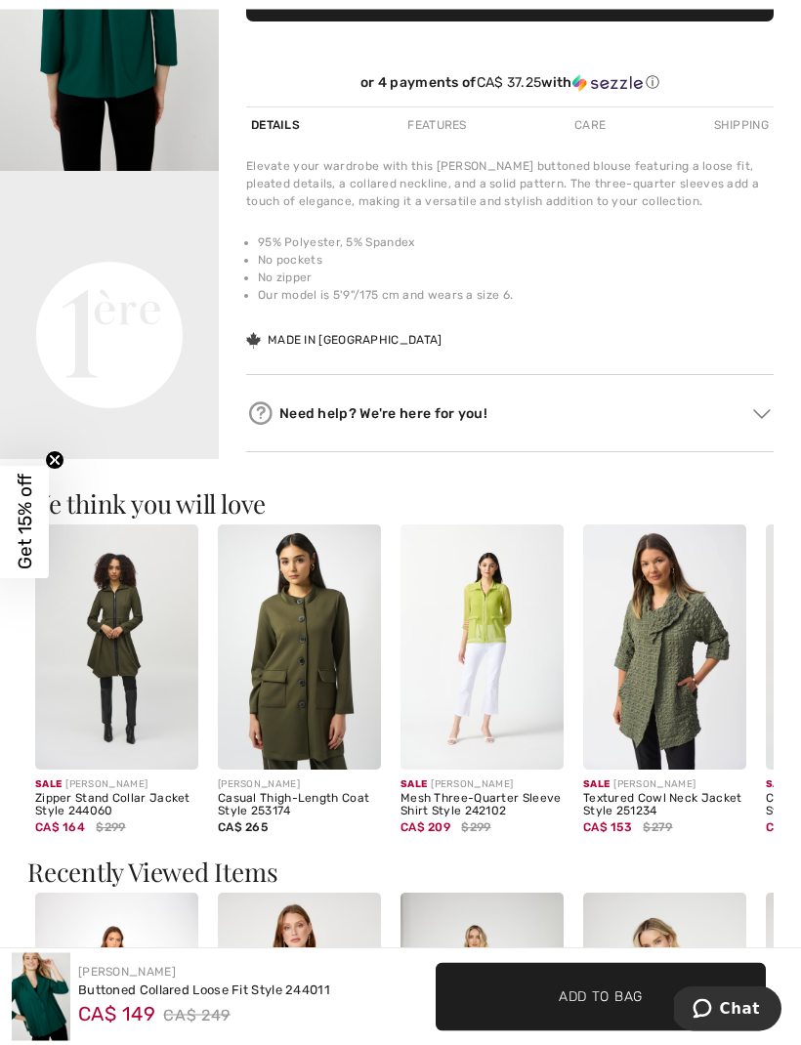
scroll to position [579, 0]
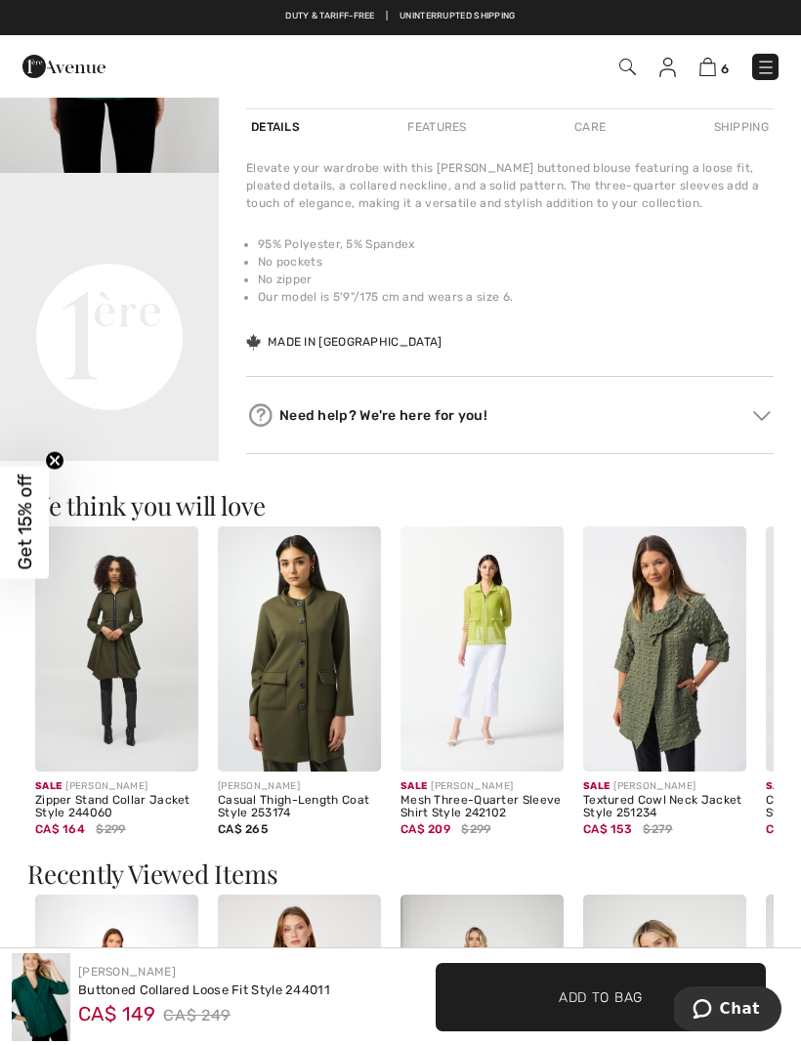
click at [111, 282] on video "Your browser does not support the video tag." at bounding box center [109, 227] width 219 height 109
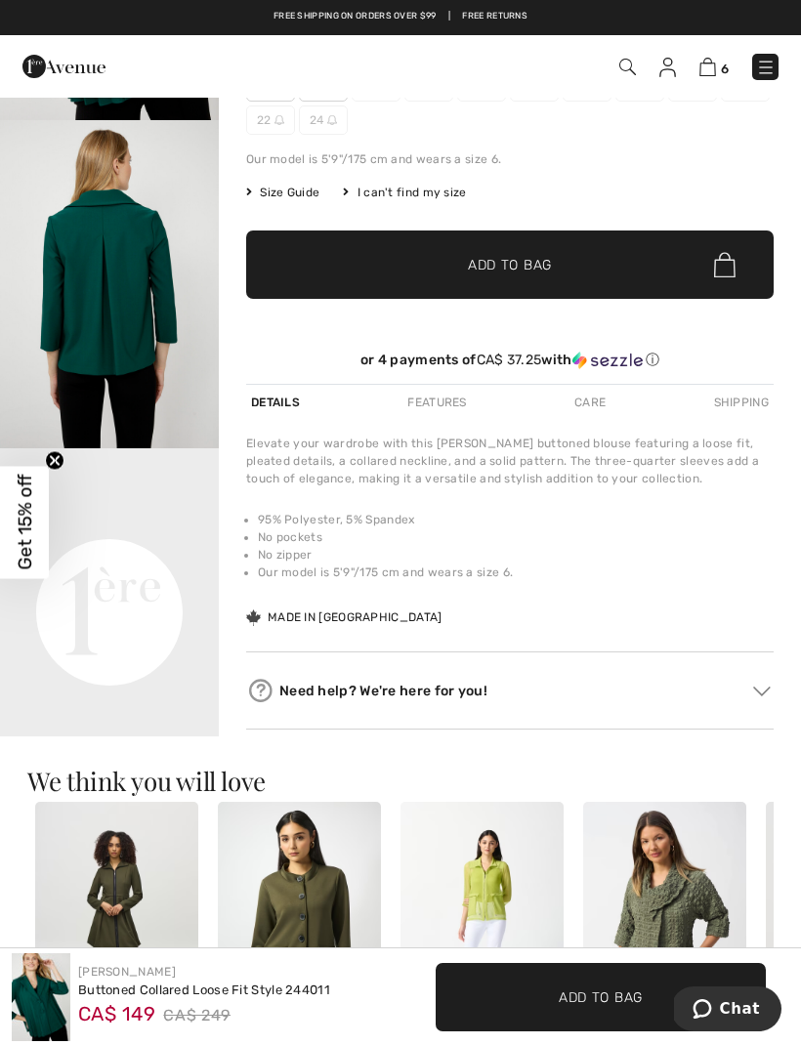
scroll to position [0, 0]
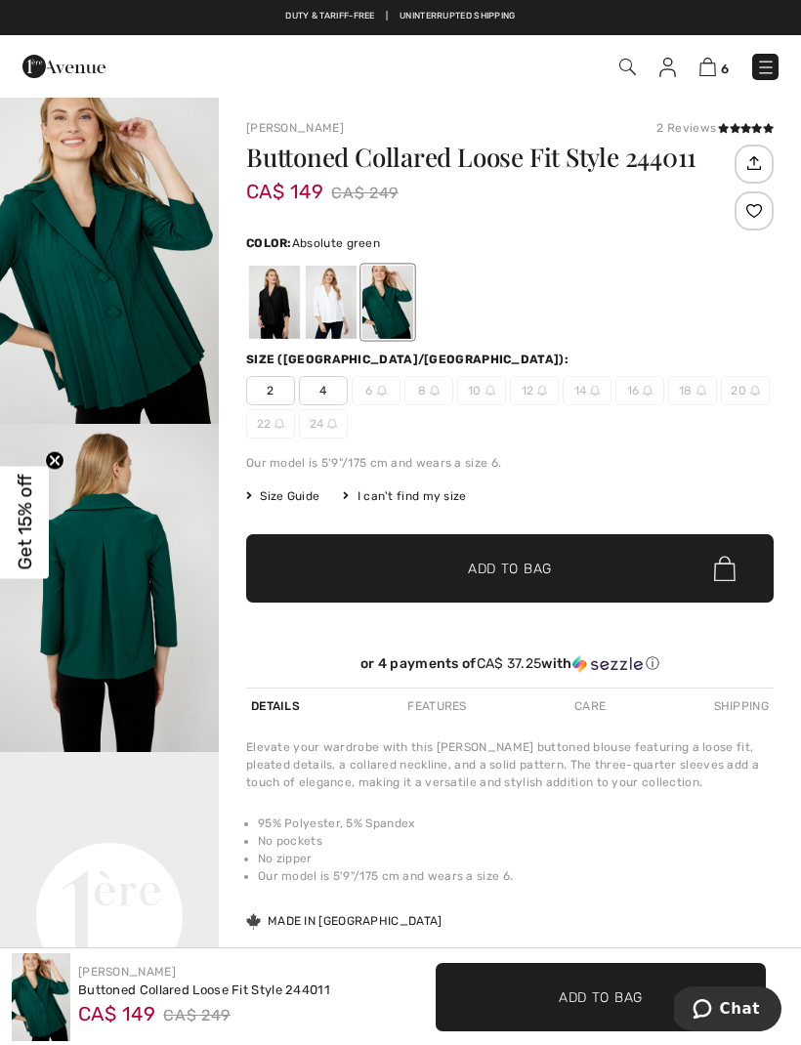
click at [326, 304] on div at bounding box center [331, 302] width 51 height 73
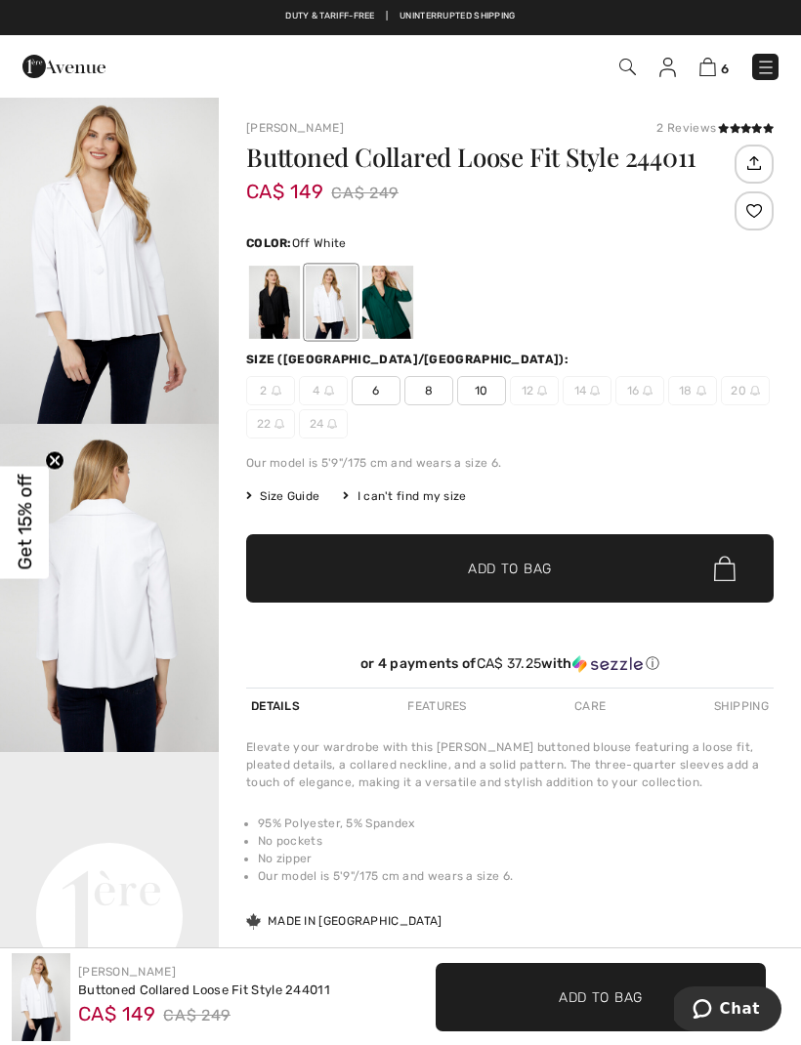
click at [320, 302] on div at bounding box center [331, 302] width 51 height 73
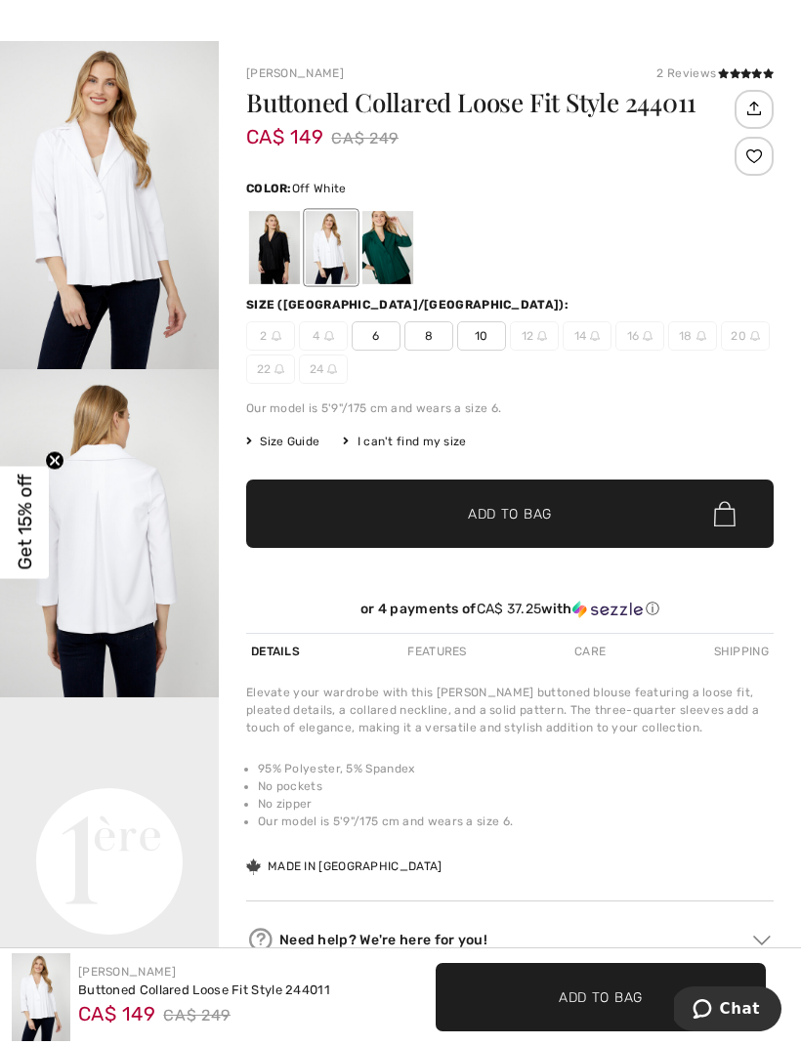
scroll to position [56, 0]
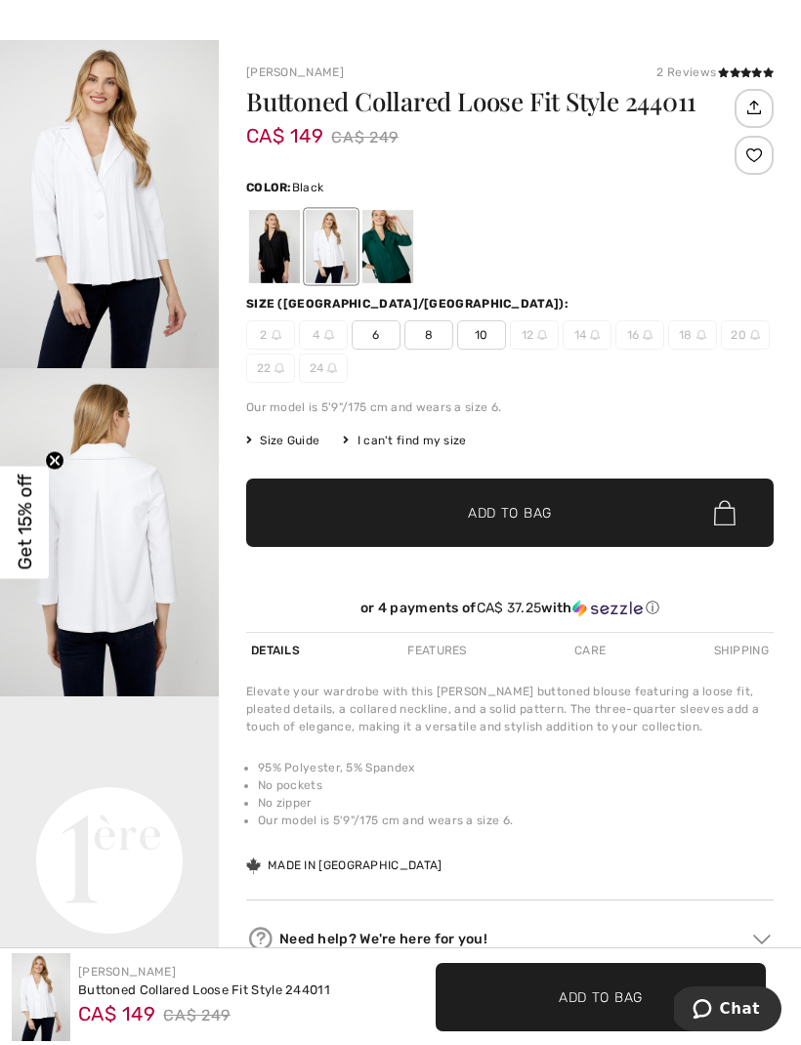
click at [279, 243] on div at bounding box center [274, 246] width 51 height 73
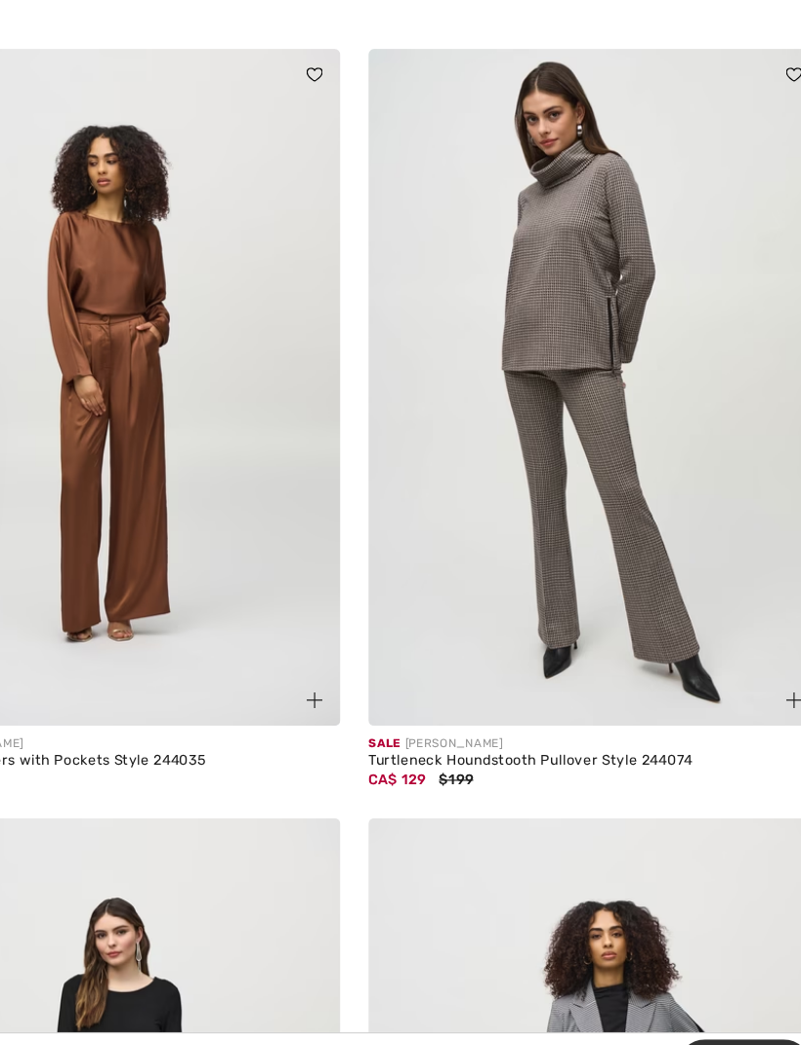
scroll to position [4961, 0]
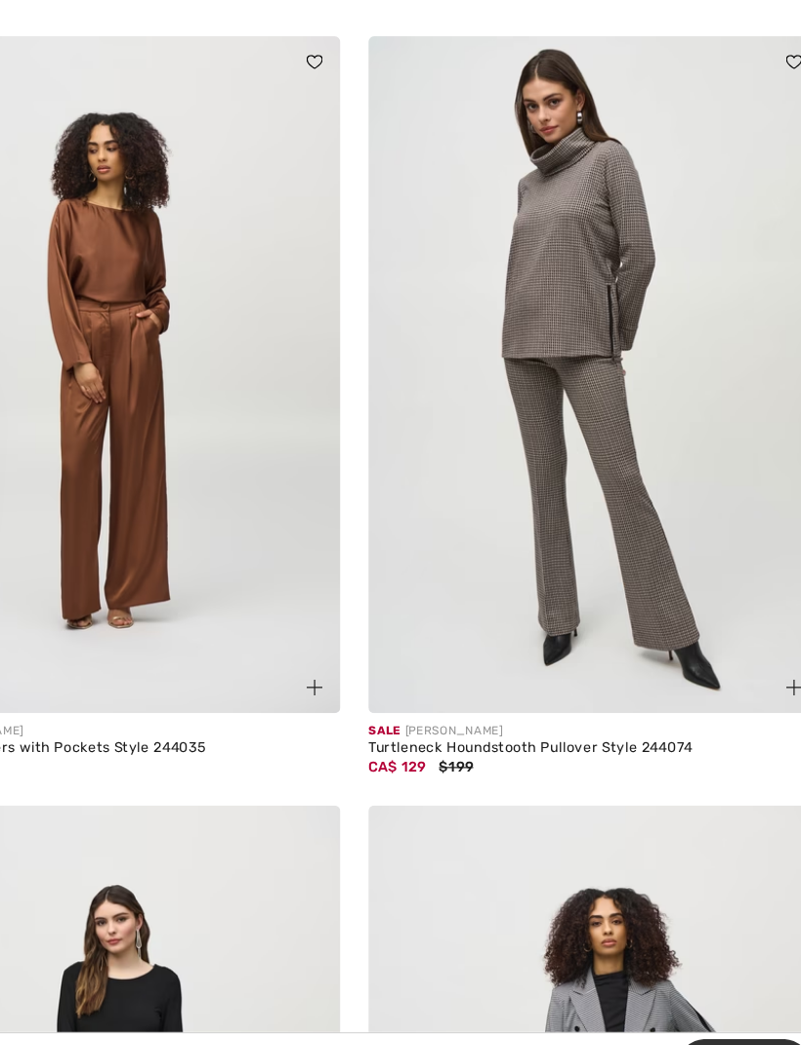
click at [548, 471] on img at bounding box center [600, 430] width 377 height 565
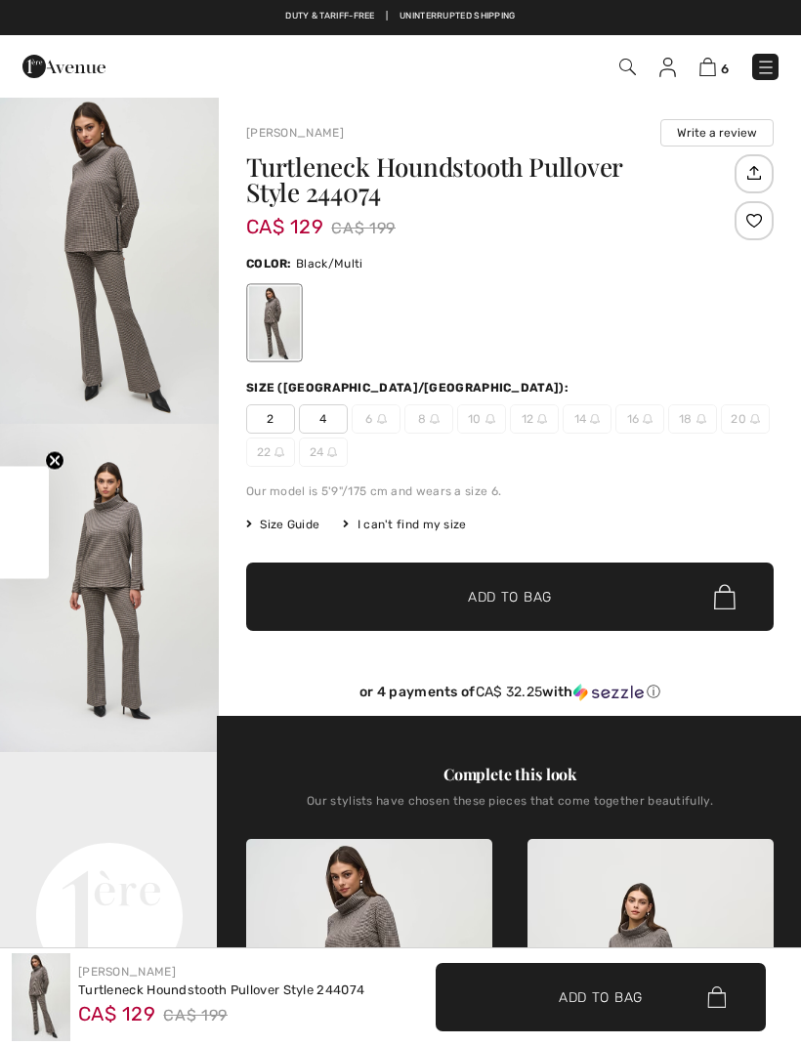
checkbox input "true"
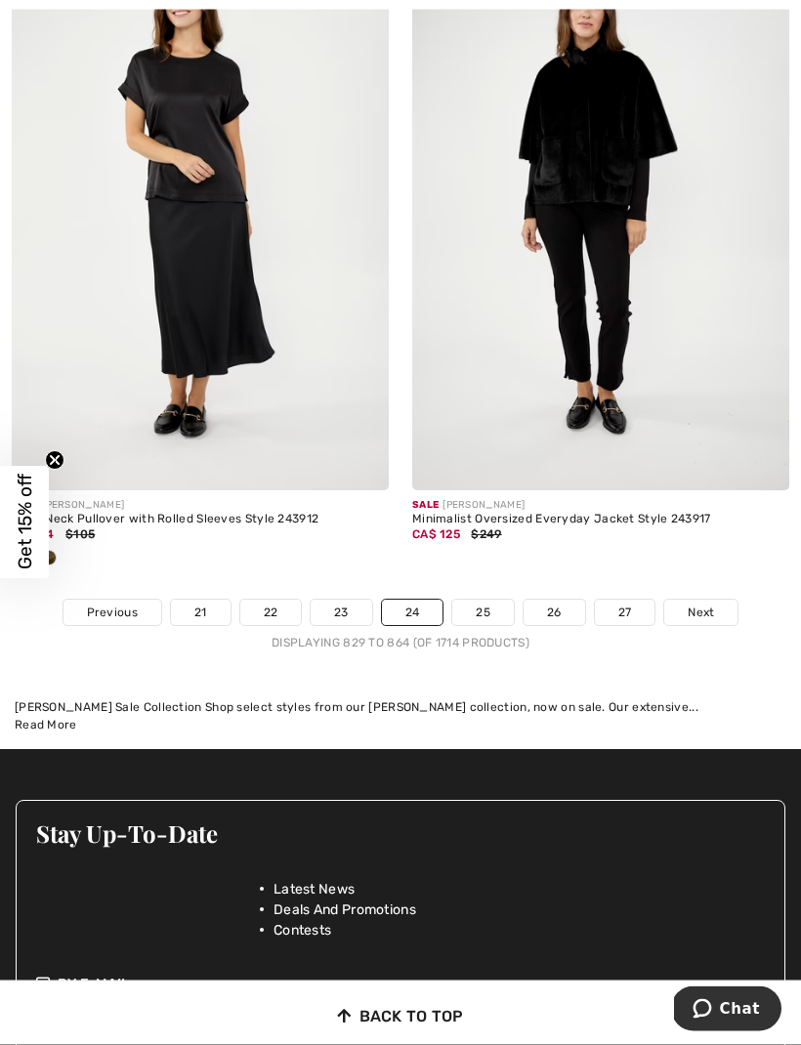
scroll to position [12186, 0]
click at [705, 604] on span "Next" at bounding box center [700, 613] width 26 height 18
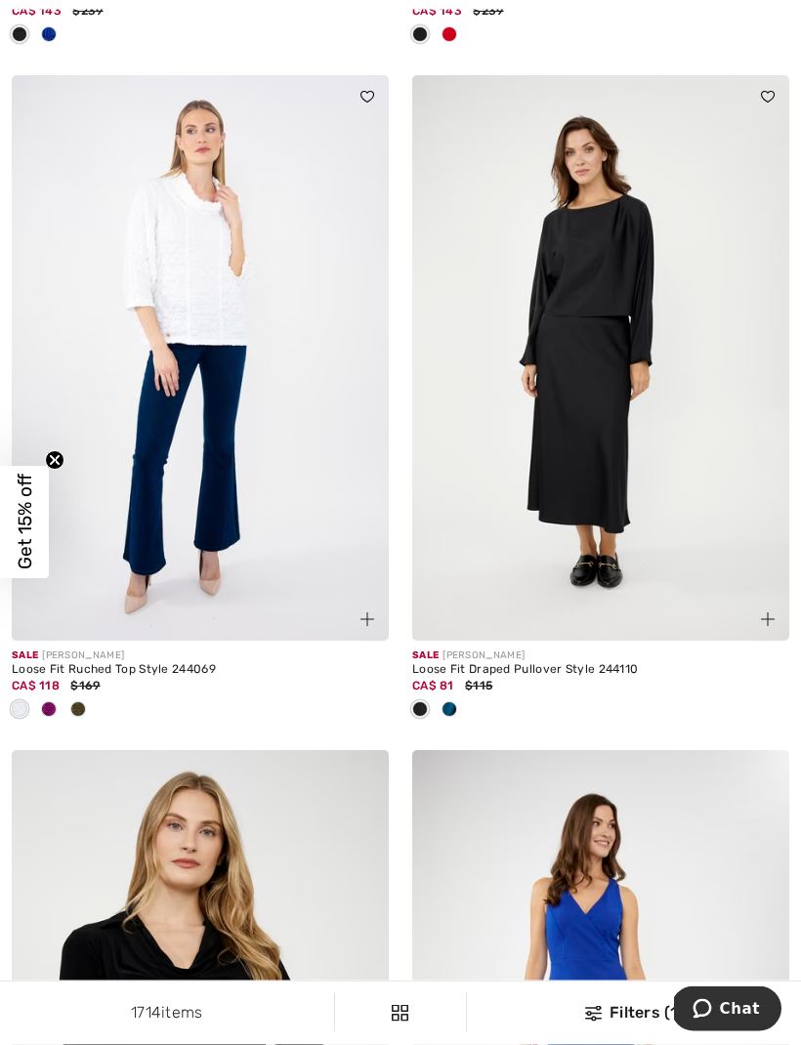
scroll to position [1592, 0]
click at [62, 701] on div at bounding box center [48, 710] width 29 height 32
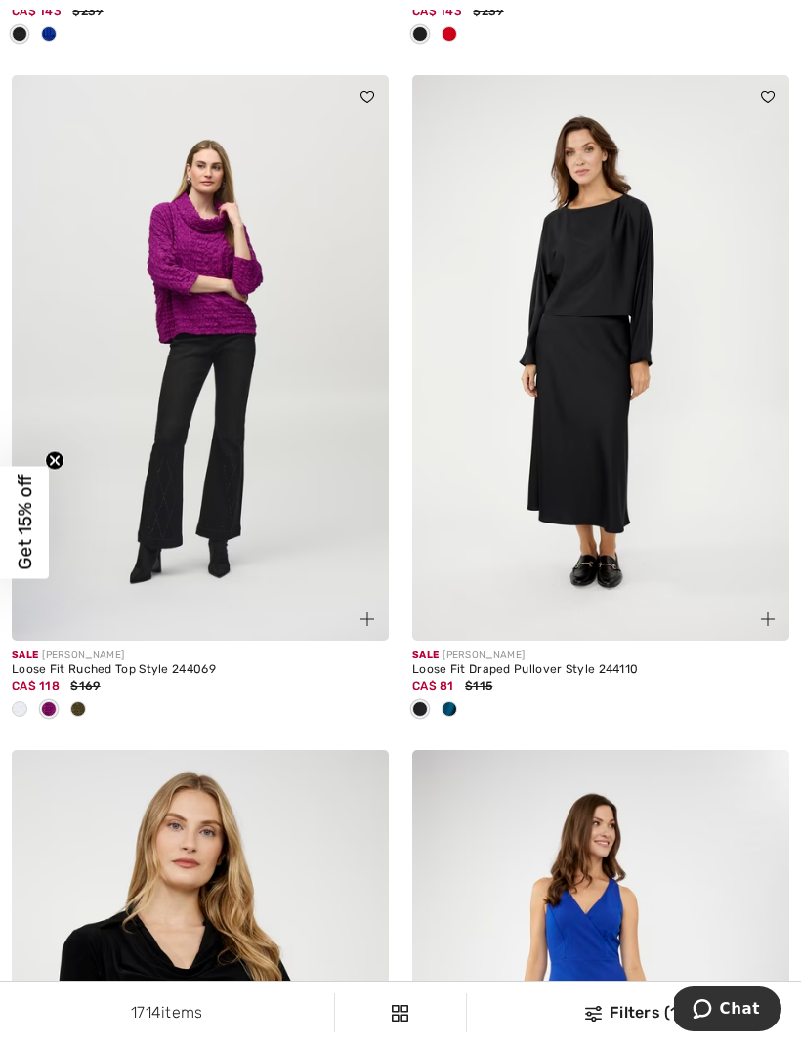
click at [88, 708] on div at bounding box center [77, 710] width 29 height 32
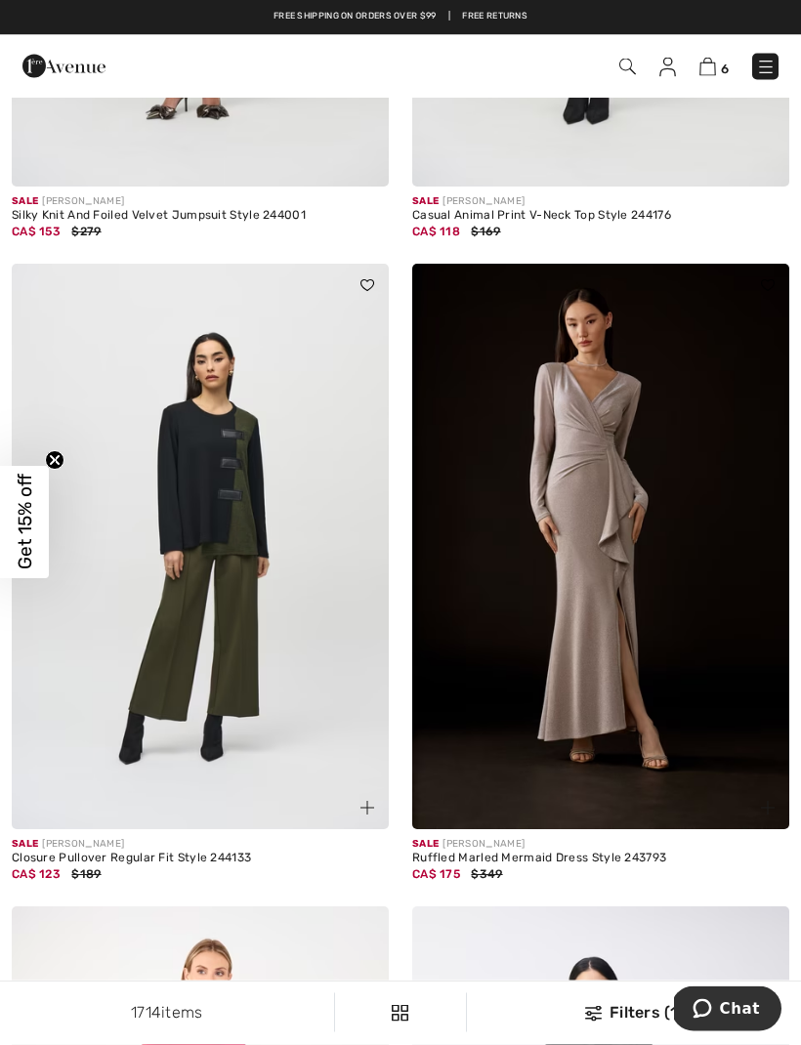
scroll to position [10579, 0]
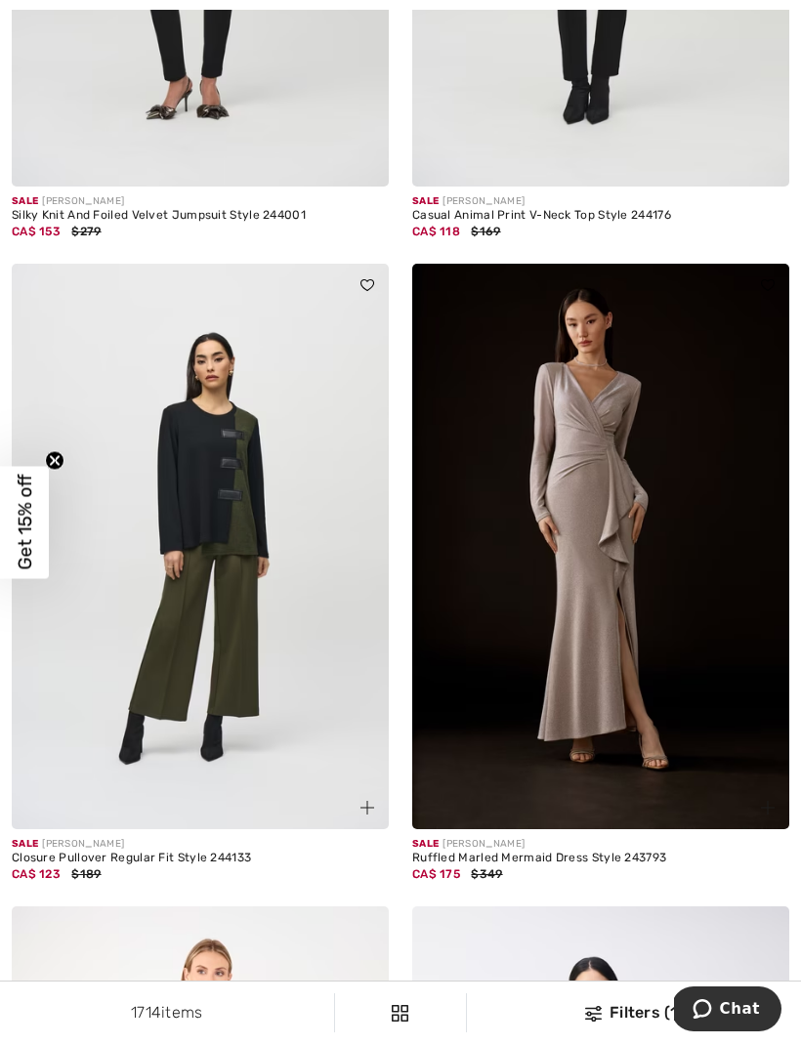
click at [269, 599] on img at bounding box center [200, 546] width 377 height 565
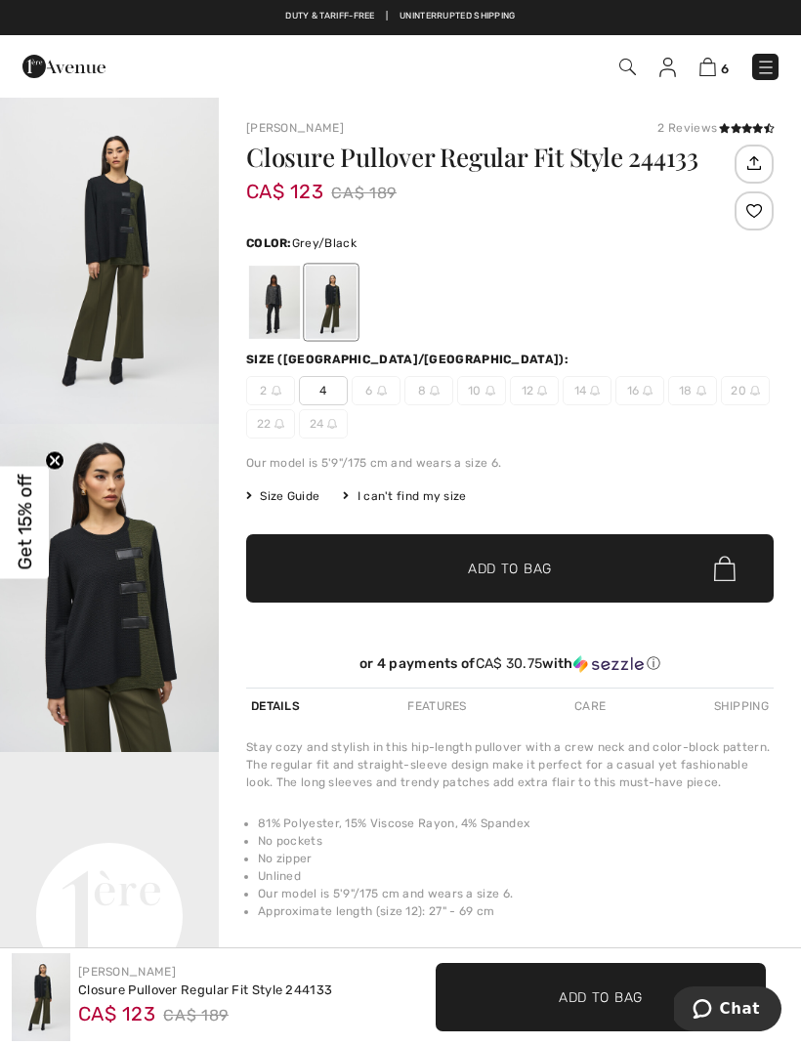
click at [280, 322] on div at bounding box center [274, 302] width 51 height 73
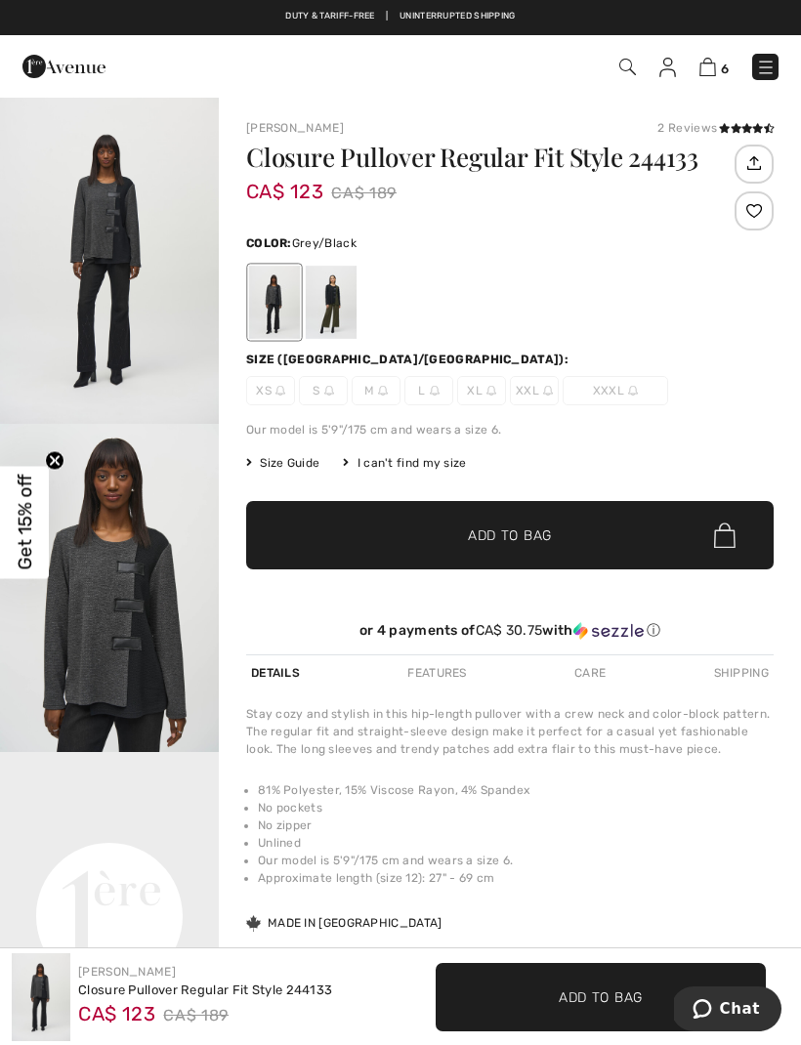
click at [338, 308] on div at bounding box center [331, 302] width 51 height 73
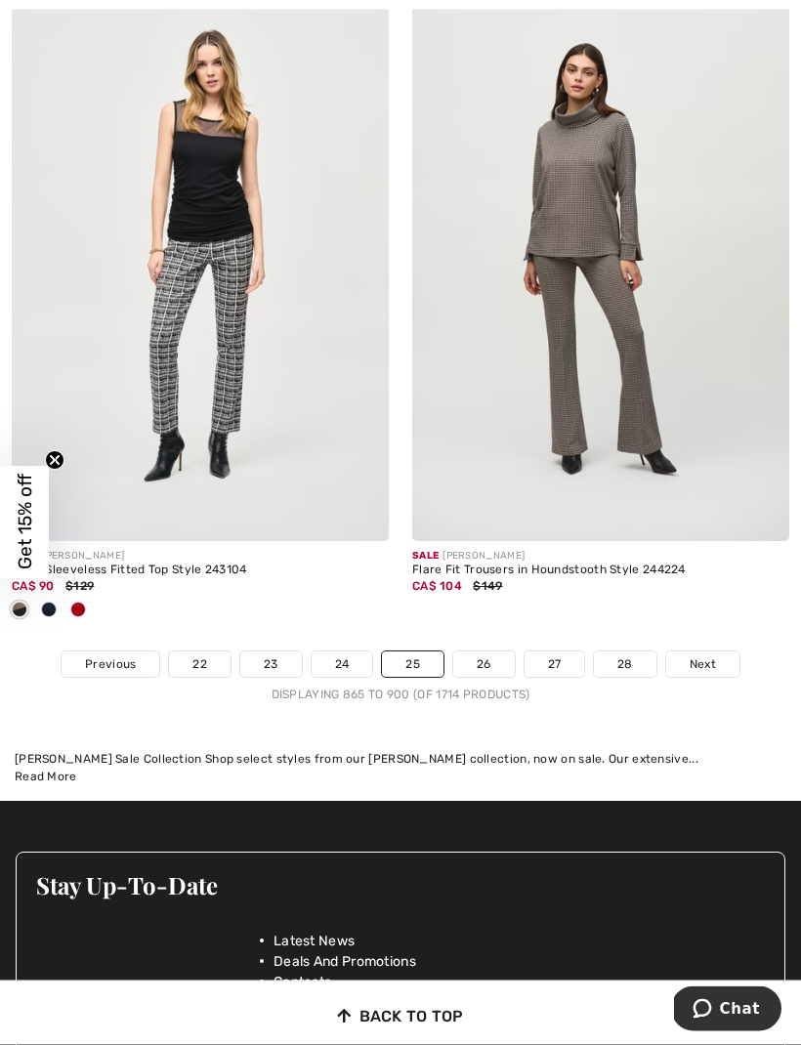
scroll to position [11806, 0]
click at [482, 656] on link "26" at bounding box center [484, 663] width 62 height 25
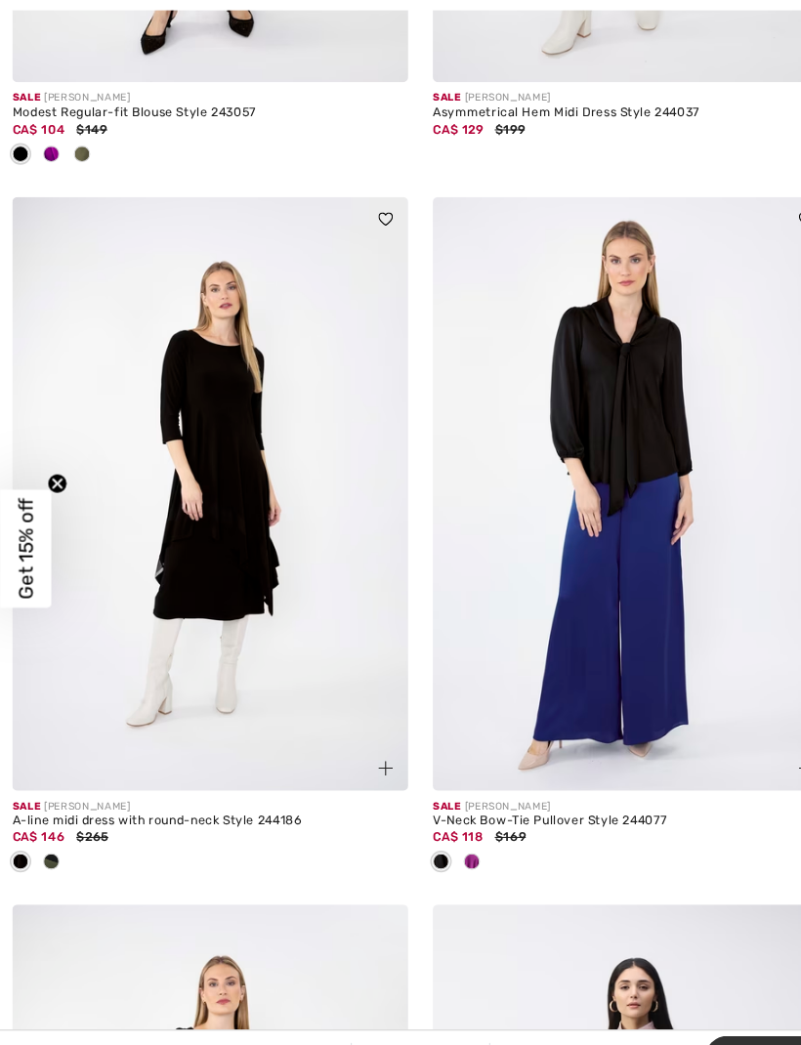
scroll to position [2154, 0]
click at [224, 561] on img at bounding box center [200, 469] width 377 height 565
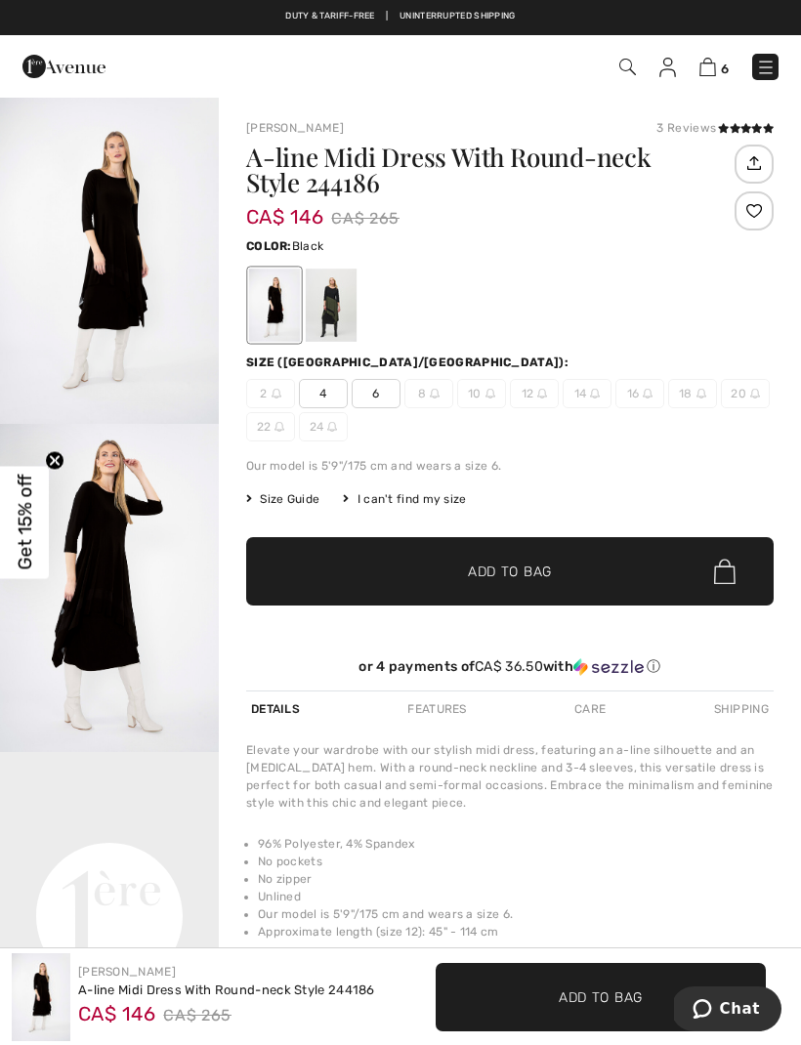
click at [342, 318] on div at bounding box center [331, 305] width 51 height 73
